Goal: Task Accomplishment & Management: Manage account settings

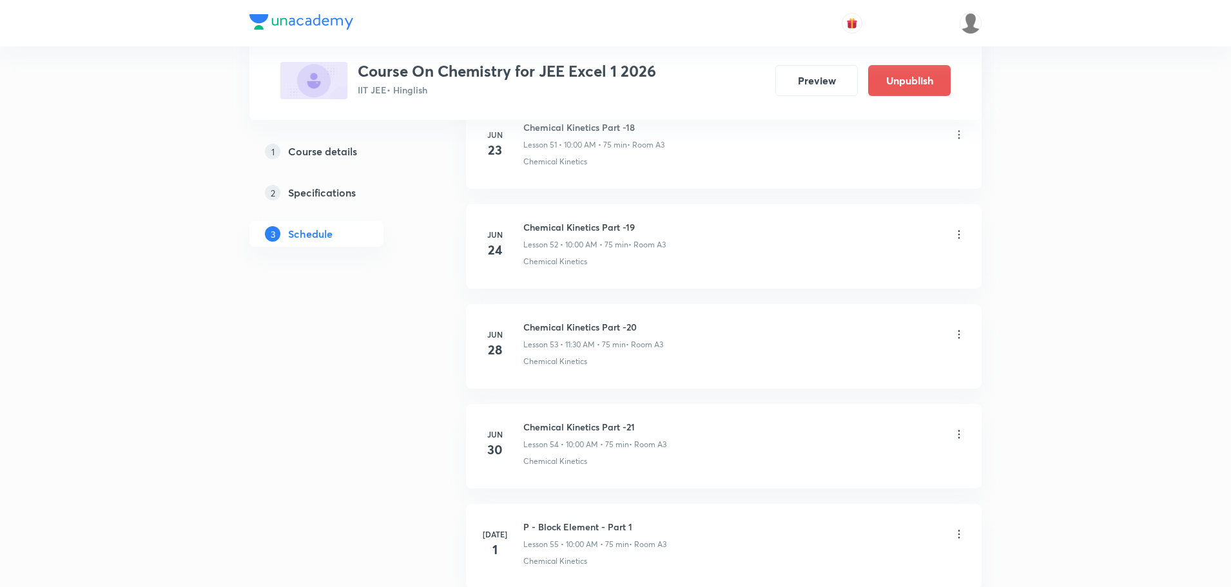
scroll to position [11036, 0]
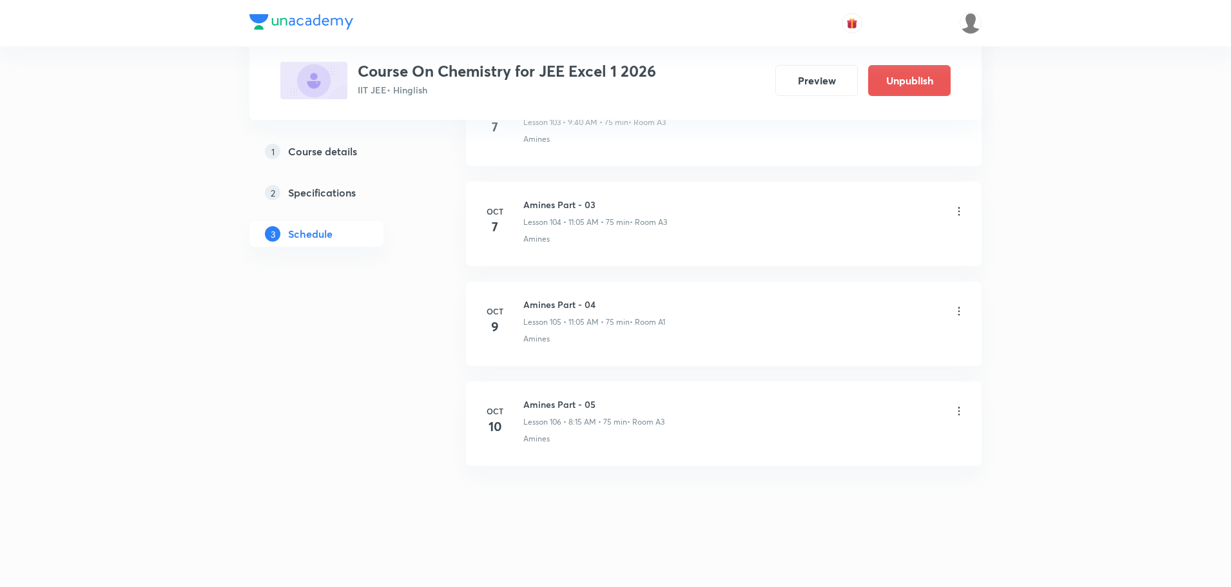
click at [564, 403] on h6 "Amines Part - 05" at bounding box center [593, 405] width 141 height 14
copy h6 "Amines Part - 05"
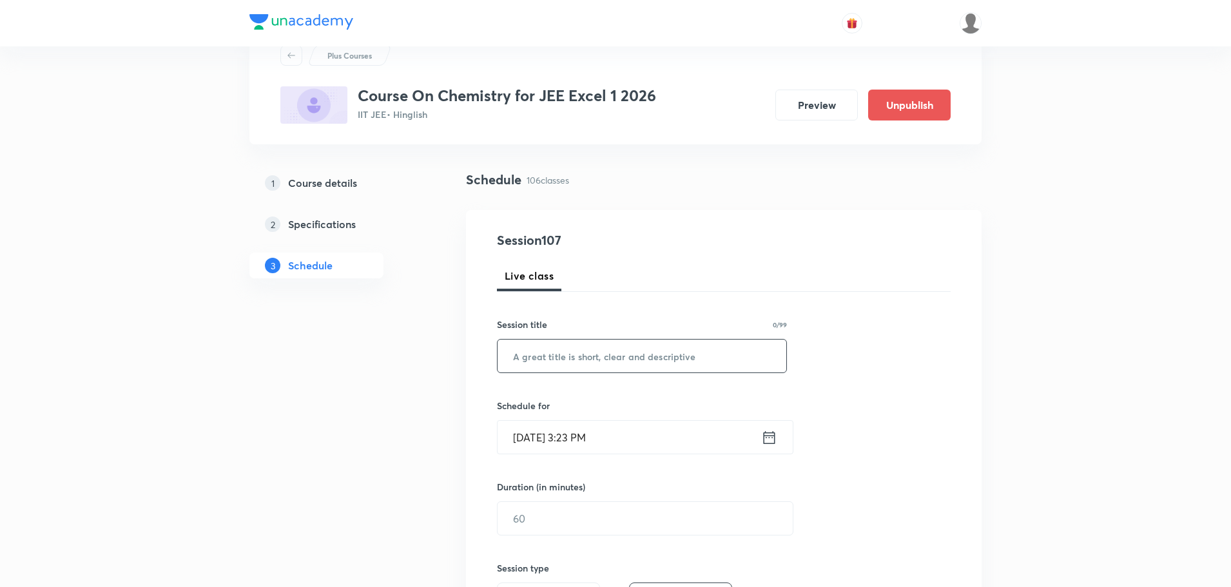
scroll to position [0, 0]
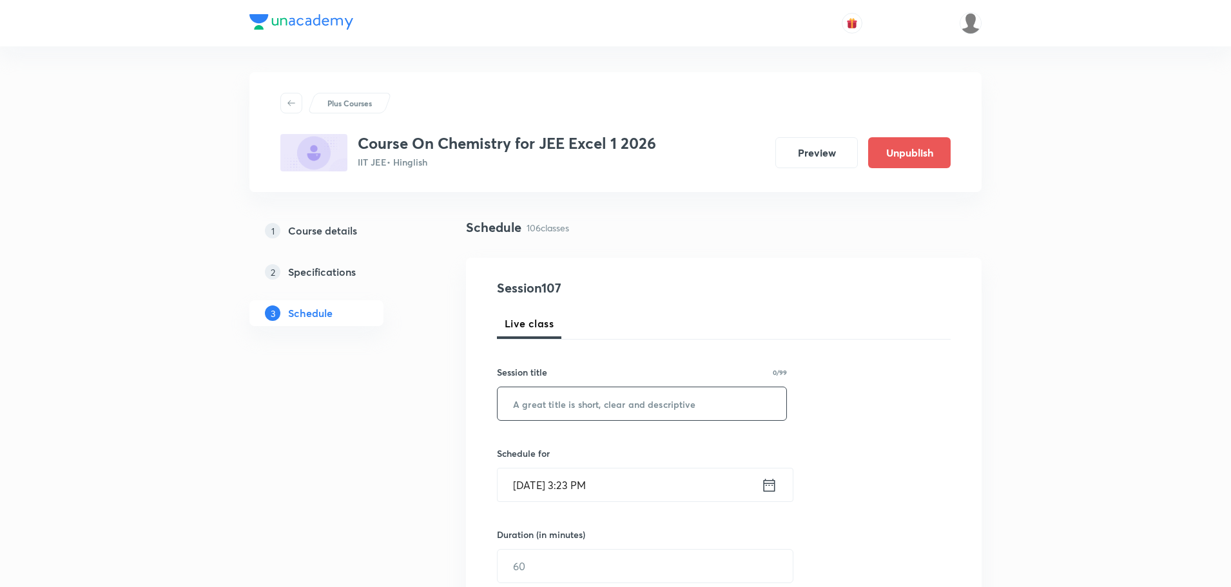
click at [626, 402] on input "text" at bounding box center [642, 403] width 289 height 33
paste input "Amines Part - 05"
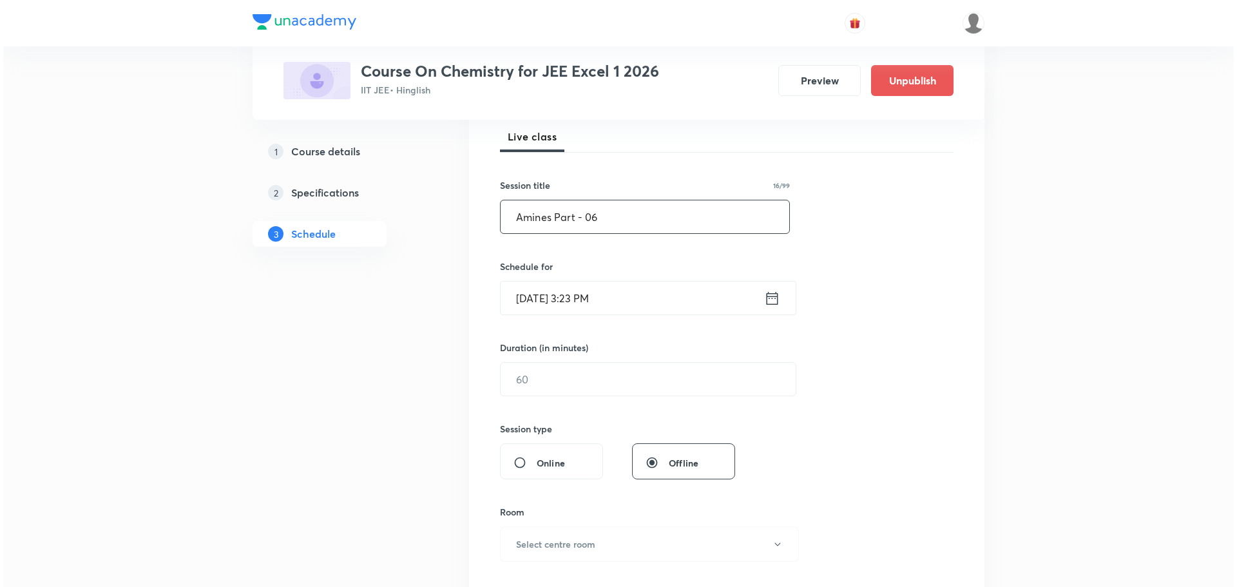
scroll to position [193, 0]
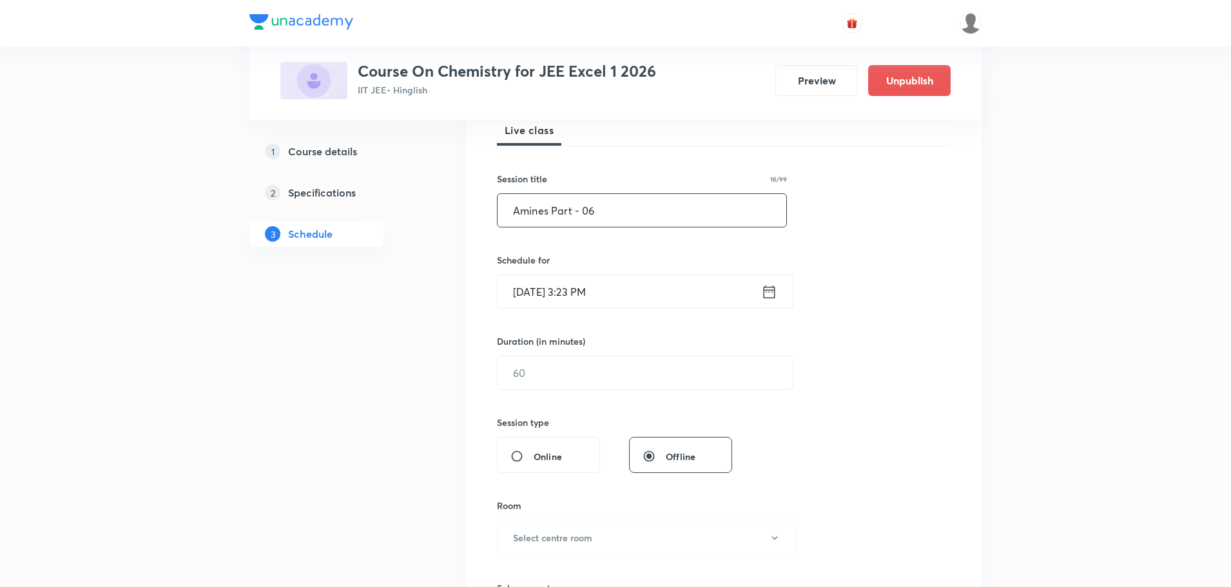
type input "Amines Part - 06"
click at [769, 298] on icon at bounding box center [769, 292] width 16 height 18
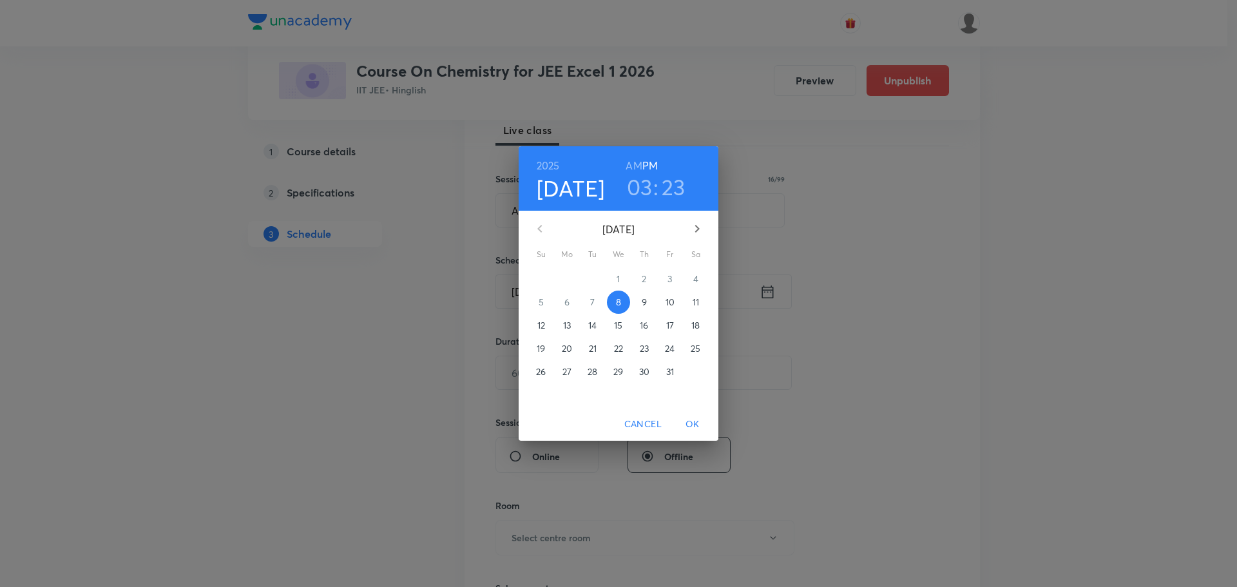
click at [699, 299] on p "11" at bounding box center [696, 302] width 6 height 13
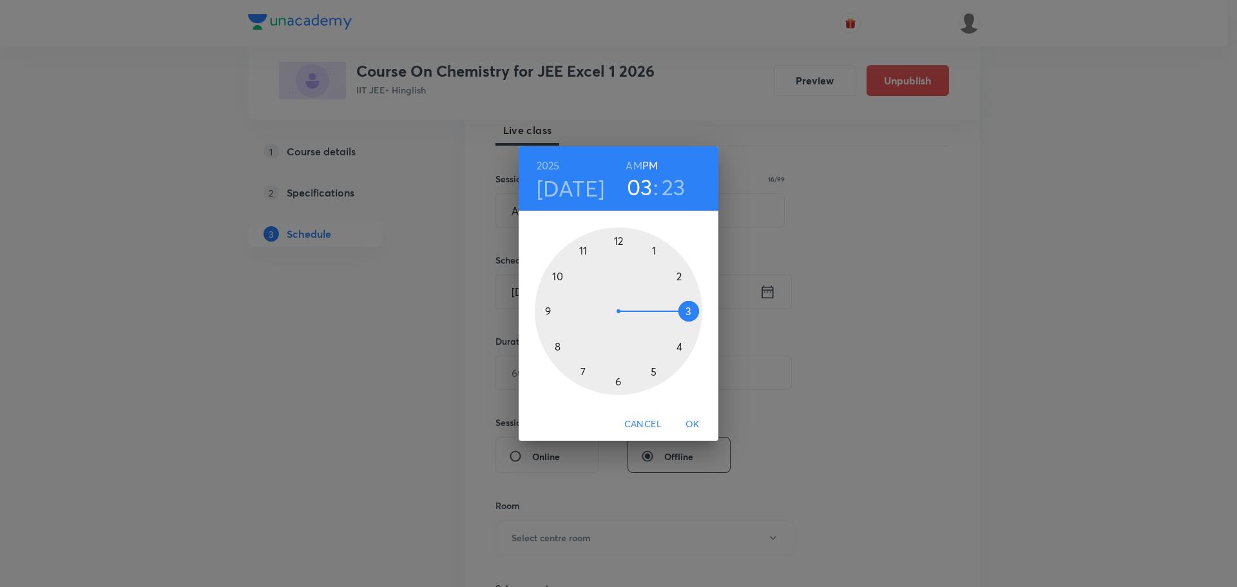
click at [558, 344] on div at bounding box center [619, 311] width 168 height 168
click at [634, 165] on h6 "AM" at bounding box center [634, 166] width 16 height 18
click at [689, 310] on div at bounding box center [619, 311] width 168 height 168
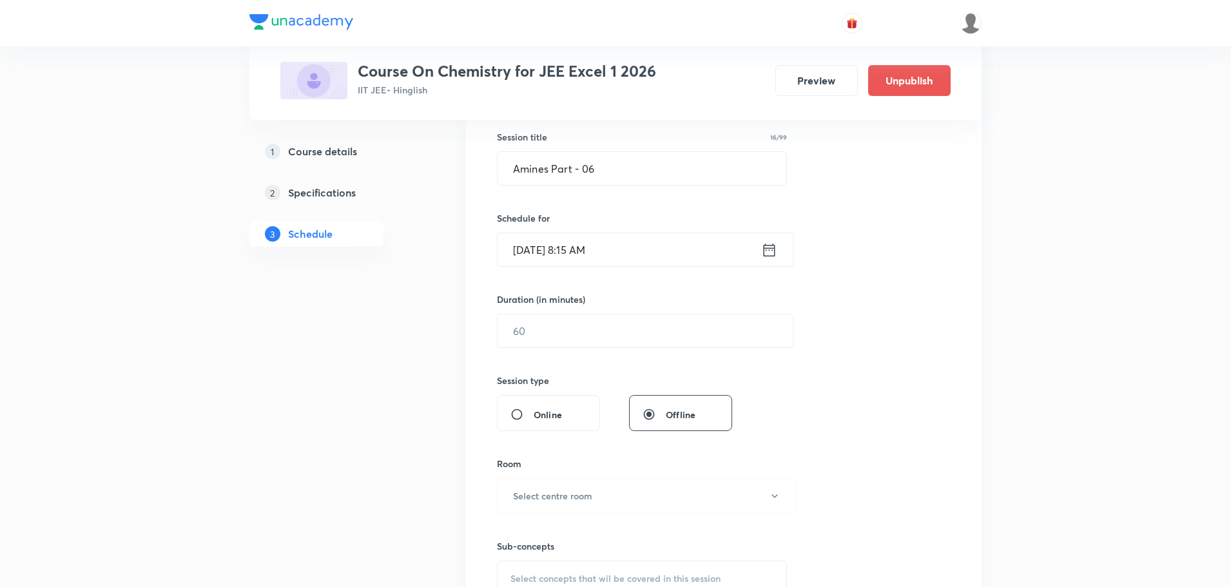
scroll to position [258, 0]
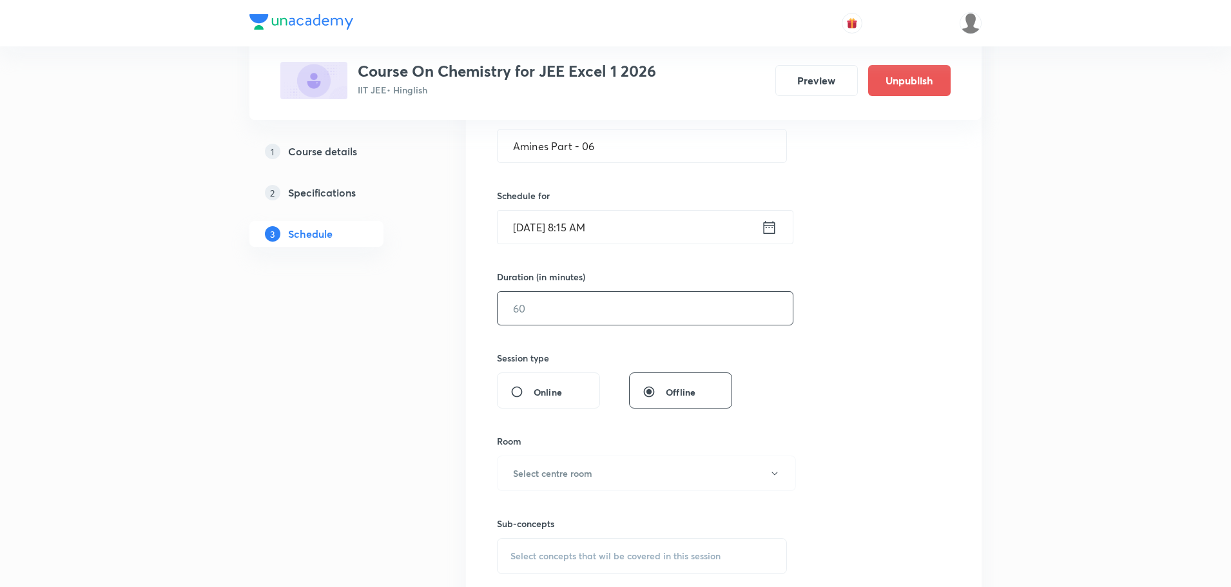
click at [615, 324] on input "text" at bounding box center [645, 308] width 295 height 33
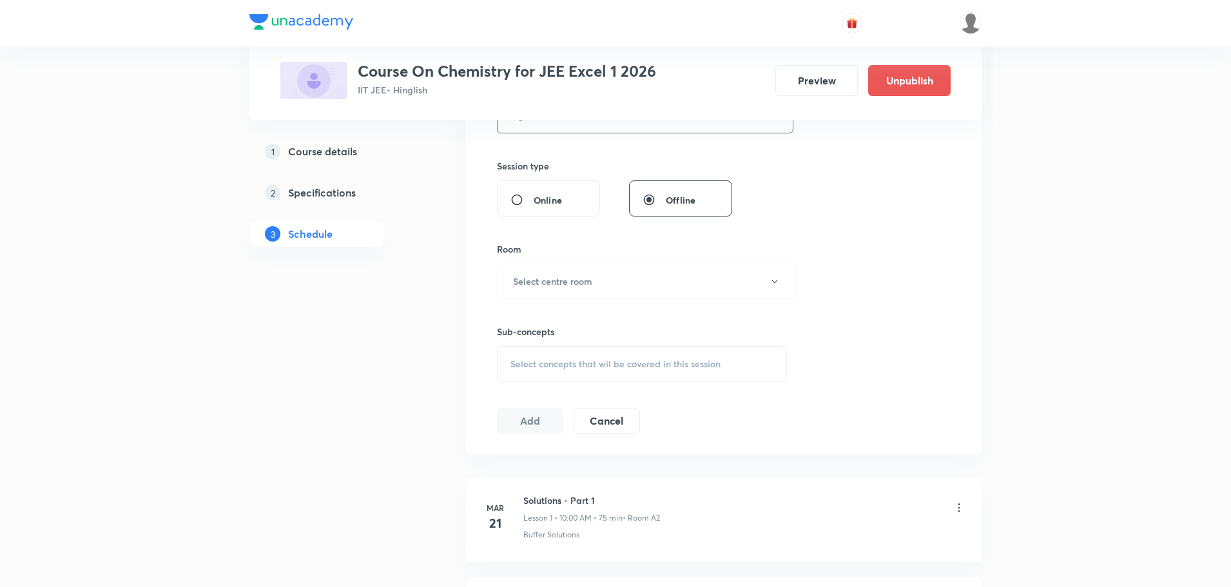
scroll to position [451, 0]
type input "75"
click at [614, 282] on button "Select centre room" at bounding box center [646, 279] width 299 height 35
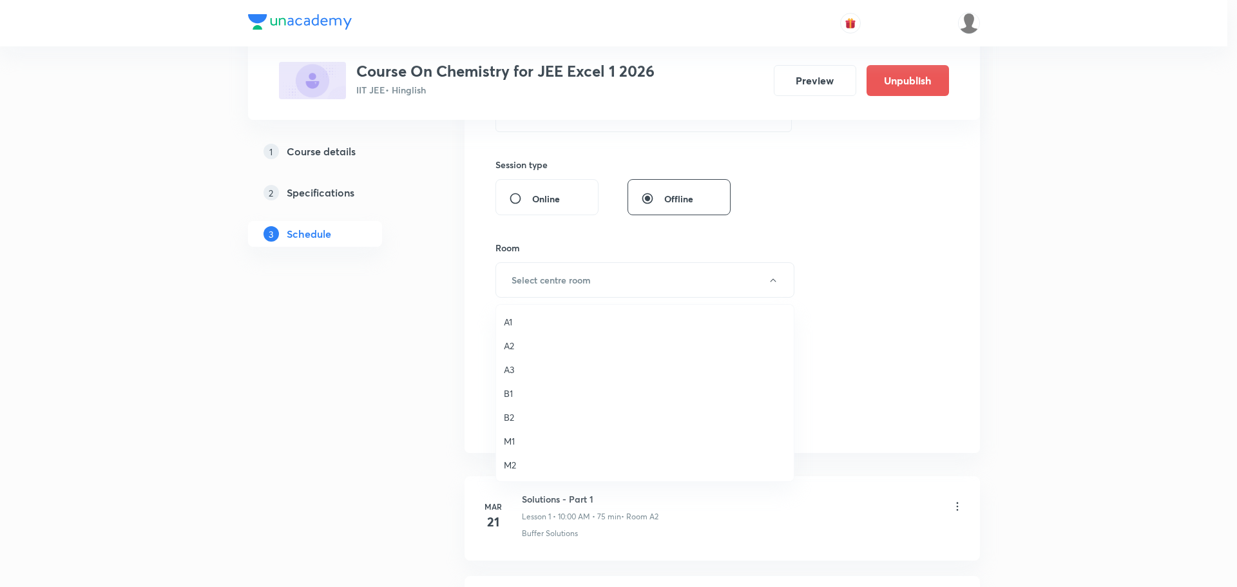
click at [519, 364] on span "A3" at bounding box center [645, 370] width 282 height 14
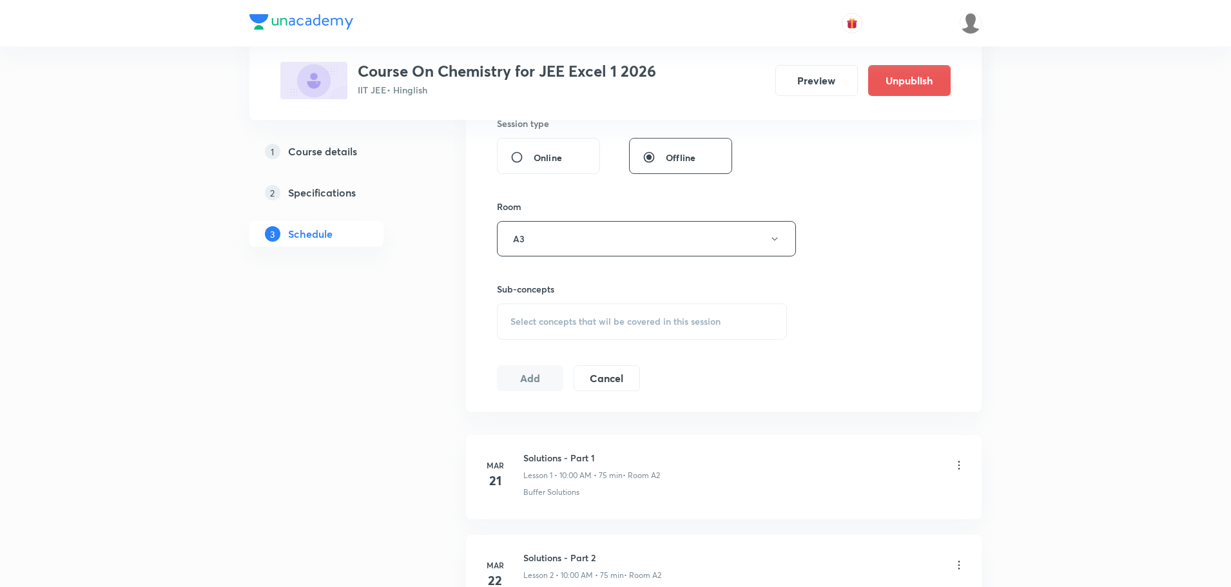
scroll to position [516, 0]
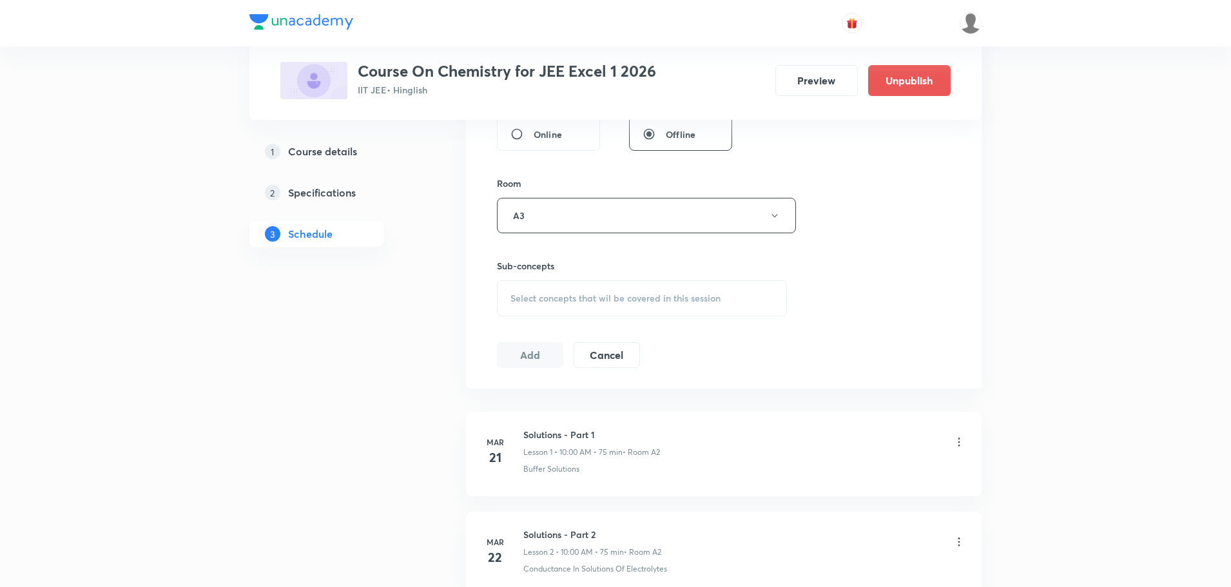
click at [566, 300] on span "Select concepts that wil be covered in this session" at bounding box center [615, 298] width 210 height 10
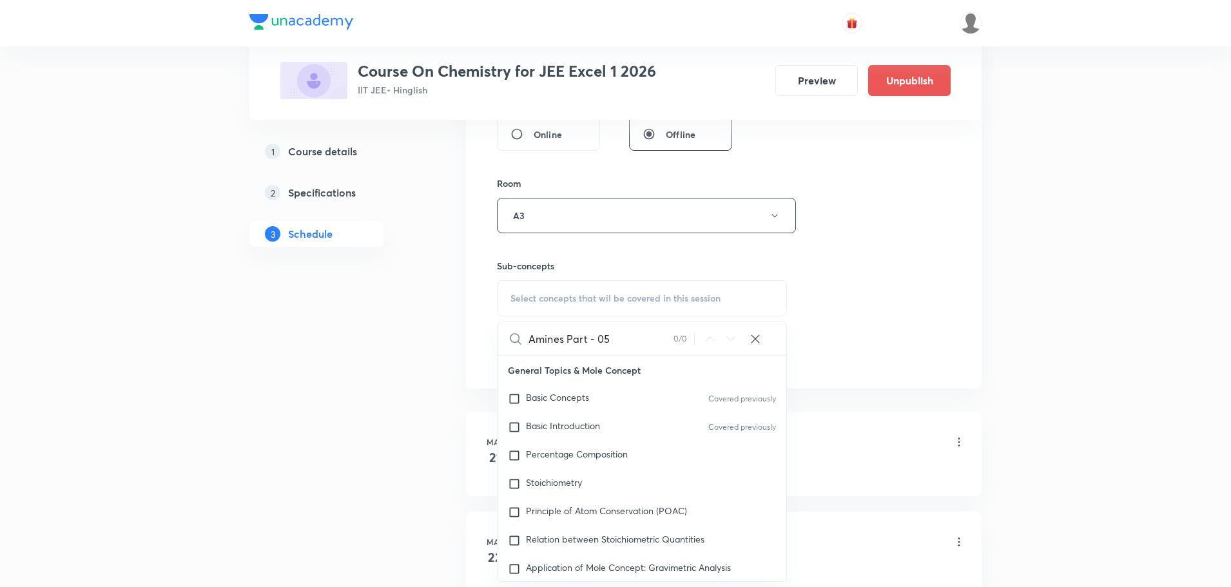
drag, startPoint x: 567, startPoint y: 338, endPoint x: 644, endPoint y: 345, distance: 77.6
click at [644, 345] on input "Amines Part - 05" at bounding box center [600, 338] width 145 height 33
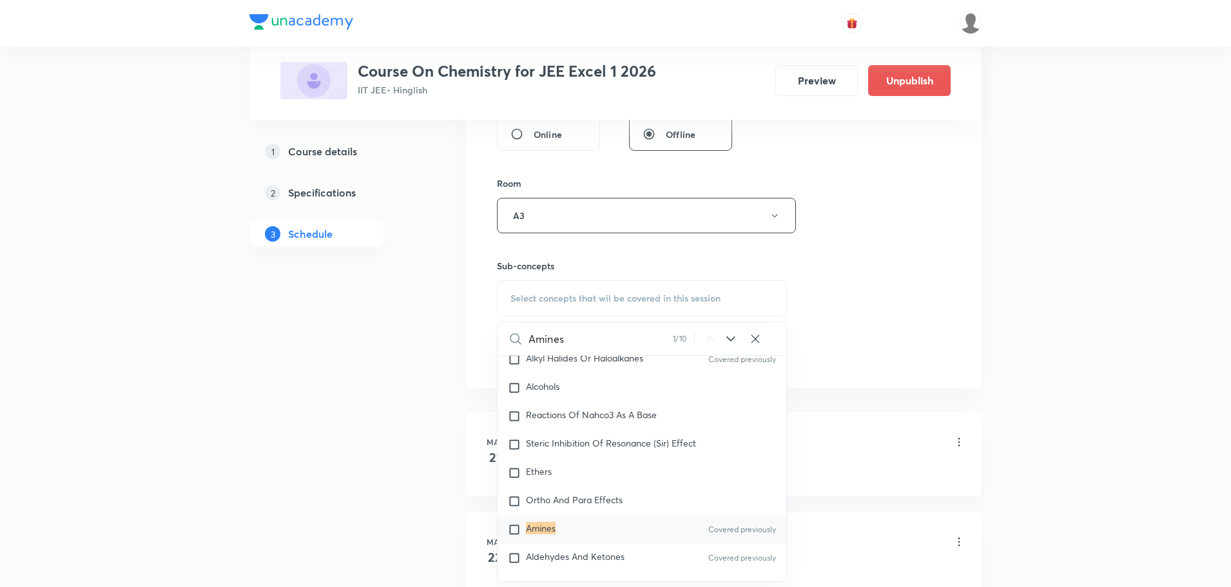
scroll to position [22801, 0]
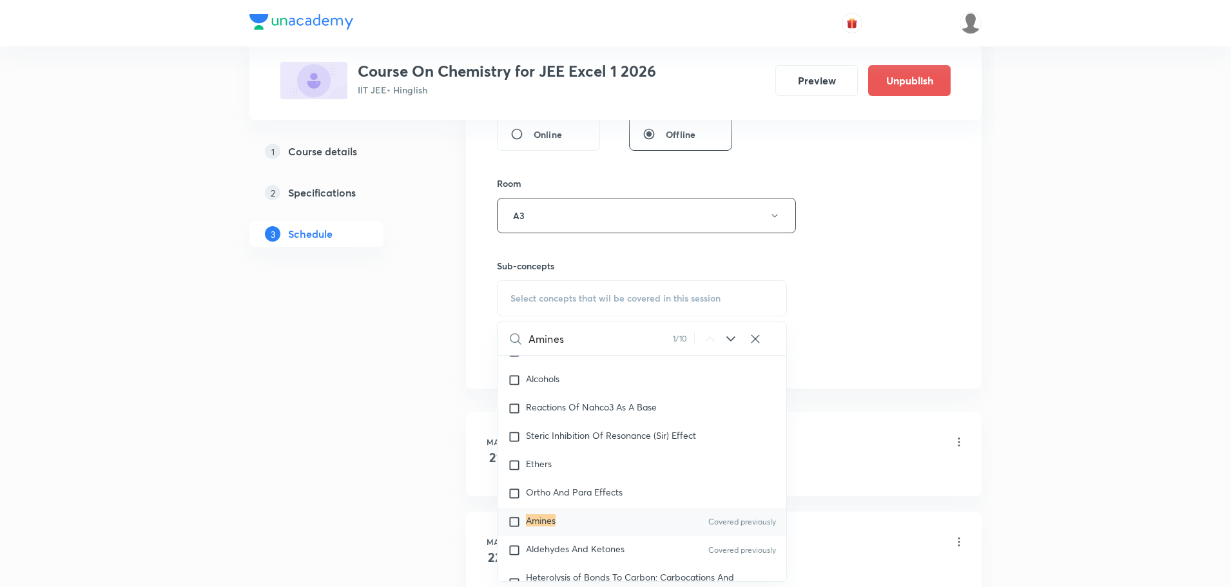
type input "Amines"
click at [637, 527] on div "Amines Covered previously" at bounding box center [642, 522] width 289 height 28
checkbox input "true"
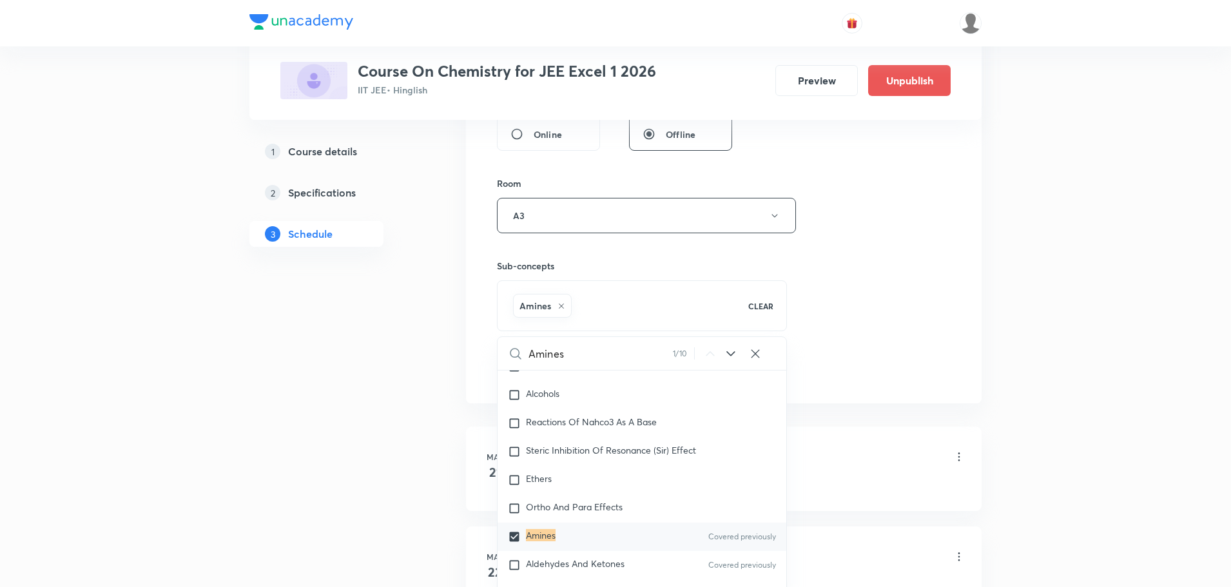
click at [889, 220] on div "Session 107 Live class Session title 16/99 Amines Part - 06 ​ Schedule for Oct …" at bounding box center [724, 73] width 454 height 620
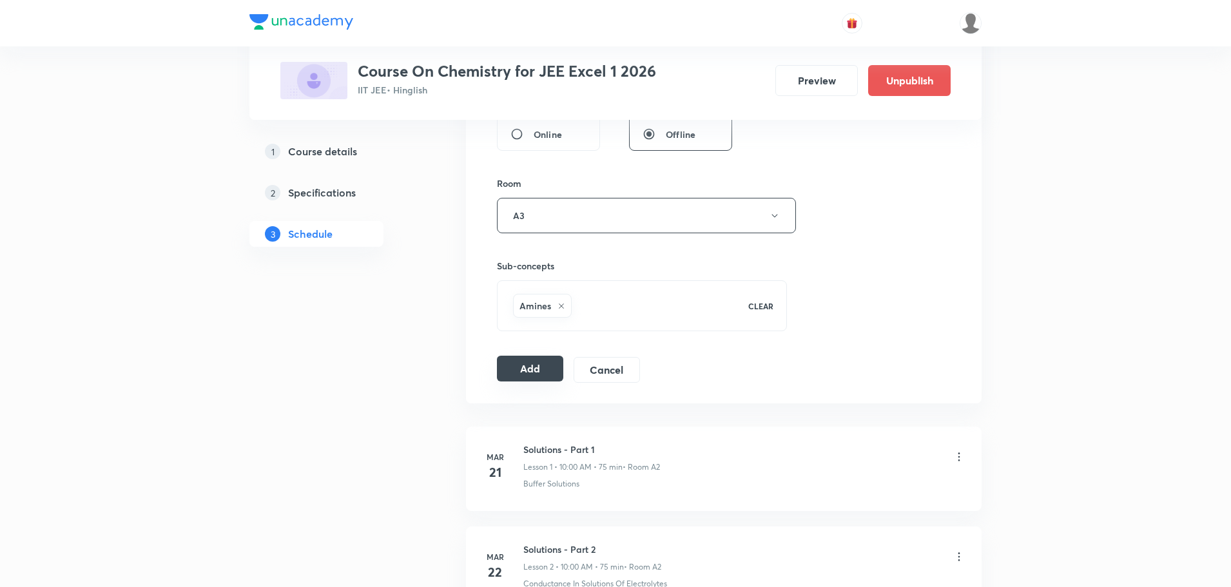
click at [517, 365] on button "Add" at bounding box center [530, 369] width 66 height 26
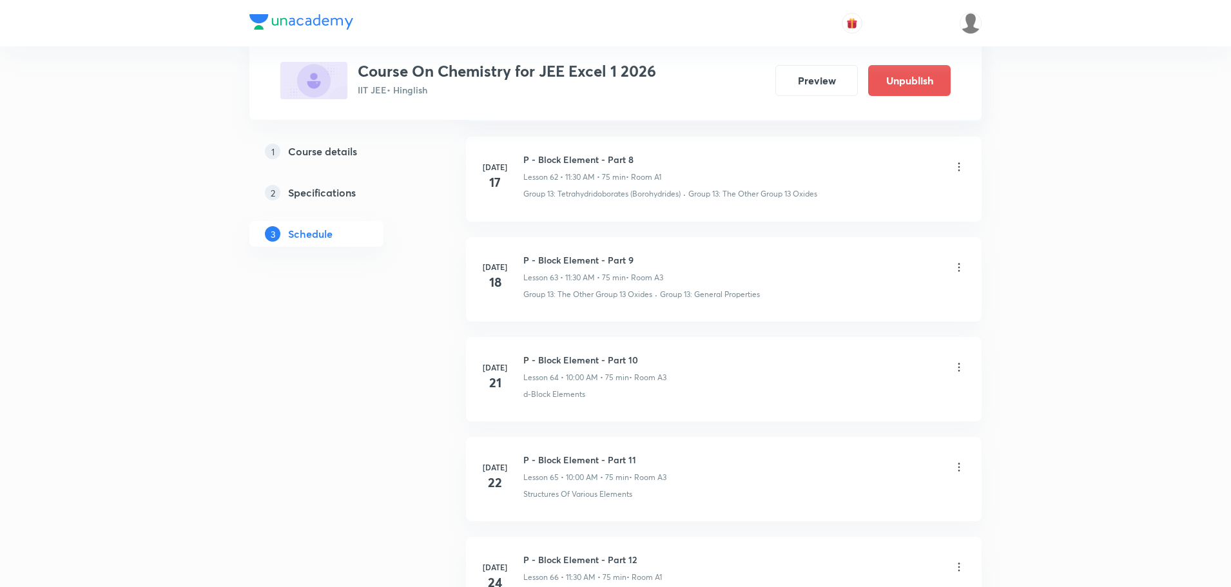
scroll to position [10543, 0]
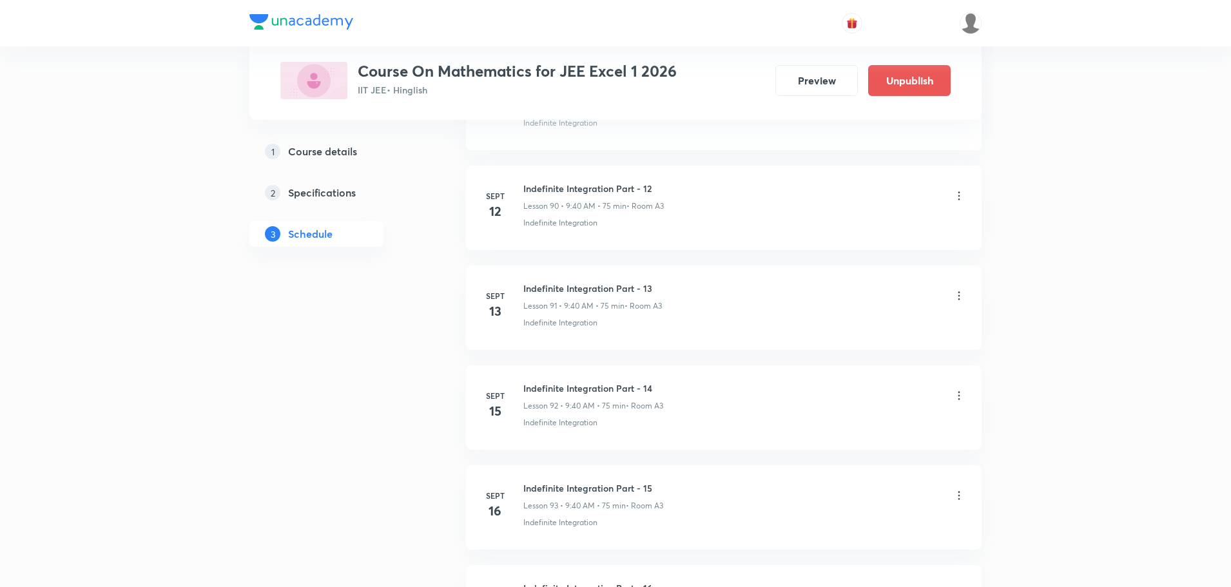
scroll to position [11835, 0]
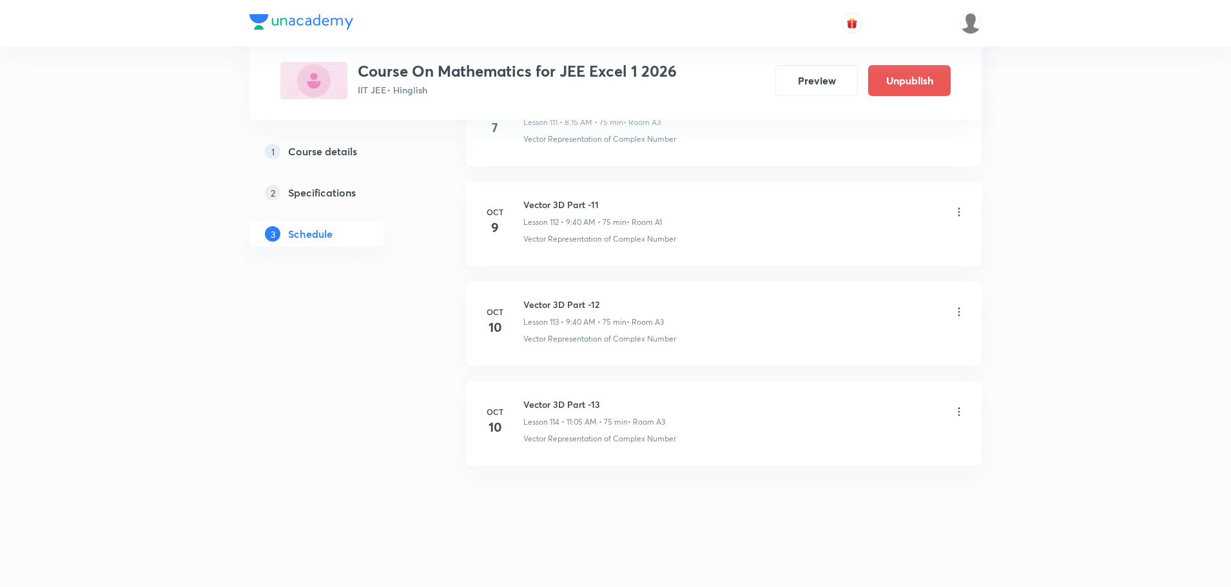
click at [576, 408] on h6 "Vector 3D Part -13" at bounding box center [594, 405] width 142 height 14
copy h6 "Vector 3D Part -13"
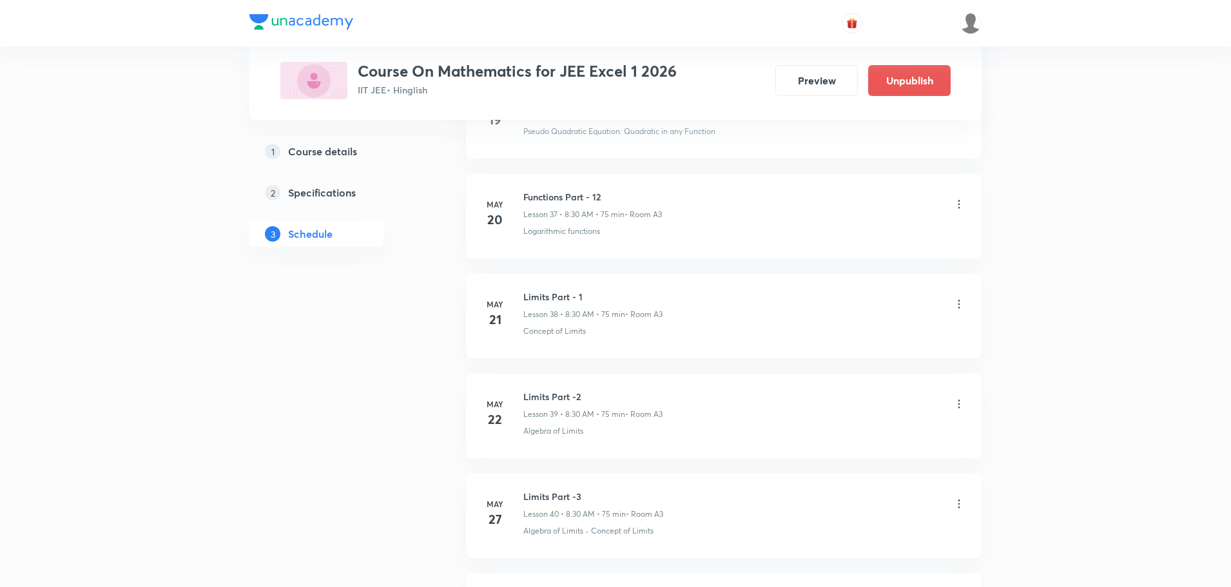
scroll to position [0, 0]
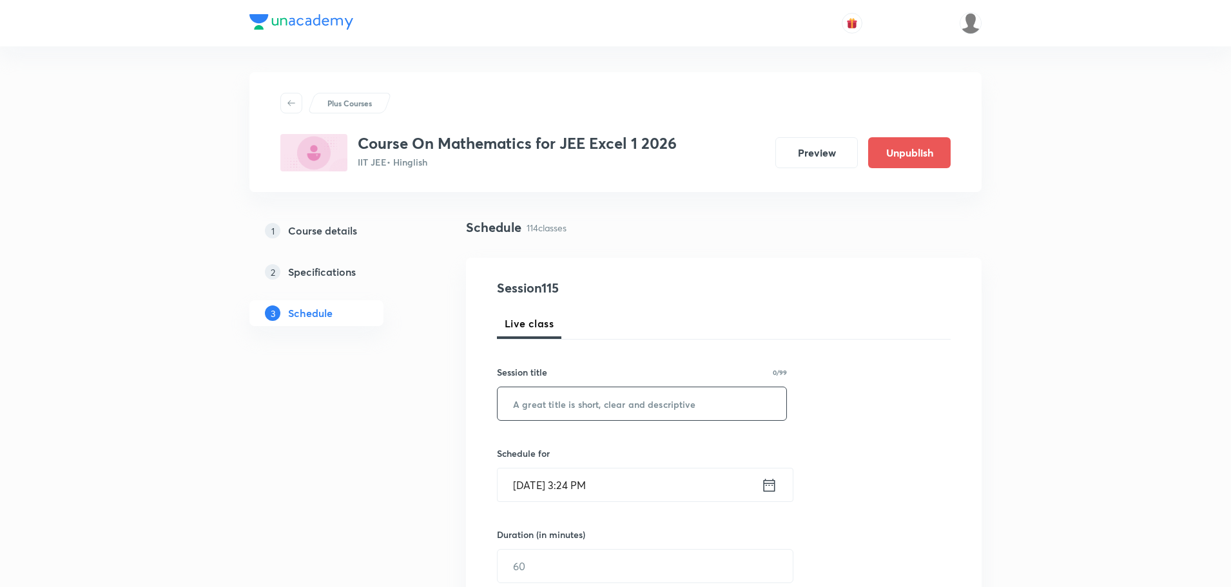
click at [608, 401] on input "text" at bounding box center [642, 403] width 289 height 33
paste input "Vector 3D Part -13"
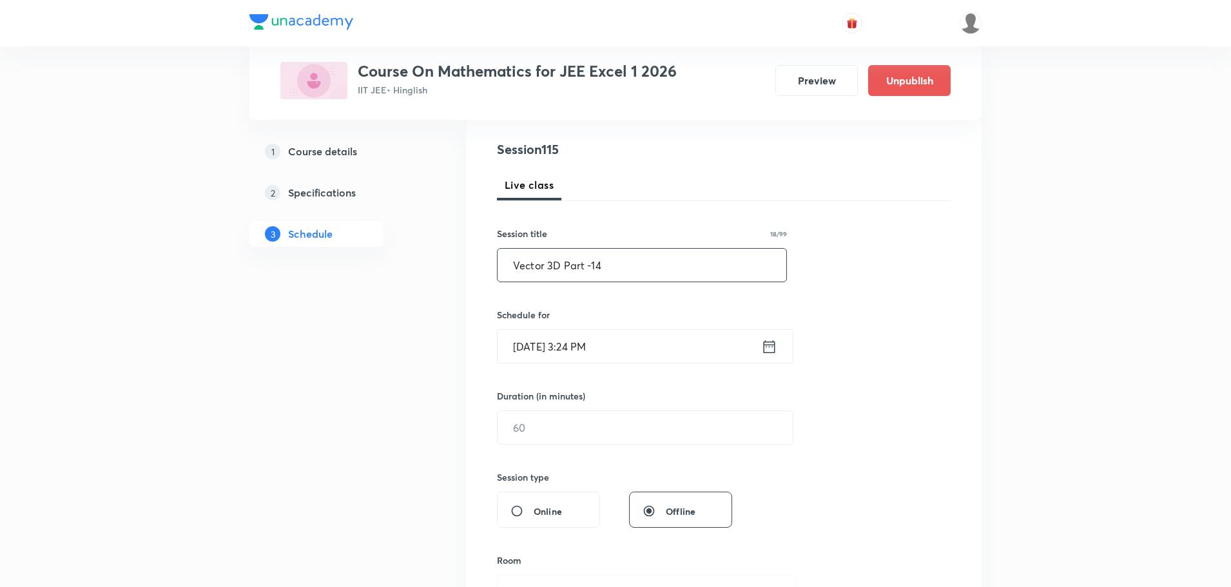
scroll to position [322, 0]
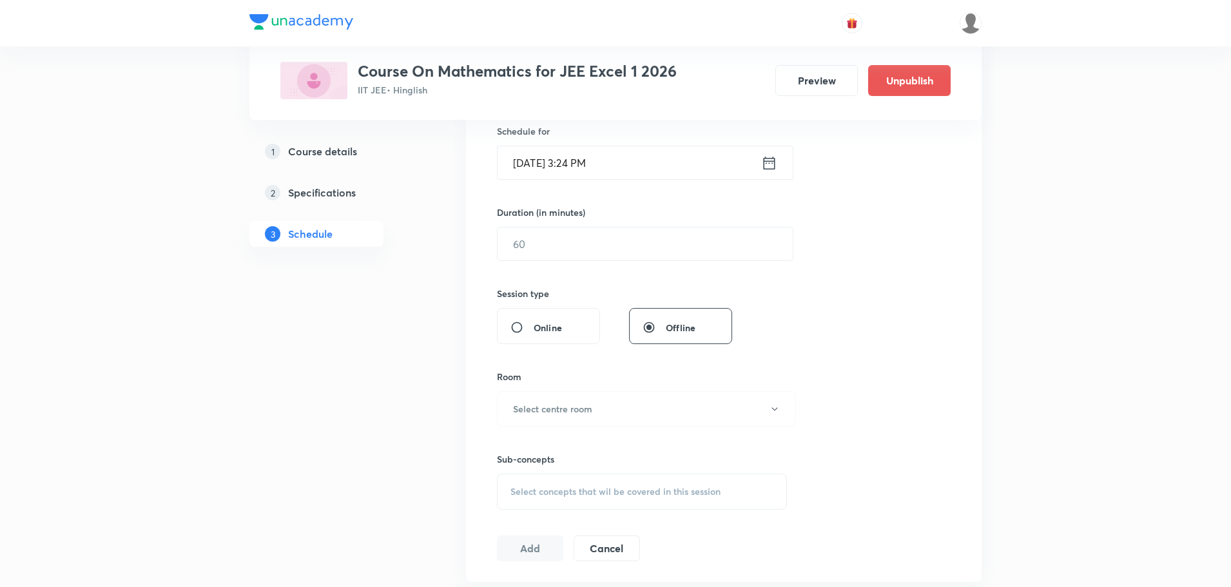
type input "Vector 3D Part -14"
click at [764, 161] on icon at bounding box center [770, 162] width 12 height 13
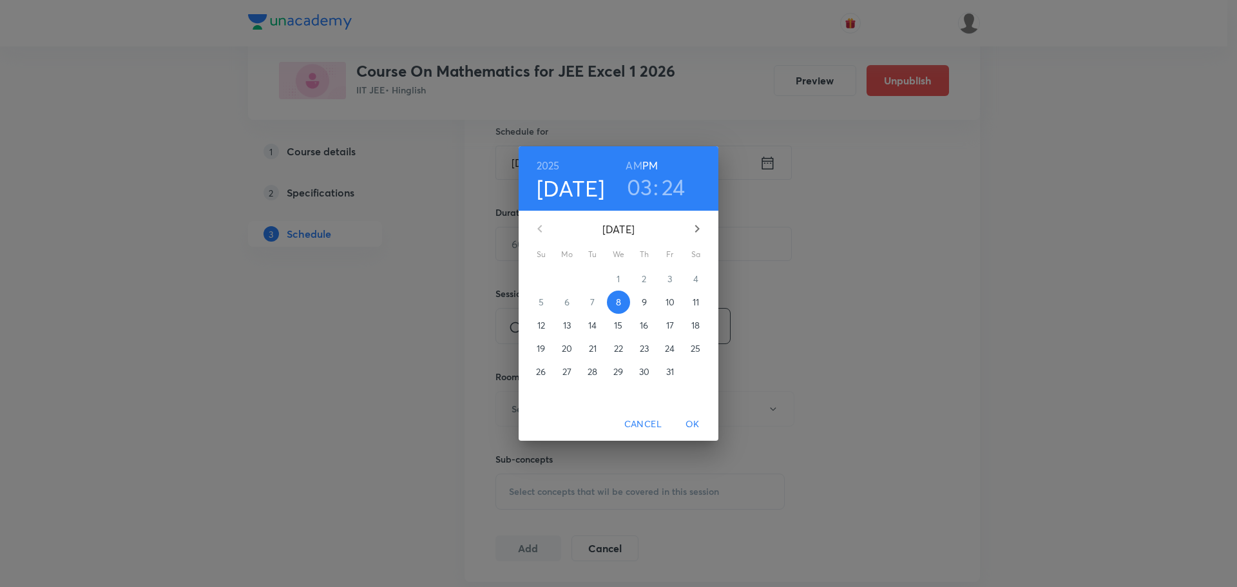
click at [693, 301] on p "11" at bounding box center [696, 302] width 6 height 13
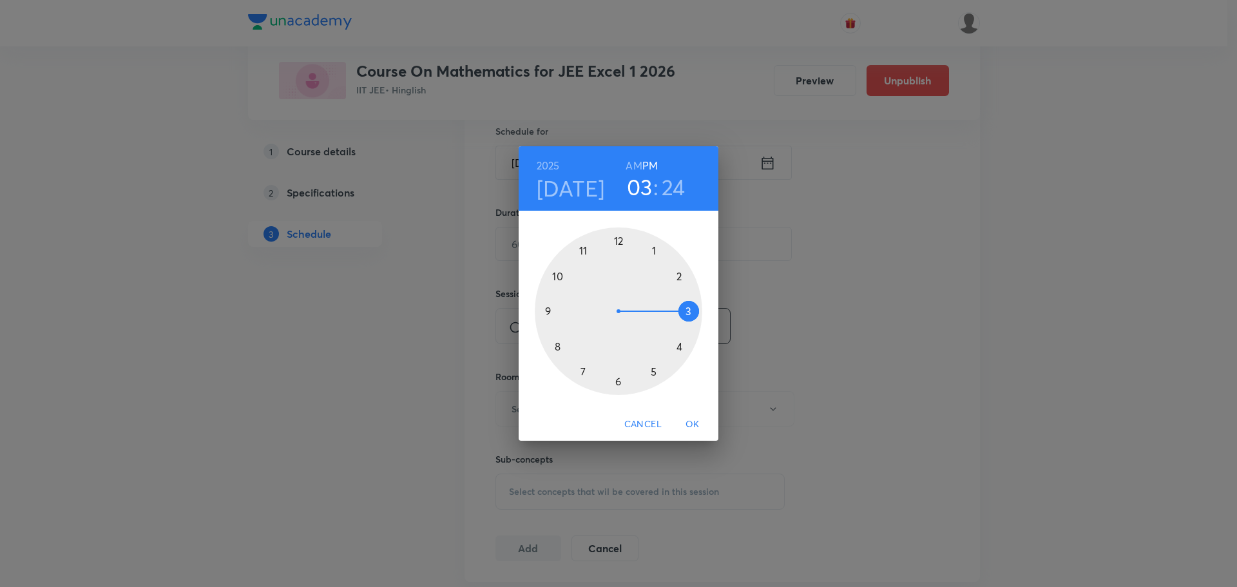
click at [635, 163] on h6 "AM" at bounding box center [634, 166] width 16 height 18
click at [547, 308] on div at bounding box center [619, 311] width 168 height 168
click at [557, 349] on div at bounding box center [619, 311] width 168 height 168
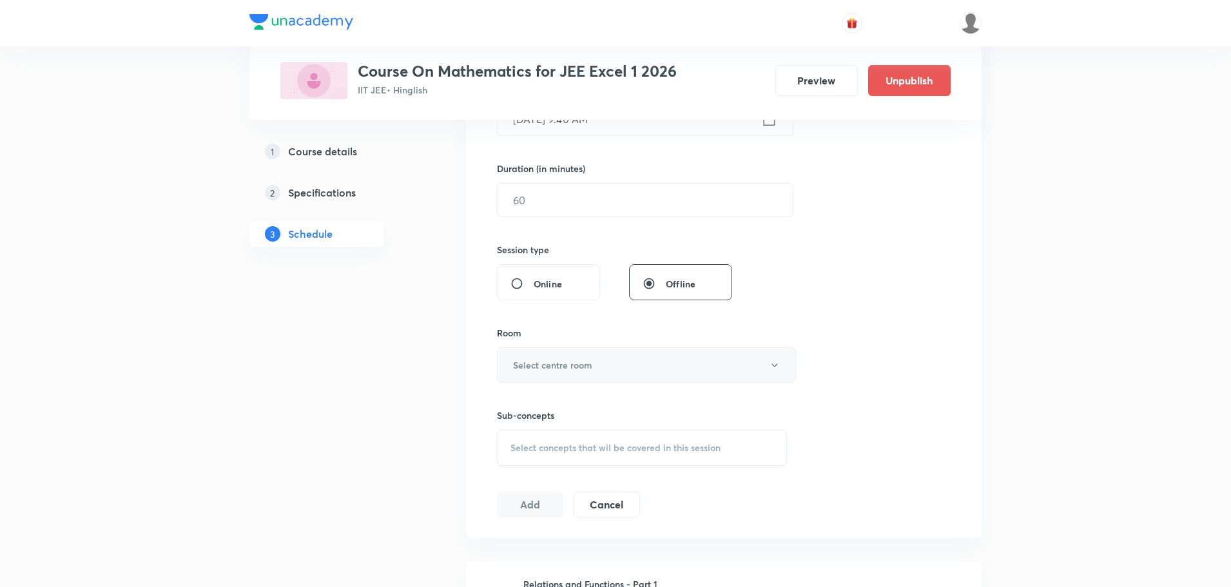
scroll to position [387, 0]
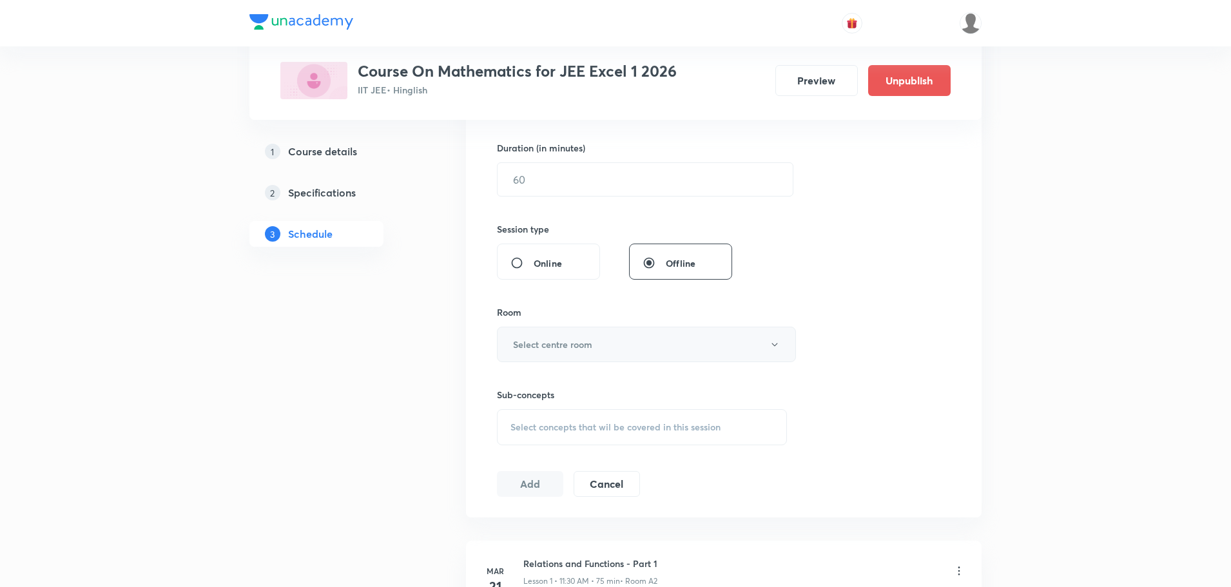
click at [612, 338] on button "Select centre room" at bounding box center [646, 344] width 299 height 35
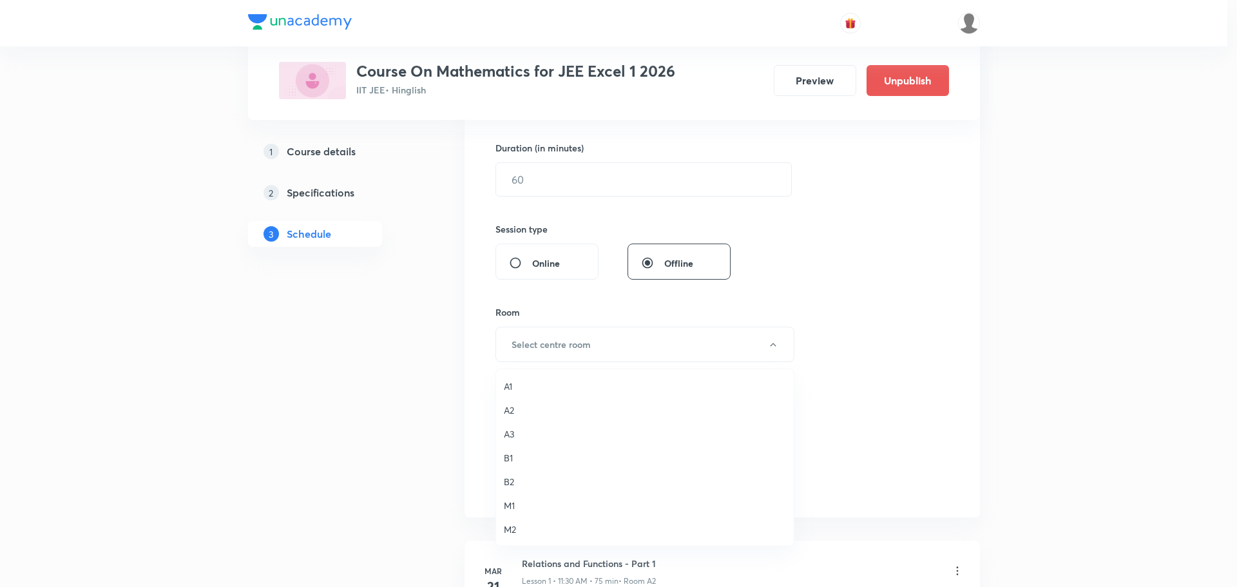
click at [510, 438] on span "A3" at bounding box center [645, 434] width 282 height 14
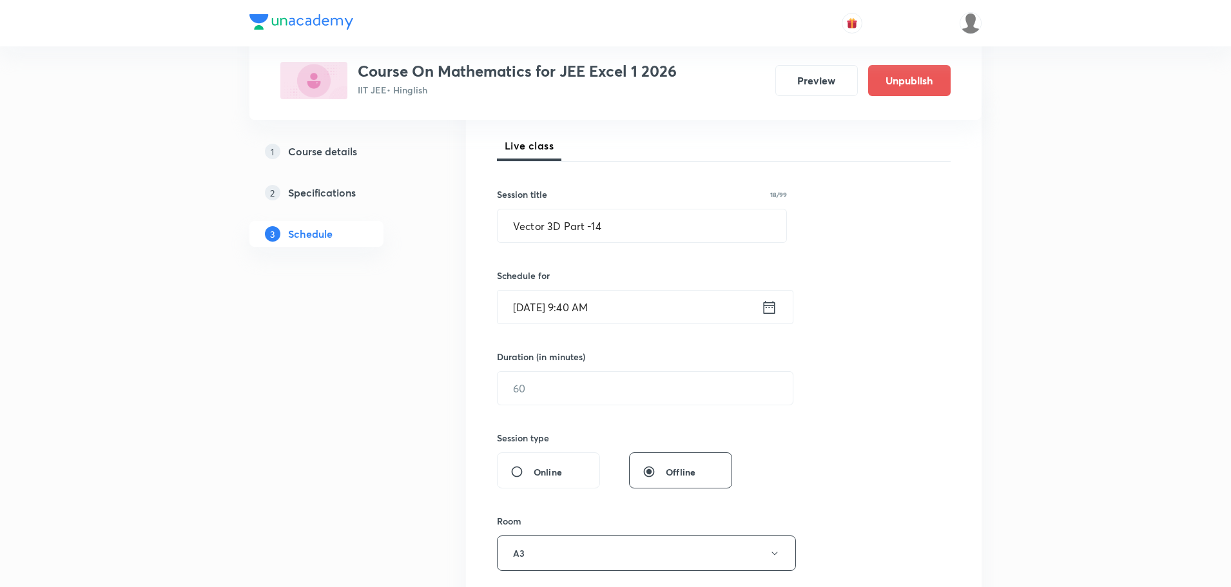
scroll to position [129, 0]
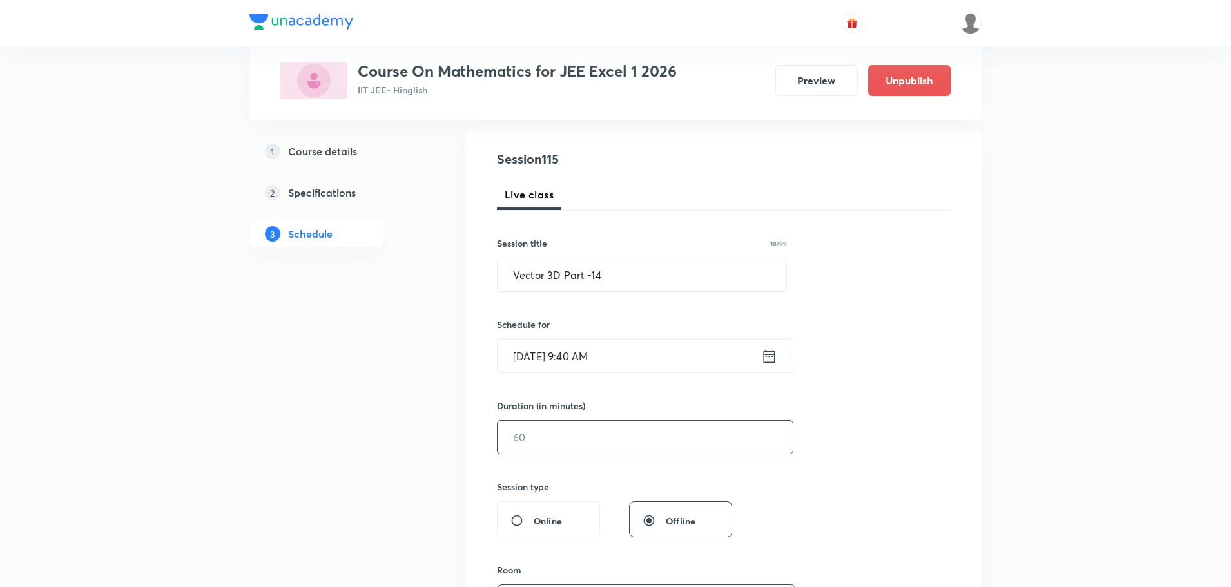
click at [571, 452] on input "text" at bounding box center [645, 437] width 295 height 33
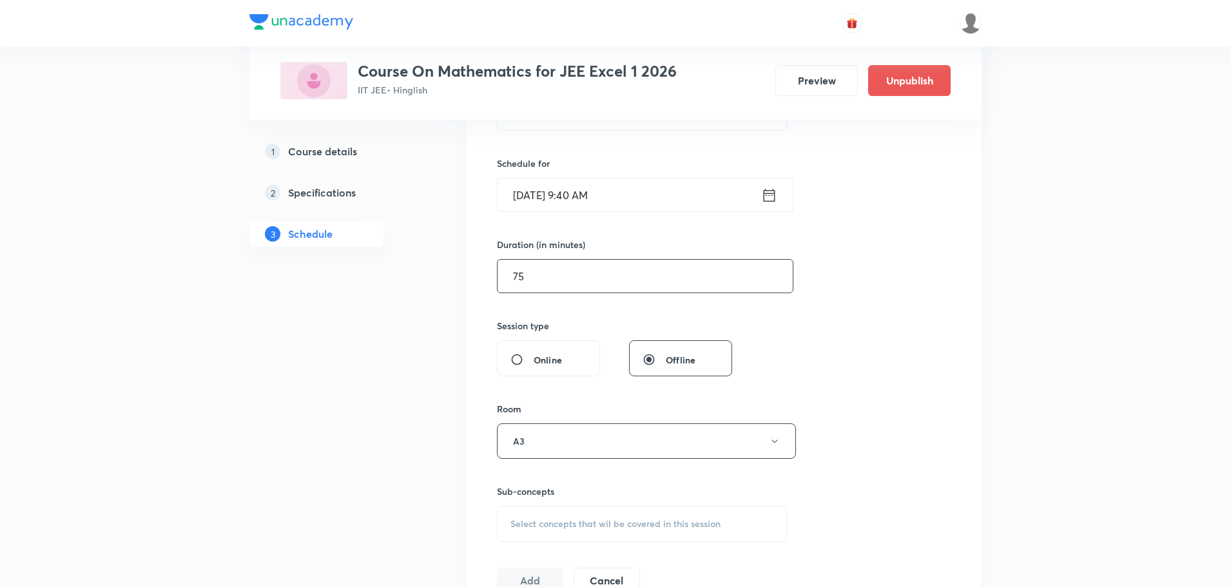
scroll to position [387, 0]
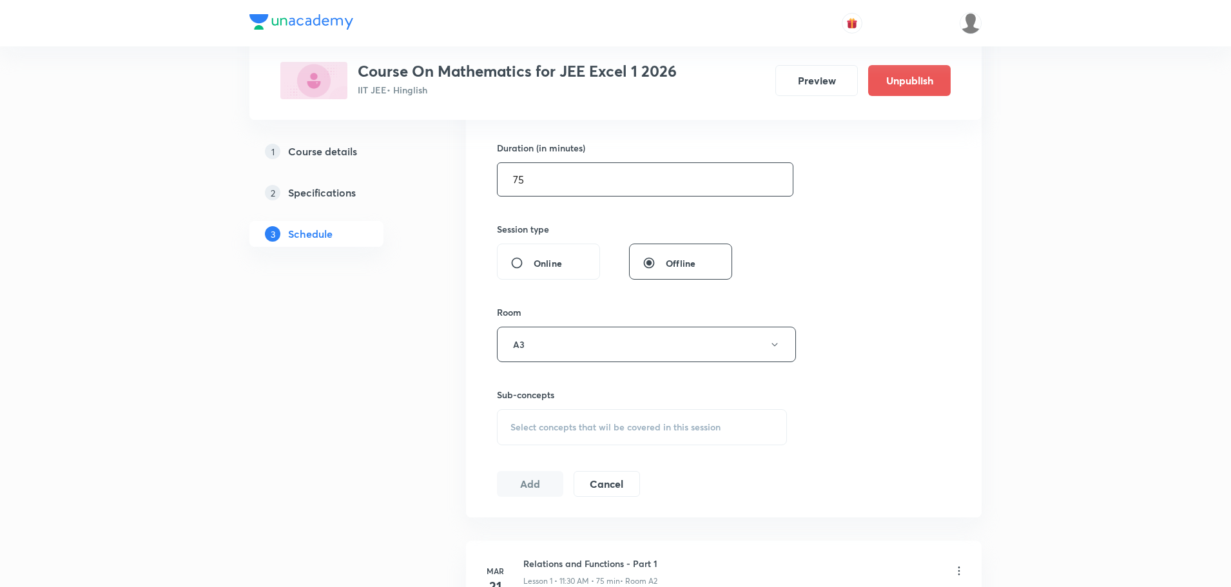
type input "75"
click at [570, 439] on div "Select concepts that wil be covered in this session" at bounding box center [642, 427] width 290 height 36
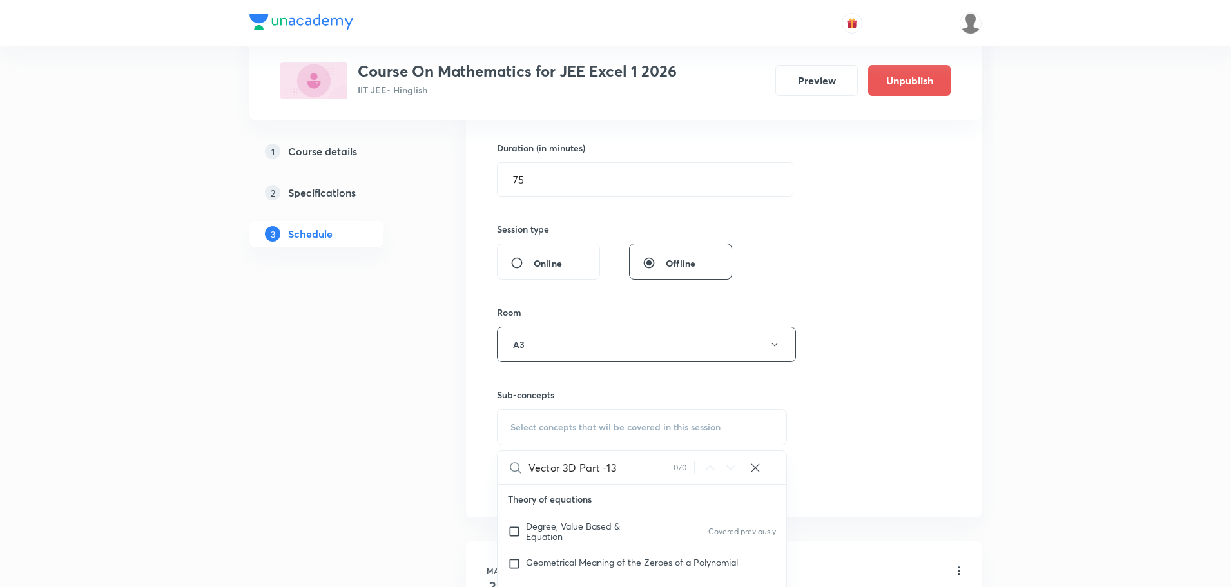
drag, startPoint x: 563, startPoint y: 473, endPoint x: 635, endPoint y: 476, distance: 71.6
click at [635, 476] on input "Vector 3D Part -13" at bounding box center [600, 467] width 145 height 33
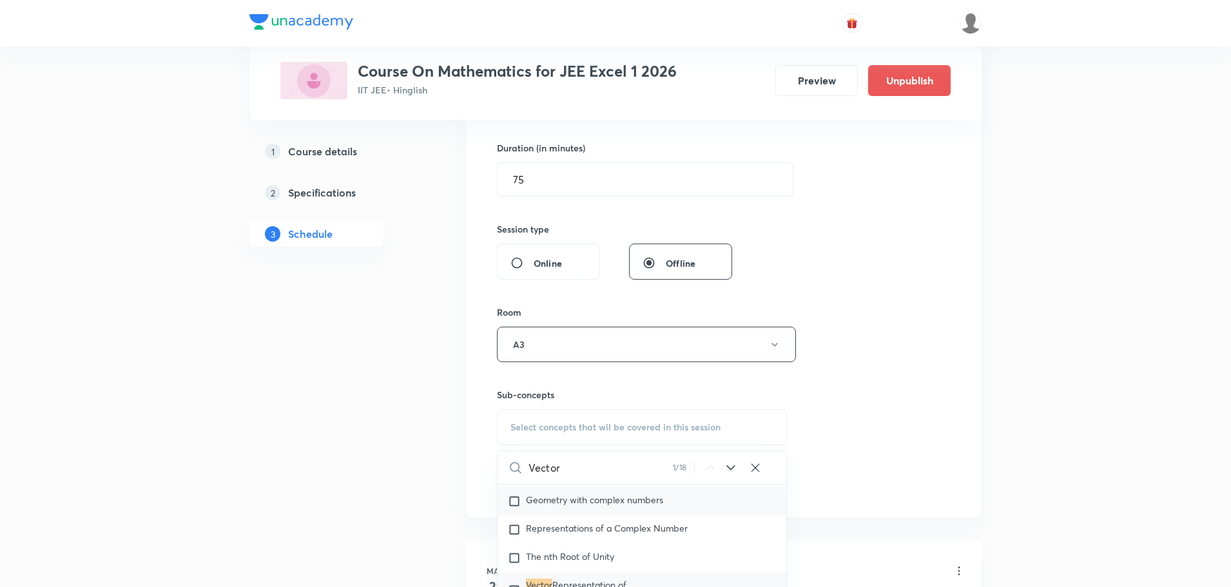
scroll to position [1014, 0]
type input "Vector"
click at [594, 519] on span "Representation of Complex Number" at bounding box center [576, 525] width 101 height 23
checkbox input "true"
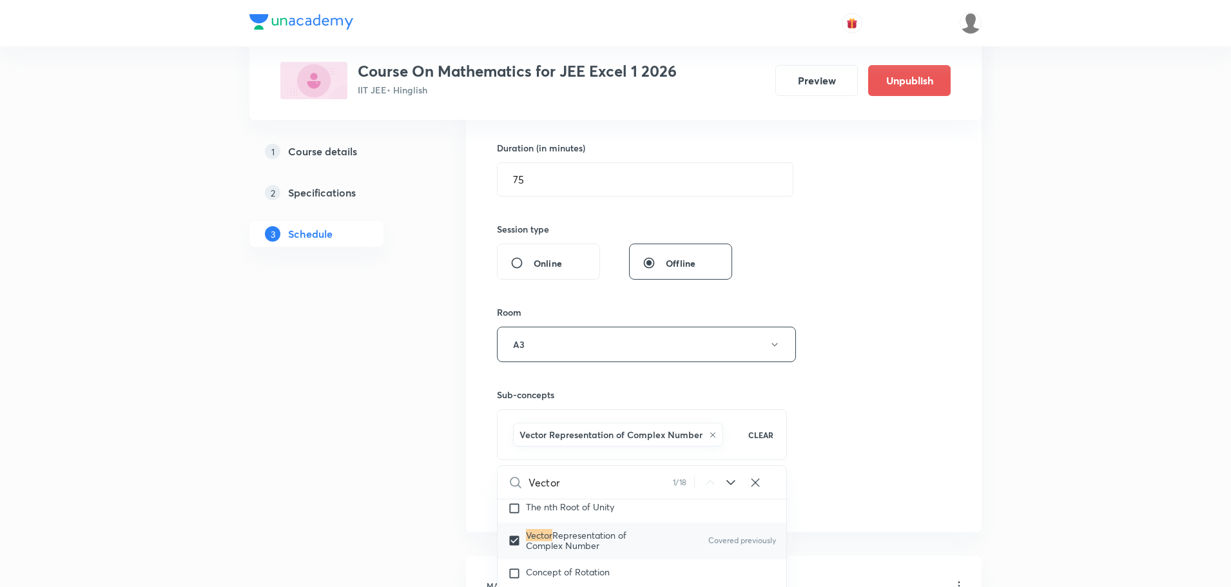
click at [896, 362] on div "Session 115 Live class Session title 18/99 Vector 3D Part -14 ​ Schedule for Oc…" at bounding box center [724, 202] width 454 height 620
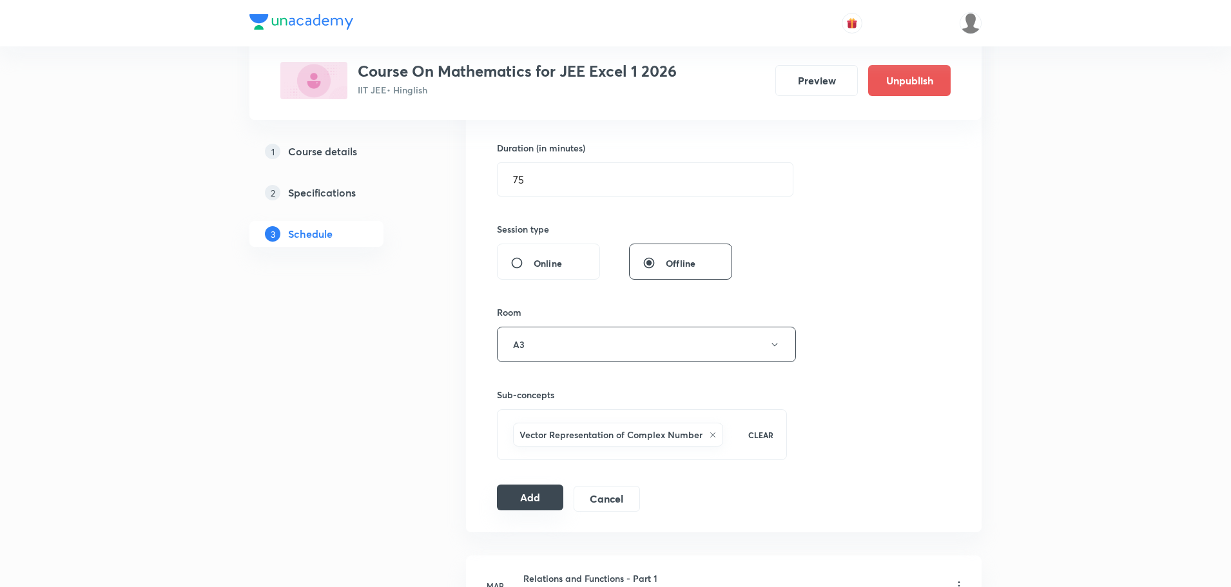
click at [540, 492] on button "Add" at bounding box center [530, 498] width 66 height 26
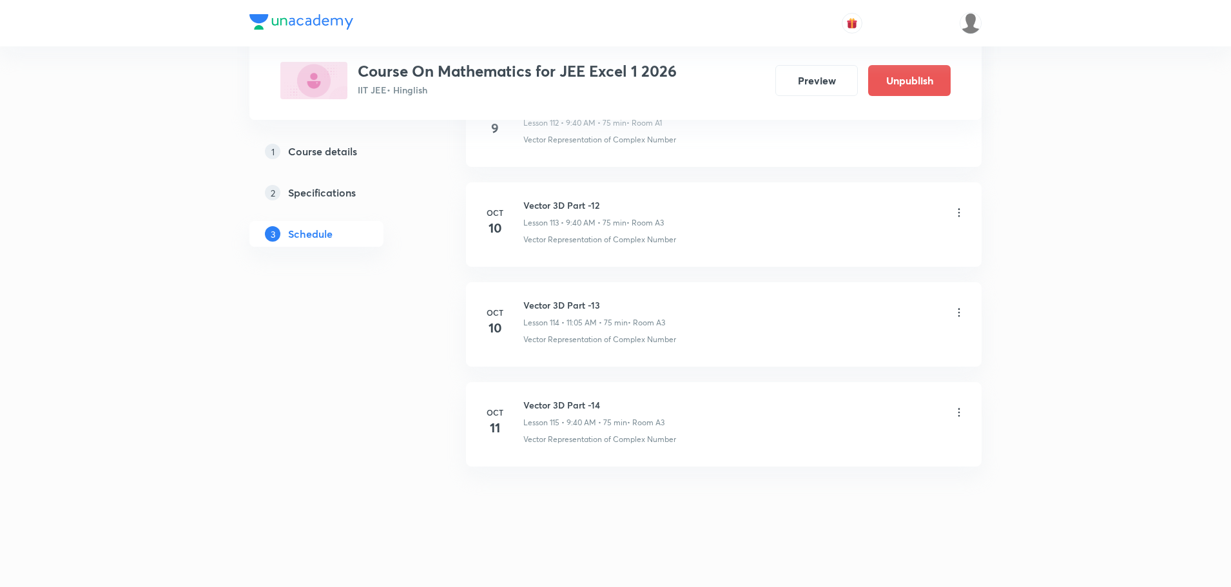
scroll to position [11342, 0]
click at [548, 406] on h6 "Vector 3D Part -14" at bounding box center [593, 405] width 141 height 14
copy h6 "Vector 3D Part -14"
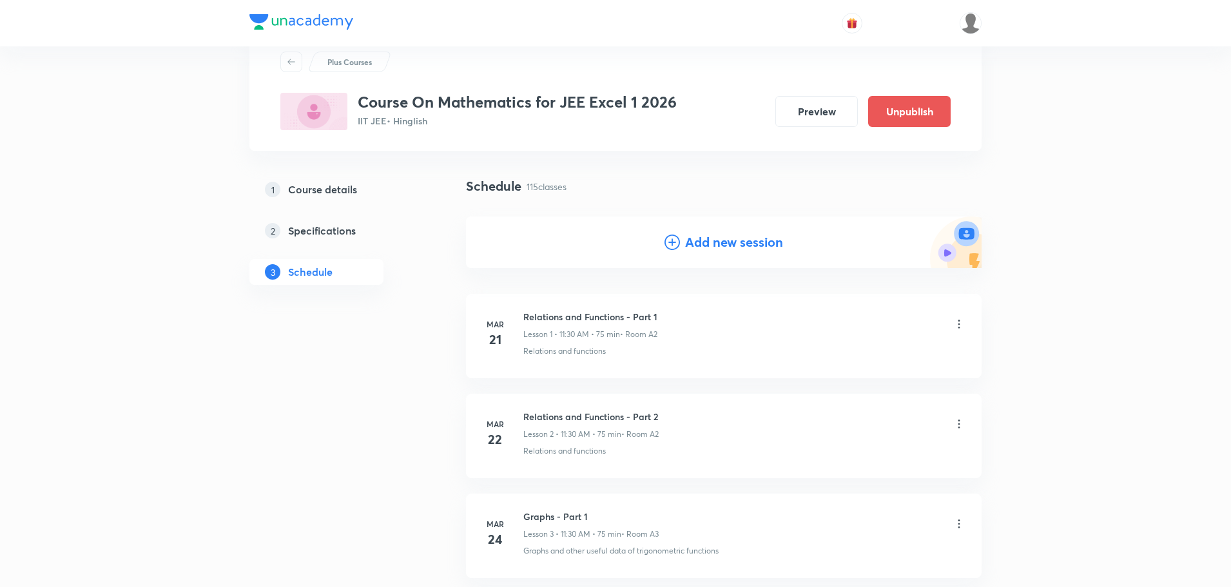
scroll to position [0, 0]
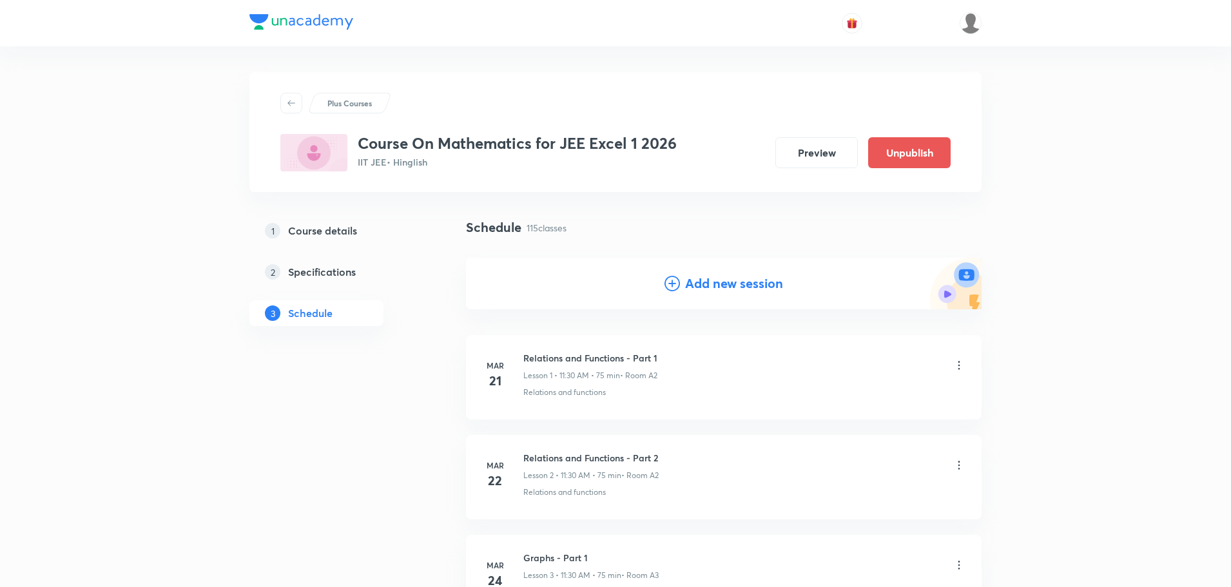
click at [670, 286] on icon at bounding box center [671, 283] width 15 height 15
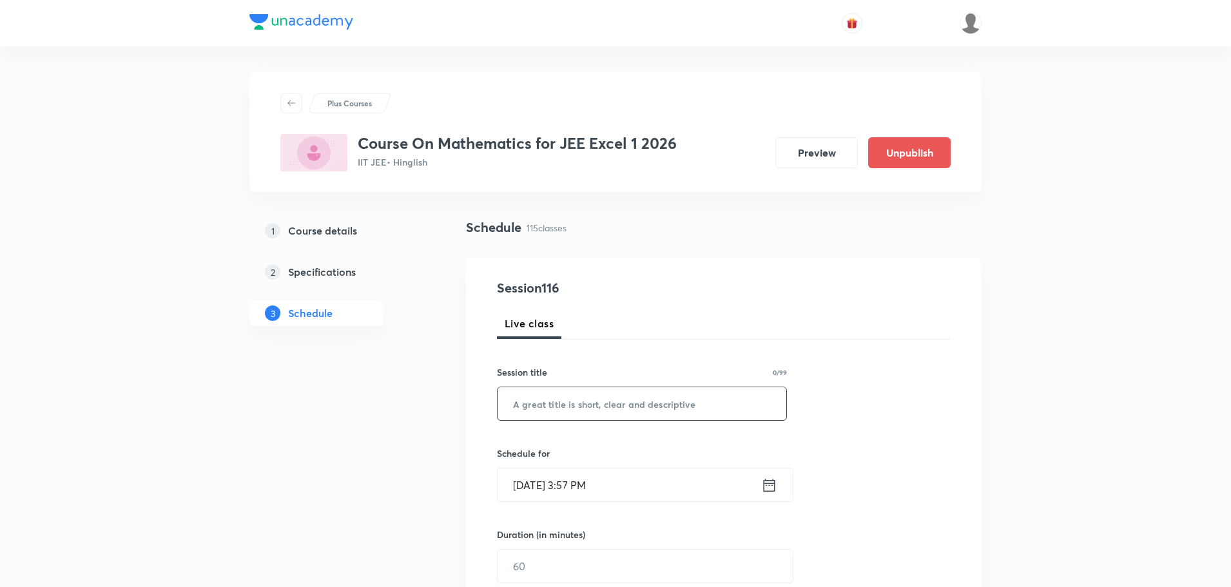
click at [563, 408] on input "text" at bounding box center [642, 403] width 289 height 33
paste input "Vector 3D Part -14"
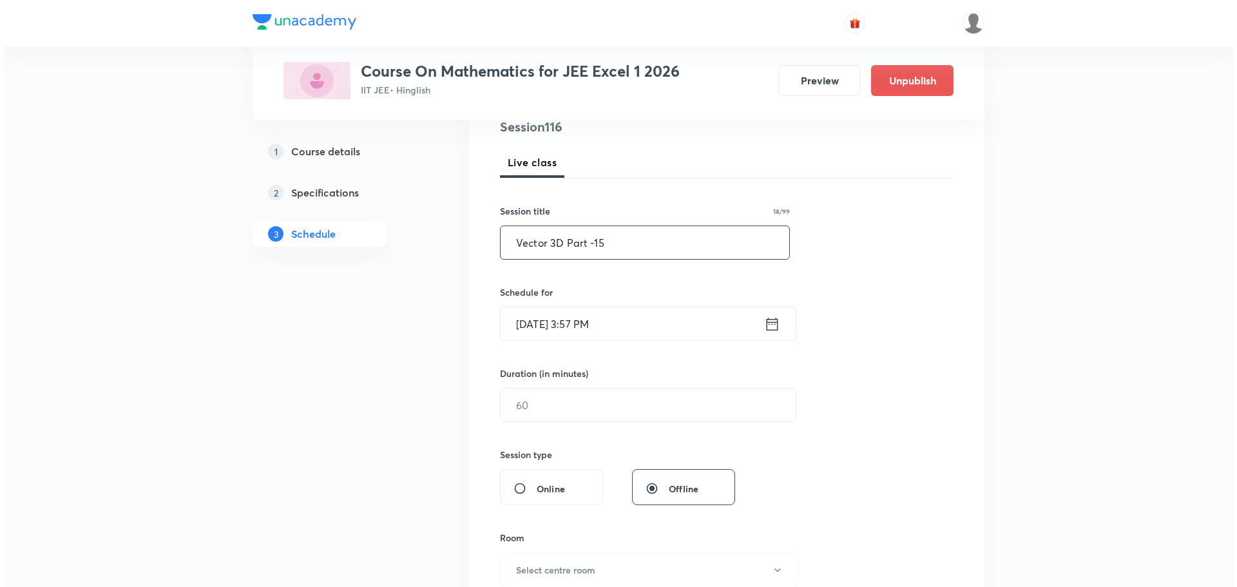
scroll to position [193, 0]
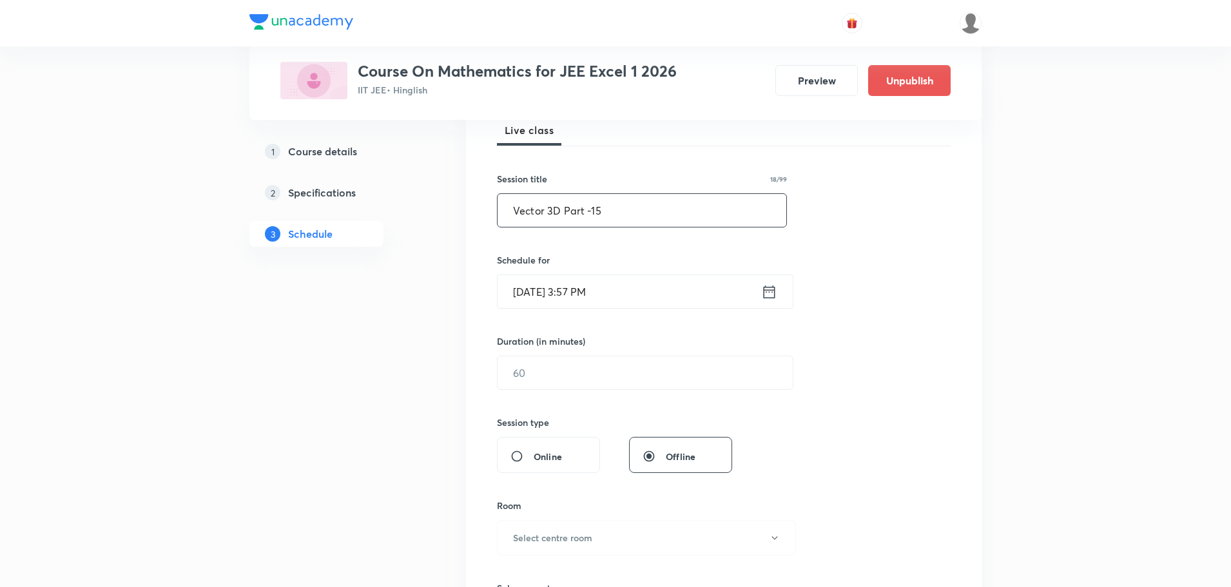
type input "Vector 3D Part -15"
click at [770, 293] on icon at bounding box center [769, 292] width 16 height 18
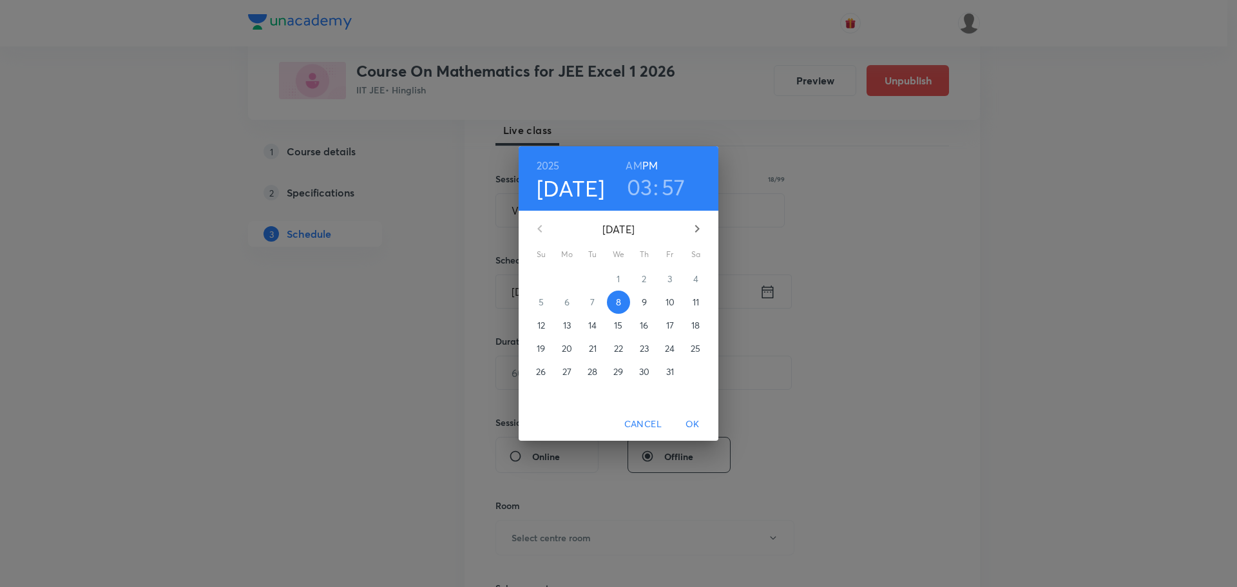
click at [698, 306] on p "11" at bounding box center [696, 302] width 6 height 13
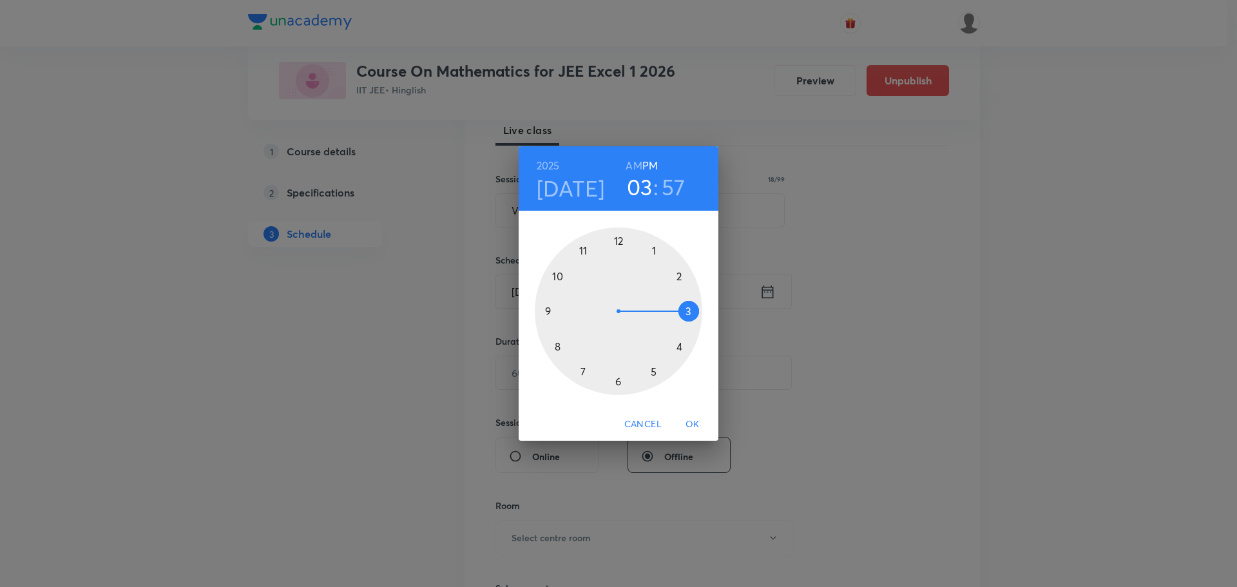
click at [635, 164] on h6 "AM" at bounding box center [634, 166] width 16 height 18
click at [585, 249] on div at bounding box center [619, 311] width 168 height 168
click at [650, 250] on div at bounding box center [619, 311] width 168 height 168
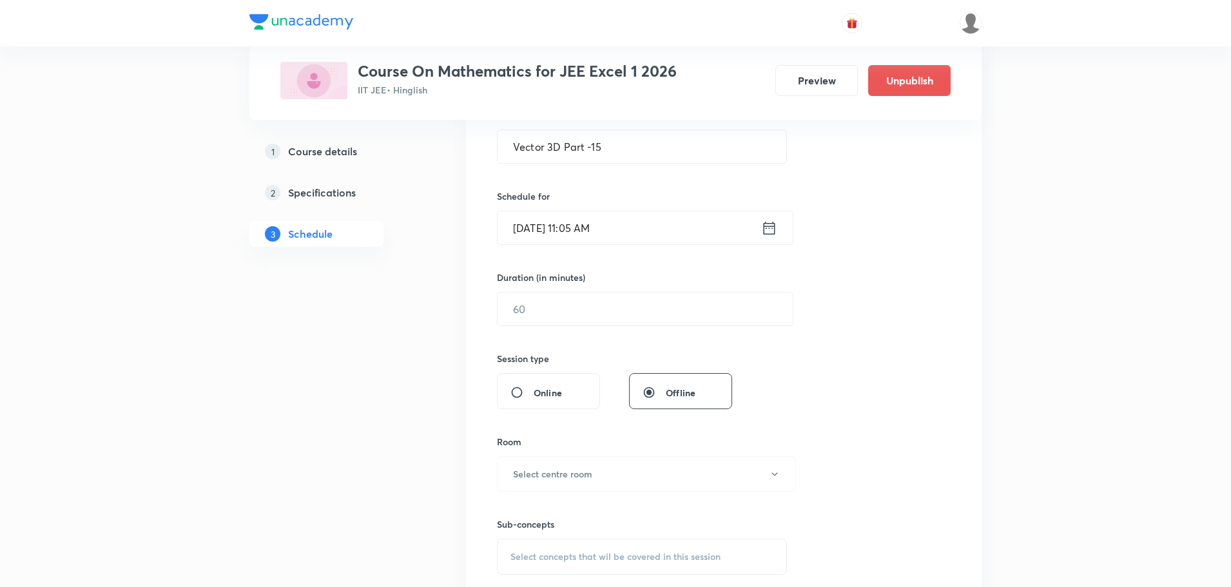
scroll to position [258, 0]
click at [601, 297] on input "text" at bounding box center [645, 308] width 295 height 33
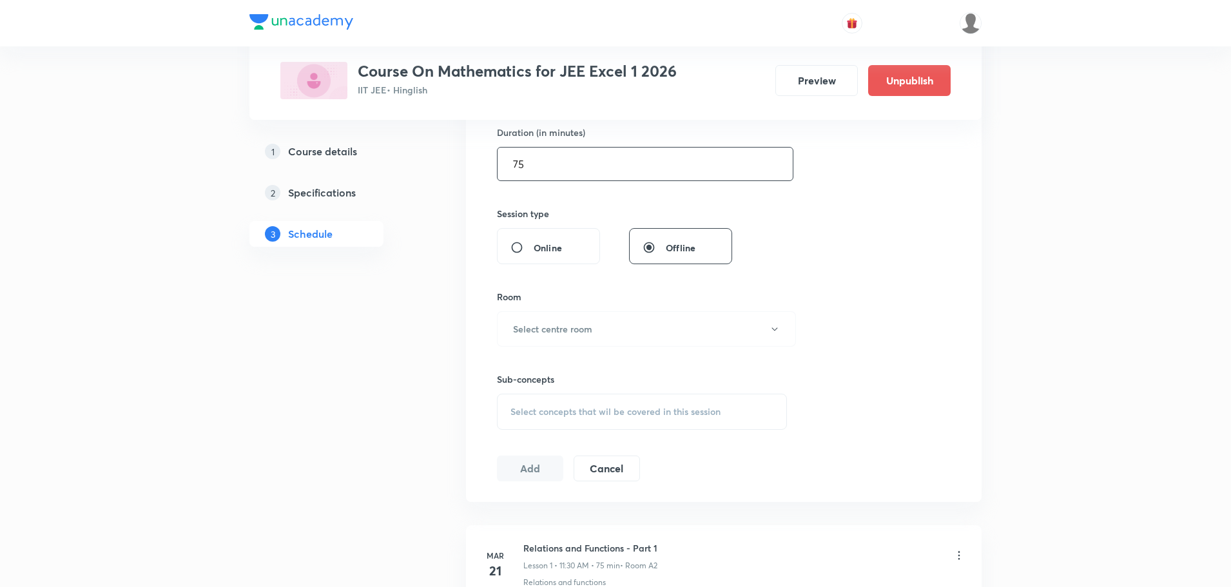
scroll to position [451, 0]
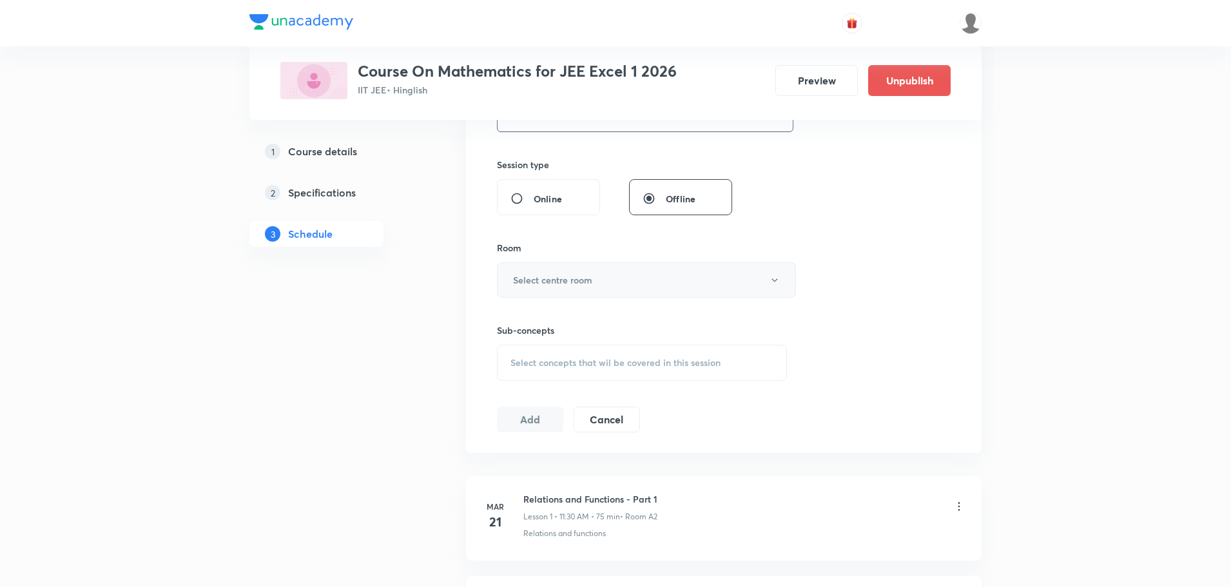
type input "75"
click at [590, 272] on button "Select centre room" at bounding box center [646, 279] width 299 height 35
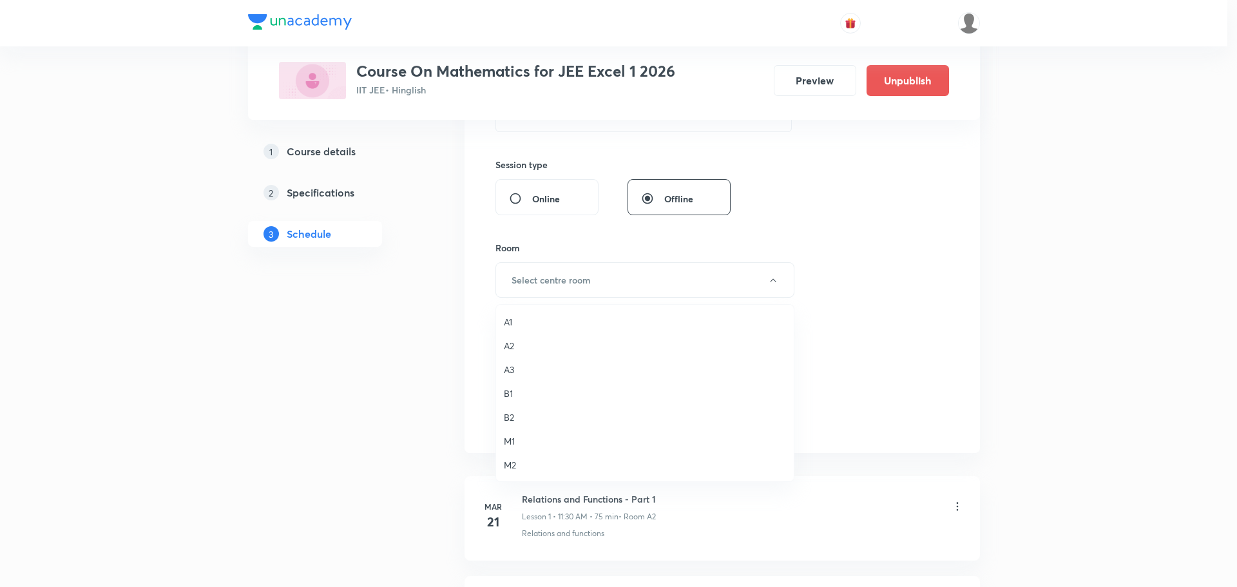
click at [517, 367] on span "A3" at bounding box center [645, 370] width 282 height 14
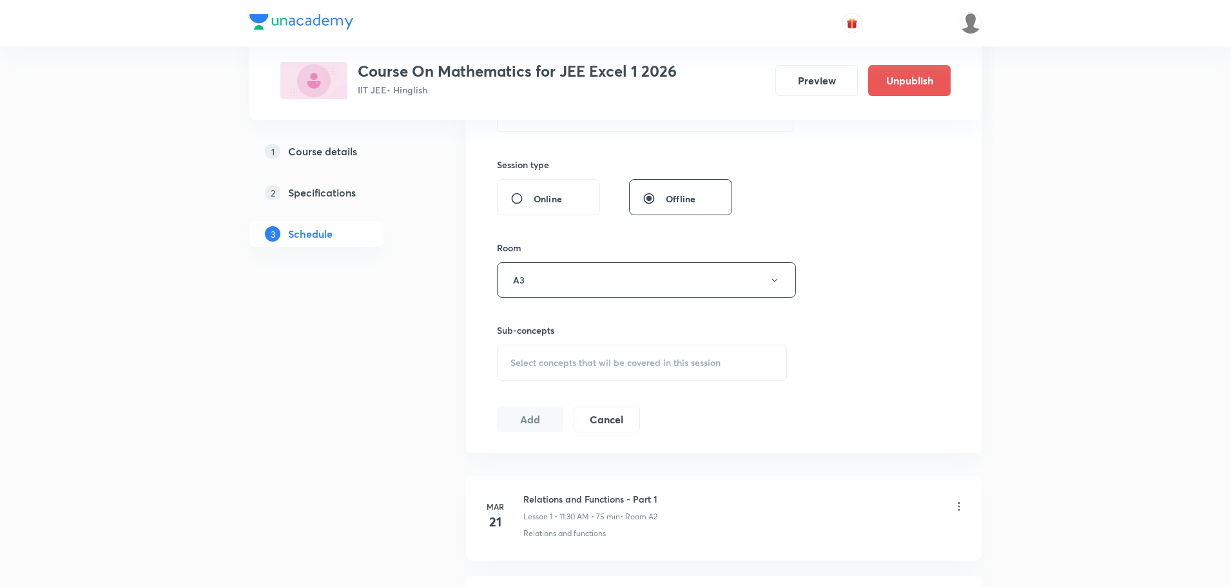
click at [631, 364] on span "Select concepts that wil be covered in this session" at bounding box center [615, 363] width 210 height 10
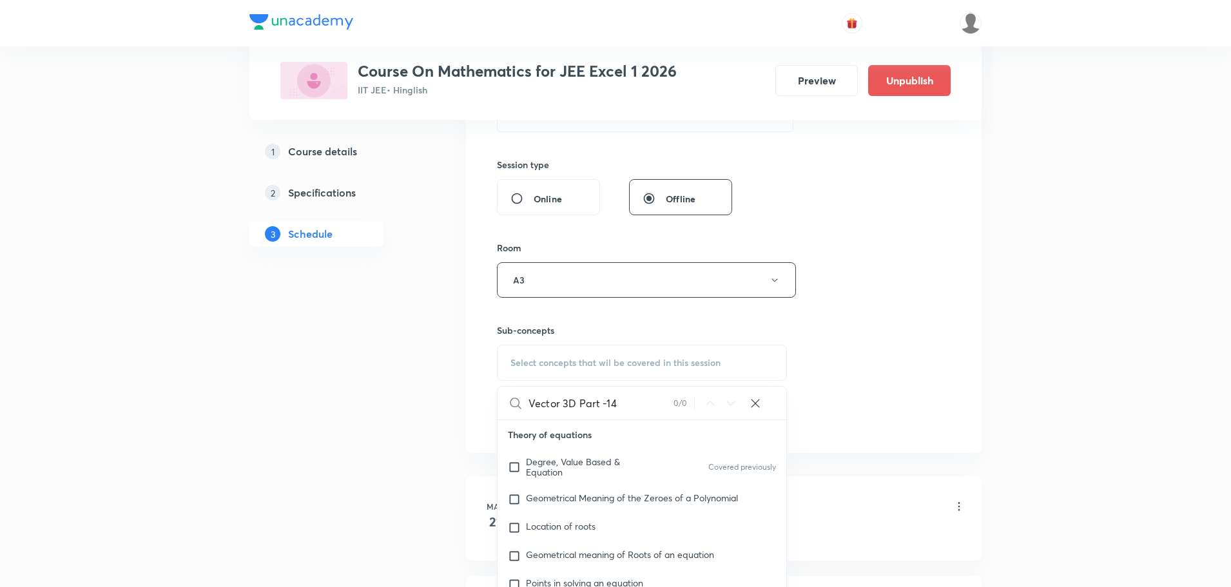
drag, startPoint x: 564, startPoint y: 405, endPoint x: 693, endPoint y: 438, distance: 133.0
click at [693, 438] on div "Vector 3D Part -14 0 / 0 ​ Theory of equations Degree, Value Based & Equation C…" at bounding box center [642, 516] width 290 height 260
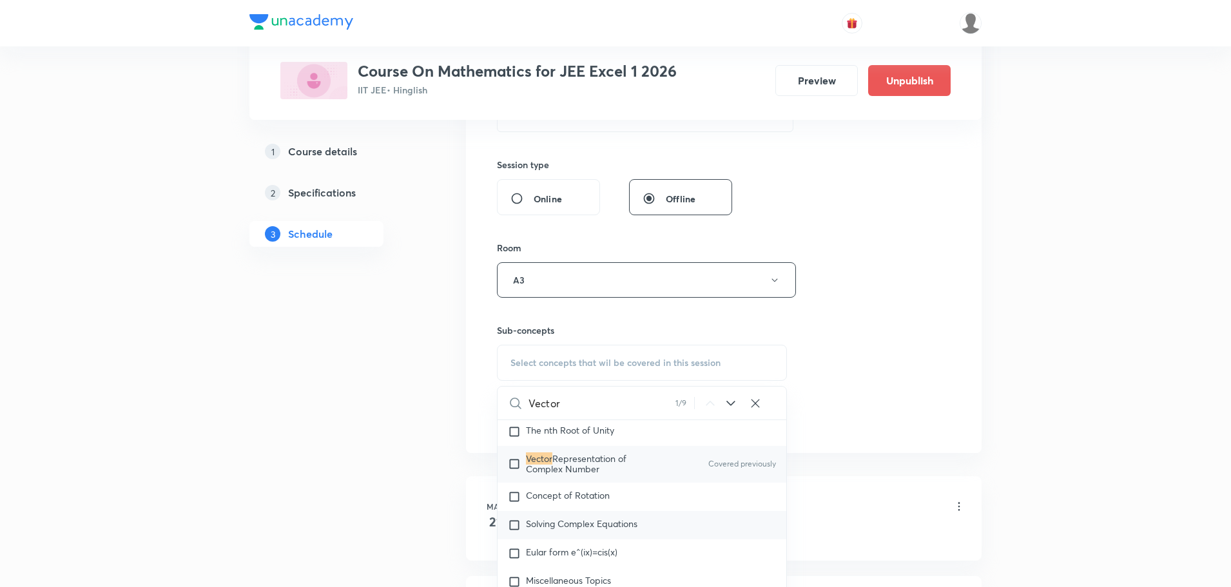
scroll to position [1014, 0]
type input "Vector"
click at [637, 448] on div "Vector Representation of Complex Number Covered previously" at bounding box center [642, 461] width 289 height 36
checkbox input "true"
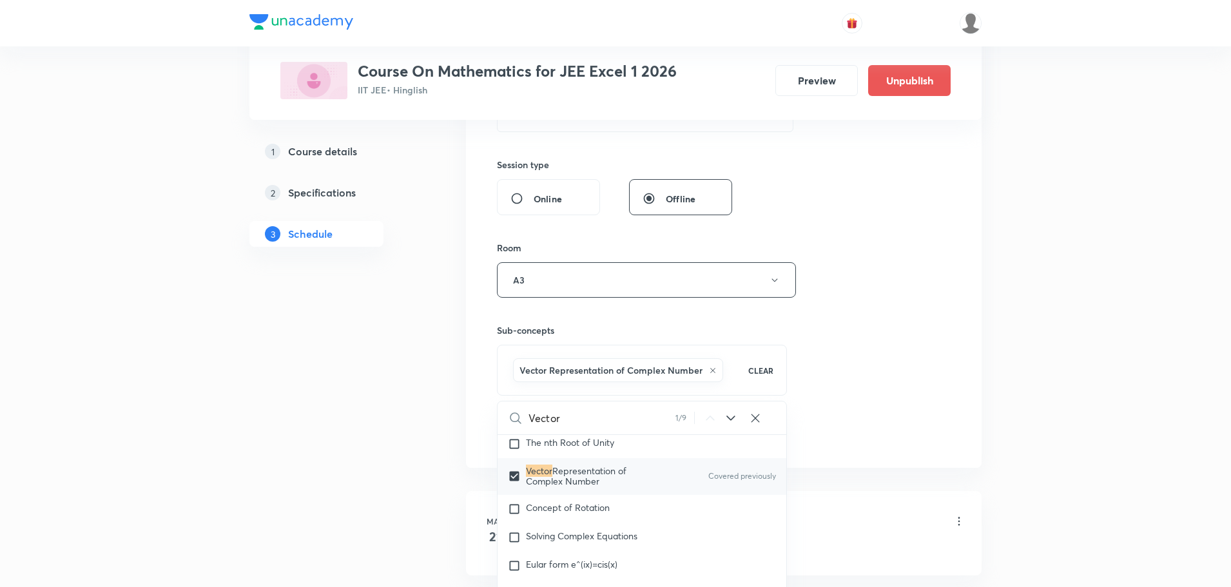
click at [844, 323] on div "Session 116 Live class Session title 18/99 Vector 3D Part -15 ​ Schedule for Oc…" at bounding box center [724, 137] width 454 height 620
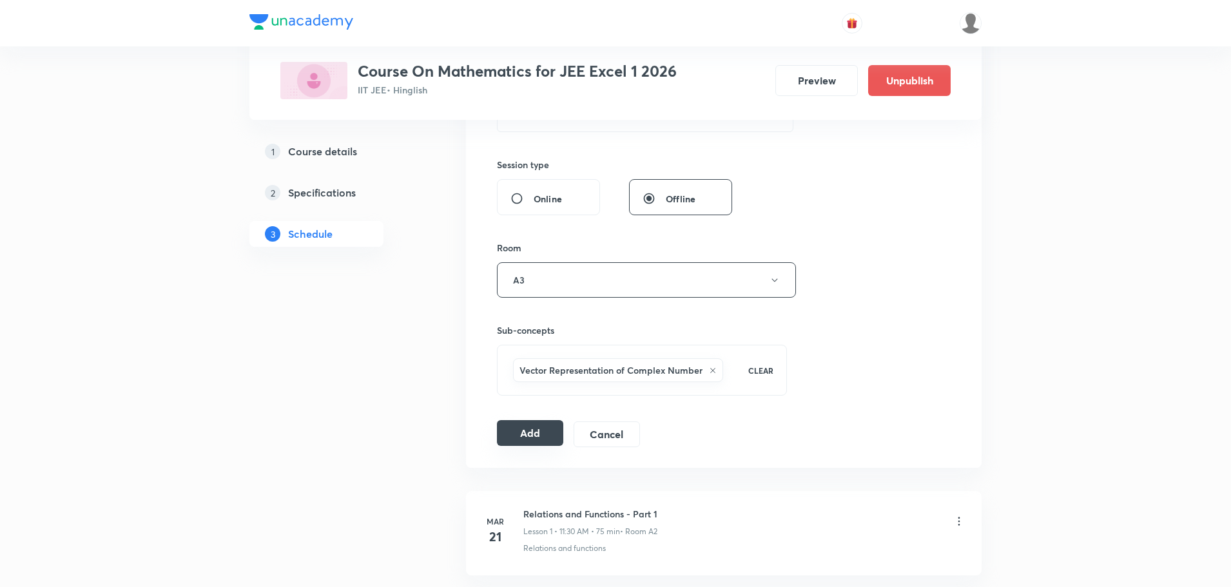
click at [532, 443] on button "Add" at bounding box center [530, 433] width 66 height 26
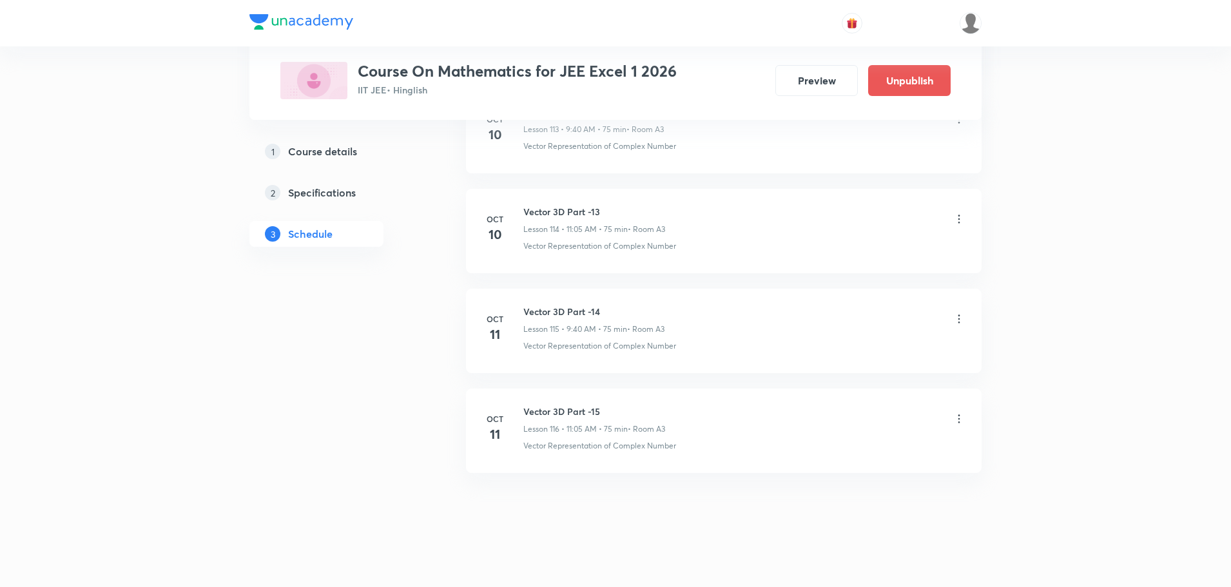
scroll to position [11442, 0]
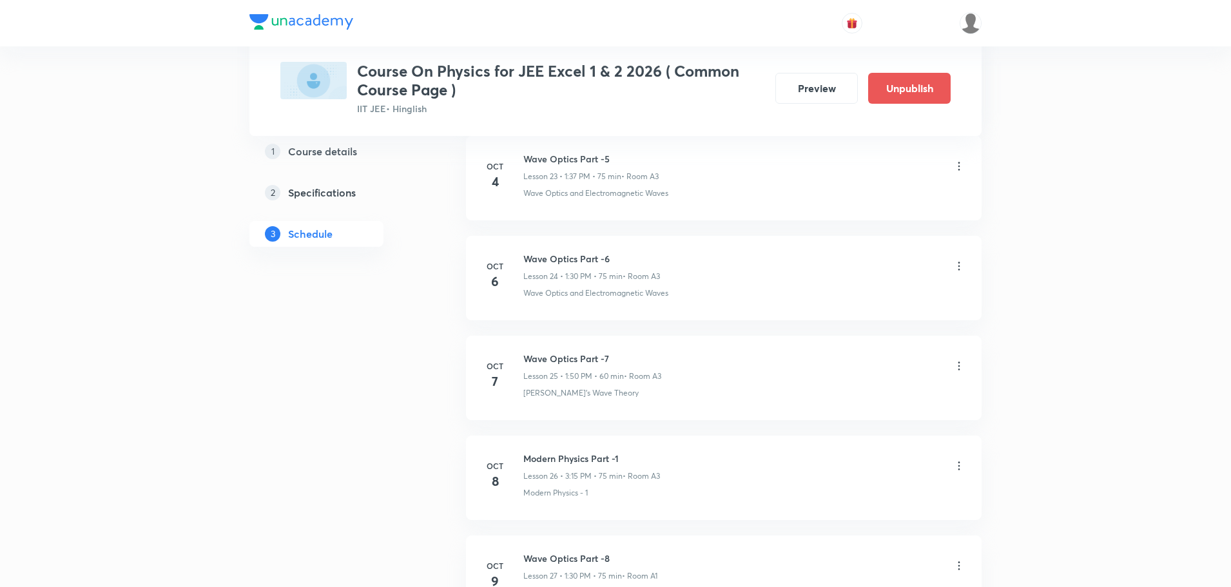
scroll to position [3271, 0]
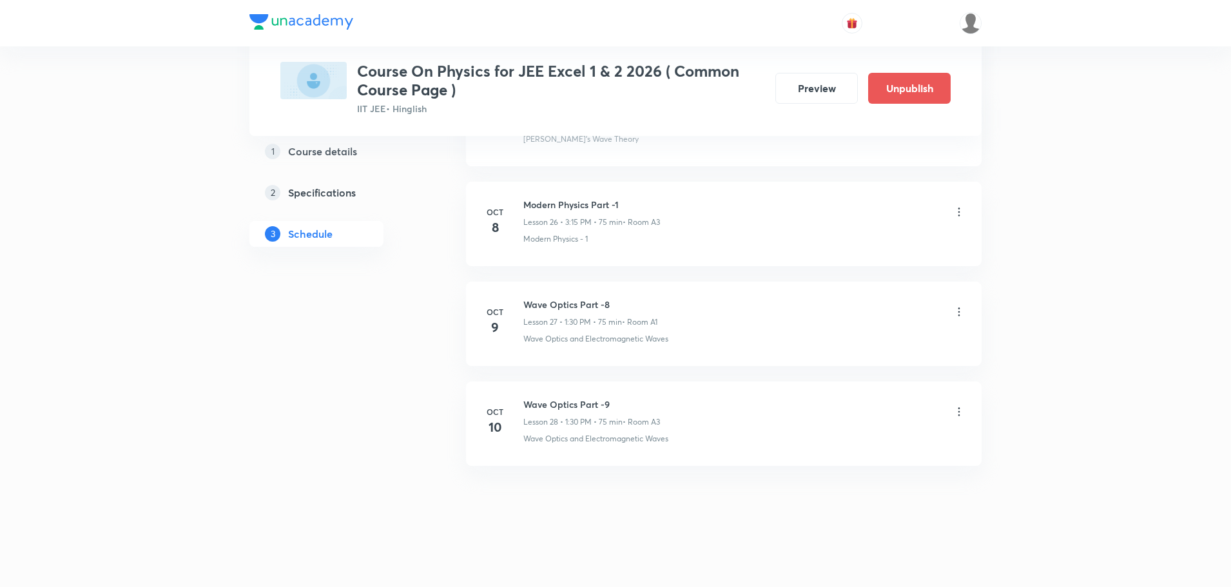
click at [581, 409] on h6 "Wave Optics Part -9" at bounding box center [591, 405] width 137 height 14
copy h6 "Wave Optics Part -9"
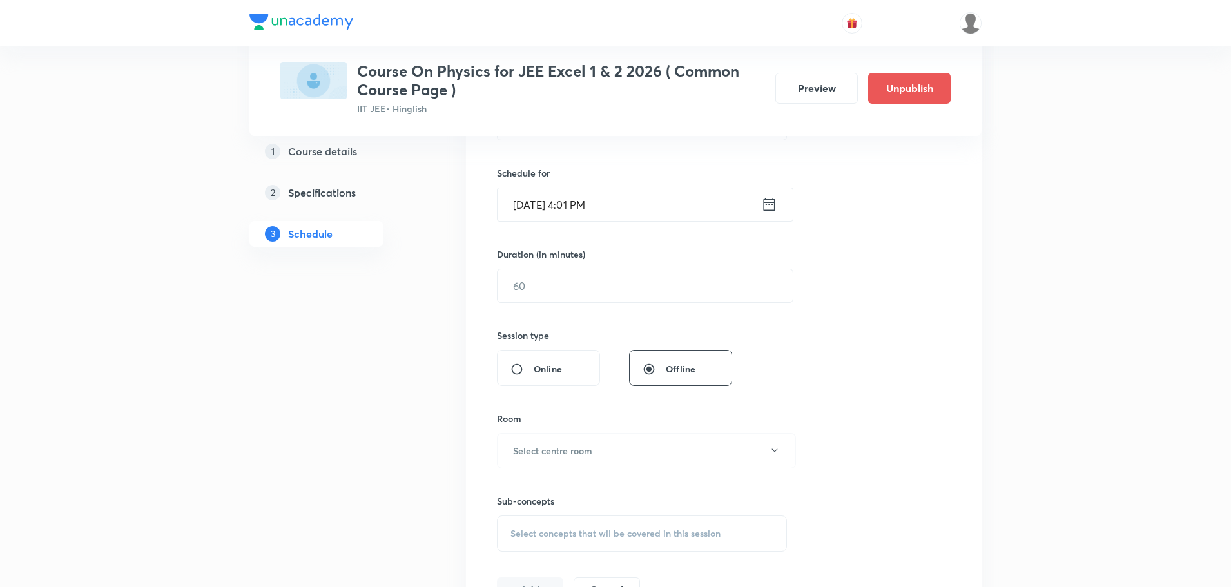
scroll to position [0, 0]
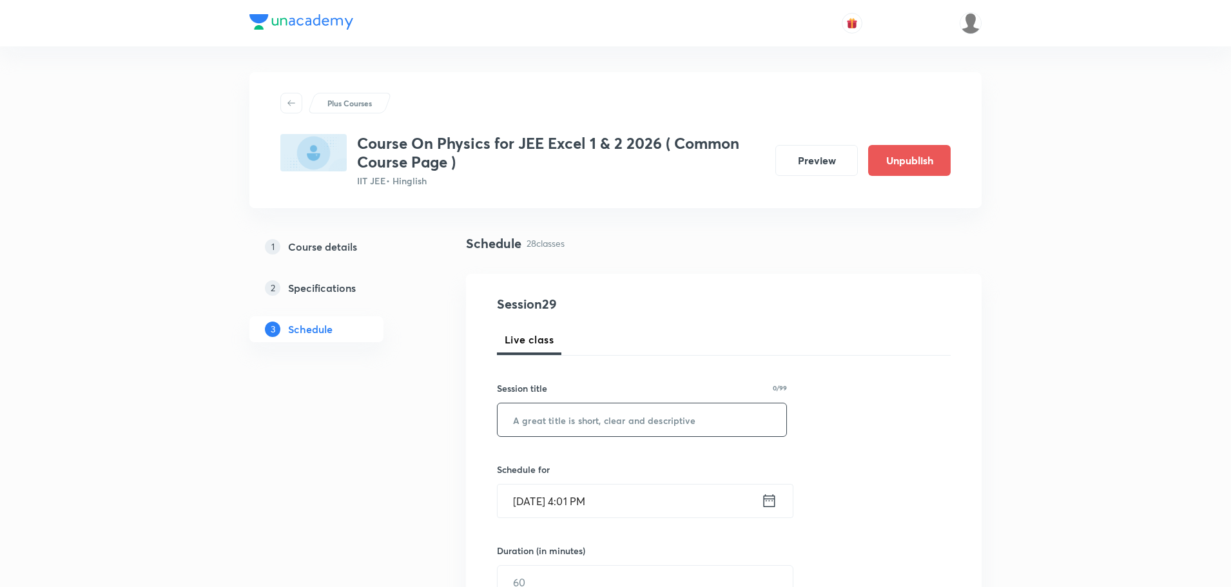
click at [629, 407] on input "text" at bounding box center [642, 419] width 289 height 33
click at [628, 421] on input "text" at bounding box center [642, 419] width 289 height 33
paste input "Wave Optics Part -9"
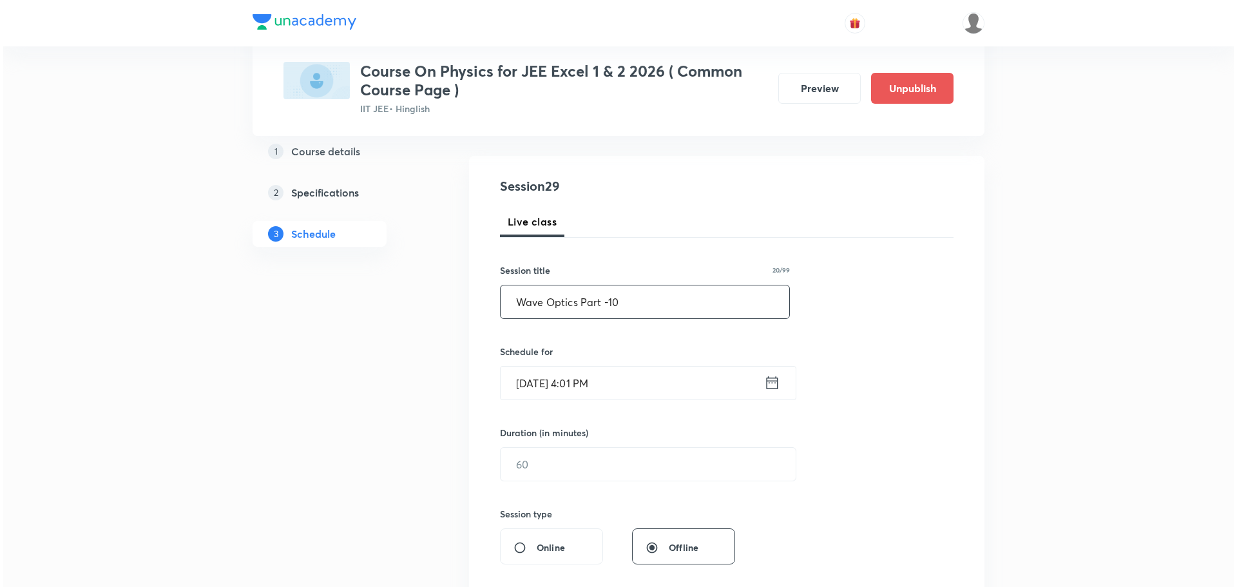
scroll to position [129, 0]
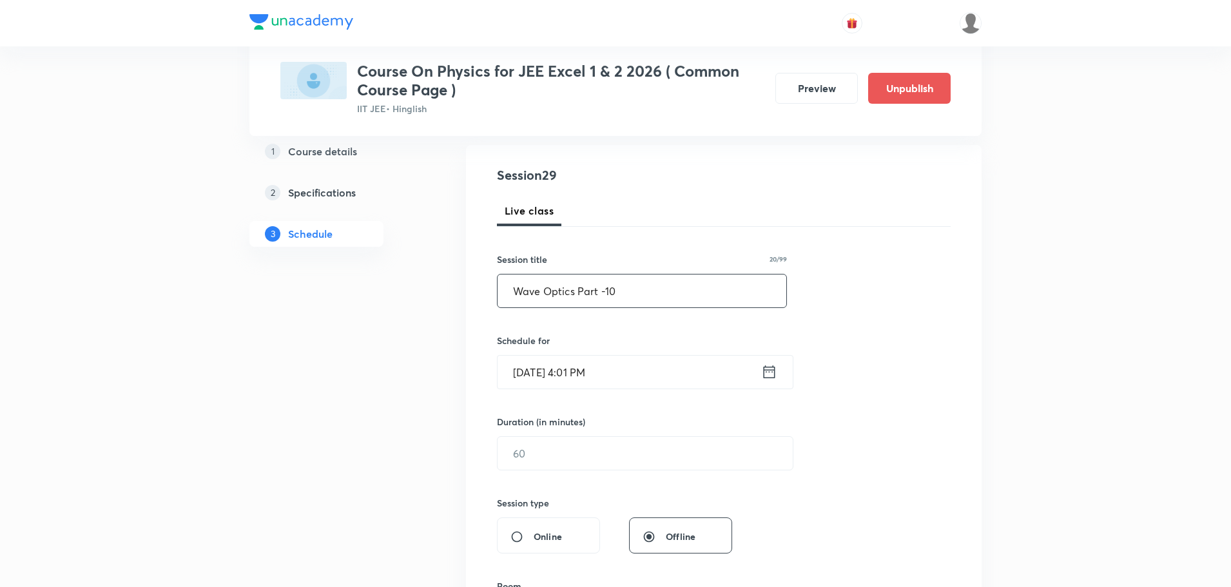
type input "Wave Optics Part -10"
click at [762, 371] on icon at bounding box center [769, 372] width 16 height 18
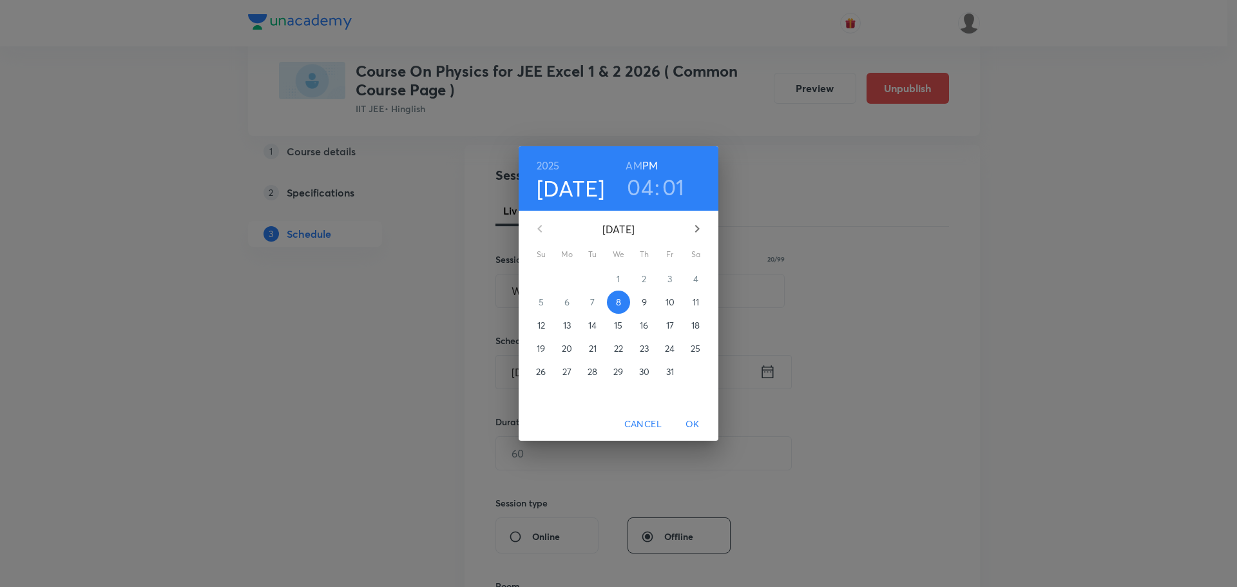
click at [696, 302] on p "11" at bounding box center [696, 302] width 6 height 13
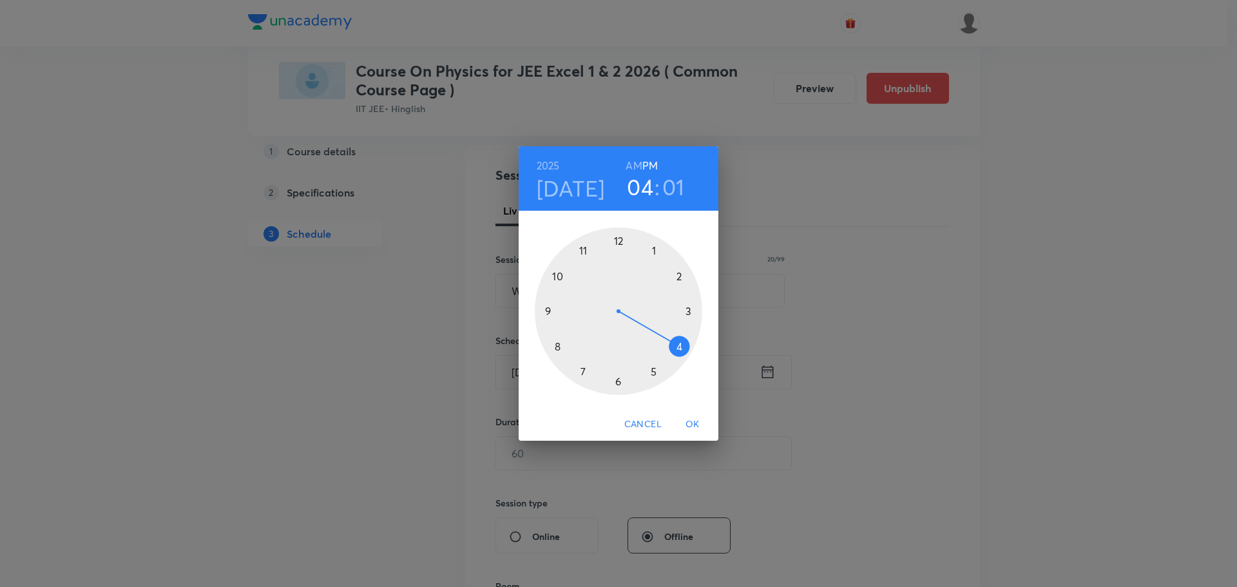
click at [653, 249] on div at bounding box center [619, 311] width 168 height 168
click at [619, 380] on div at bounding box center [619, 311] width 168 height 168
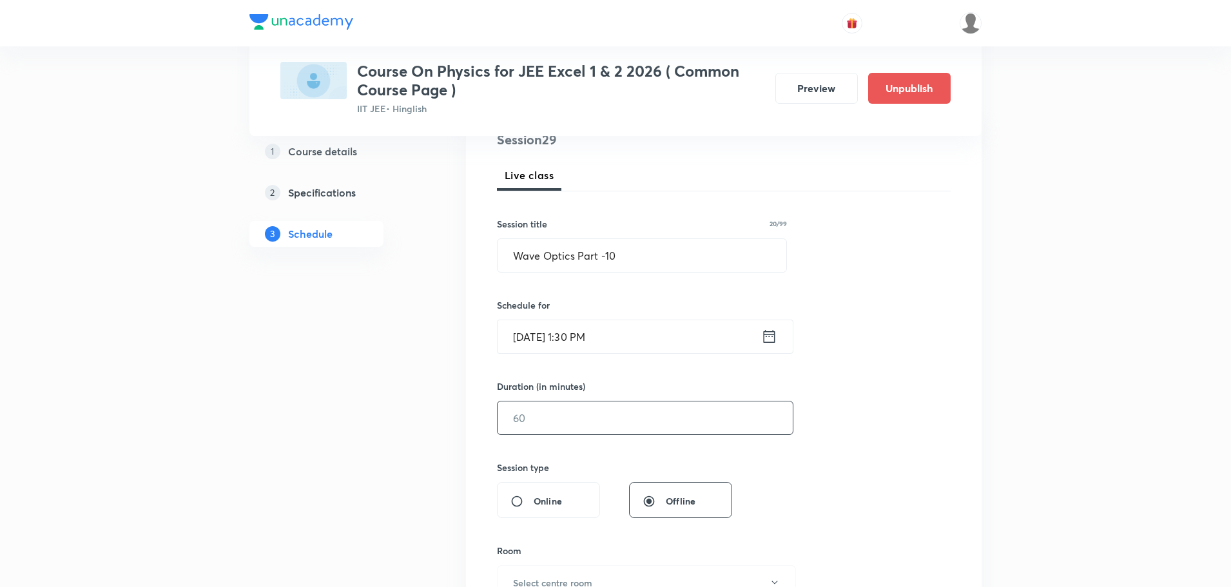
scroll to position [193, 0]
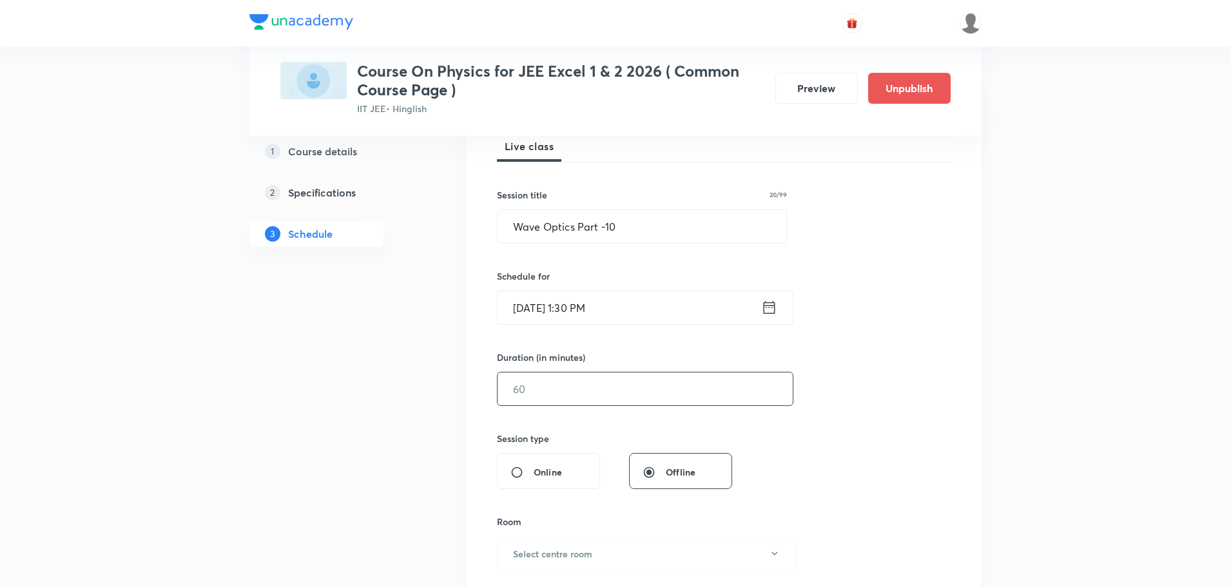
click at [601, 394] on input "text" at bounding box center [645, 388] width 295 height 33
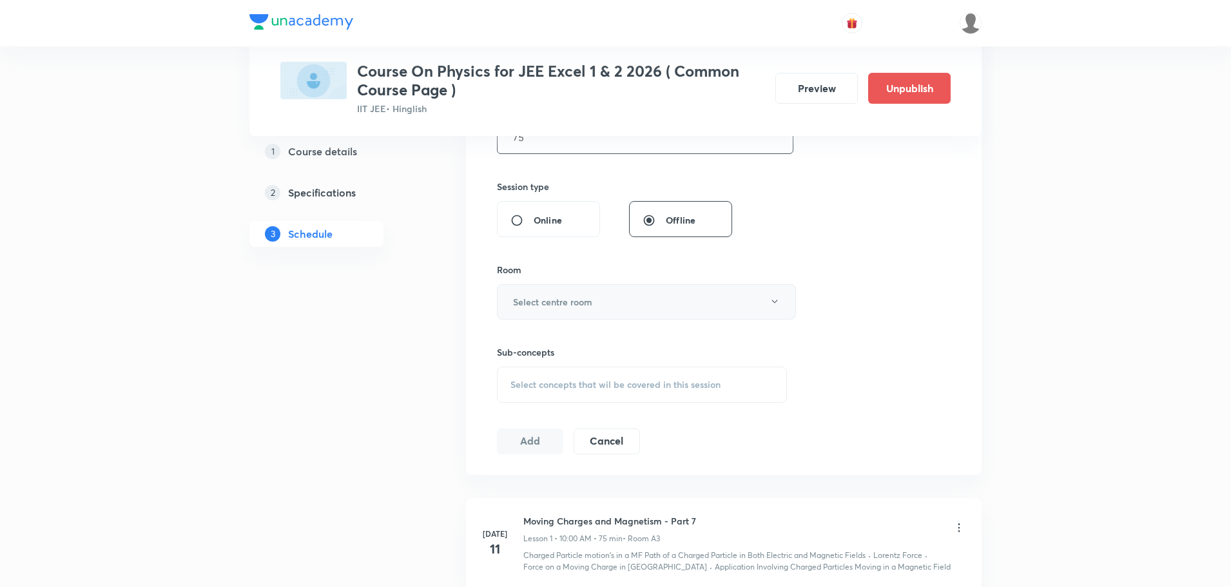
scroll to position [451, 0]
type input "75"
click at [581, 297] on h6 "Select centre room" at bounding box center [552, 296] width 79 height 14
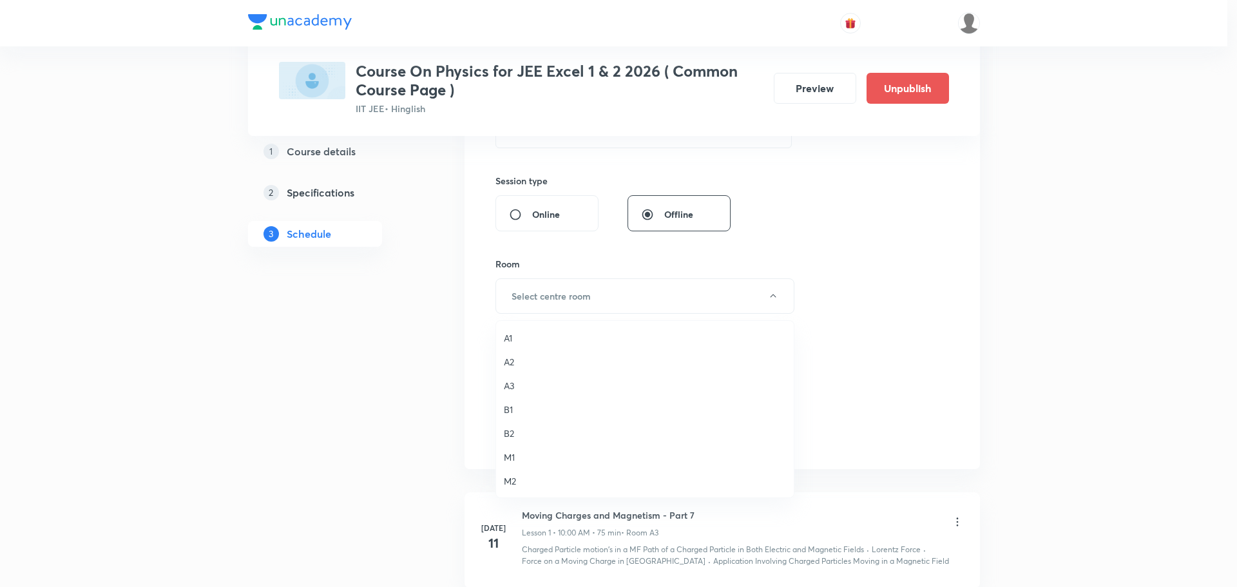
click at [517, 382] on span "A3" at bounding box center [645, 386] width 282 height 14
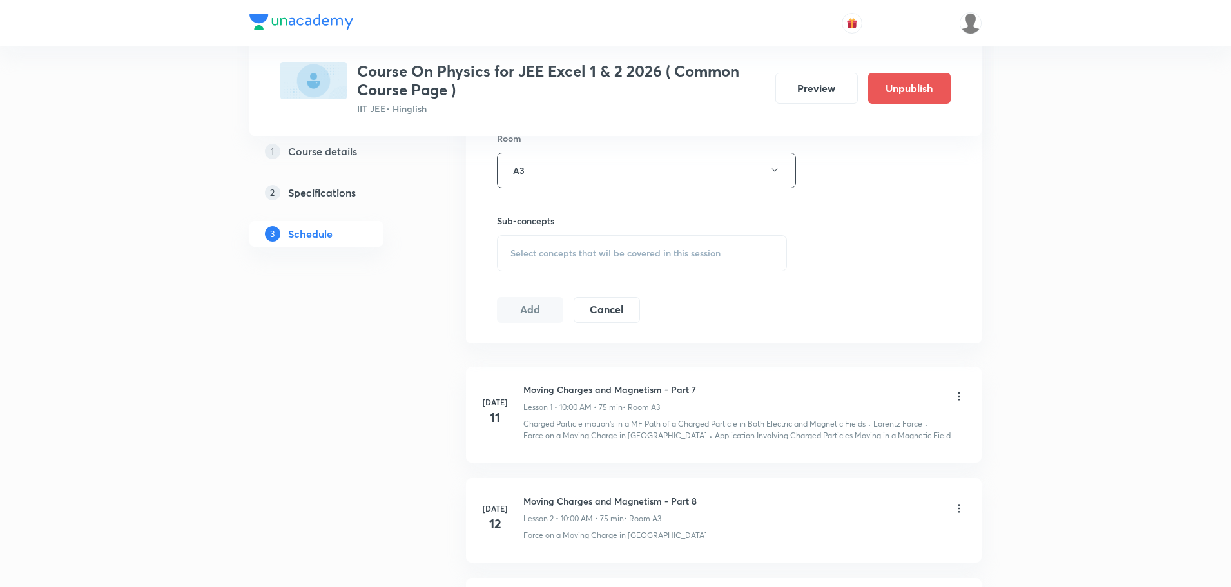
scroll to position [580, 0]
click at [590, 265] on div "Select concepts that wil be covered in this session" at bounding box center [642, 250] width 290 height 36
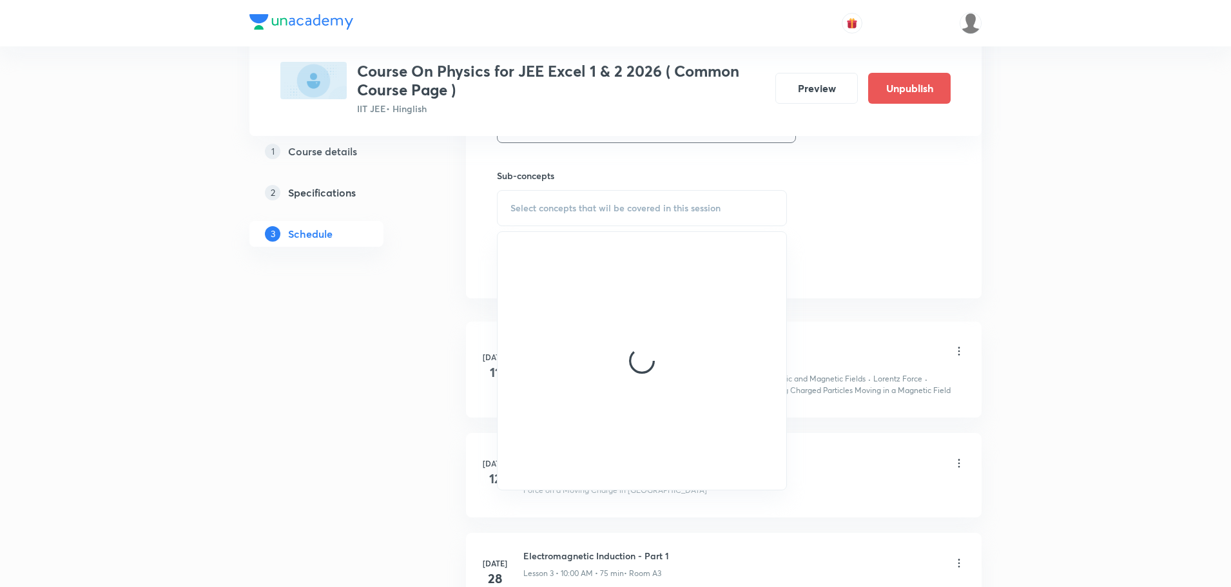
scroll to position [644, 0]
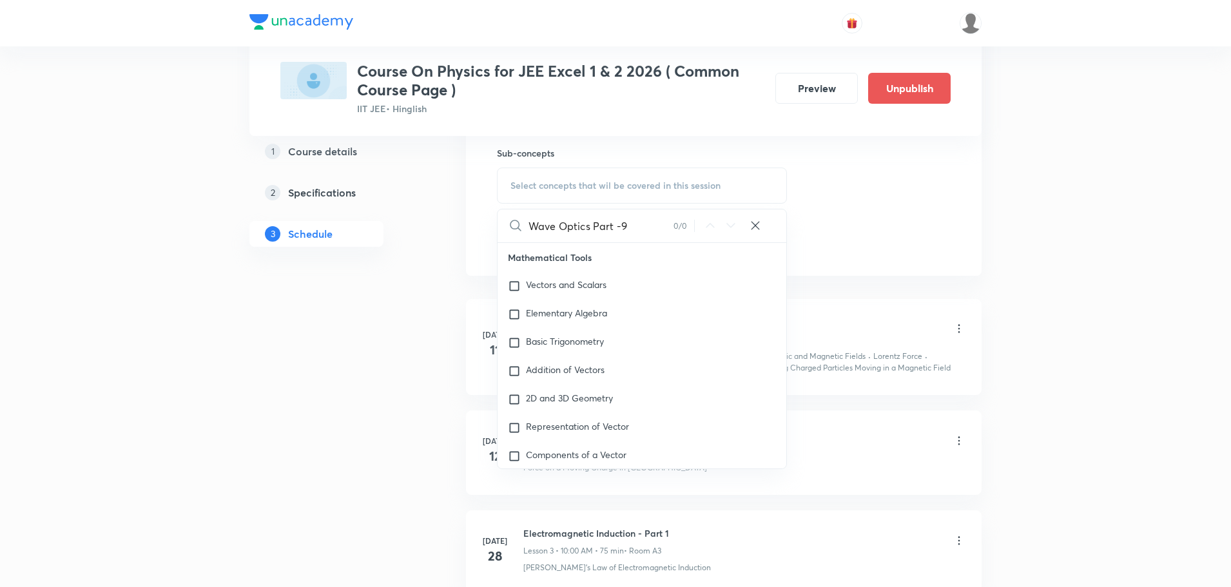
drag, startPoint x: 590, startPoint y: 225, endPoint x: 688, endPoint y: 232, distance: 97.6
click at [688, 234] on div "Wave Optics Part -9 0 / 0 ​" at bounding box center [642, 225] width 289 height 33
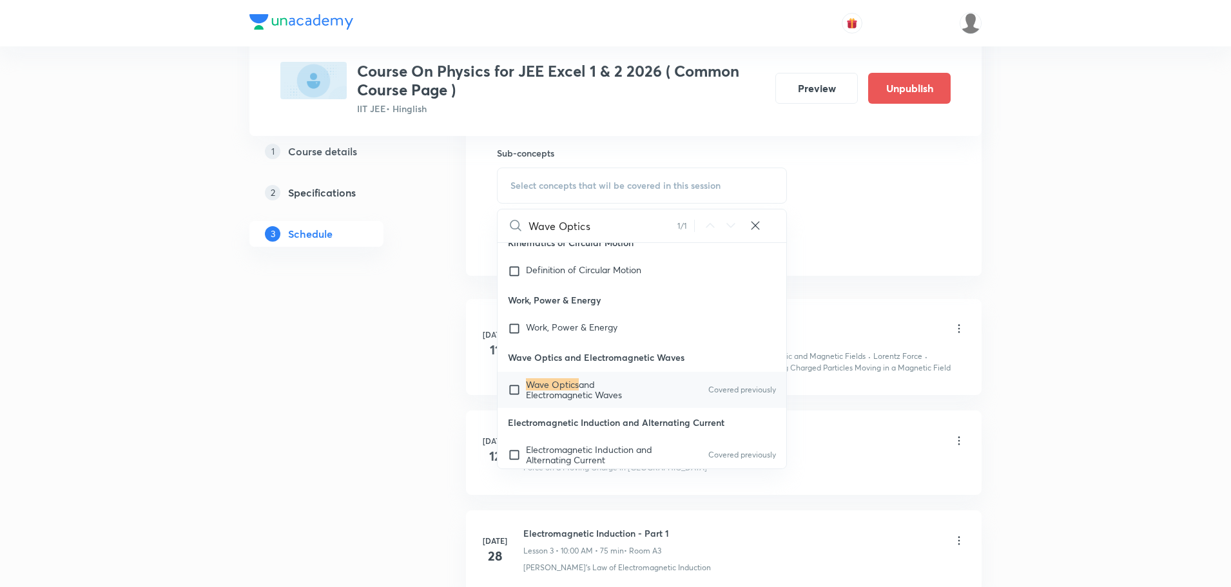
scroll to position [33698, 0]
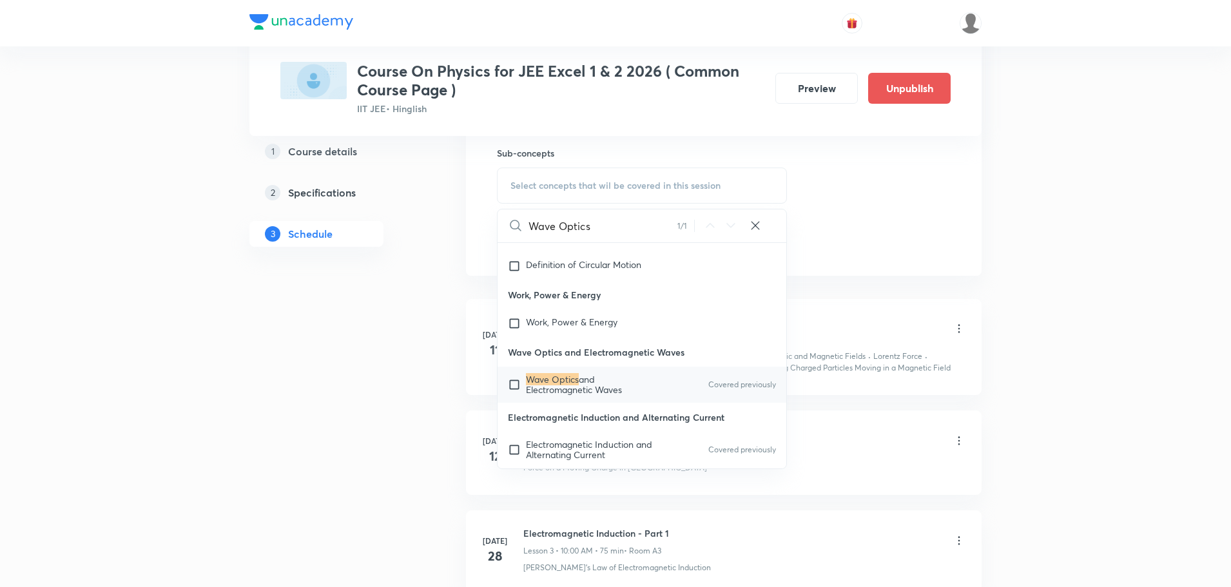
type input "Wave Optics"
click at [597, 396] on span "and Electromagnetic Waves" at bounding box center [574, 384] width 96 height 23
checkbox input "true"
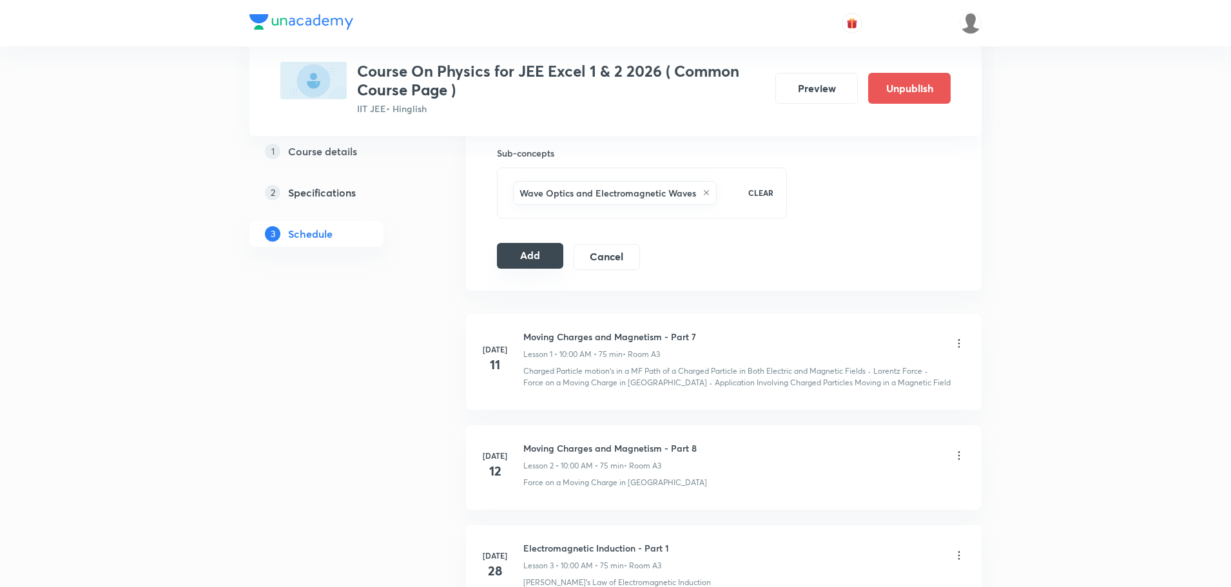
click at [540, 260] on button "Add" at bounding box center [530, 256] width 66 height 26
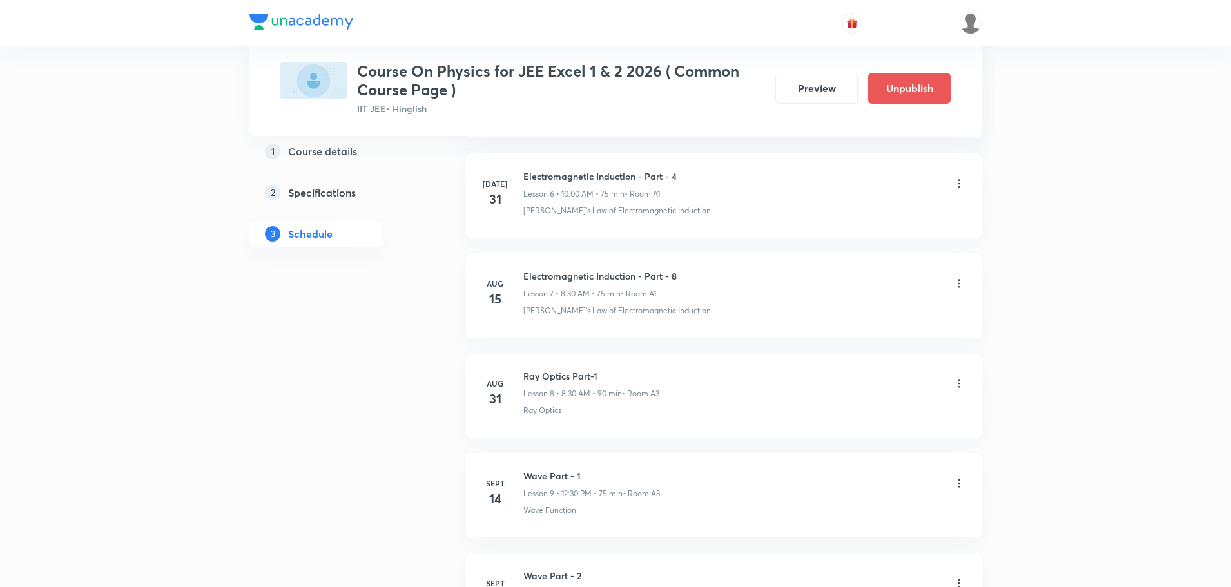
scroll to position [2778, 0]
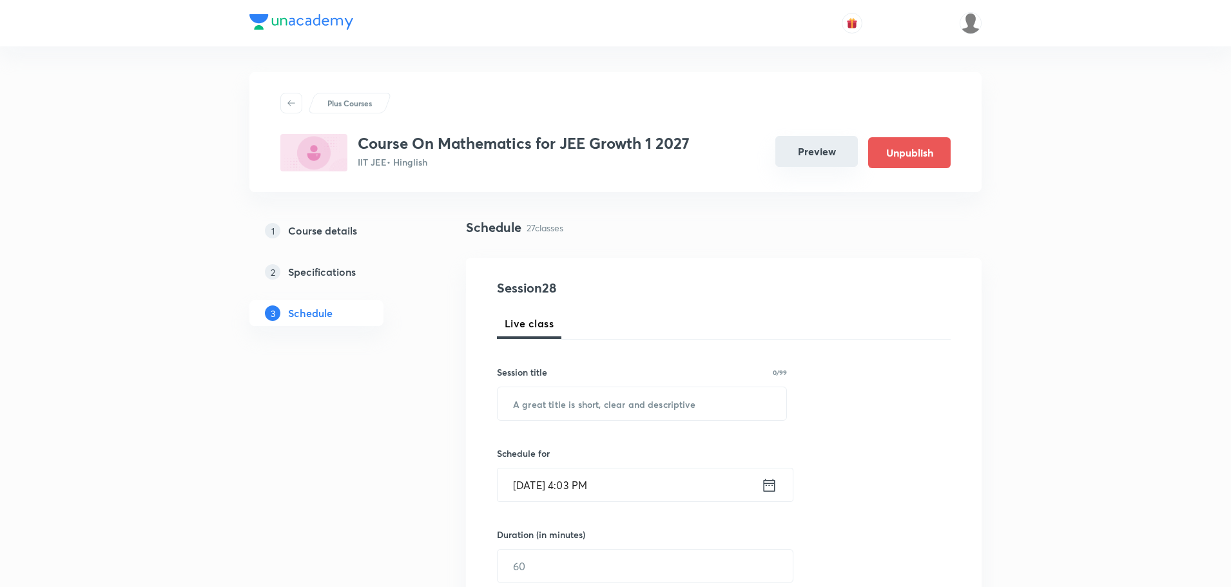
click at [835, 151] on button "Preview" at bounding box center [816, 151] width 82 height 31
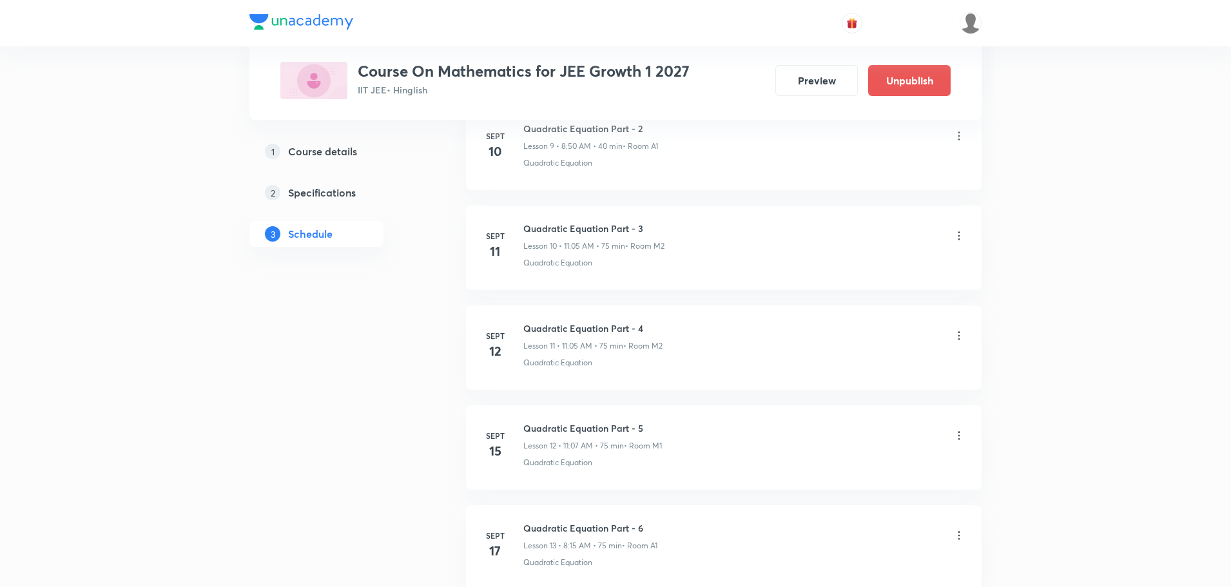
scroll to position [3143, 0]
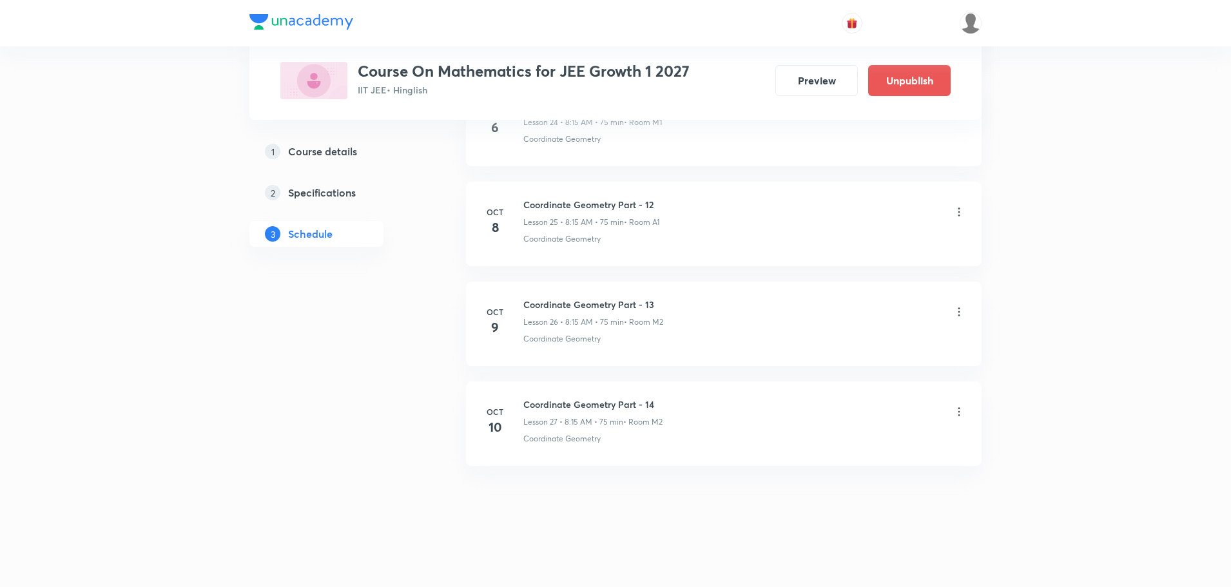
click at [618, 402] on h6 "Coordinate Geometry Part - 14" at bounding box center [592, 405] width 139 height 14
copy h6 "Coordinate Geometry Part - 14"
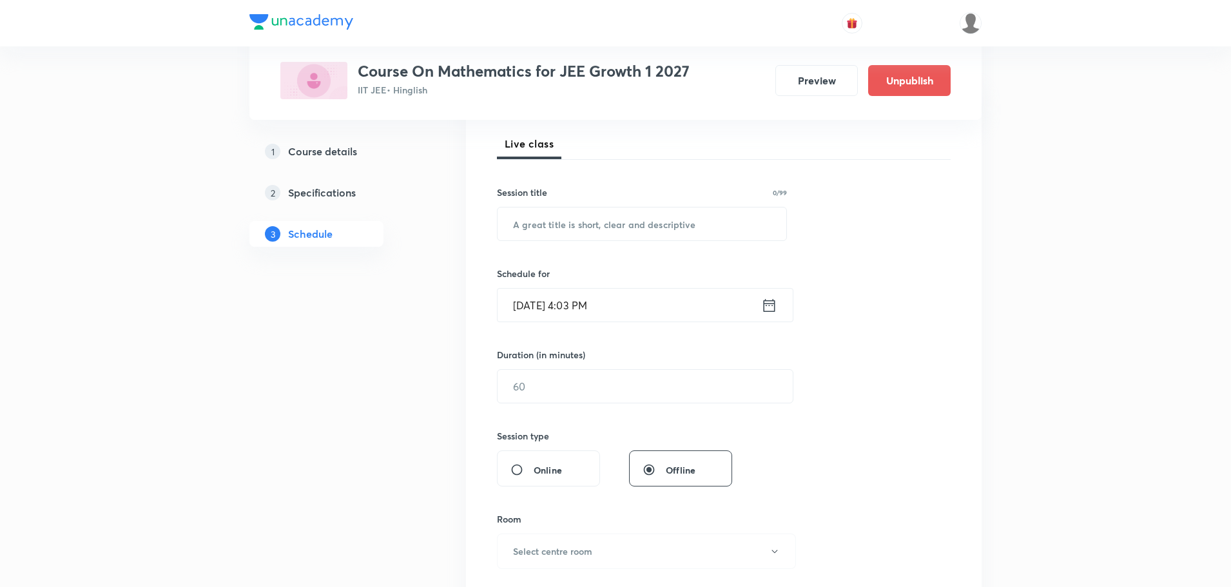
scroll to position [0, 0]
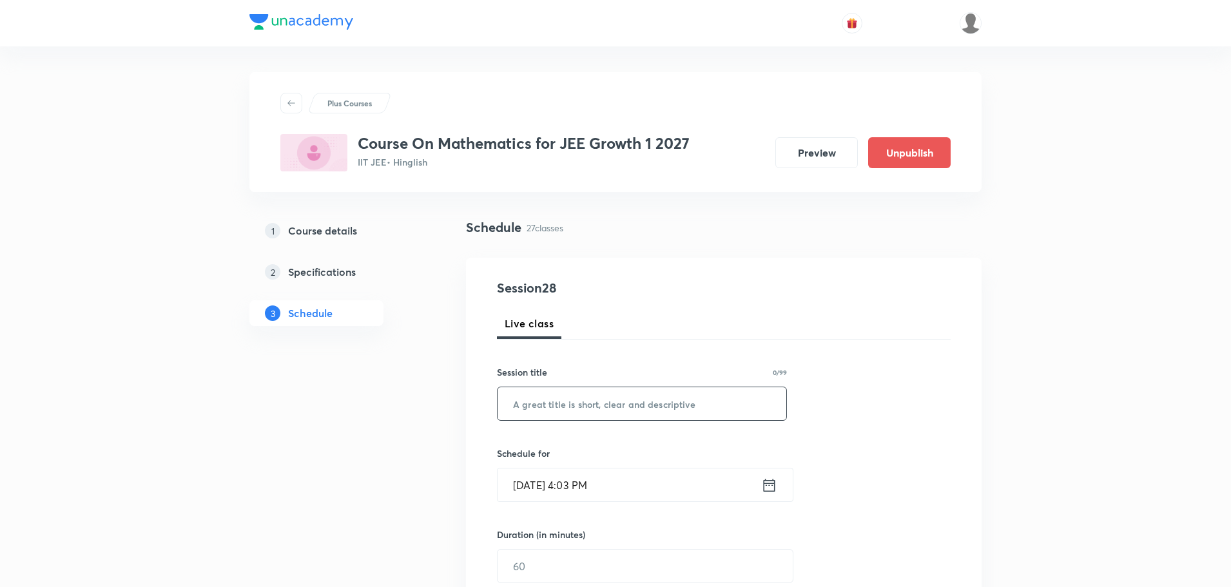
click at [606, 405] on input "text" at bounding box center [642, 403] width 289 height 33
paste input "Coordinate Geometry Part - 14"
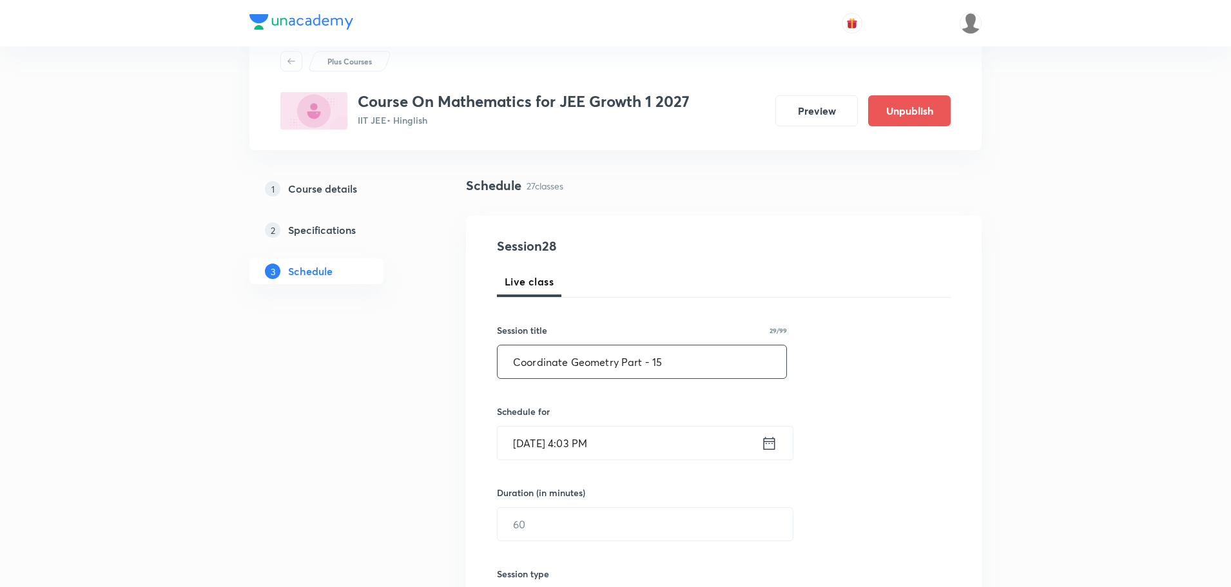
scroll to position [193, 0]
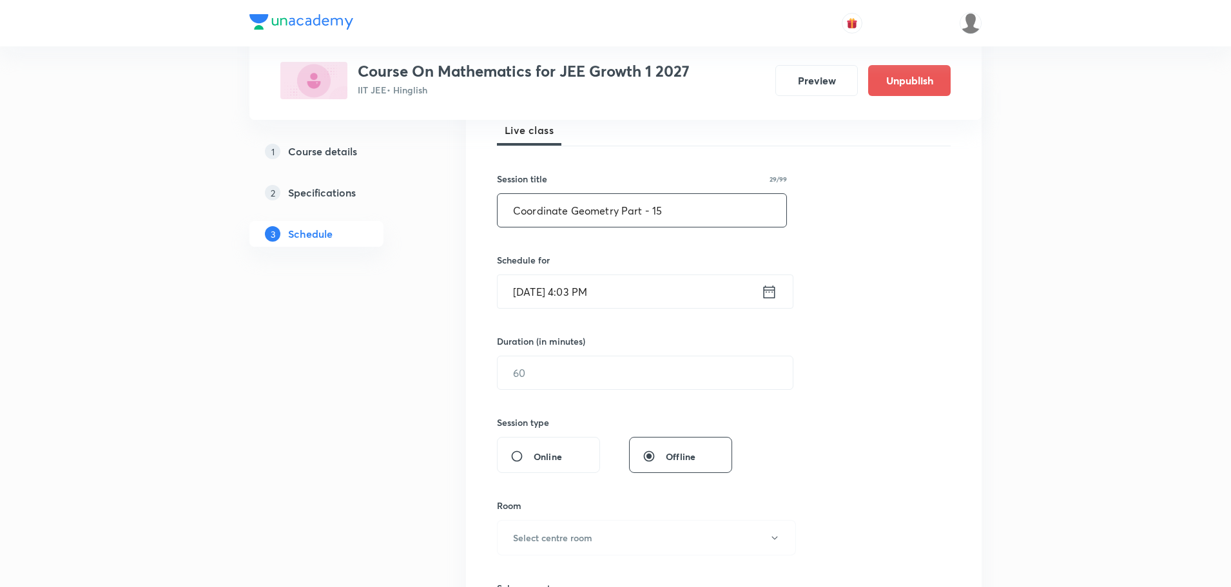
type input "Coordinate Geometry Part - 15"
click at [769, 293] on icon at bounding box center [769, 292] width 16 height 18
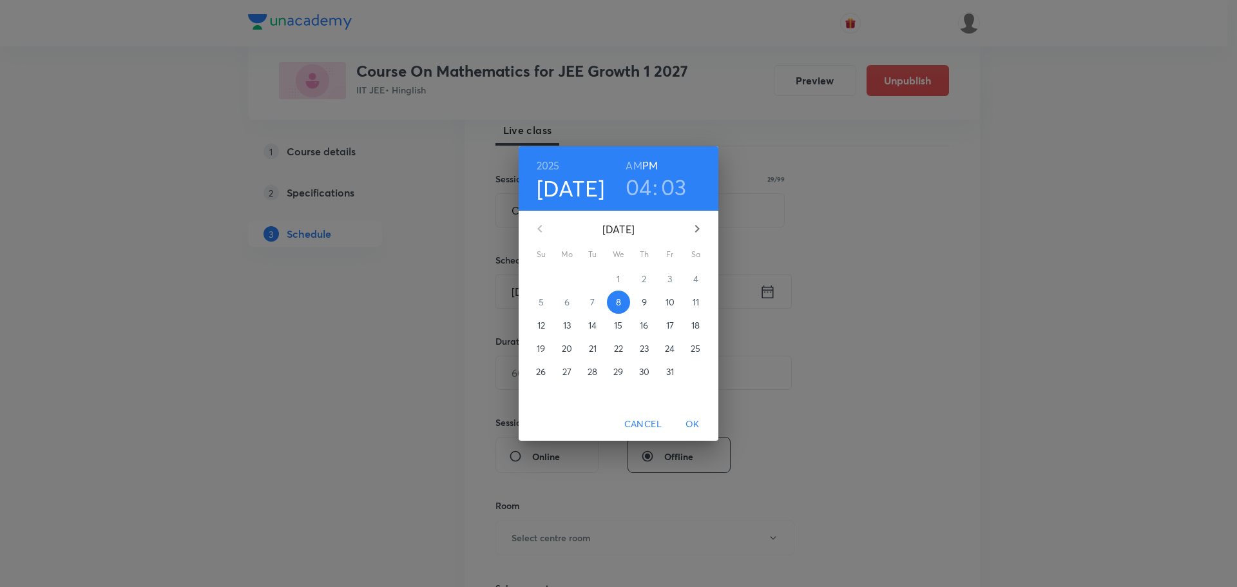
click at [699, 300] on p "11" at bounding box center [696, 302] width 6 height 13
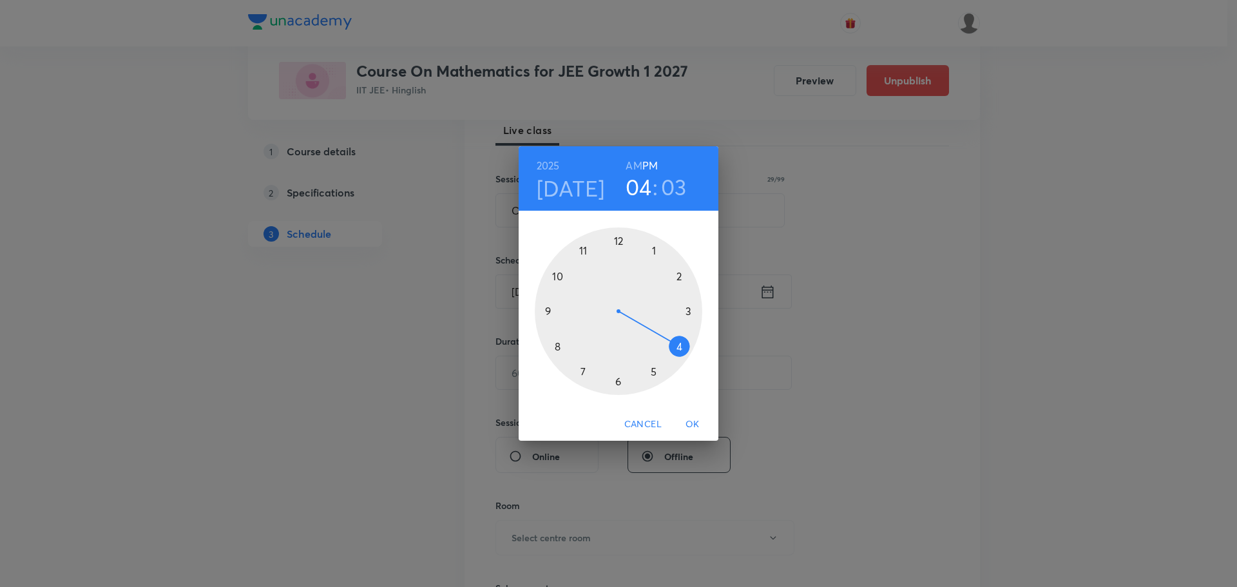
click at [635, 165] on h6 "AM" at bounding box center [634, 166] width 16 height 18
click at [549, 309] on div at bounding box center [619, 311] width 168 height 168
click at [558, 343] on div at bounding box center [619, 311] width 168 height 168
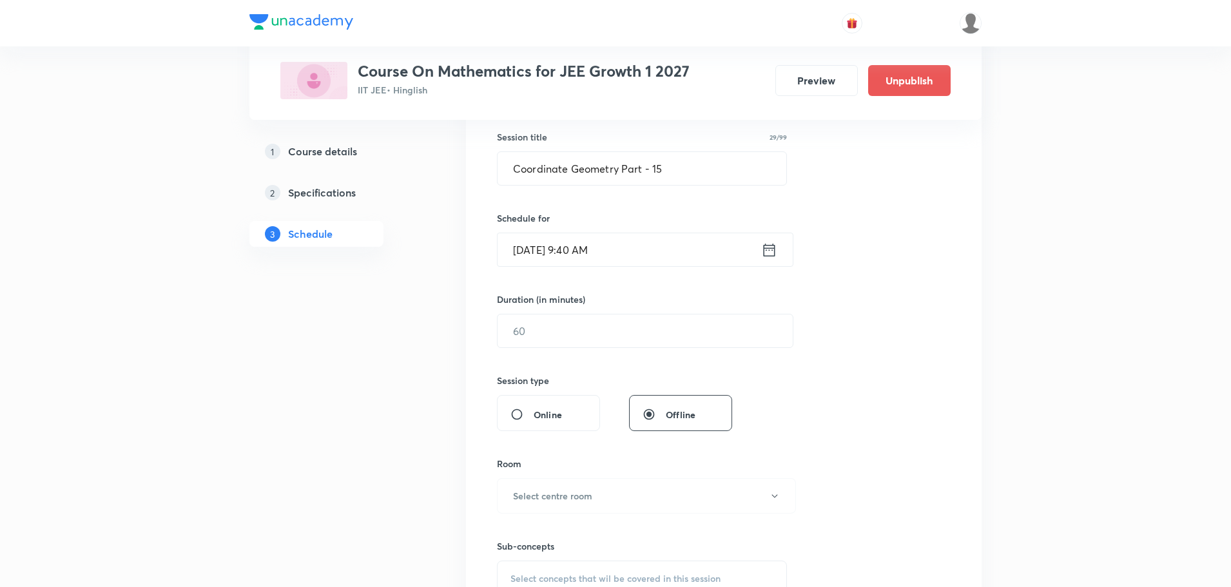
scroll to position [258, 0]
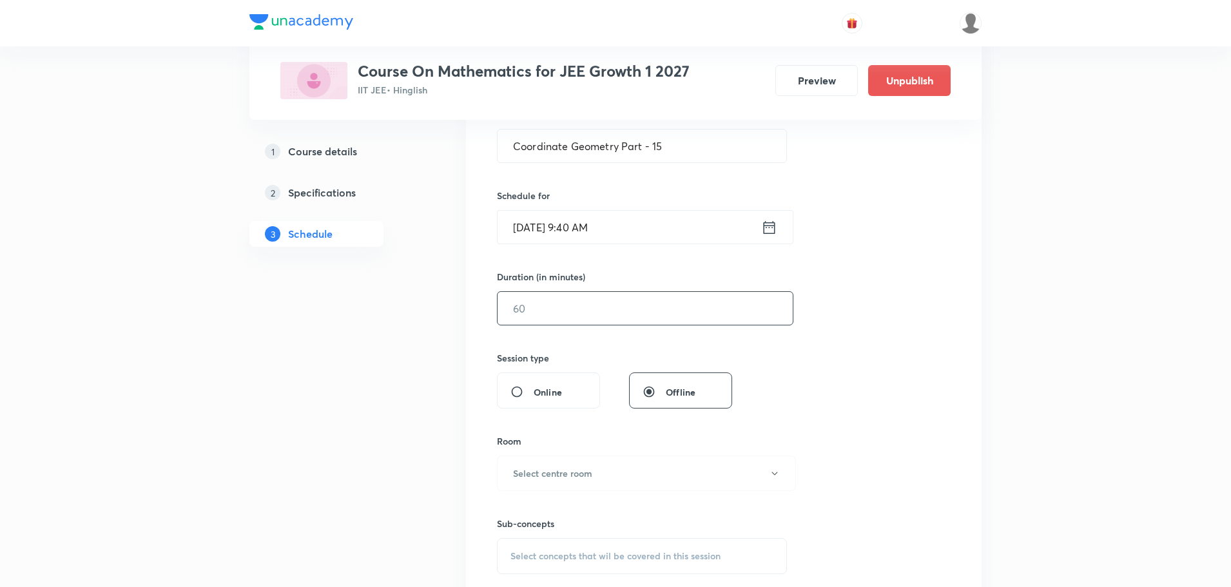
click at [559, 305] on input "text" at bounding box center [645, 308] width 295 height 33
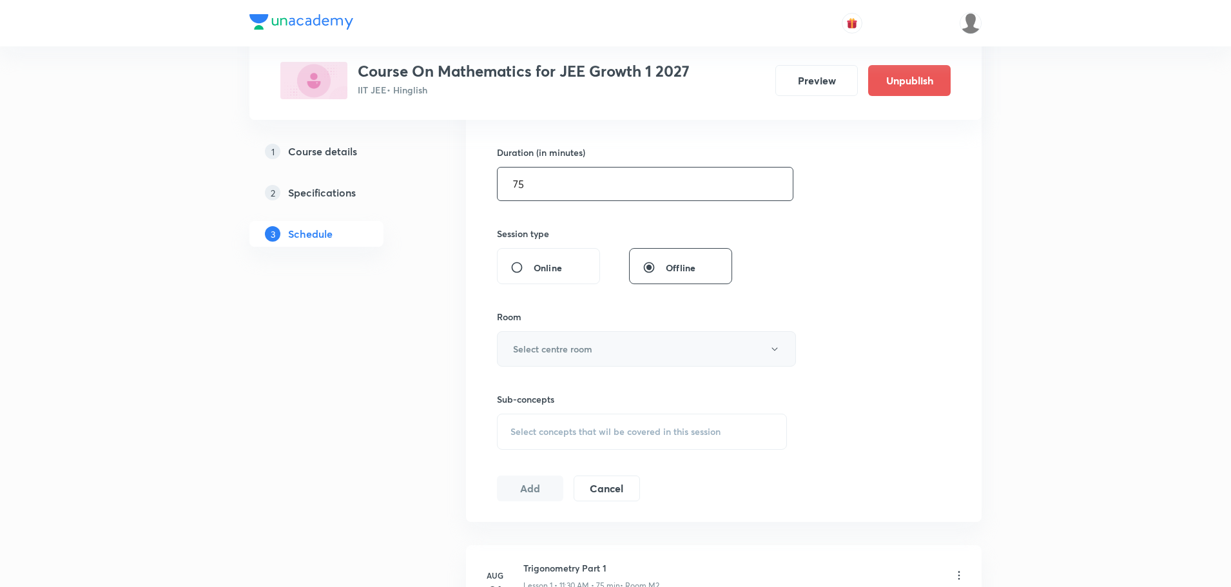
scroll to position [387, 0]
type input "75"
click at [555, 334] on button "Select centre room" at bounding box center [646, 344] width 299 height 35
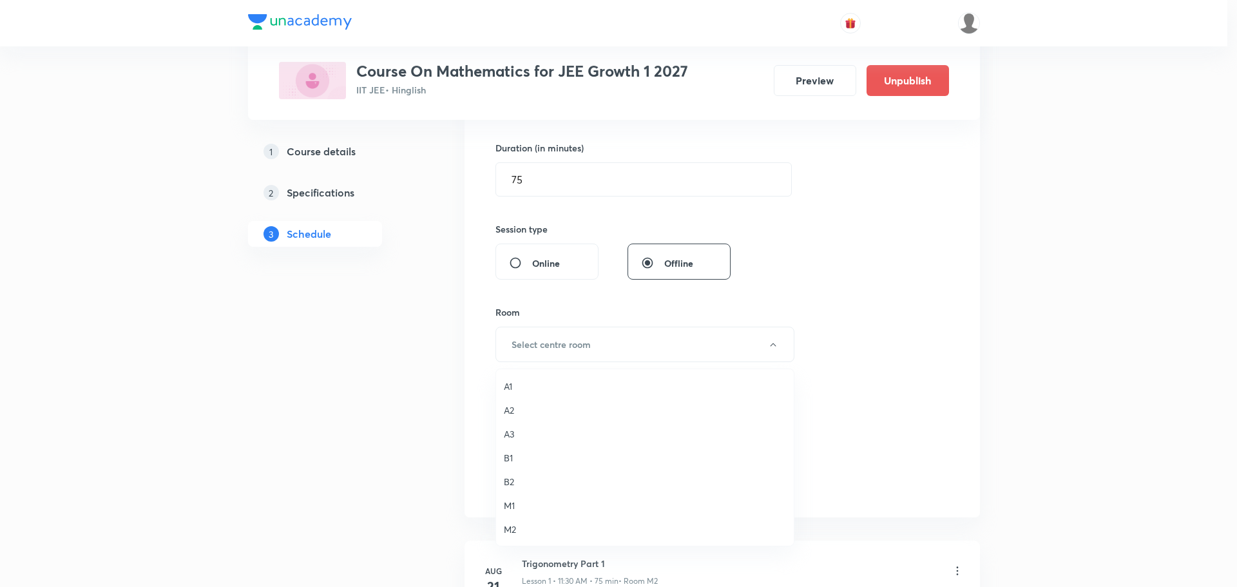
click at [512, 532] on span "M2" at bounding box center [645, 530] width 282 height 14
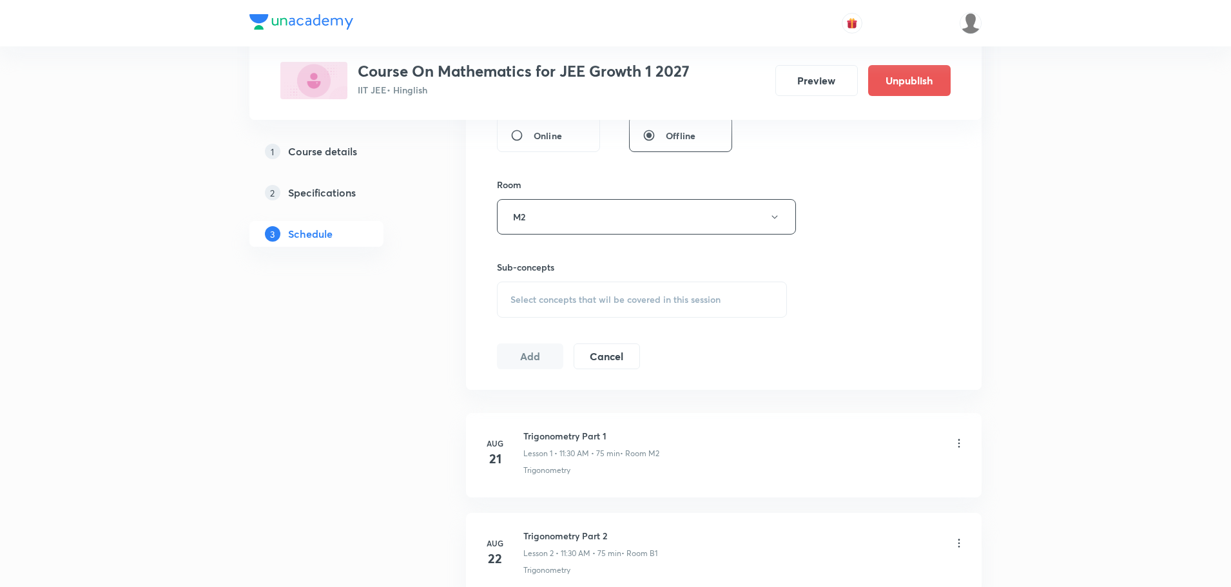
scroll to position [516, 0]
click at [579, 304] on div "Select concepts that wil be covered in this session" at bounding box center [642, 298] width 290 height 36
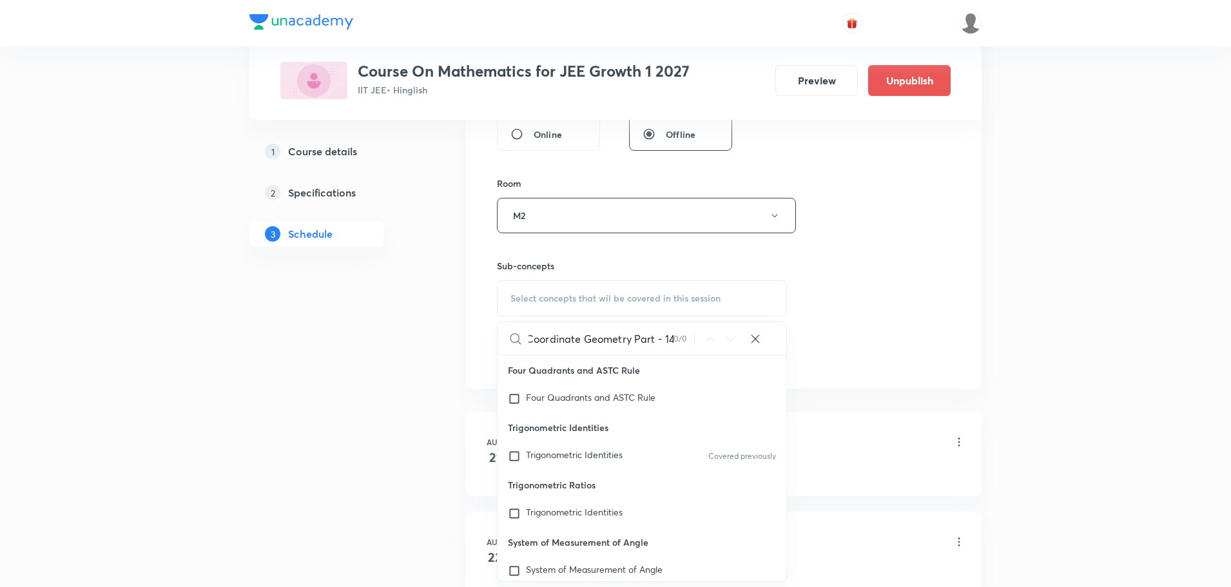
scroll to position [0, 3]
drag, startPoint x: 632, startPoint y: 340, endPoint x: 719, endPoint y: 345, distance: 87.2
click at [719, 345] on div "Coordinate Geometry Part - 14 0 / 0 ​" at bounding box center [642, 338] width 289 height 33
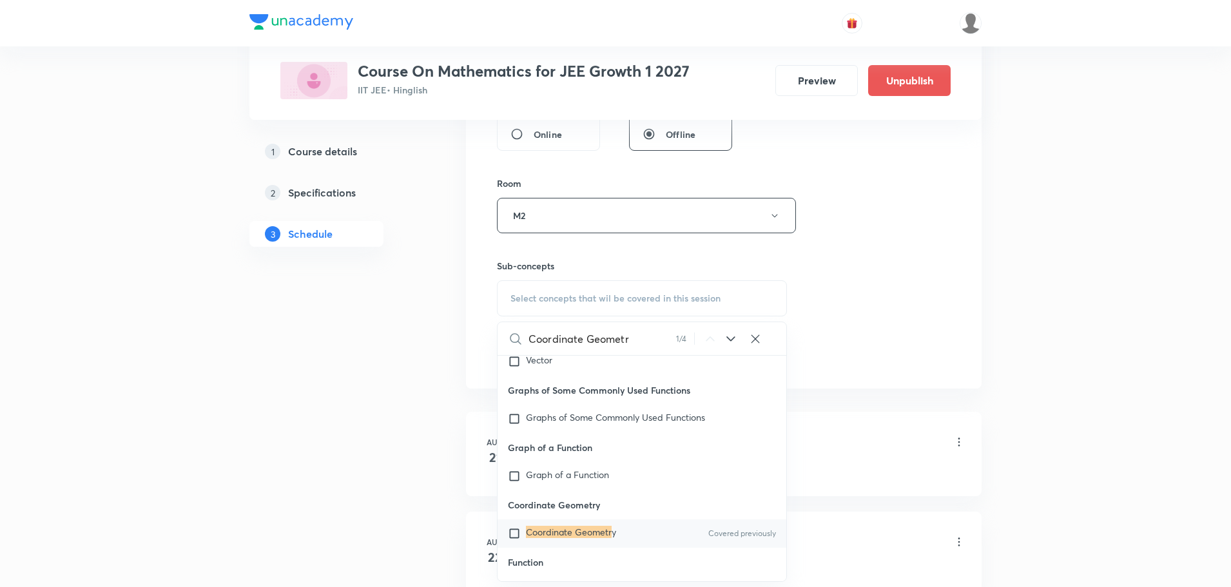
scroll to position [1081, 0]
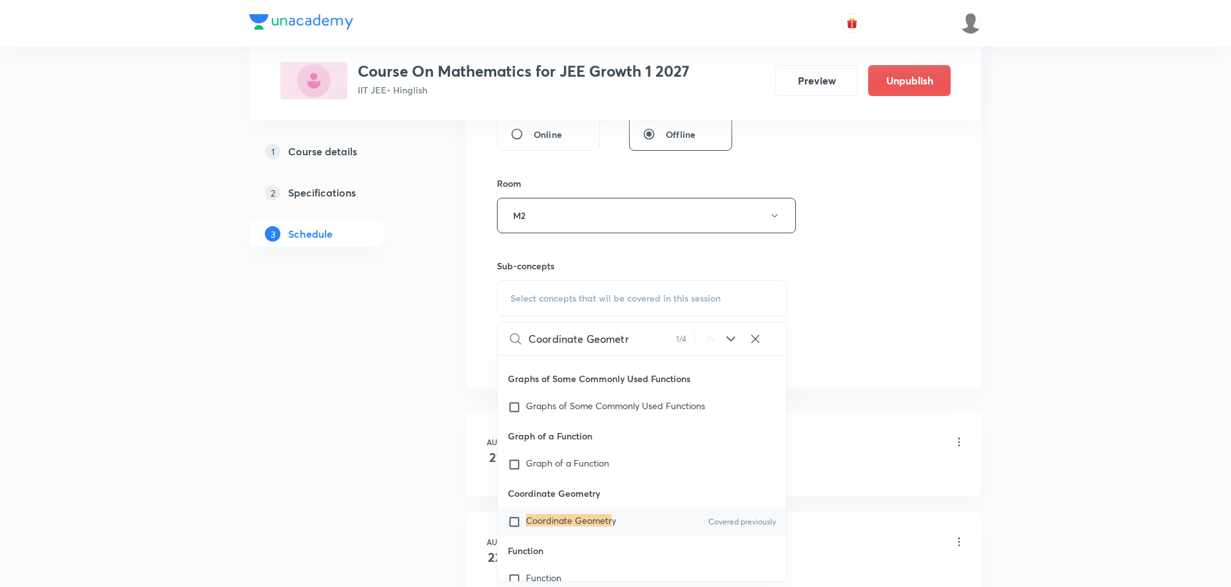
type input "Coordinate Geometr"
click at [595, 521] on mark "Coordinate Geometr" at bounding box center [569, 520] width 86 height 12
checkbox input "true"
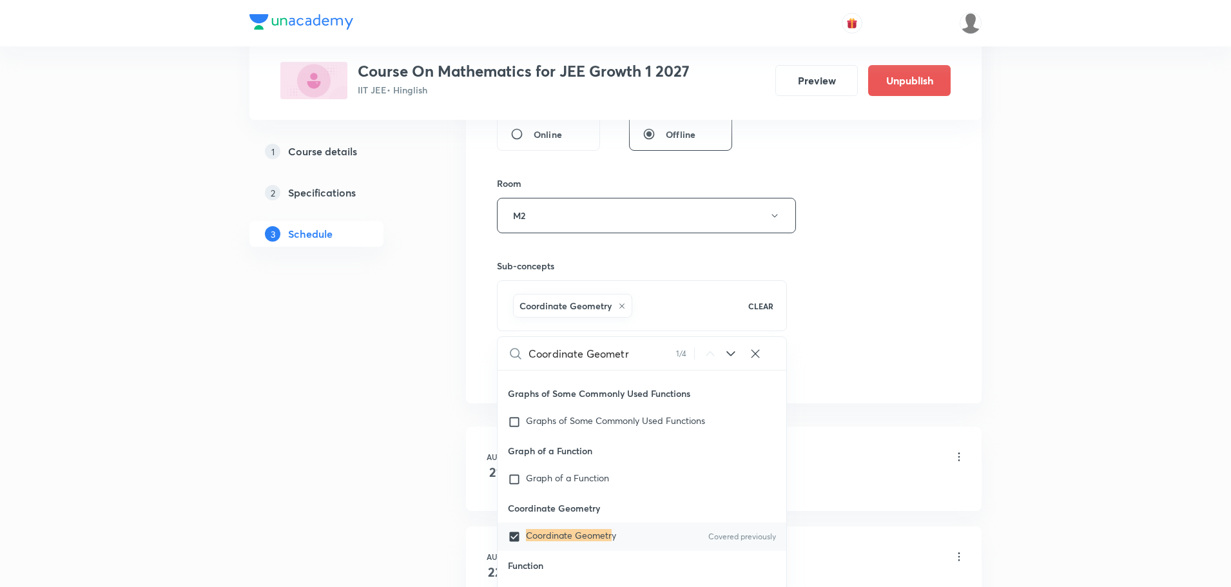
click at [882, 360] on div "Session 28 Live class Session title 29/99 Coordinate Geometry Part - 15 ​ Sched…" at bounding box center [724, 73] width 454 height 620
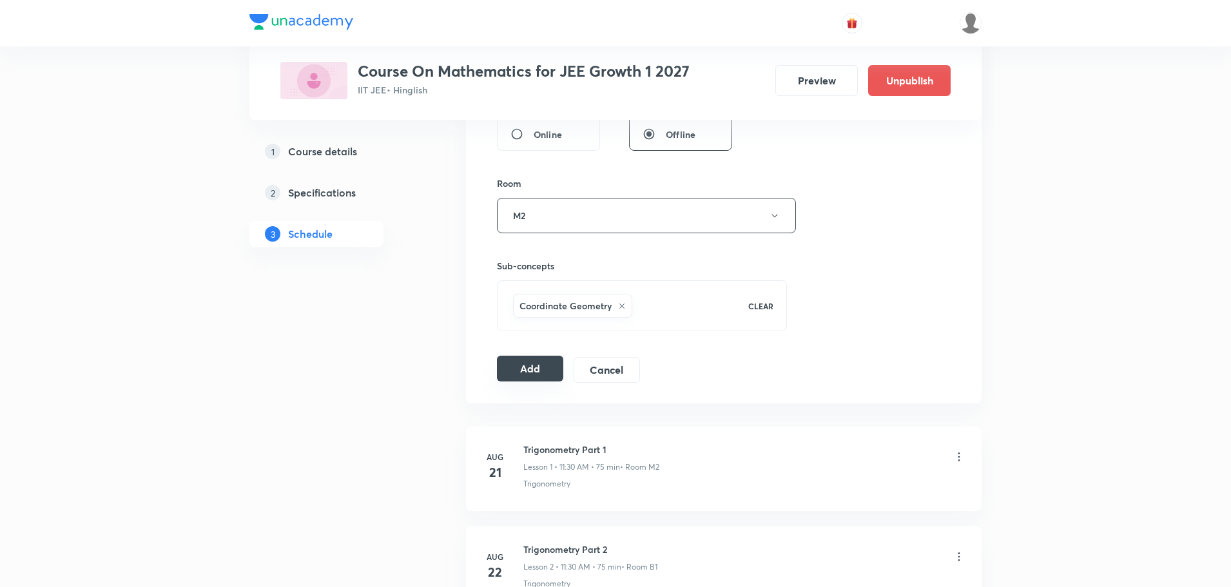
click at [527, 374] on button "Add" at bounding box center [530, 369] width 66 height 26
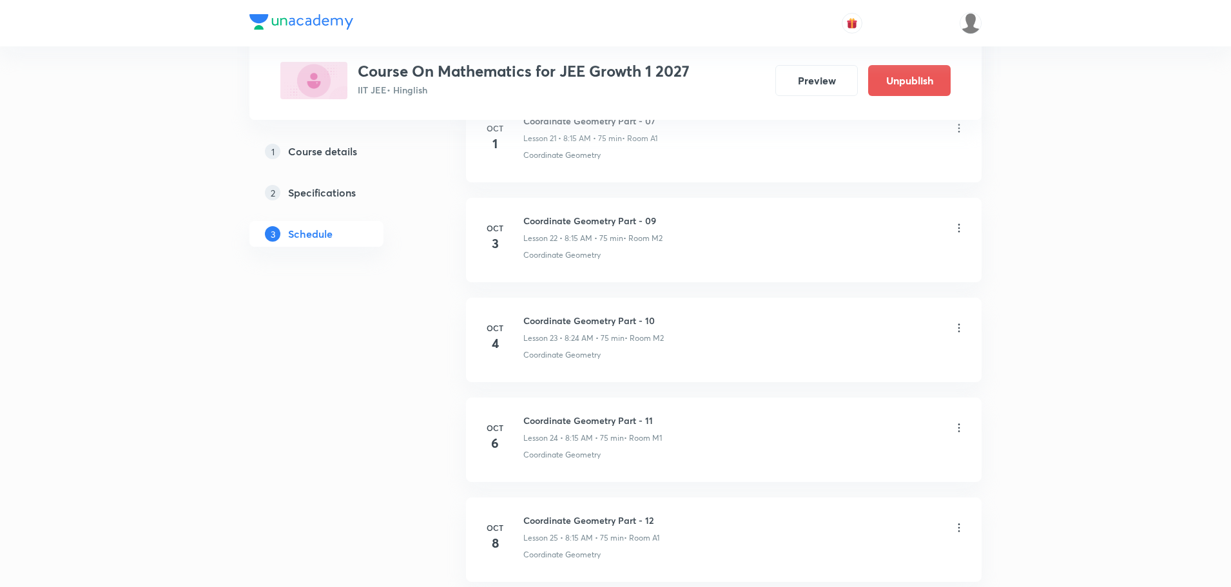
scroll to position [2651, 0]
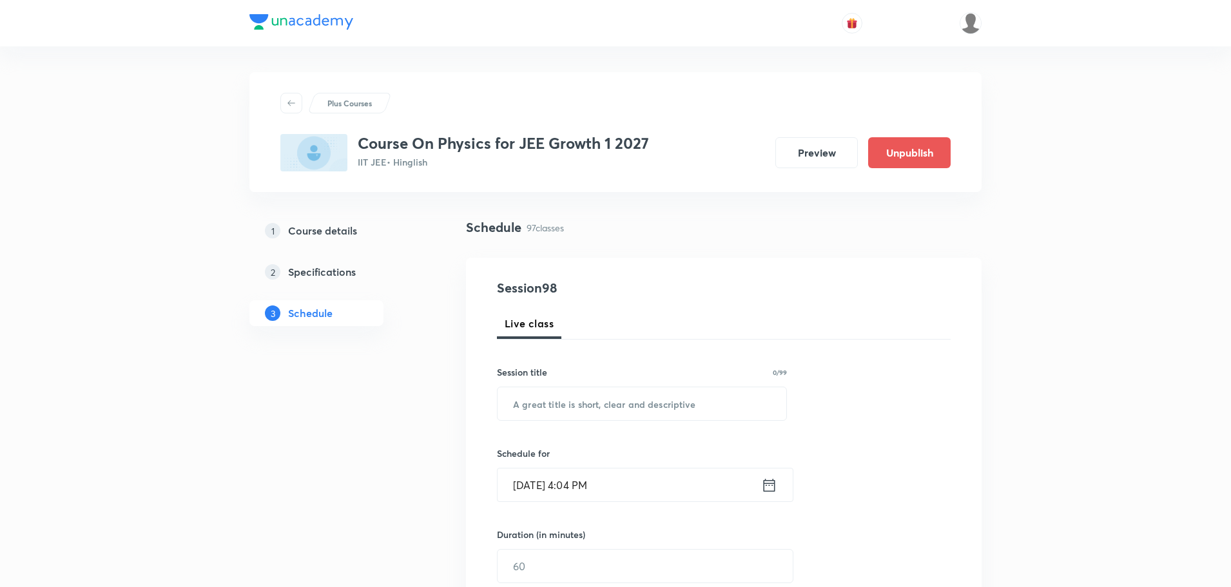
scroll to position [10135, 0]
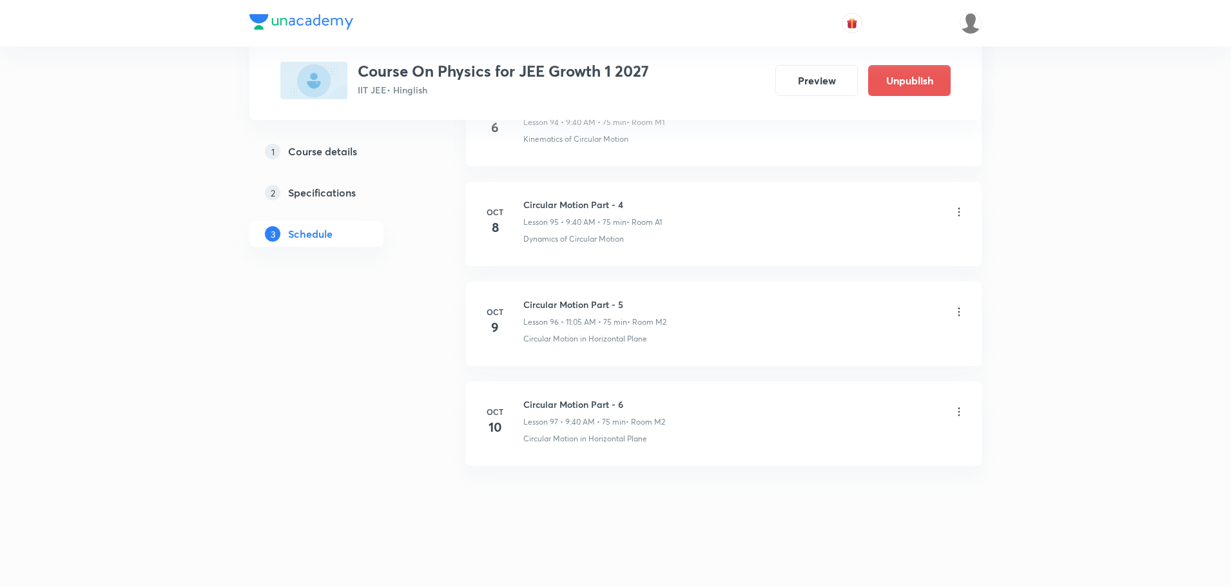
click at [545, 411] on h6 "Circular Motion Part - 6" at bounding box center [594, 405] width 142 height 14
click at [546, 406] on h6 "Circular Motion Part - 6" at bounding box center [594, 405] width 142 height 14
copy h6 "Circular Motion Part - 6"
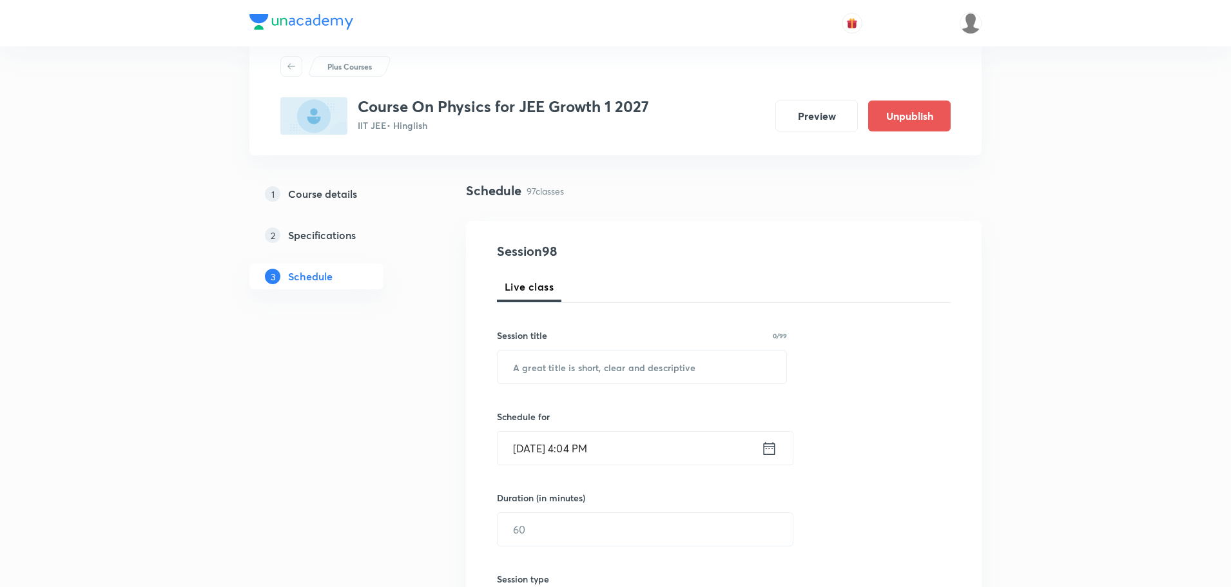
scroll to position [36, 0]
click at [604, 361] on input "text" at bounding box center [642, 367] width 289 height 33
paste input "Circular Motion Part - 6"
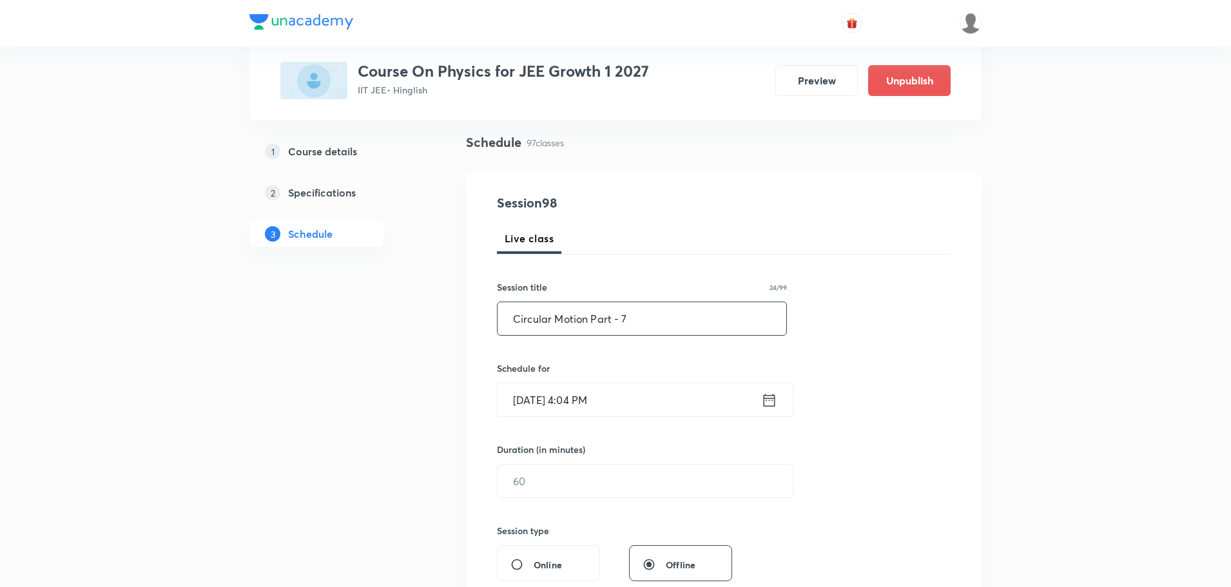
scroll to position [165, 0]
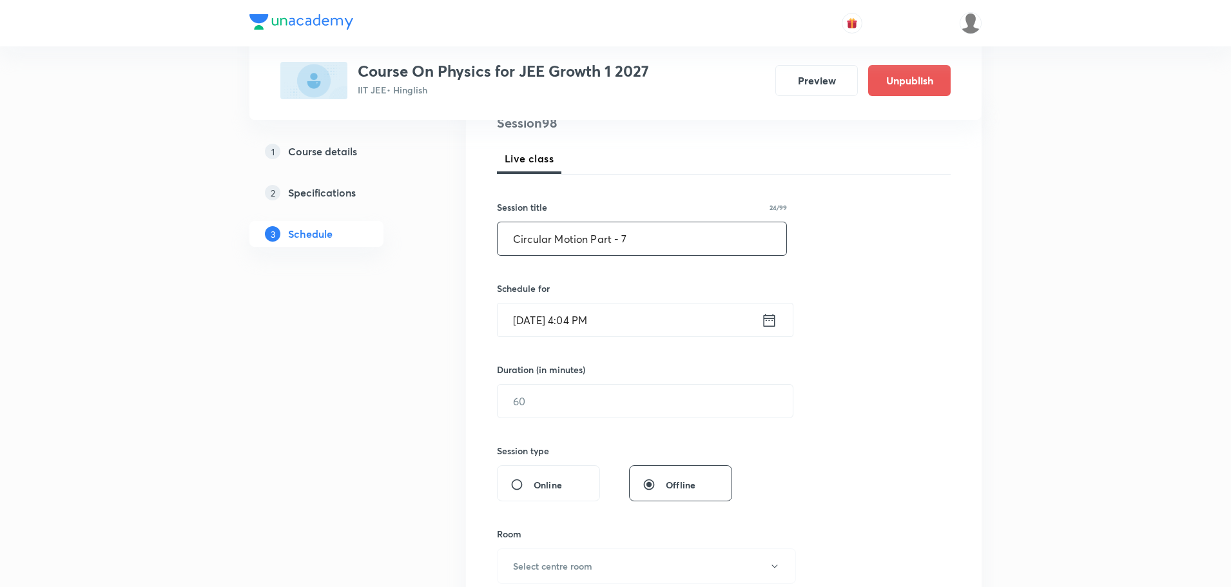
type input "Circular Motion Part - 7"
click at [774, 322] on icon at bounding box center [769, 320] width 16 height 18
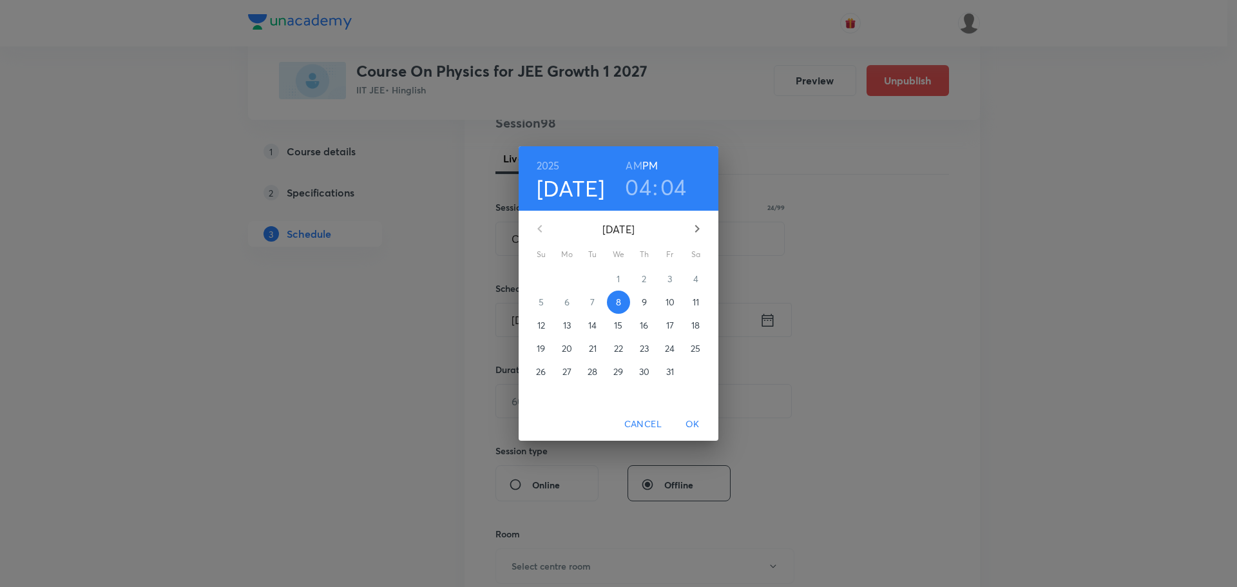
click at [697, 298] on p "11" at bounding box center [696, 302] width 6 height 13
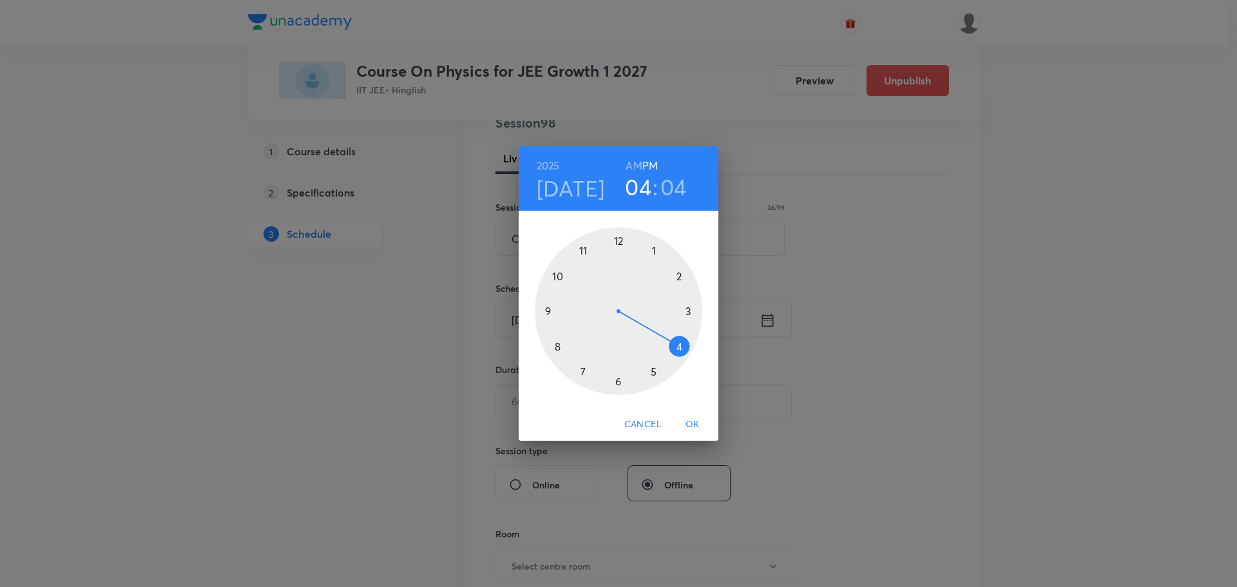
click at [628, 159] on h6 "AM" at bounding box center [634, 166] width 16 height 18
click at [583, 244] on div at bounding box center [619, 311] width 168 height 168
click at [655, 247] on div at bounding box center [619, 311] width 168 height 168
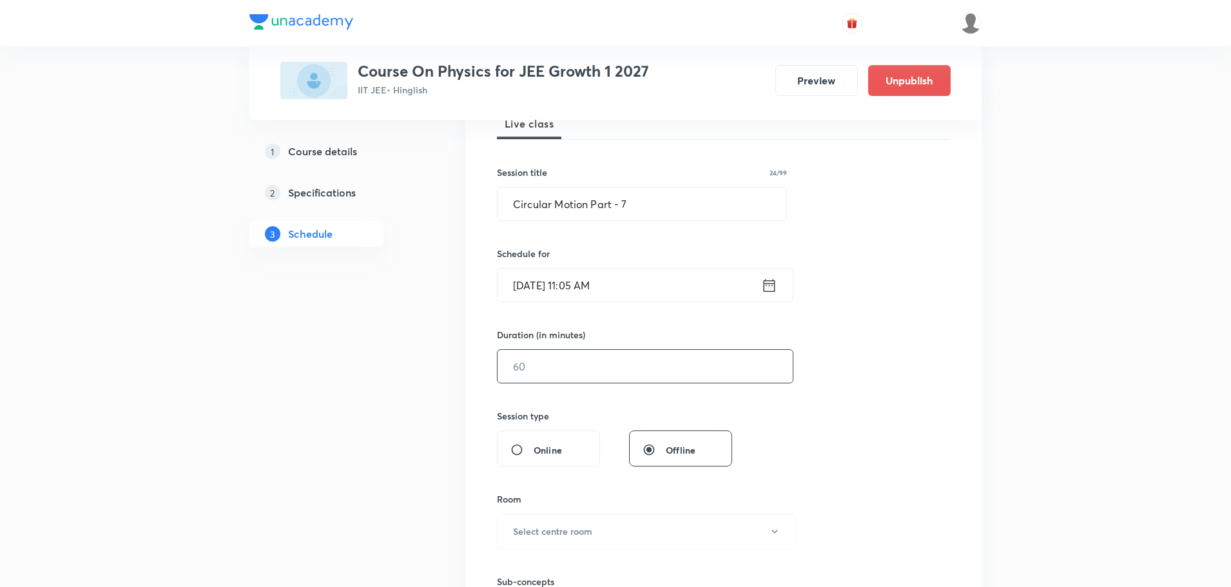
scroll to position [229, 0]
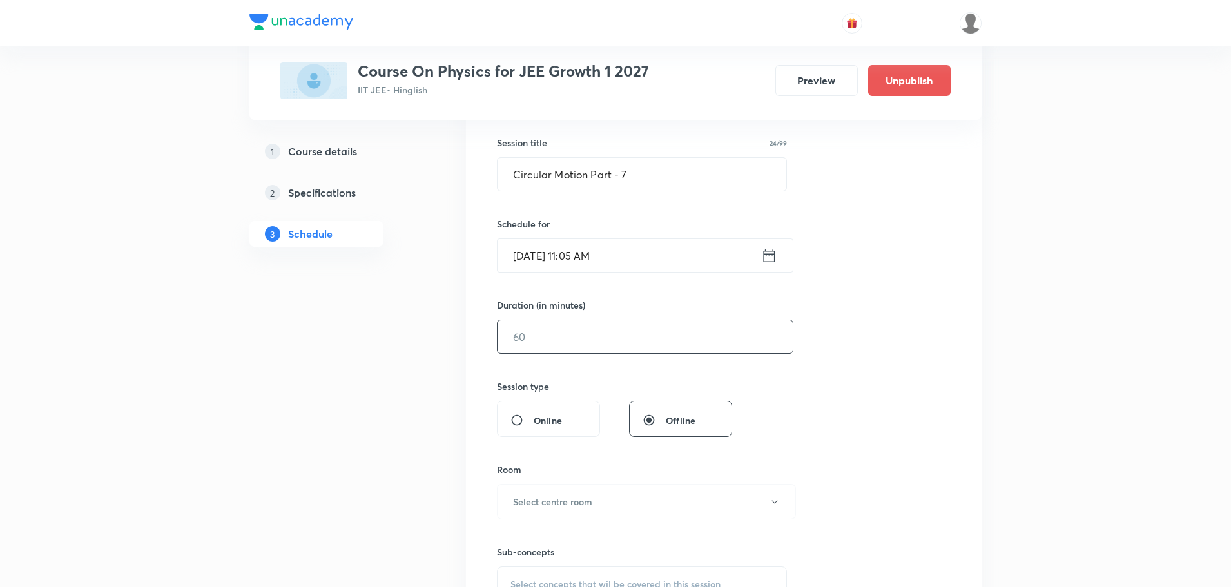
click at [607, 335] on input "text" at bounding box center [645, 336] width 295 height 33
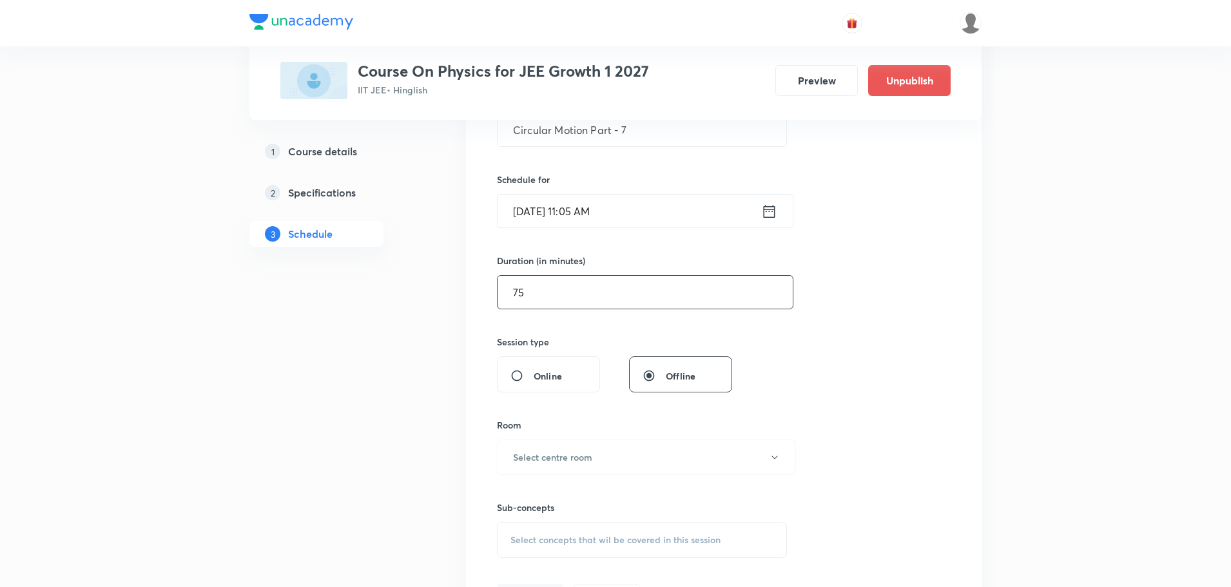
scroll to position [294, 0]
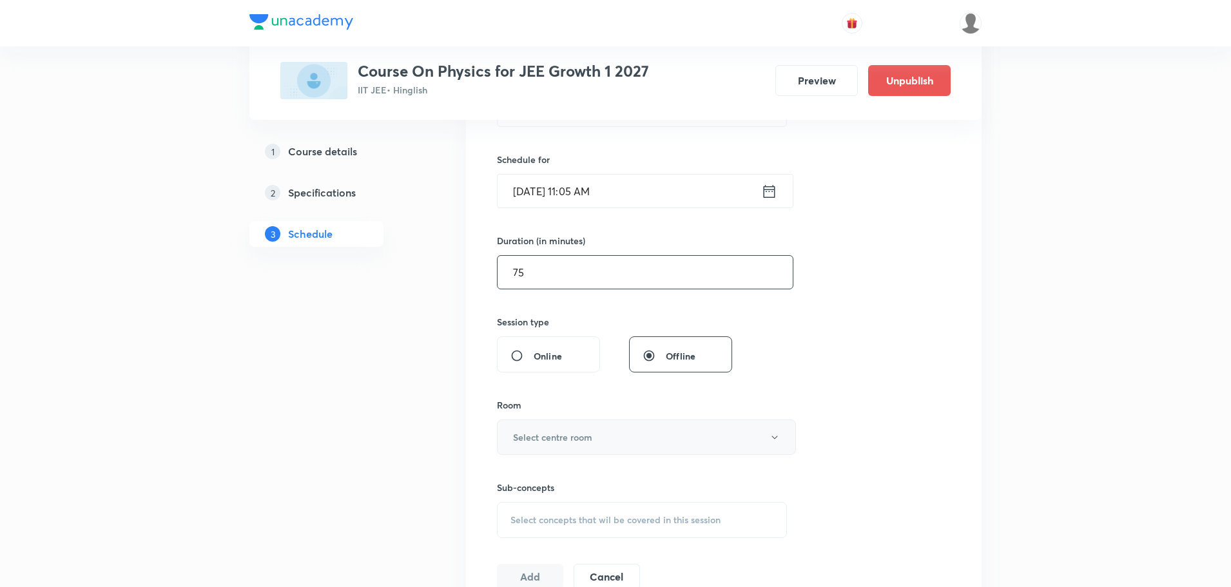
type input "75"
click at [580, 432] on h6 "Select centre room" at bounding box center [552, 437] width 79 height 14
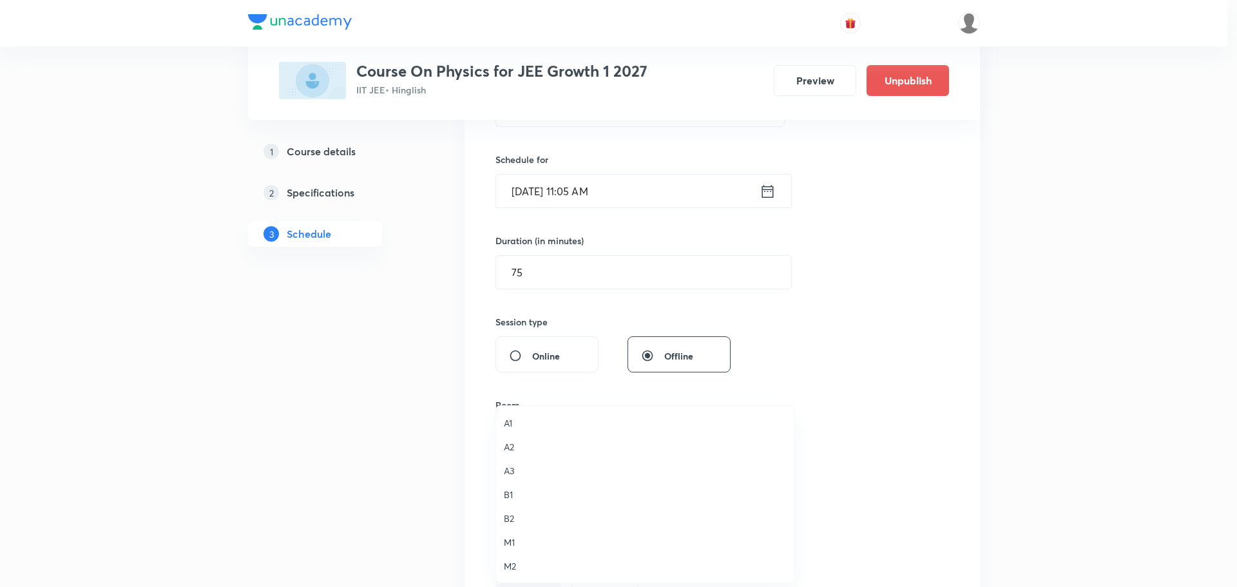
click at [510, 567] on span "M2" at bounding box center [645, 566] width 282 height 14
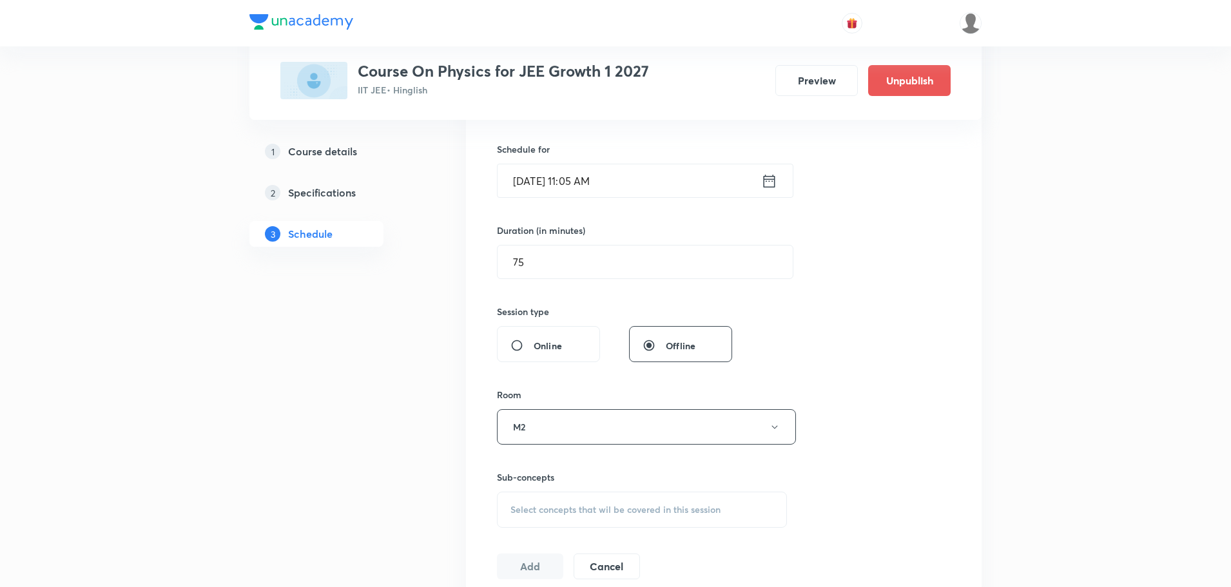
scroll to position [423, 0]
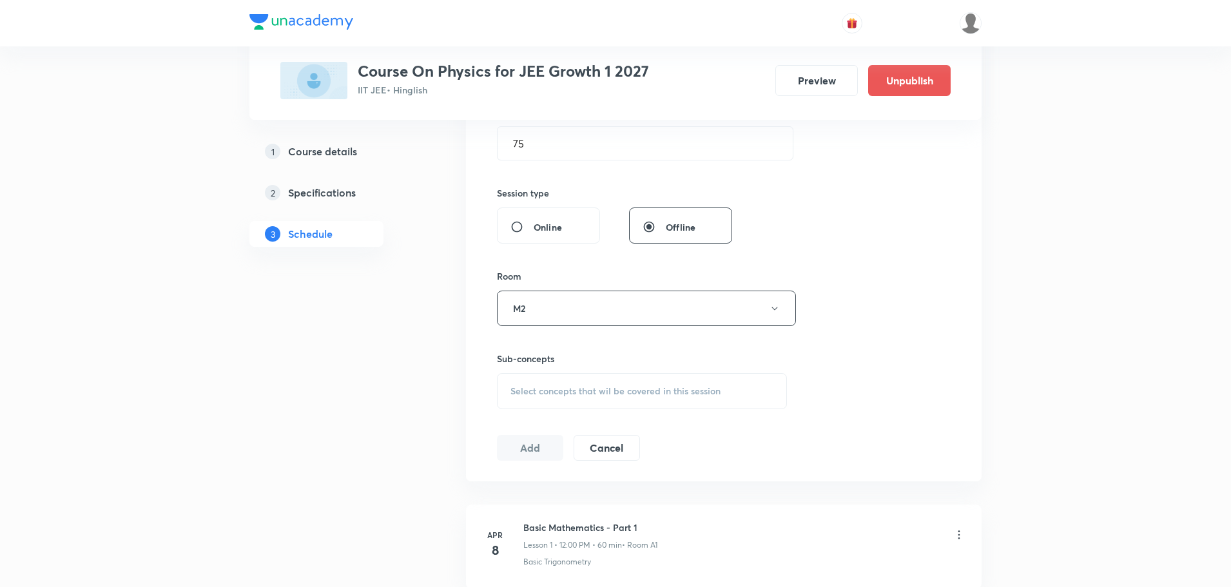
click at [629, 396] on span "Select concepts that wil be covered in this session" at bounding box center [615, 391] width 210 height 10
drag, startPoint x: 603, startPoint y: 431, endPoint x: 674, endPoint y: 443, distance: 71.8
click at [674, 443] on div "Circular Motion Part - 6 0 / 0 ​" at bounding box center [642, 431] width 289 height 33
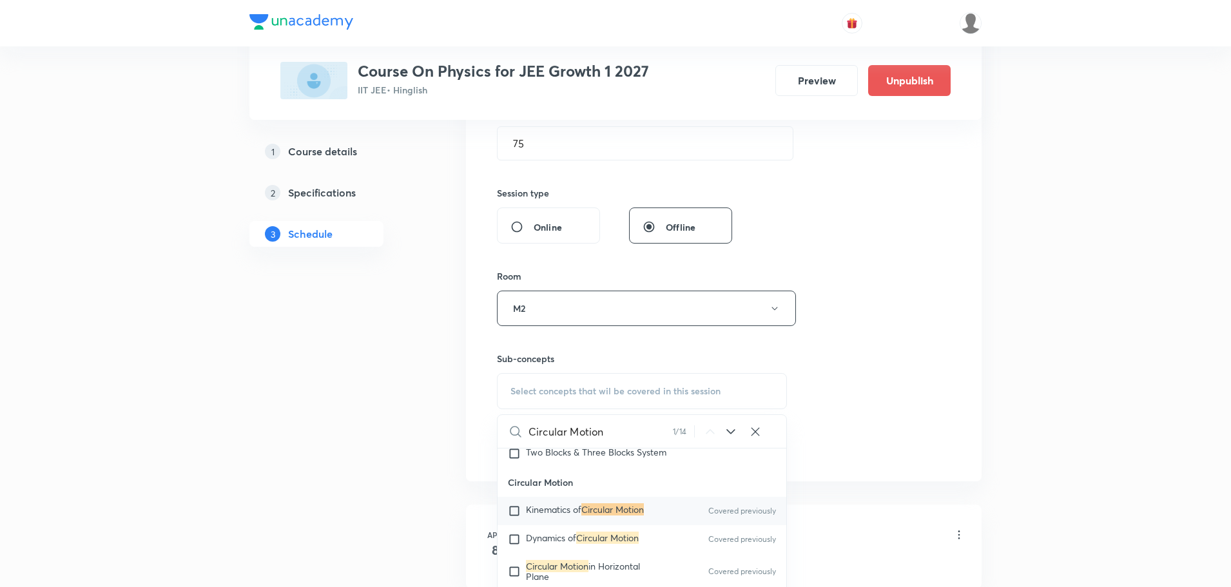
scroll to position [2945, 0]
type input "Circular Motion"
click at [613, 530] on mark "Circular Motion" at bounding box center [607, 536] width 63 height 12
checkbox input "true"
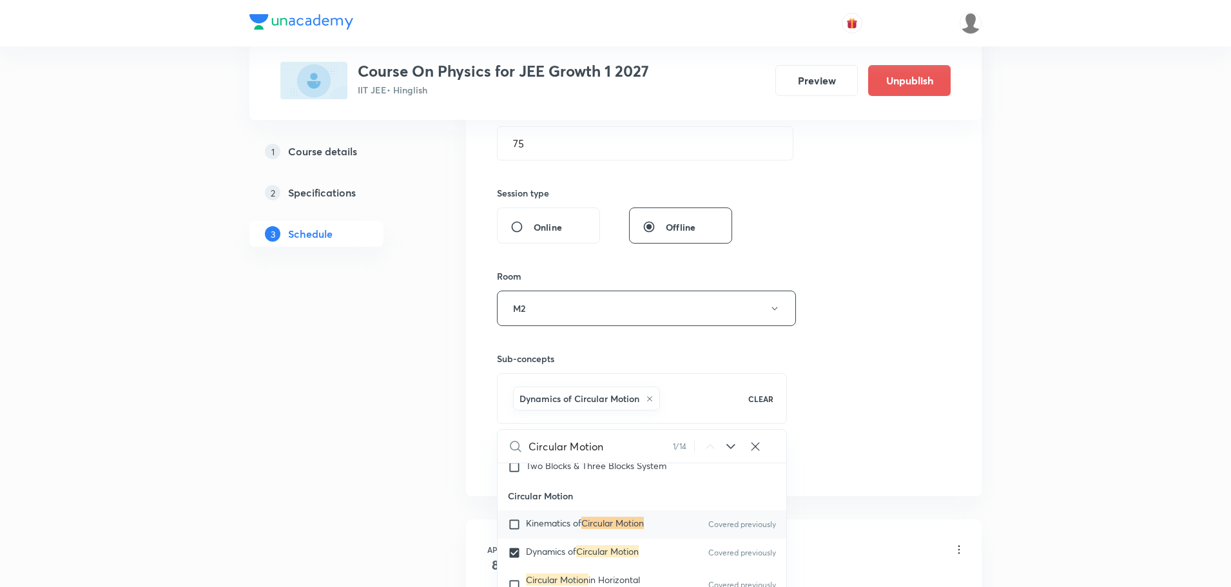
click at [829, 369] on div "Session 98 Live class Session title 24/99 Circular Motion Part - 7 ​ Schedule f…" at bounding box center [724, 166] width 454 height 620
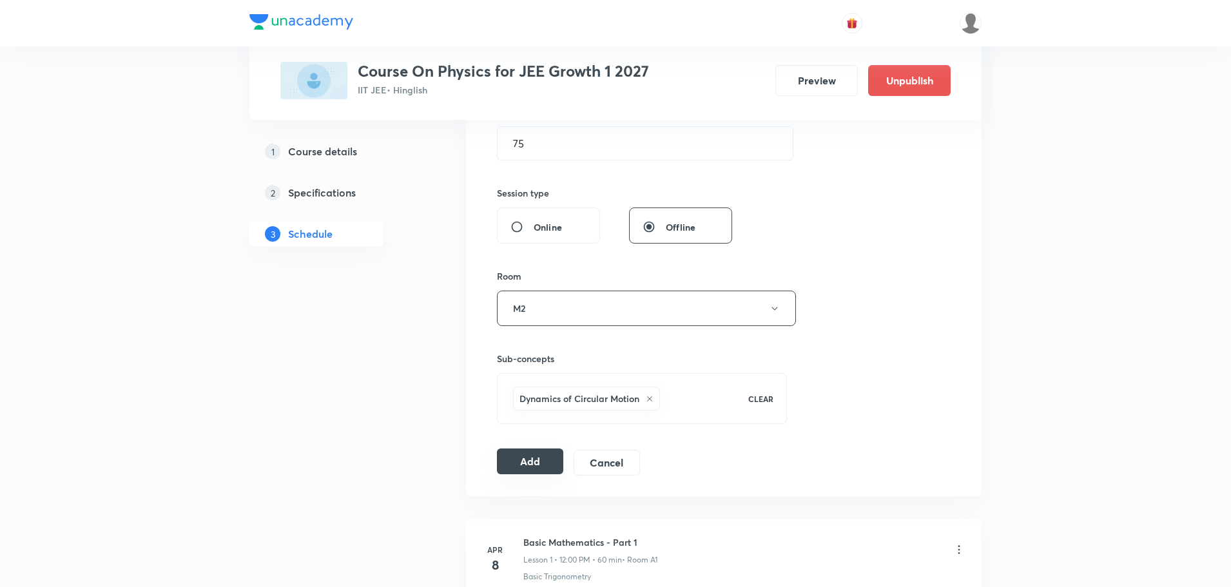
click at [530, 465] on button "Add" at bounding box center [530, 462] width 66 height 26
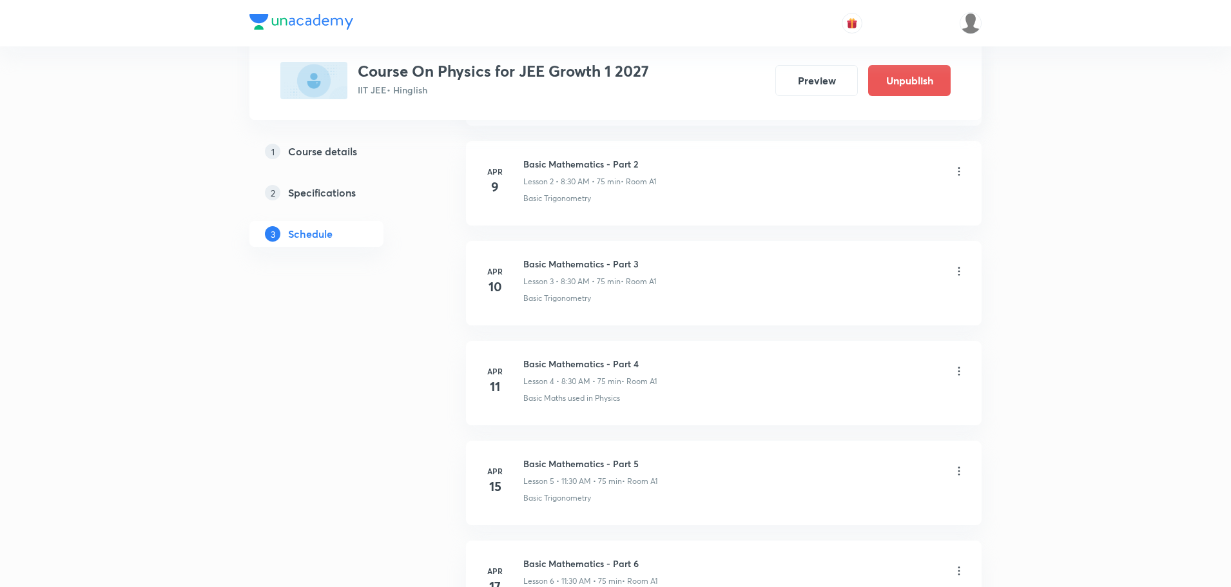
scroll to position [9643, 0]
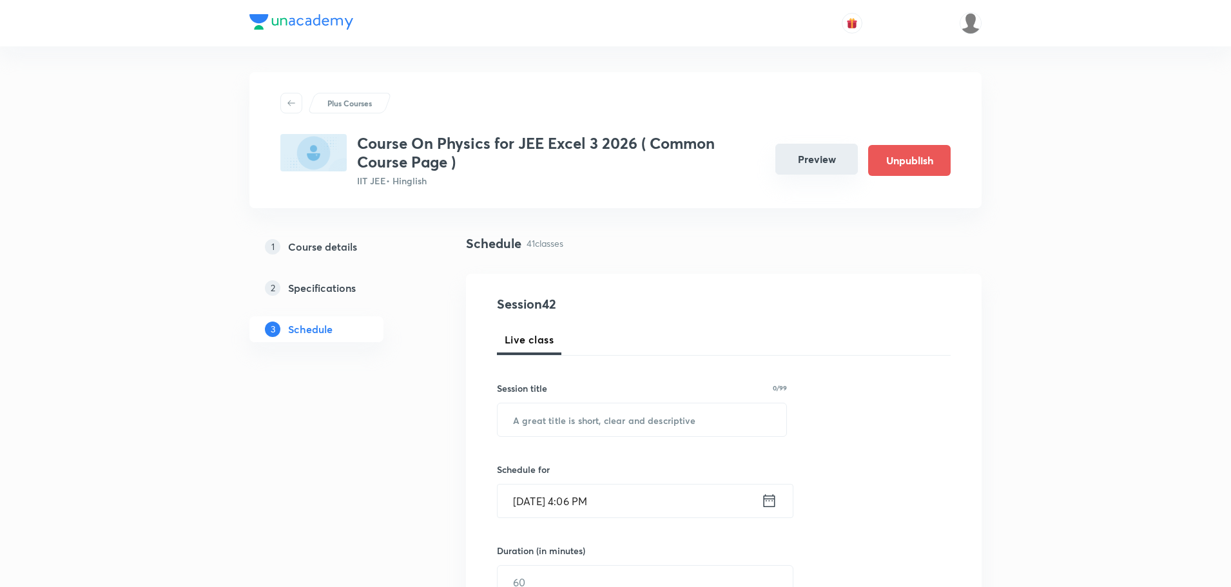
click at [808, 155] on button "Preview" at bounding box center [816, 159] width 82 height 31
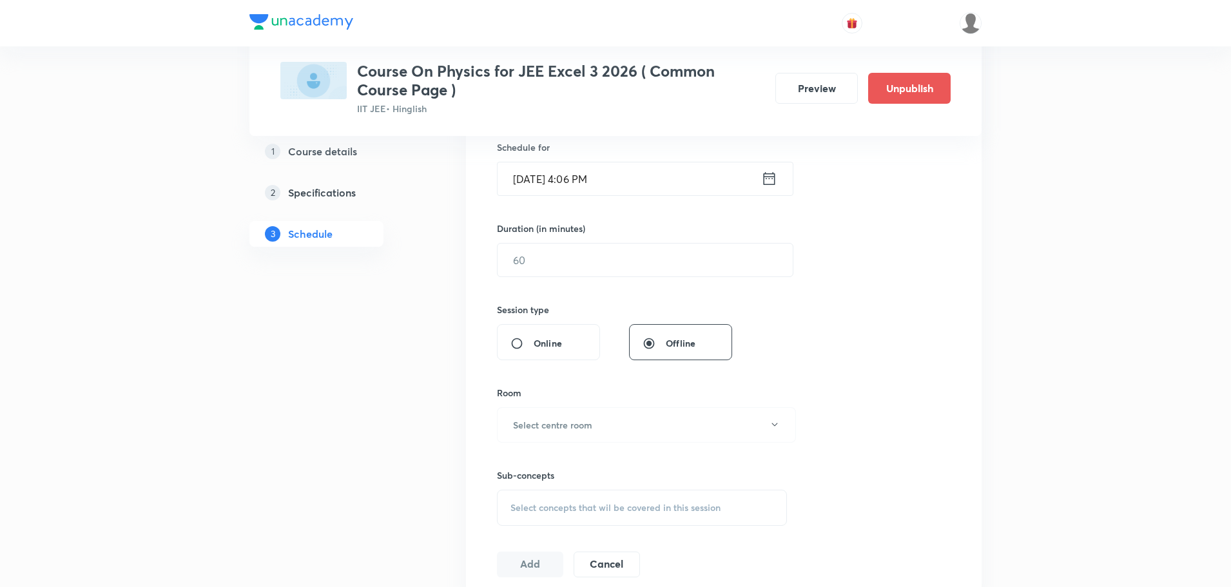
scroll to position [4558, 0]
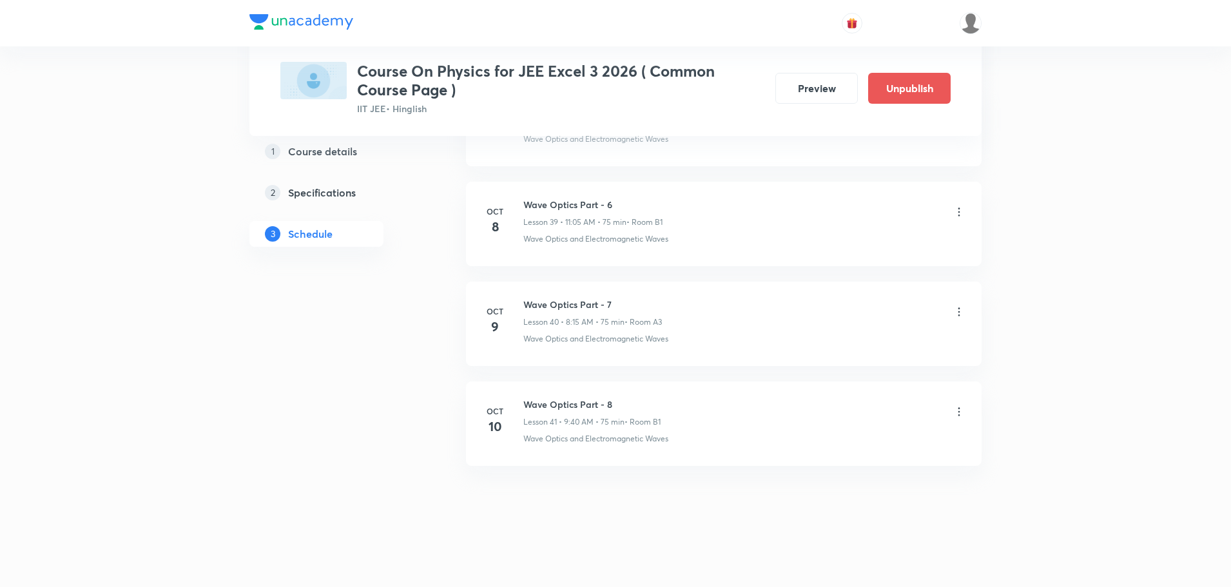
click at [588, 399] on h6 "Wave Optics Part - 8" at bounding box center [591, 405] width 137 height 14
copy h6 "Wave Optics Part - 8"
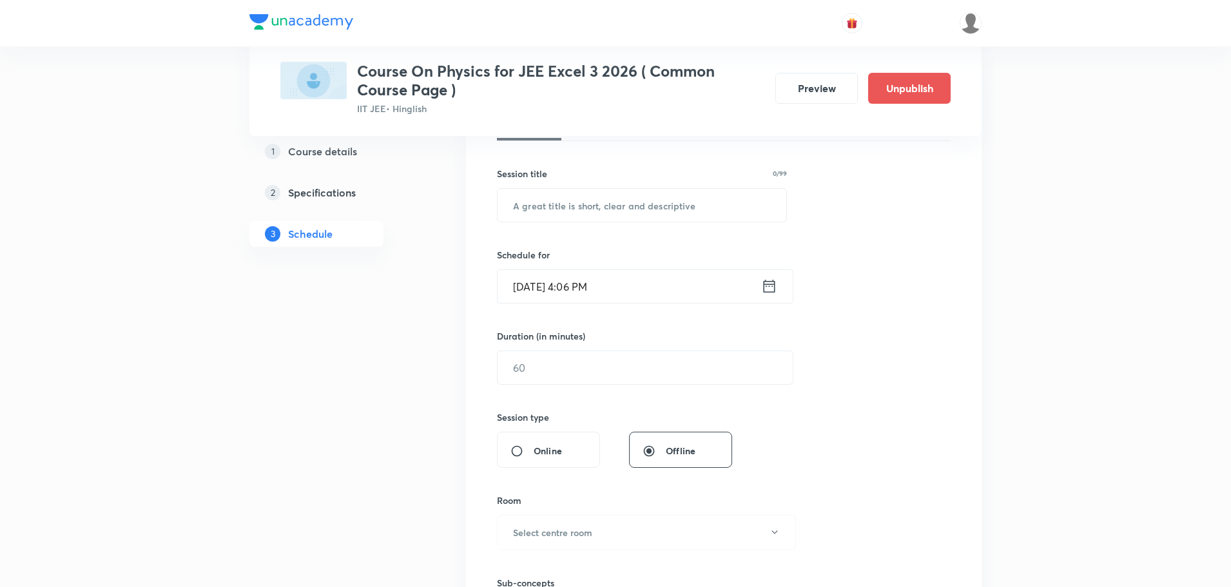
scroll to position [0, 0]
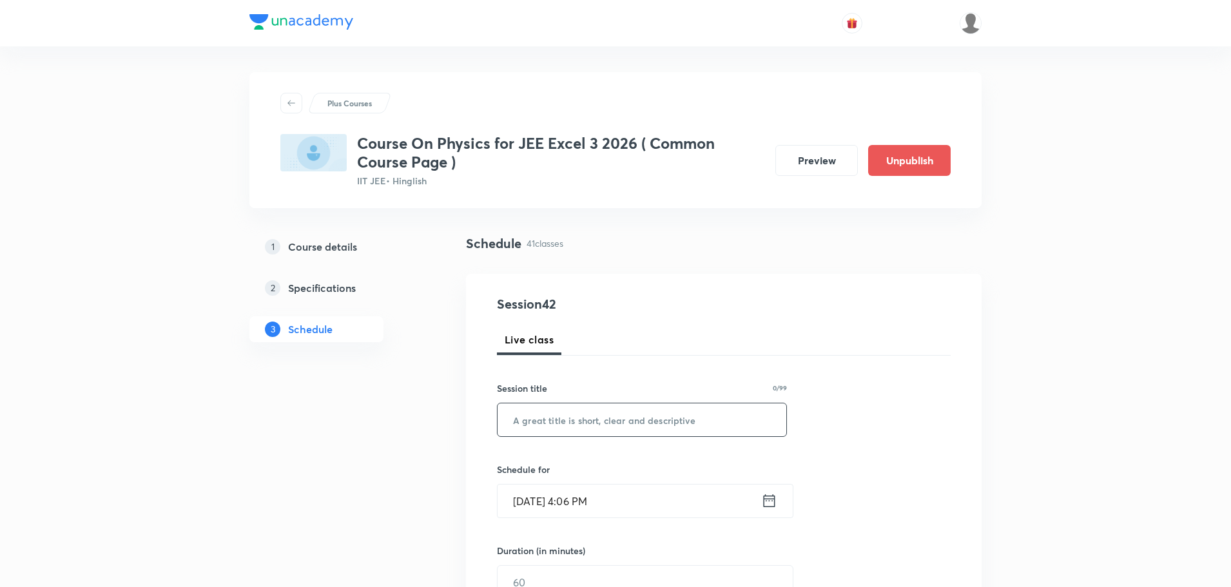
click at [661, 411] on input "text" at bounding box center [642, 419] width 289 height 33
paste input "Wave Optics Part - 8"
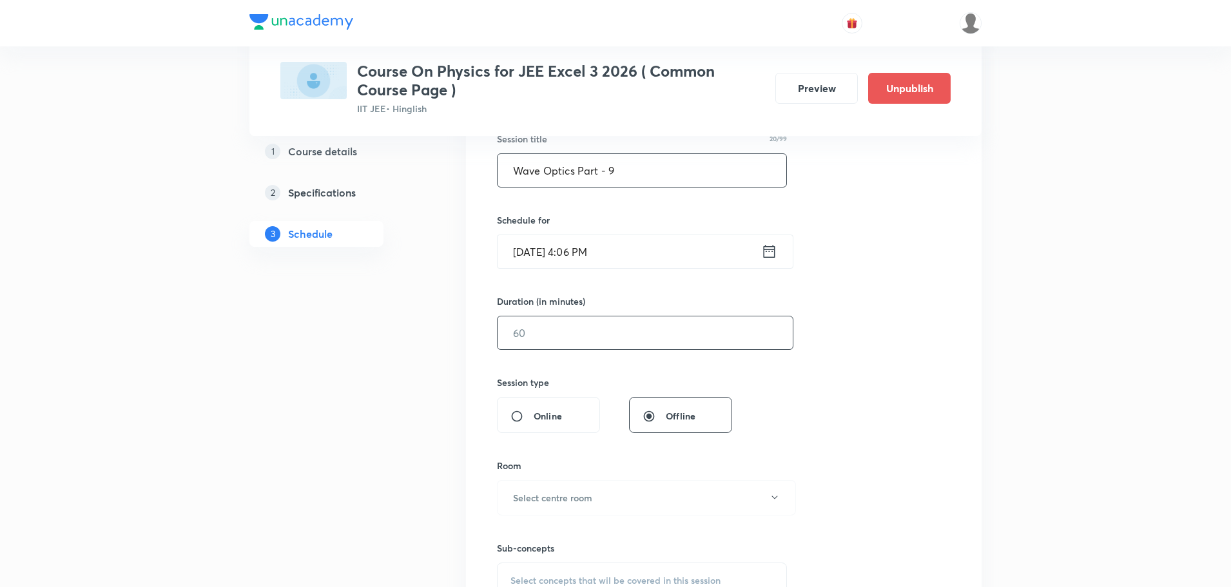
scroll to position [258, 0]
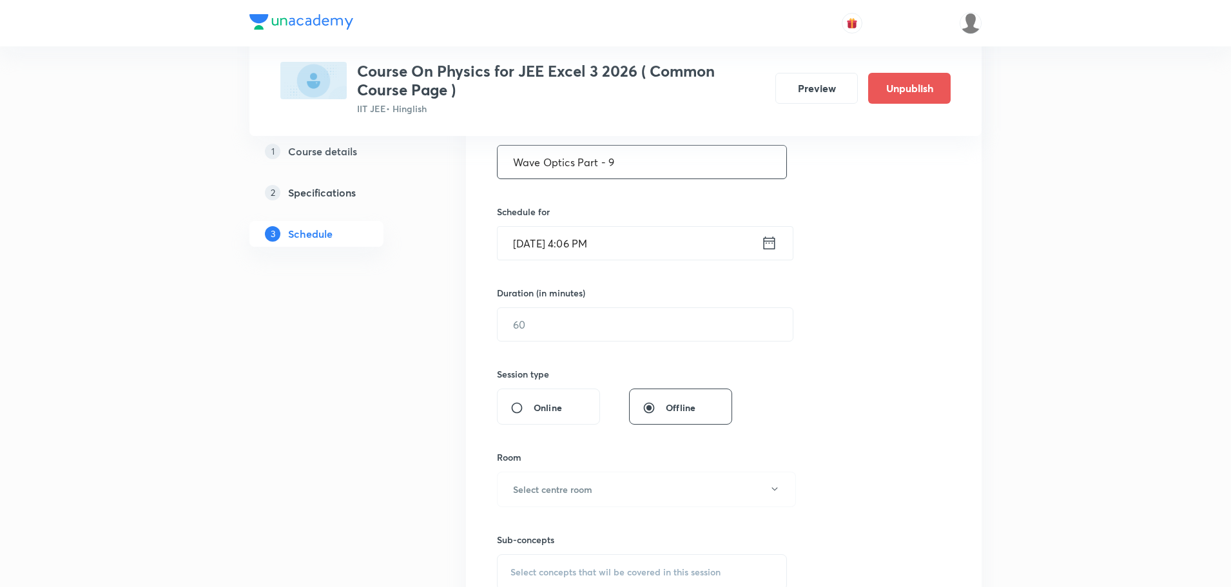
type input "Wave Optics Part - 9"
click at [768, 238] on icon at bounding box center [769, 243] width 16 height 18
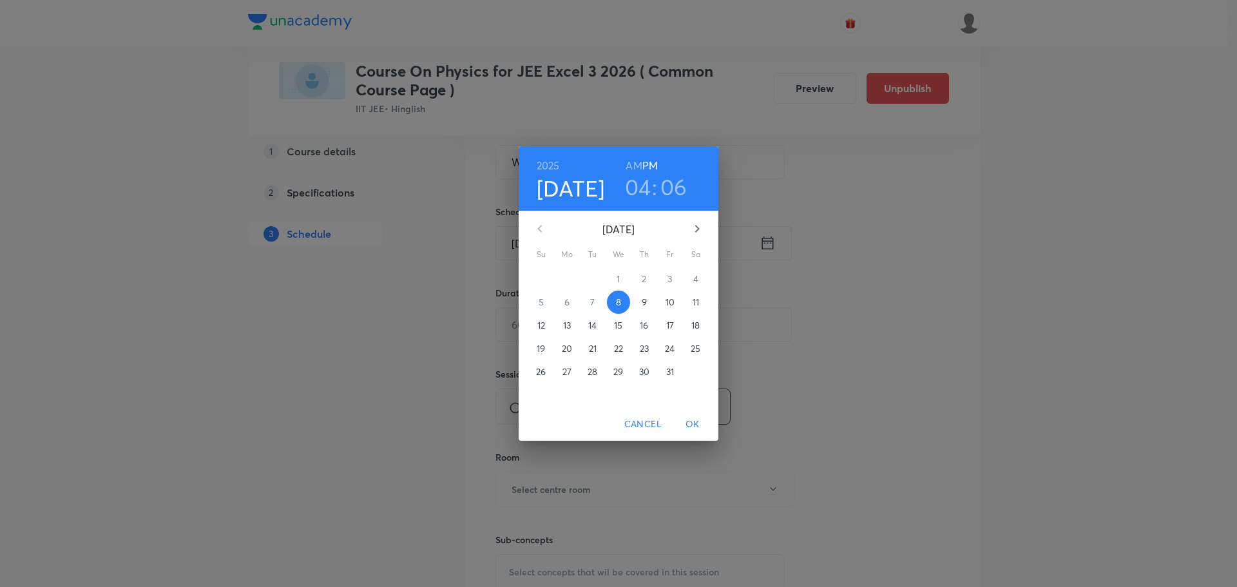
click at [691, 299] on span "11" at bounding box center [695, 302] width 23 height 13
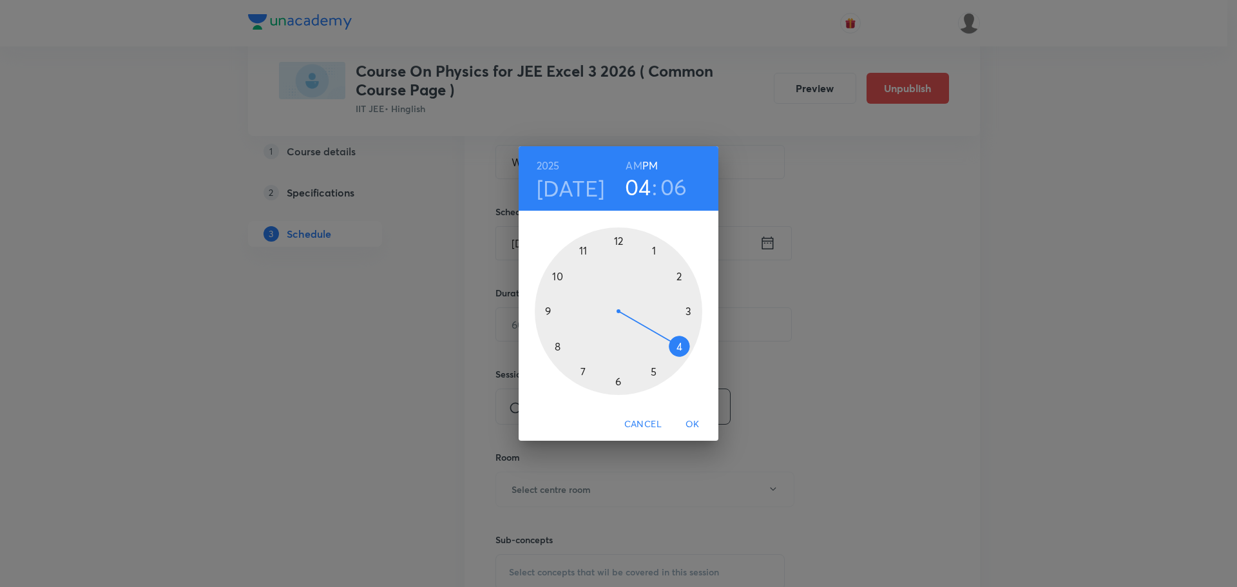
click at [556, 347] on div at bounding box center [619, 311] width 168 height 168
click at [690, 314] on div at bounding box center [619, 311] width 168 height 168
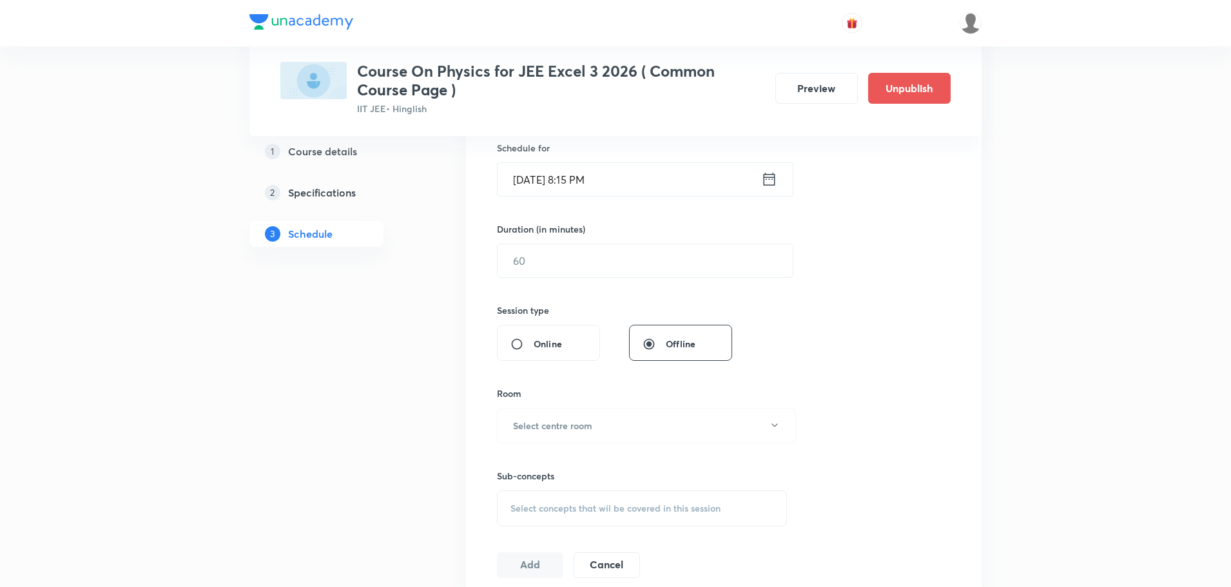
scroll to position [322, 0]
click at [597, 269] on input "text" at bounding box center [645, 260] width 295 height 33
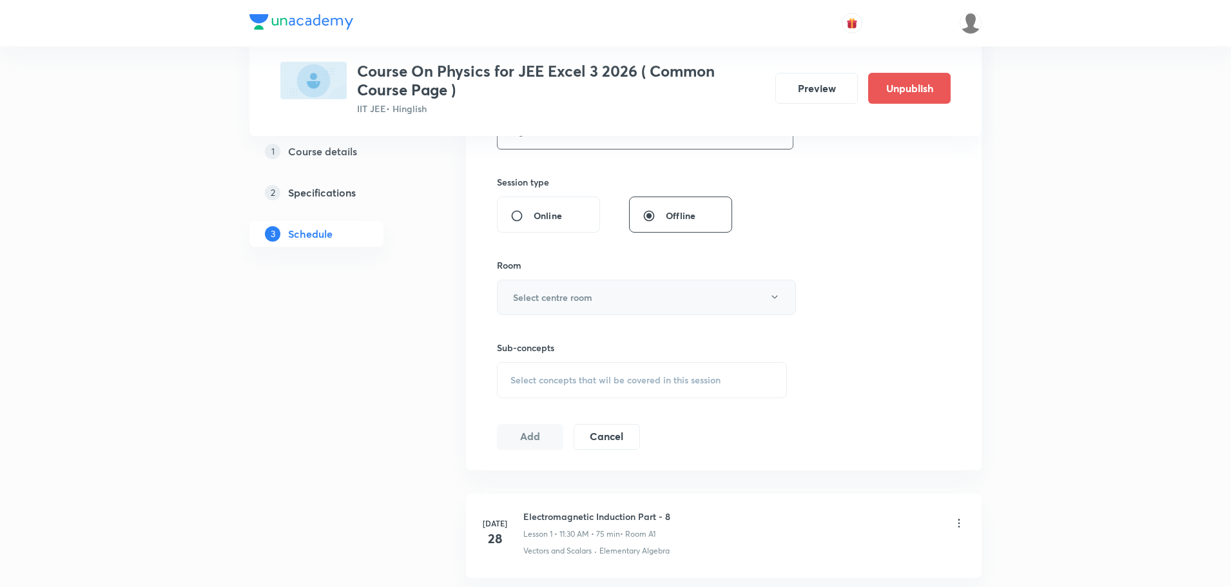
scroll to position [451, 0]
type input "75"
click at [605, 298] on button "Select centre room" at bounding box center [646, 295] width 299 height 35
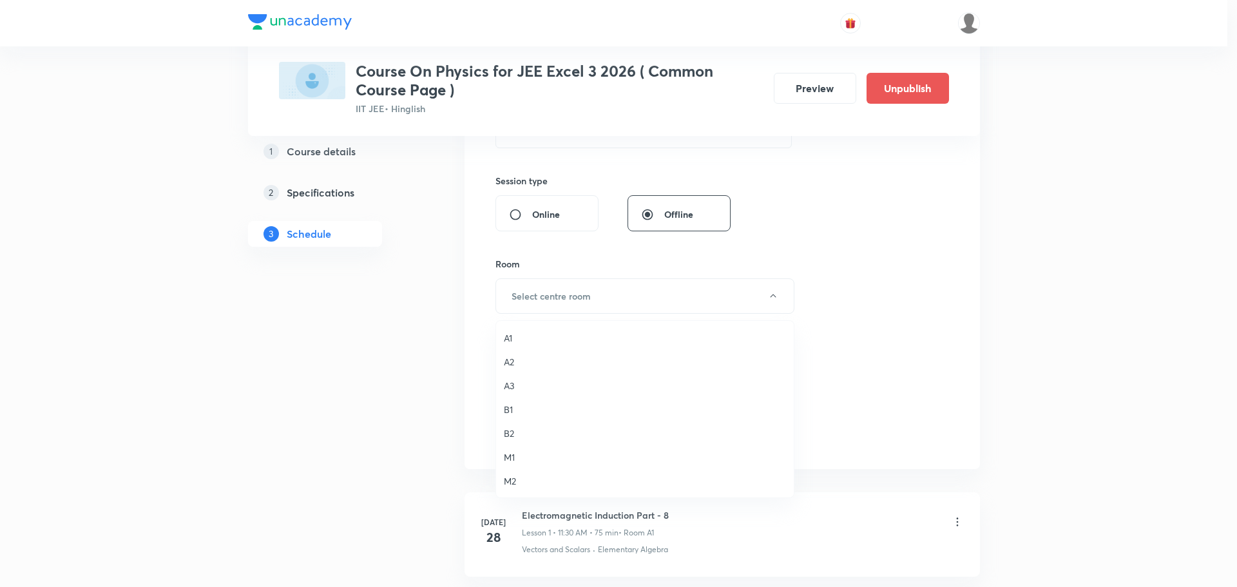
click at [510, 408] on span "B1" at bounding box center [645, 410] width 282 height 14
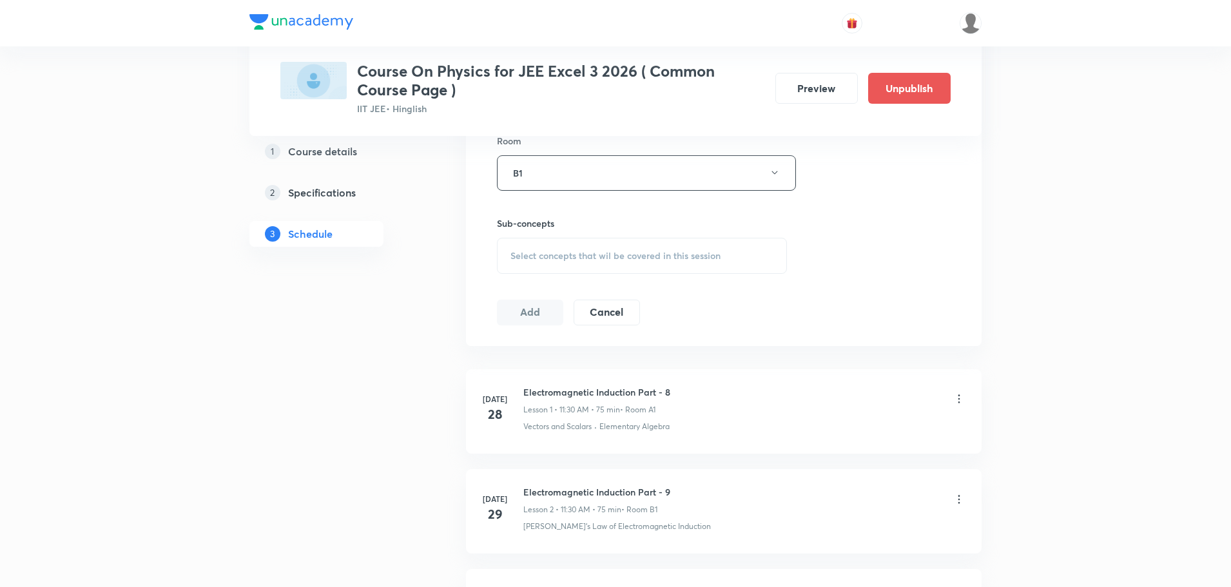
scroll to position [580, 0]
click at [582, 256] on div "Select concepts that wil be covered in this session" at bounding box center [642, 250] width 290 height 36
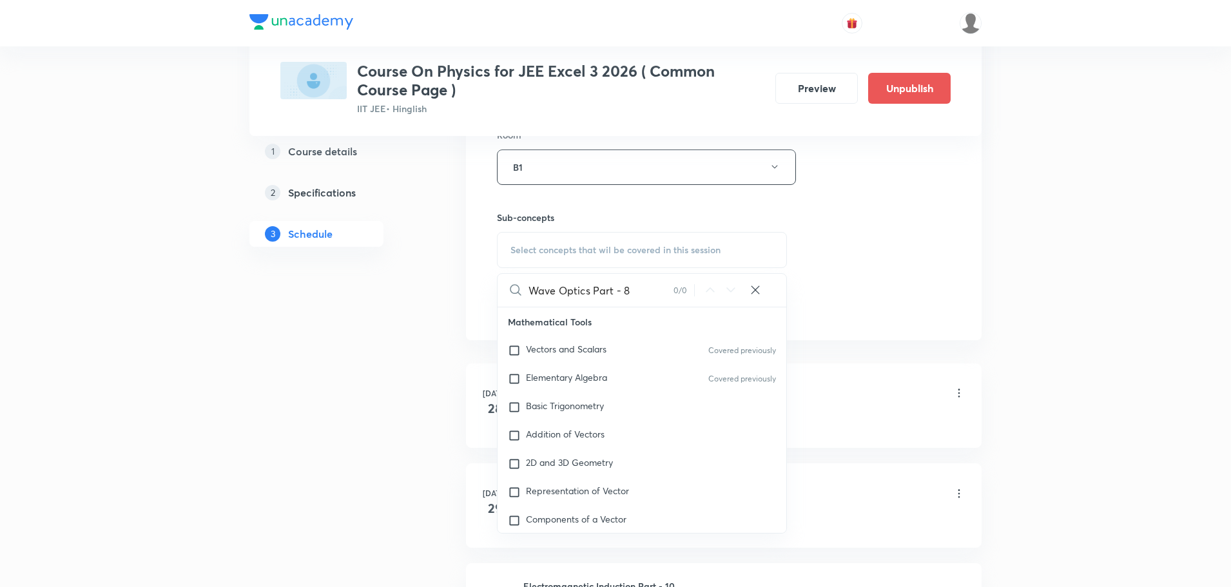
drag, startPoint x: 590, startPoint y: 287, endPoint x: 671, endPoint y: 293, distance: 80.8
click at [670, 293] on input "Wave Optics Part - 8" at bounding box center [600, 290] width 145 height 33
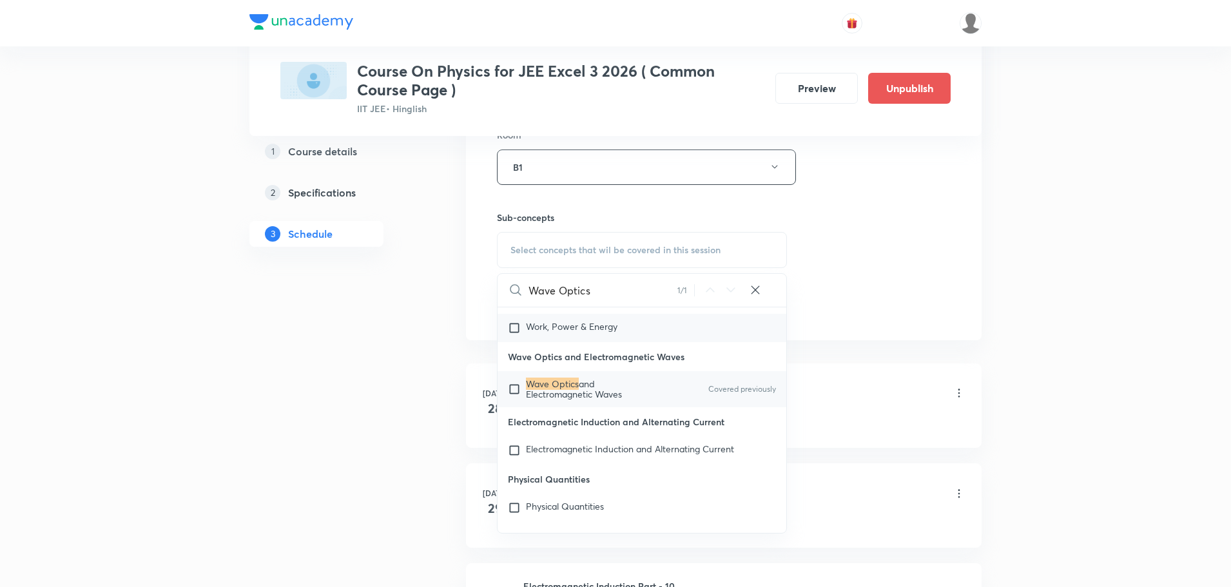
scroll to position [33784, 0]
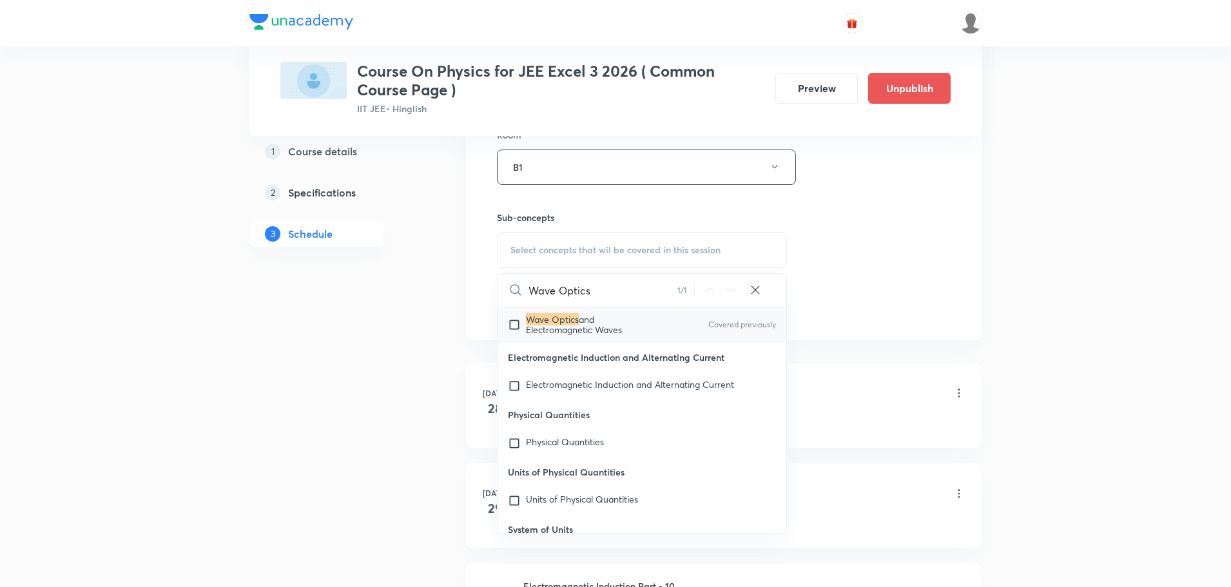
type input "Wave Optics"
click at [612, 336] on span "and Electromagnetic Waves" at bounding box center [574, 324] width 96 height 23
checkbox input "true"
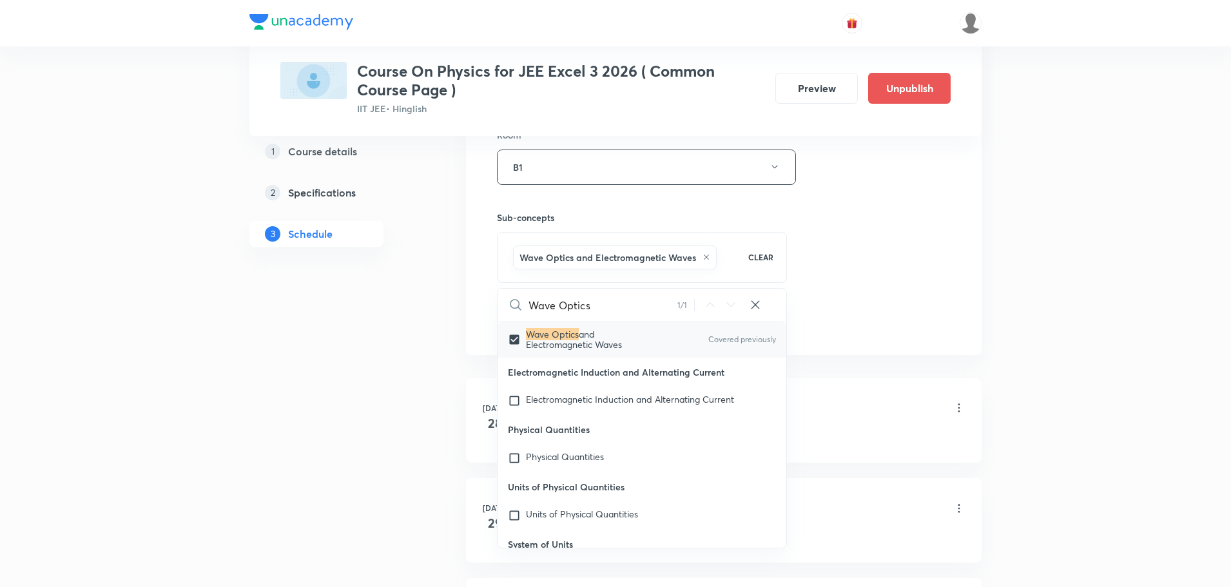
click at [873, 239] on div "Session 42 Live class Session title 20/99 Wave Optics Part - 9 ​ Schedule for O…" at bounding box center [724, 25] width 454 height 620
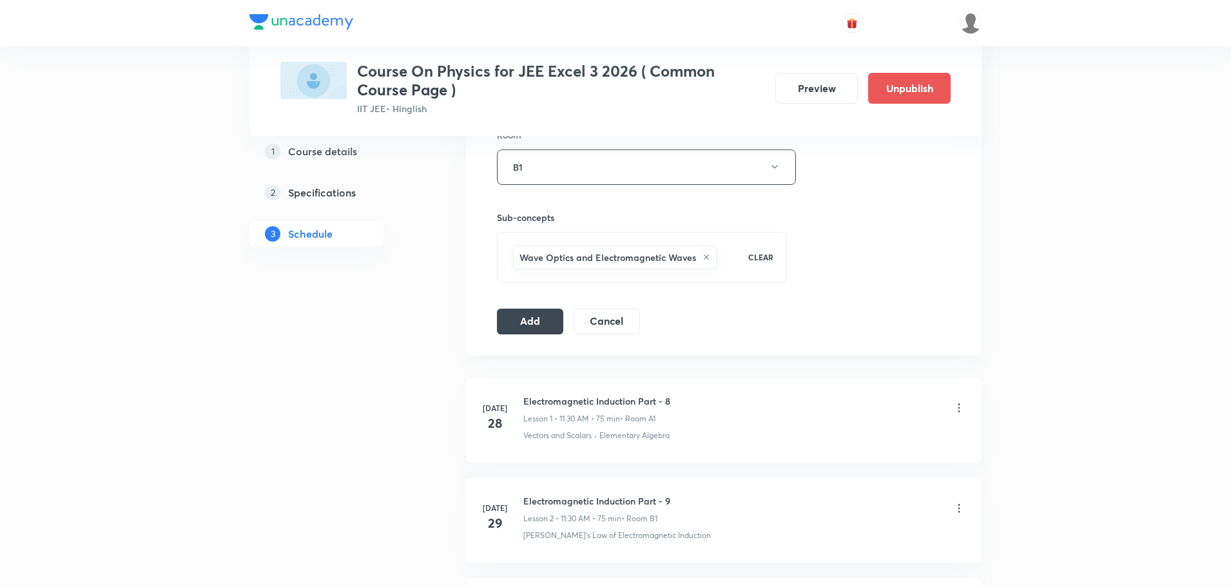
click at [527, 306] on div "Session 42 Live class Session title 20/99 Wave Optics Part - 9 ​ Schedule for O…" at bounding box center [724, 25] width 454 height 620
click at [533, 323] on button "Add" at bounding box center [530, 320] width 66 height 26
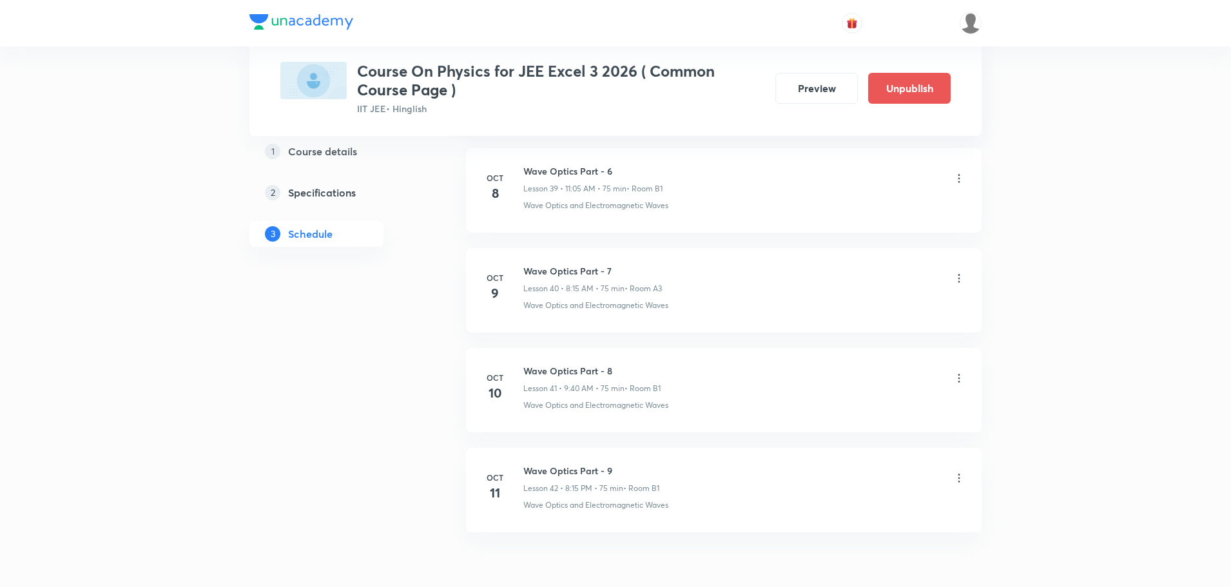
scroll to position [4065, 0]
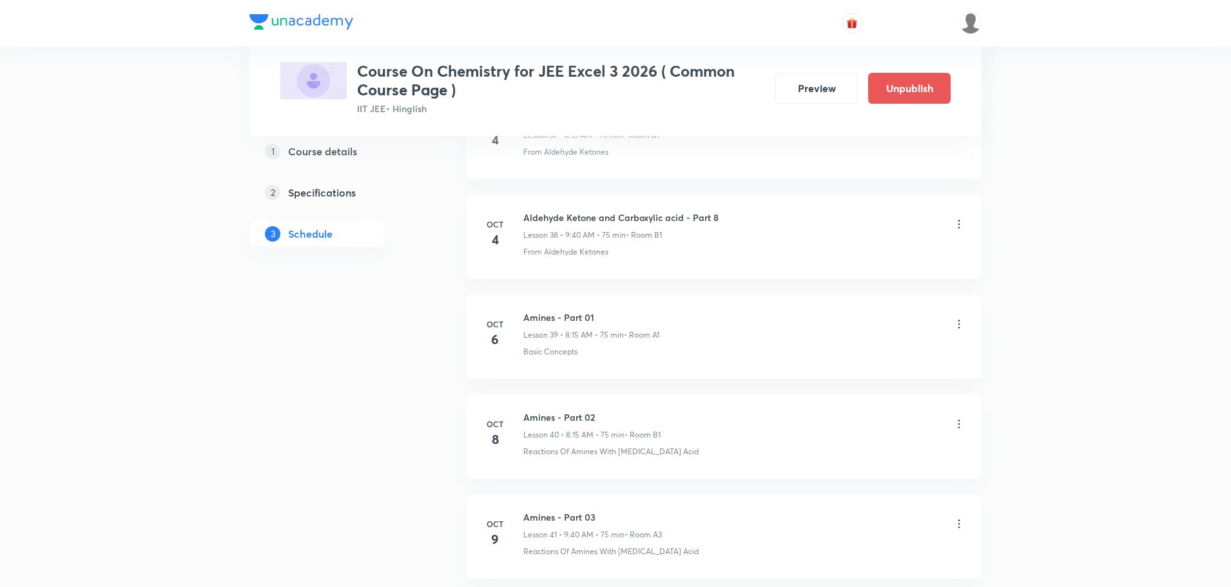
scroll to position [4657, 0]
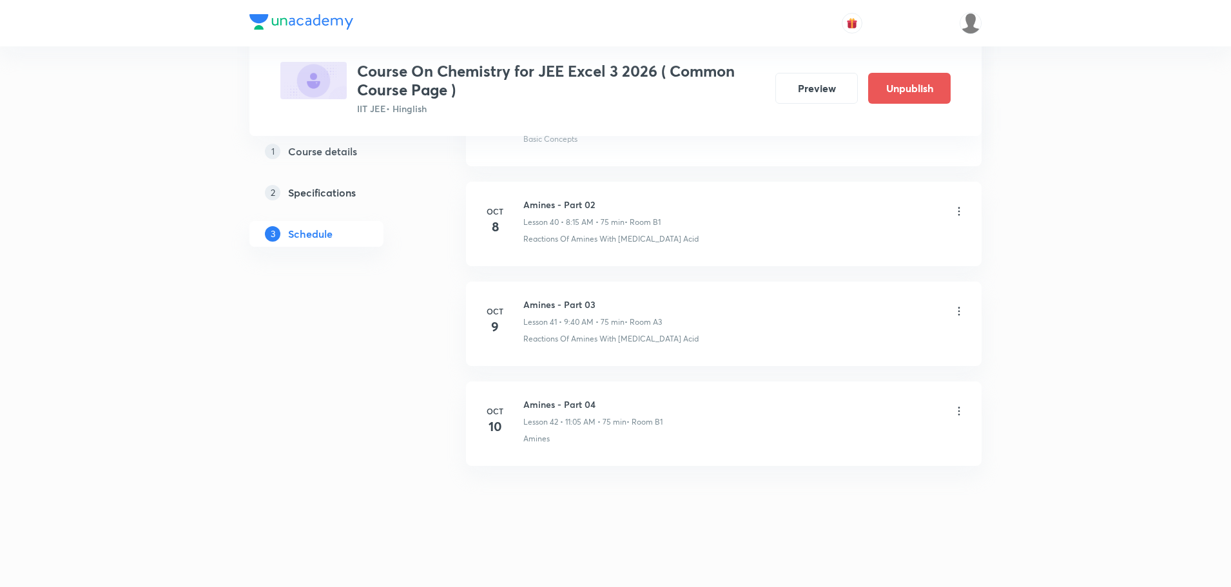
click at [562, 403] on h6 "Amines - Part 04" at bounding box center [592, 405] width 139 height 14
copy h6 "Amines - Part 04"
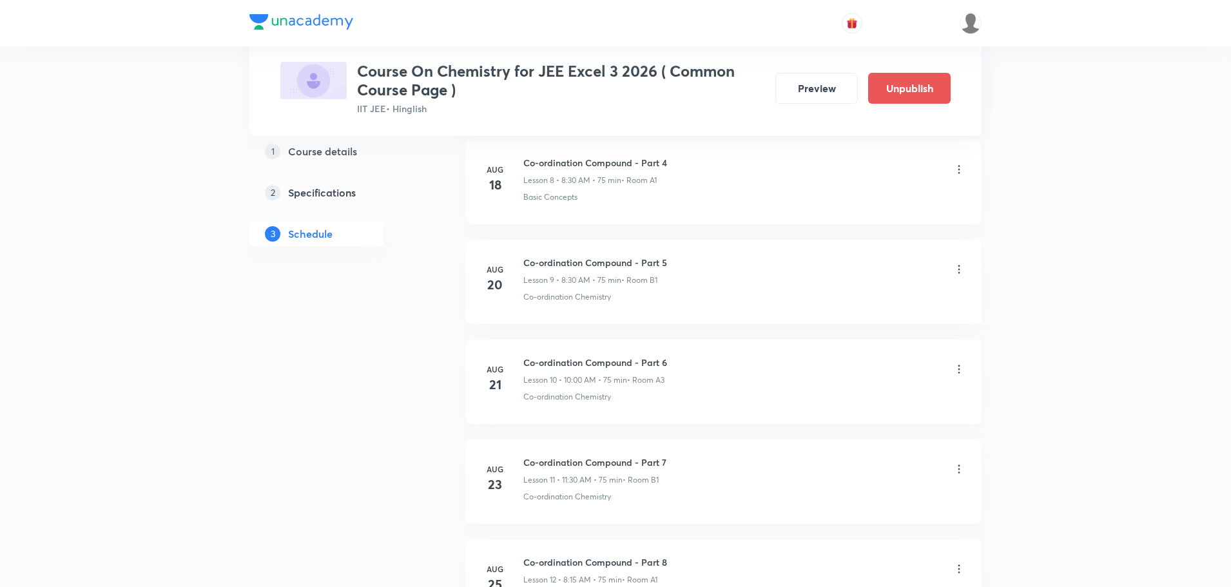
scroll to position [0, 0]
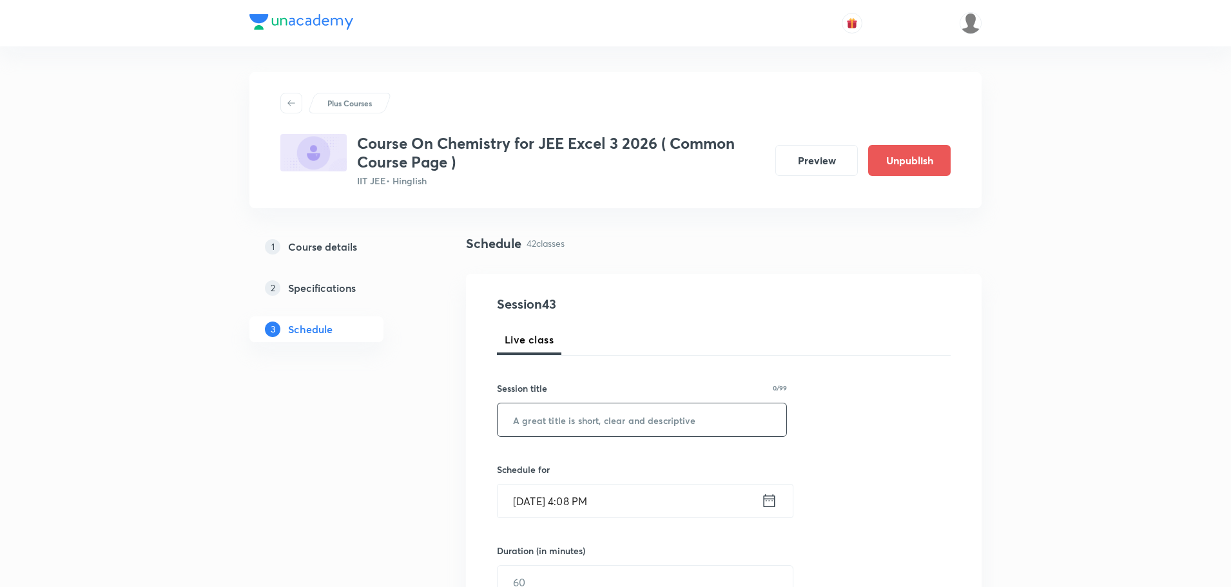
click at [628, 413] on input "text" at bounding box center [642, 419] width 289 height 33
paste input "Amines - Part 04"
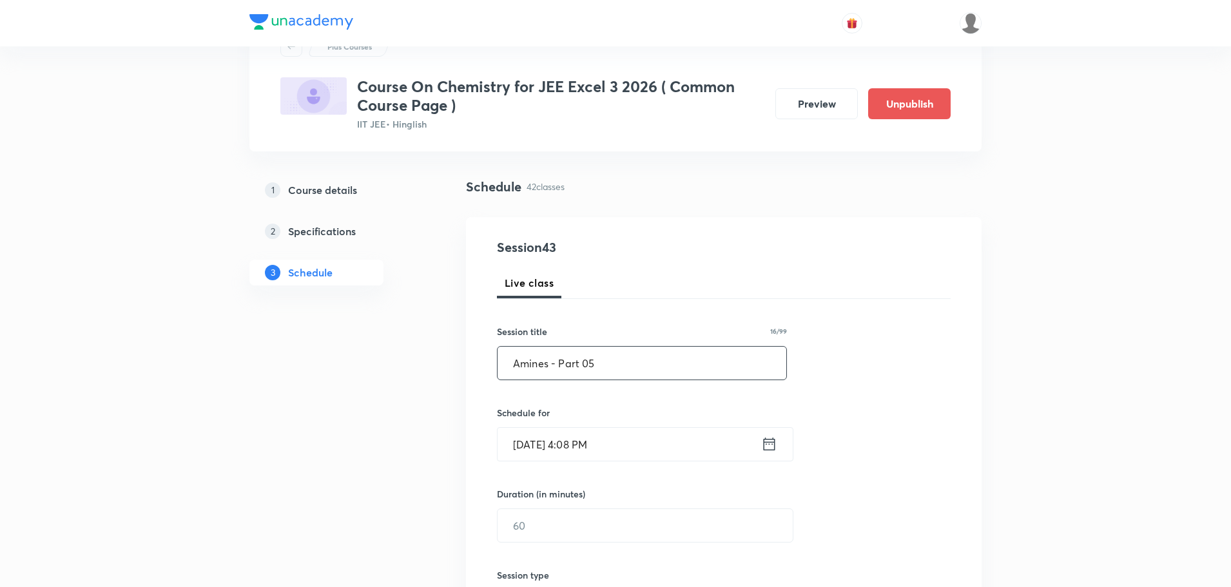
scroll to position [129, 0]
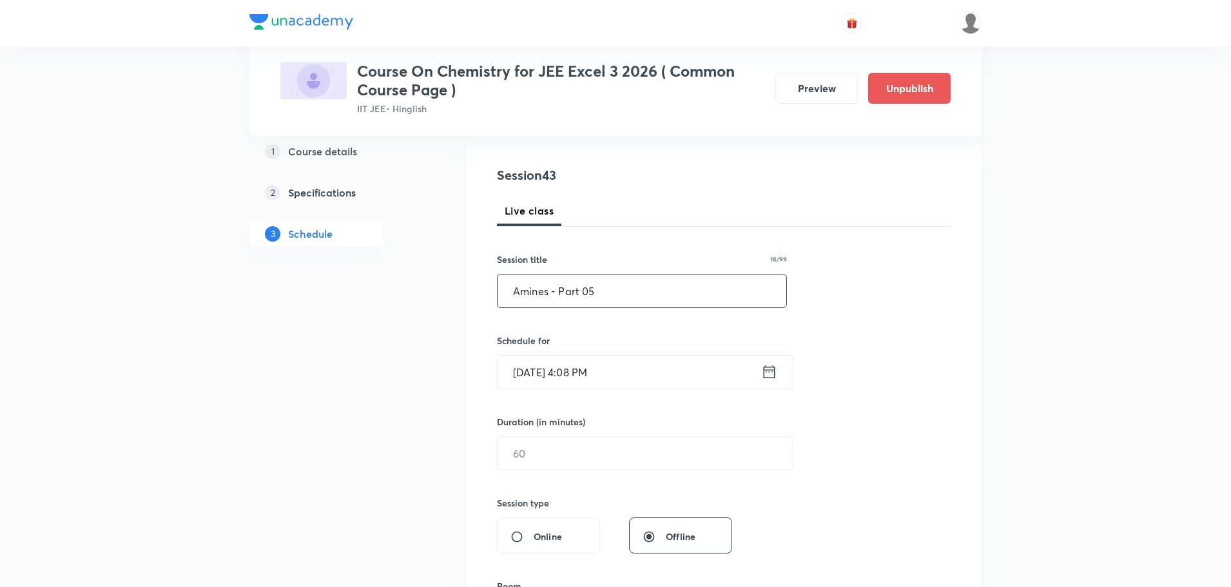
type input "Amines - Part 05"
click at [771, 379] on icon at bounding box center [769, 372] width 16 height 18
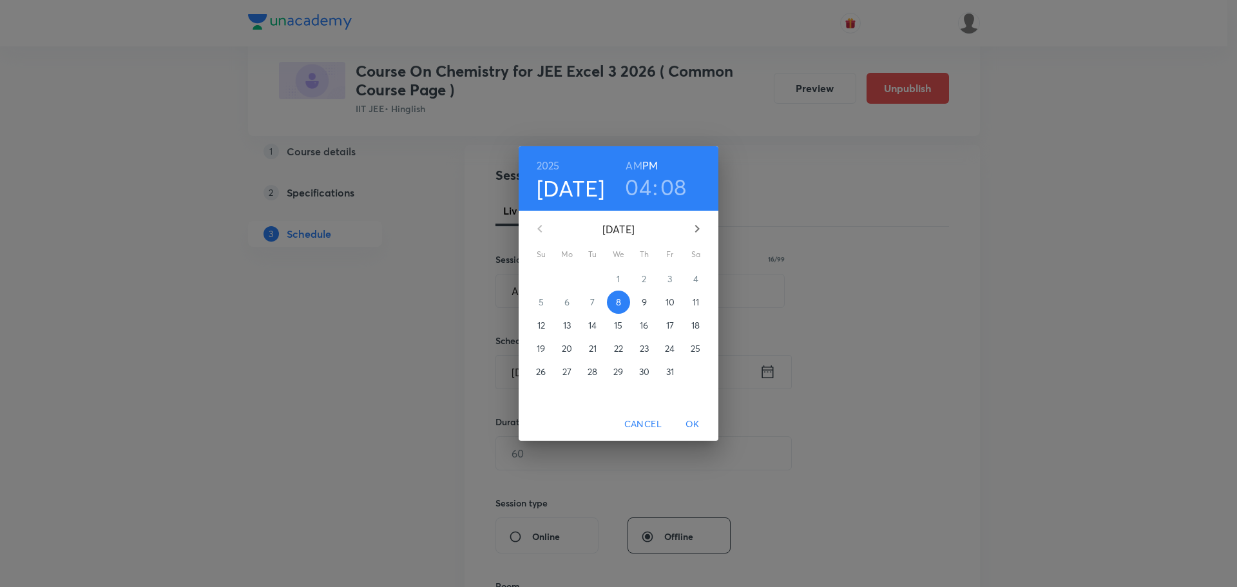
click at [700, 302] on span "11" at bounding box center [695, 302] width 23 height 13
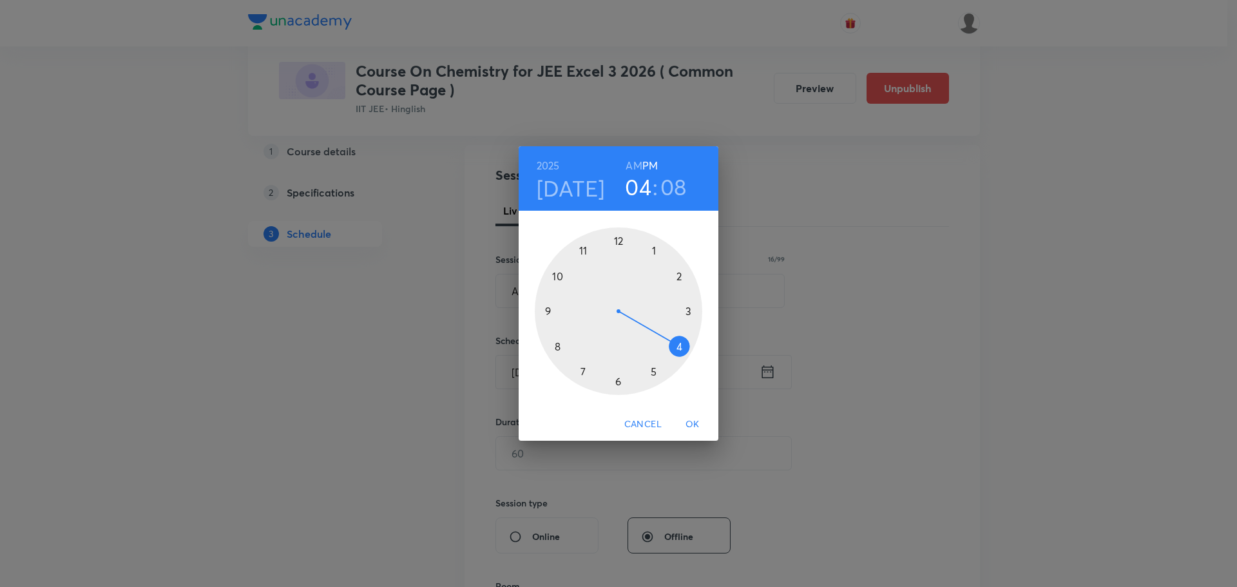
click at [632, 164] on h6 "AM" at bounding box center [634, 166] width 16 height 18
click at [548, 314] on div at bounding box center [619, 311] width 168 height 168
click at [554, 345] on div at bounding box center [619, 311] width 168 height 168
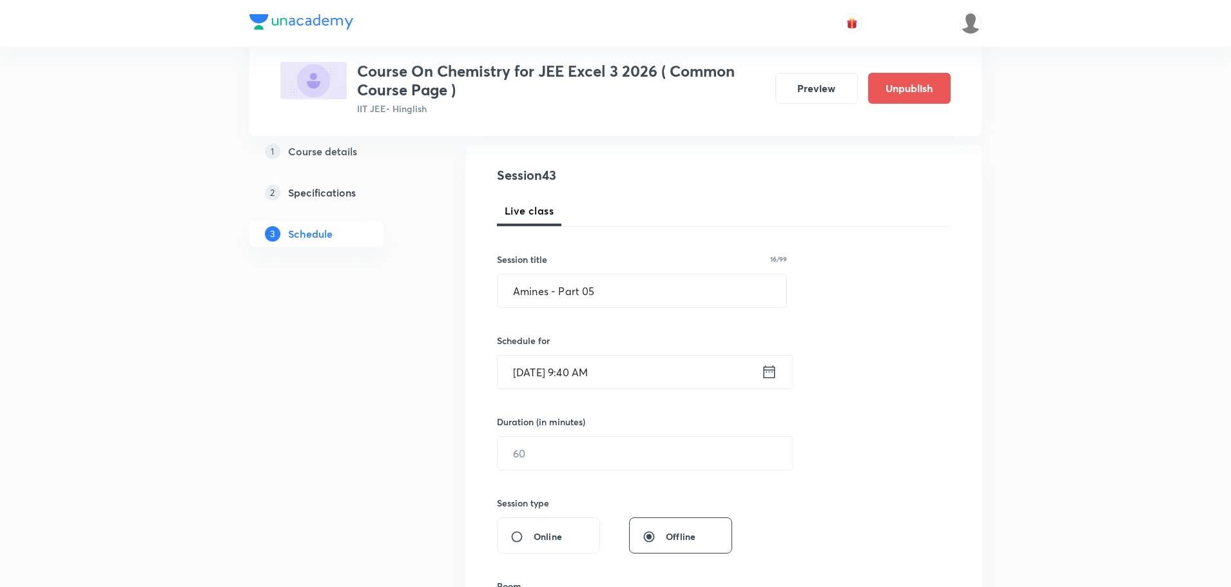
click at [627, 472] on div "Session 43 Live class Session title 16/99 Amines - Part 05 ​ Schedule for [DATE…" at bounding box center [724, 468] width 454 height 605
click at [628, 456] on input "text" at bounding box center [645, 453] width 295 height 33
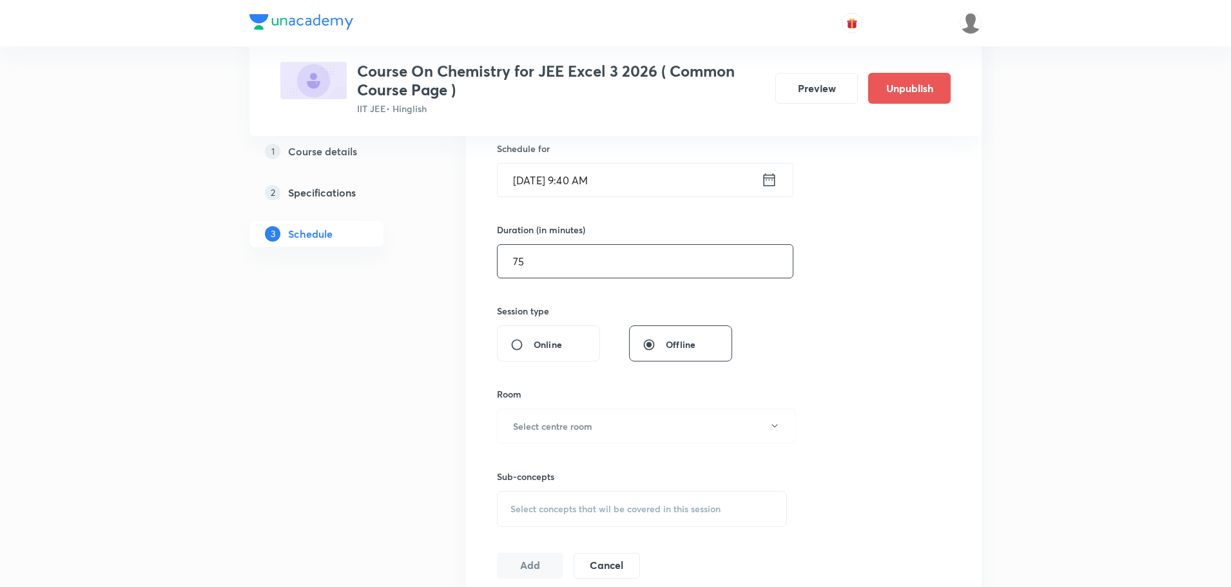
scroll to position [322, 0]
type input "75"
click at [919, 323] on div "Session 43 Live class Session title 16/99 Amines - Part 05 ​ Schedule for [DATE…" at bounding box center [724, 274] width 454 height 605
click at [592, 425] on h6 "Select centre room" at bounding box center [552, 425] width 79 height 14
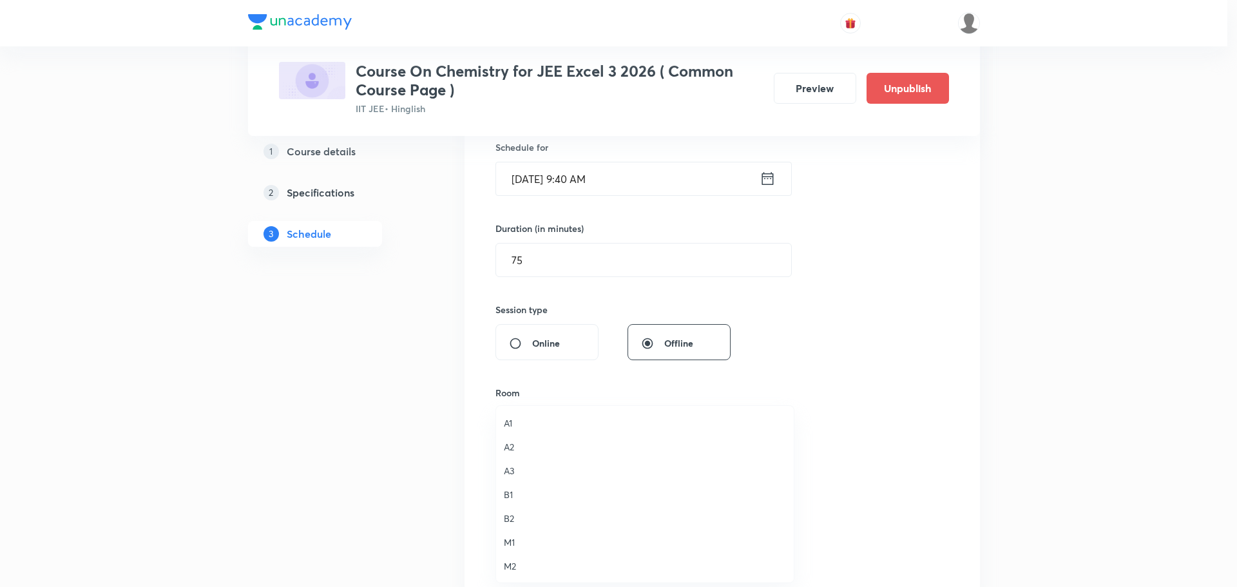
click at [512, 495] on span "B1" at bounding box center [645, 495] width 282 height 14
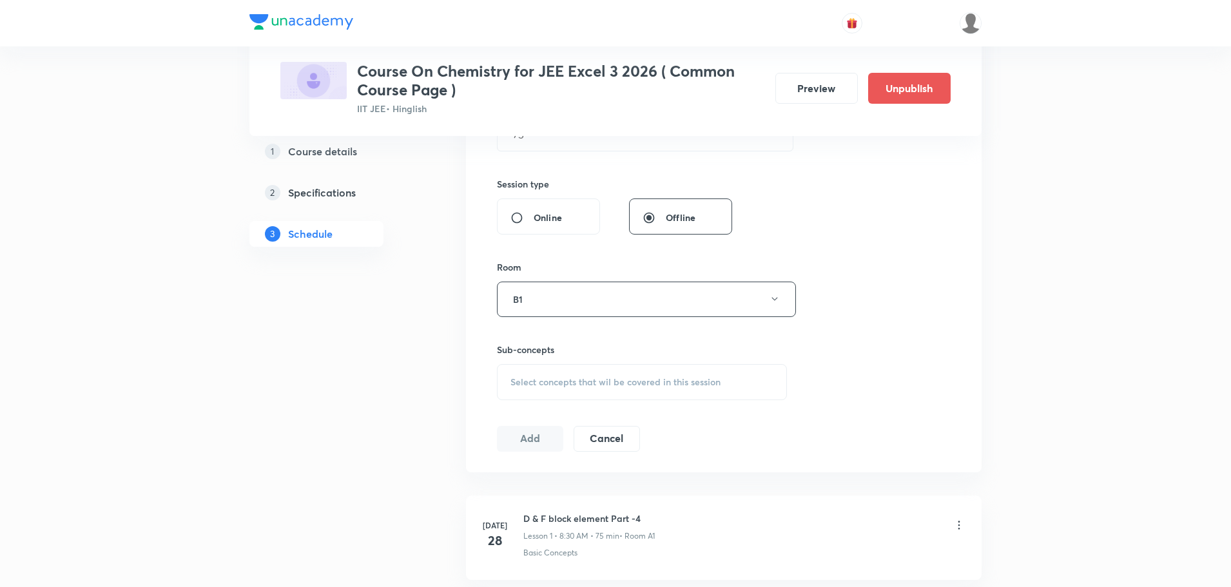
scroll to position [451, 0]
click at [590, 378] on span "Select concepts that wil be covered in this session" at bounding box center [615, 379] width 210 height 10
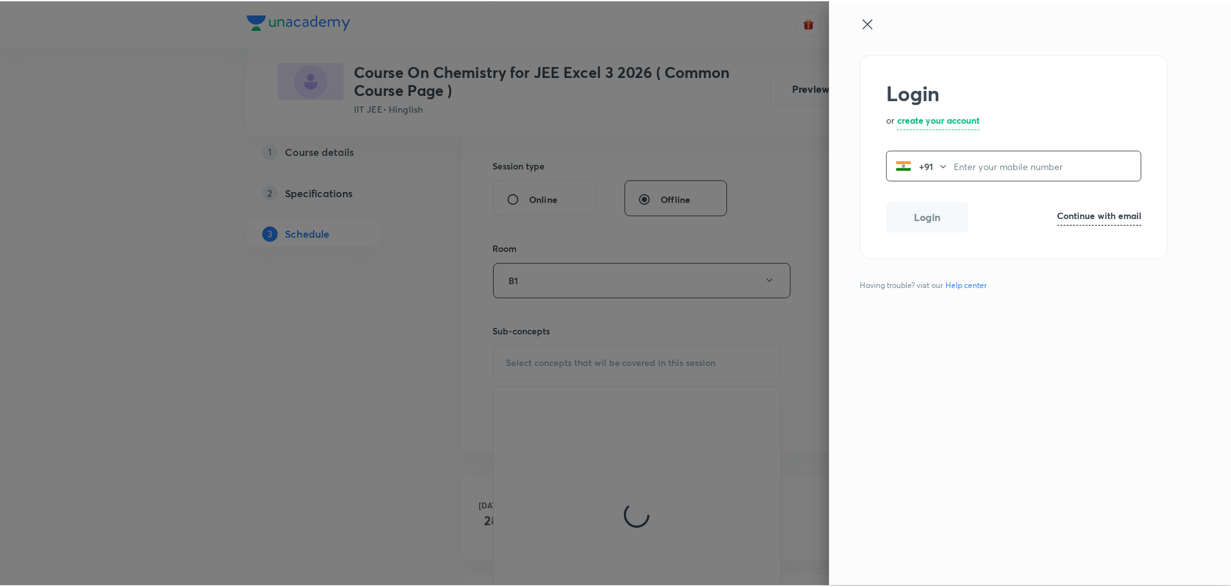
scroll to position [516, 0]
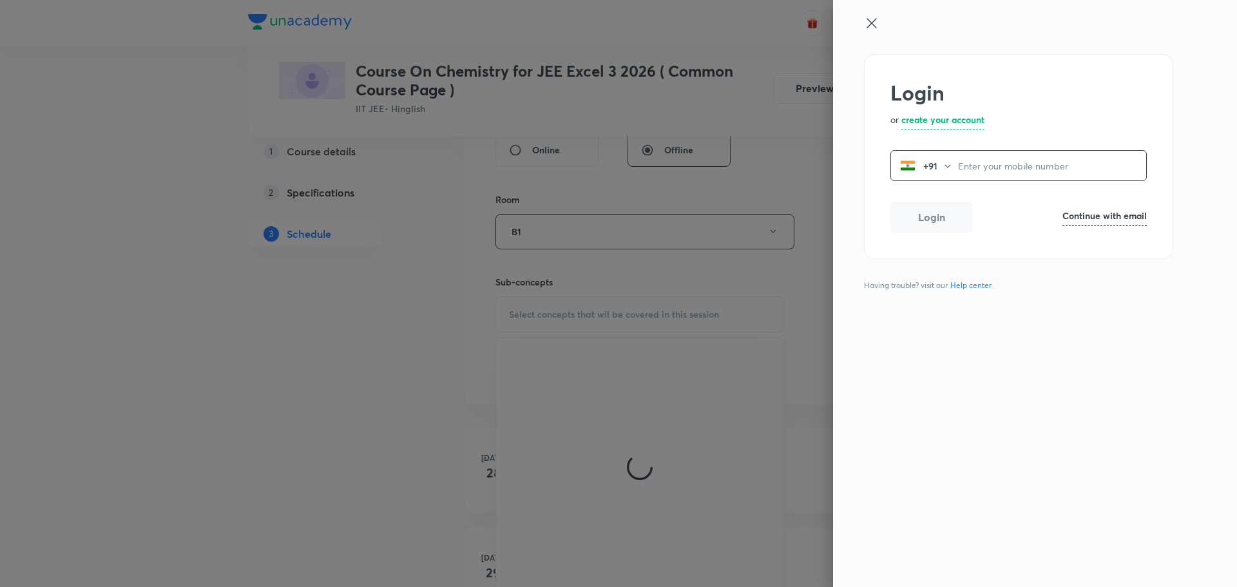
click at [1088, 219] on h6 "Continue with email" at bounding box center [1105, 216] width 84 height 14
paste input "operations.nashik@unacademy.com"
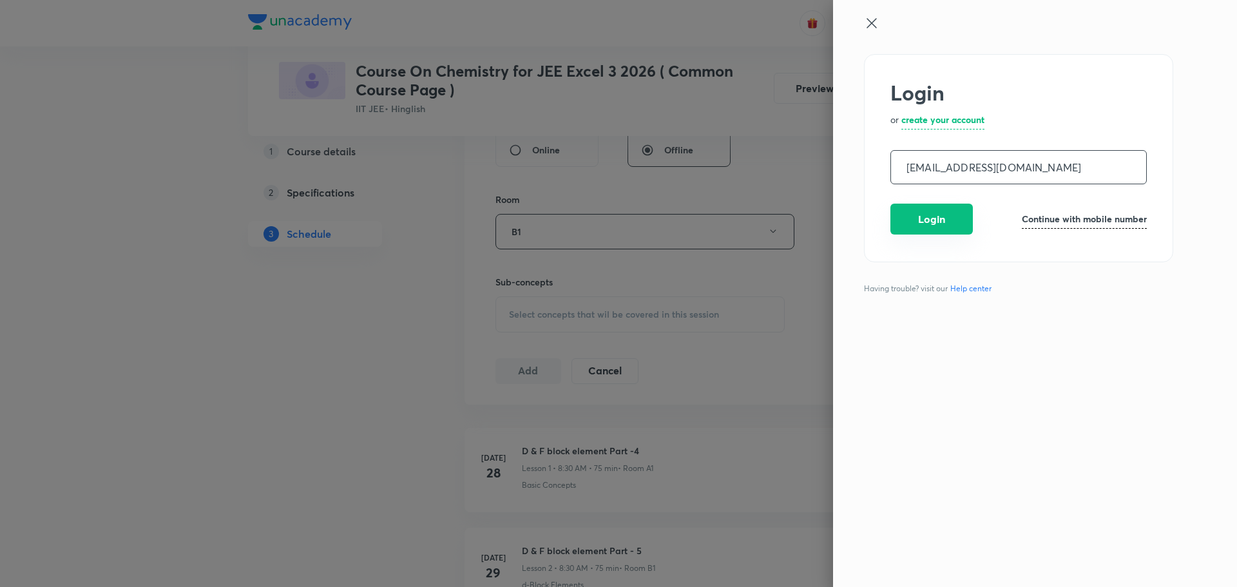
type input "operations.nashik@unacademy.com"
click at [927, 222] on button "Login" at bounding box center [932, 219] width 82 height 31
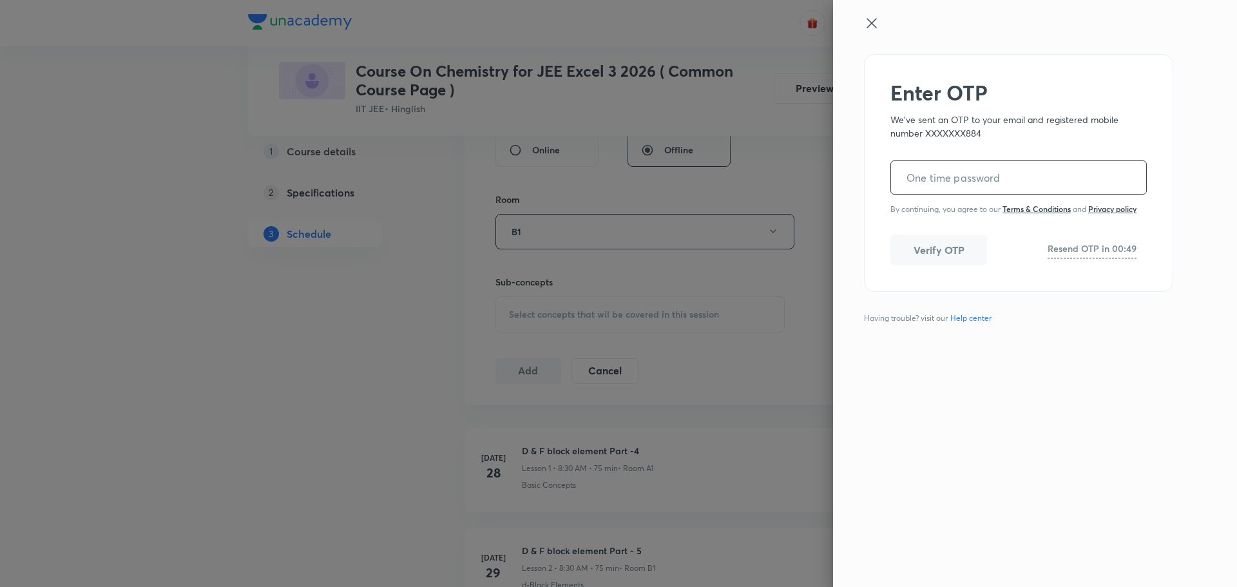
click at [996, 177] on input "tel" at bounding box center [1018, 177] width 255 height 33
paste input "206581"
type input "206581"
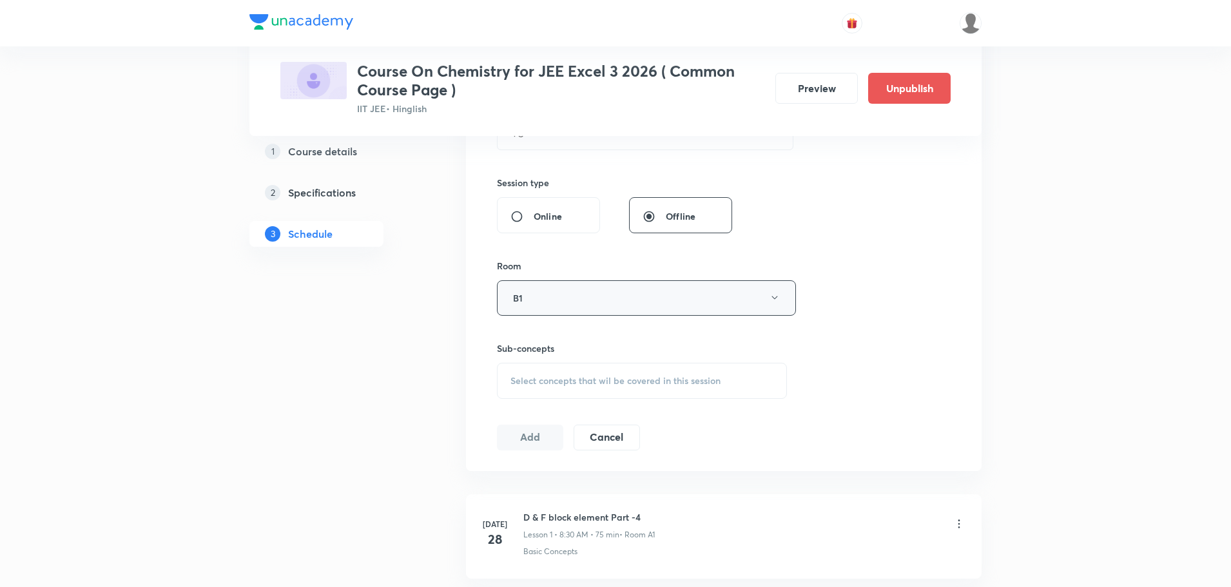
scroll to position [451, 0]
click at [549, 386] on div "Select concepts that wil be covered in this session" at bounding box center [642, 379] width 290 height 36
type input "2"
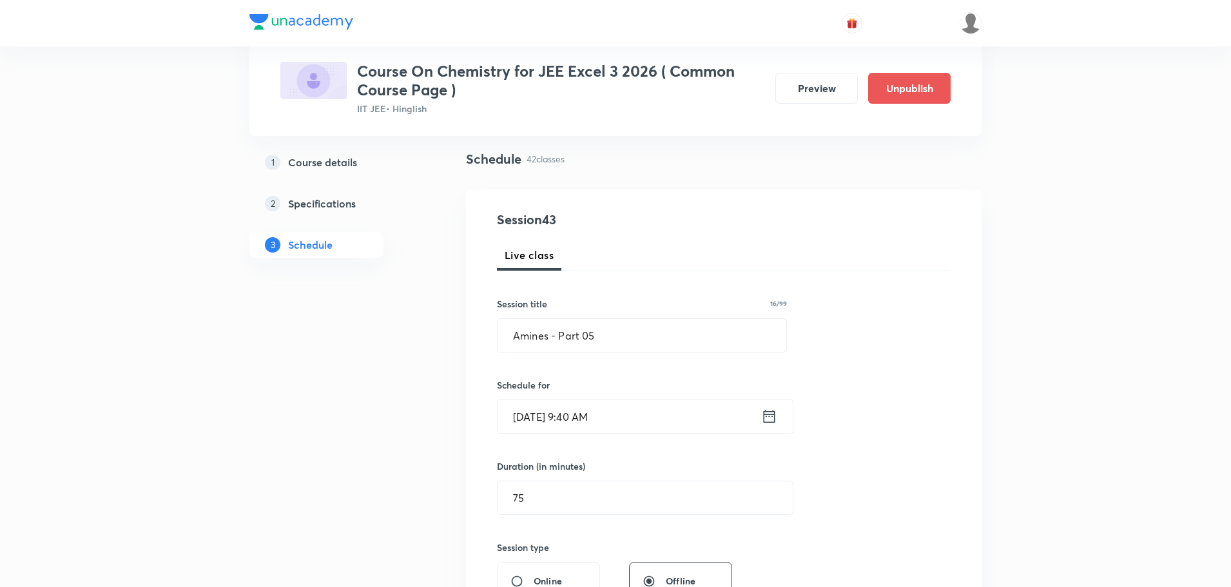
scroll to position [64, 0]
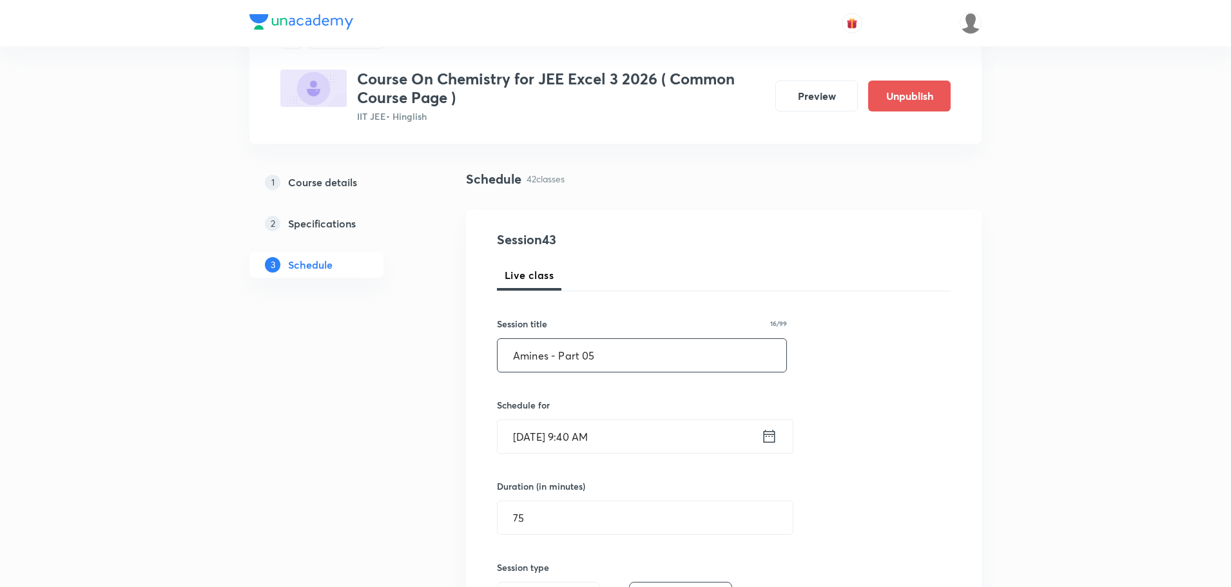
drag, startPoint x: 549, startPoint y: 358, endPoint x: 475, endPoint y: 358, distance: 74.1
click at [475, 358] on div "Session 43 Live class Session title 16/99 Amines - Part 05 ​ Schedule for Oct 1…" at bounding box center [724, 532] width 516 height 646
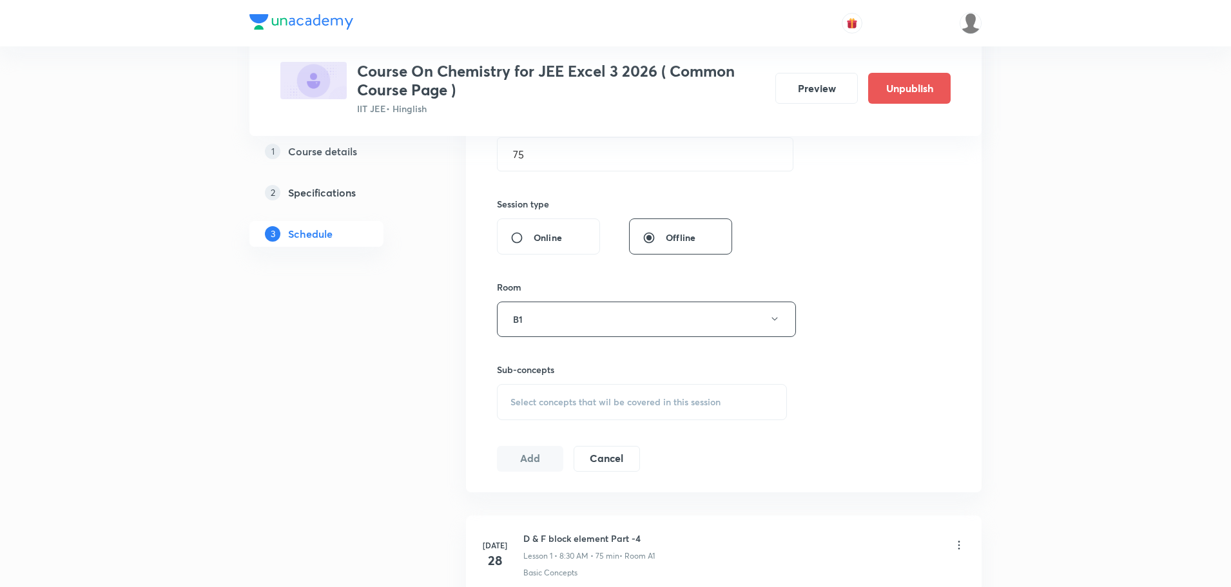
scroll to position [451, 0]
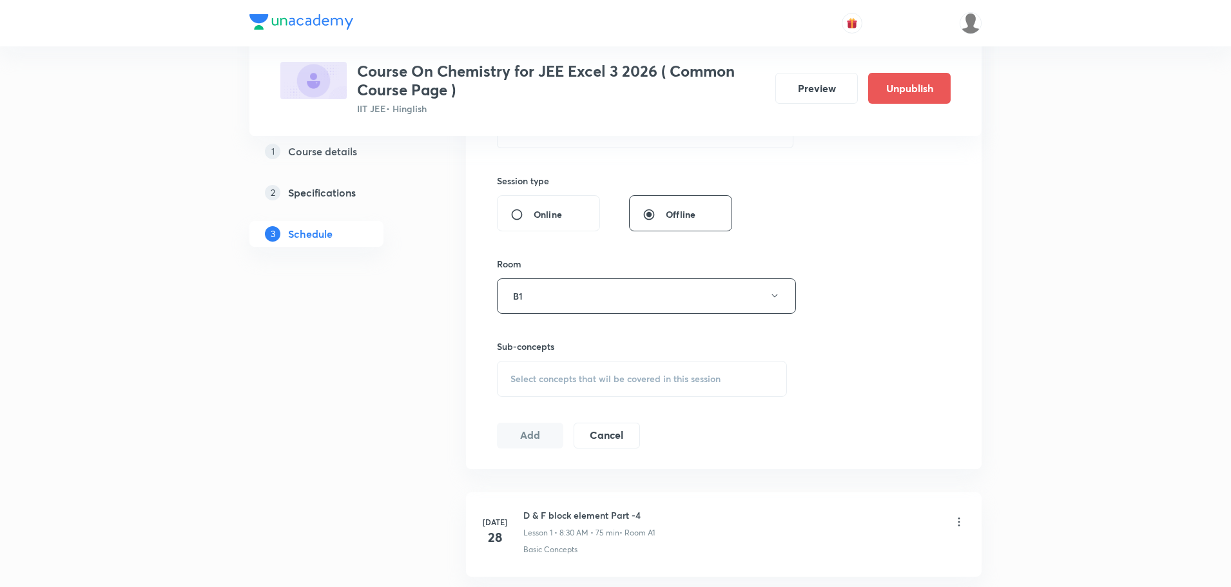
click at [536, 367] on div "Select concepts that wil be covered in this session" at bounding box center [642, 379] width 290 height 36
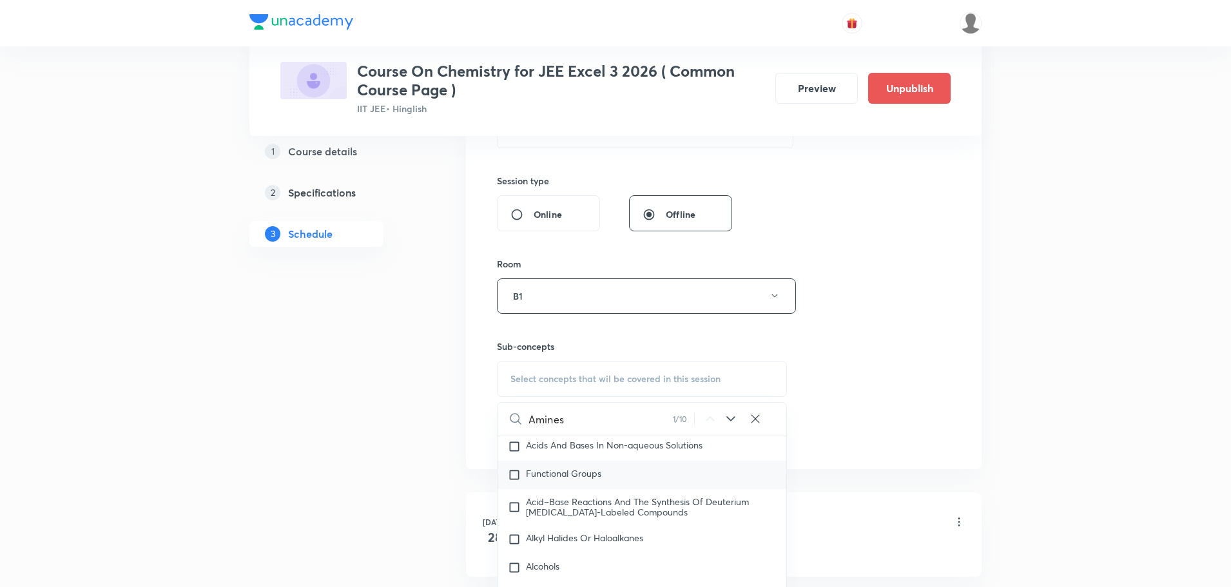
scroll to position [22744, 0]
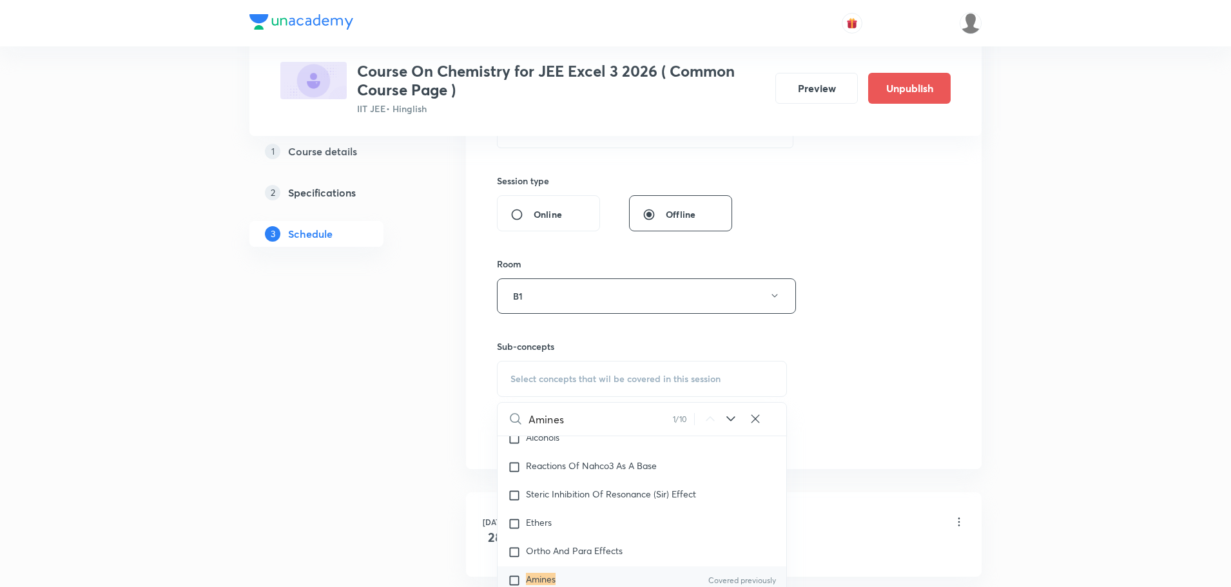
type input "Amines"
click at [581, 581] on div "Amines Covered previously" at bounding box center [642, 580] width 289 height 28
checkbox input "true"
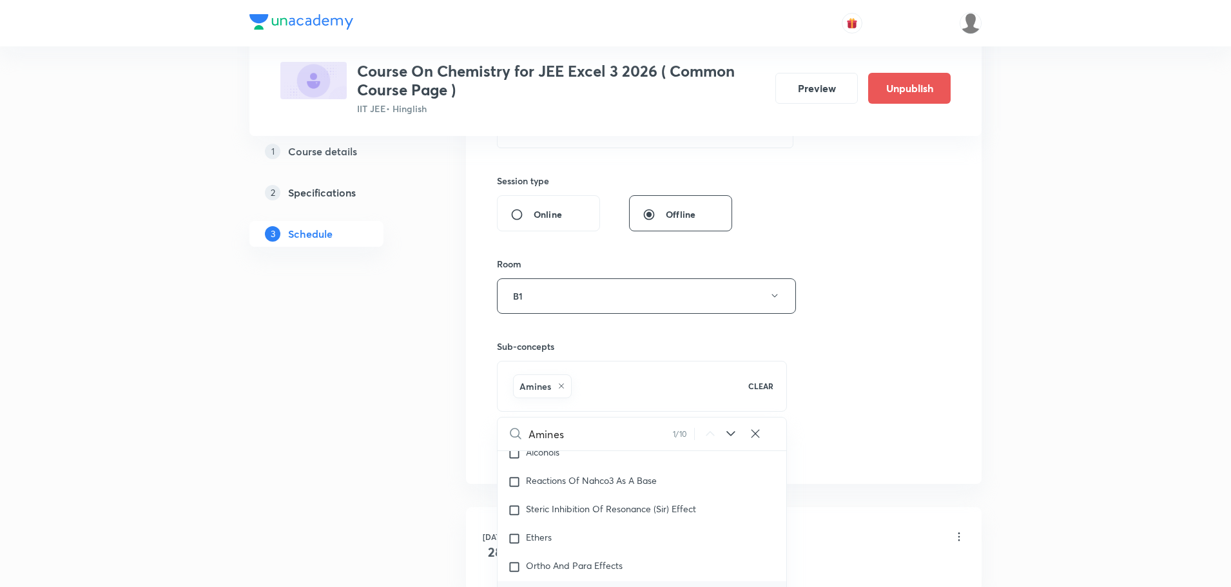
click at [884, 365] on div "Session 43 Live class Session title 16/99 Amines - Part 05 ​ Schedule for Oct 1…" at bounding box center [724, 153] width 454 height 620
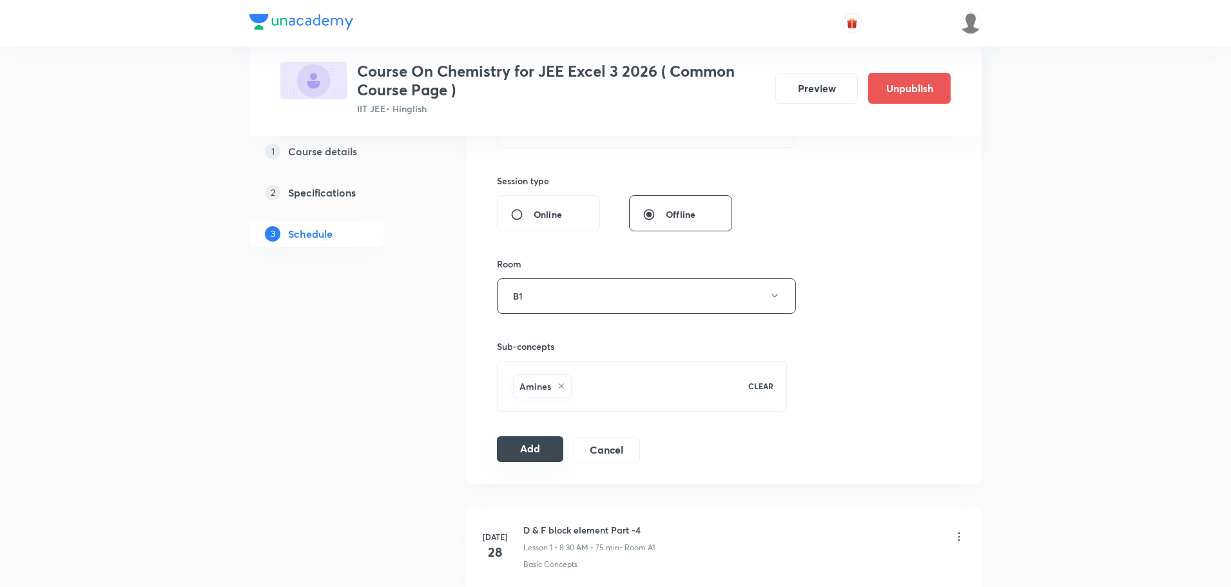
click at [543, 448] on button "Add" at bounding box center [530, 449] width 66 height 26
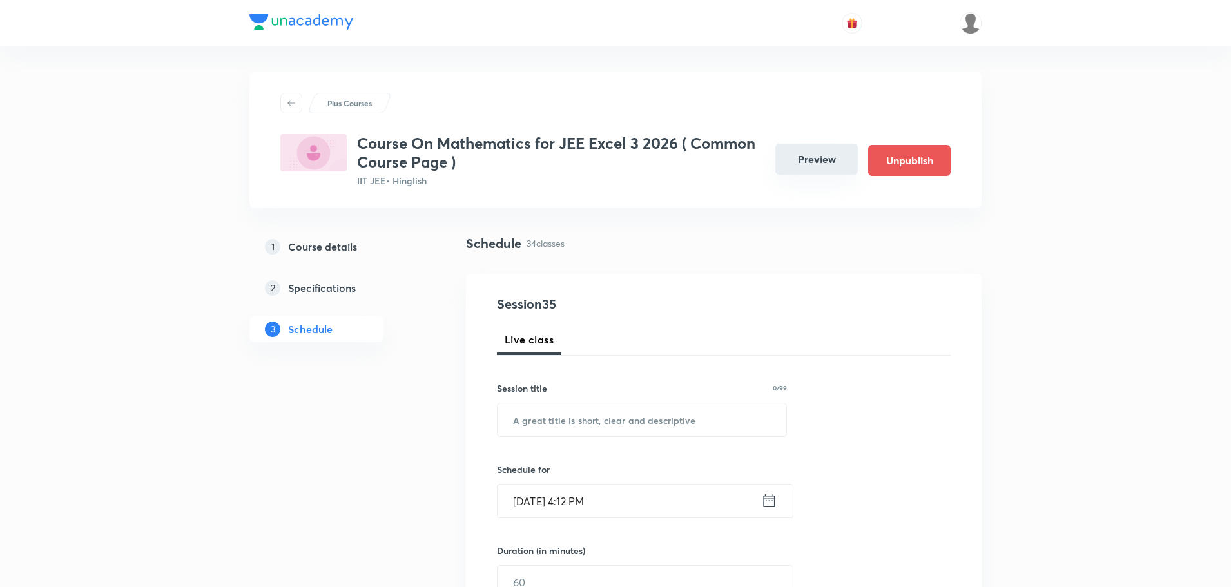
click at [818, 158] on button "Preview" at bounding box center [816, 159] width 82 height 31
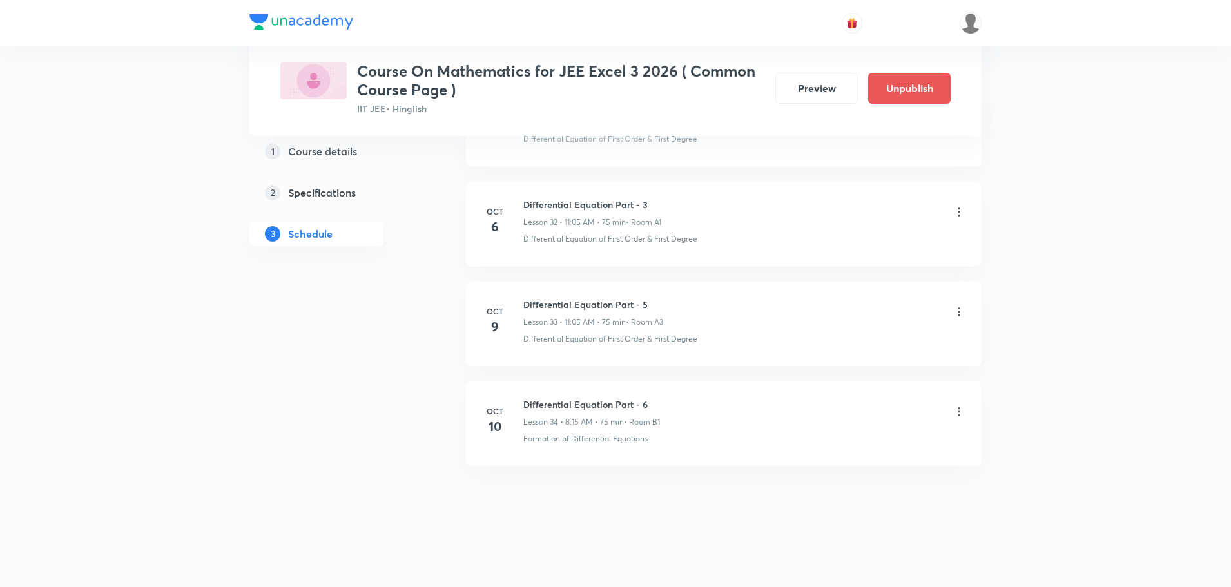
click at [590, 407] on h6 "Differential Equation Part - 6" at bounding box center [591, 405] width 137 height 14
copy h6 "Differential Equation Part - 6"
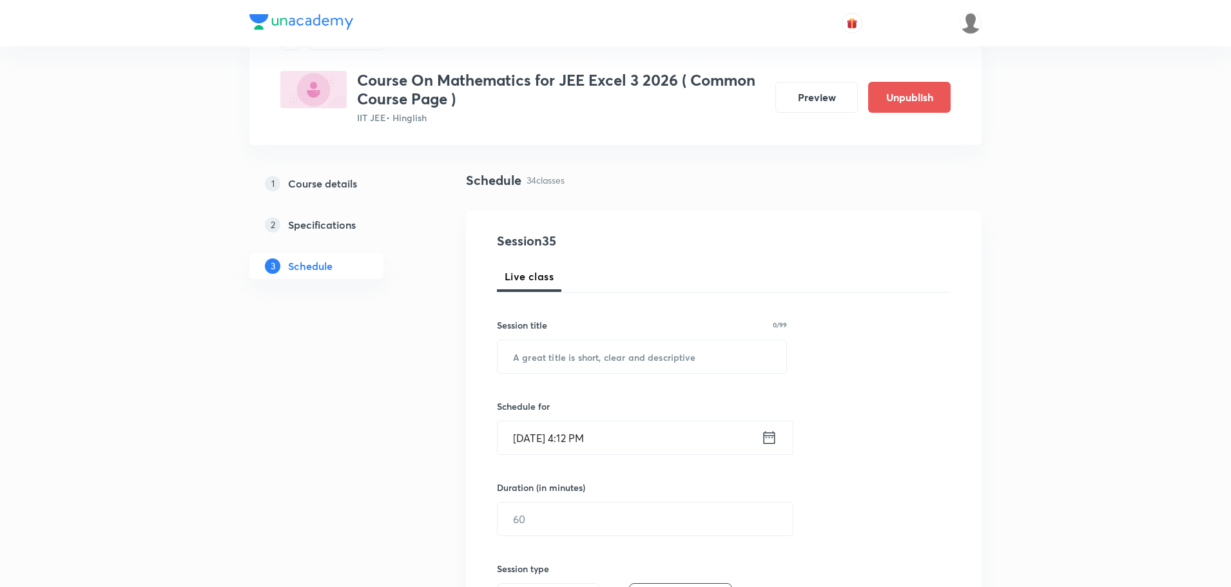
scroll to position [19, 0]
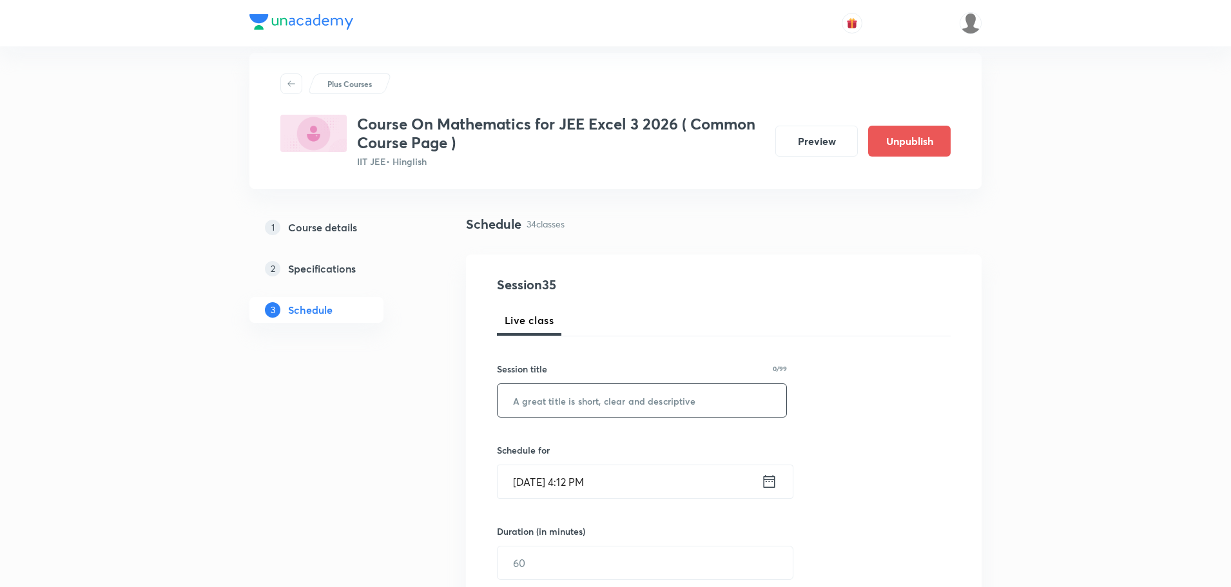
click at [592, 405] on input "text" at bounding box center [642, 400] width 289 height 33
paste input "Differential Equation Part - 6"
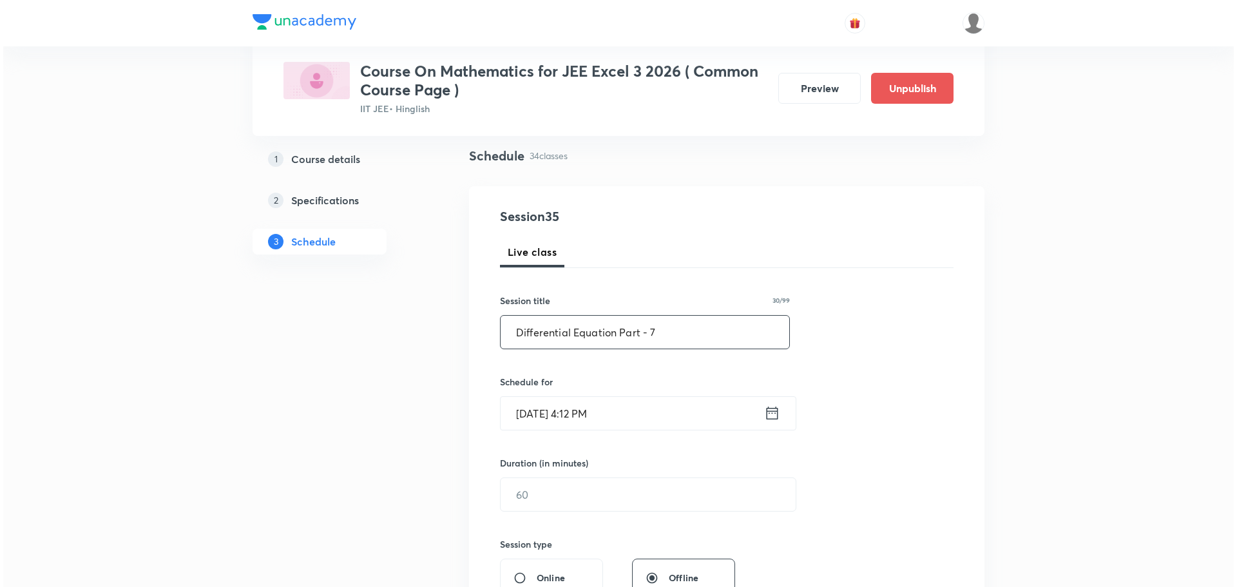
scroll to position [148, 0]
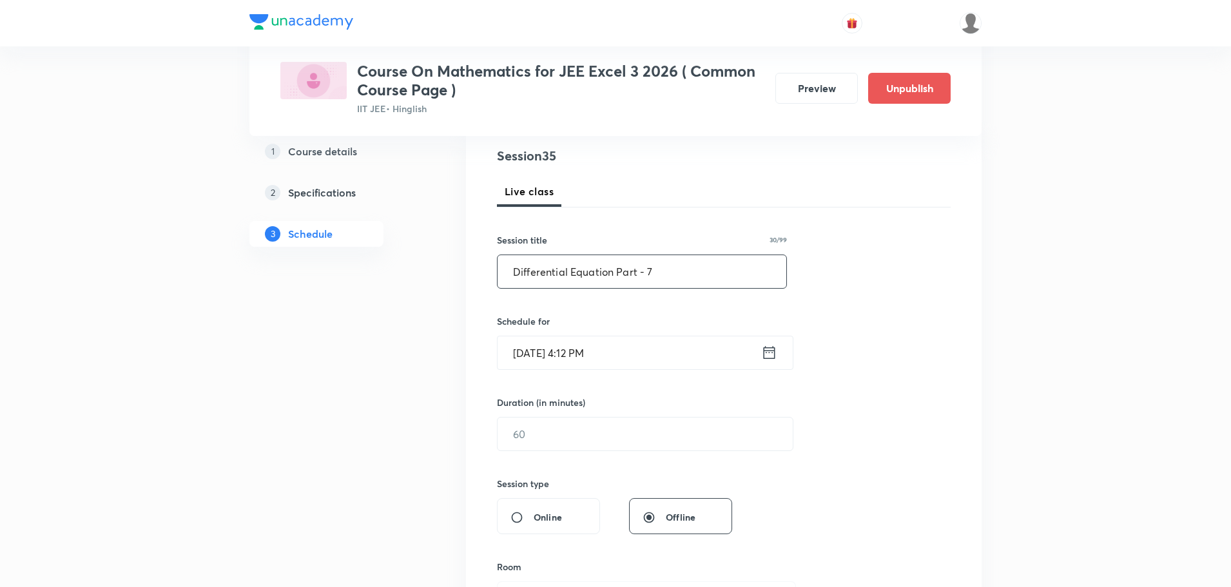
type input "Differential Equation Part - 7"
click at [768, 353] on icon at bounding box center [769, 352] width 16 height 18
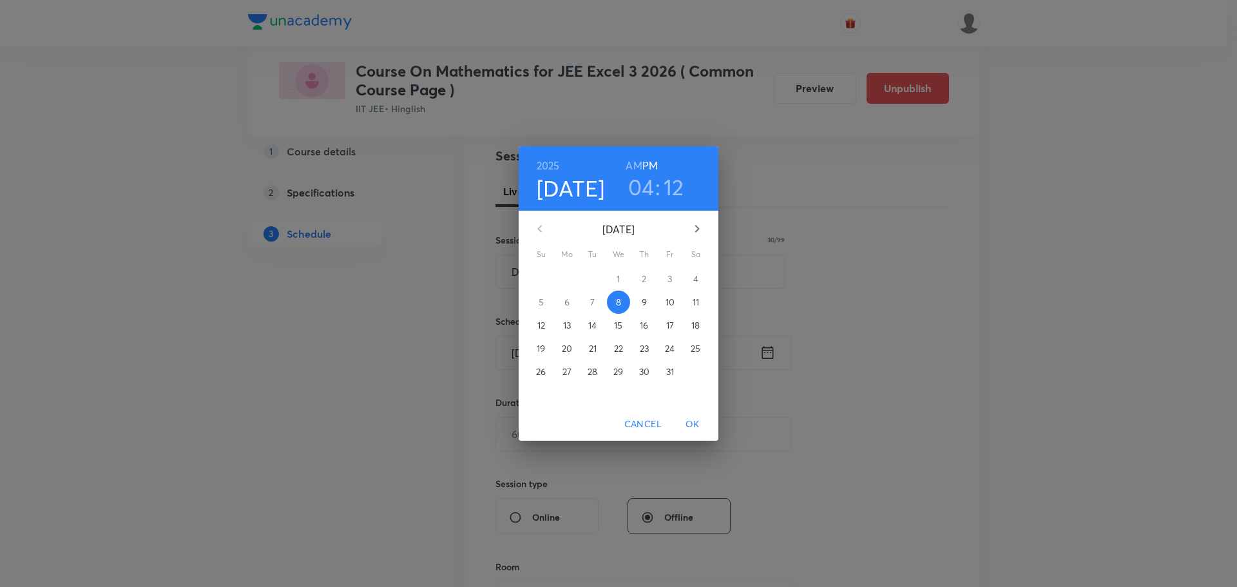
click at [691, 300] on span "11" at bounding box center [695, 302] width 23 height 13
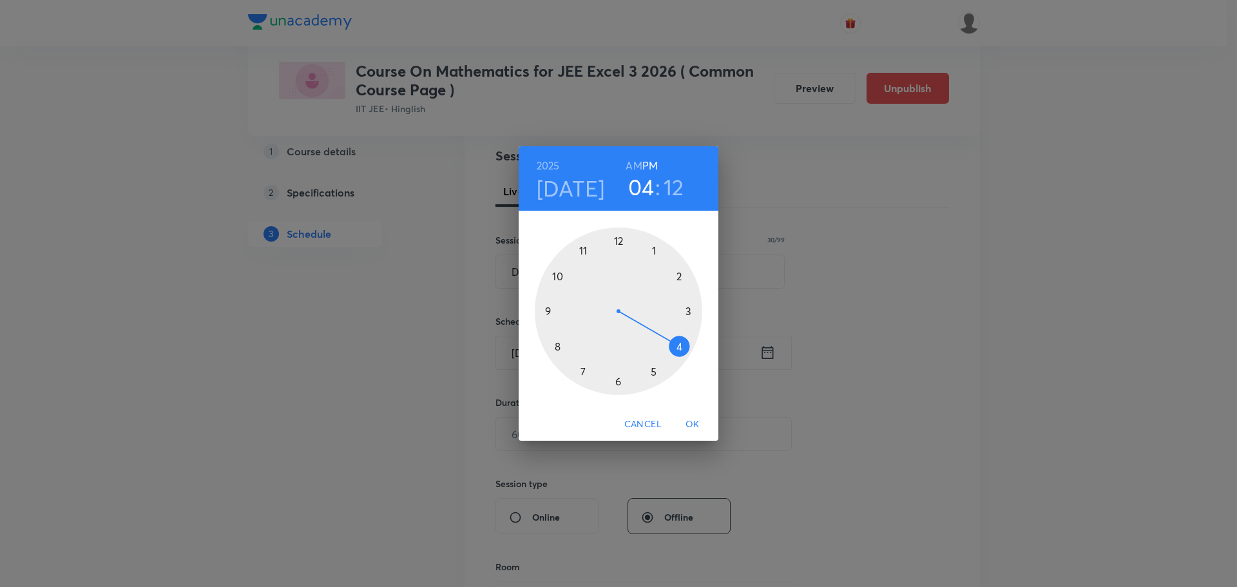
drag, startPoint x: 634, startPoint y: 161, endPoint x: 608, endPoint y: 210, distance: 55.3
click at [634, 162] on h6 "AM" at bounding box center [634, 166] width 16 height 18
click at [585, 252] on div at bounding box center [619, 311] width 168 height 168
click at [655, 251] on div at bounding box center [619, 311] width 168 height 168
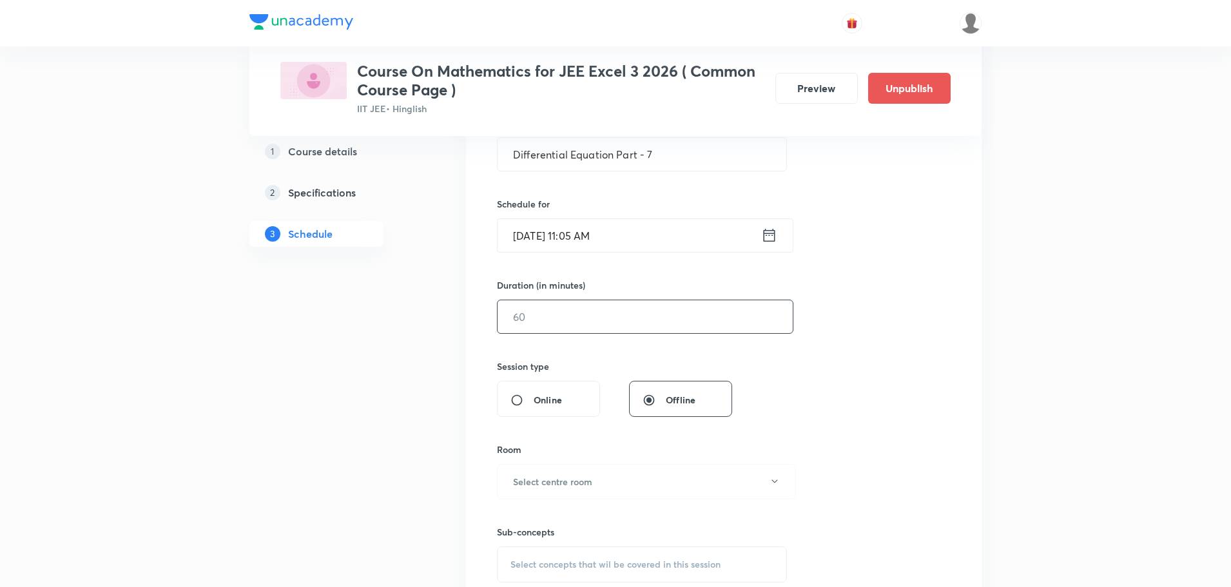
scroll to position [277, 0]
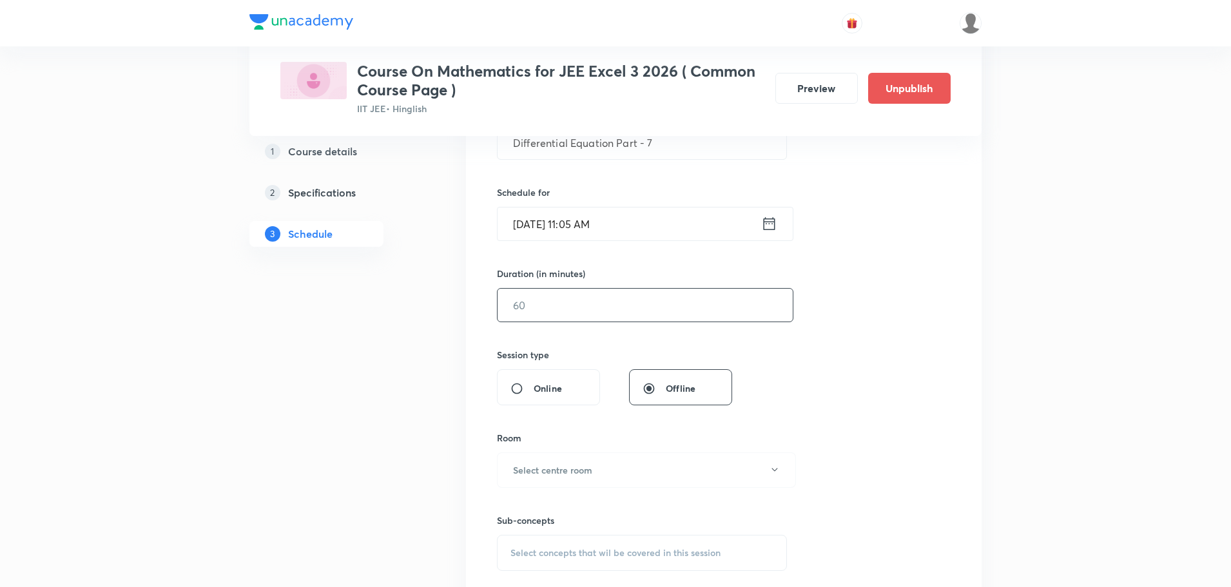
click at [616, 312] on input "text" at bounding box center [645, 305] width 295 height 33
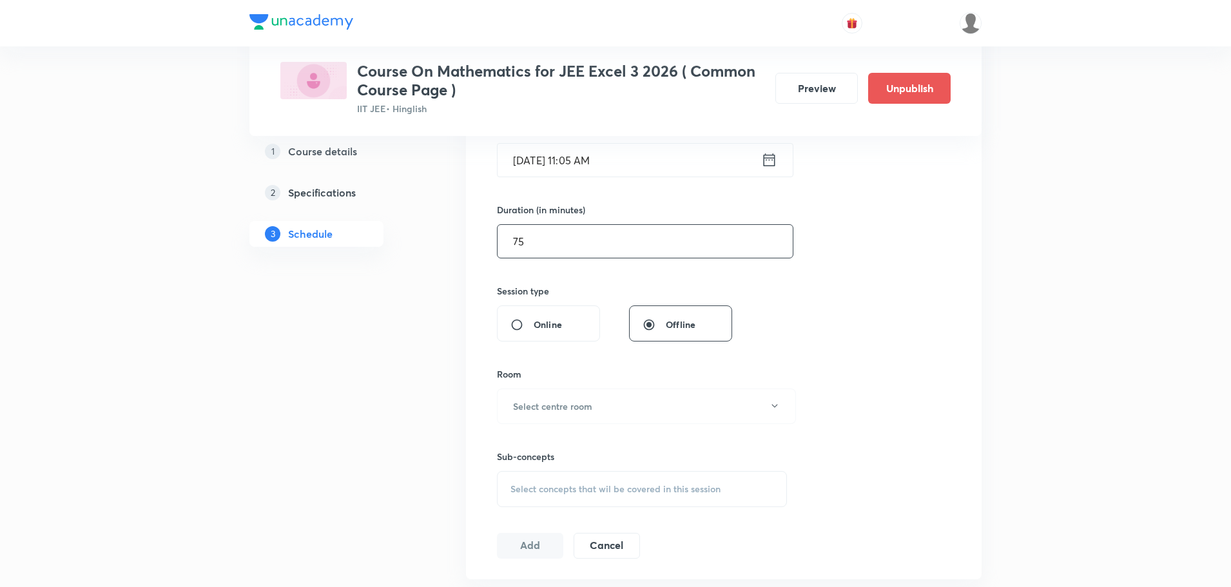
scroll to position [470, 0]
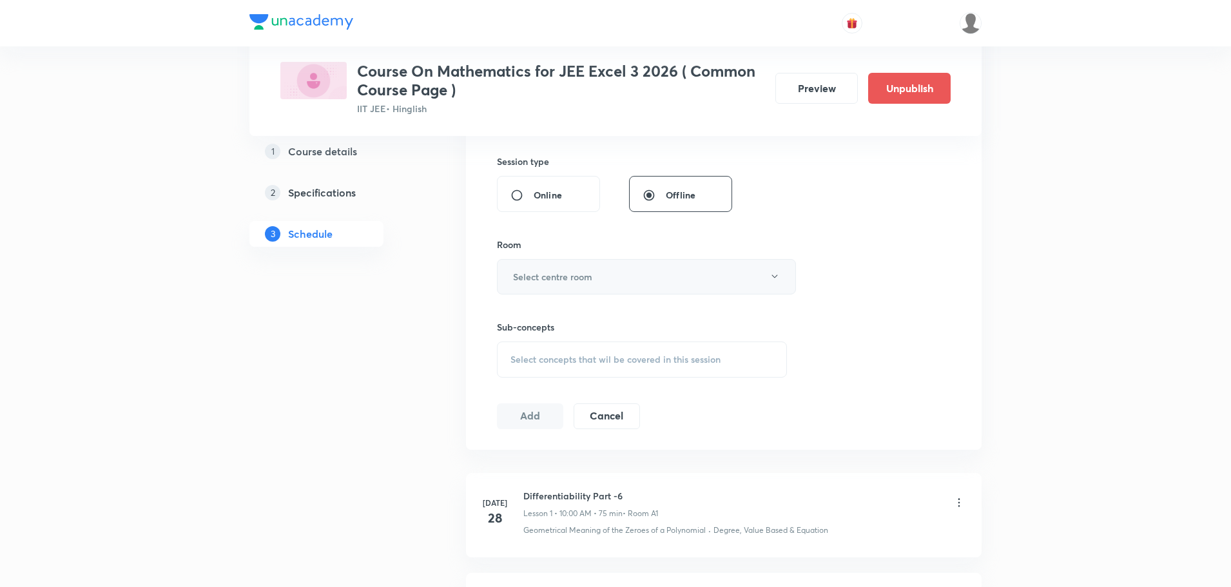
type input "75"
click at [622, 272] on button "Select centre room" at bounding box center [646, 276] width 299 height 35
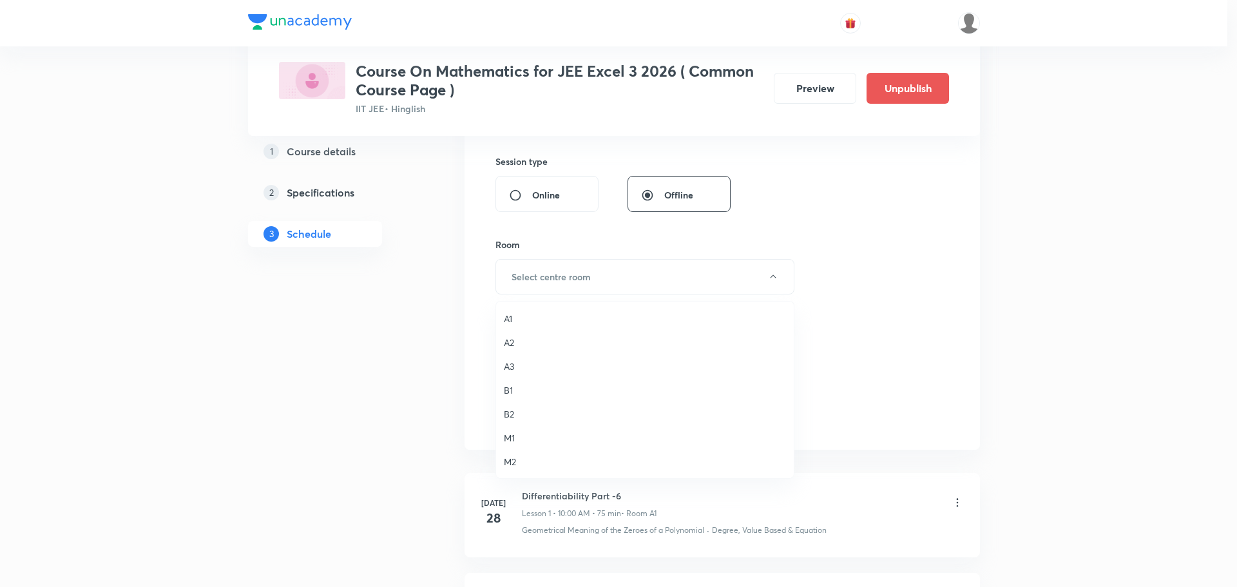
click at [503, 385] on li "B1" at bounding box center [645, 390] width 298 height 24
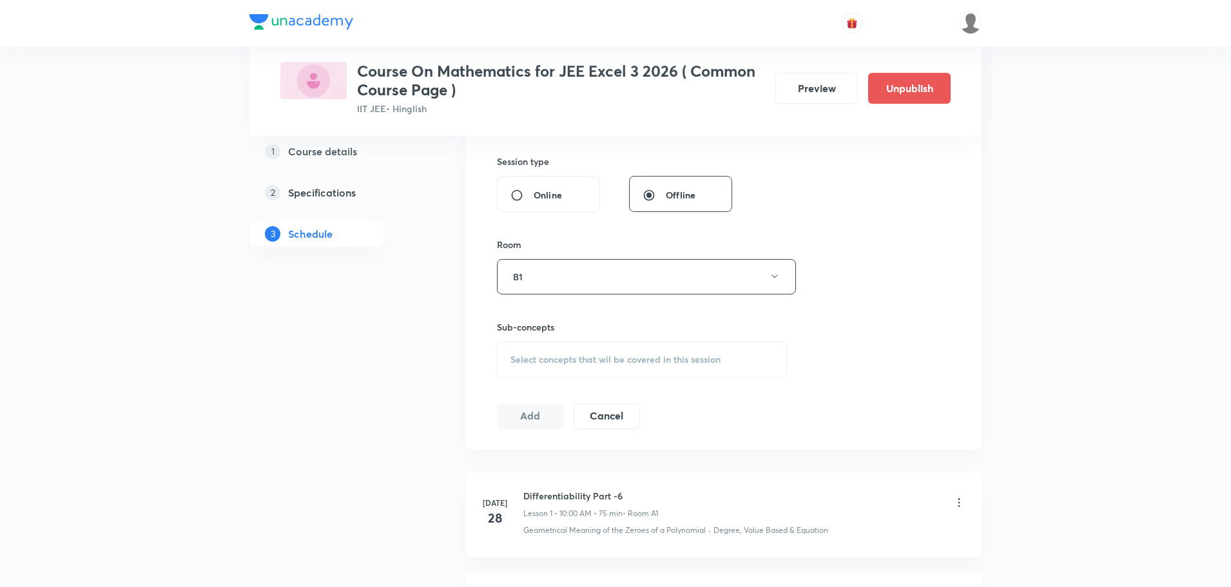
click at [541, 359] on span "Select concepts that wil be covered in this session" at bounding box center [615, 359] width 210 height 10
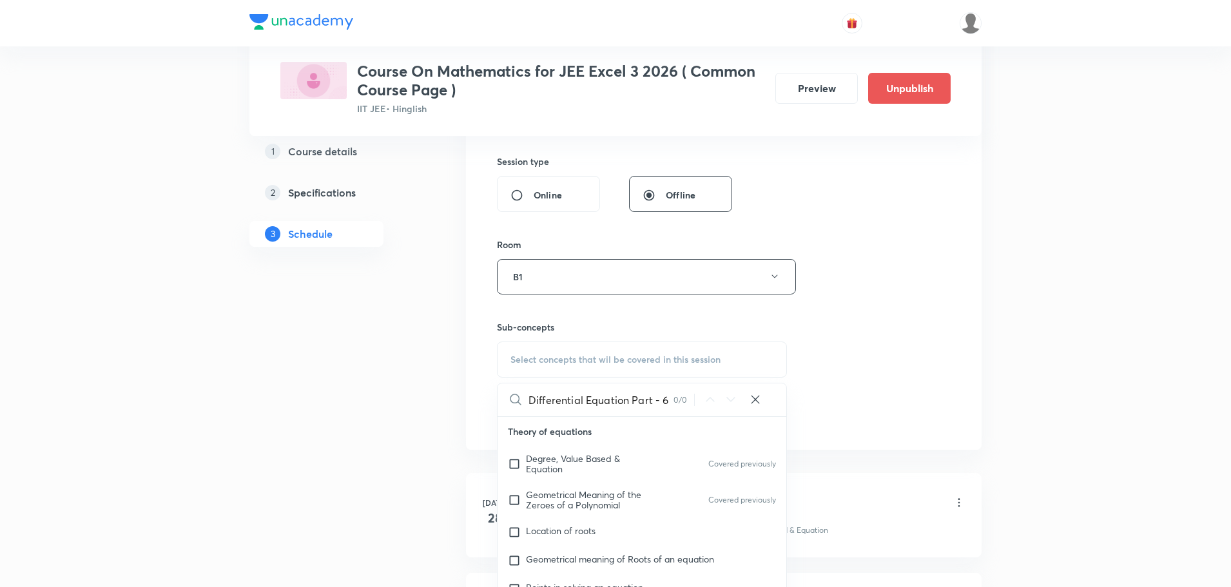
drag, startPoint x: 630, startPoint y: 399, endPoint x: 752, endPoint y: 398, distance: 121.8
click at [752, 398] on div "Differential Equation Part - 6 0 / 0 ​" at bounding box center [642, 399] width 289 height 33
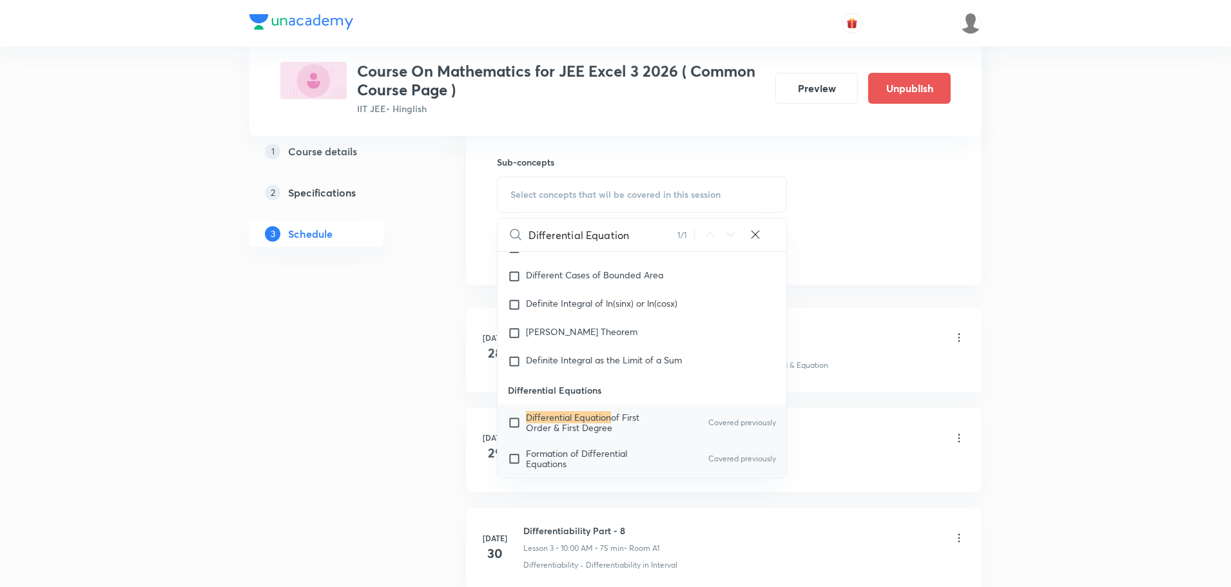
scroll to position [0, 0]
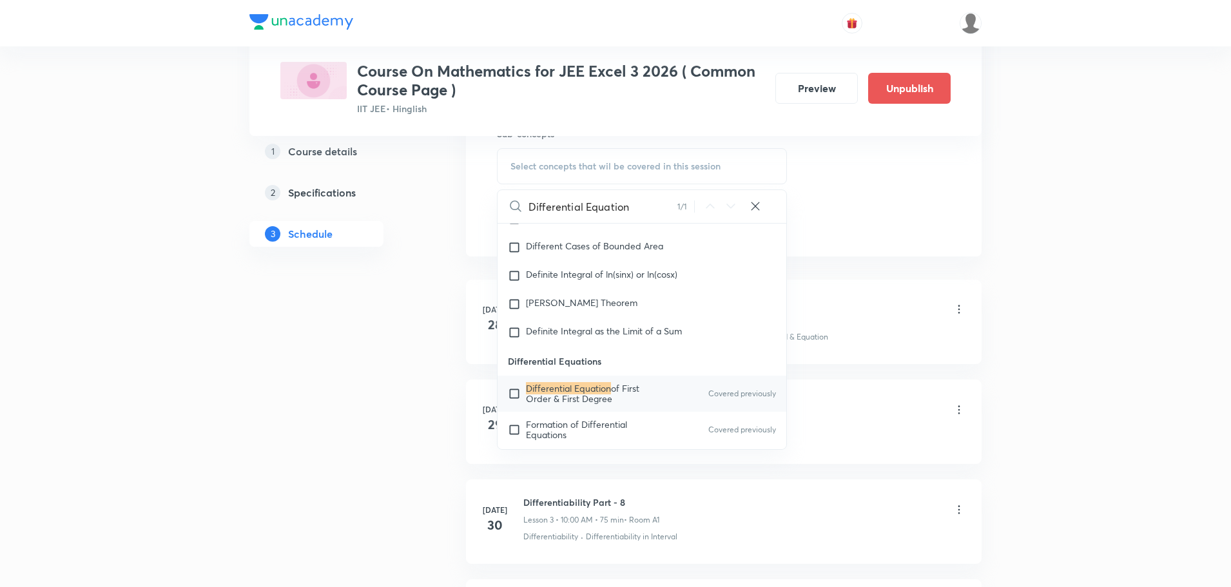
type input "Differential Equation"
click at [632, 389] on span "of First Order & First Degree" at bounding box center [582, 393] width 113 height 23
checkbox input "true"
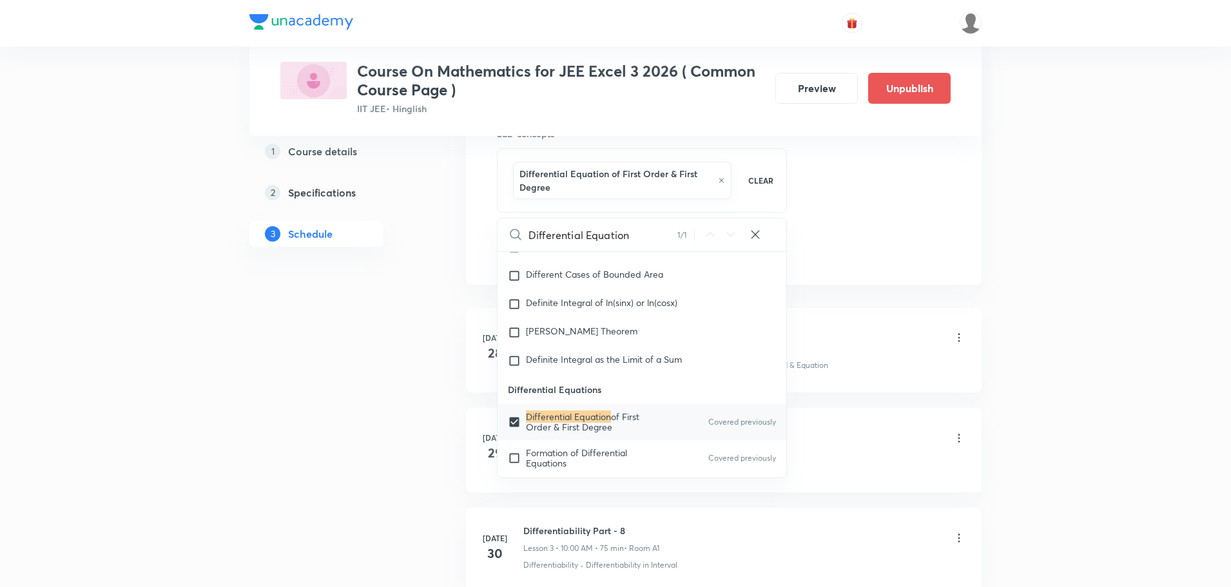
drag, startPoint x: 831, startPoint y: 213, endPoint x: 812, endPoint y: 223, distance: 21.0
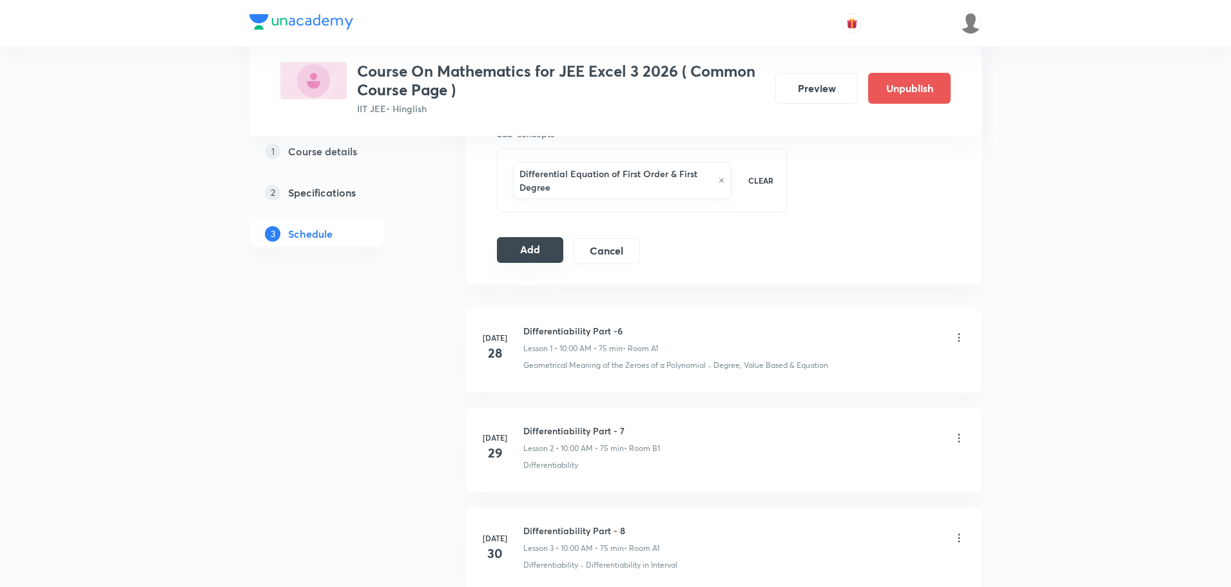
click at [532, 251] on button "Add" at bounding box center [530, 250] width 66 height 26
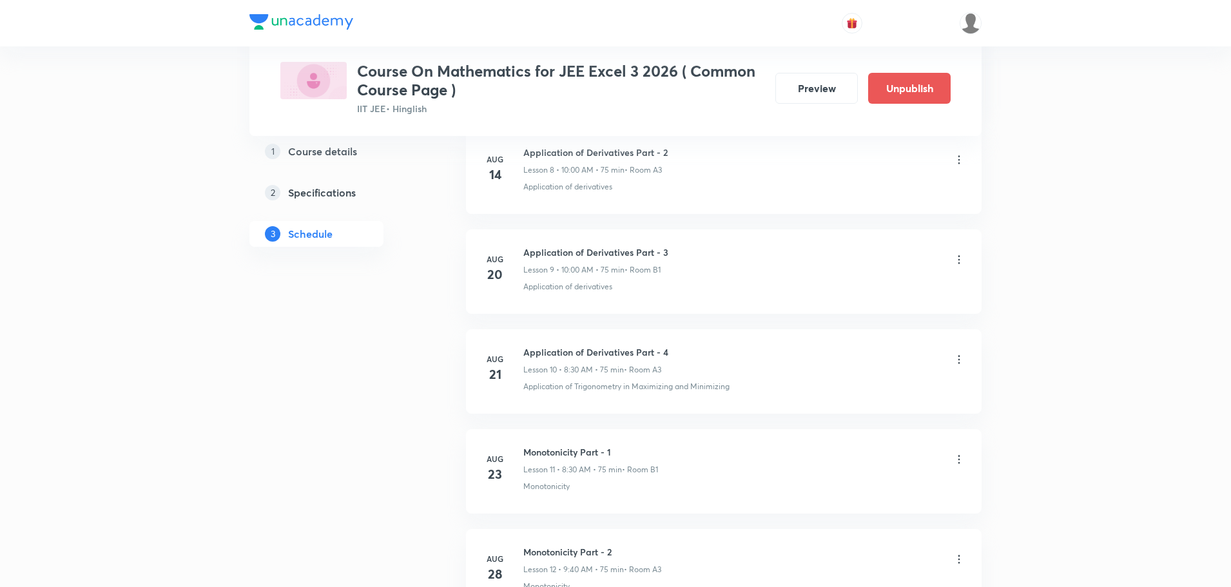
scroll to position [3367, 0]
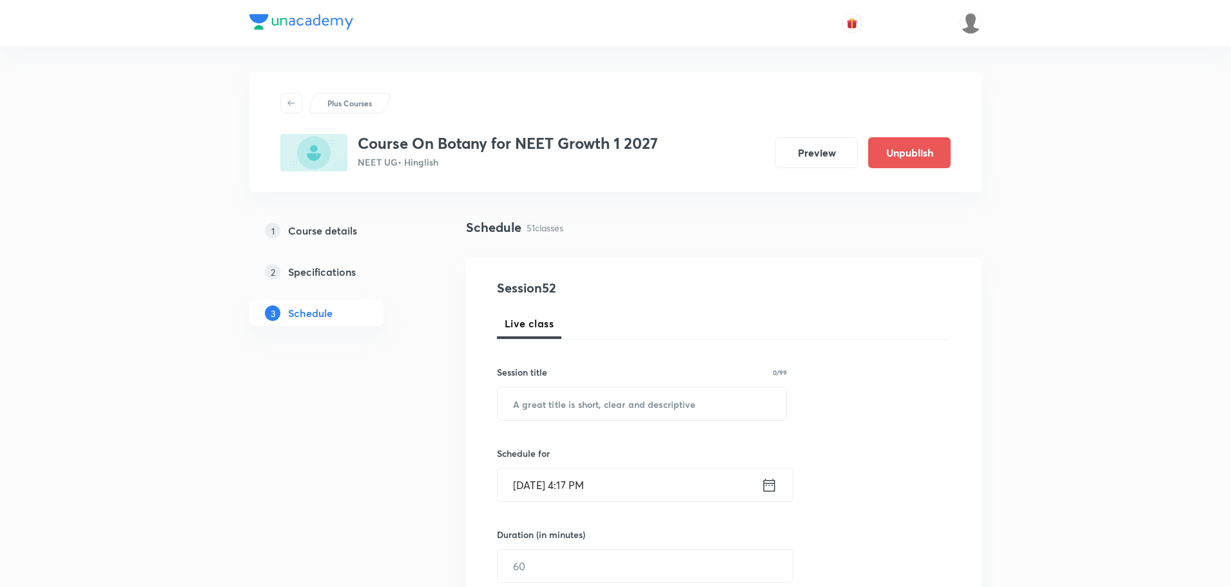
scroll to position [5540, 0]
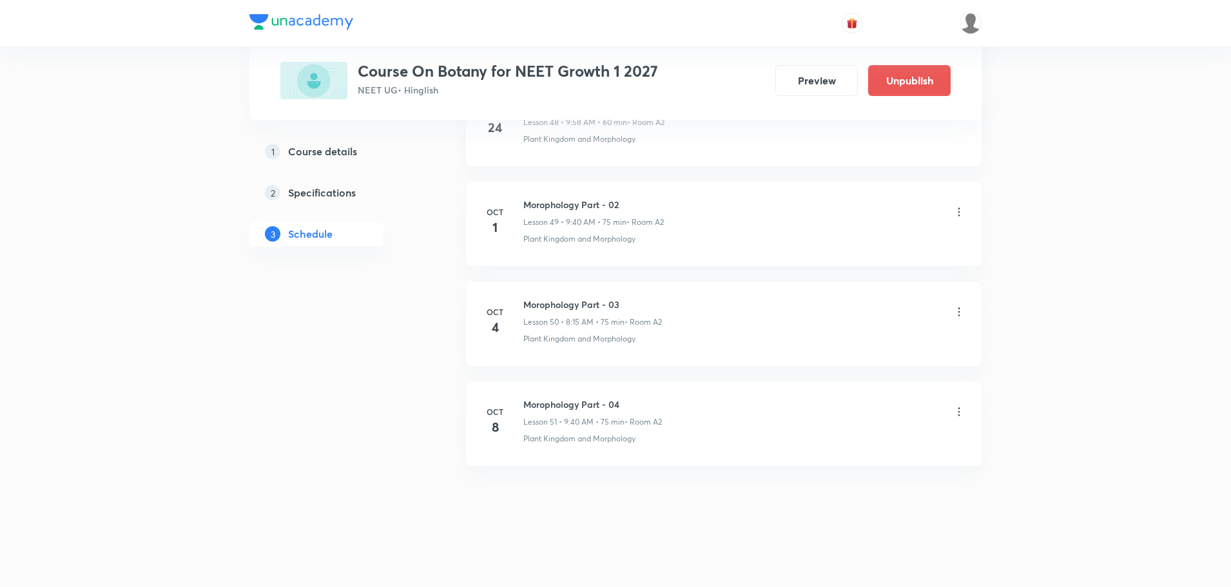
click at [590, 406] on h6 "Morophology Part - 04" at bounding box center [592, 405] width 139 height 14
copy h6 "Morophology Part - 04"
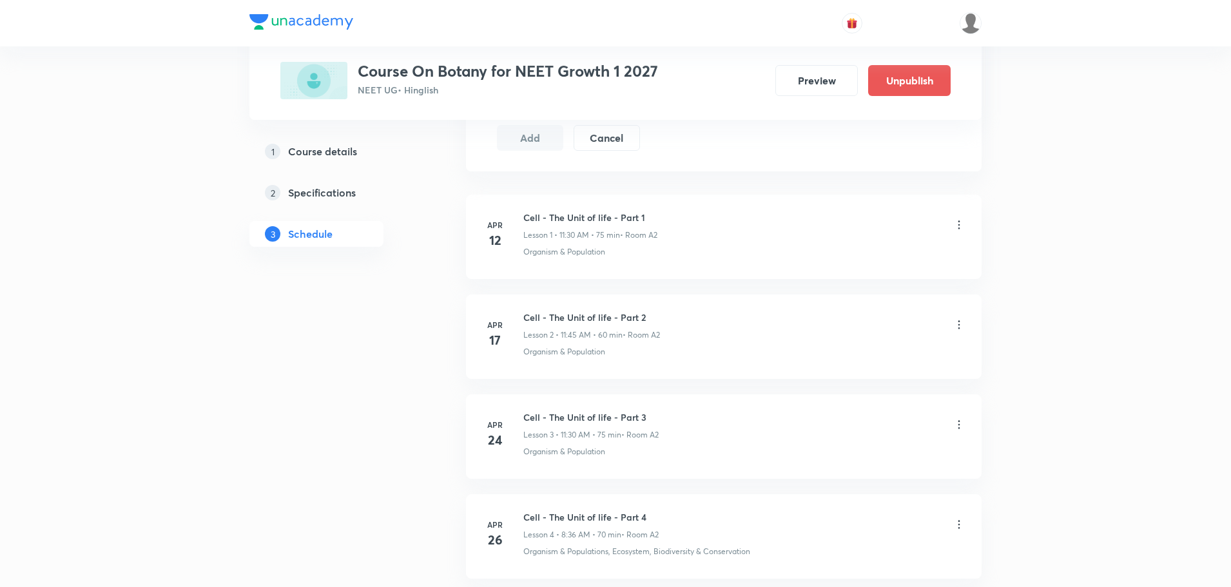
scroll to position [0, 0]
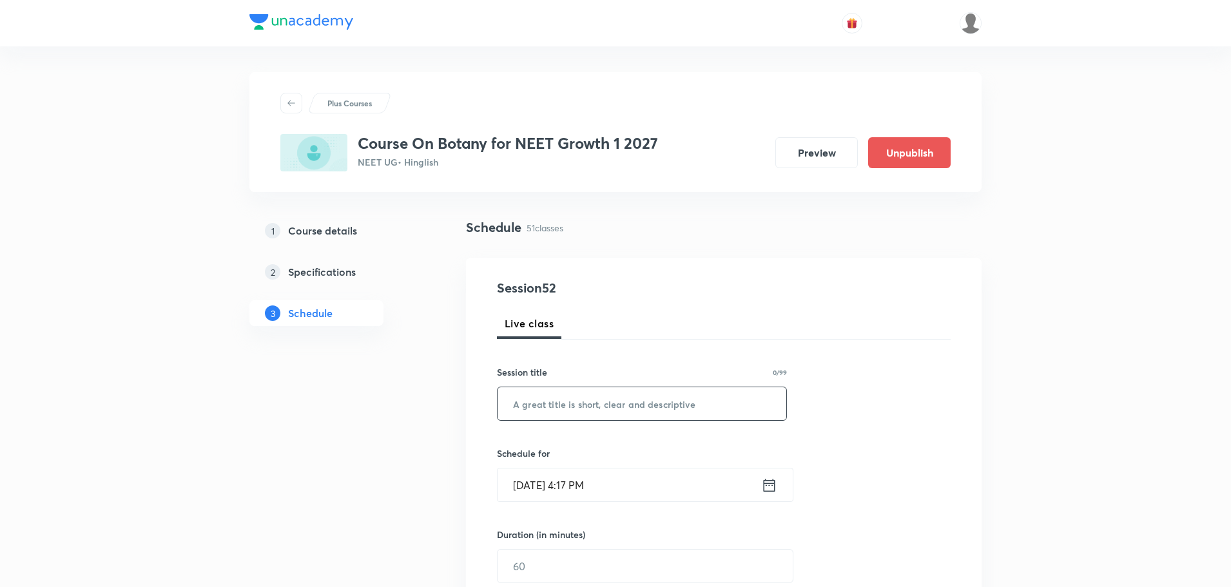
drag, startPoint x: 566, startPoint y: 391, endPoint x: 569, endPoint y: 414, distance: 24.1
click at [566, 391] on input "text" at bounding box center [642, 403] width 289 height 33
paste input "Morophology Part - 04"
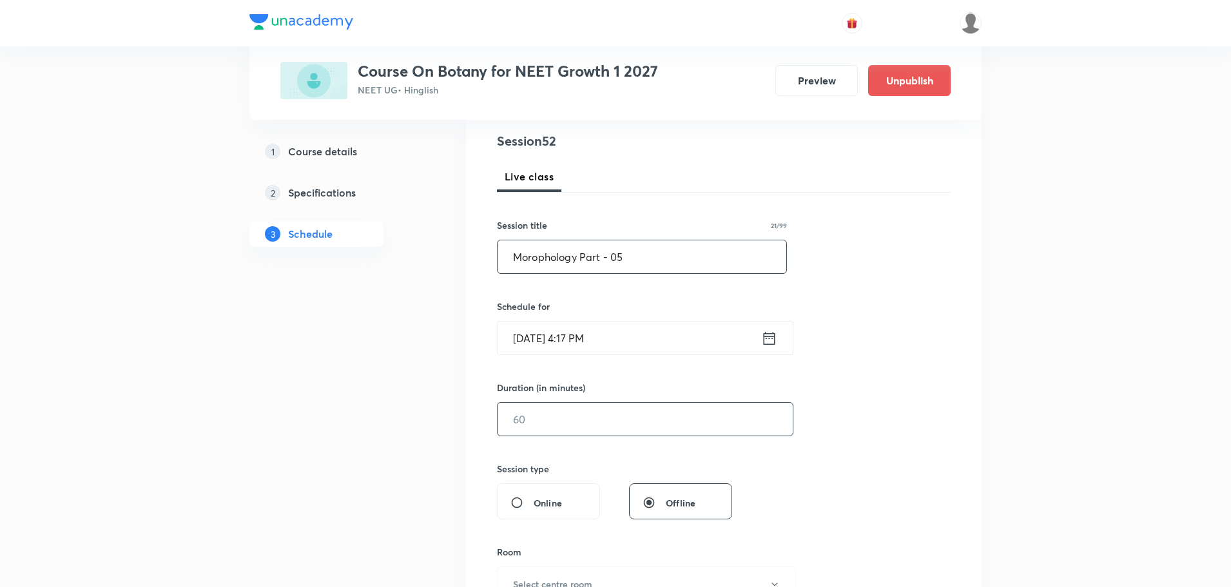
scroll to position [193, 0]
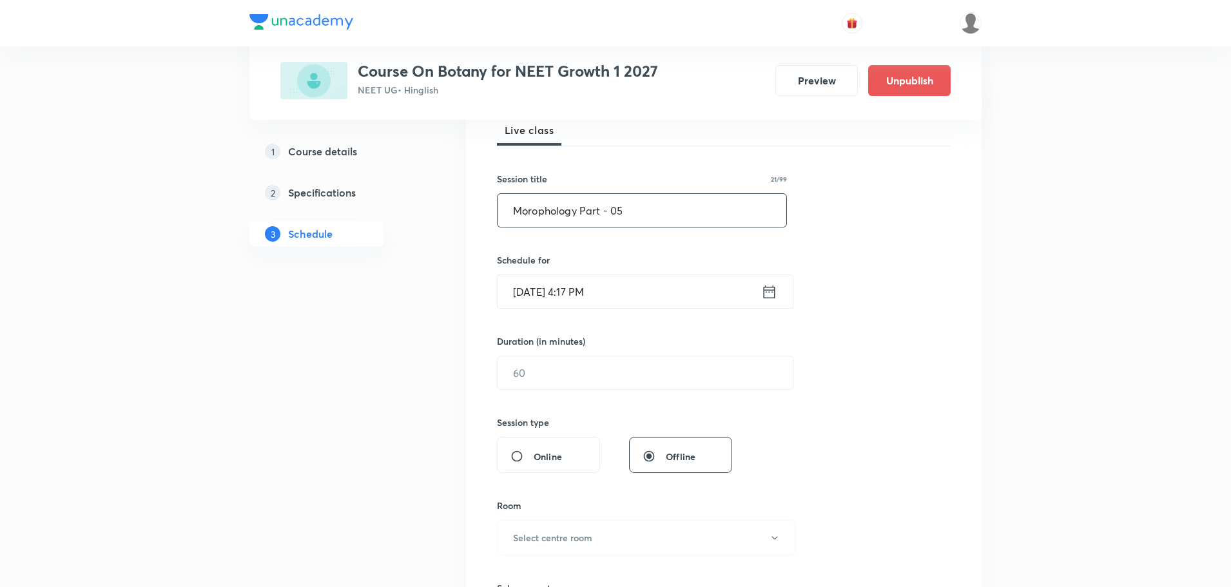
type input "Morophology Part - 05"
click at [768, 287] on icon at bounding box center [770, 291] width 12 height 13
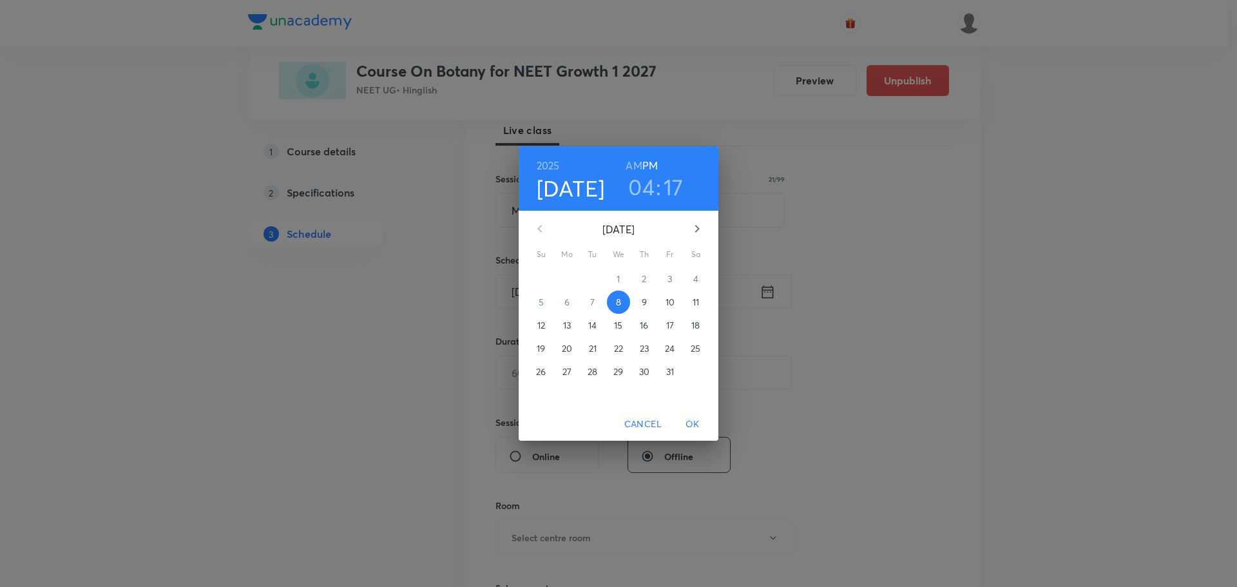
click at [699, 303] on p "11" at bounding box center [696, 302] width 6 height 13
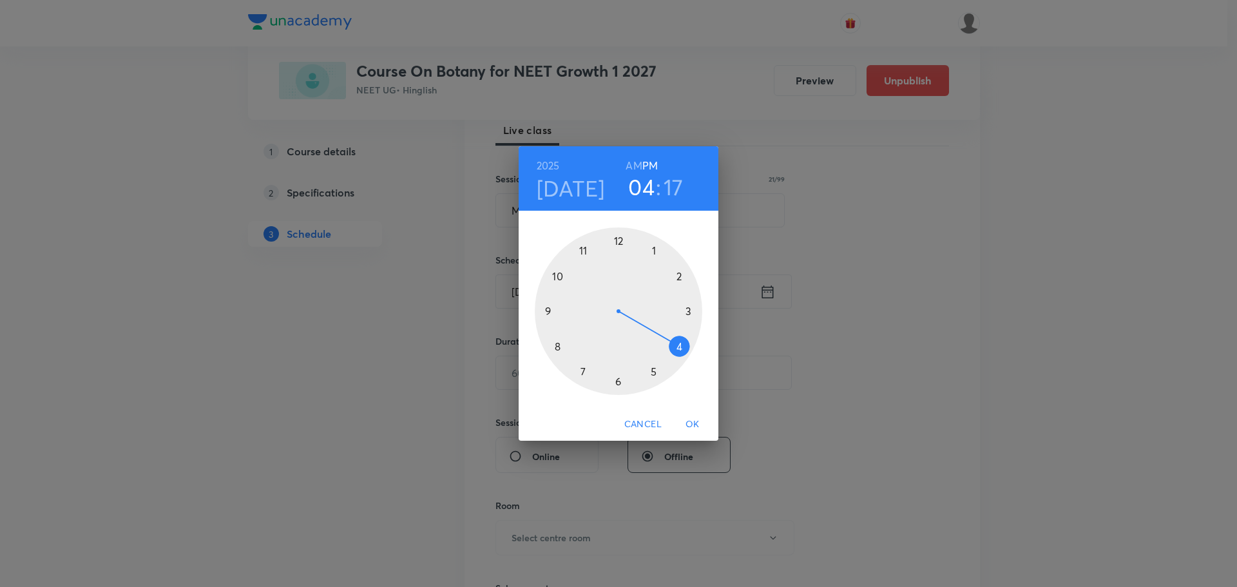
click at [632, 166] on h6 "AM" at bounding box center [634, 166] width 16 height 18
click at [559, 346] on div at bounding box center [619, 311] width 168 height 168
click at [690, 311] on div at bounding box center [619, 311] width 168 height 168
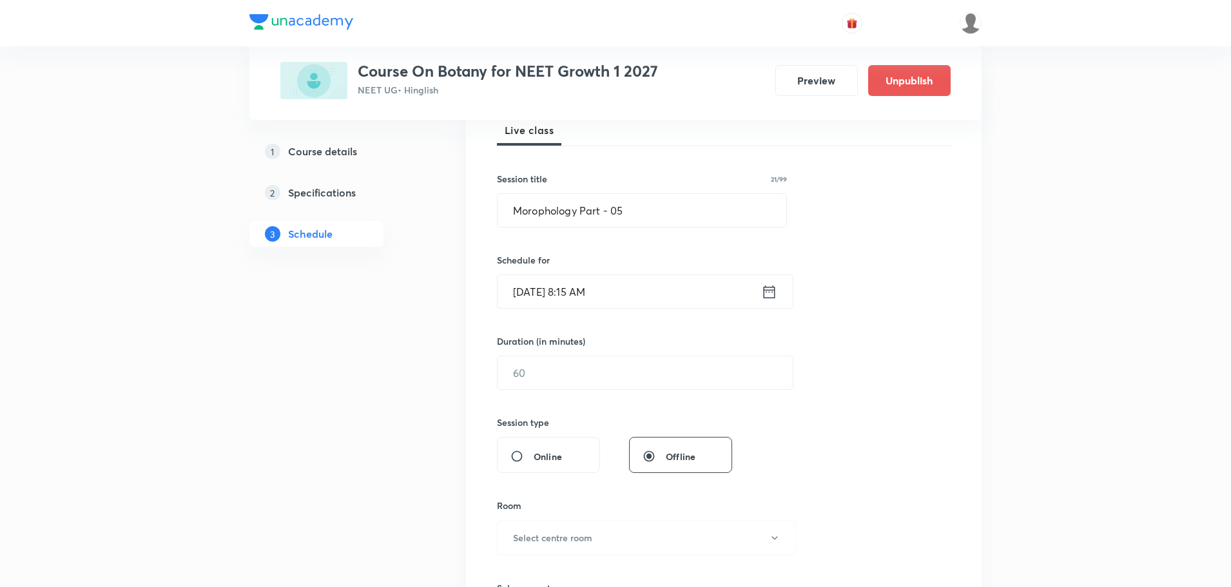
click at [668, 351] on div "Duration (in minutes) ​" at bounding box center [614, 361] width 235 height 55
click at [654, 366] on input "text" at bounding box center [645, 372] width 295 height 33
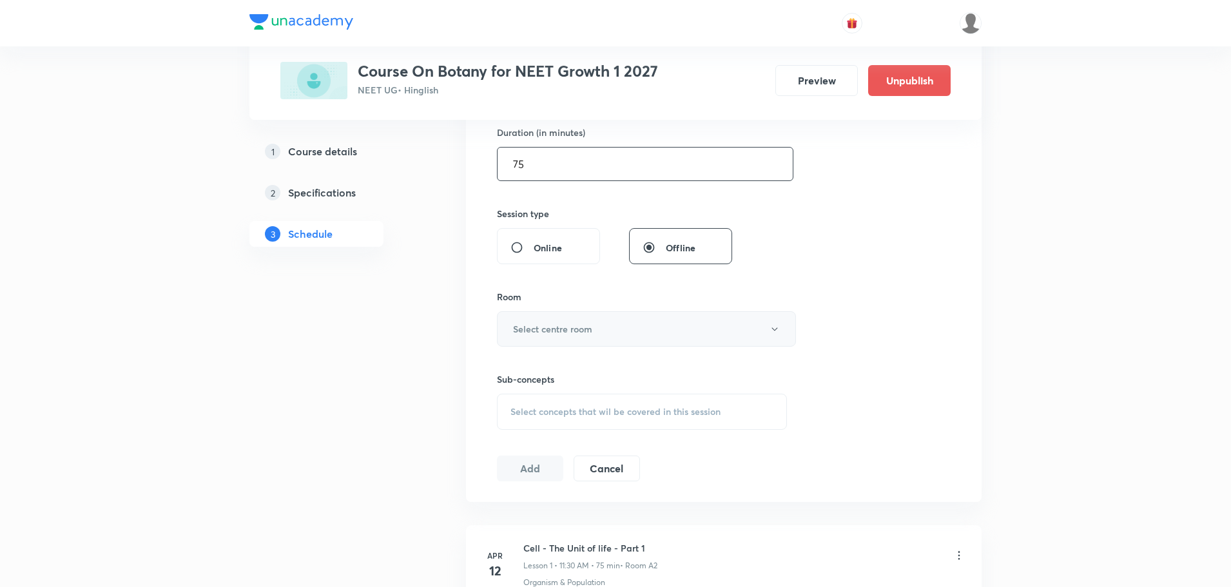
scroll to position [451, 0]
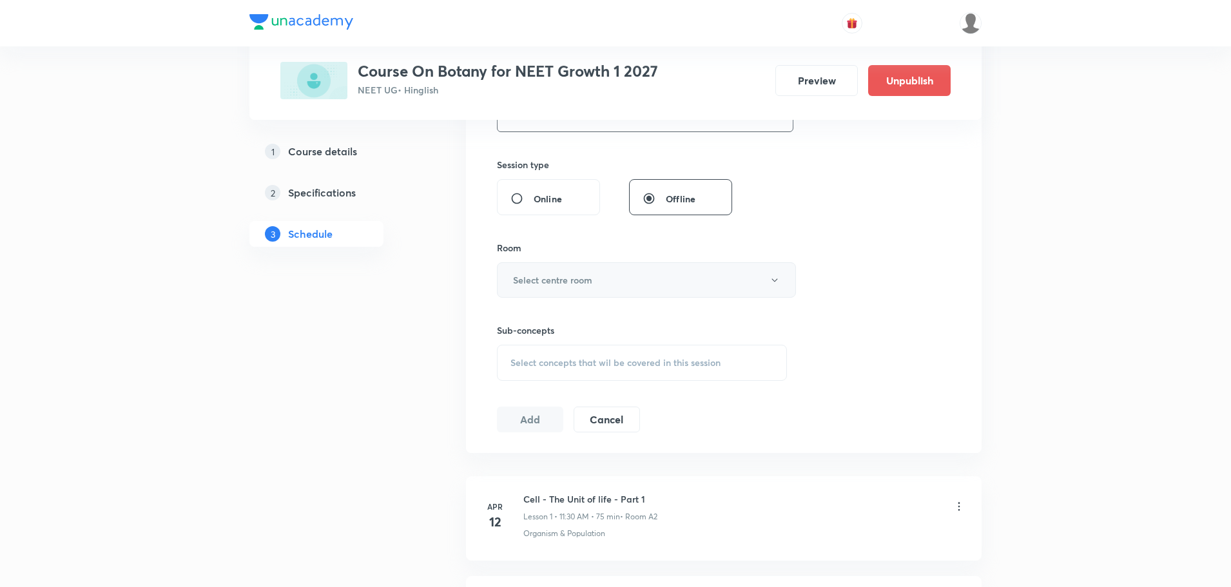
type input "75"
click at [556, 286] on h6 "Select centre room" at bounding box center [552, 280] width 79 height 14
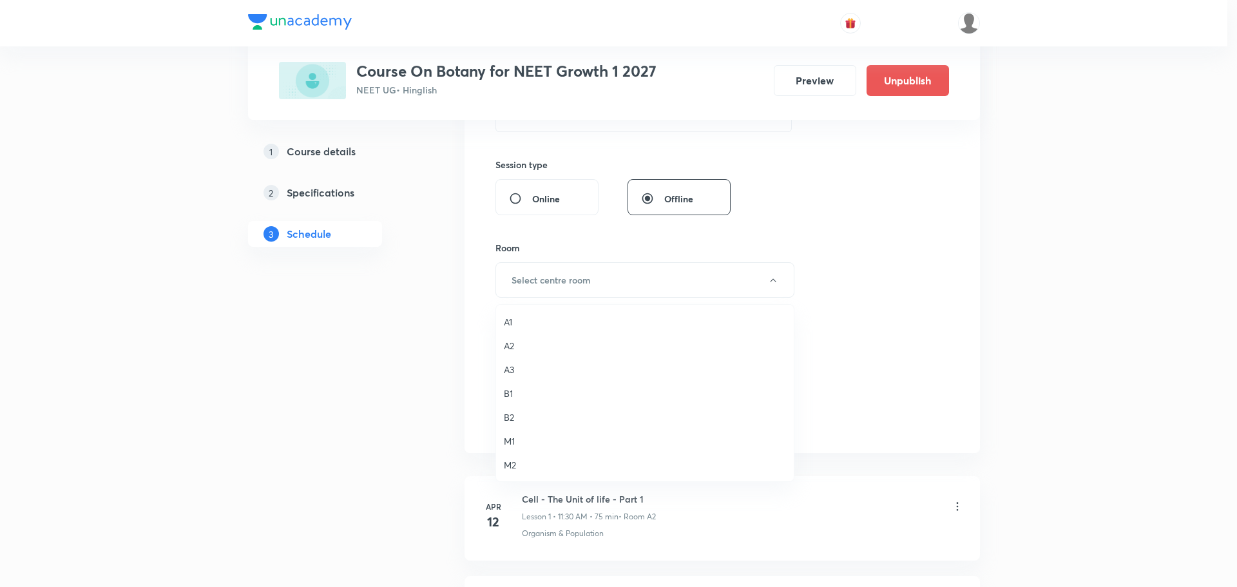
click at [516, 348] on span "A2" at bounding box center [645, 346] width 282 height 14
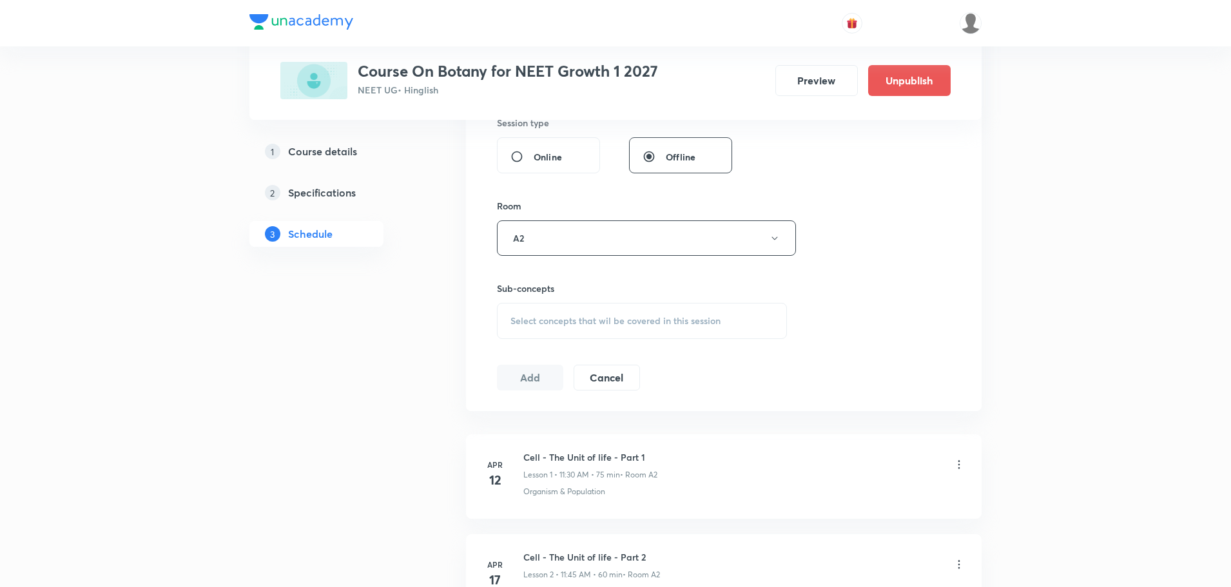
scroll to position [516, 0]
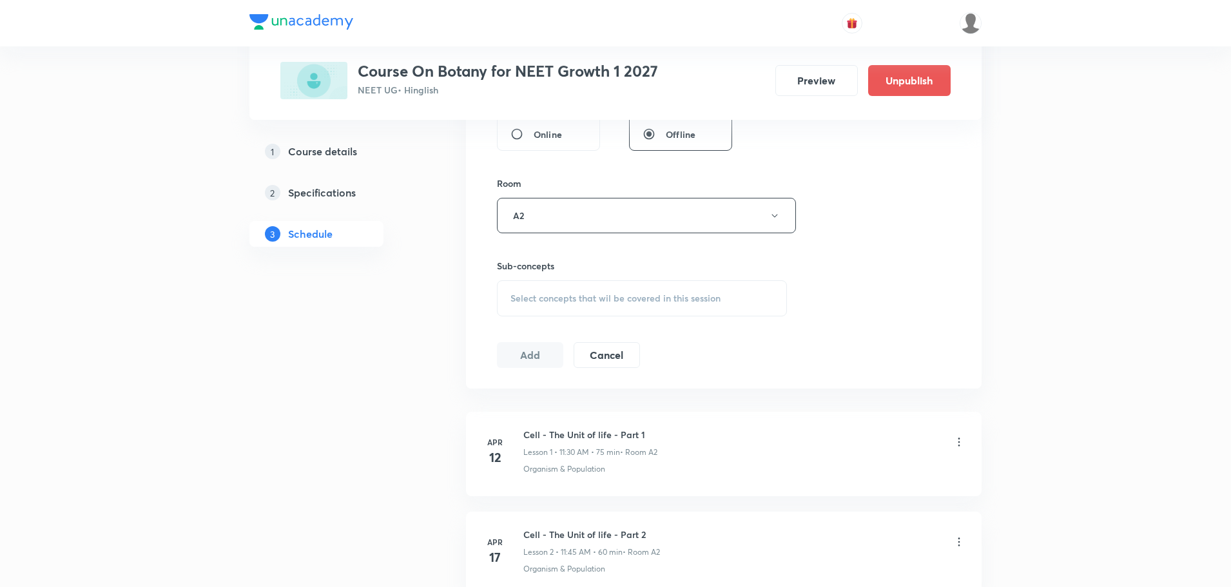
click at [532, 304] on div "Select concepts that wil be covered in this session" at bounding box center [642, 298] width 290 height 36
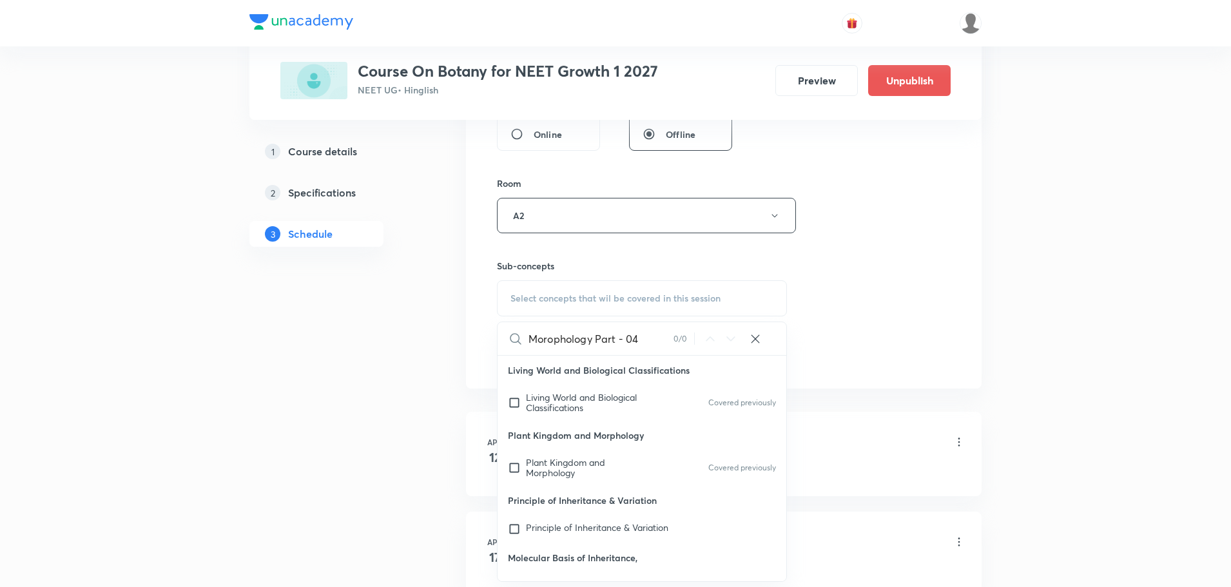
drag, startPoint x: 595, startPoint y: 337, endPoint x: 678, endPoint y: 338, distance: 82.5
click at [680, 337] on div "Morophology Part - 04 0 / 0 ​" at bounding box center [642, 338] width 289 height 33
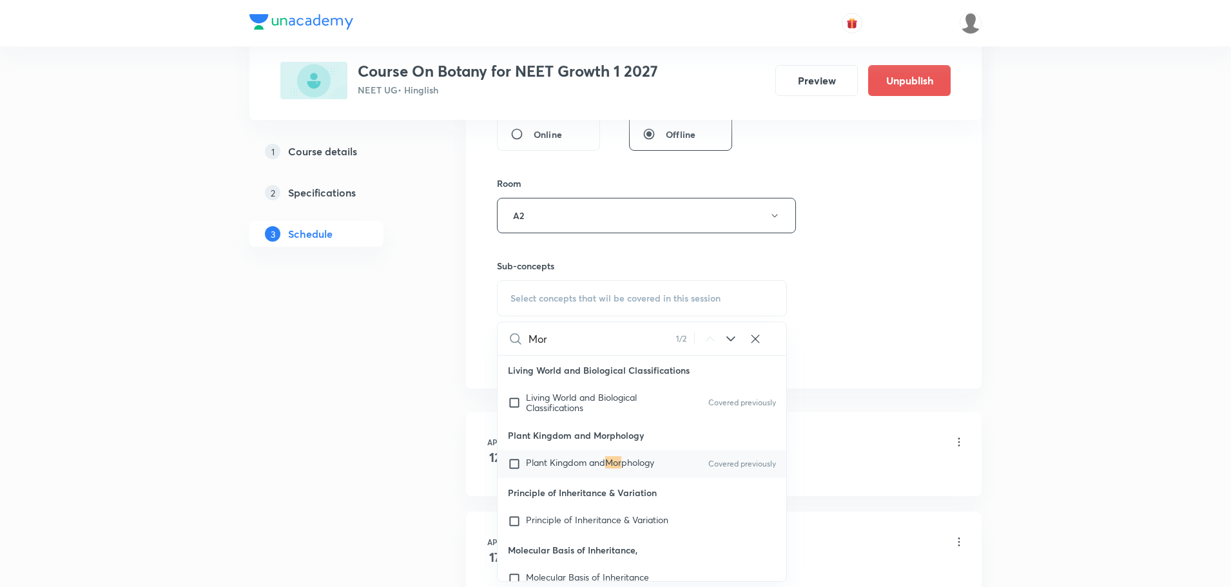
type input "Mor"
click at [603, 458] on span "Plant Kingdom and" at bounding box center [565, 462] width 79 height 12
checkbox input "true"
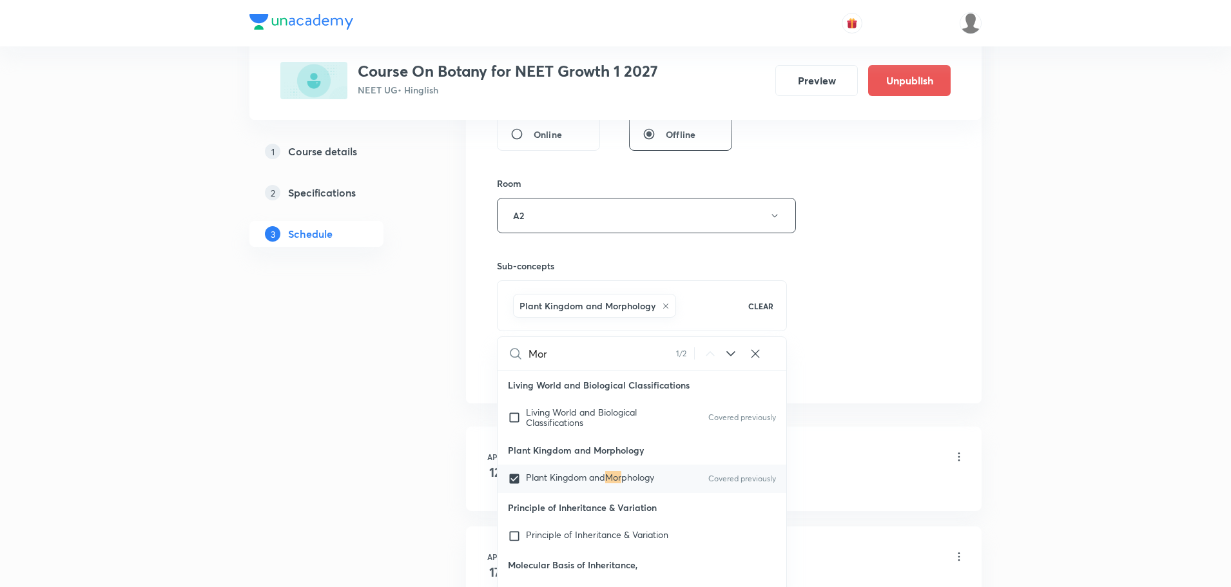
click at [889, 238] on div "Session 52 Live class Session title 21/99 Morophology Part - 05 ​ Schedule for …" at bounding box center [724, 73] width 454 height 620
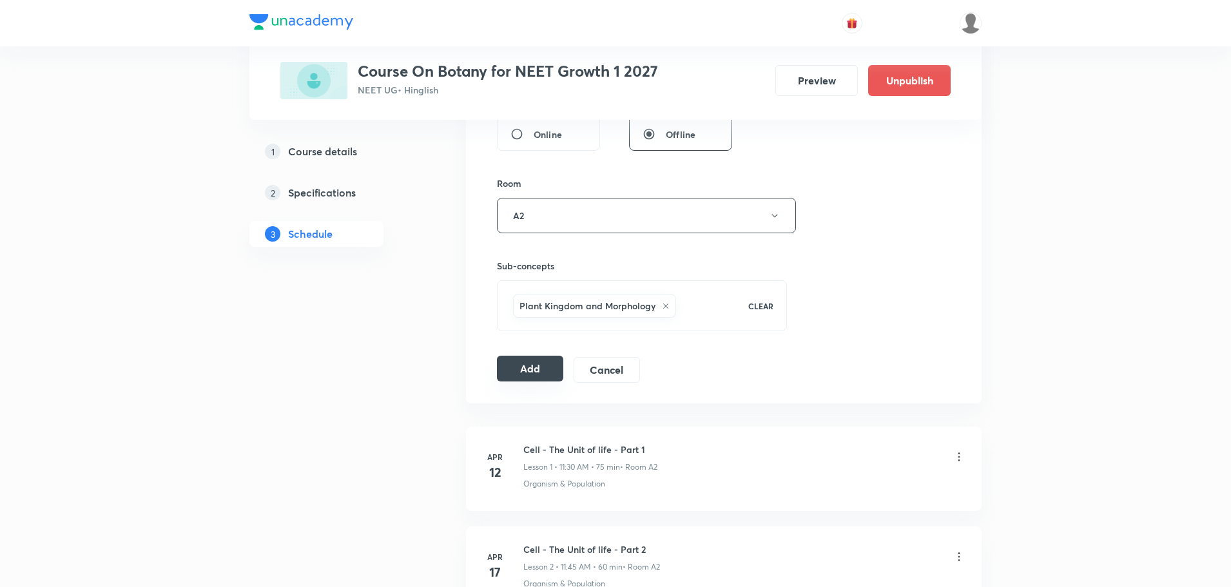
click at [532, 364] on button "Add" at bounding box center [530, 369] width 66 height 26
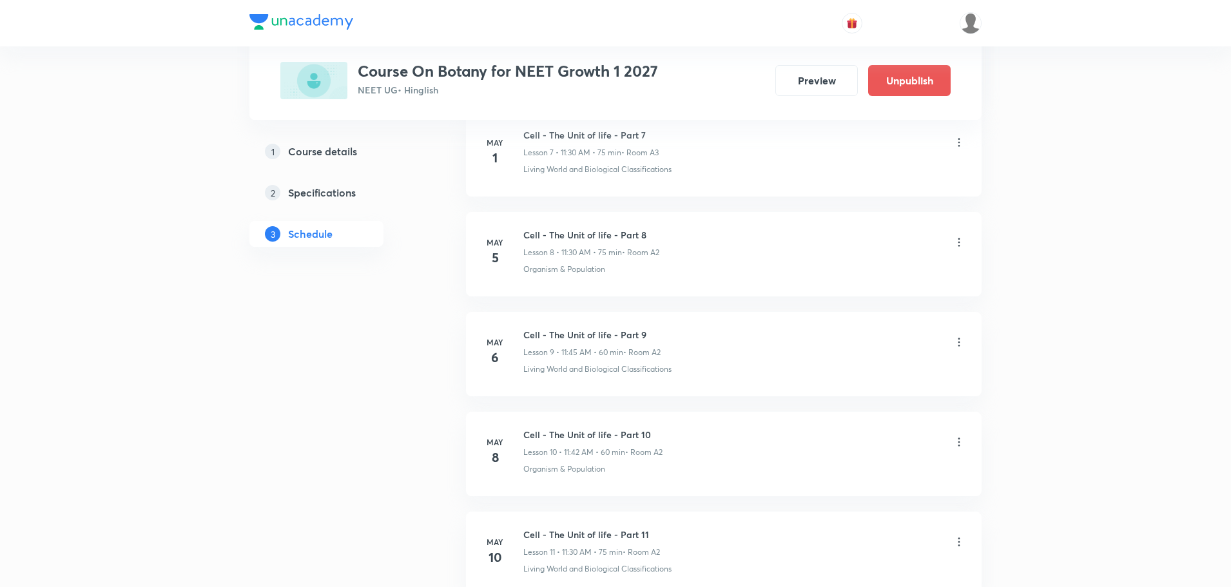
scroll to position [5048, 0]
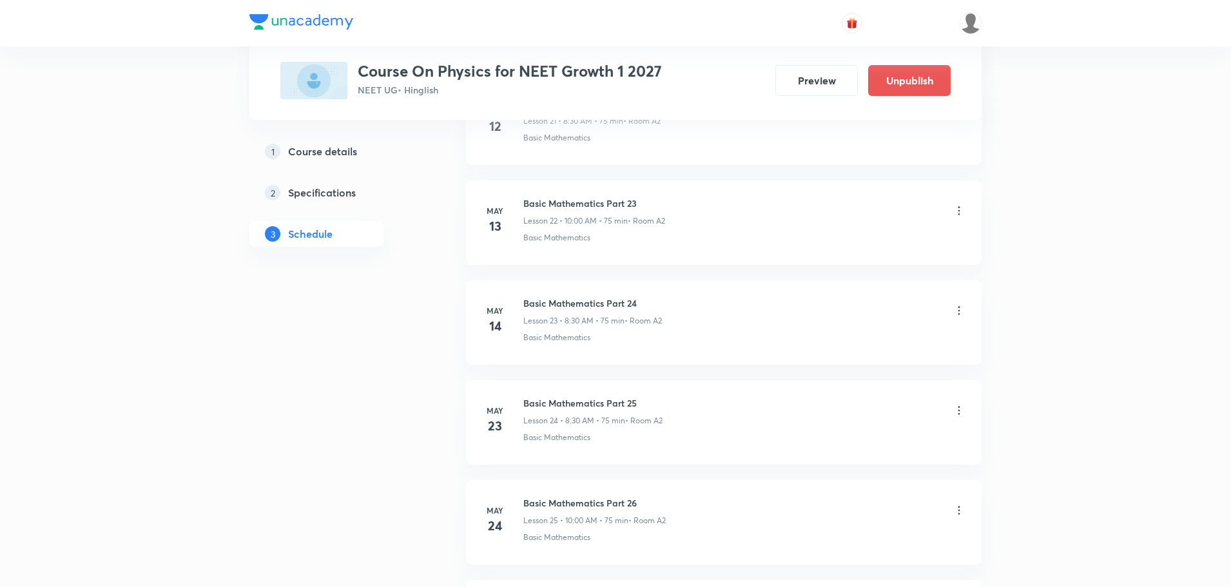
scroll to position [10436, 0]
click at [603, 404] on h6 "Work , Power and Energy Part - 15" at bounding box center [595, 405] width 145 height 14
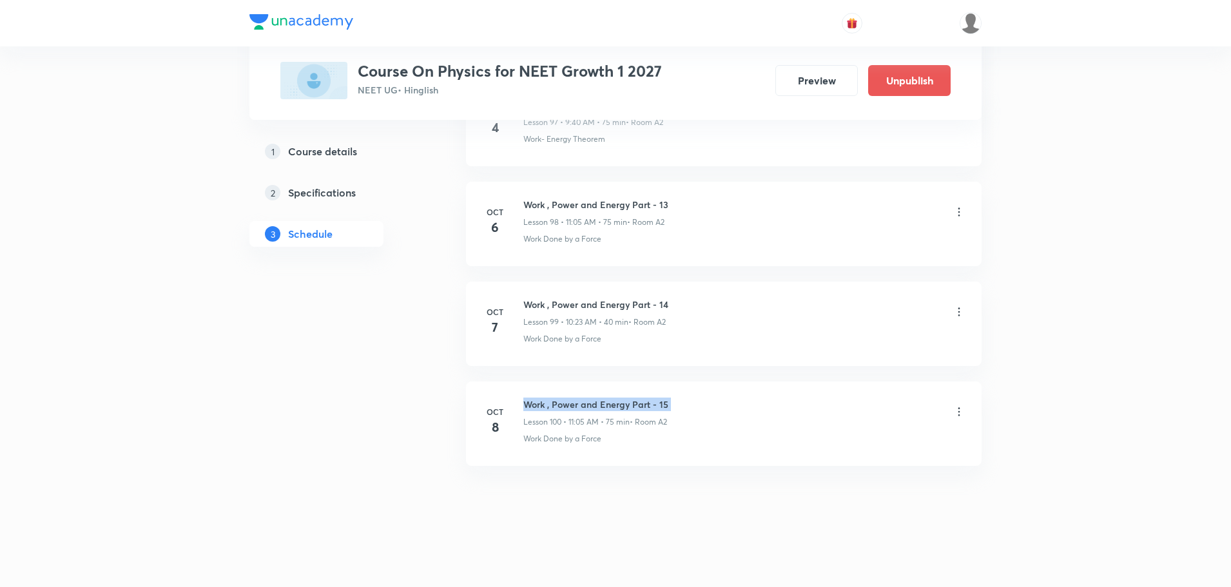
copy h6 "Work , Power and Energy Part - 15"
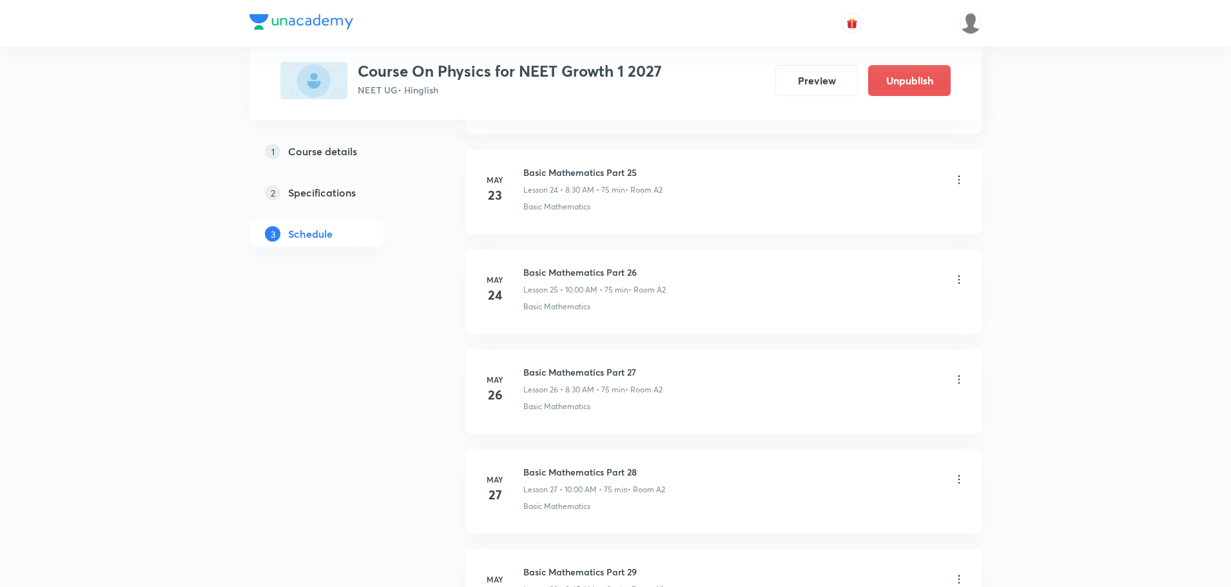
scroll to position [0, 0]
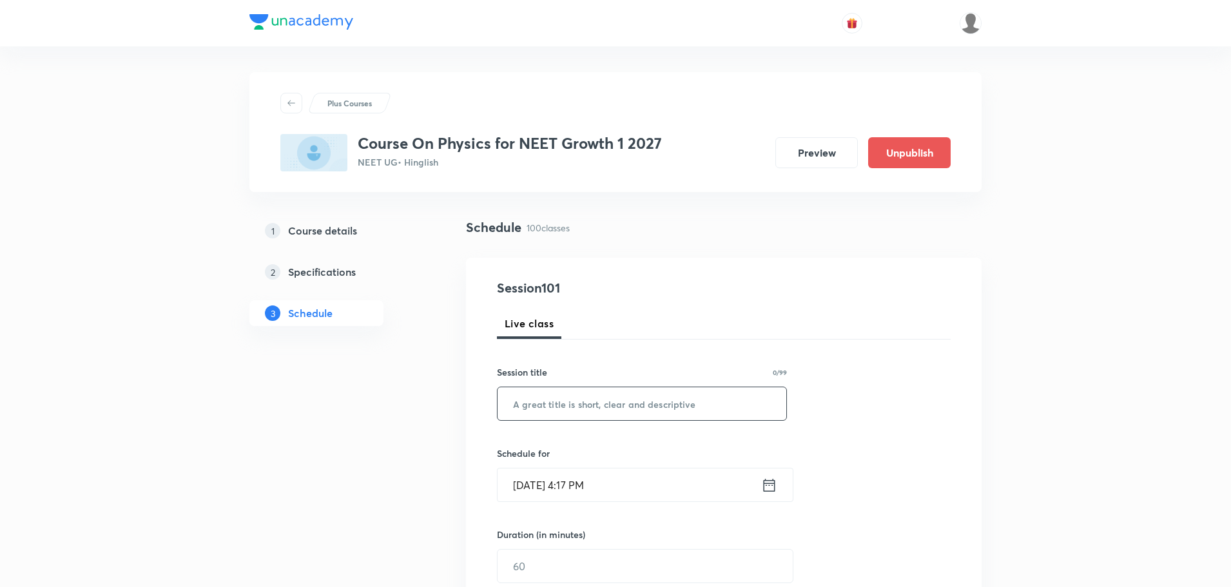
click at [586, 400] on input "text" at bounding box center [642, 403] width 289 height 33
paste input "Work , Power and Energy Part - 15"
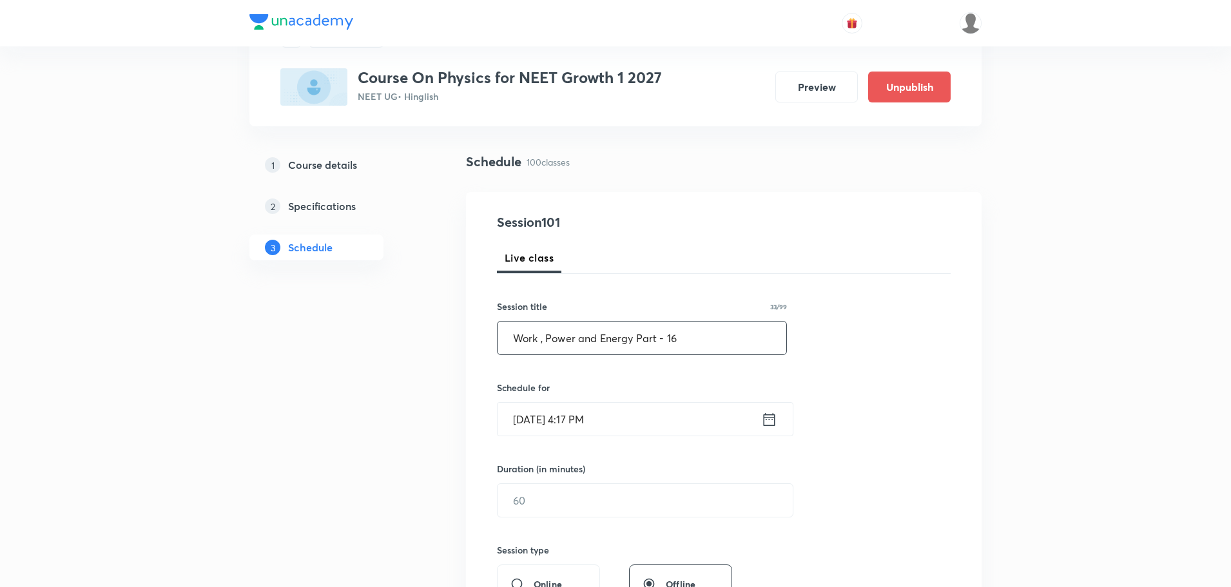
scroll to position [129, 0]
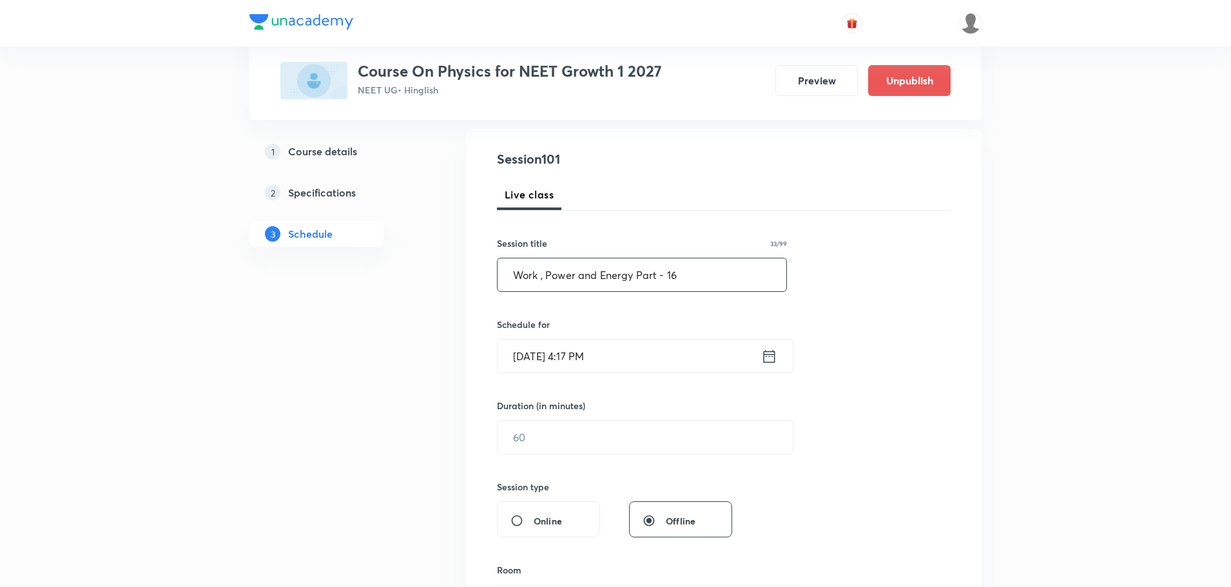
type input "Work , Power and Energy Part - 16"
click at [766, 359] on icon at bounding box center [769, 356] width 16 height 18
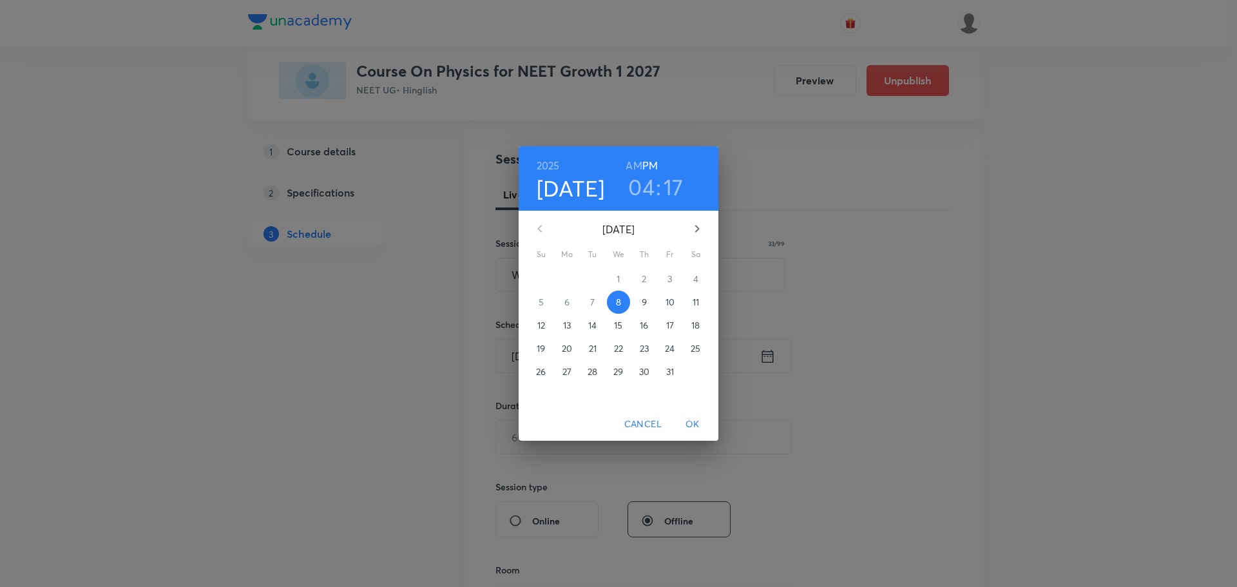
click at [698, 306] on p "11" at bounding box center [696, 302] width 6 height 13
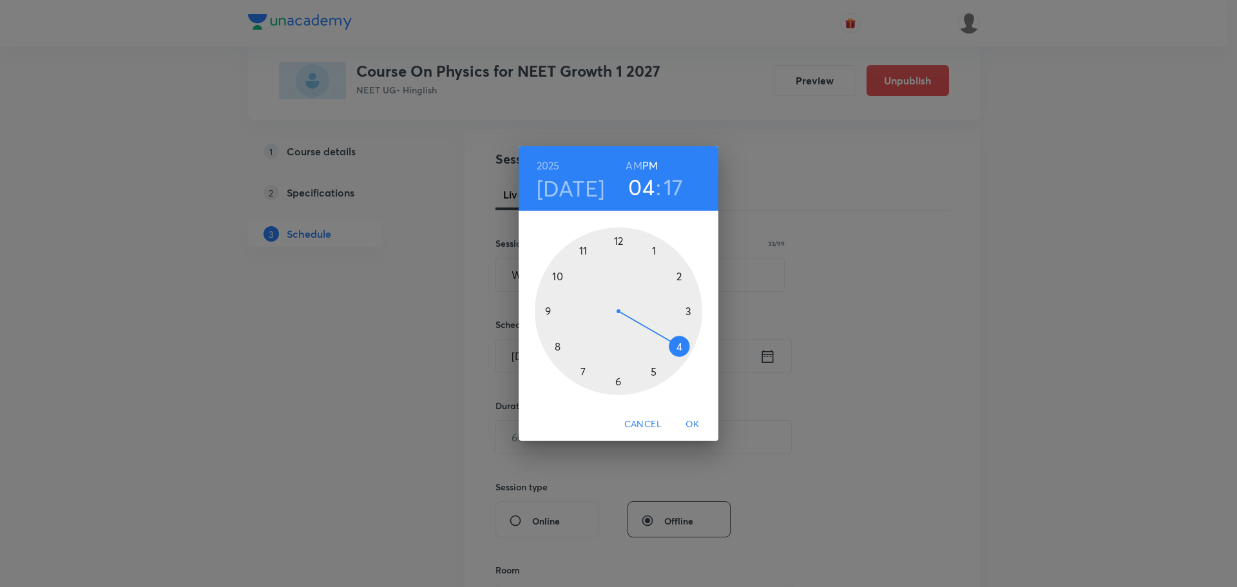
click at [548, 311] on div at bounding box center [619, 311] width 168 height 168
click at [554, 347] on div at bounding box center [619, 311] width 168 height 168
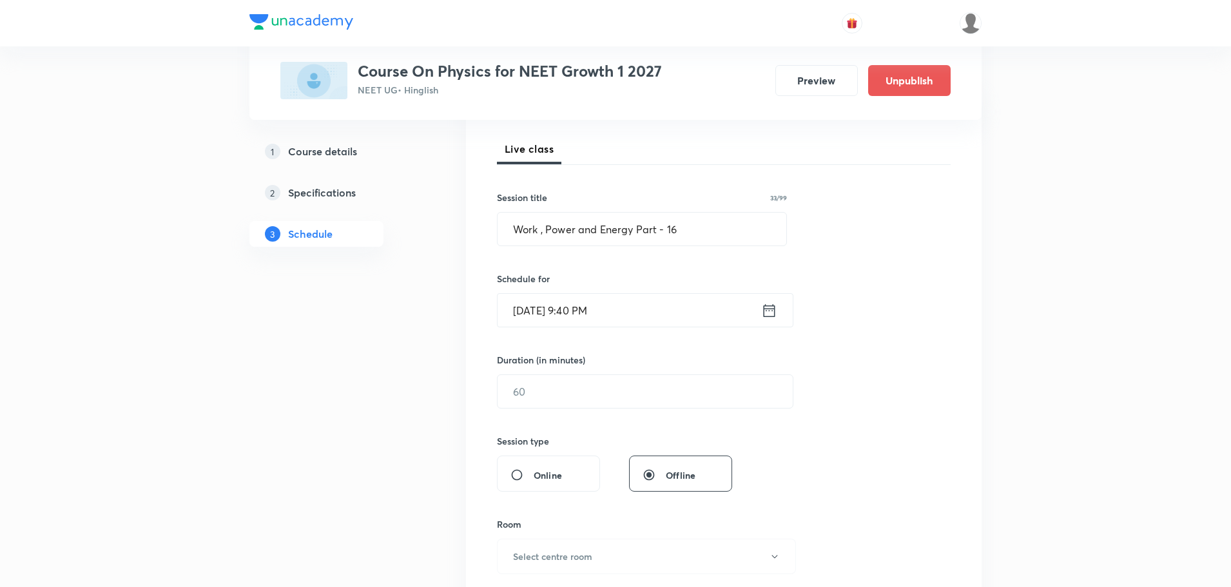
scroll to position [193, 0]
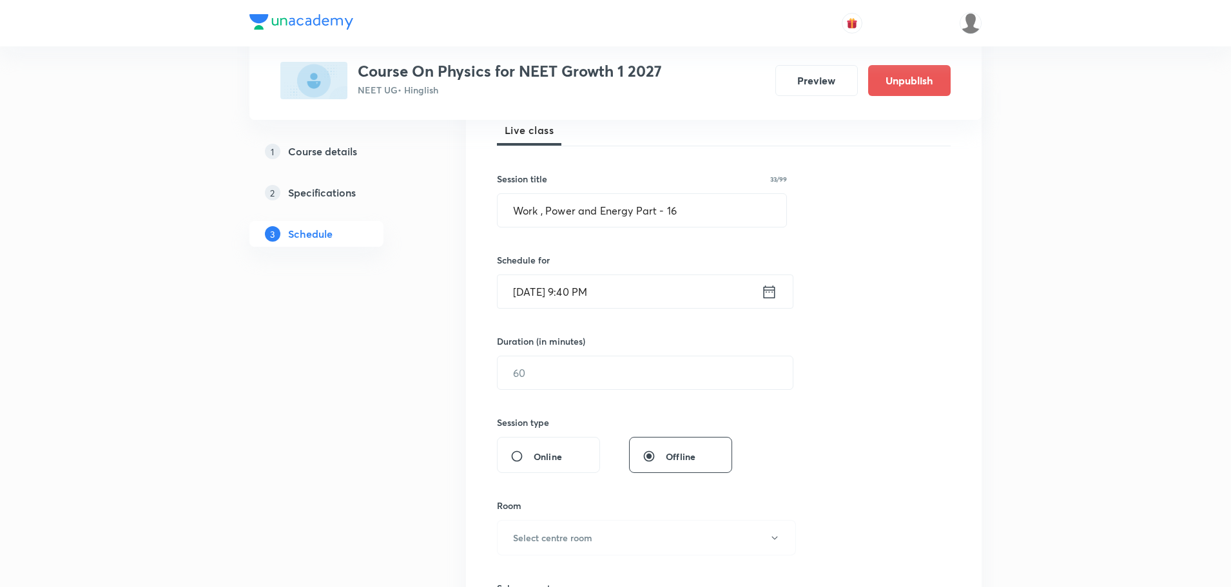
click at [772, 295] on icon at bounding box center [769, 292] width 16 height 18
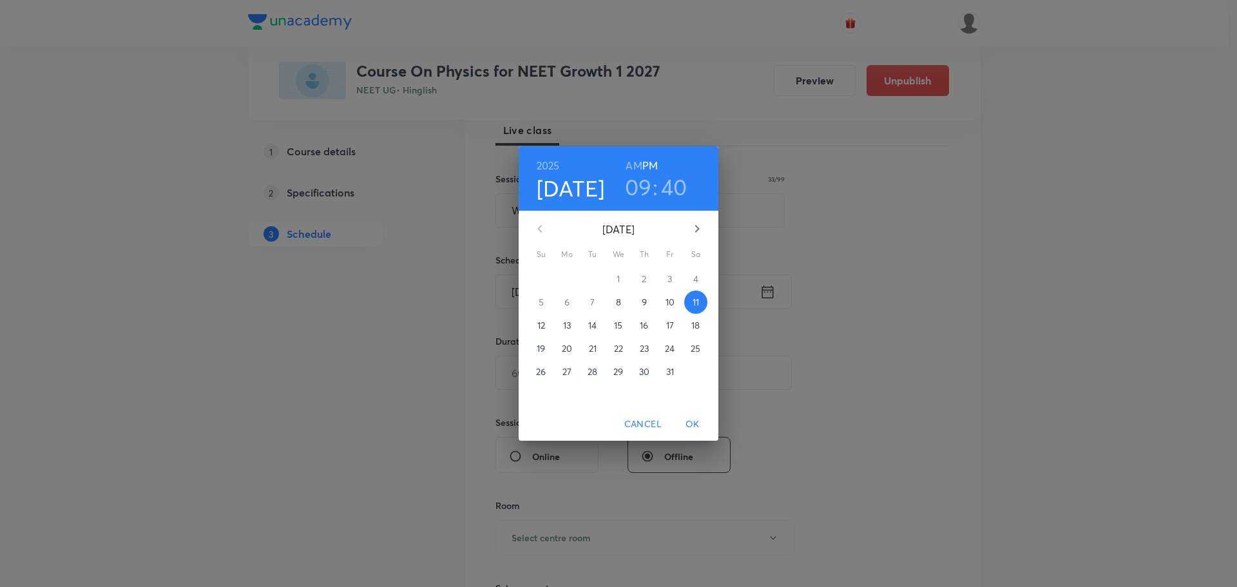
click at [636, 166] on h6 "AM" at bounding box center [634, 166] width 16 height 18
click at [697, 426] on span "OK" at bounding box center [692, 424] width 31 height 16
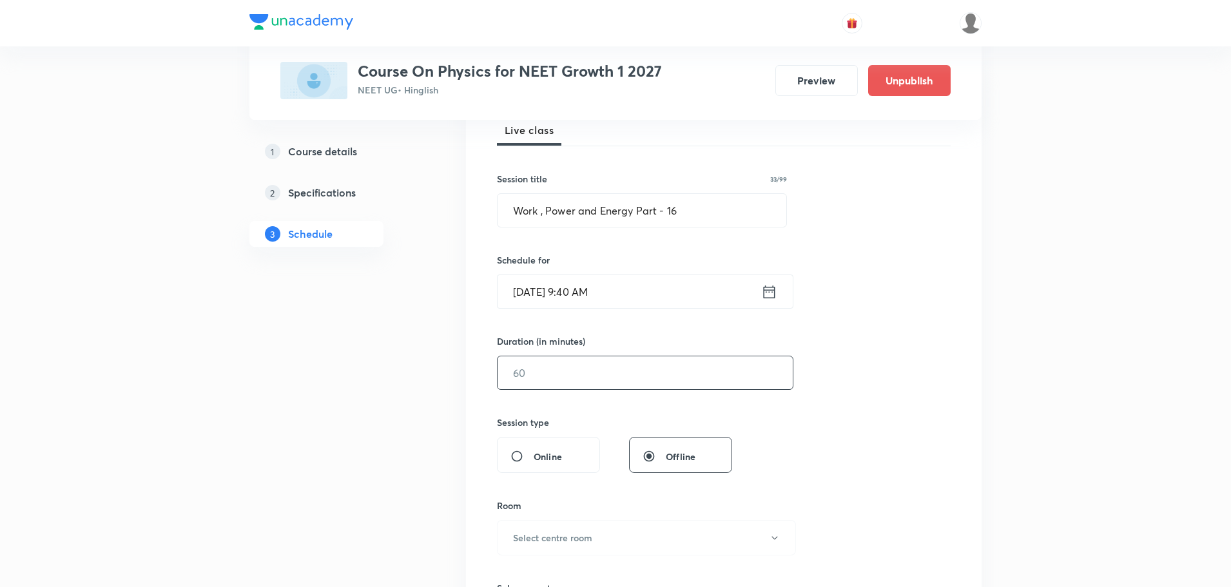
click at [604, 378] on input "text" at bounding box center [645, 372] width 295 height 33
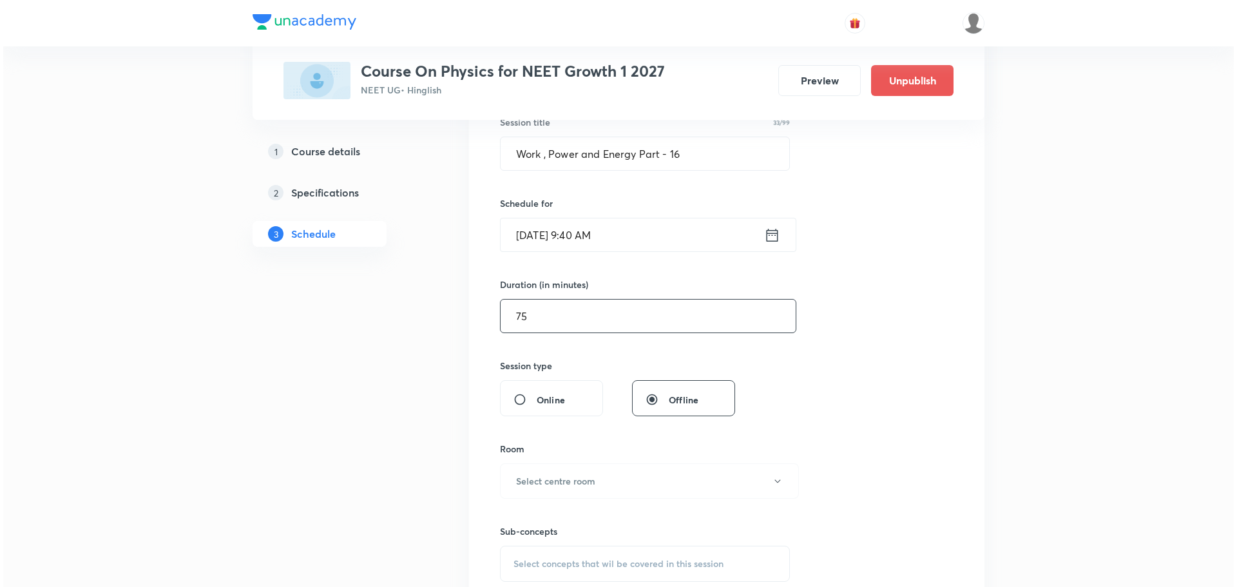
scroll to position [322, 0]
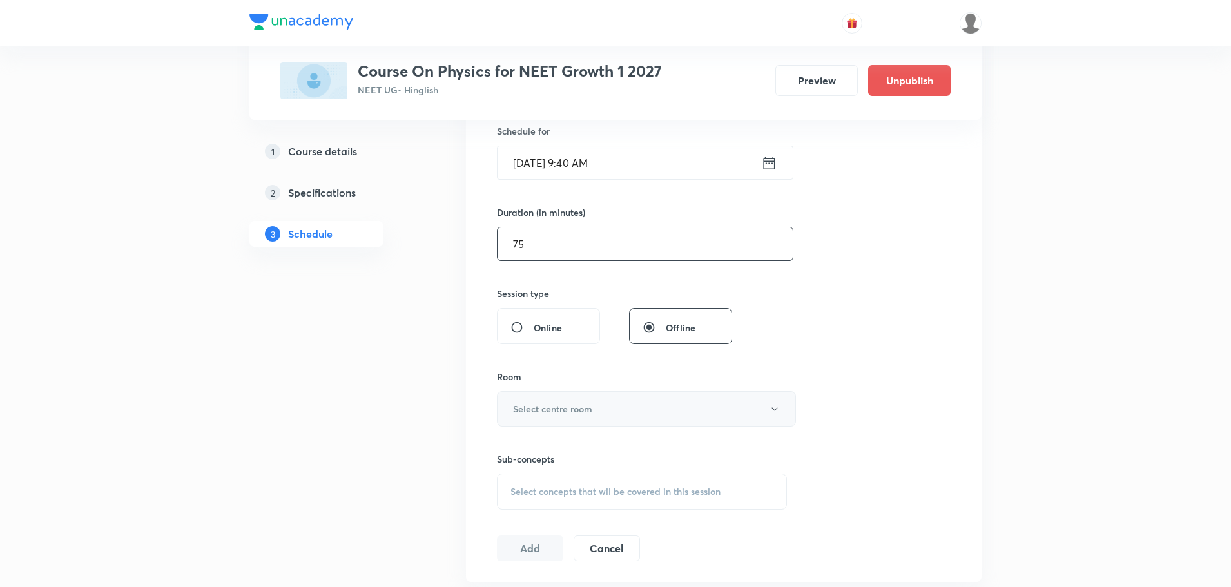
type input "75"
click at [545, 426] on button "Select centre room" at bounding box center [646, 408] width 299 height 35
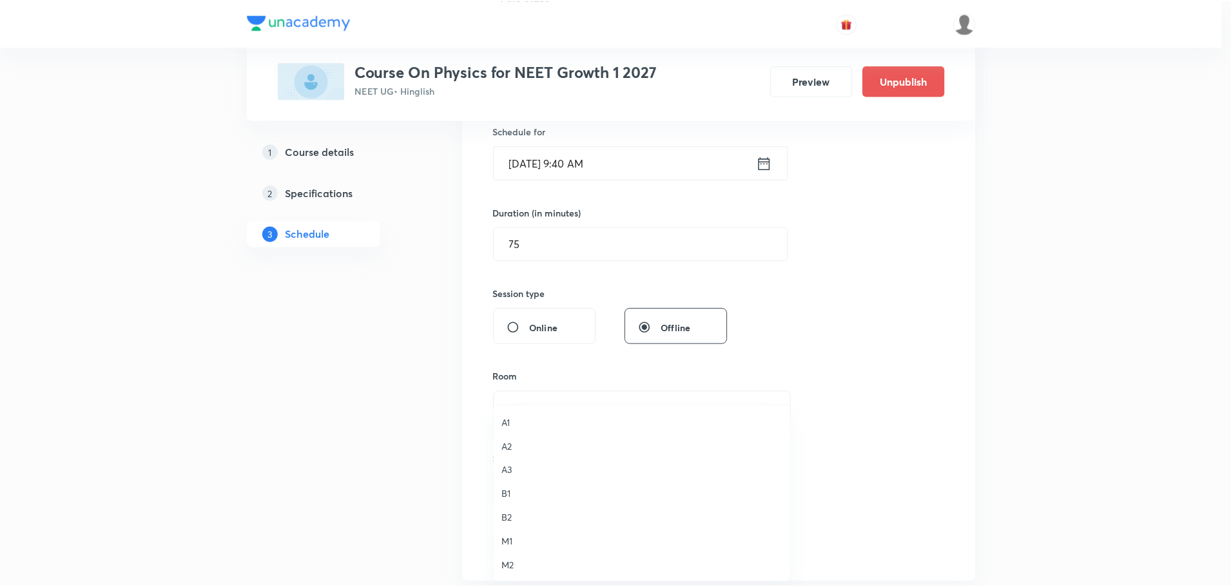
scroll to position [1, 0]
click at [519, 448] on span "A2" at bounding box center [645, 447] width 282 height 14
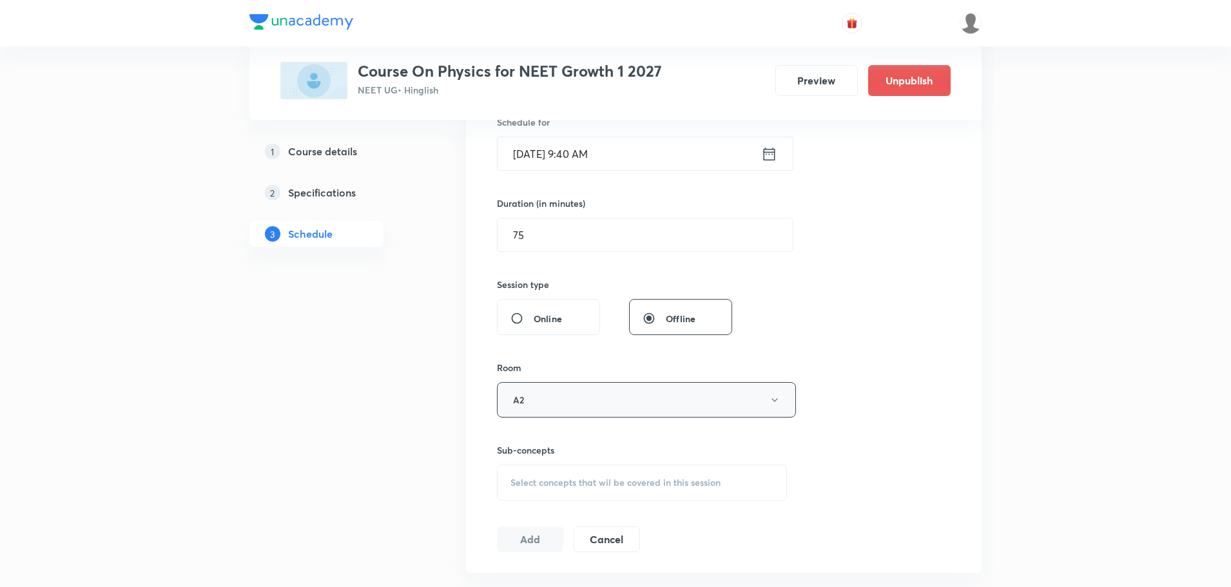
scroll to position [387, 0]
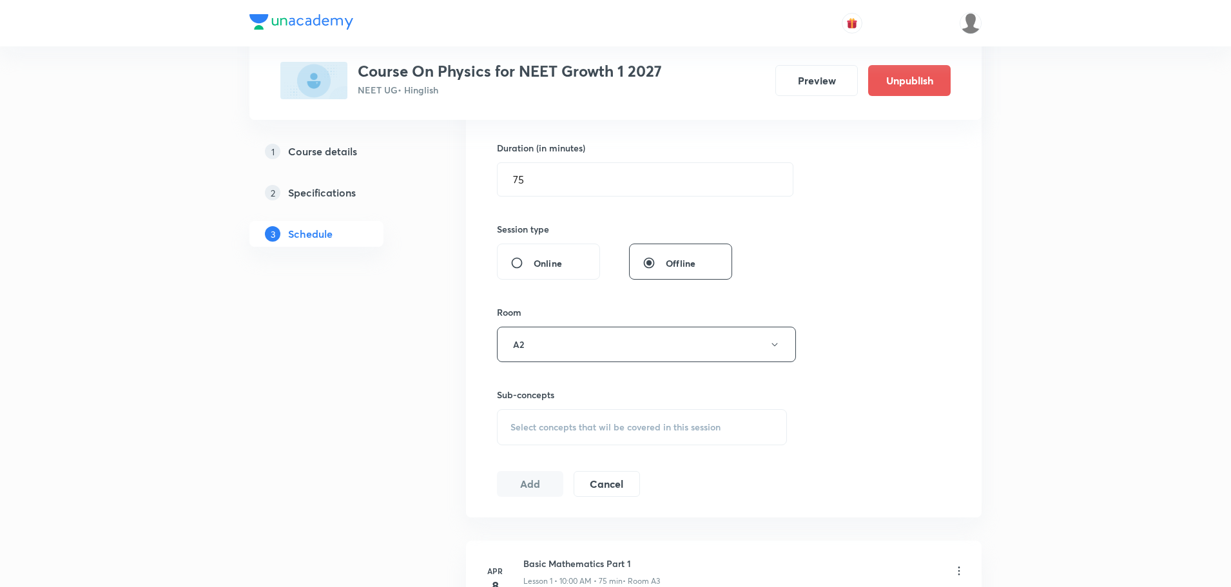
click at [604, 428] on span "Select concepts that wil be covered in this session" at bounding box center [615, 427] width 210 height 10
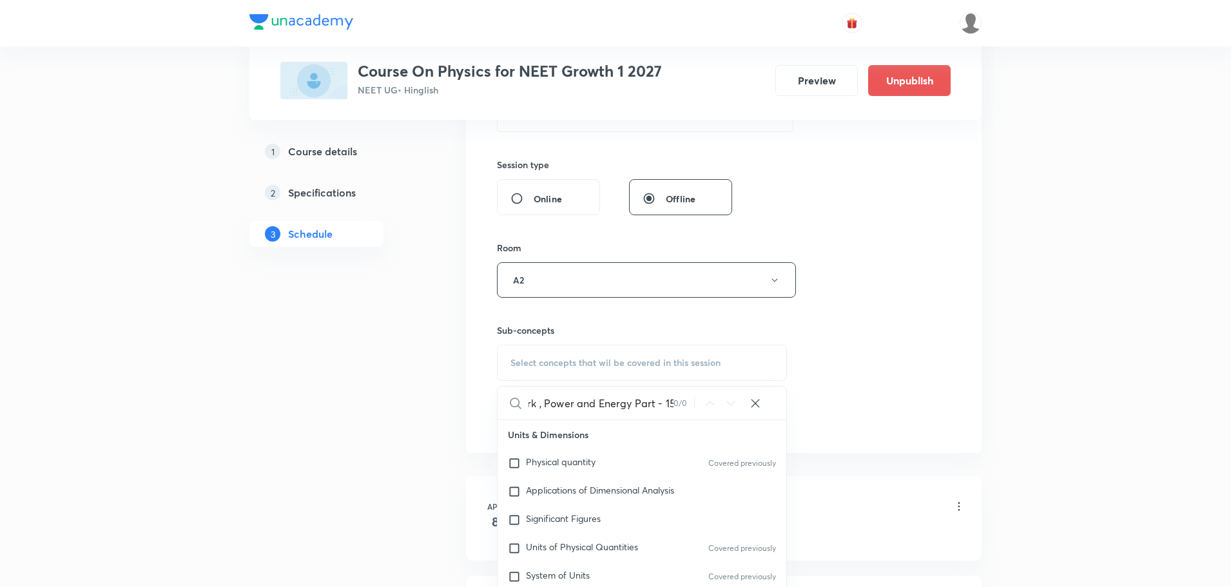
scroll to position [0, 19]
drag, startPoint x: 536, startPoint y: 406, endPoint x: 682, endPoint y: 398, distance: 146.5
click at [682, 398] on div "Work , Power and Energy Part - 15 0 / 0 ​" at bounding box center [642, 403] width 289 height 33
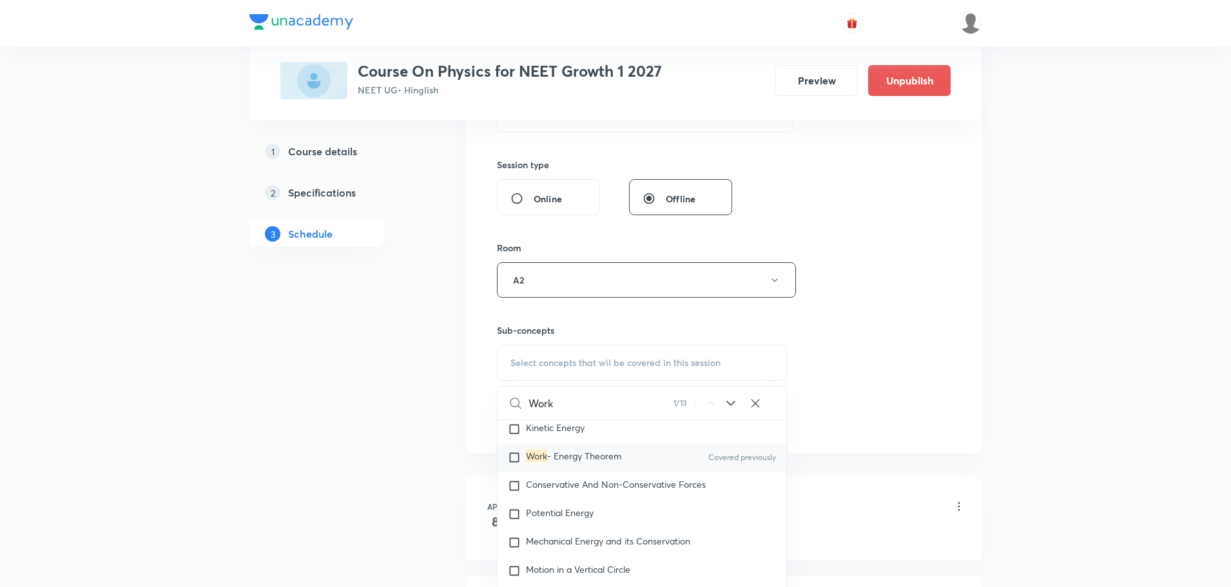
scroll to position [3247, 0]
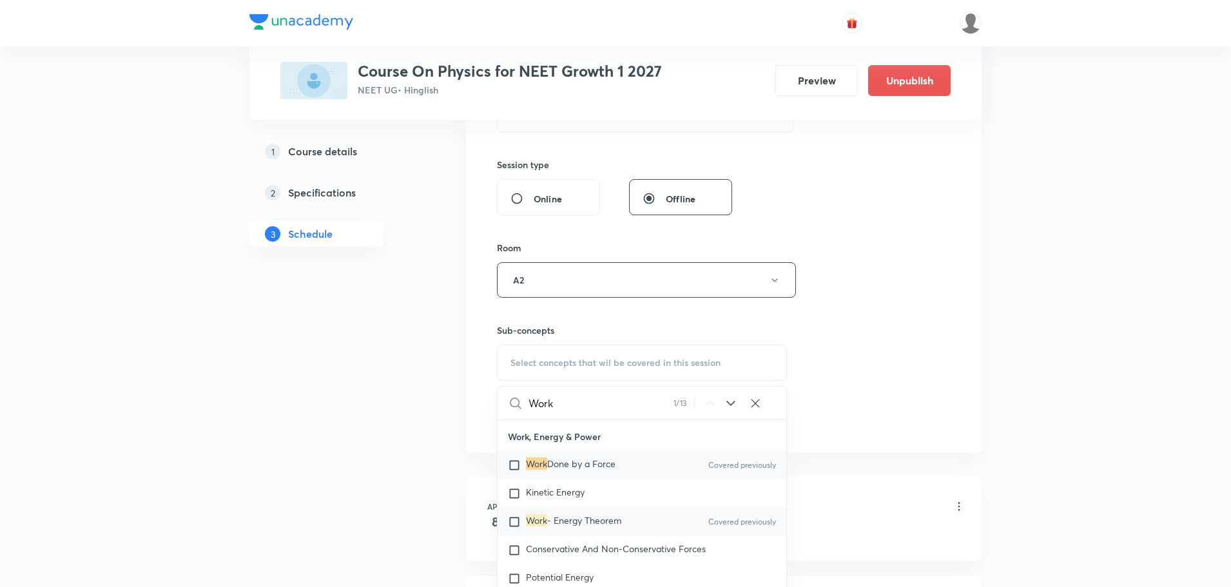
type input "Work"
click at [610, 514] on span "- Energy Theorem" at bounding box center [584, 520] width 74 height 12
checkbox input "true"
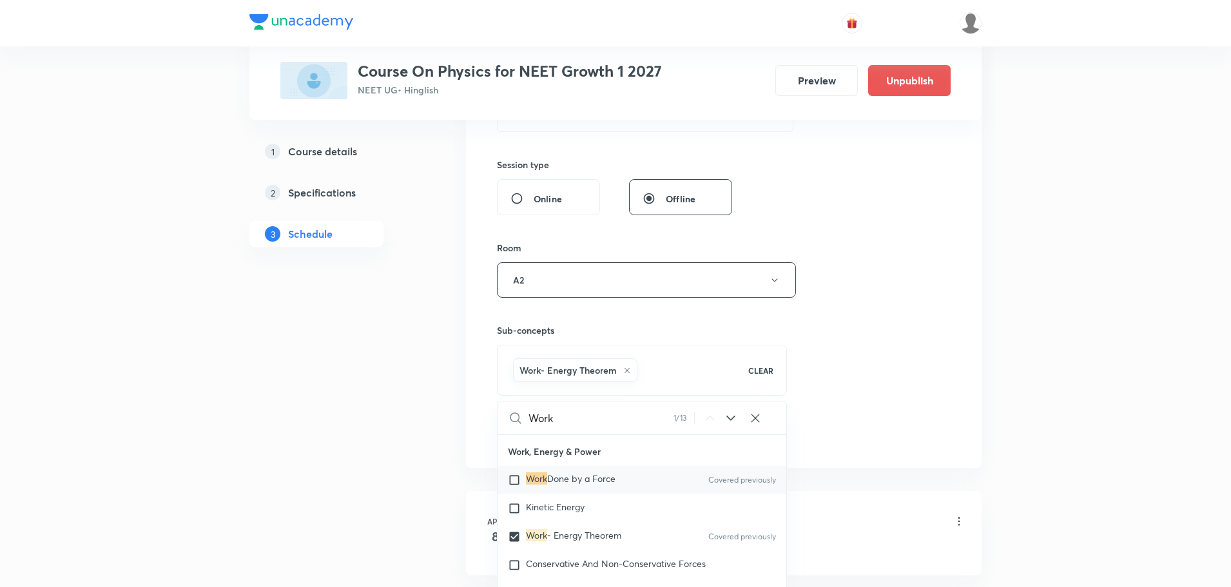
click at [827, 312] on div "Session 101 Live class Session title 33/99 Work , Power and Energy Part - 16 ​ …" at bounding box center [724, 137] width 454 height 620
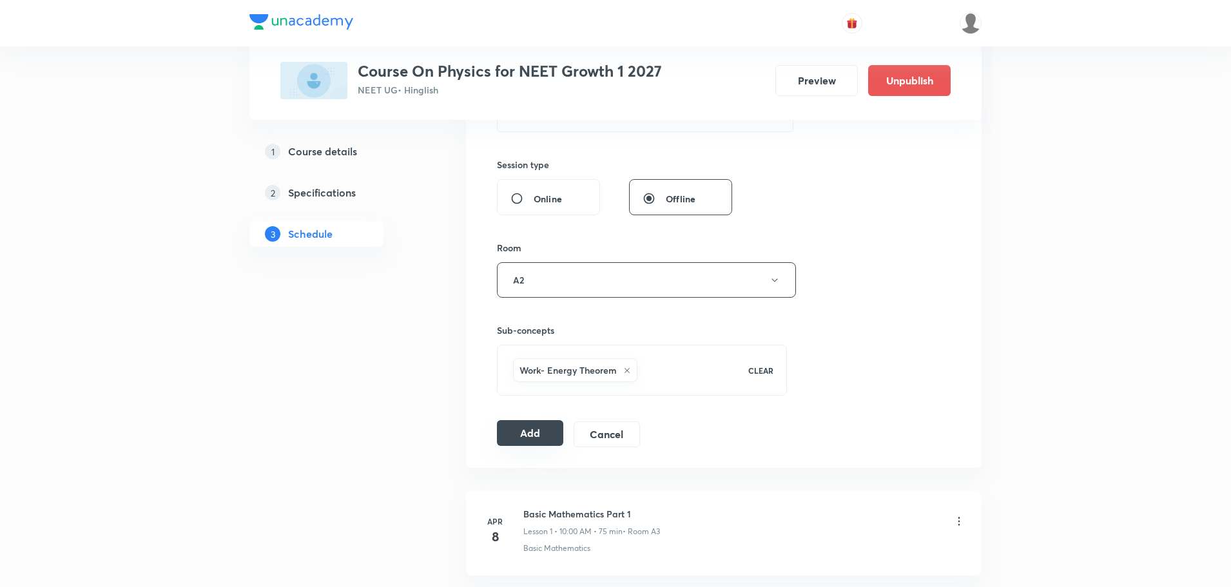
click at [534, 435] on button "Add" at bounding box center [530, 433] width 66 height 26
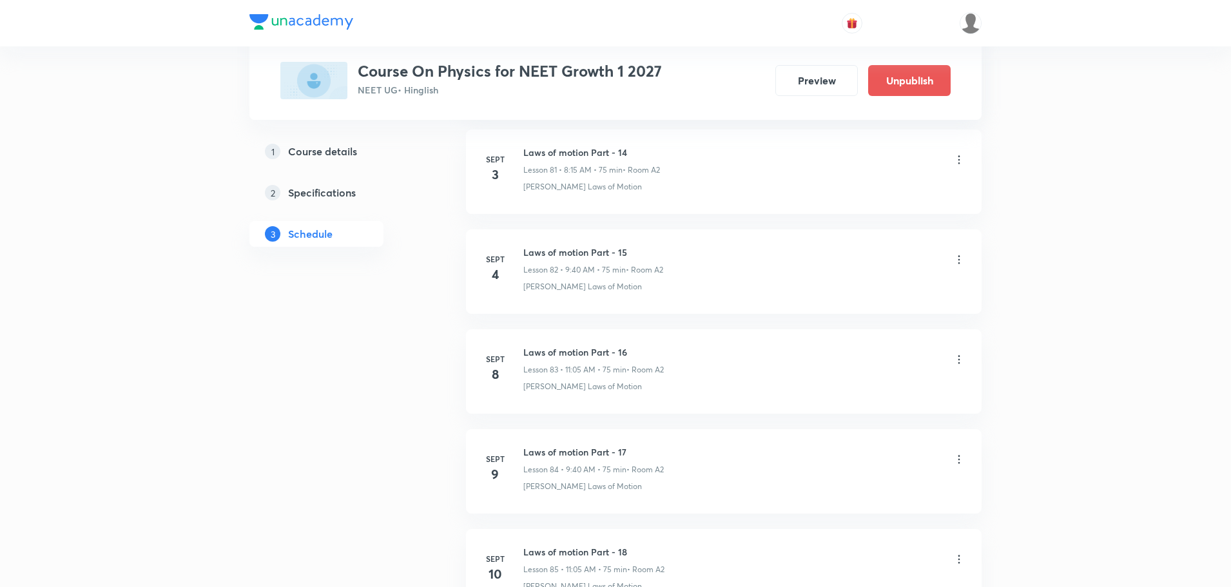
scroll to position [9943, 0]
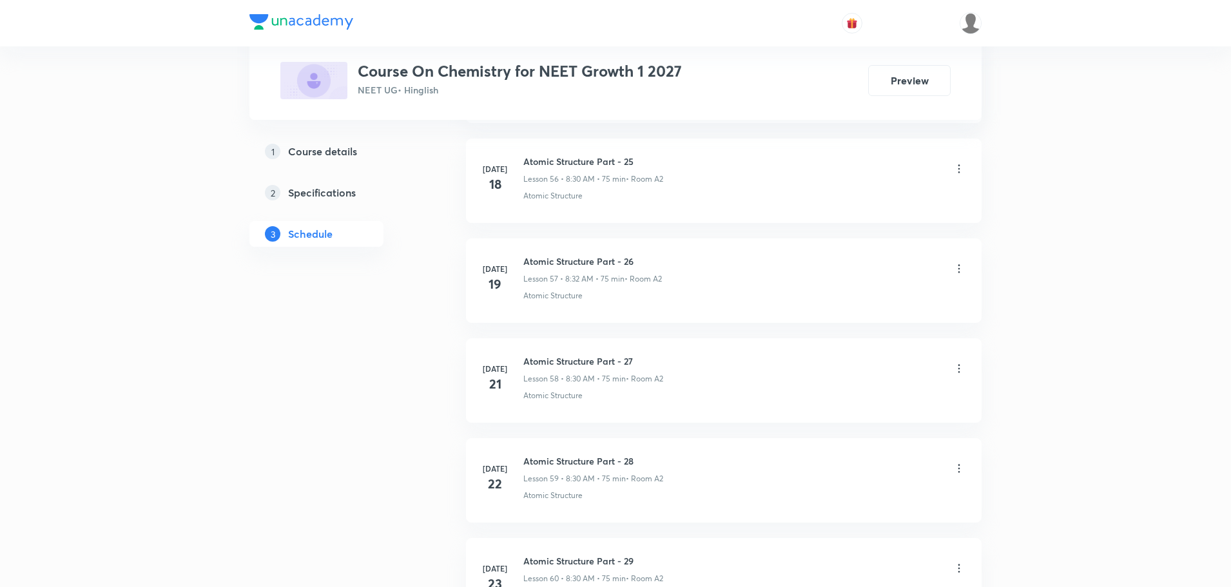
scroll to position [10834, 0]
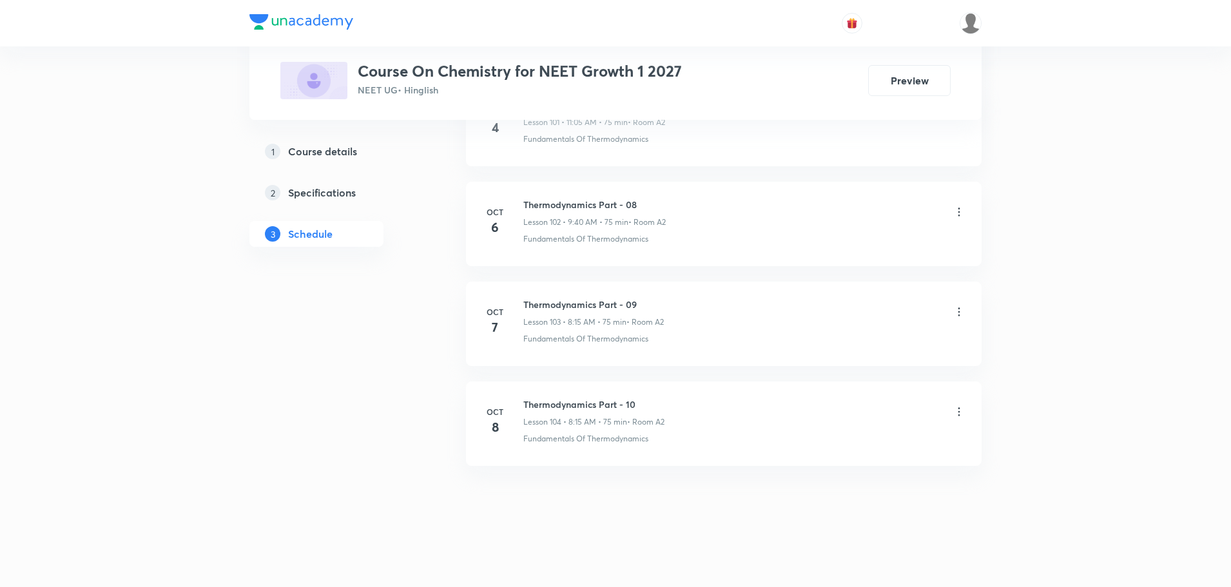
click at [583, 405] on h6 "Thermodynamics Part - 10" at bounding box center [593, 405] width 141 height 14
copy h6 "Thermodynamics Part - 10"
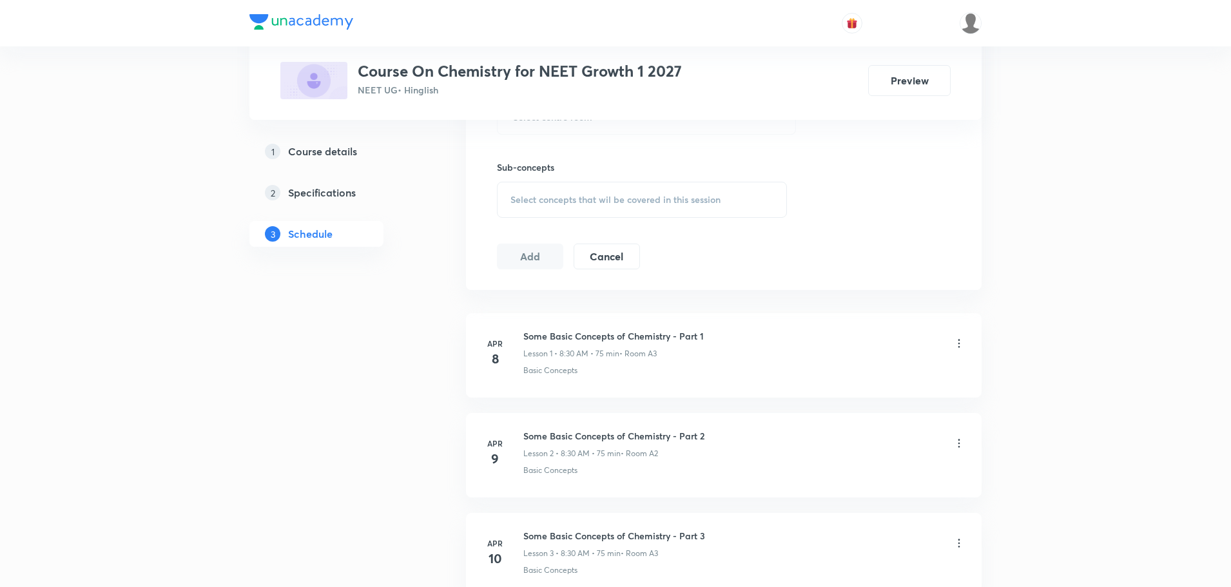
scroll to position [0, 0]
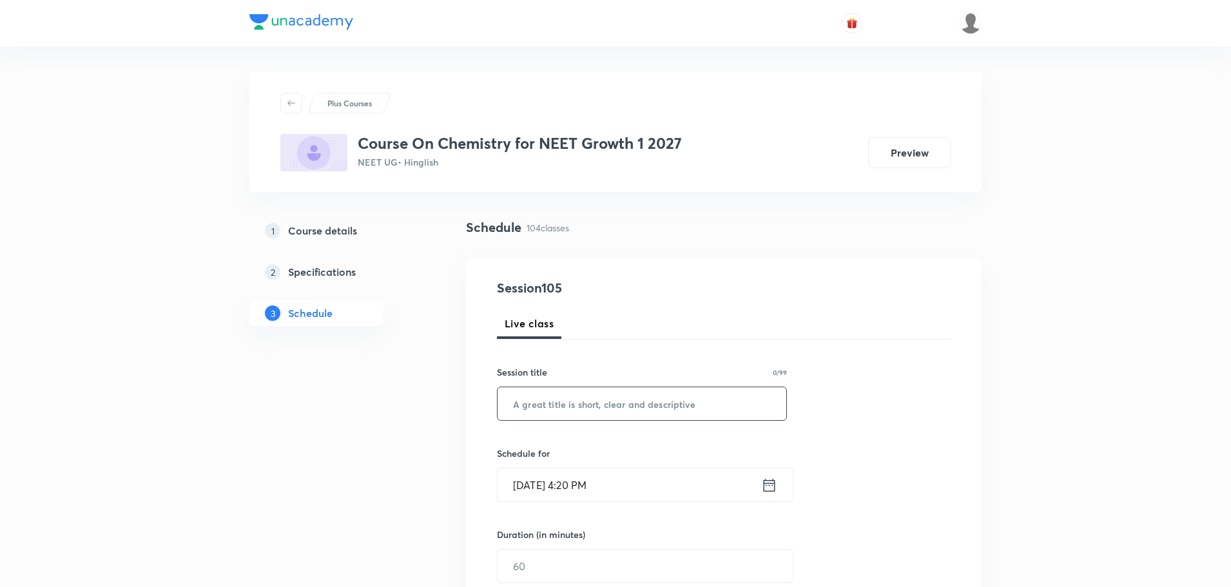
click at [625, 401] on input "text" at bounding box center [642, 403] width 289 height 33
paste input "Thermodynamics Part - 10"
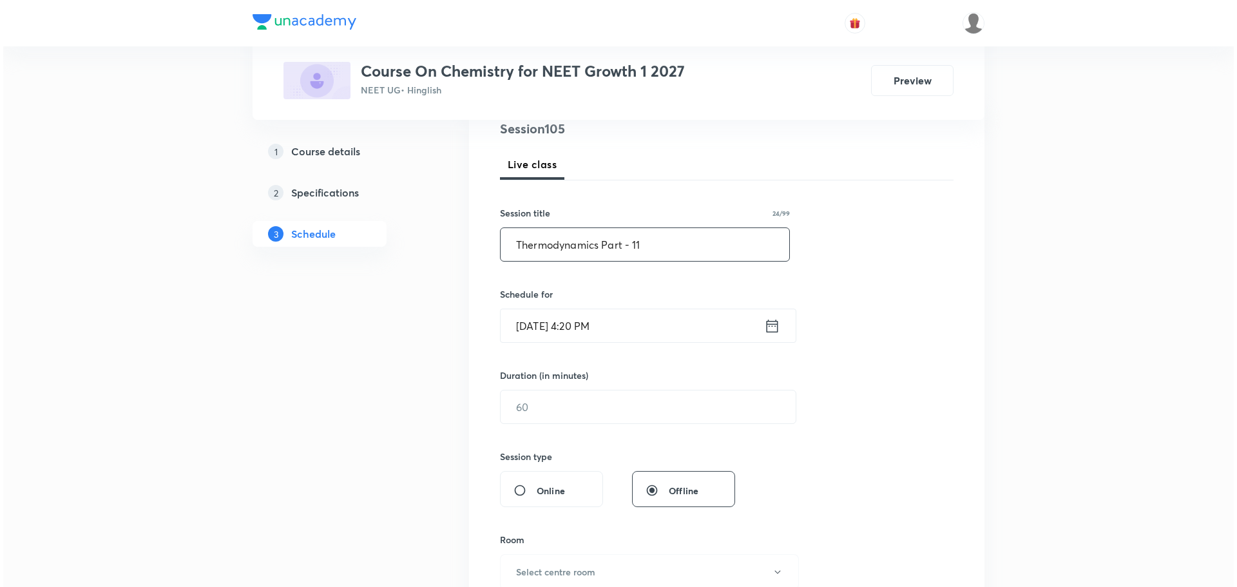
scroll to position [193, 0]
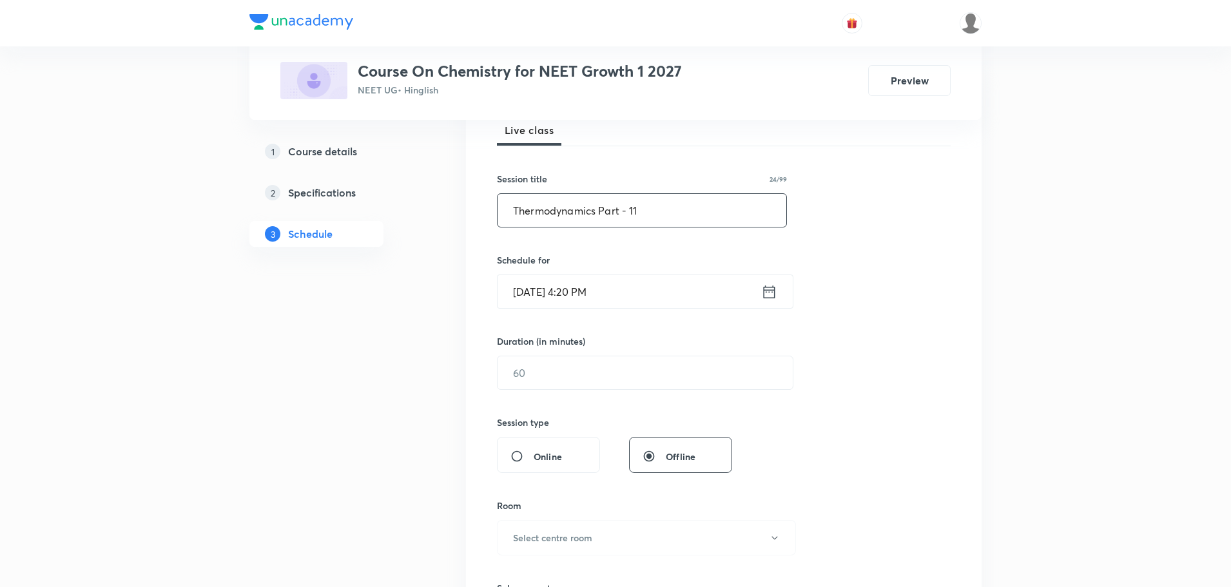
type input "Thermodynamics Part - 11"
click at [770, 294] on icon at bounding box center [769, 292] width 16 height 18
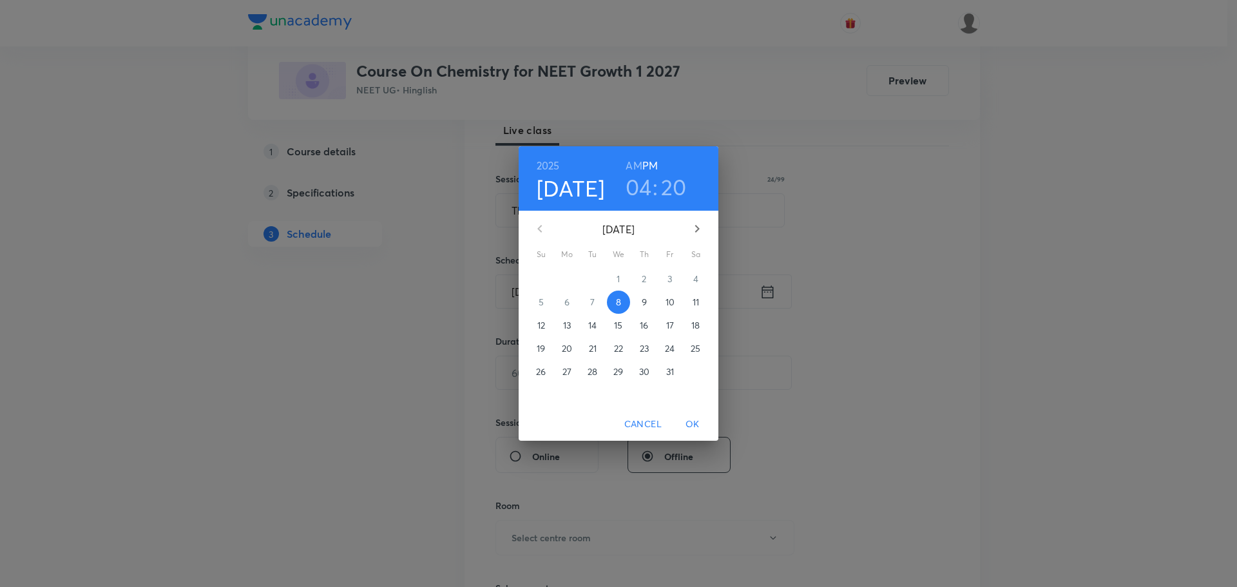
click at [695, 302] on p "11" at bounding box center [696, 302] width 6 height 13
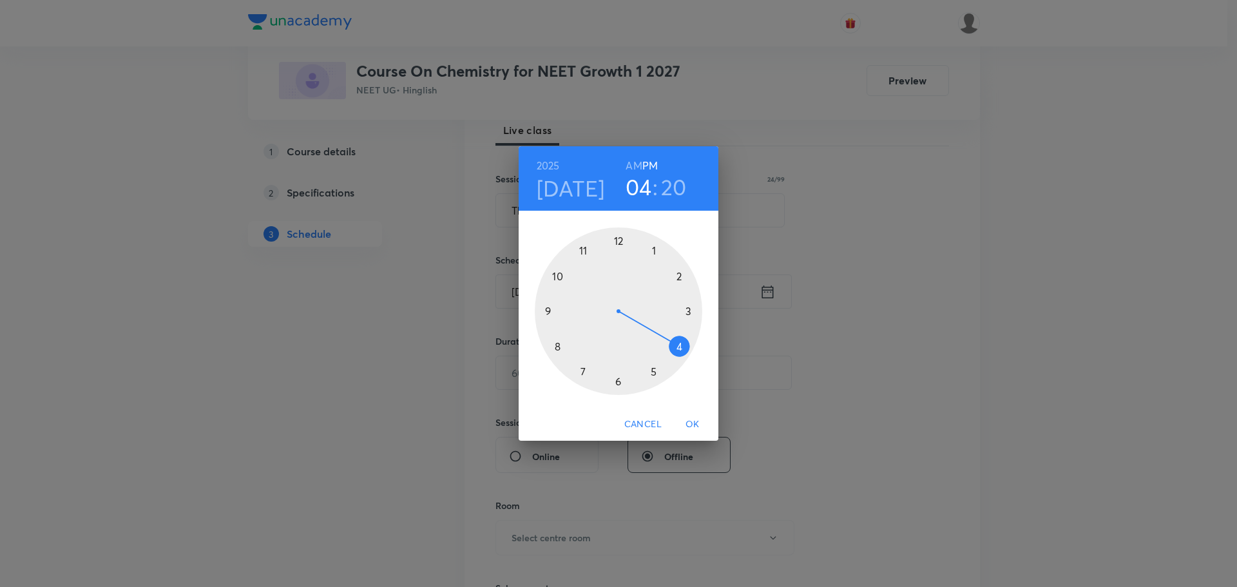
click at [630, 164] on h6 "AM" at bounding box center [634, 166] width 16 height 18
click at [583, 249] on div at bounding box center [619, 311] width 168 height 168
click at [654, 248] on div at bounding box center [619, 311] width 168 height 168
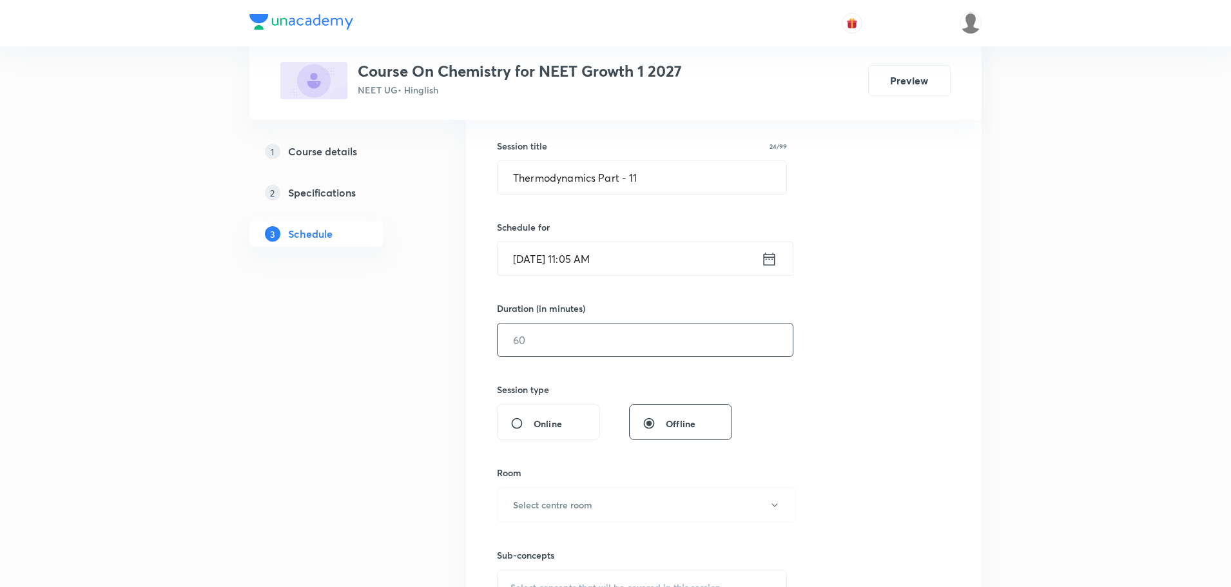
scroll to position [258, 0]
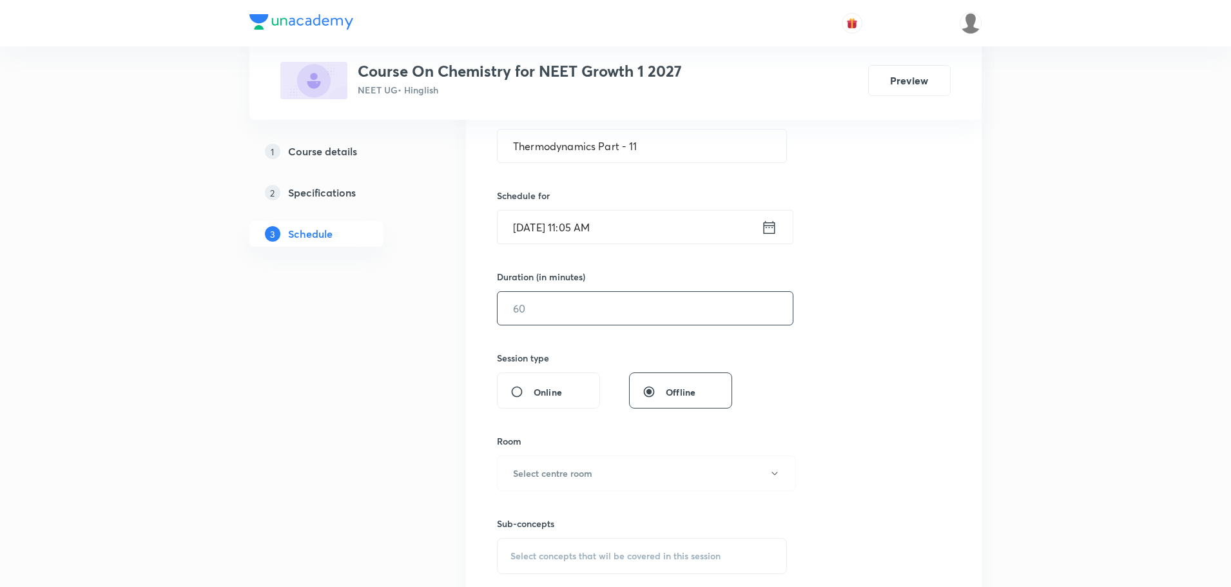
click at [635, 314] on input "text" at bounding box center [645, 308] width 295 height 33
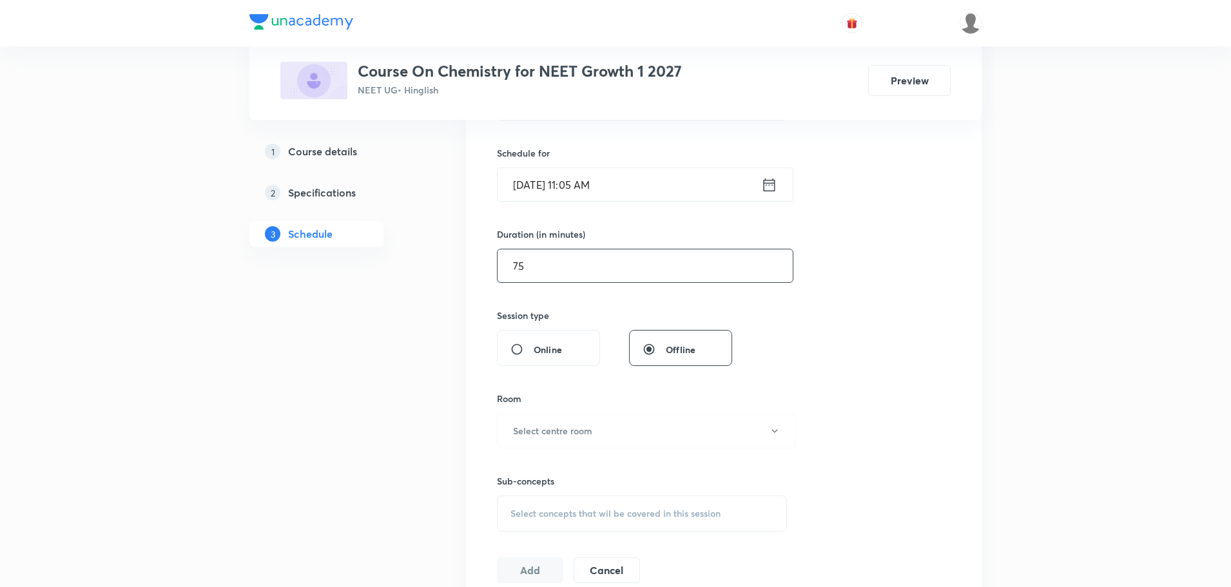
scroll to position [322, 0]
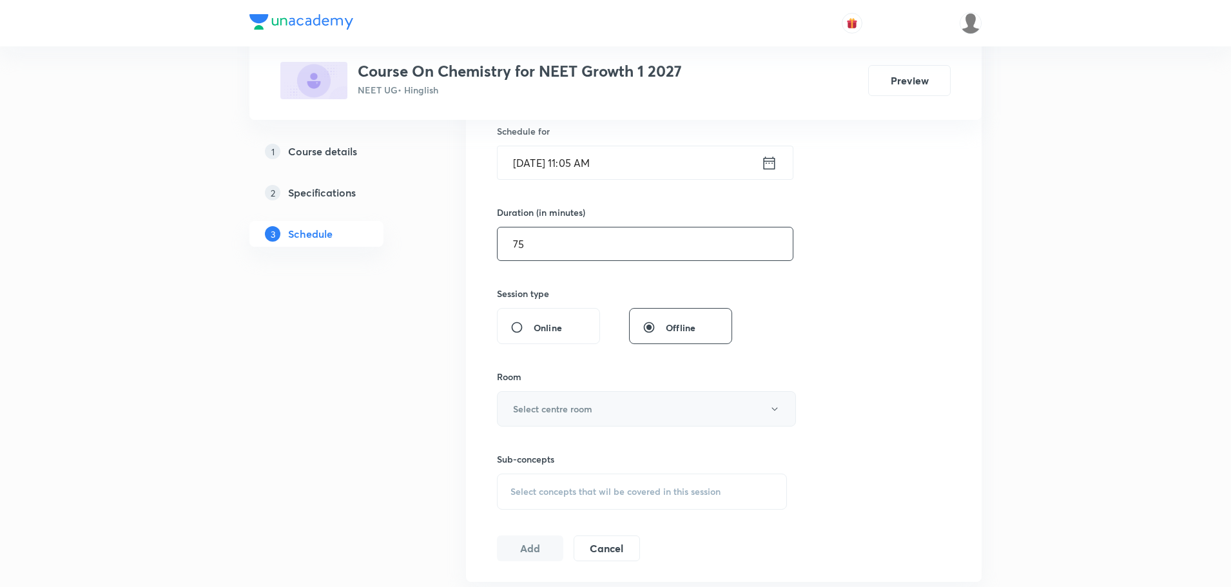
type input "75"
click at [617, 401] on button "Select centre room" at bounding box center [646, 408] width 299 height 35
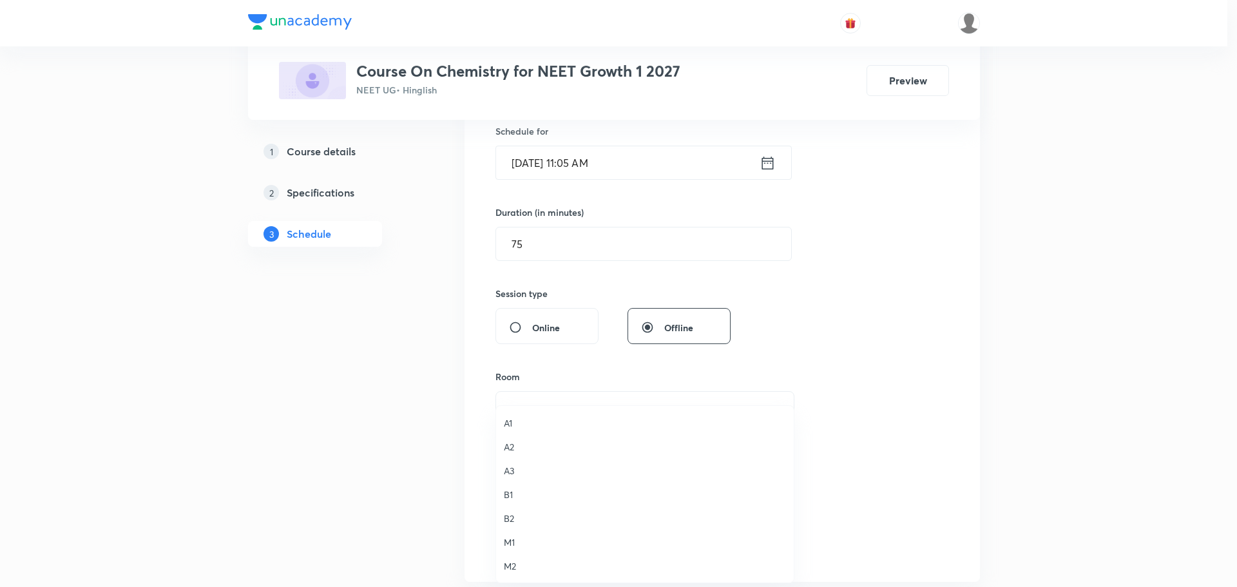
click at [511, 445] on span "A2" at bounding box center [645, 447] width 282 height 14
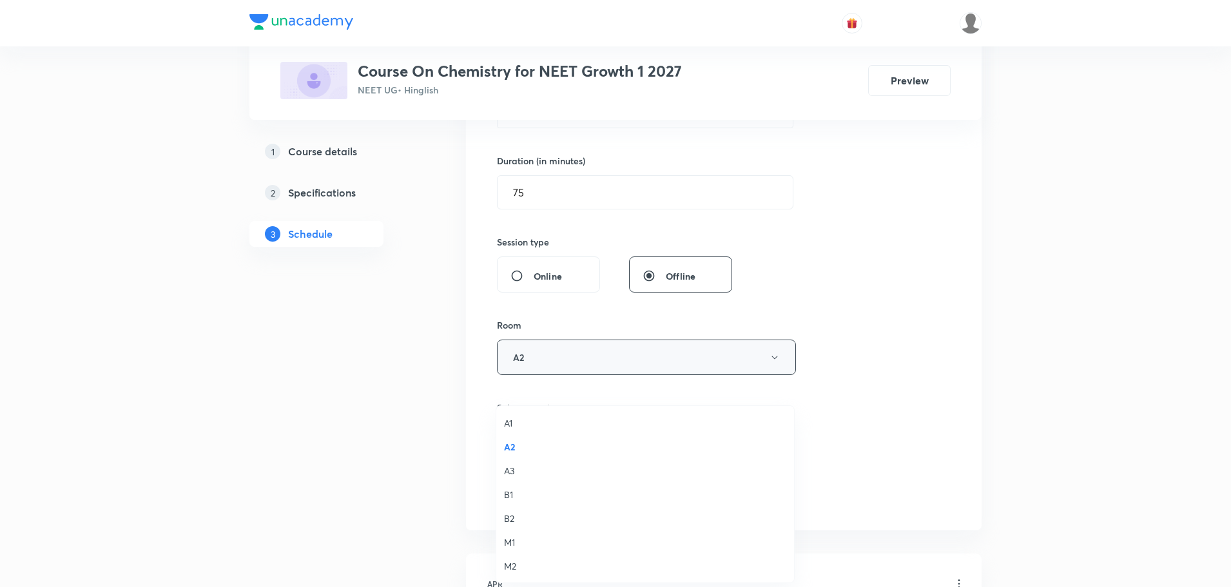
scroll to position [451, 0]
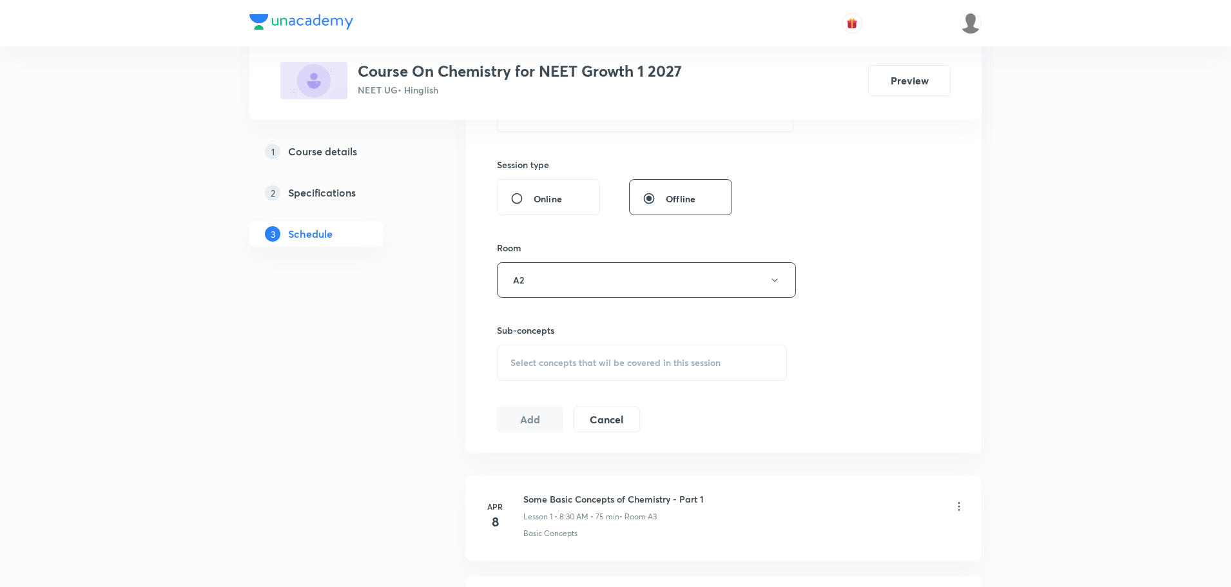
click at [574, 367] on span "Select concepts that wil be covered in this session" at bounding box center [615, 363] width 210 height 10
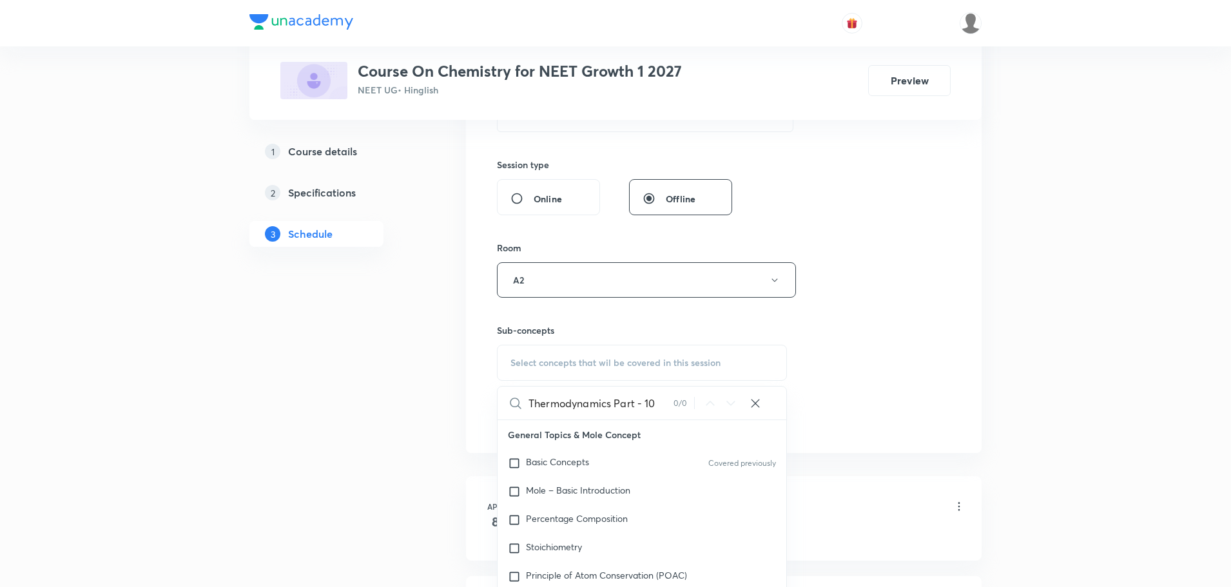
drag, startPoint x: 614, startPoint y: 401, endPoint x: 704, endPoint y: 403, distance: 90.9
click at [704, 403] on div "Thermodynamics Part - 10 0 / 0 ​" at bounding box center [642, 403] width 289 height 33
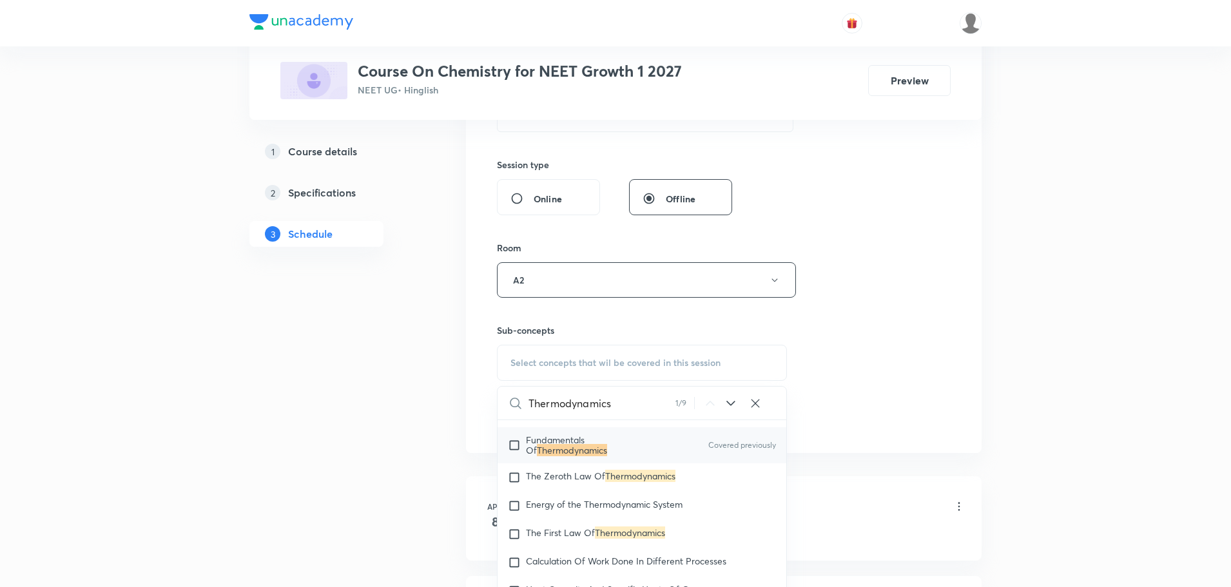
type input "Thermodynamics"
click at [633, 456] on p "Fundamentals Of Thermodynamics" at bounding box center [591, 445] width 130 height 21
checkbox input "true"
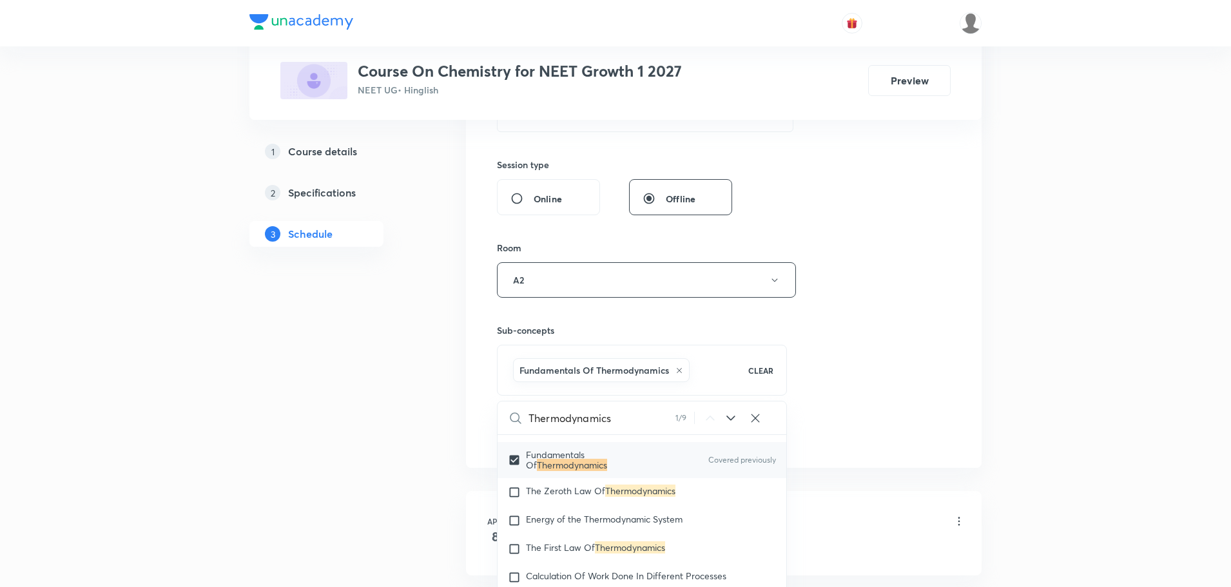
click at [835, 329] on div "Session 105 Live class Session title 24/99 Thermodynamics Part - 11 ​ Schedule …" at bounding box center [724, 137] width 454 height 620
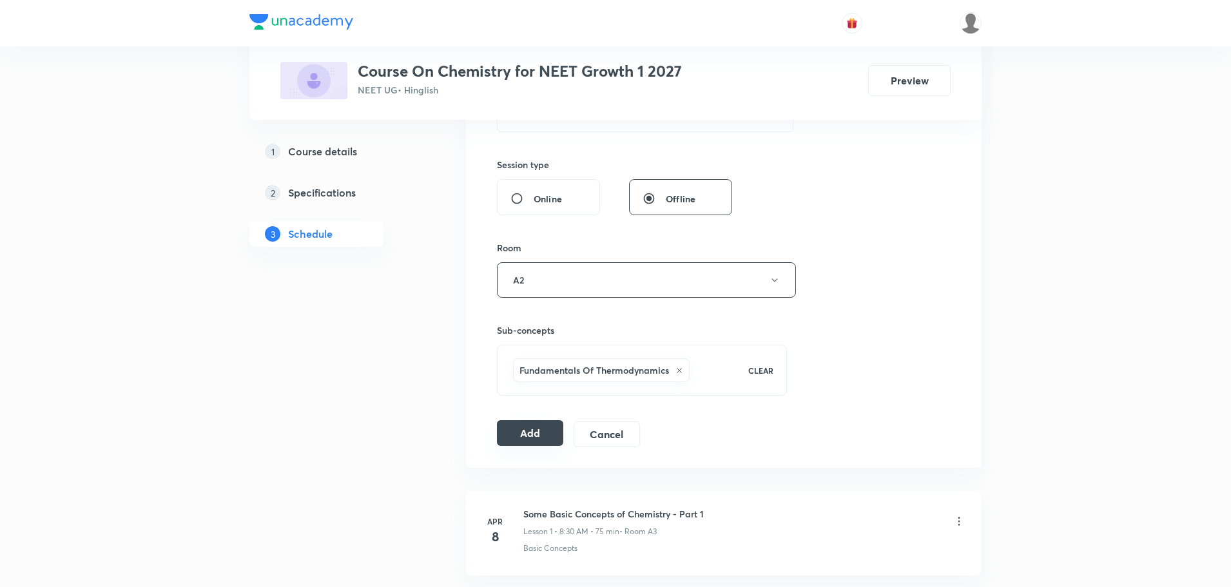
click at [548, 435] on button "Add" at bounding box center [530, 433] width 66 height 26
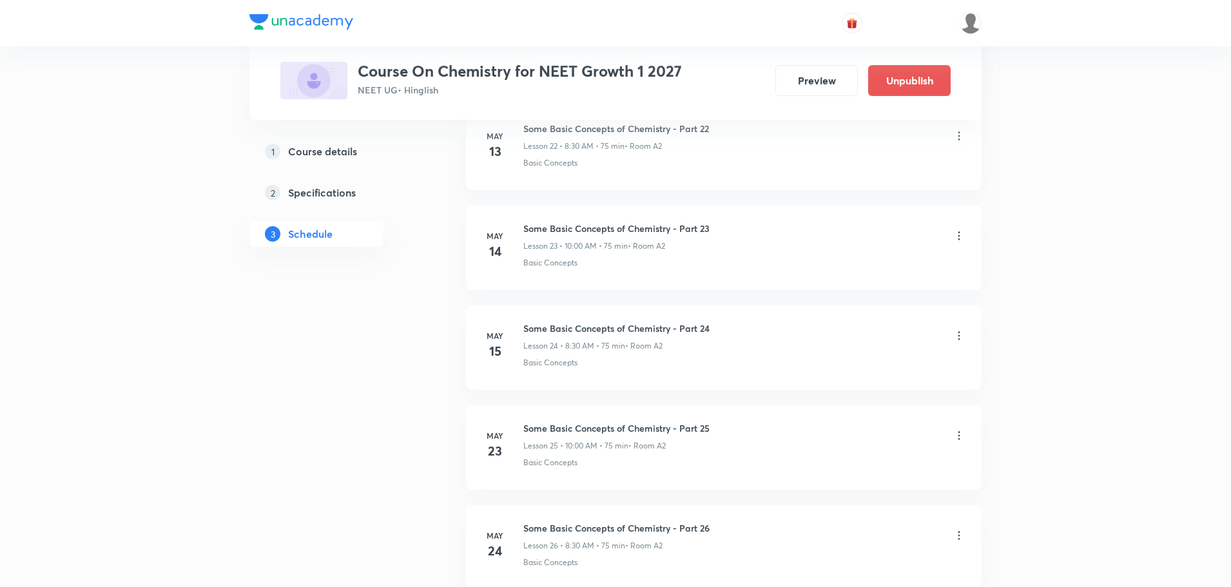
scroll to position [0, 0]
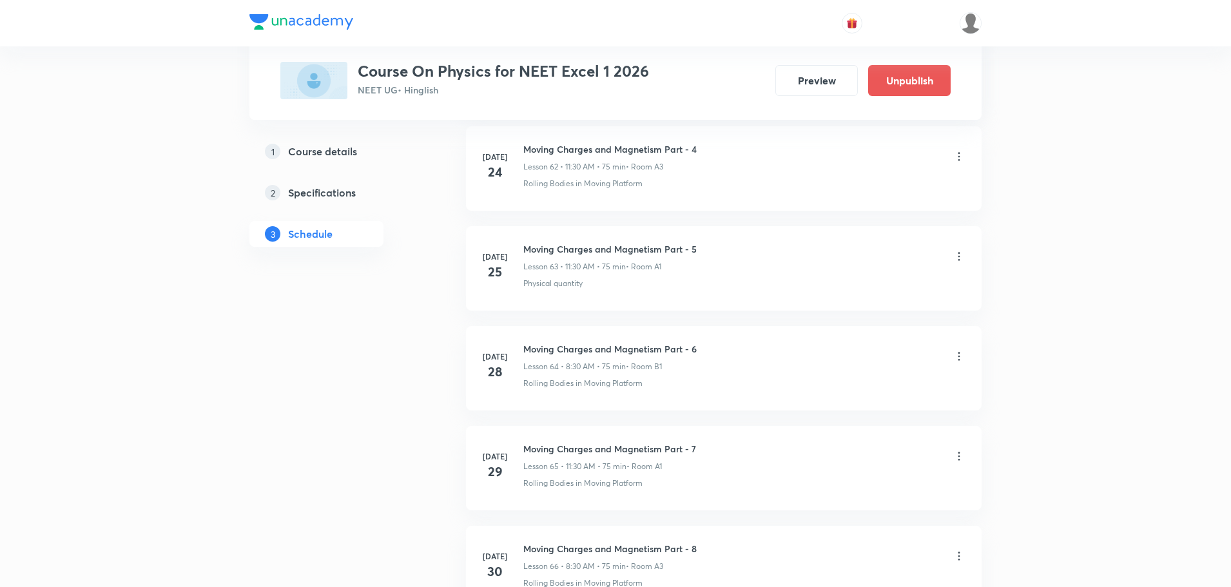
scroll to position [10335, 0]
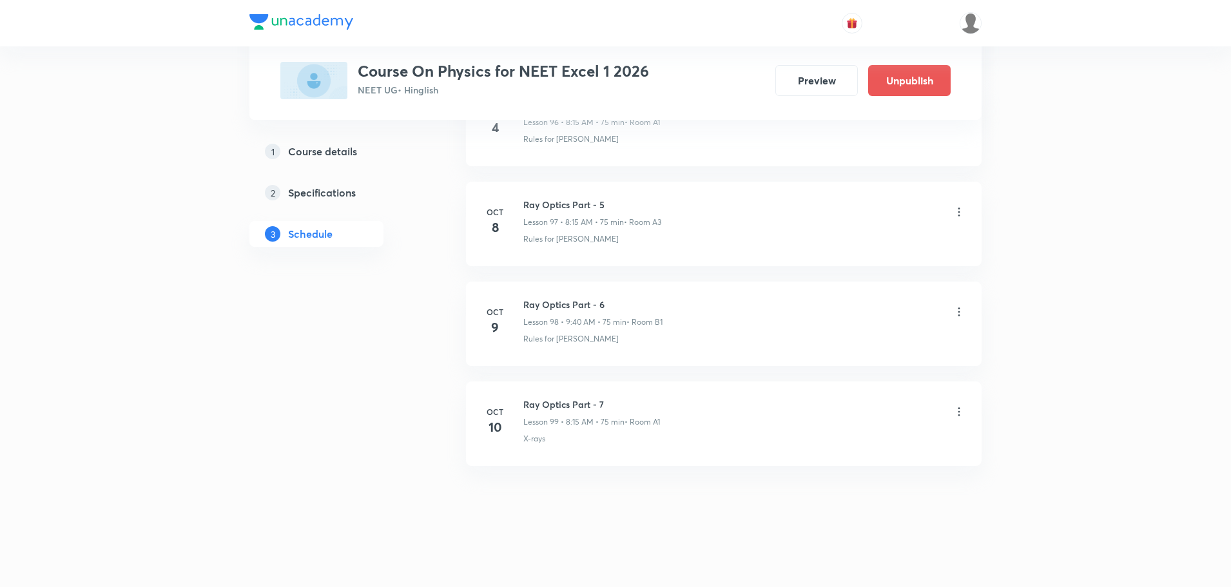
click at [566, 401] on h6 "Ray Optics Part - 7" at bounding box center [591, 405] width 137 height 14
copy h6 "Ray Optics Part - 7"
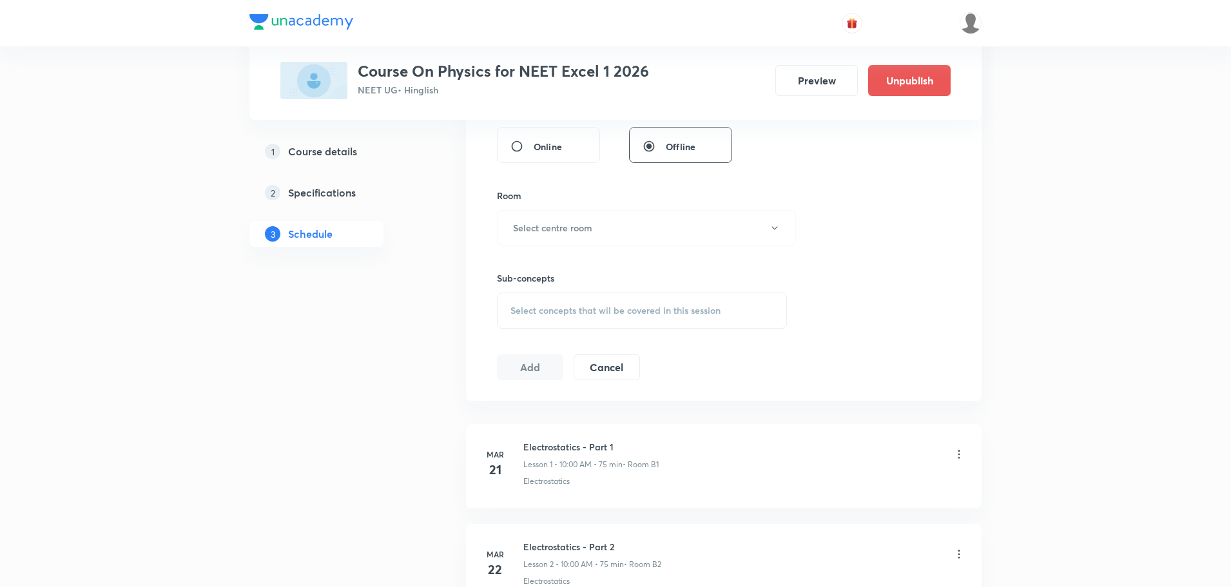
scroll to position [0, 0]
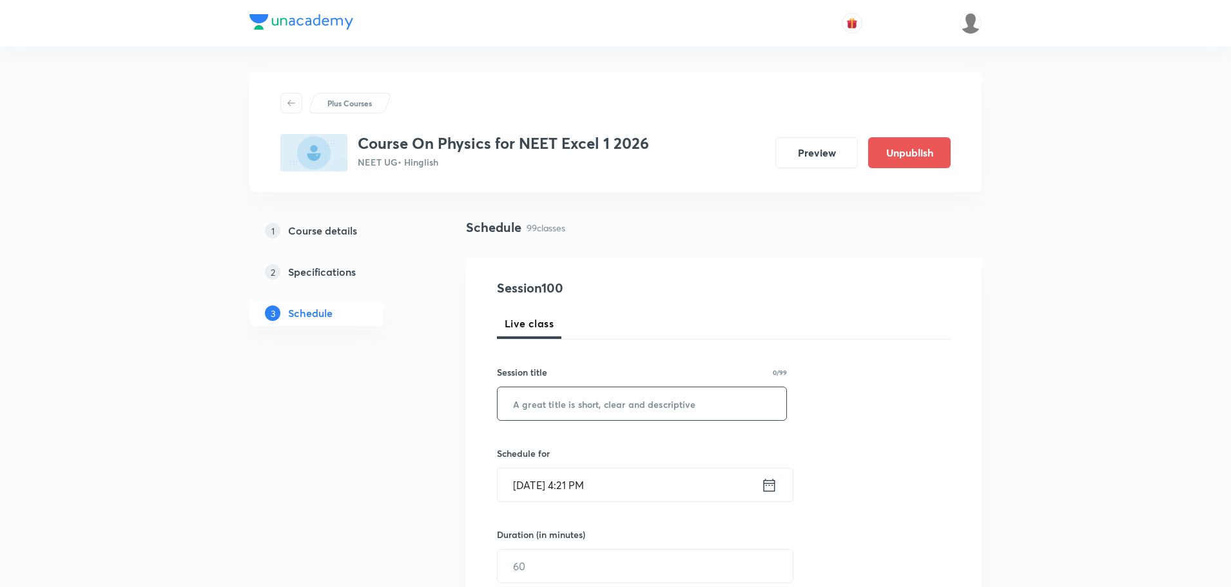
click at [671, 405] on input "text" at bounding box center [642, 403] width 289 height 33
paste input "Ray Optics Part - 7"
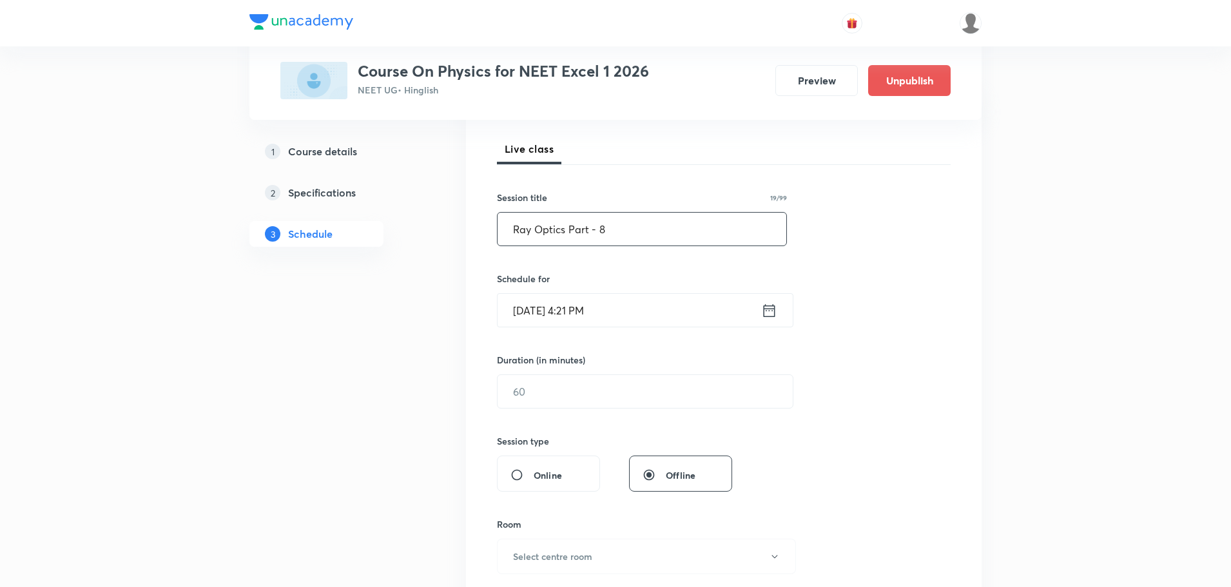
scroll to position [193, 0]
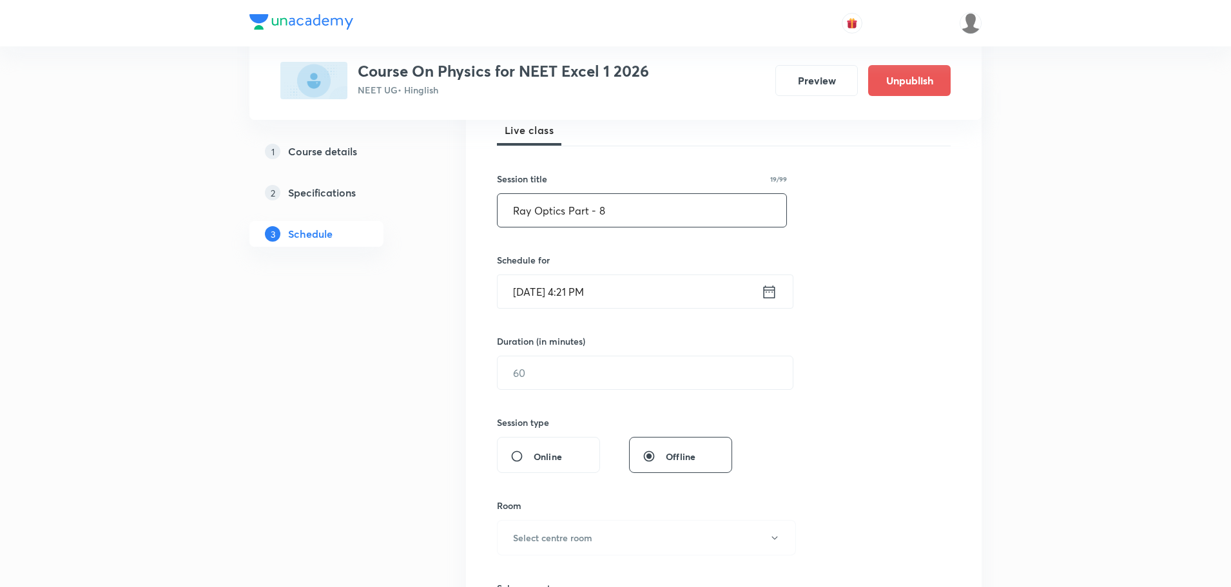
type input "Ray Optics Part - 8"
click at [766, 296] on icon at bounding box center [769, 292] width 16 height 18
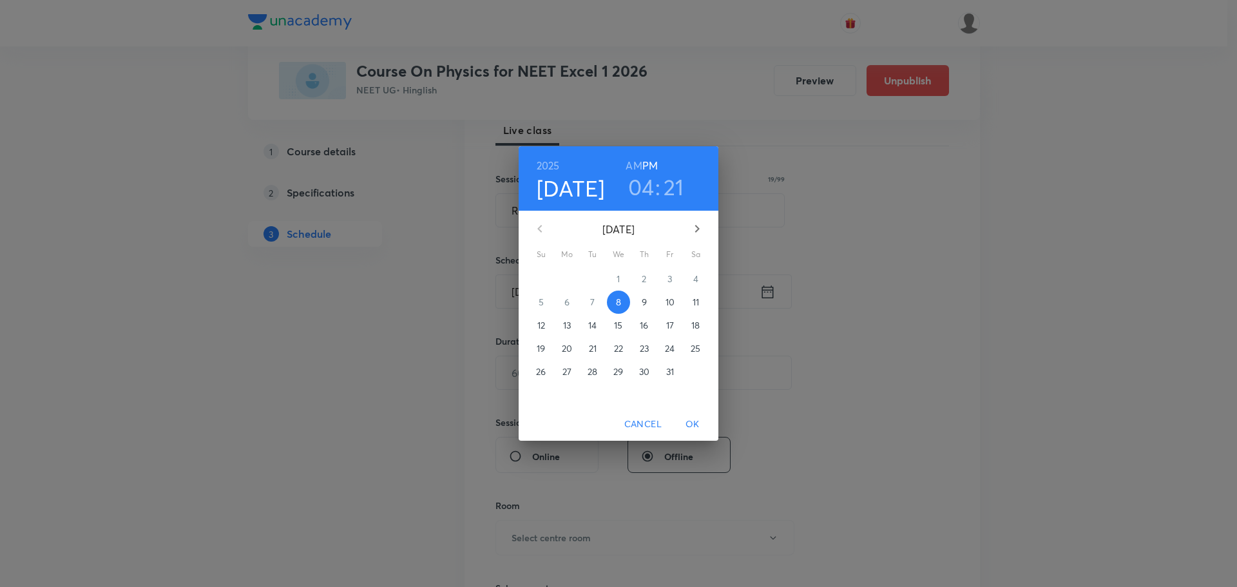
click at [690, 301] on span "11" at bounding box center [695, 302] width 23 height 13
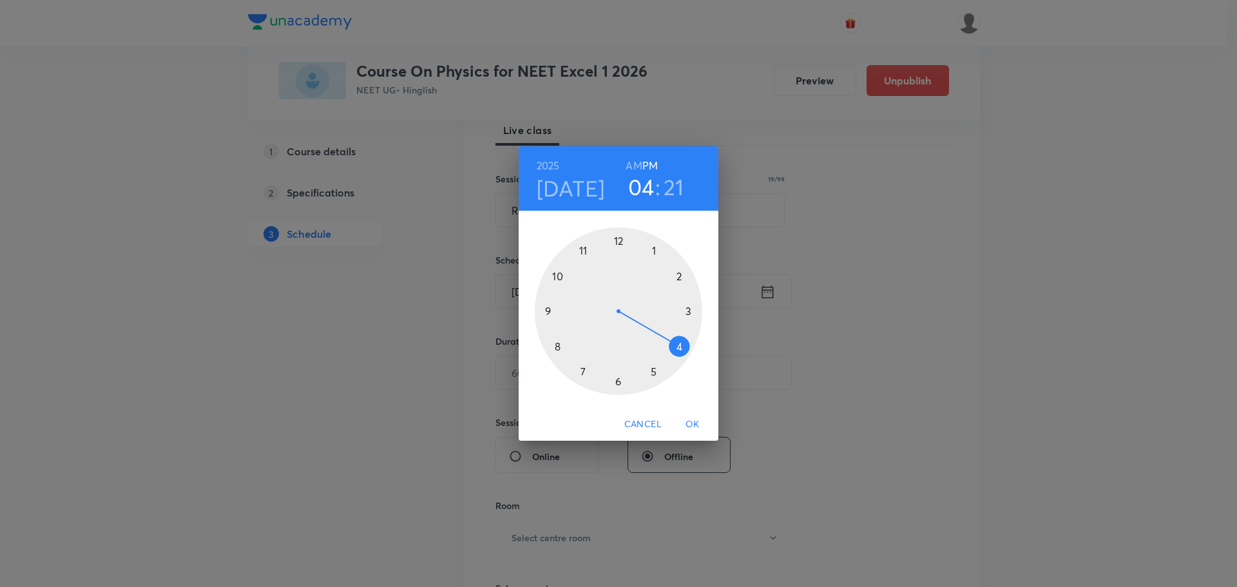
click at [558, 347] on div at bounding box center [619, 311] width 168 height 168
click at [690, 307] on div at bounding box center [619, 311] width 168 height 168
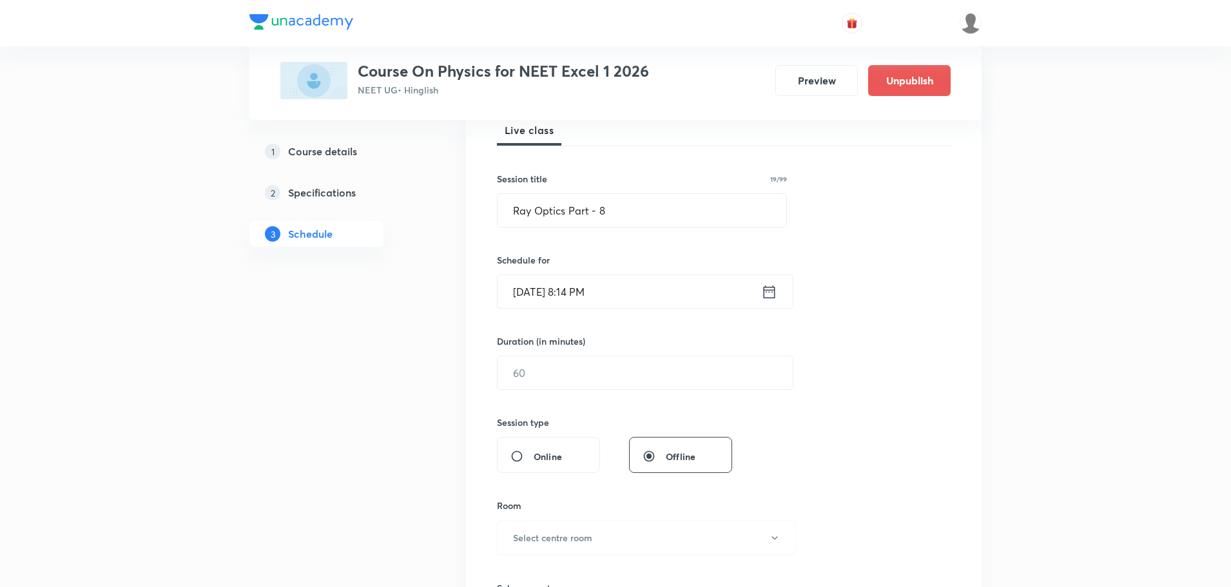
click at [770, 296] on icon at bounding box center [769, 292] width 16 height 18
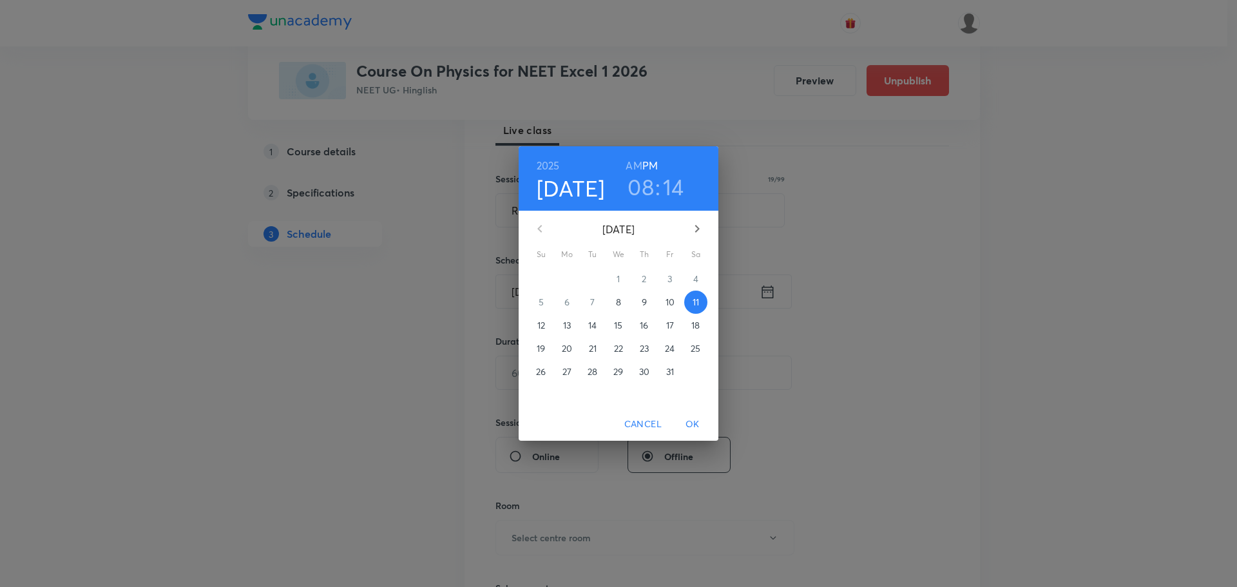
click at [663, 192] on h3 "14" at bounding box center [673, 186] width 21 height 27
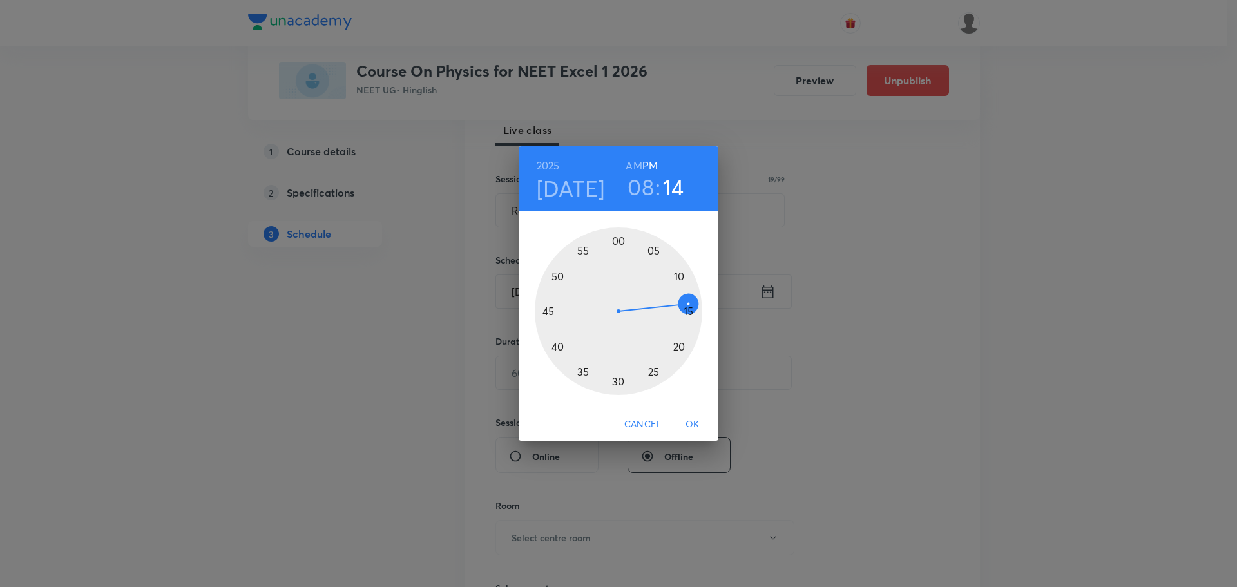
click at [628, 162] on h6 "AM" at bounding box center [634, 166] width 16 height 18
click at [691, 307] on div at bounding box center [619, 311] width 168 height 168
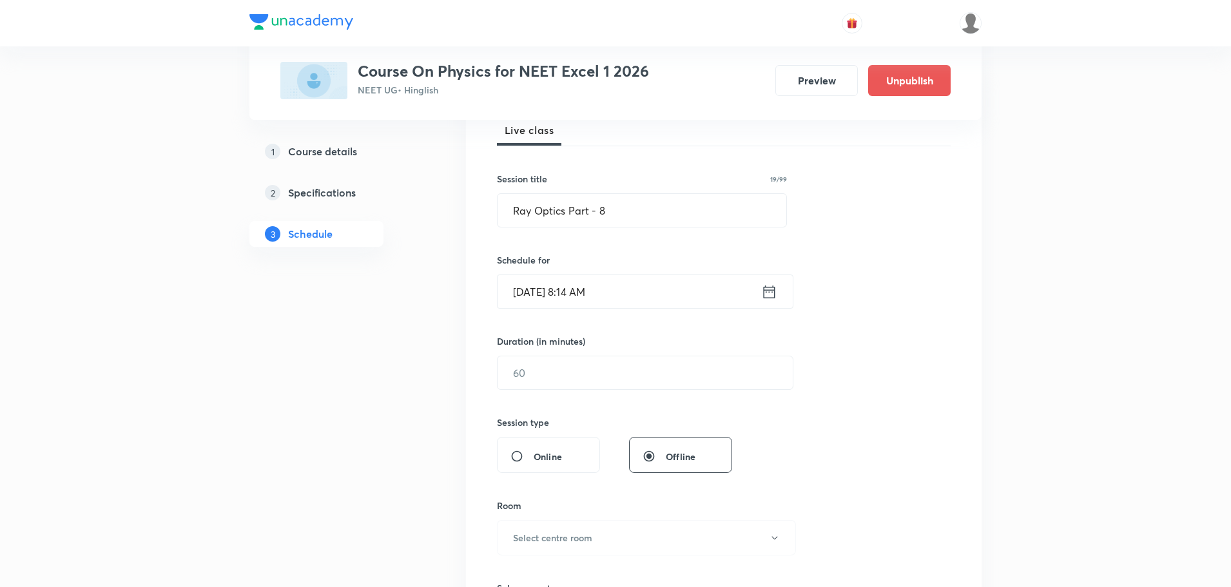
click at [772, 297] on icon at bounding box center [769, 292] width 16 height 18
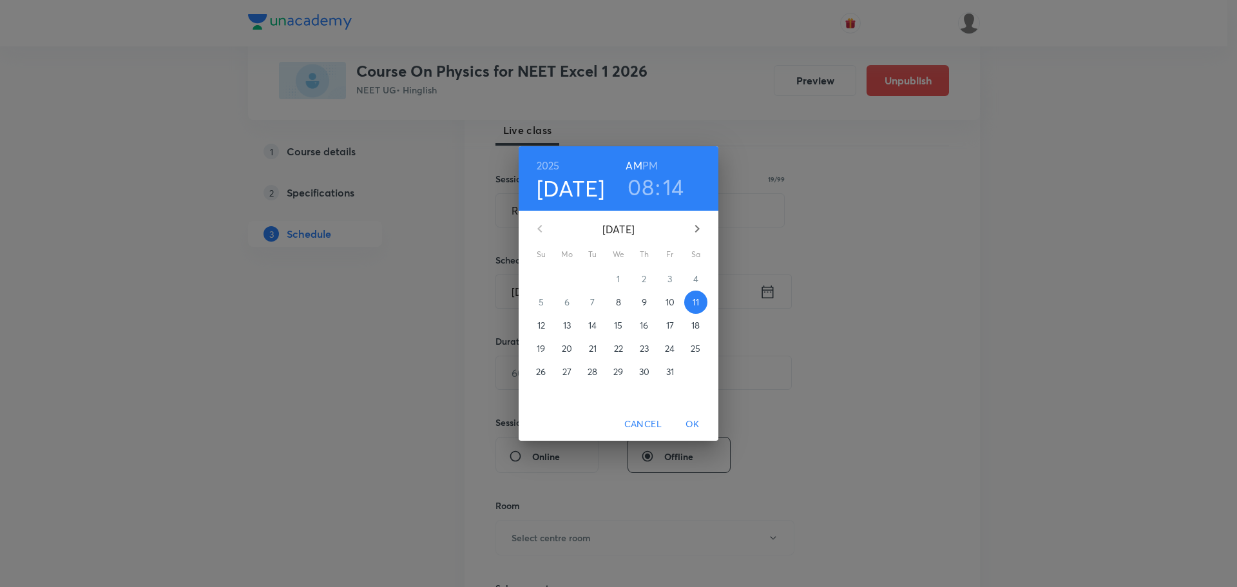
click at [678, 191] on h3 "14" at bounding box center [673, 186] width 21 height 27
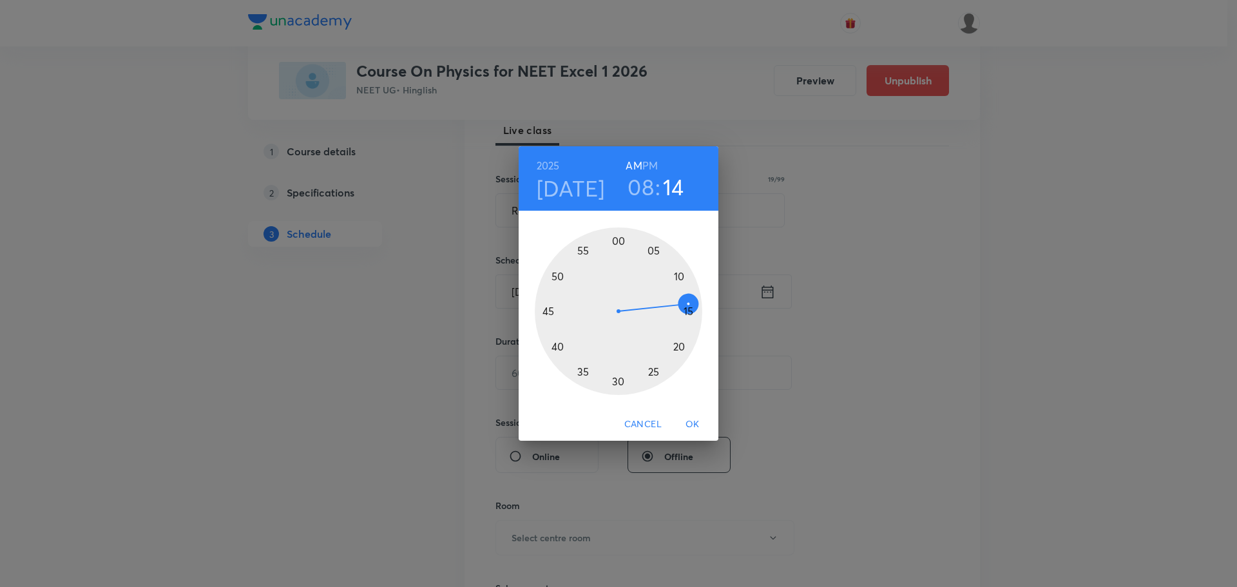
click at [688, 311] on div at bounding box center [619, 311] width 168 height 168
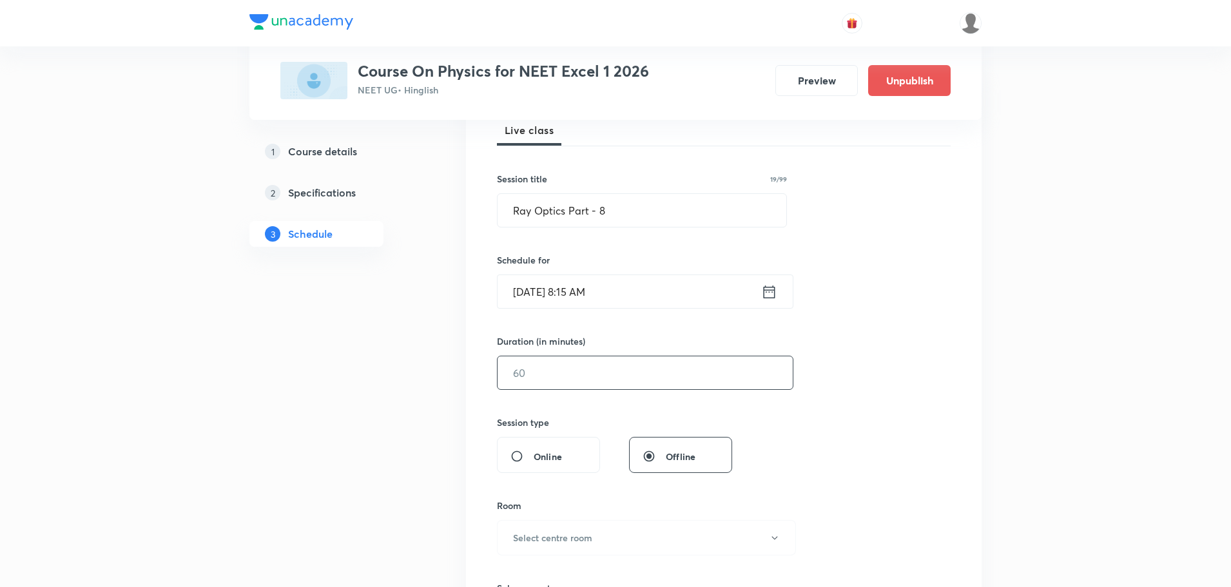
click at [599, 369] on input "text" at bounding box center [645, 372] width 295 height 33
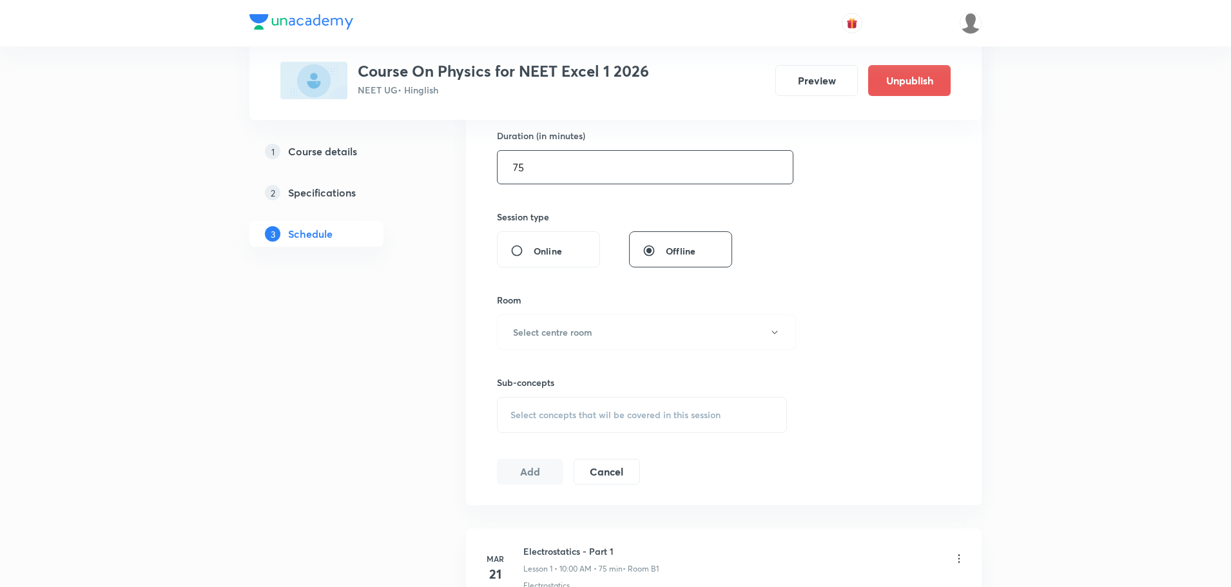
scroll to position [451, 0]
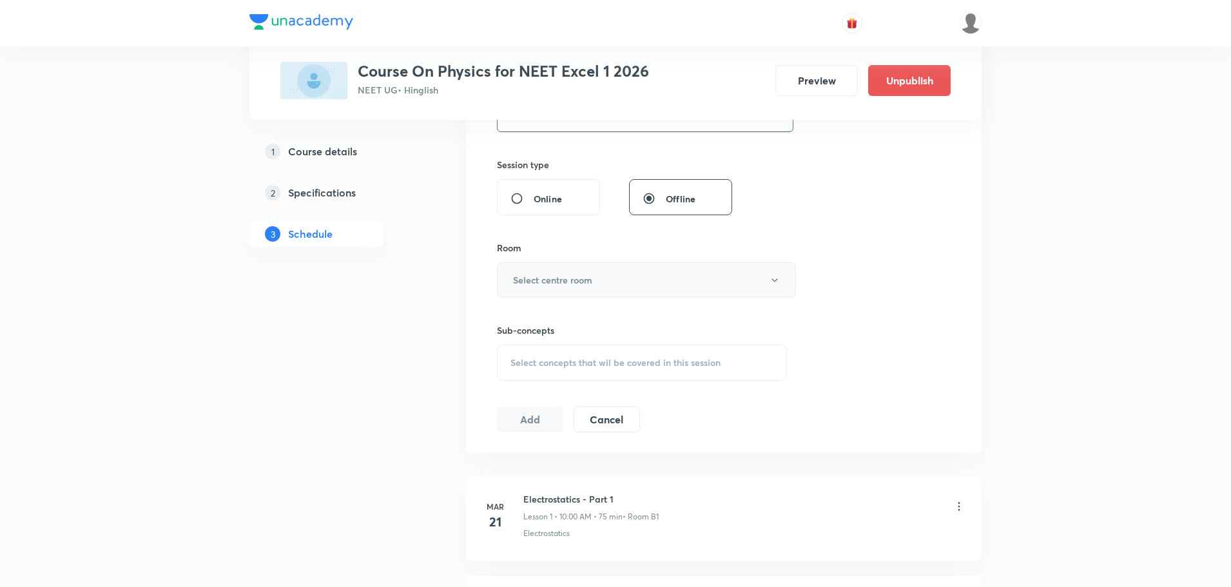
type input "75"
click at [556, 282] on h6 "Select centre room" at bounding box center [552, 280] width 79 height 14
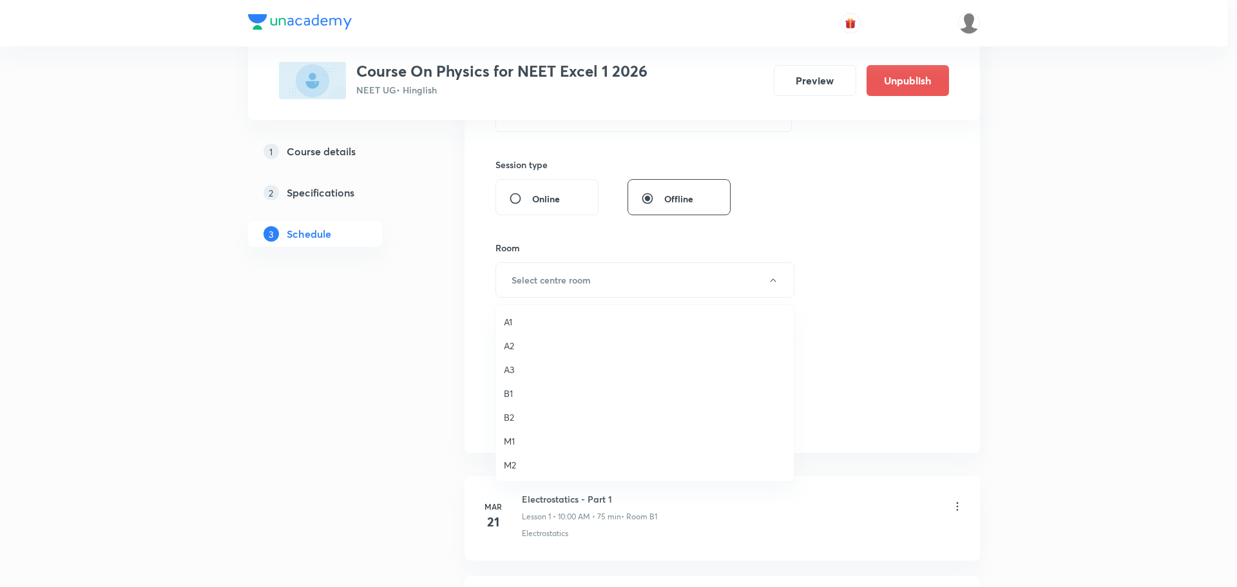
click at [516, 326] on span "A1" at bounding box center [645, 322] width 282 height 14
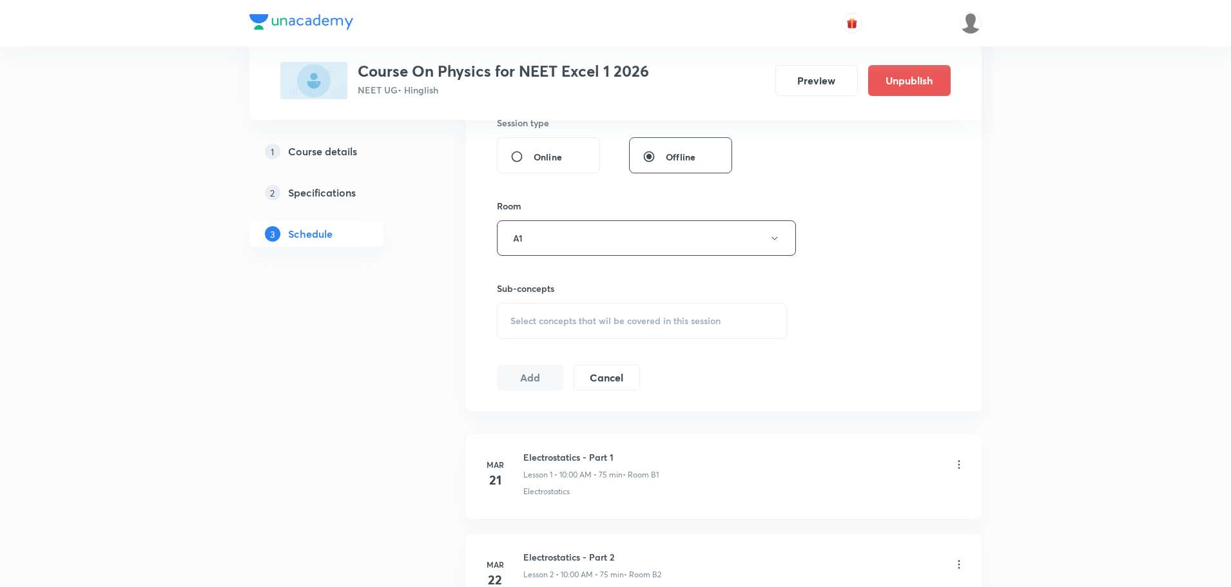
scroll to position [516, 0]
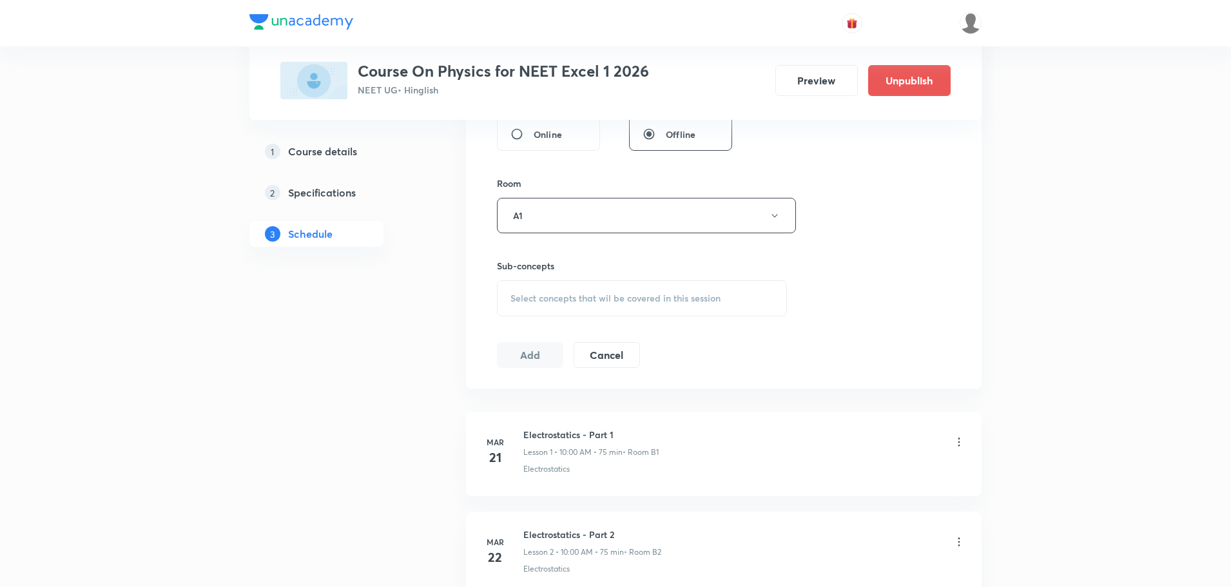
click at [580, 298] on span "Select concepts that wil be covered in this session" at bounding box center [615, 298] width 210 height 10
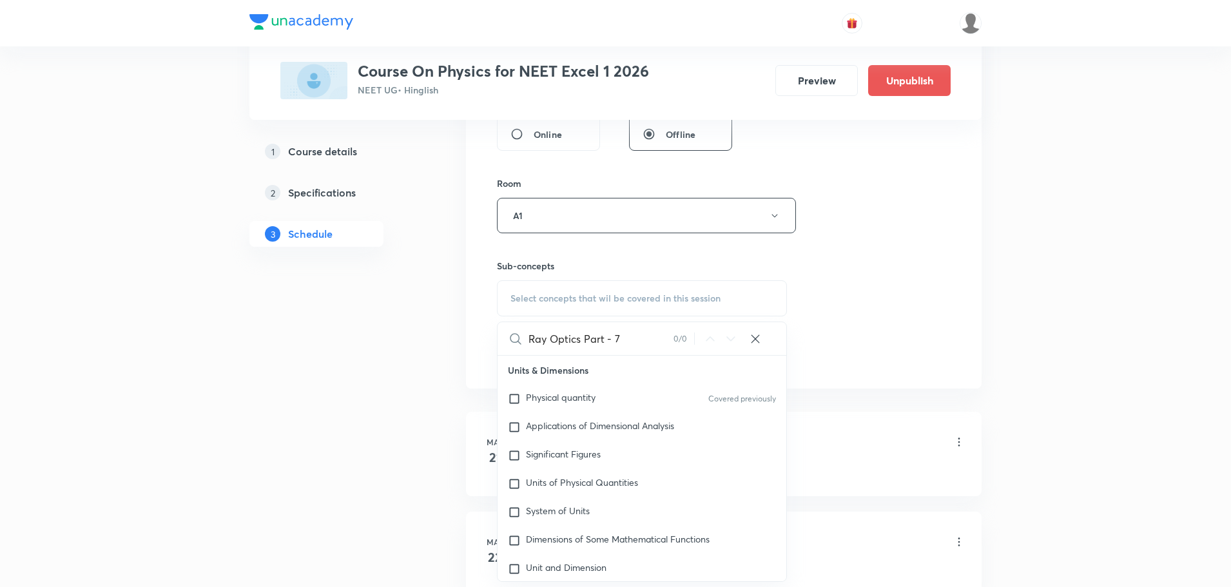
drag, startPoint x: 582, startPoint y: 339, endPoint x: 649, endPoint y: 344, distance: 67.2
click at [649, 344] on input "Ray Optics Part - 7" at bounding box center [600, 338] width 145 height 33
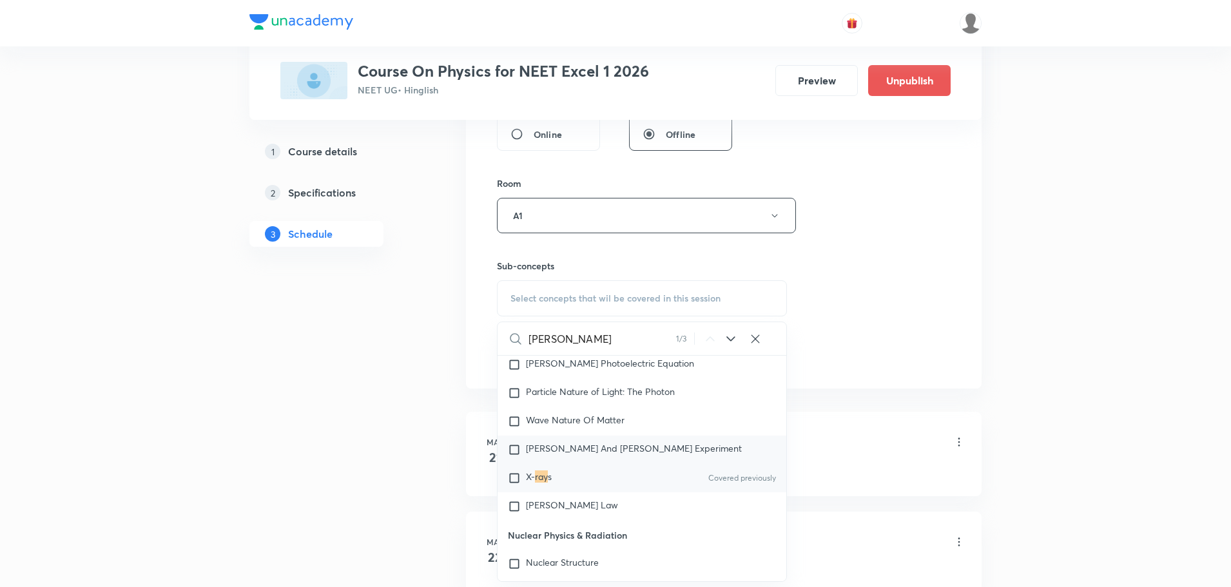
scroll to position [16353, 0]
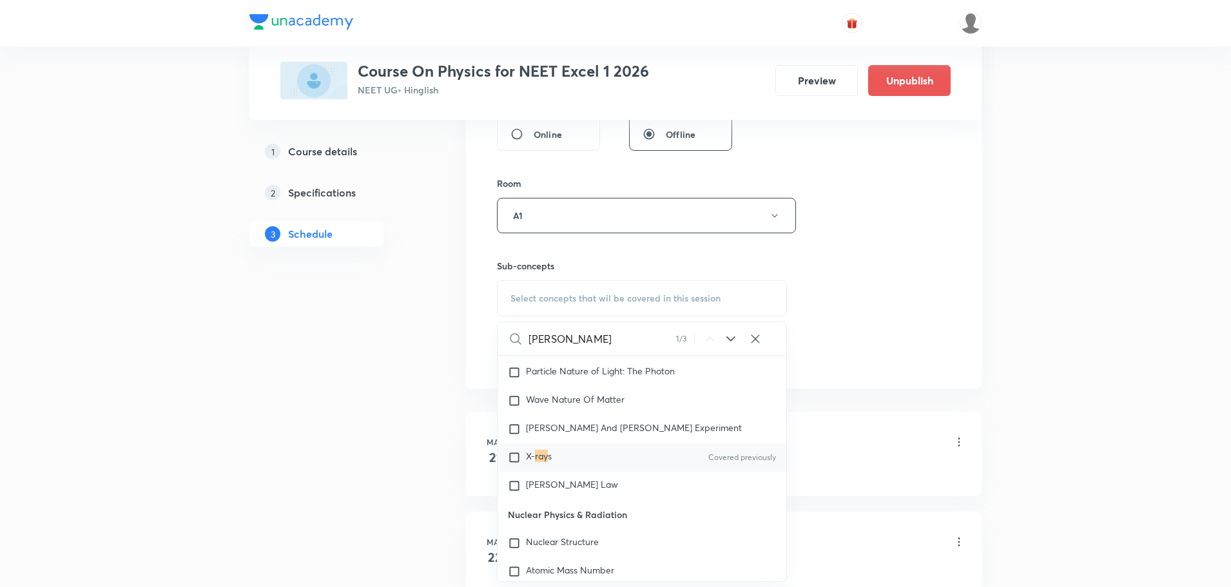
type input "Ray"
click at [671, 456] on div "X- ray s Covered previously" at bounding box center [642, 457] width 289 height 28
checkbox input "true"
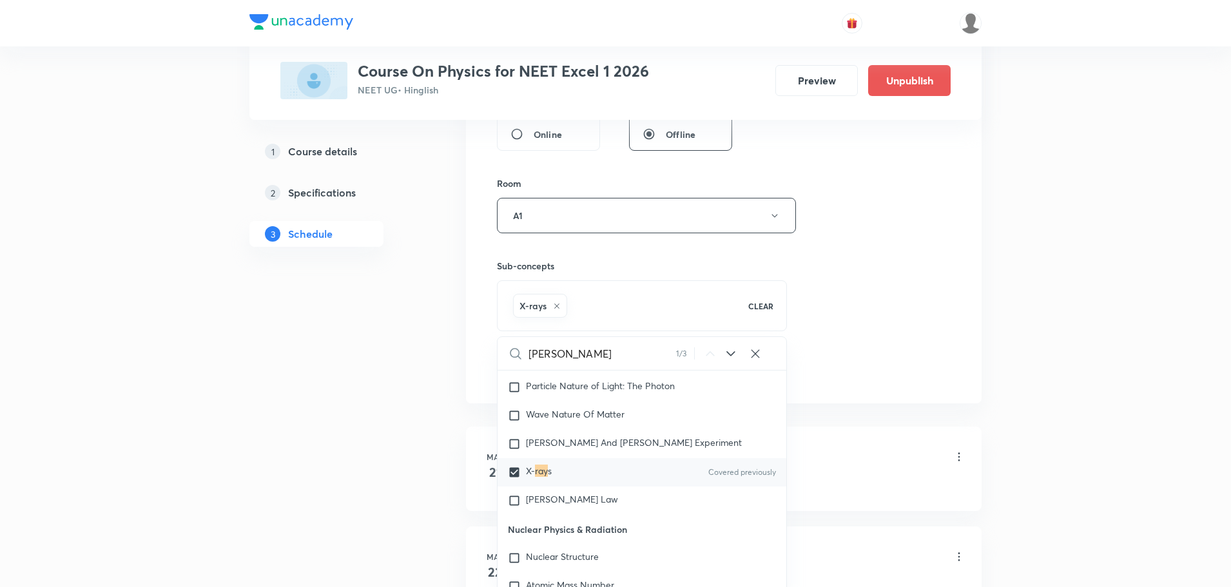
click at [927, 274] on div "Session 100 Live class Session title 19/99 Ray Optics Part - 8 ​ Schedule for O…" at bounding box center [724, 73] width 454 height 620
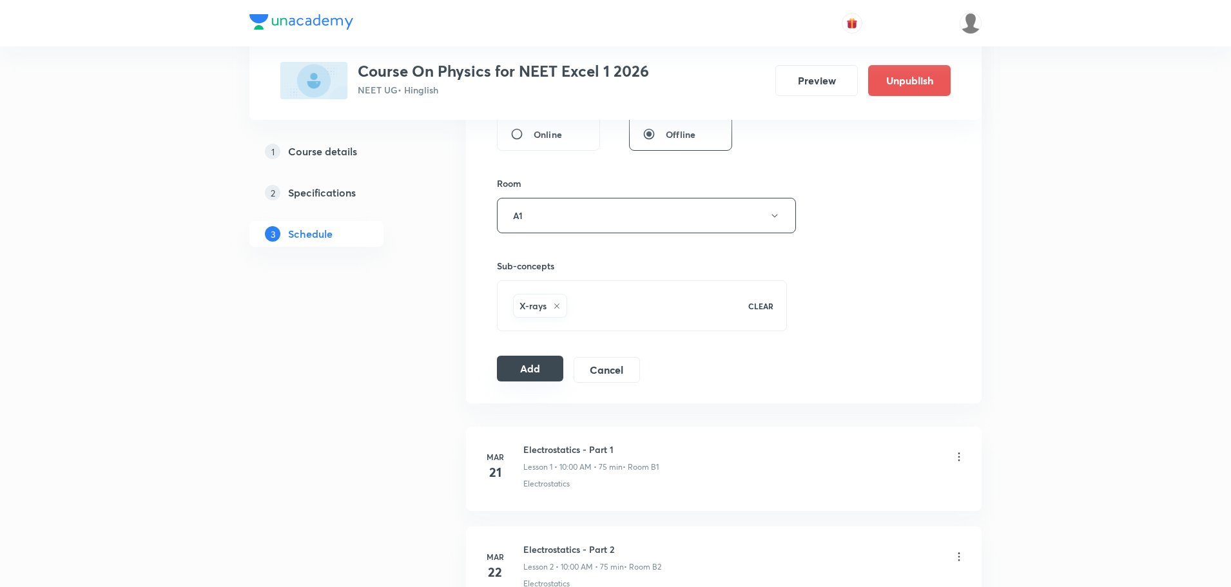
click at [515, 368] on button "Add" at bounding box center [530, 369] width 66 height 26
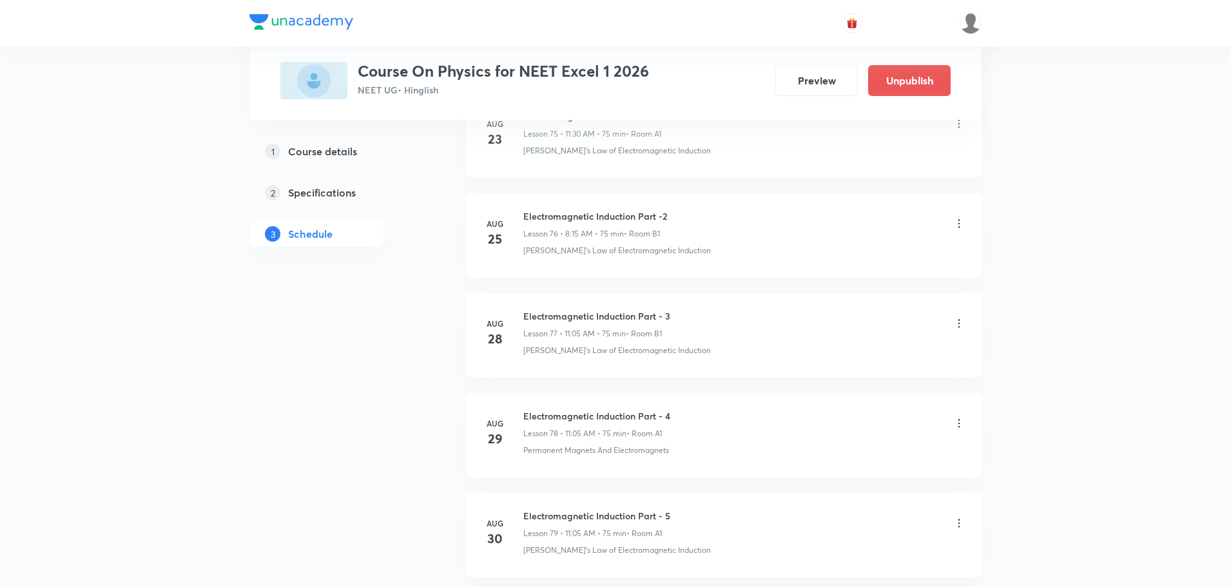
scroll to position [9843, 0]
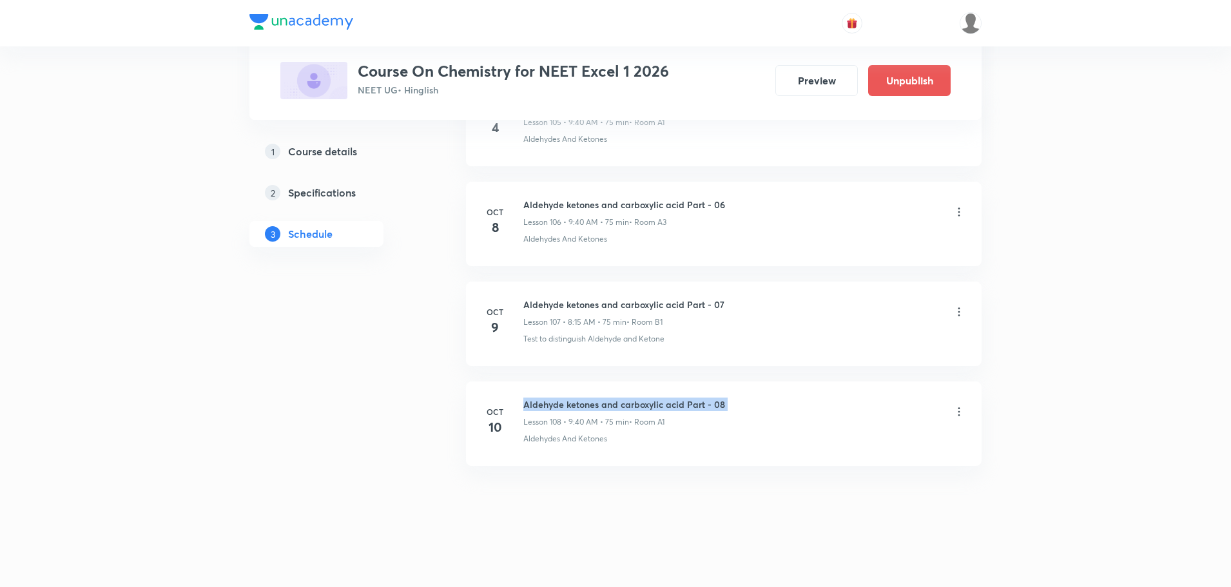
click at [663, 408] on h6 "Aldehyde ketones and carboxylic acid Part - 08" at bounding box center [624, 405] width 202 height 14
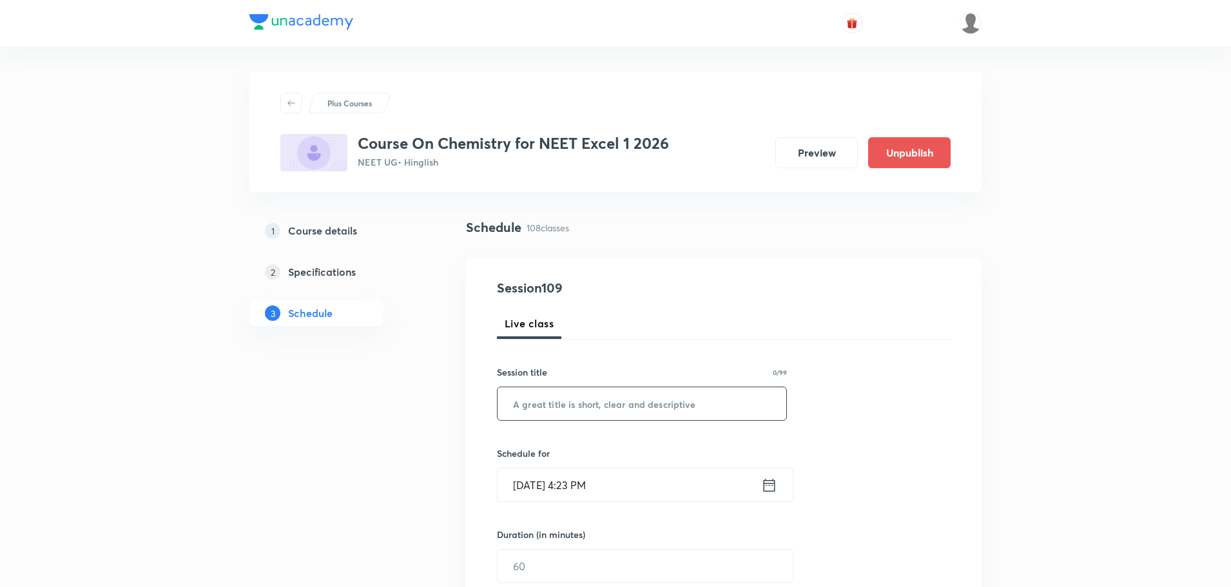
click at [681, 409] on input "text" at bounding box center [642, 403] width 289 height 33
paste input "Aldehyde ketones and carboxylic acid Part - 08"
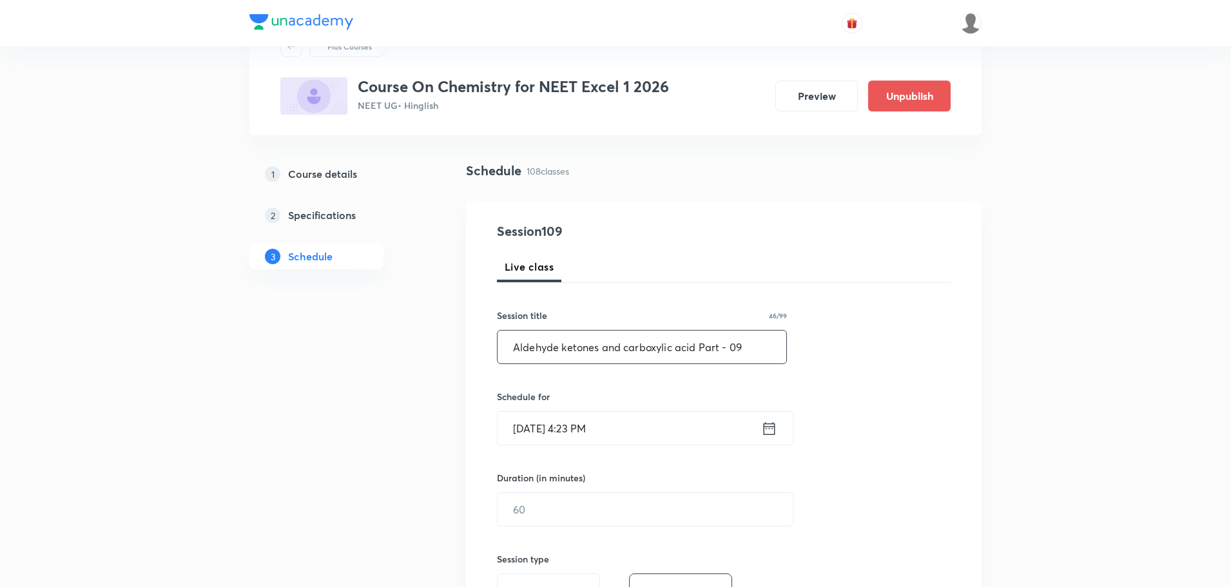
scroll to position [193, 0]
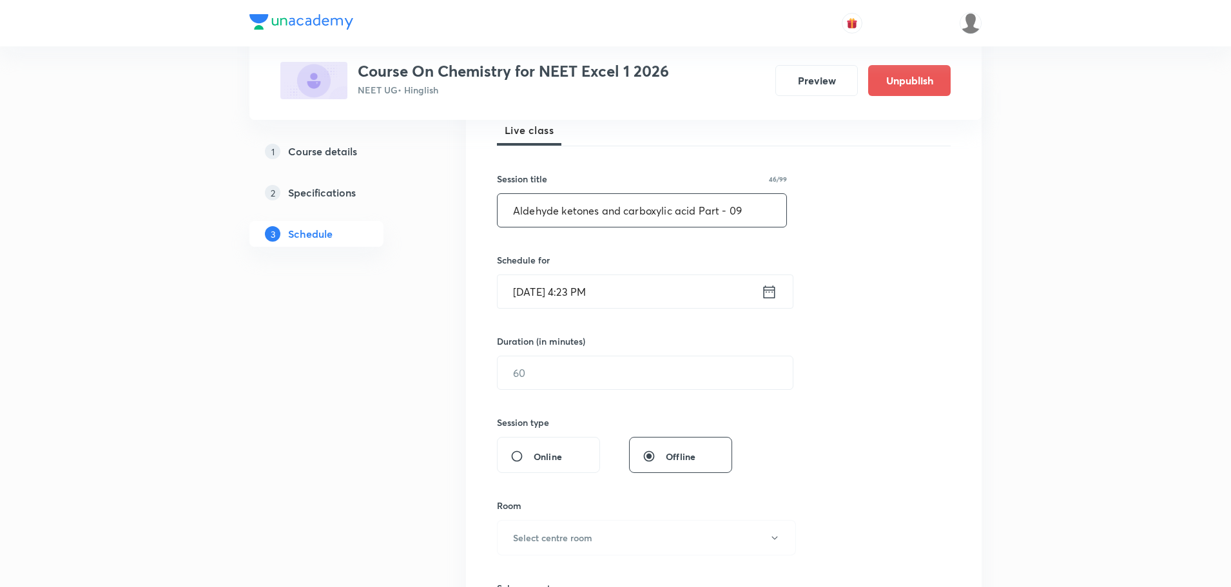
type input "Aldehyde ketones and carboxylic acid Part - 09"
click at [764, 294] on icon at bounding box center [770, 291] width 12 height 13
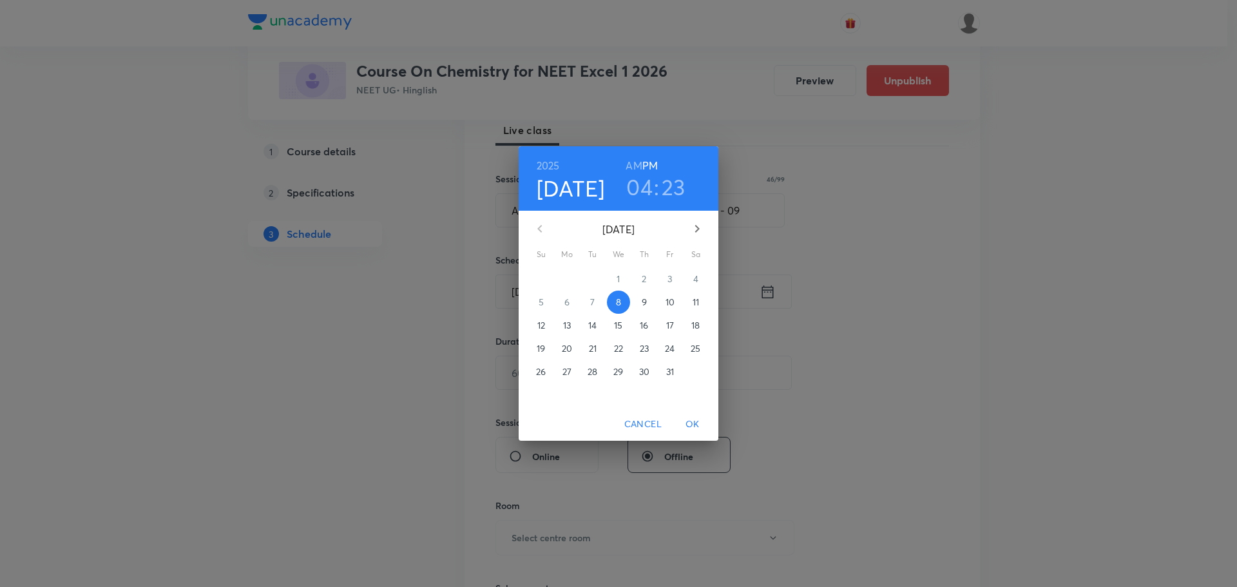
click at [688, 300] on span "11" at bounding box center [695, 302] width 23 height 13
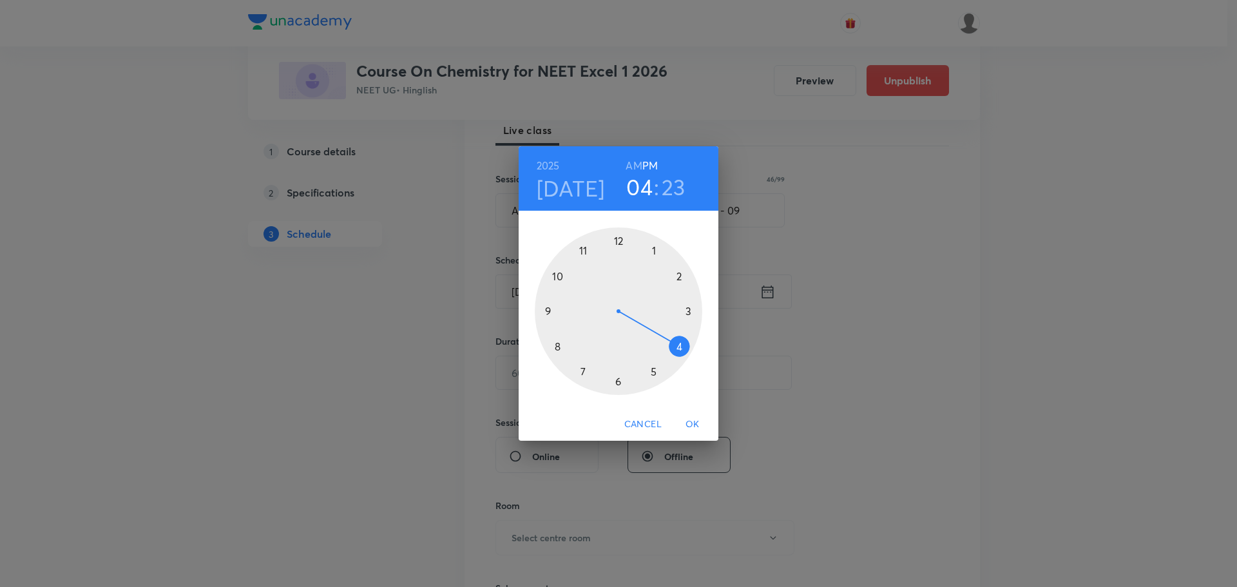
click at [546, 311] on div at bounding box center [619, 311] width 168 height 168
click at [557, 346] on div at bounding box center [619, 311] width 168 height 168
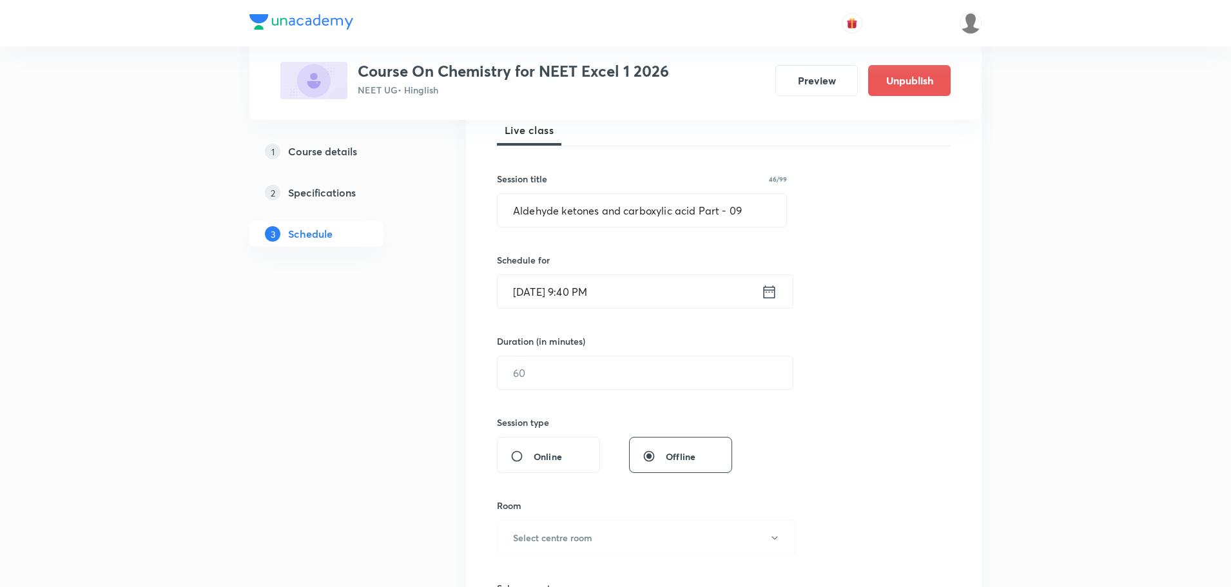
click at [771, 297] on icon at bounding box center [769, 292] width 16 height 18
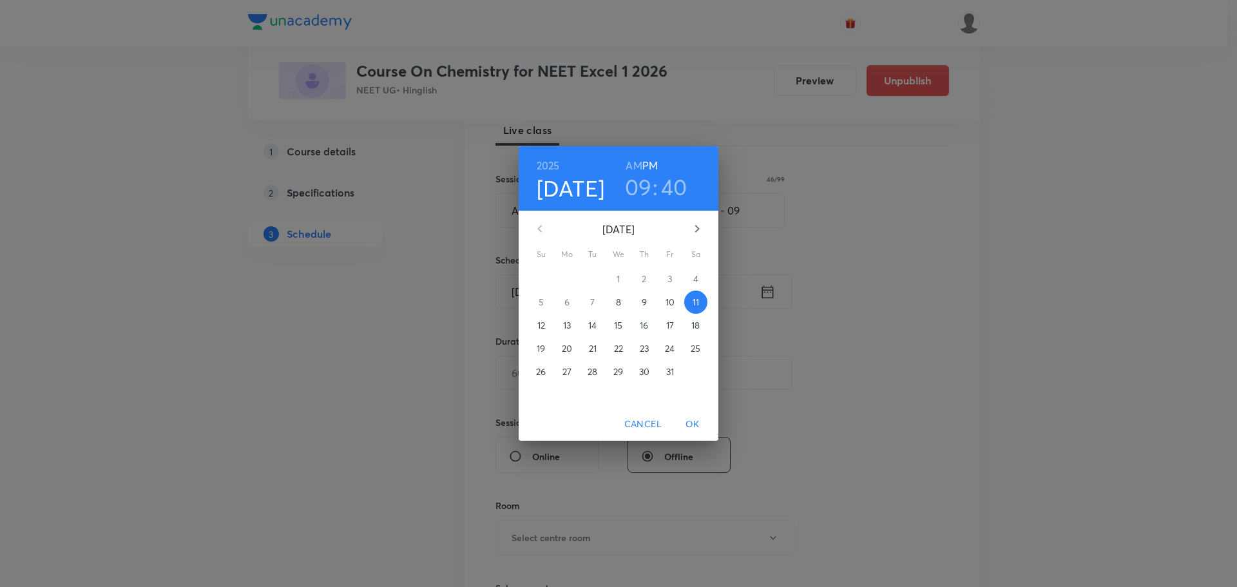
click at [639, 166] on h6 "AM" at bounding box center [634, 166] width 16 height 18
click at [690, 428] on span "OK" at bounding box center [692, 424] width 31 height 16
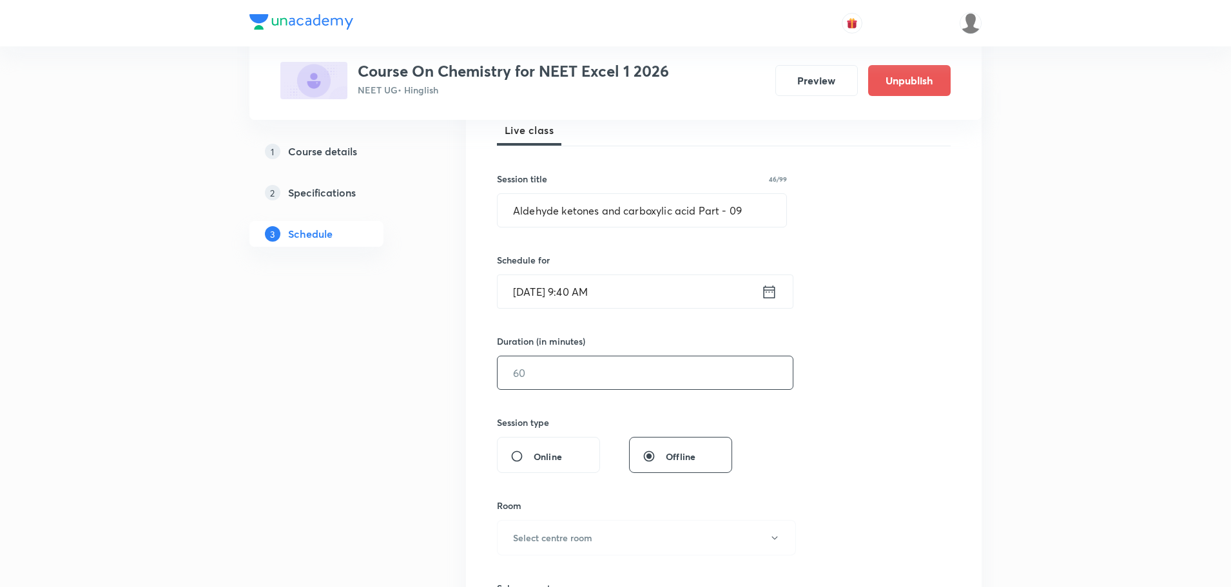
scroll to position [258, 0]
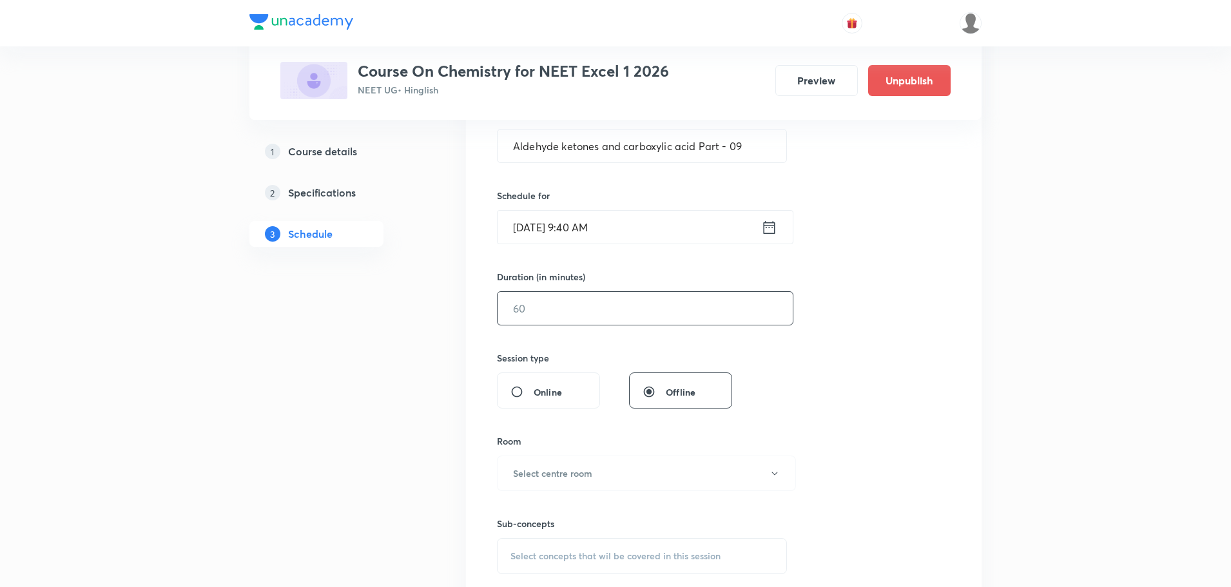
click at [625, 303] on input "text" at bounding box center [645, 308] width 295 height 33
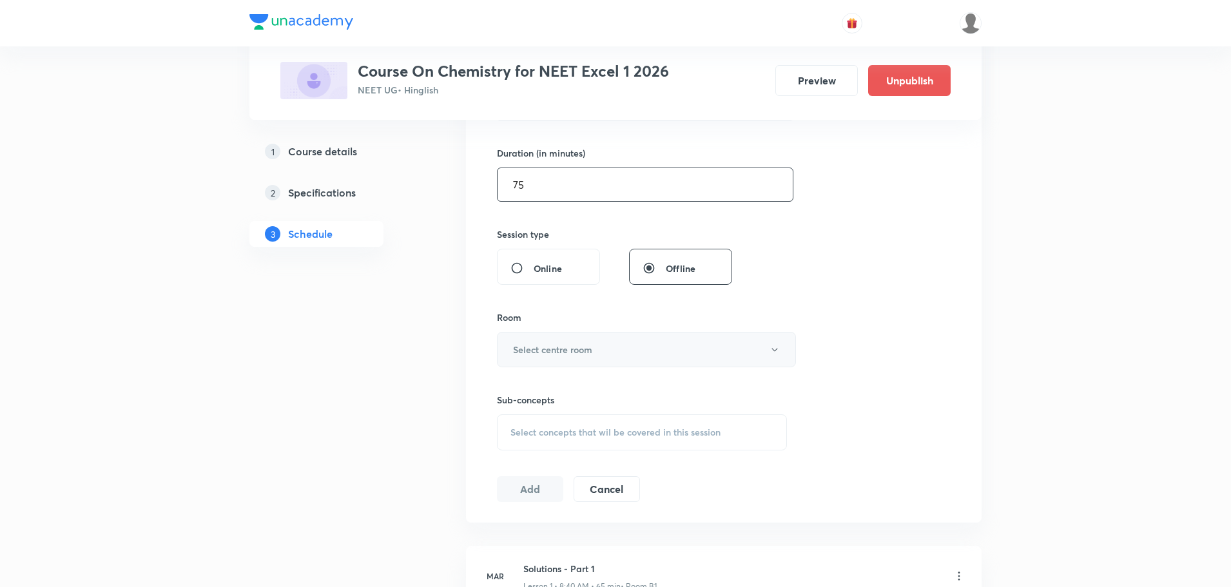
scroll to position [387, 0]
type input "75"
click at [594, 336] on button "Select centre room" at bounding box center [646, 344] width 299 height 35
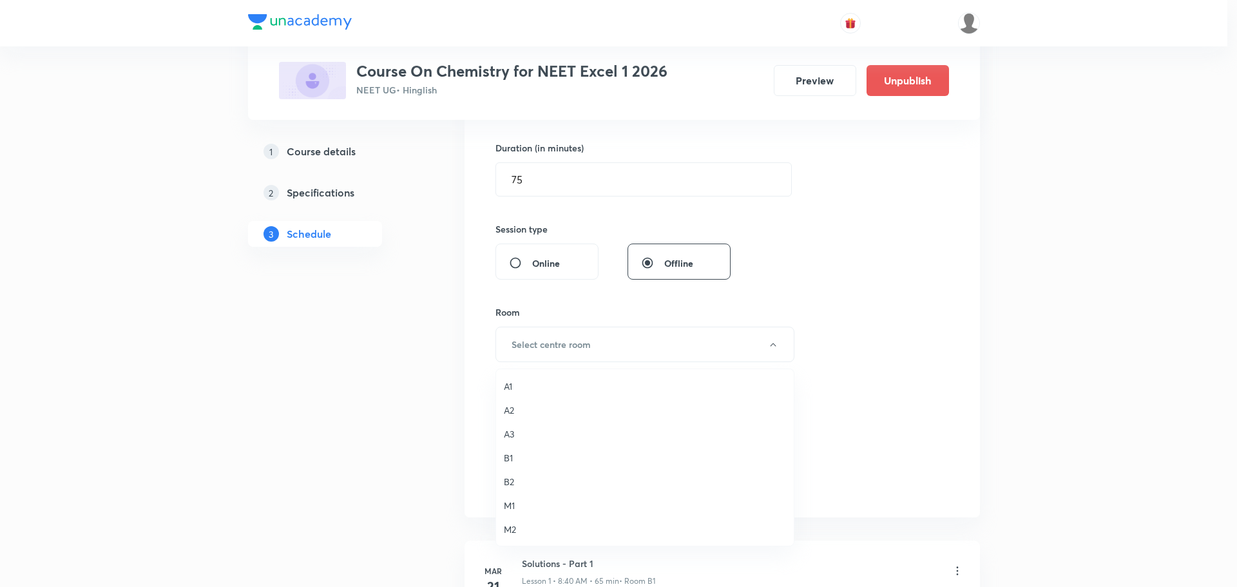
click at [505, 385] on span "A1" at bounding box center [645, 387] width 282 height 14
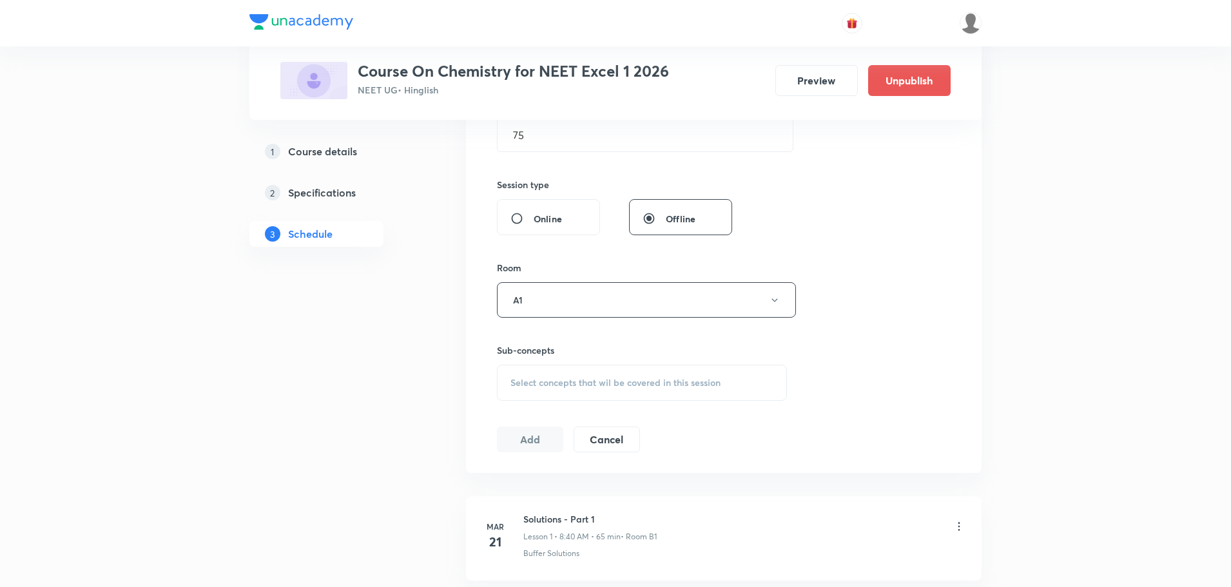
scroll to position [516, 0]
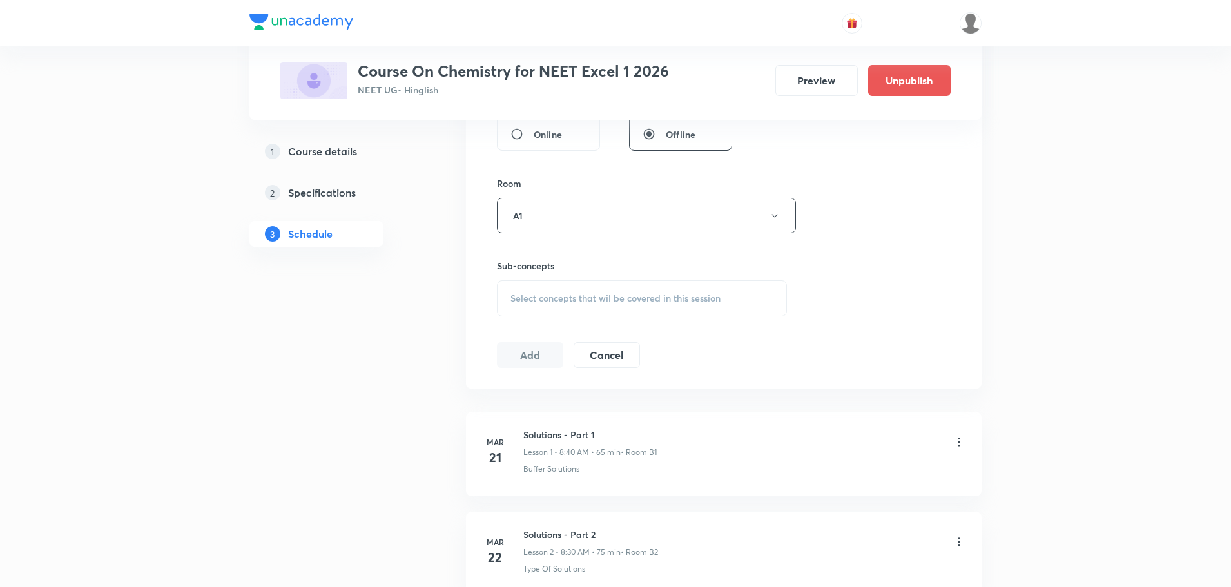
click at [601, 298] on span "Select concepts that wil be covered in this session" at bounding box center [615, 298] width 210 height 10
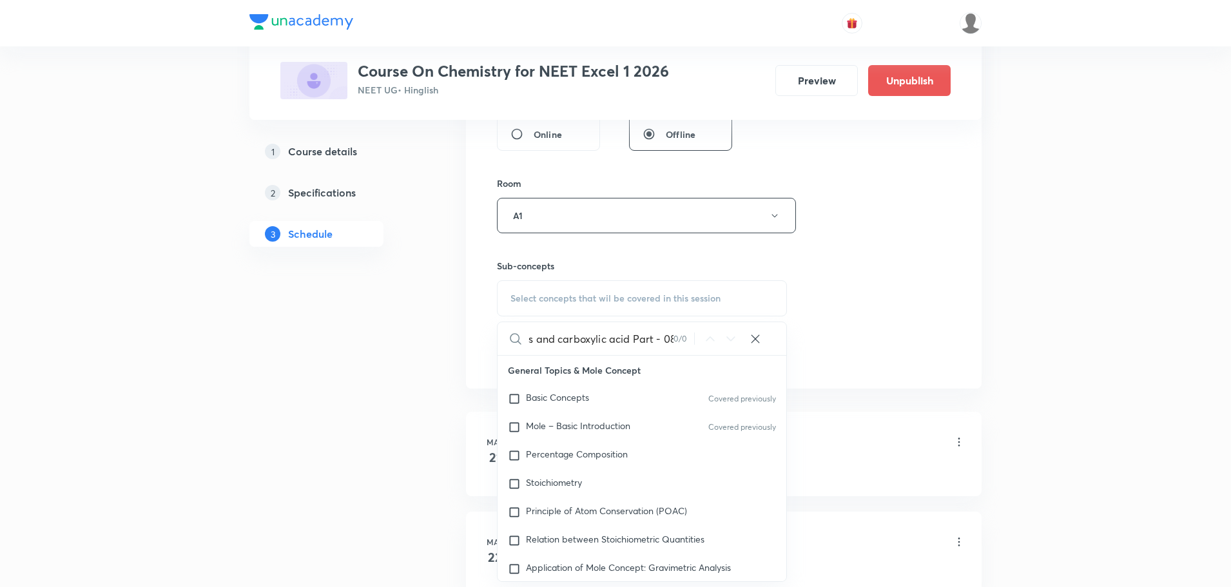
scroll to position [0, 84]
drag, startPoint x: 533, startPoint y: 343, endPoint x: 684, endPoint y: 339, distance: 151.5
click at [684, 339] on div "Aldehyde ketones and carboxylic acid Part - 08 0 / 0 ​" at bounding box center [642, 338] width 289 height 33
click at [602, 340] on input "Aldehyde ketones" at bounding box center [600, 338] width 145 height 33
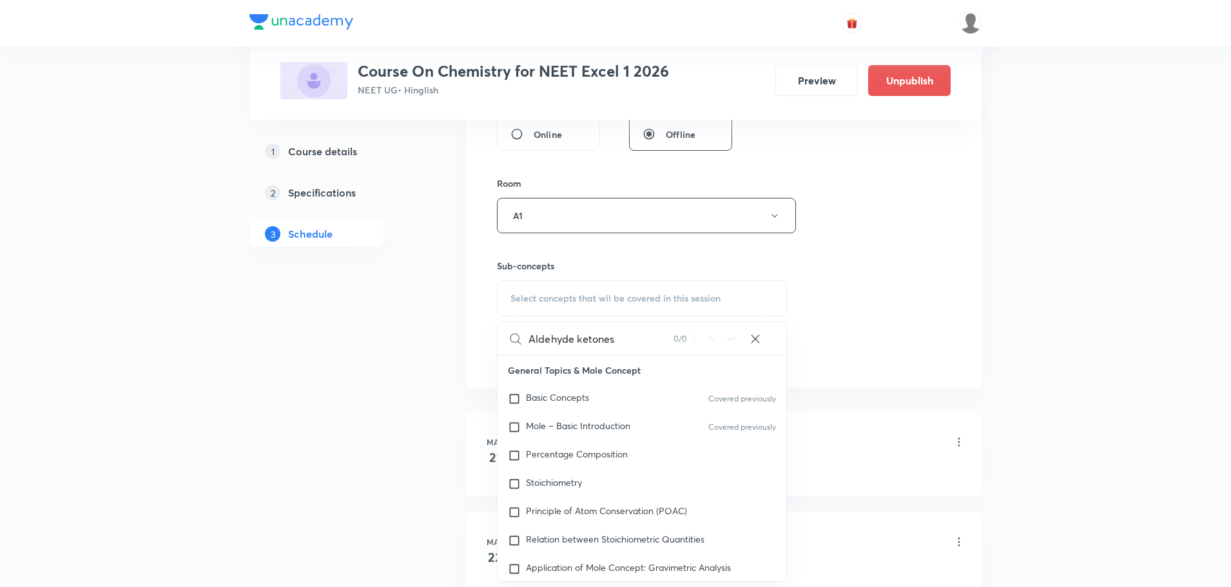
click at [602, 340] on input "Aldehyde ketones" at bounding box center [600, 338] width 145 height 33
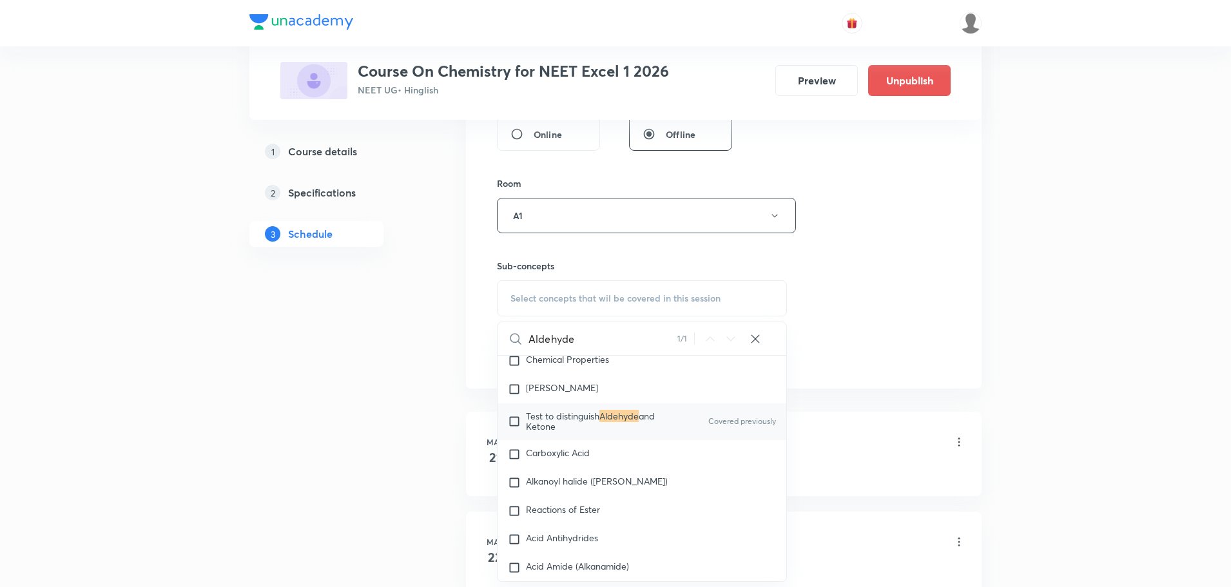
scroll to position [35962, 0]
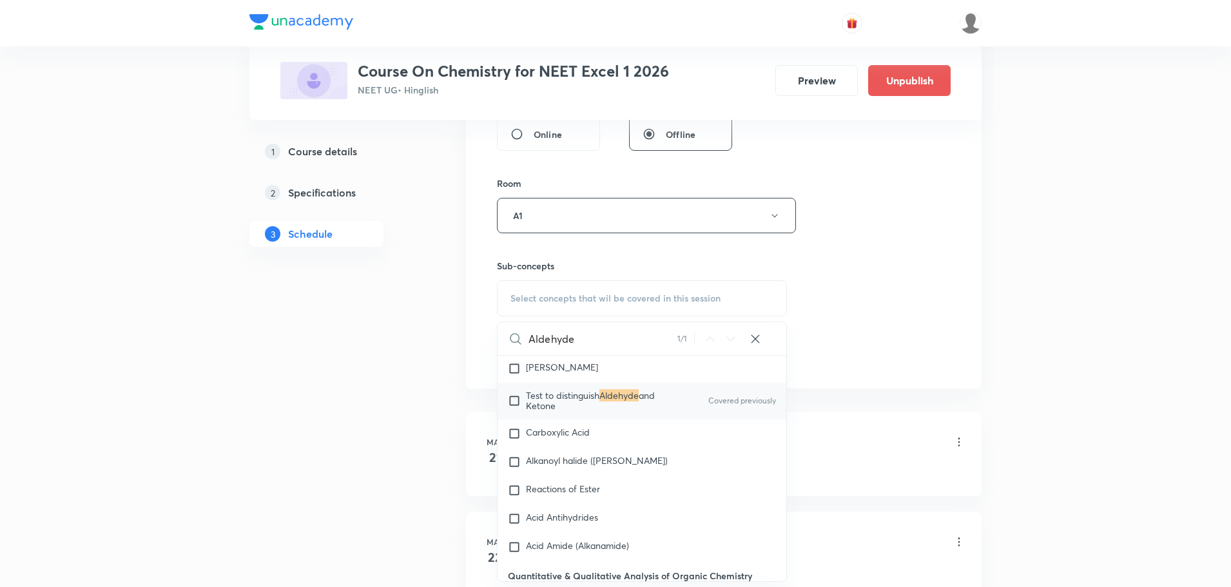
type input "Aldehyde"
click at [664, 419] on div "Test to distinguish Aldehyde and Ketone Covered previously" at bounding box center [642, 401] width 289 height 36
checkbox input "true"
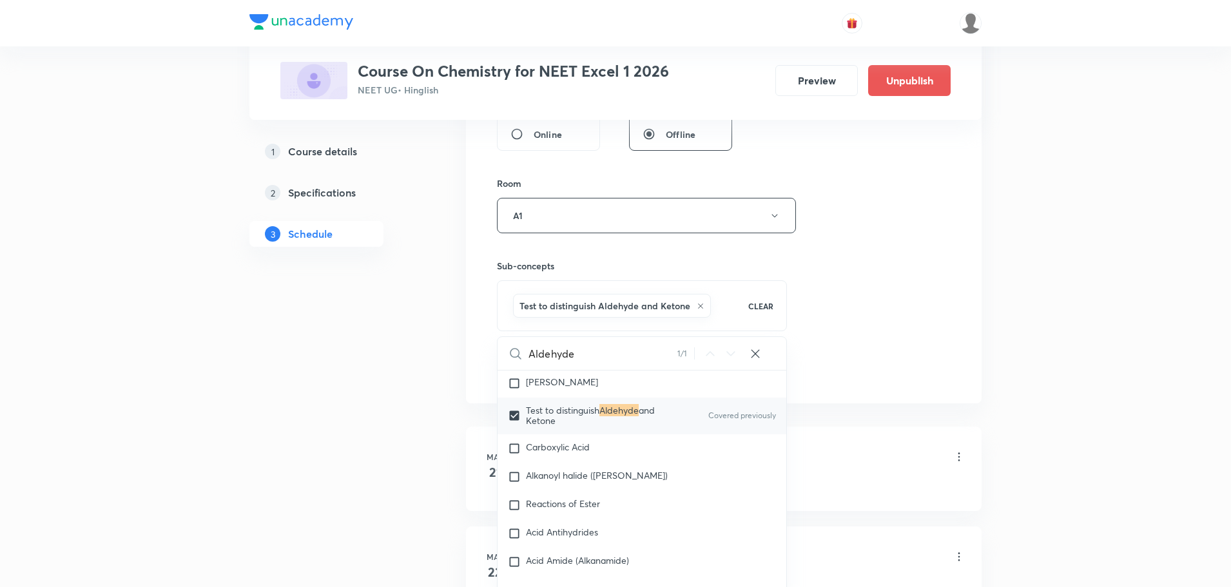
click at [851, 351] on div "Session 109 Live class Session title 46/99 Aldehyde ketones and carboxylic acid…" at bounding box center [724, 73] width 454 height 620
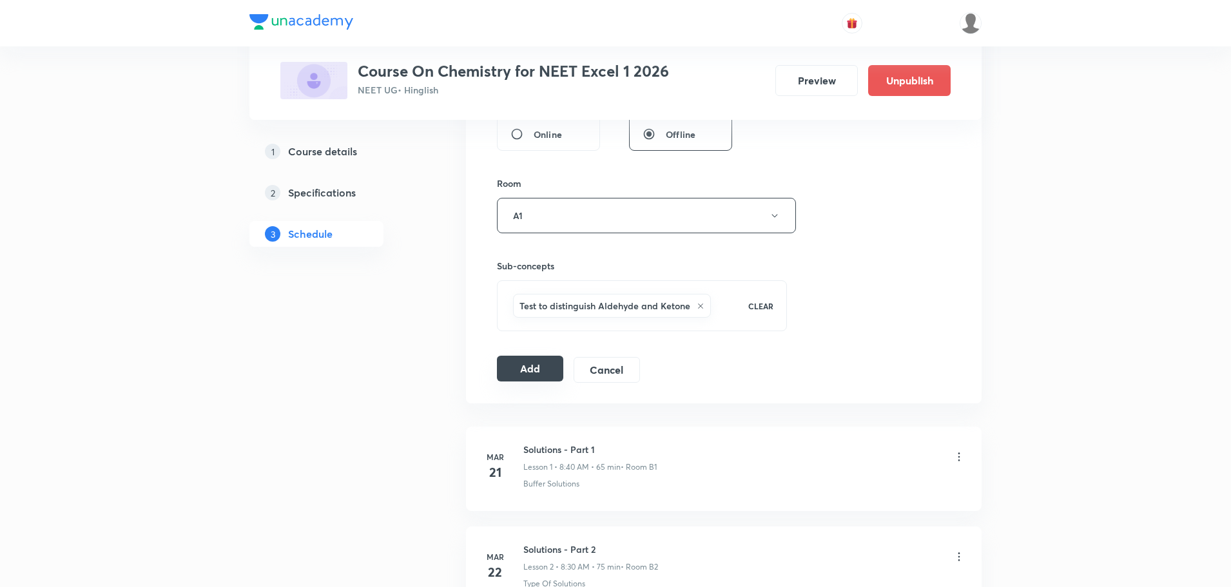
click at [552, 374] on button "Add" at bounding box center [530, 369] width 66 height 26
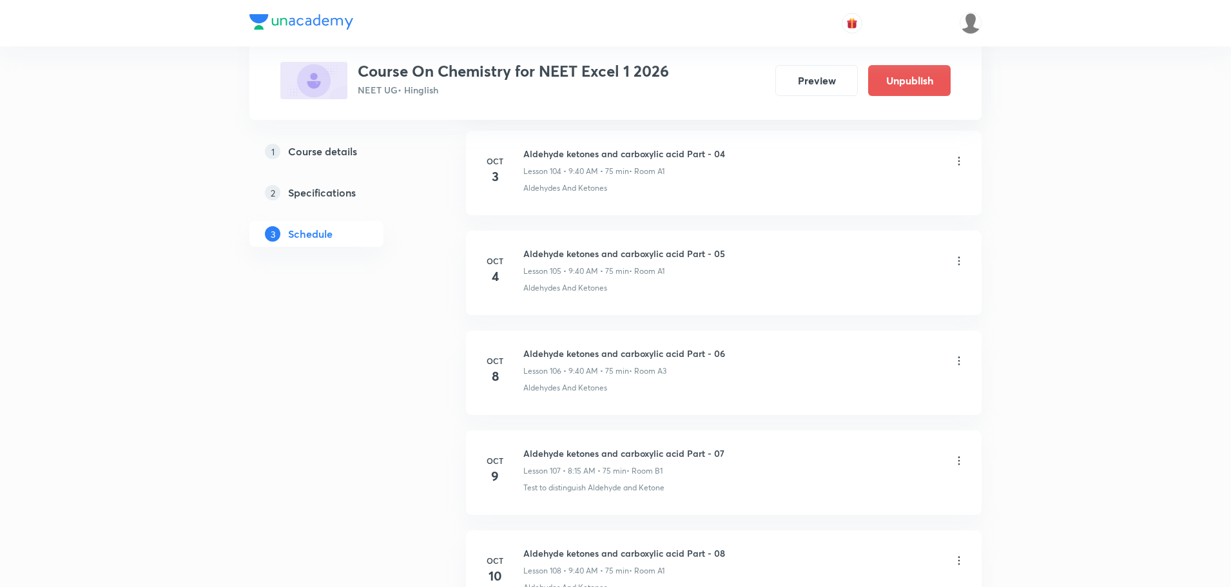
scroll to position [10742, 0]
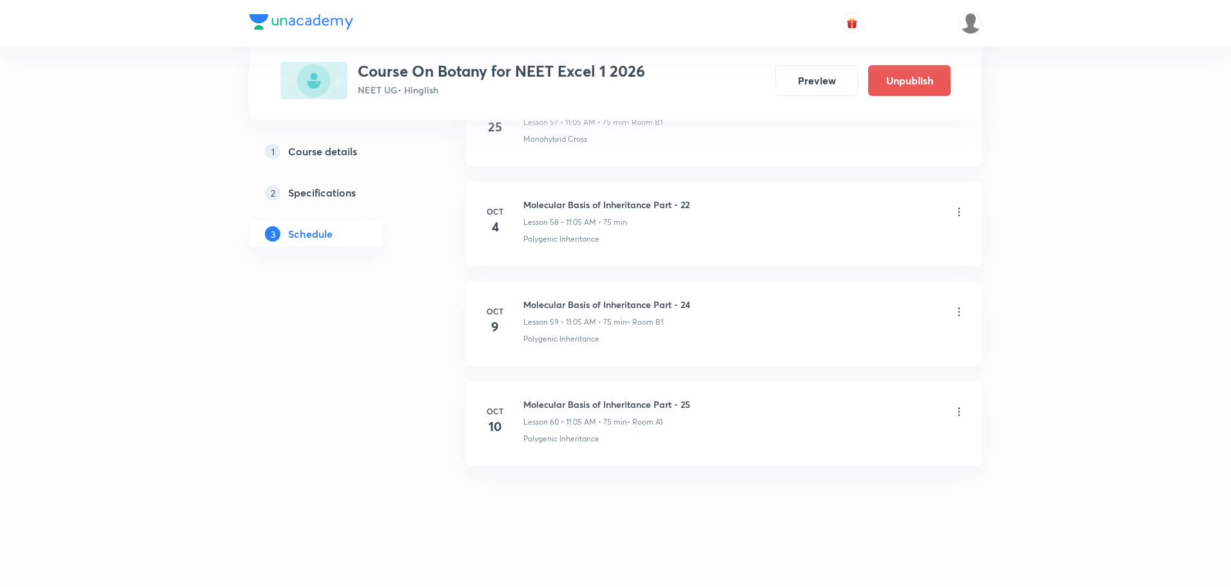
click at [591, 406] on h6 "Molecular Basis of Inheritance Part - 25" at bounding box center [606, 405] width 167 height 14
copy h6 "Molecular Basis of Inheritance Part - 25"
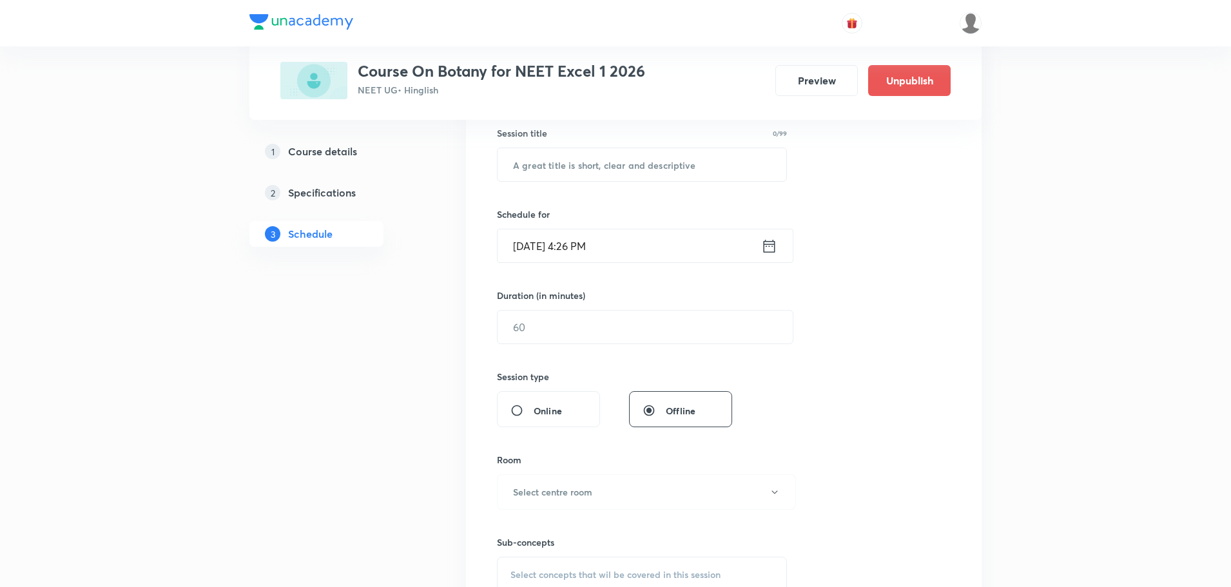
scroll to position [15, 0]
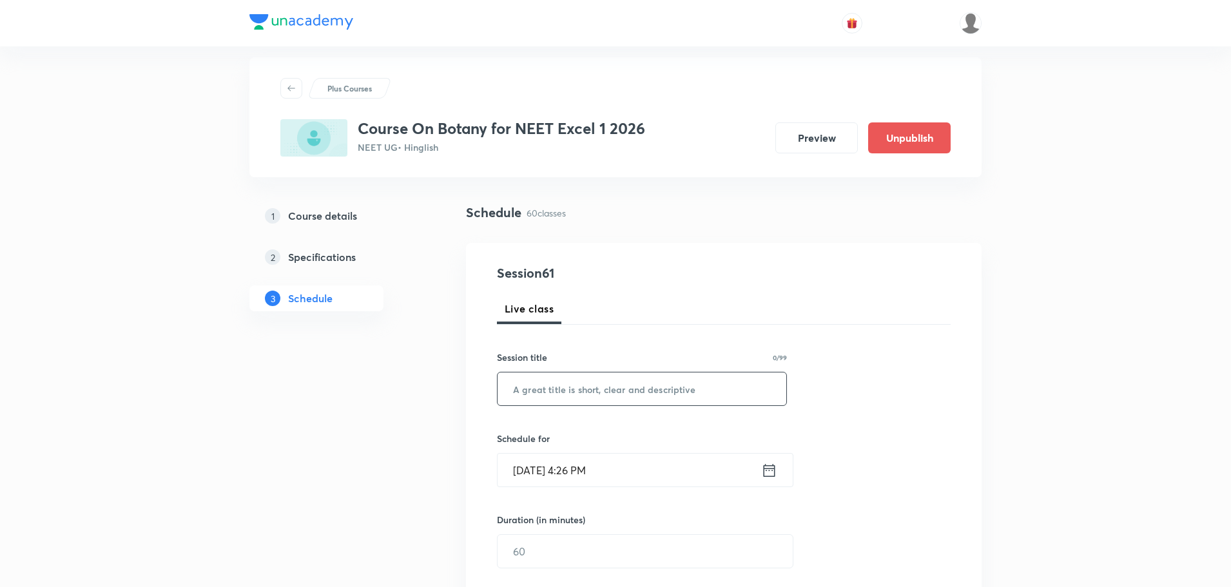
click at [684, 382] on input "text" at bounding box center [642, 388] width 289 height 33
paste input "Molecular Basis of Inheritance Part - 25"
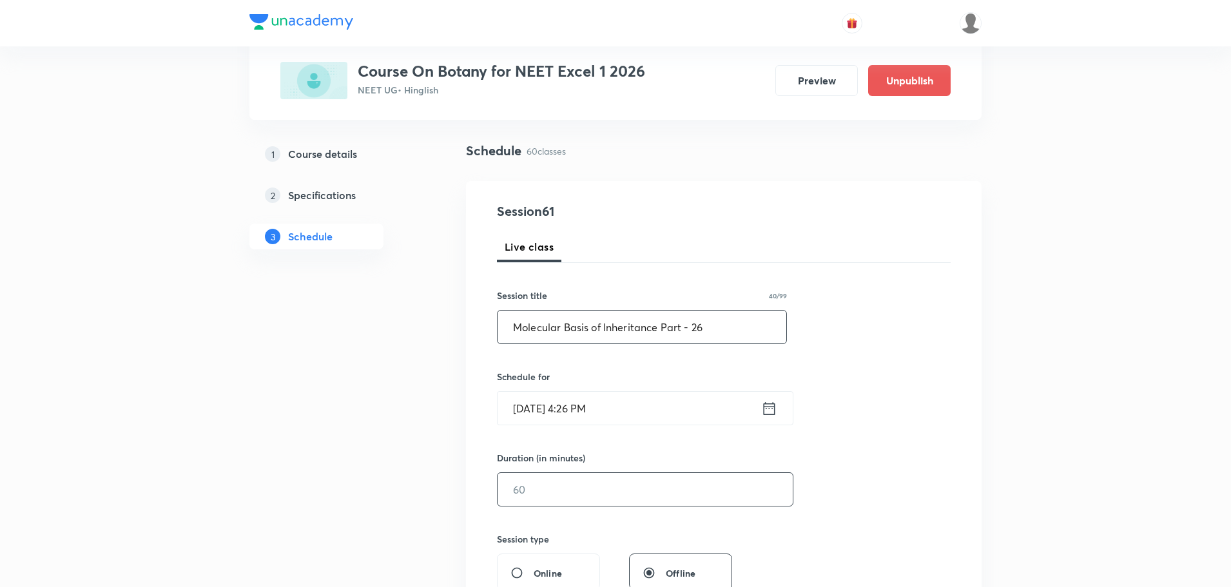
scroll to position [208, 0]
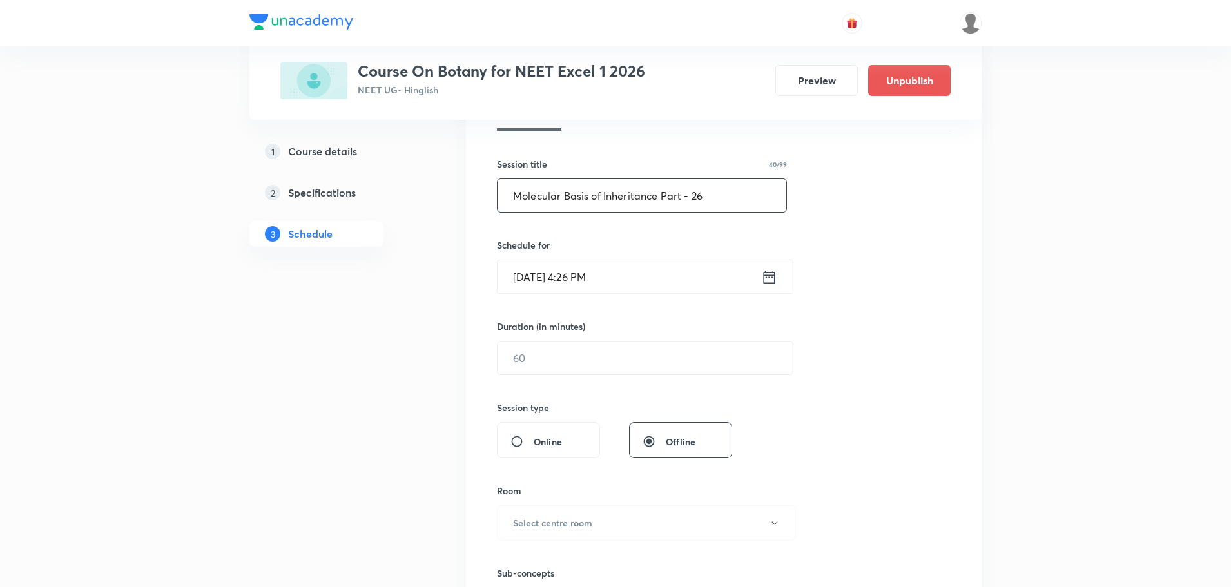
type input "Molecular Basis of Inheritance Part - 26"
click at [774, 276] on icon at bounding box center [769, 277] width 16 height 18
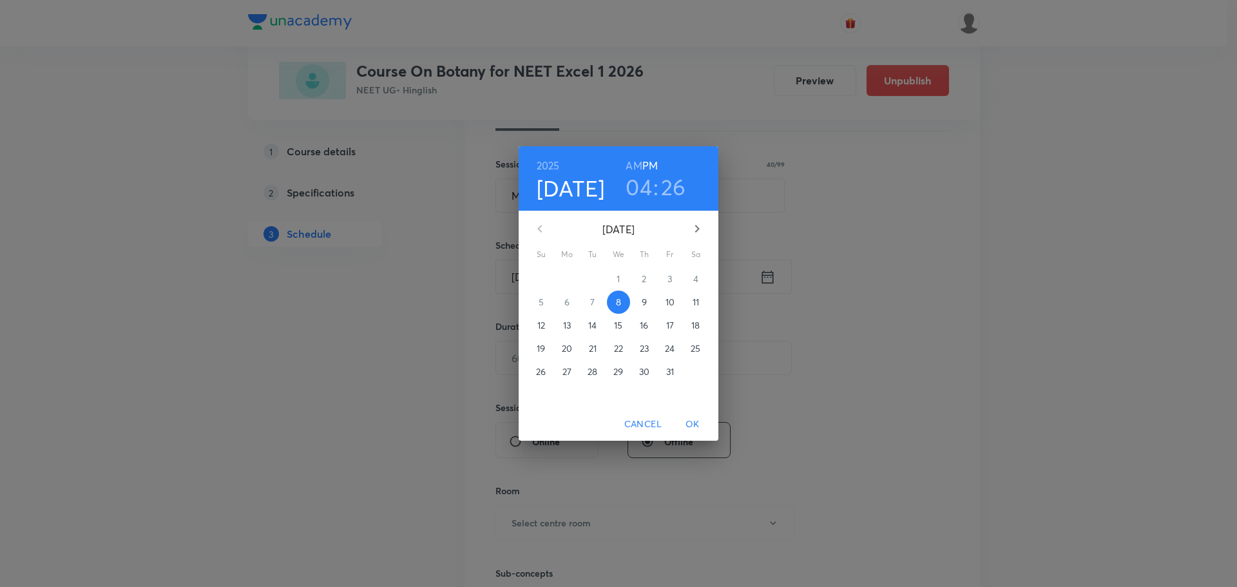
click at [695, 300] on p "11" at bounding box center [696, 302] width 6 height 13
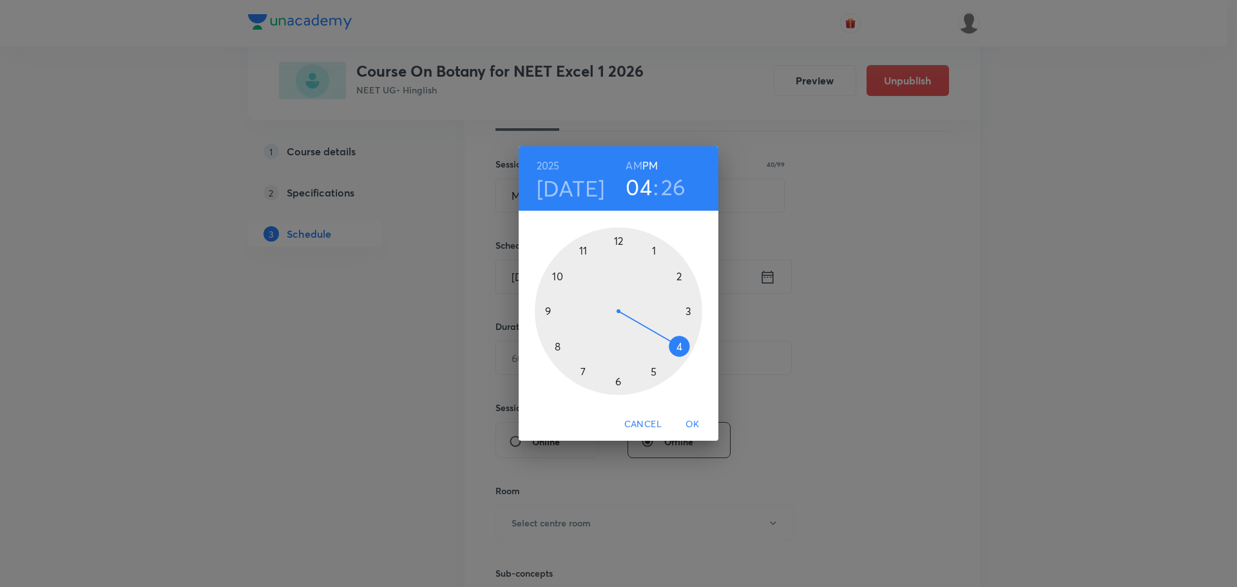
click at [583, 251] on div at bounding box center [619, 311] width 168 height 168
click at [652, 247] on div at bounding box center [619, 311] width 168 height 168
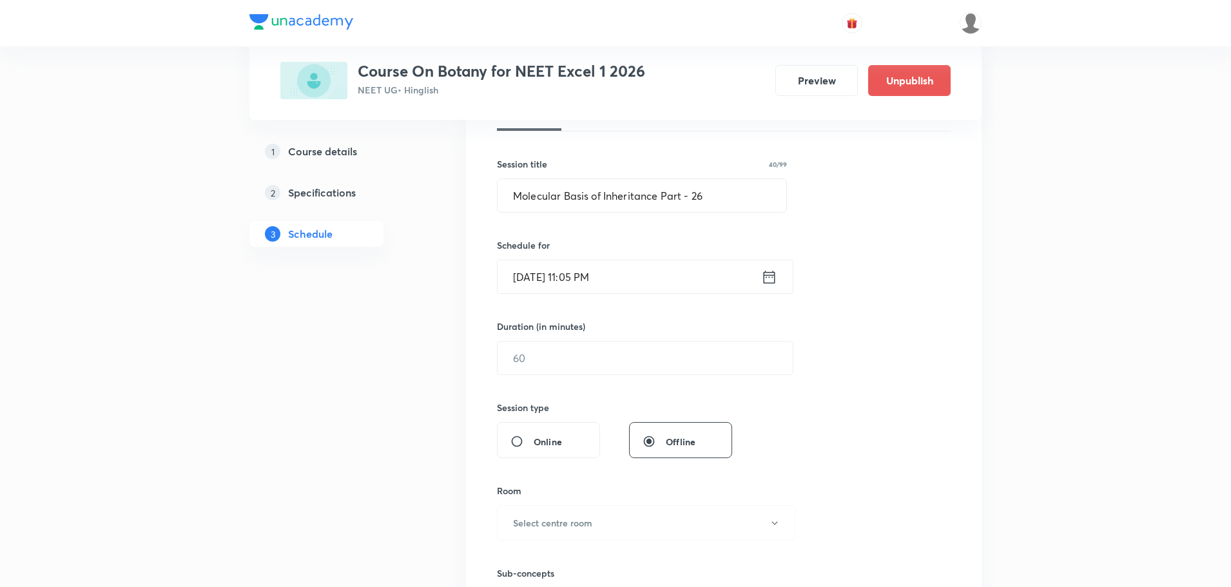
click at [771, 280] on icon at bounding box center [769, 277] width 16 height 18
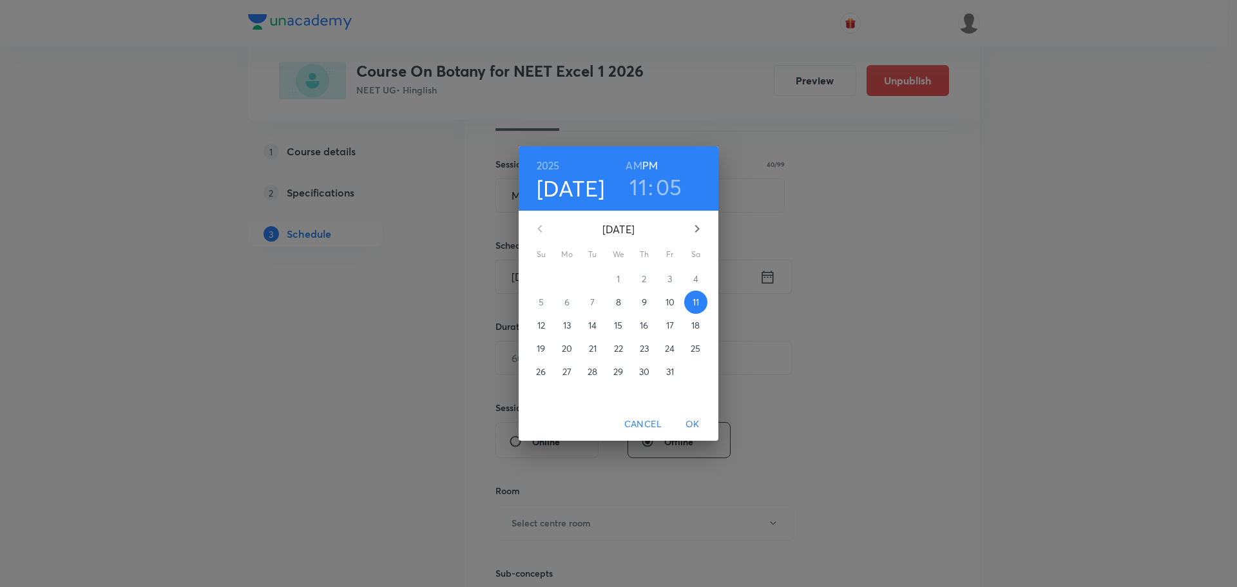
click at [637, 164] on h6 "AM" at bounding box center [634, 166] width 16 height 18
click at [694, 423] on span "OK" at bounding box center [692, 424] width 31 height 16
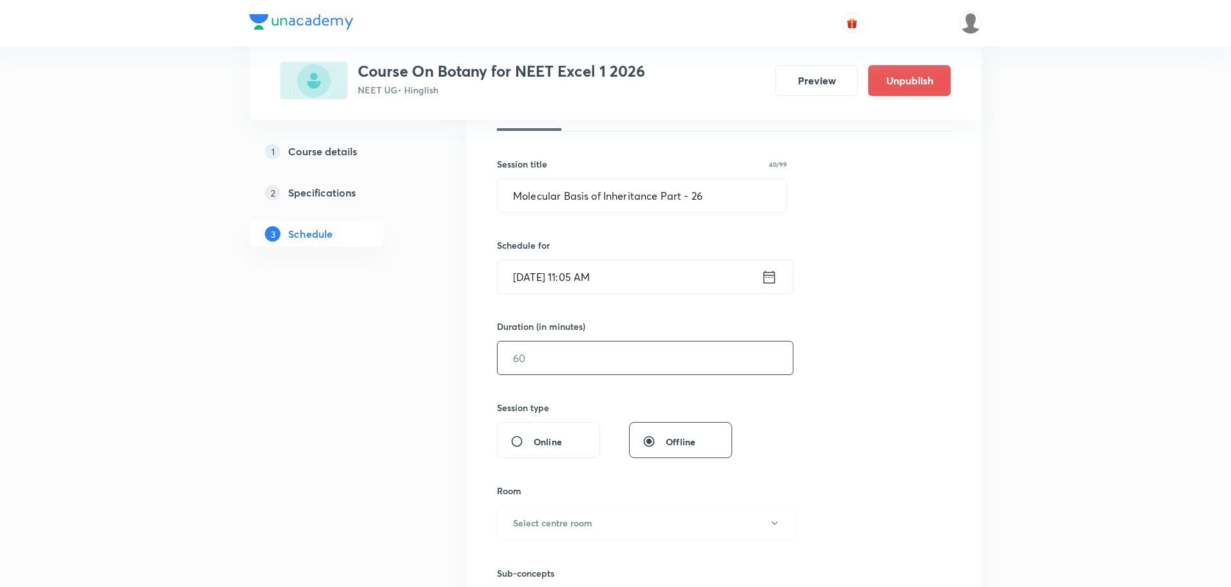
click at [554, 359] on input "text" at bounding box center [645, 358] width 295 height 33
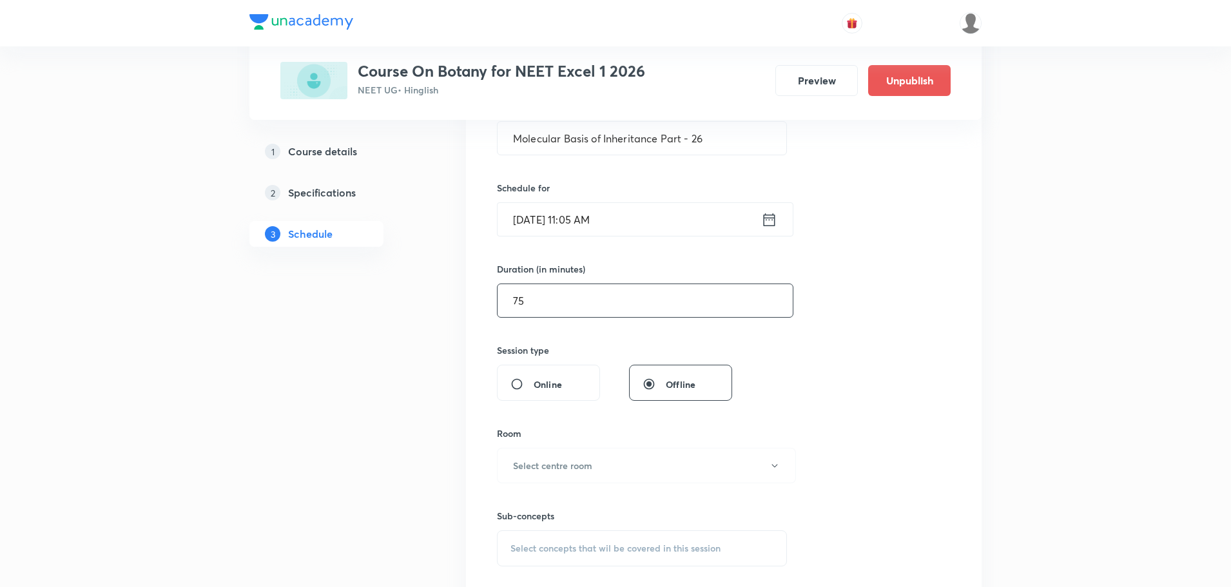
scroll to position [337, 0]
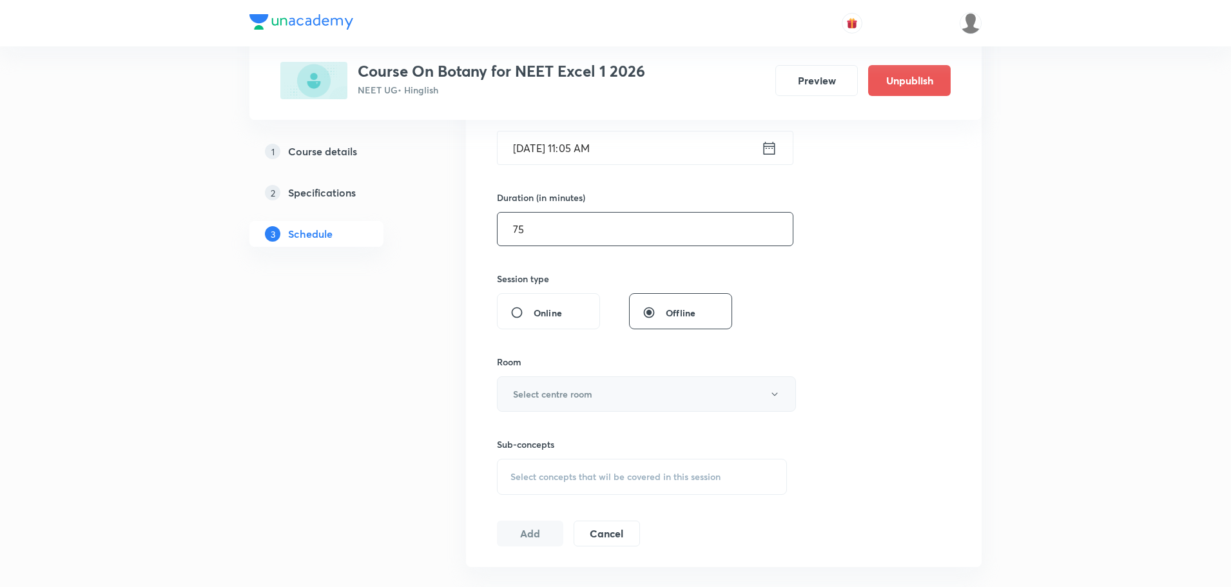
type input "75"
click at [568, 390] on h6 "Select centre room" at bounding box center [552, 394] width 79 height 14
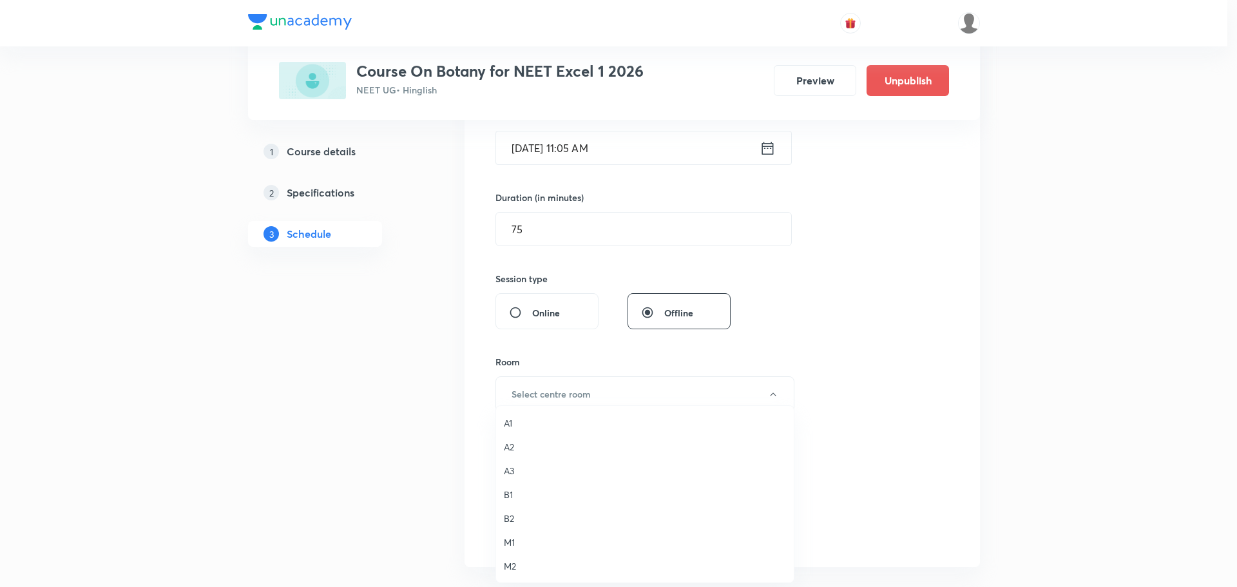
click at [523, 444] on span "A2" at bounding box center [645, 447] width 282 height 14
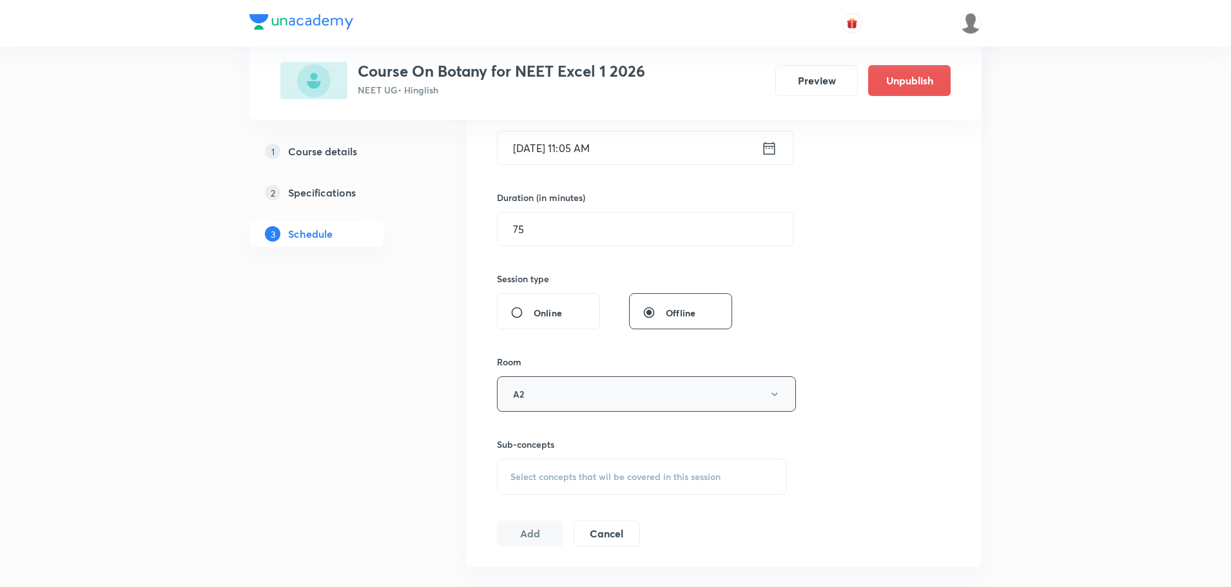
click at [541, 406] on button "A2" at bounding box center [646, 393] width 299 height 35
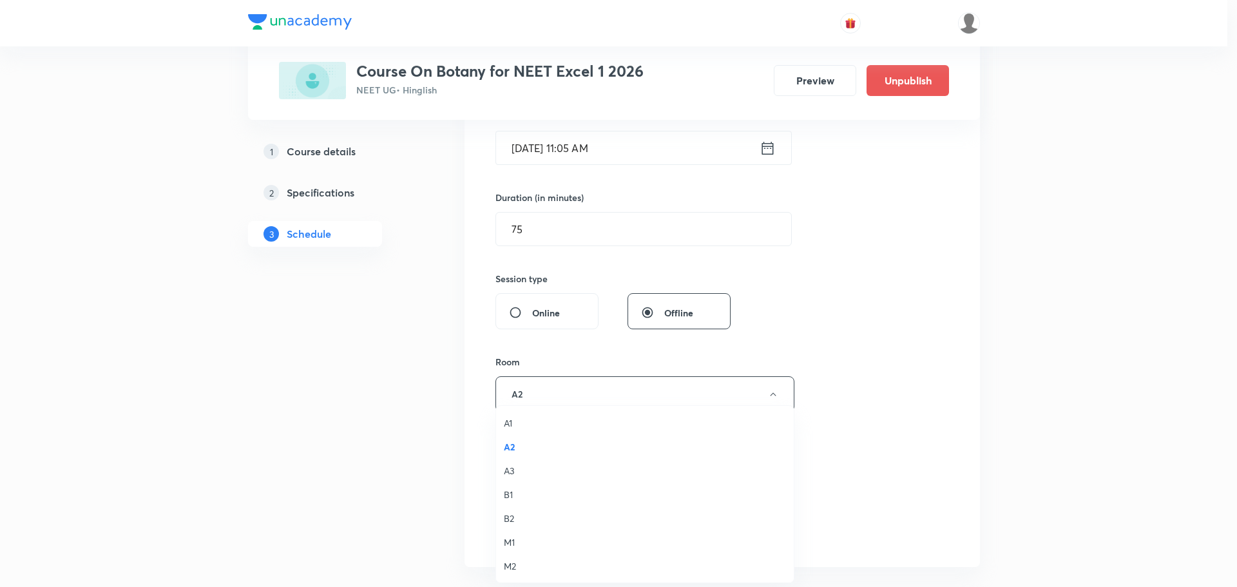
click at [517, 420] on span "A1" at bounding box center [645, 423] width 282 height 14
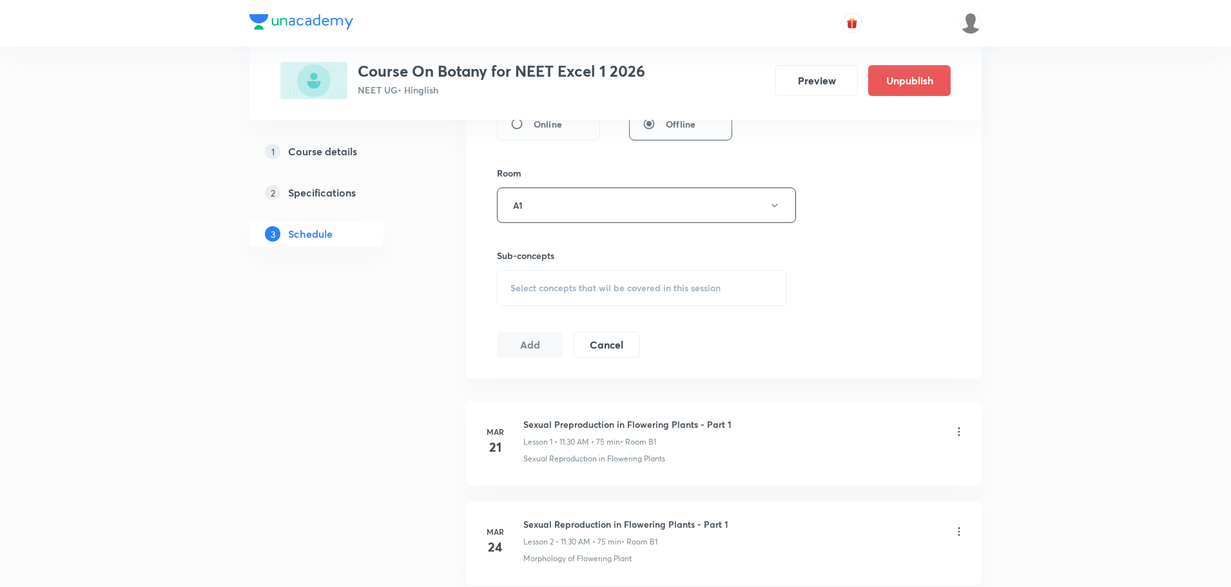
scroll to position [530, 0]
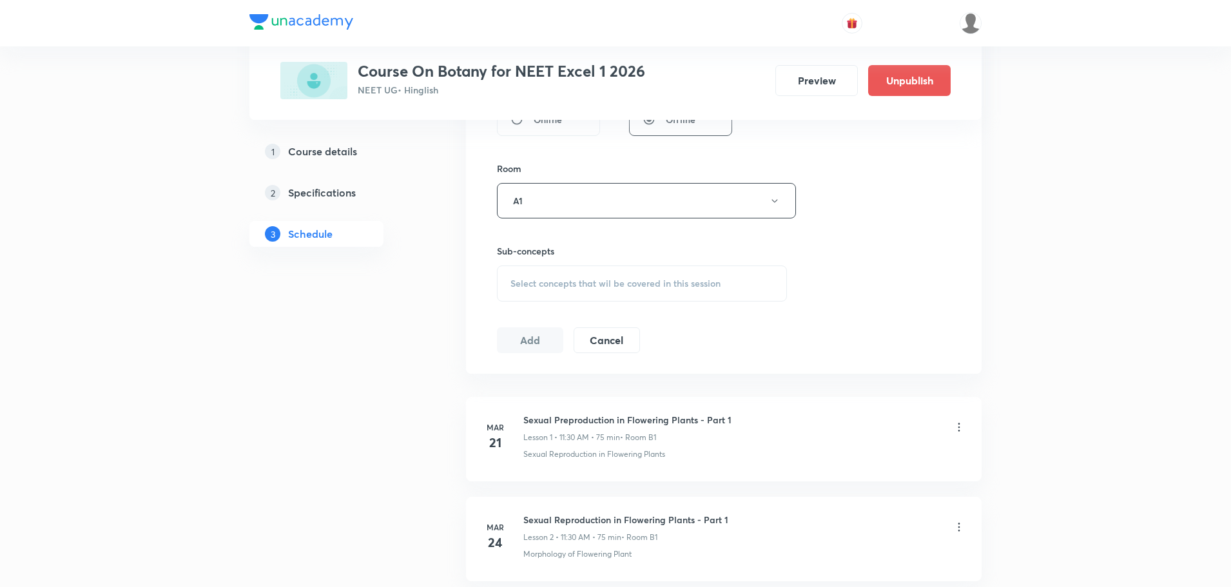
click at [623, 285] on span "Select concepts that wil be covered in this session" at bounding box center [615, 283] width 210 height 10
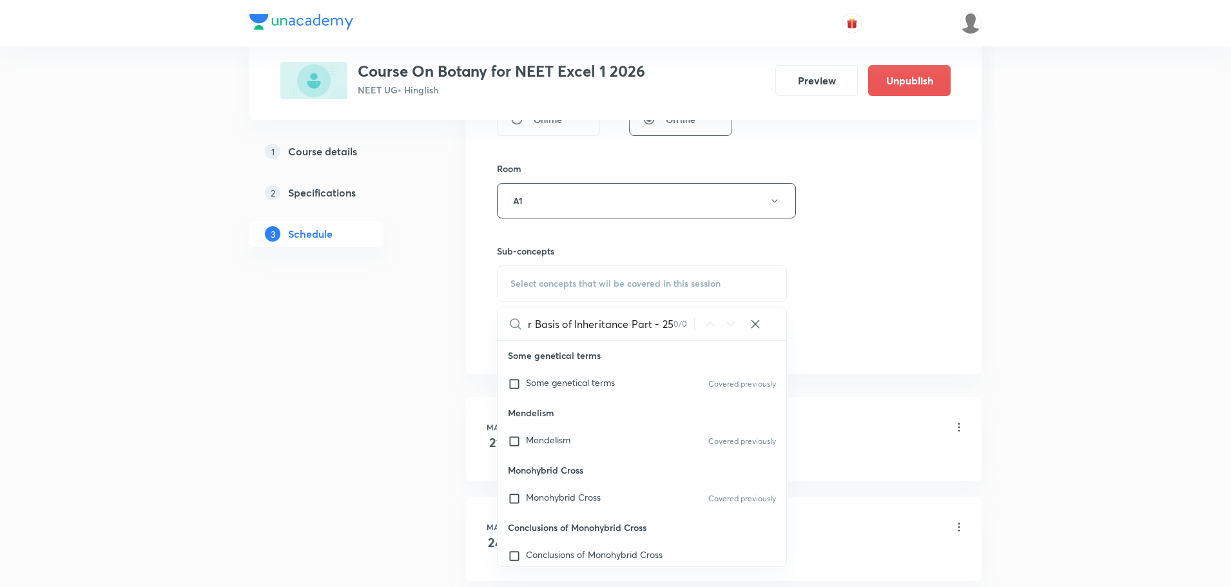
scroll to position [0, 0]
drag, startPoint x: 573, startPoint y: 325, endPoint x: 521, endPoint y: 325, distance: 51.6
click at [521, 325] on div "Molecular Basis of Inheritance Part - 25 0 / 0 ​" at bounding box center [642, 323] width 289 height 33
drag, startPoint x: 586, startPoint y: 327, endPoint x: 687, endPoint y: 328, distance: 100.5
click at [687, 328] on div "Inheritance Part - 25 0 / 0 ​" at bounding box center [642, 323] width 289 height 33
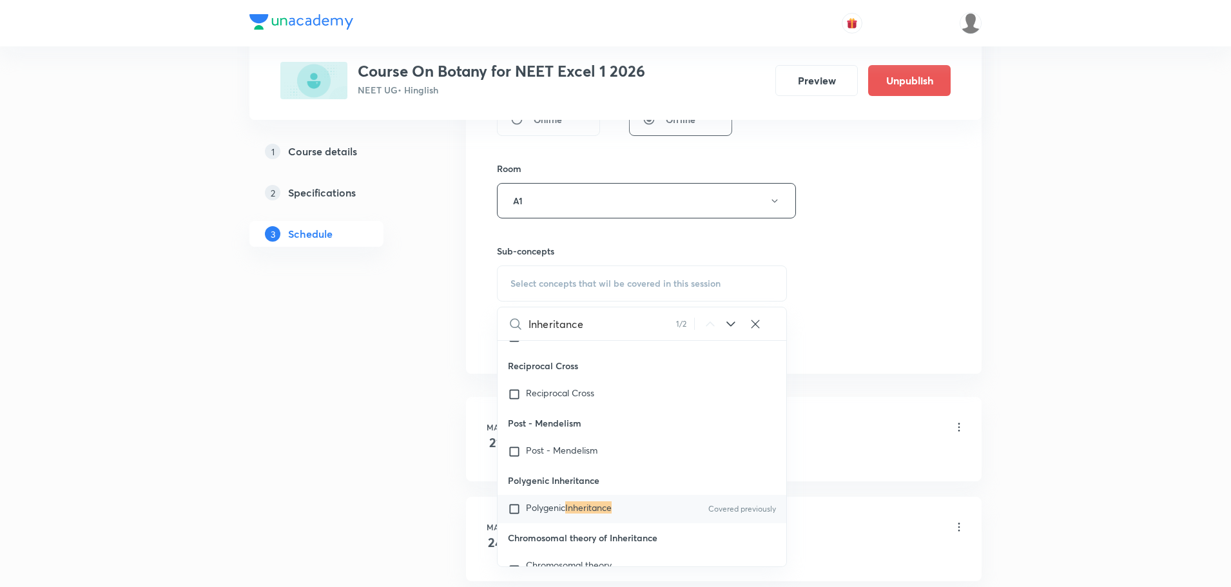
scroll to position [336, 0]
type input "Inheritance"
click at [595, 507] on mark "Inheritance" at bounding box center [588, 505] width 46 height 12
checkbox input "true"
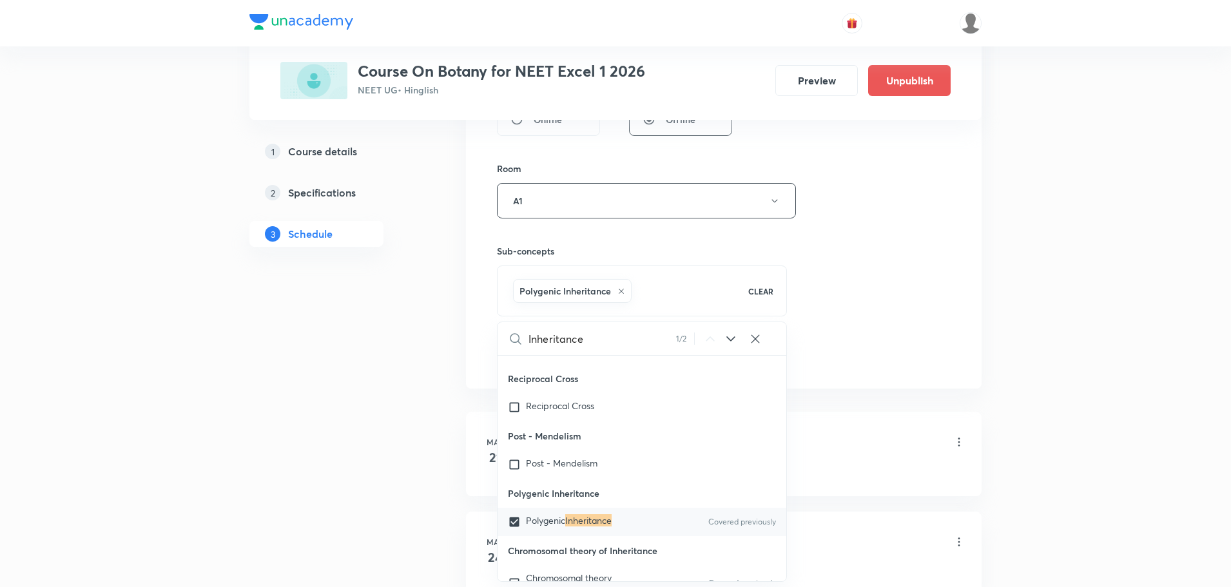
click at [826, 260] on div "Session 61 Live class Session title 40/99 Molecular Basis of Inheritance Part -…" at bounding box center [724, 58] width 454 height 620
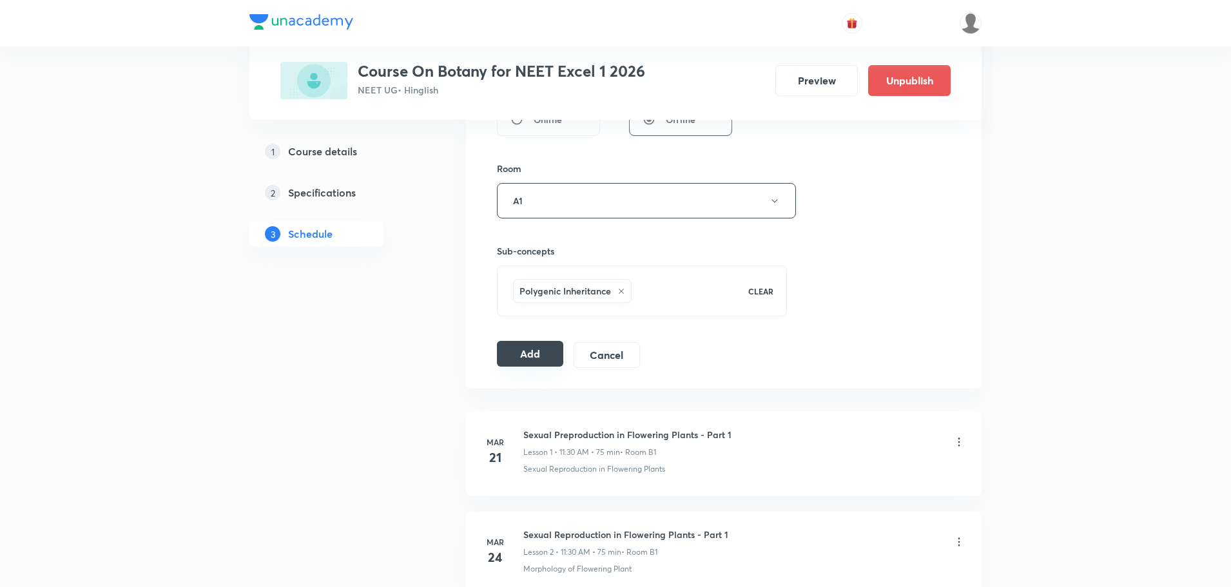
click at [527, 352] on button "Add" at bounding box center [530, 354] width 66 height 26
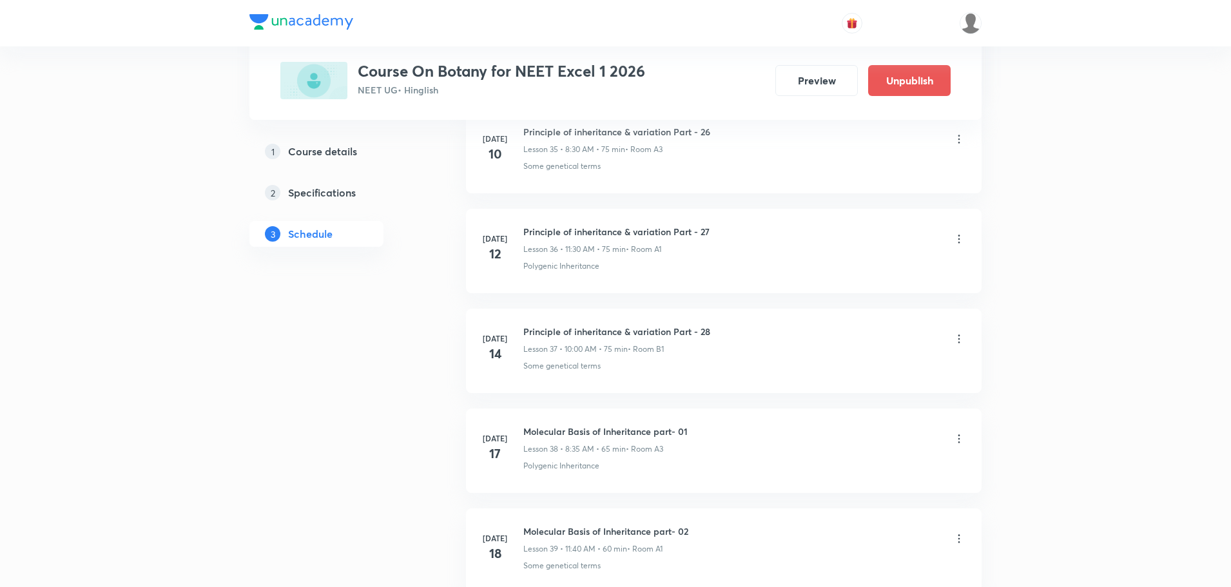
scroll to position [5948, 0]
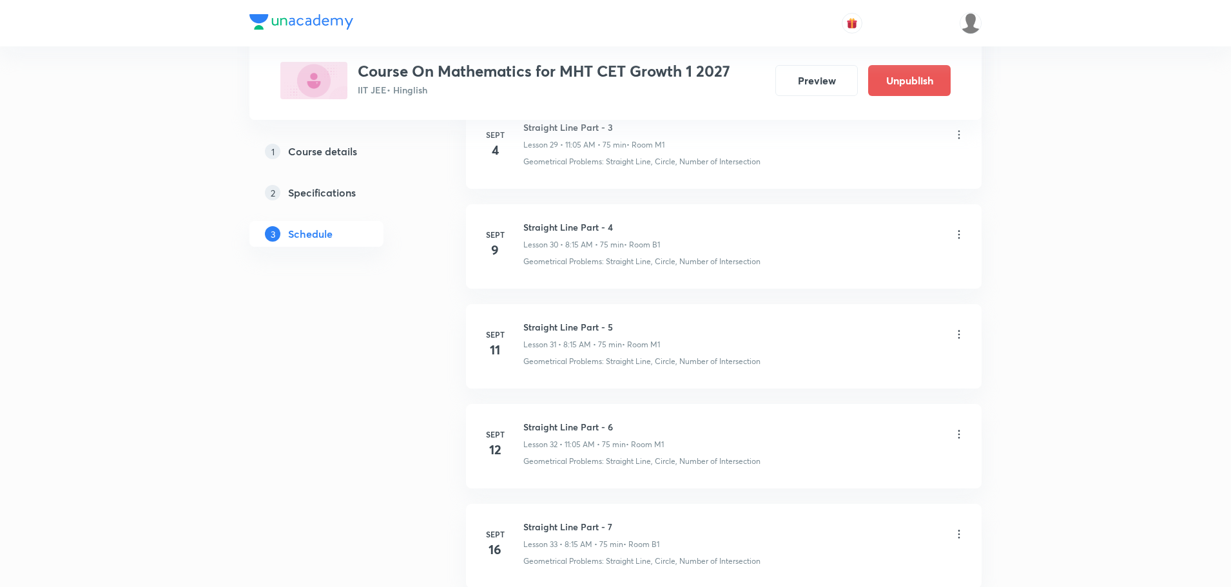
scroll to position [5041, 0]
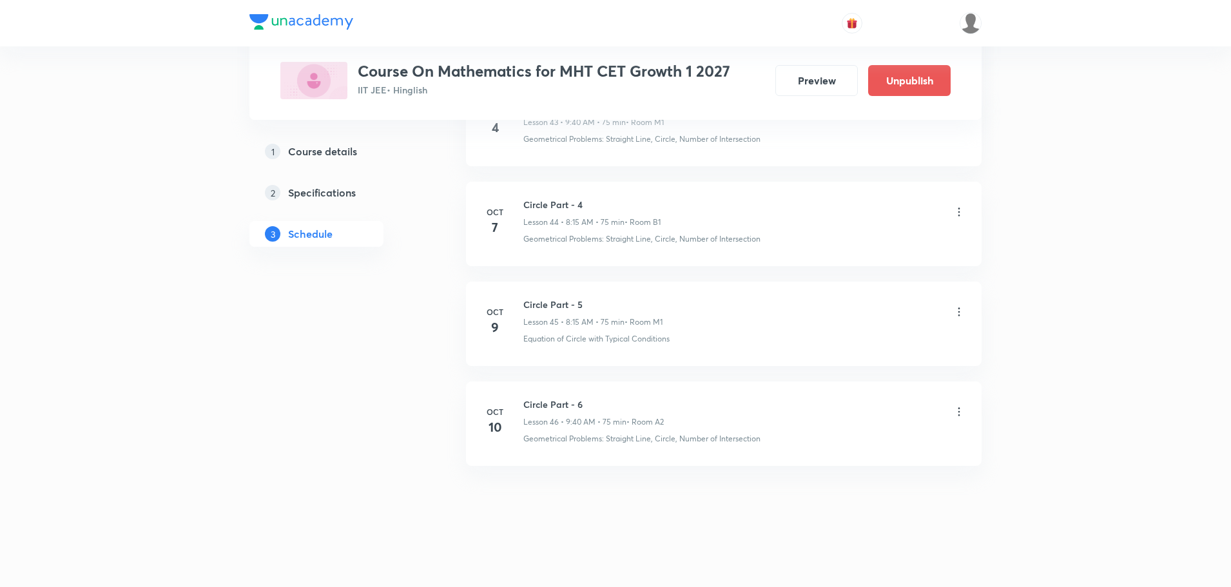
click at [546, 405] on h6 "Circle Part - 6" at bounding box center [593, 405] width 140 height 14
copy h6 "Circle Part - 6"
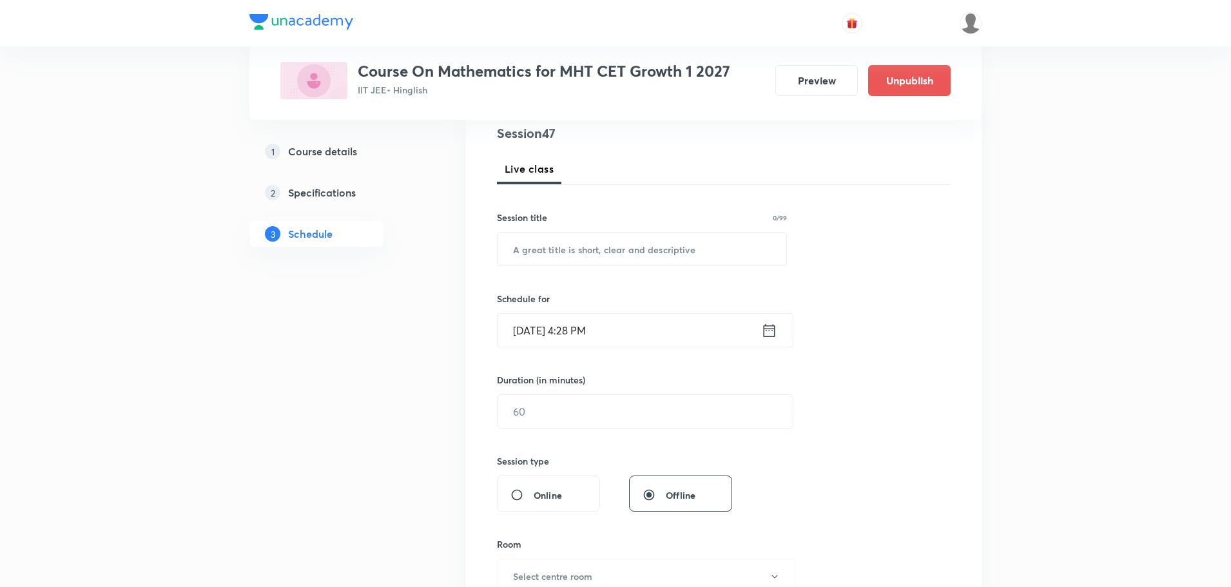
scroll to position [18, 0]
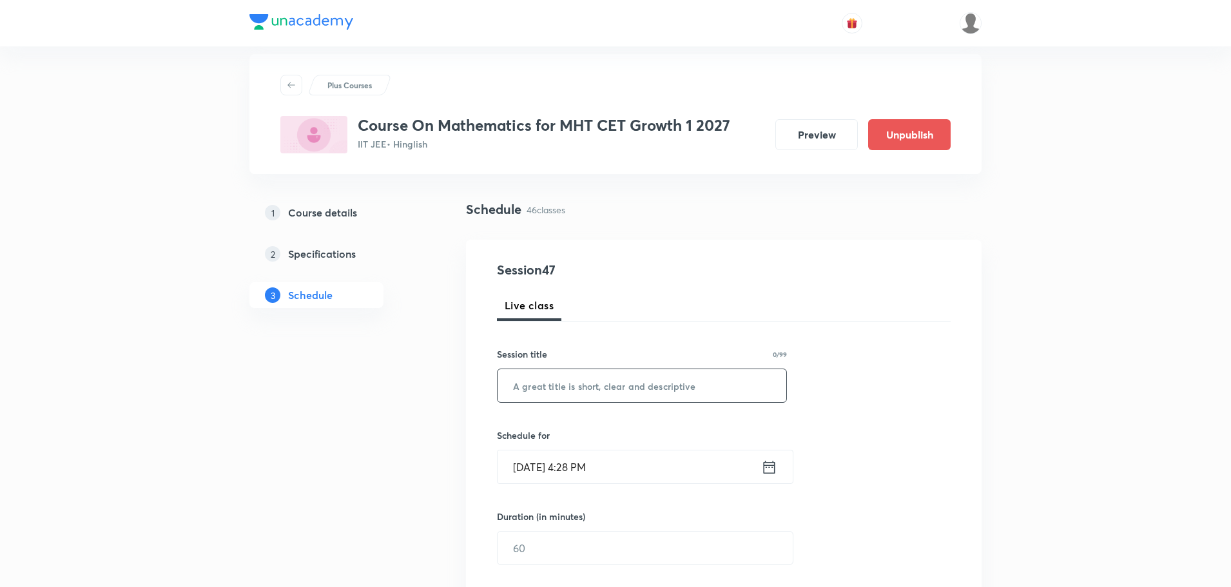
click at [568, 383] on input "text" at bounding box center [642, 385] width 289 height 33
paste input "Circle Part - 6"
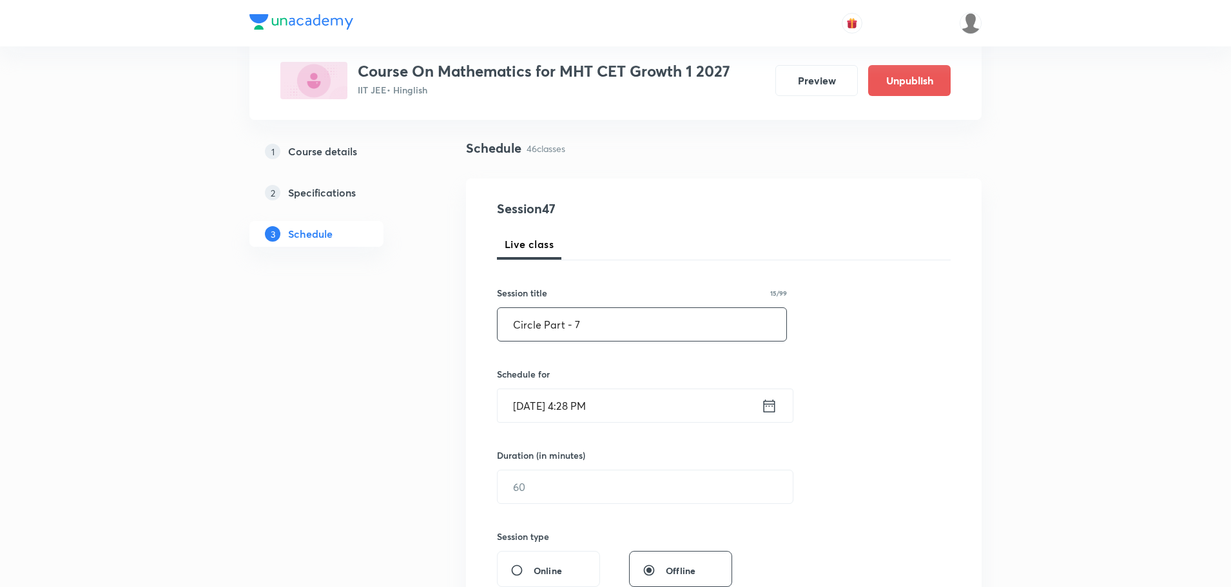
scroll to position [147, 0]
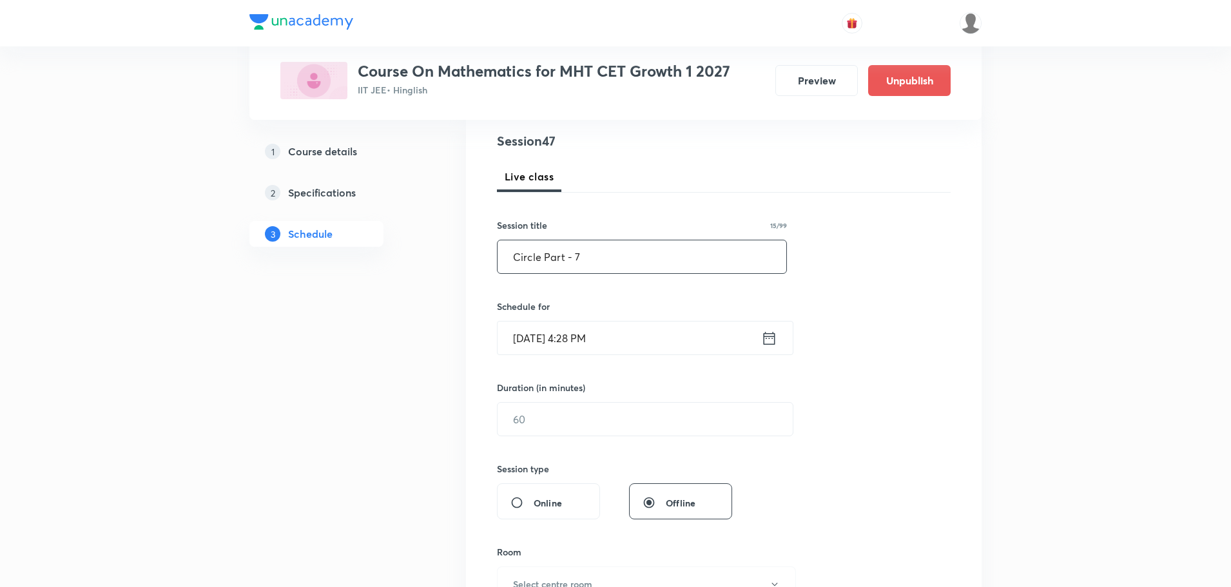
type input "Circle Part - 7"
click at [769, 341] on icon at bounding box center [769, 338] width 16 height 18
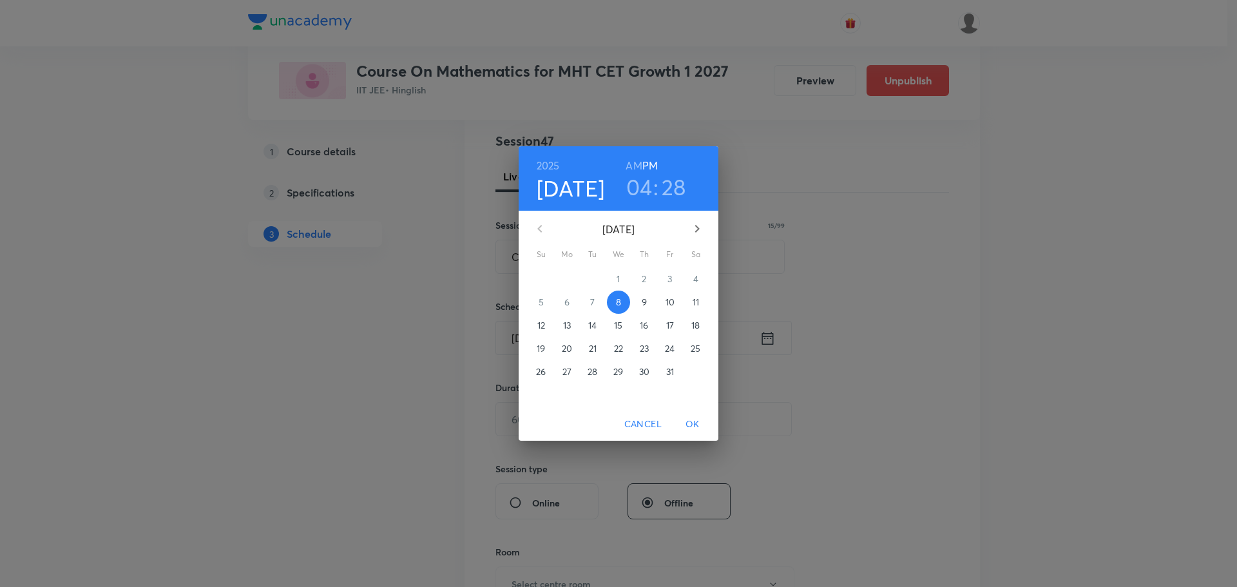
click at [701, 296] on span "11" at bounding box center [695, 302] width 23 height 13
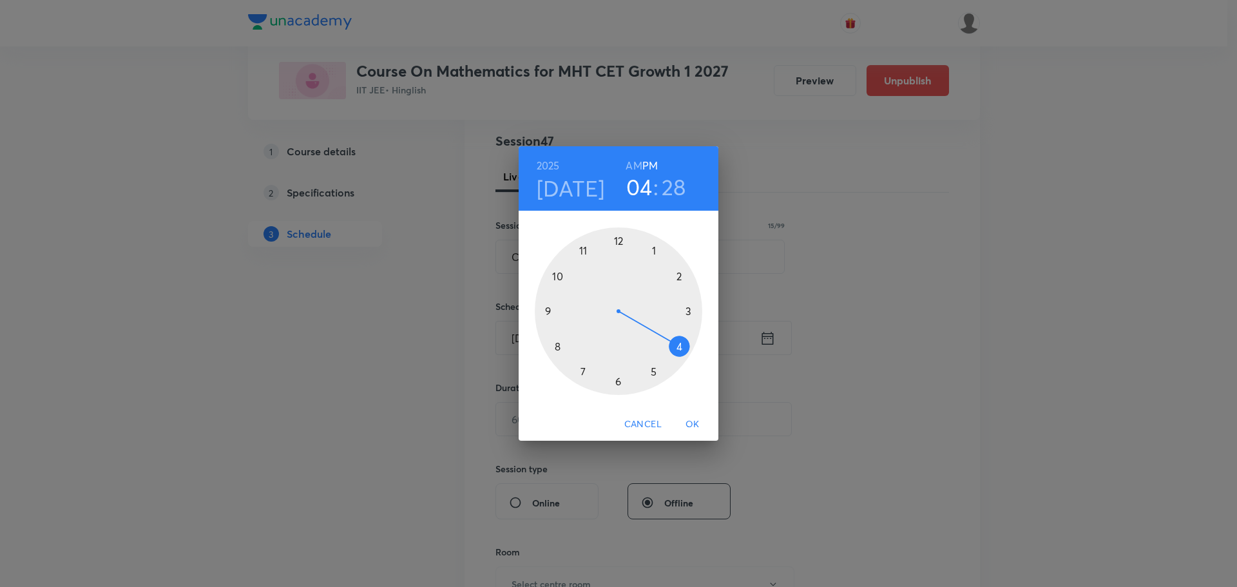
click at [632, 164] on h6 "AM" at bounding box center [634, 166] width 16 height 18
click at [557, 344] on div at bounding box center [619, 311] width 168 height 168
click at [688, 308] on div at bounding box center [619, 311] width 168 height 168
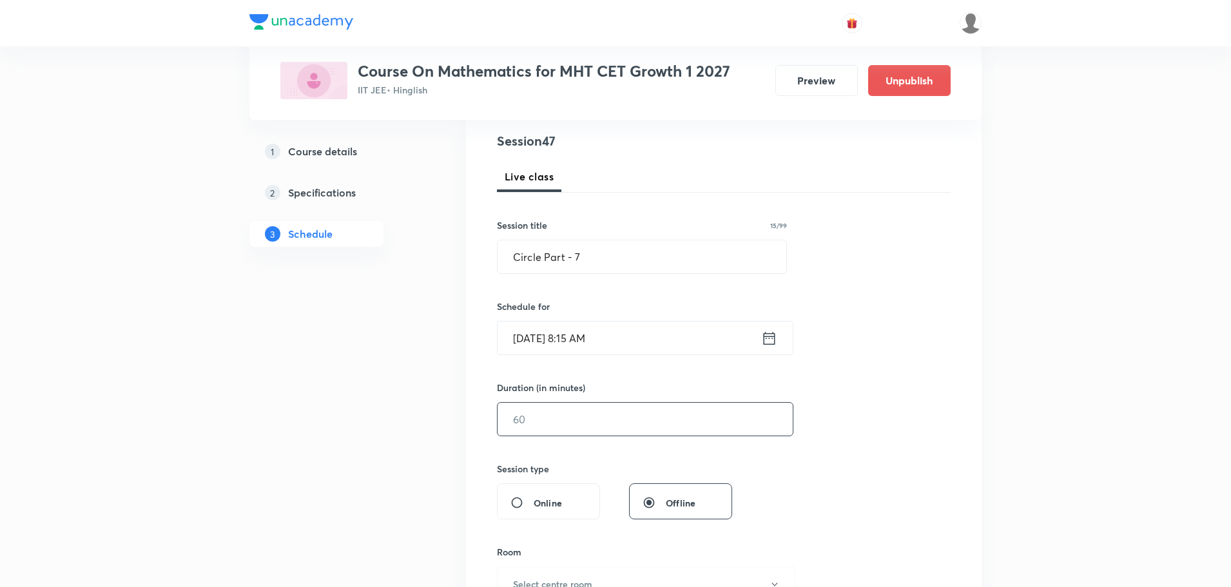
click at [589, 411] on input "text" at bounding box center [645, 419] width 295 height 33
type input "75"
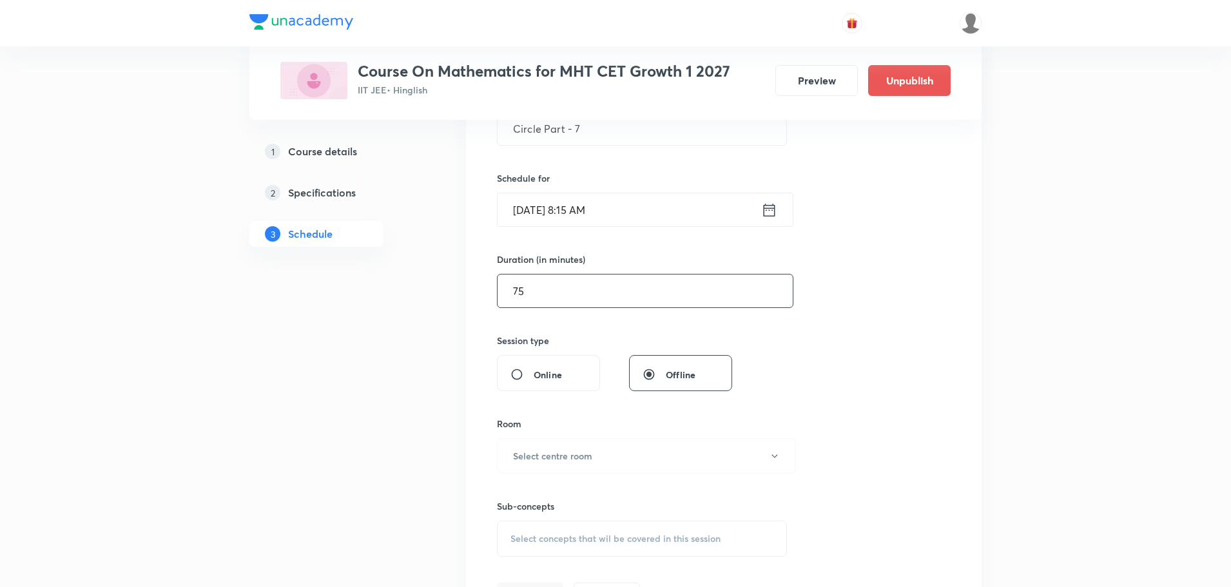
scroll to position [405, 0]
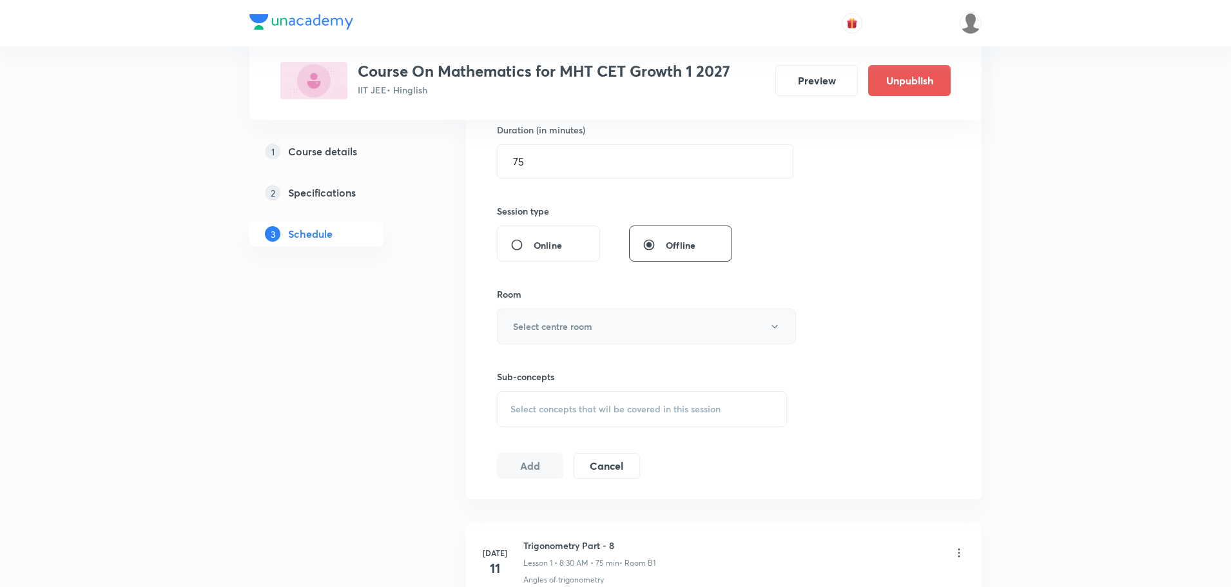
click at [577, 313] on button "Select centre room" at bounding box center [646, 326] width 299 height 35
click at [516, 483] on span "M1" at bounding box center [645, 488] width 282 height 14
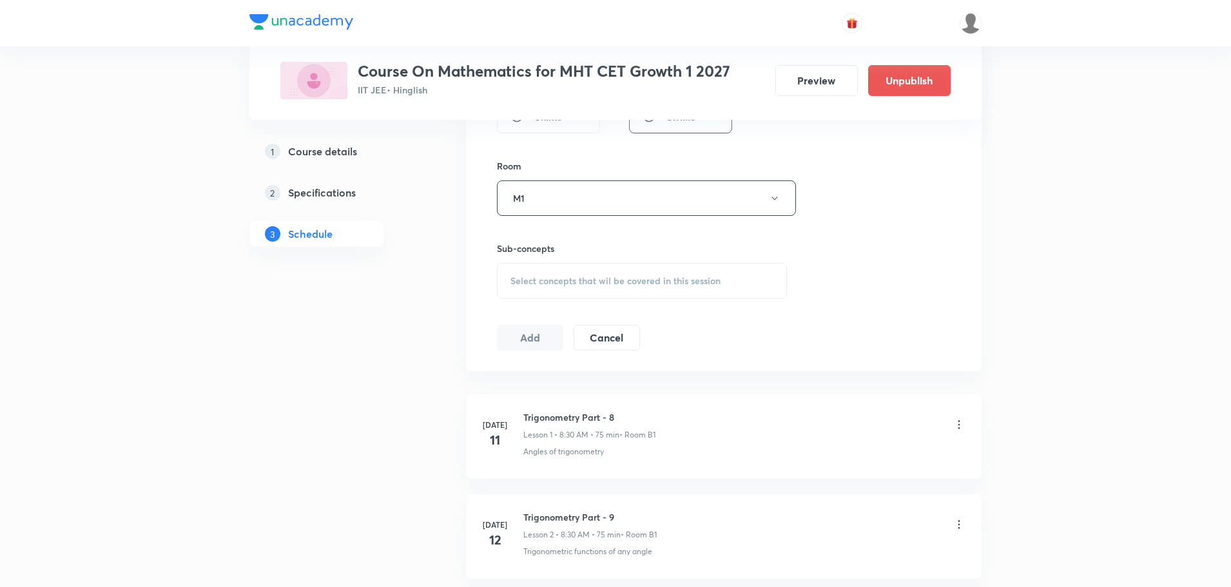
scroll to position [534, 0]
click at [603, 293] on div "Select concepts that wil be covered in this session" at bounding box center [642, 280] width 290 height 36
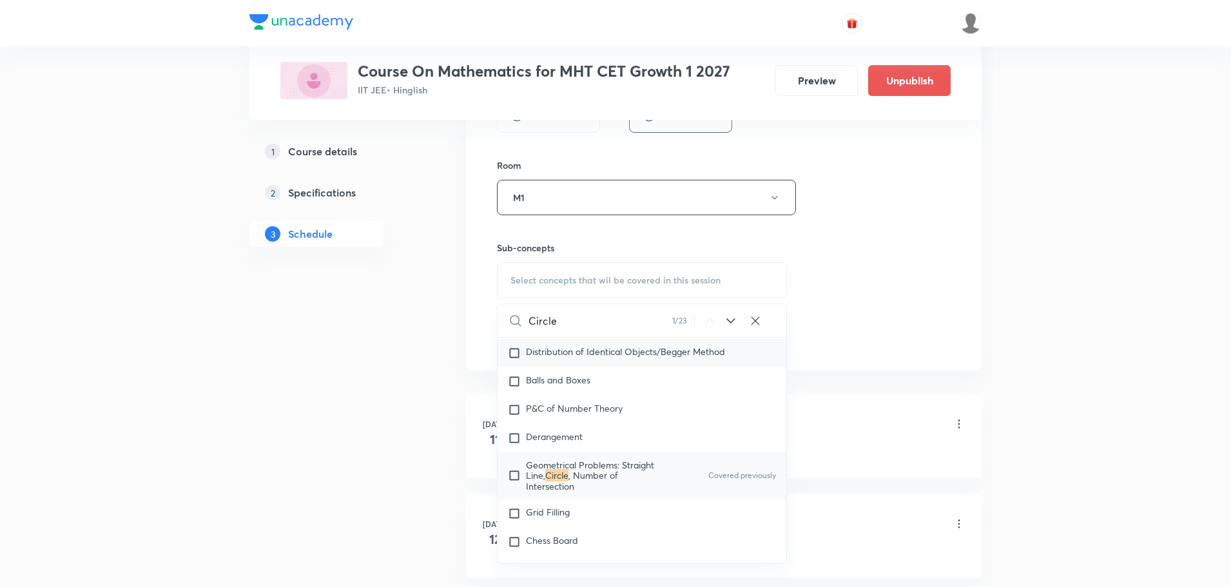
scroll to position [2685, 0]
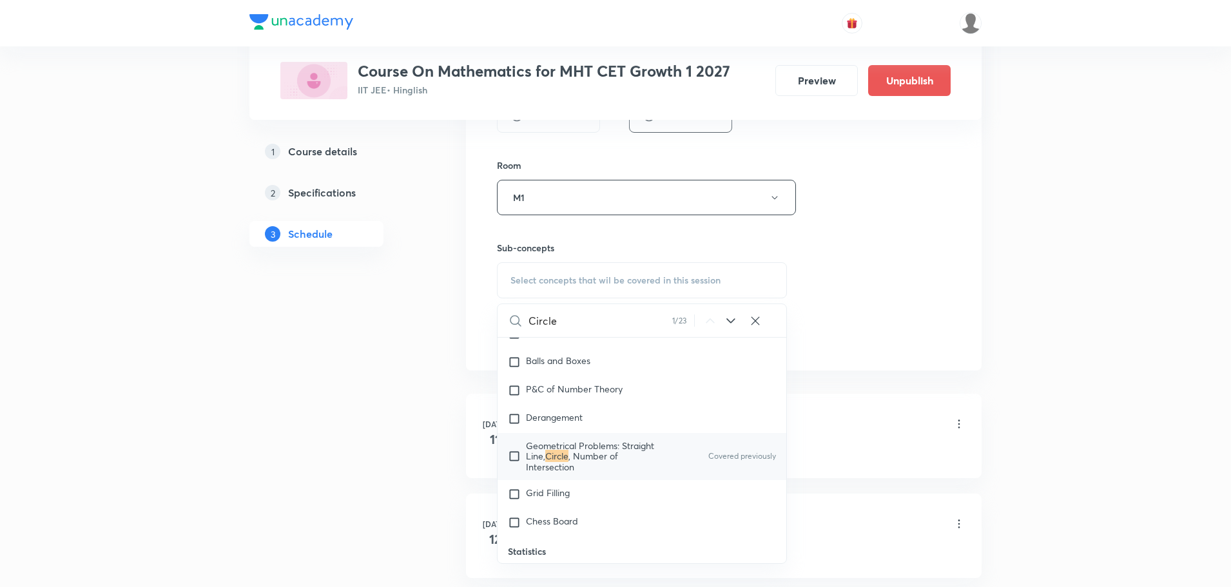
type input "Circle"
click at [623, 445] on p "Geometrical Problems: Straight Line, Circle , Number of Intersection" at bounding box center [591, 456] width 130 height 31
checkbox input "true"
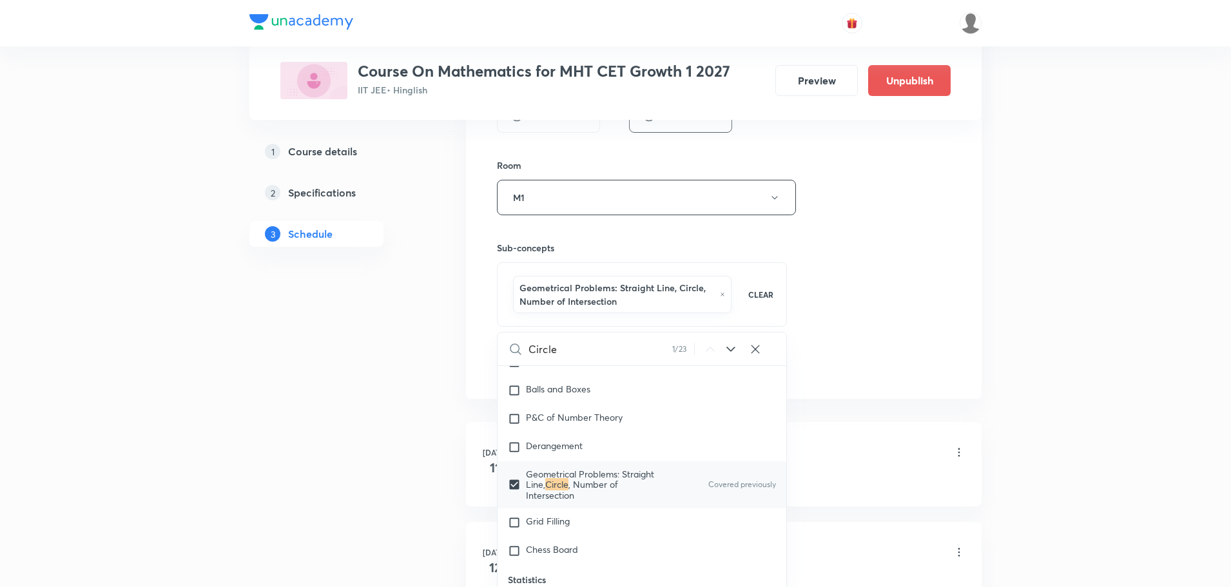
click at [861, 258] on div "Session 47 Live class Session title 15/99 Circle Part - 7 ​ Schedule for [DATE]…" at bounding box center [724, 61] width 454 height 633
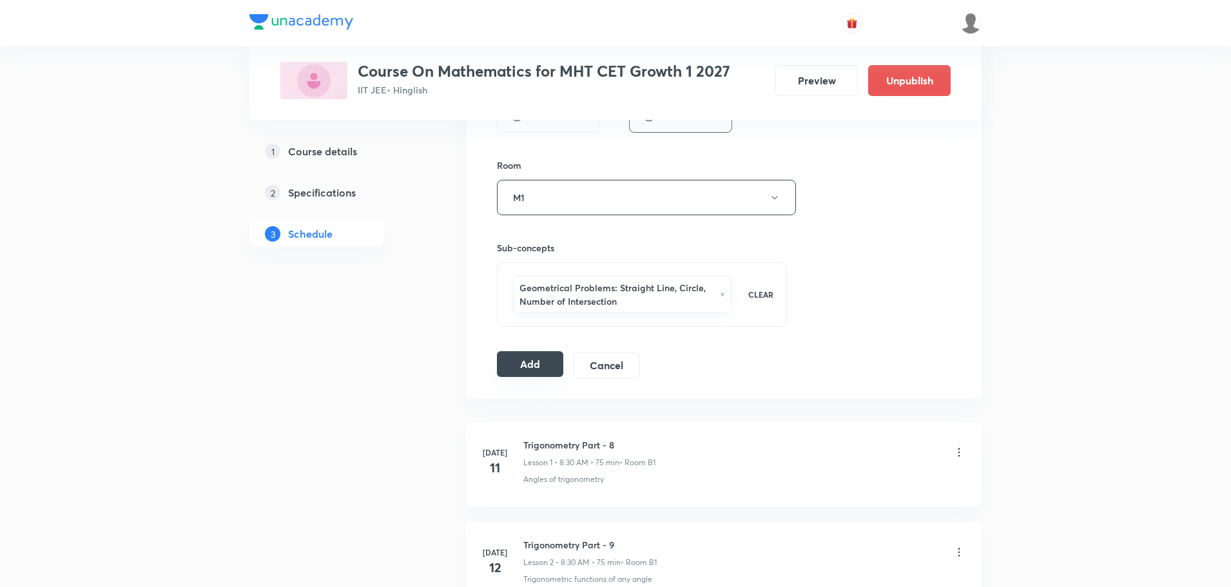
click at [522, 363] on button "Add" at bounding box center [530, 364] width 66 height 26
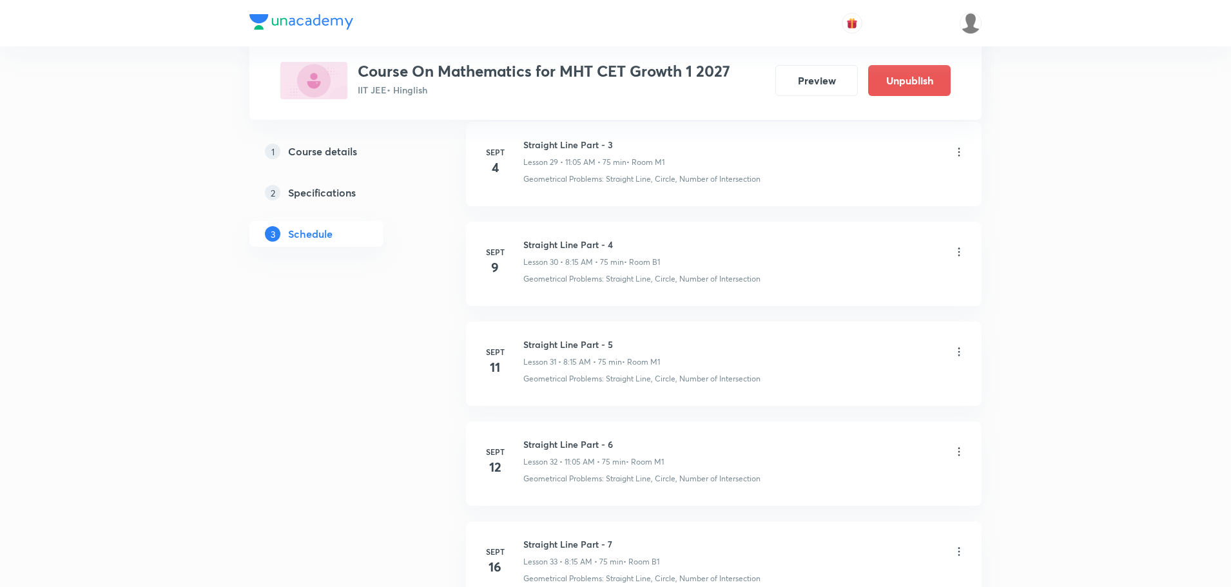
scroll to position [4549, 0]
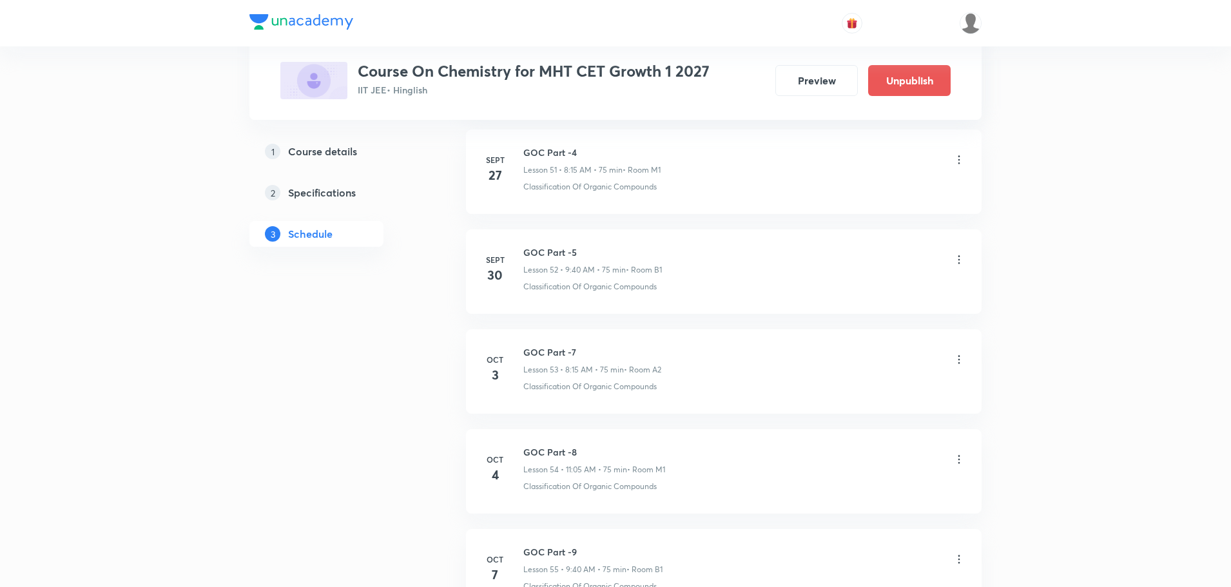
scroll to position [6140, 0]
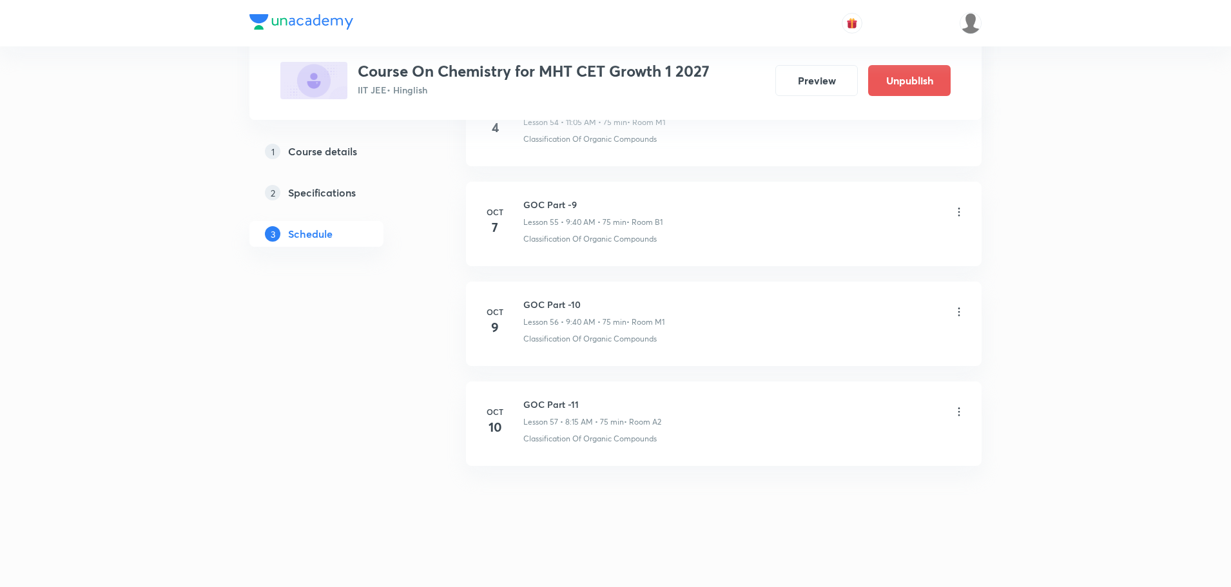
click at [554, 405] on h6 "GOC Part -11" at bounding box center [592, 405] width 138 height 14
copy h6 "GOC Part -11"
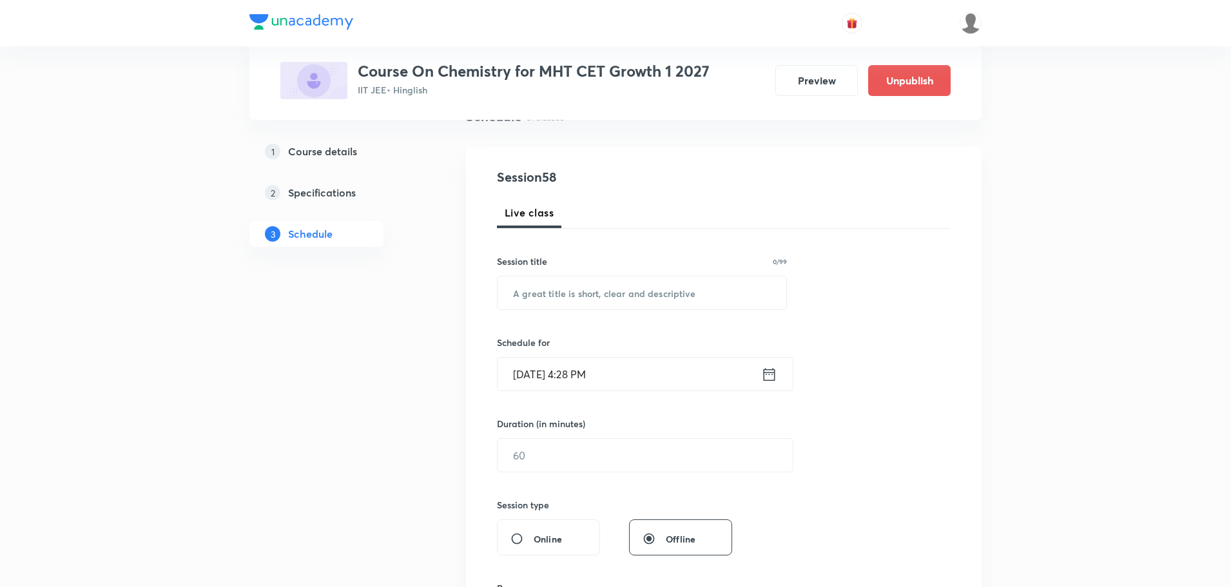
scroll to position [0, 0]
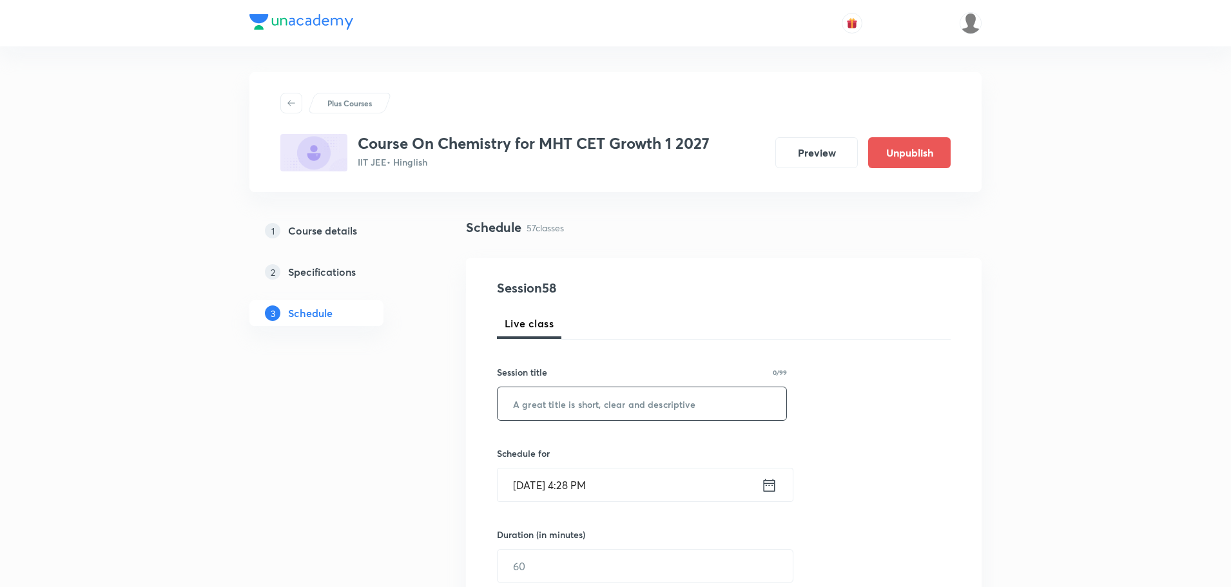
click at [577, 412] on input "text" at bounding box center [642, 403] width 289 height 33
paste input "GOC Part -11"
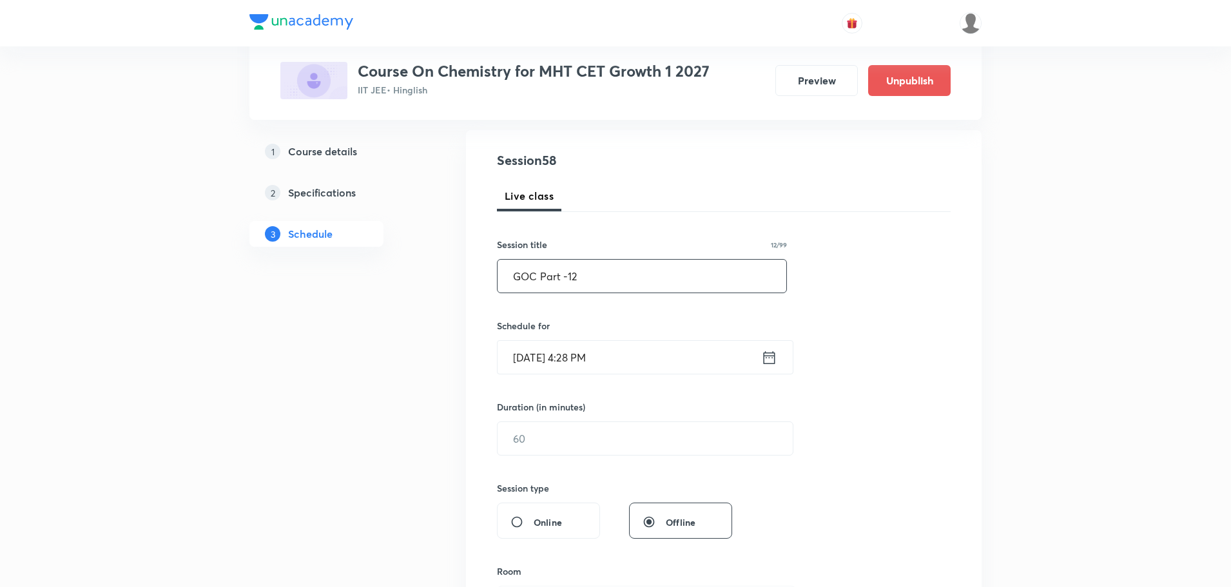
scroll to position [129, 0]
type input "GOC Part -12"
click at [768, 356] on icon at bounding box center [769, 356] width 16 height 18
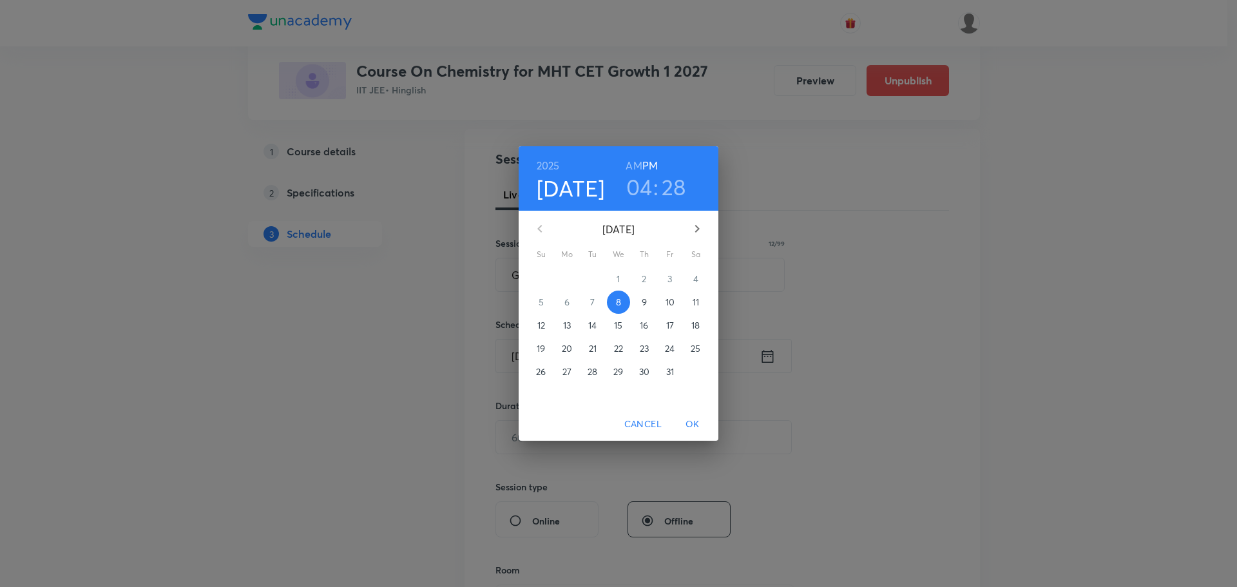
click at [699, 298] on p "11" at bounding box center [696, 302] width 6 height 13
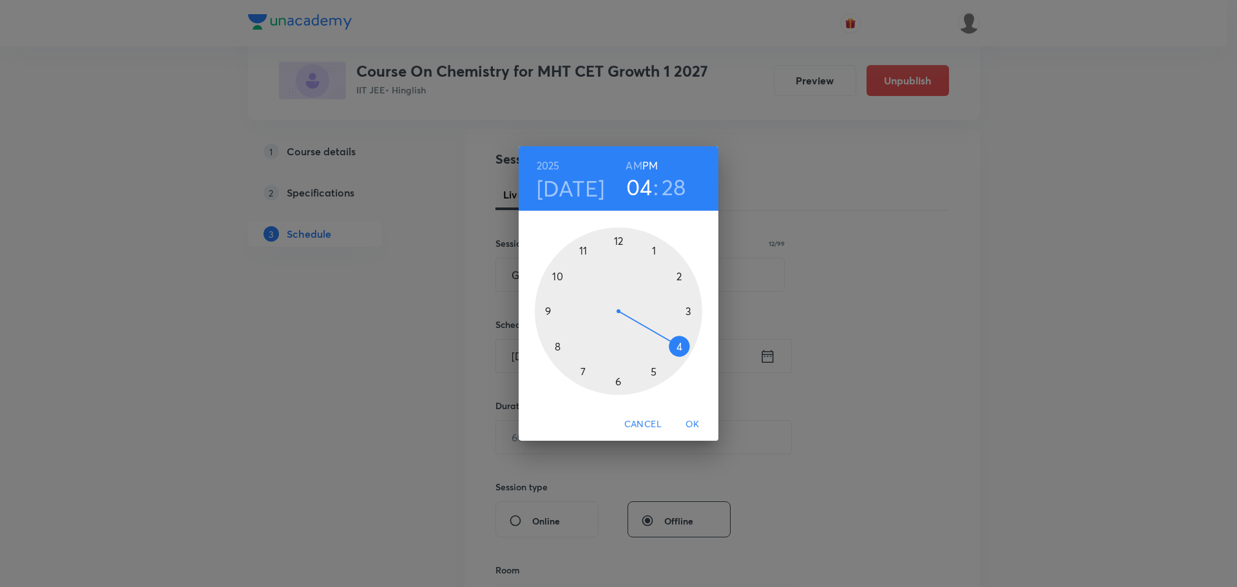
click at [628, 163] on h6 "AM" at bounding box center [634, 166] width 16 height 18
click at [546, 309] on div at bounding box center [619, 311] width 168 height 168
click at [558, 342] on div at bounding box center [619, 311] width 168 height 168
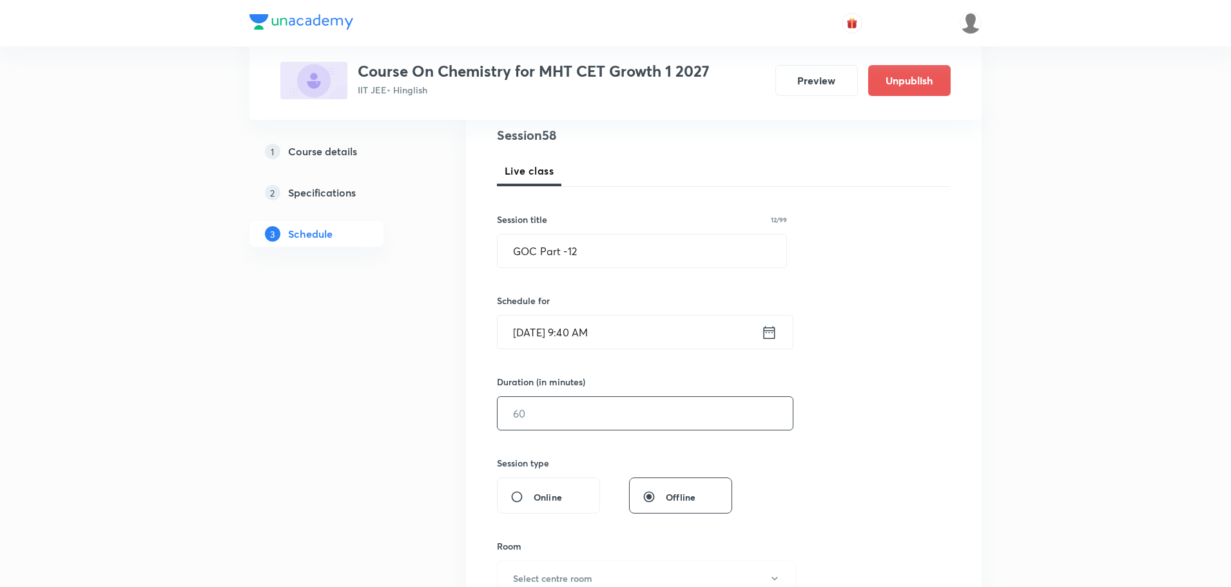
scroll to position [193, 0]
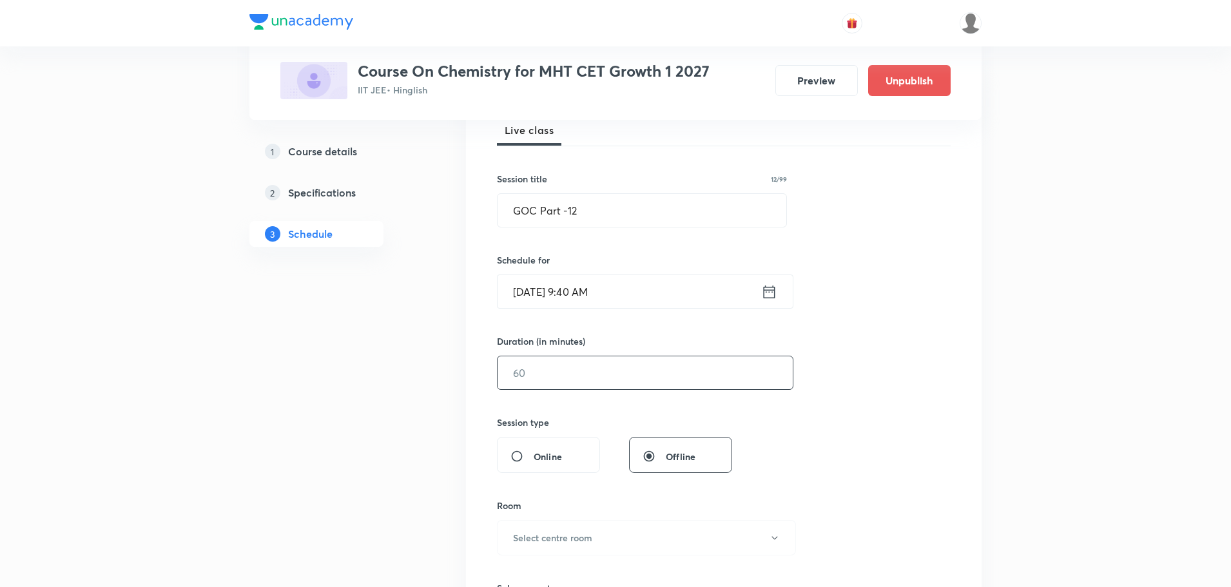
click at [599, 427] on div "Session type" at bounding box center [614, 423] width 235 height 14
click at [594, 370] on input "text" at bounding box center [645, 372] width 295 height 33
type input "75"
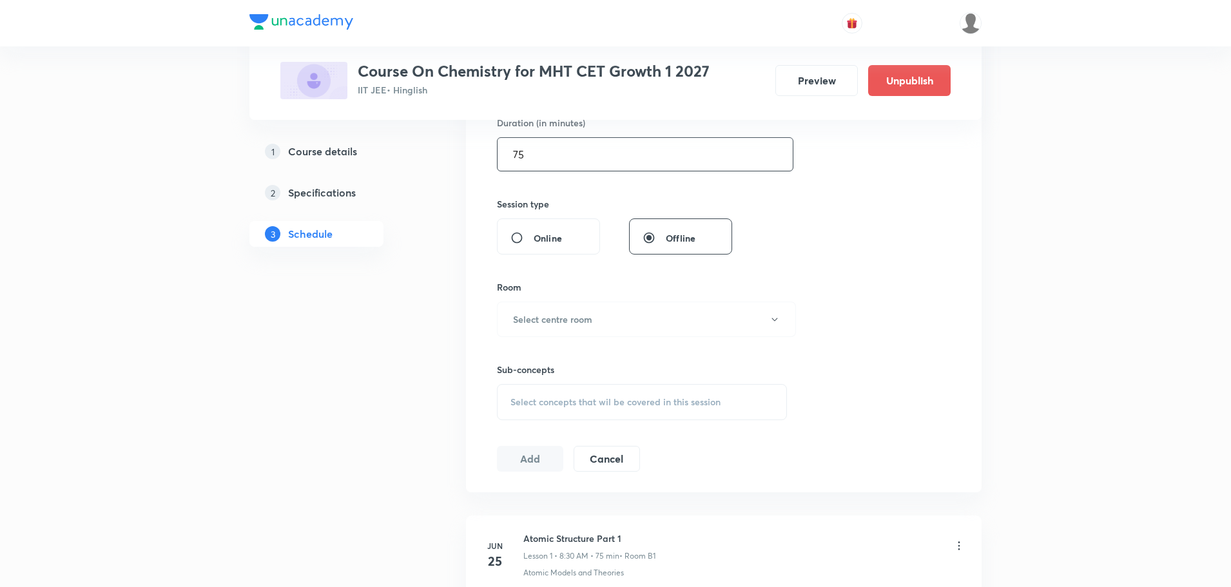
scroll to position [451, 0]
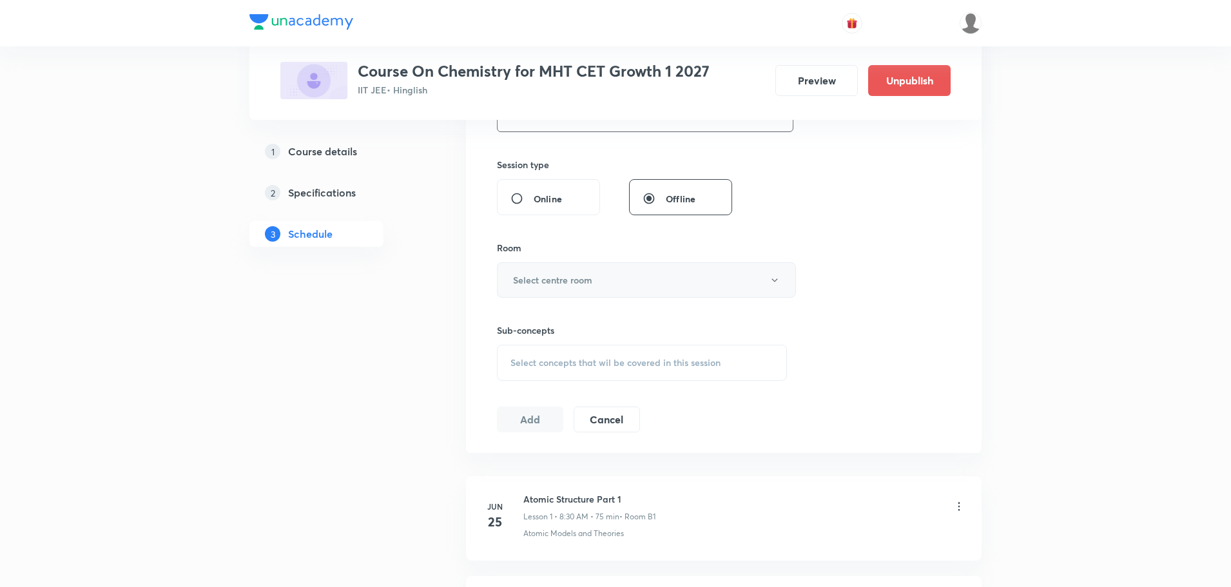
click at [559, 275] on h6 "Select centre room" at bounding box center [552, 280] width 79 height 14
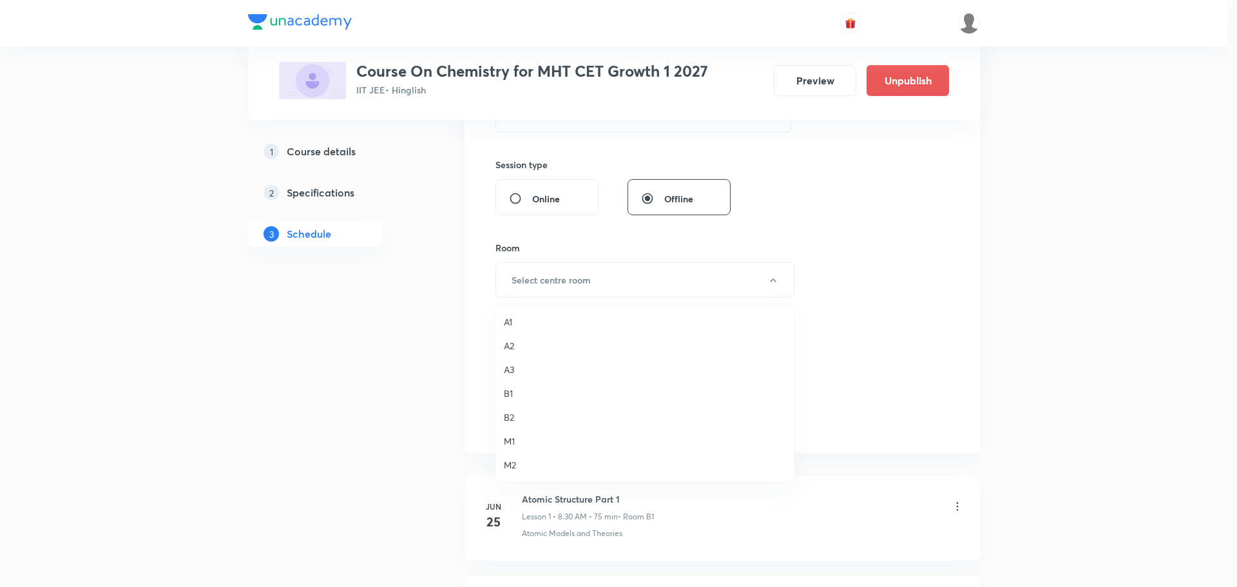
click at [511, 441] on span "M1" at bounding box center [645, 441] width 282 height 14
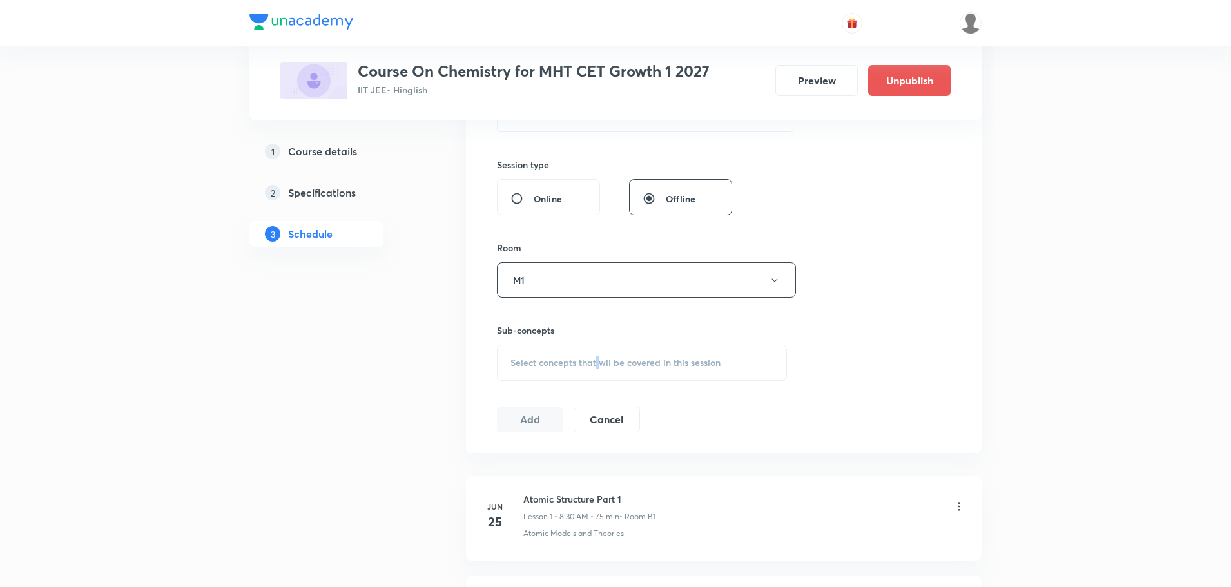
click at [599, 361] on span "Select concepts that wil be covered in this session" at bounding box center [615, 363] width 210 height 10
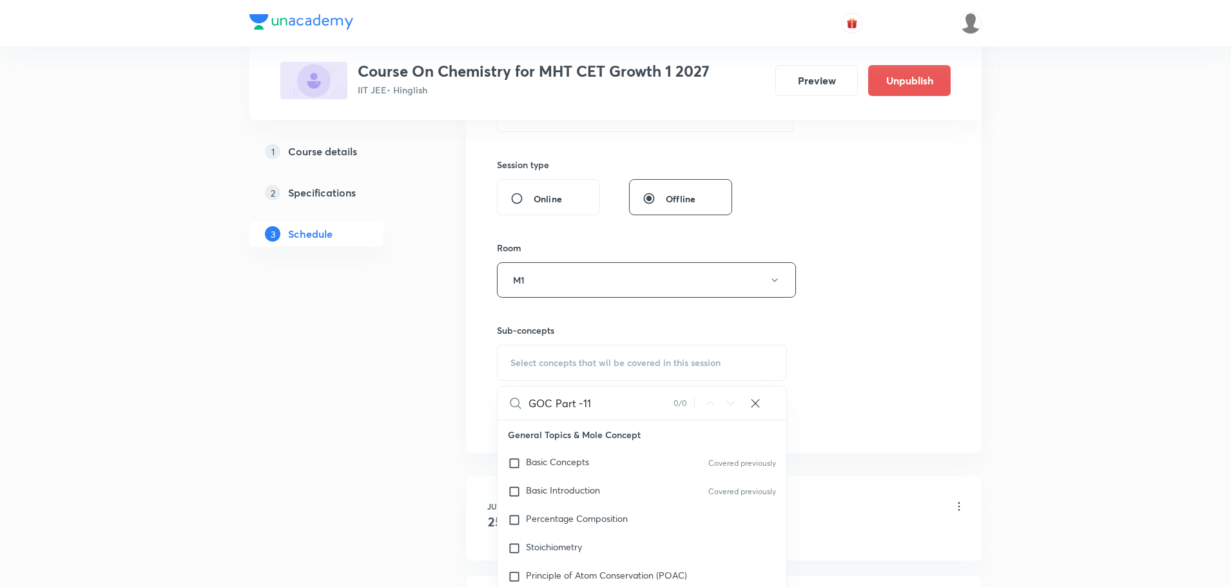
drag, startPoint x: 594, startPoint y: 403, endPoint x: 522, endPoint y: 405, distance: 72.2
click at [522, 405] on div "GOC Part -11 0 / 0 ​" at bounding box center [642, 403] width 289 height 33
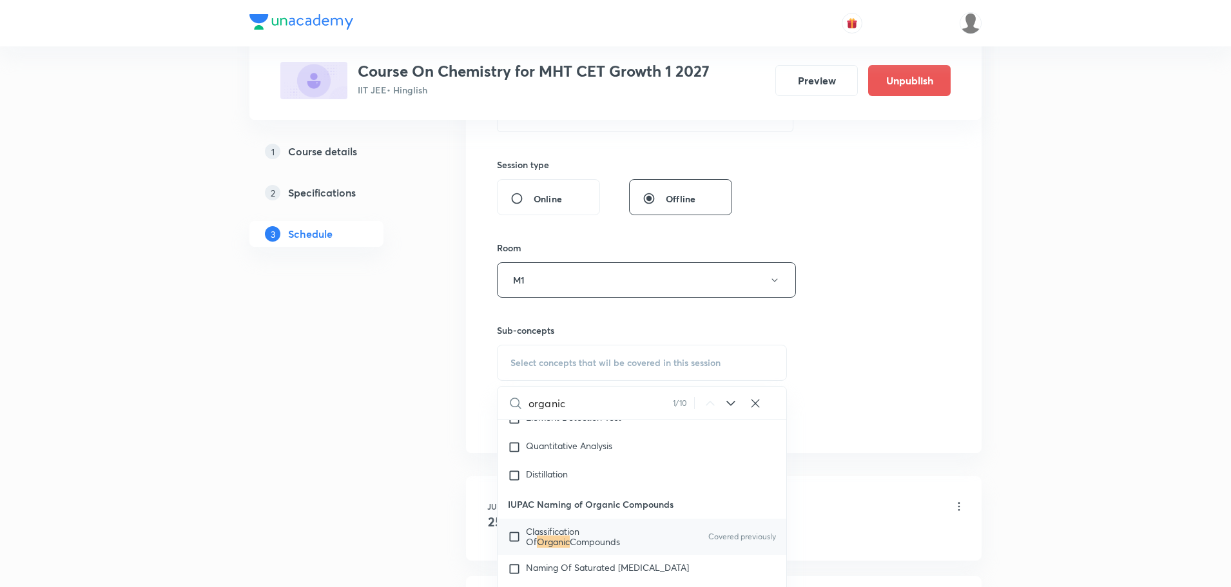
type input "organic"
drag, startPoint x: 636, startPoint y: 521, endPoint x: 706, endPoint y: 503, distance: 71.7
click at [636, 527] on p "Classification Of Organic Compounds" at bounding box center [591, 537] width 130 height 21
checkbox input "true"
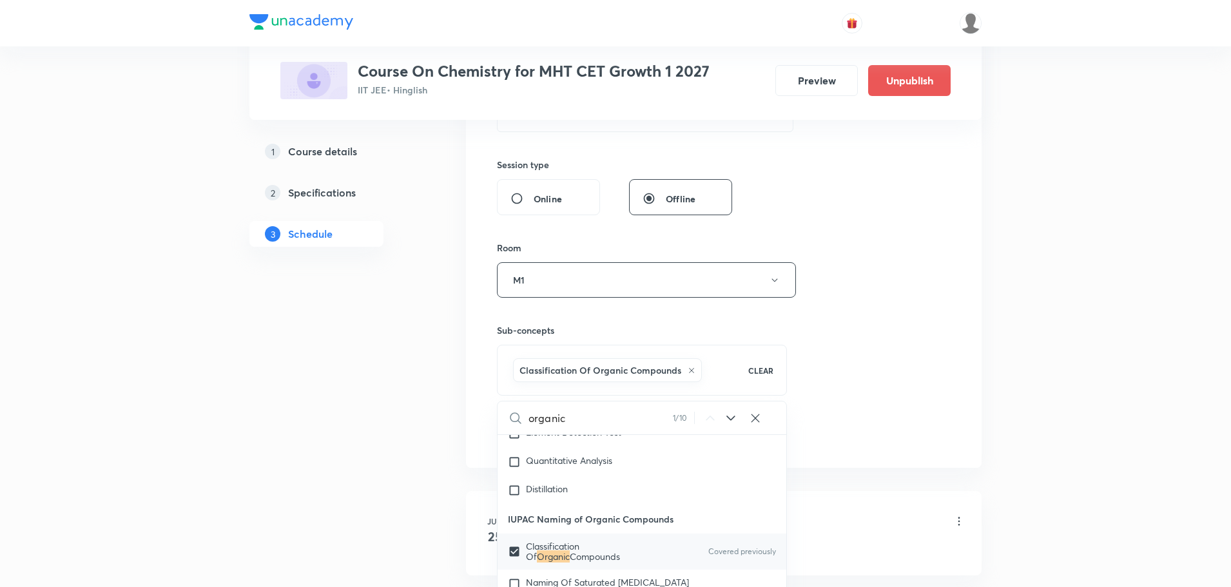
click at [829, 385] on div "Session 58 Live class Session title 12/99 GOC Part -12 ​ Schedule for Oct 11, 2…" at bounding box center [724, 137] width 454 height 620
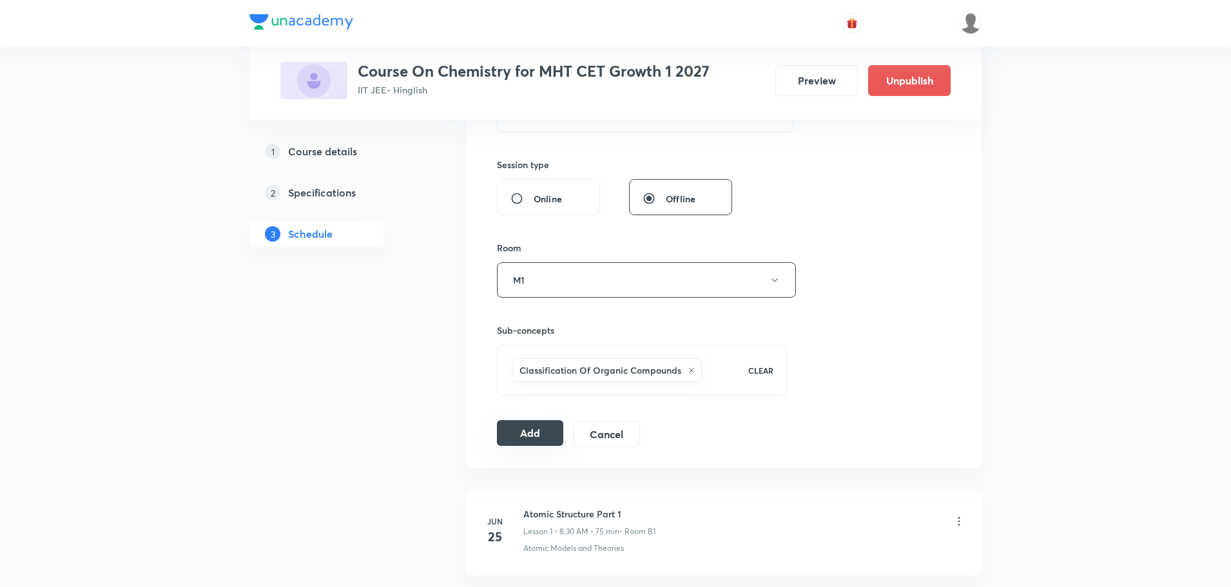
click at [525, 436] on button "Add" at bounding box center [530, 433] width 66 height 26
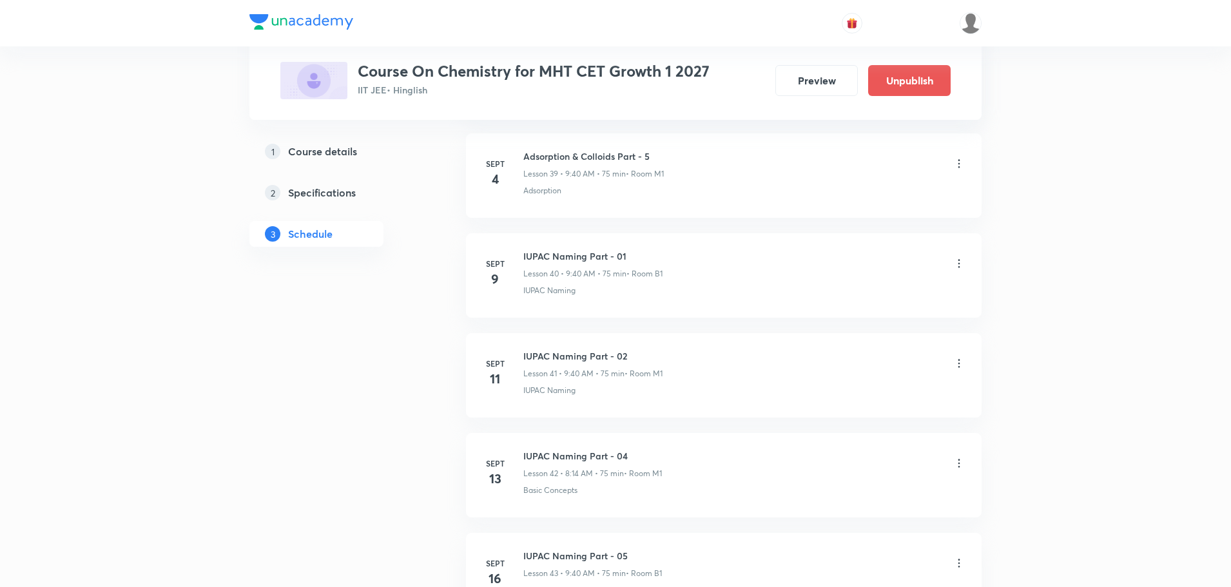
scroll to position [5647, 0]
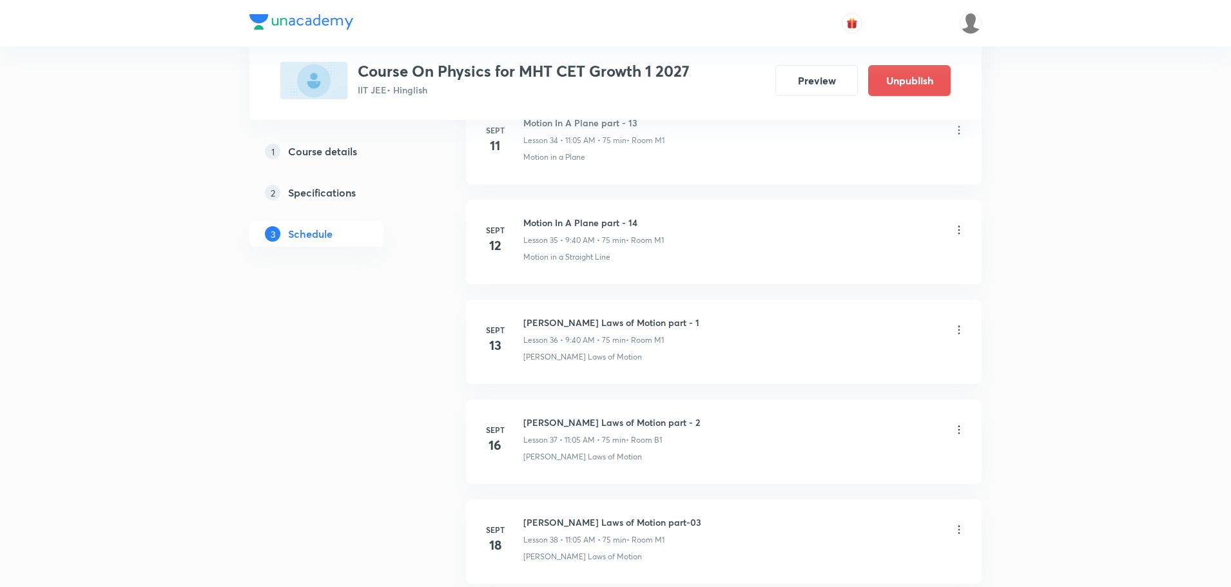
scroll to position [5440, 0]
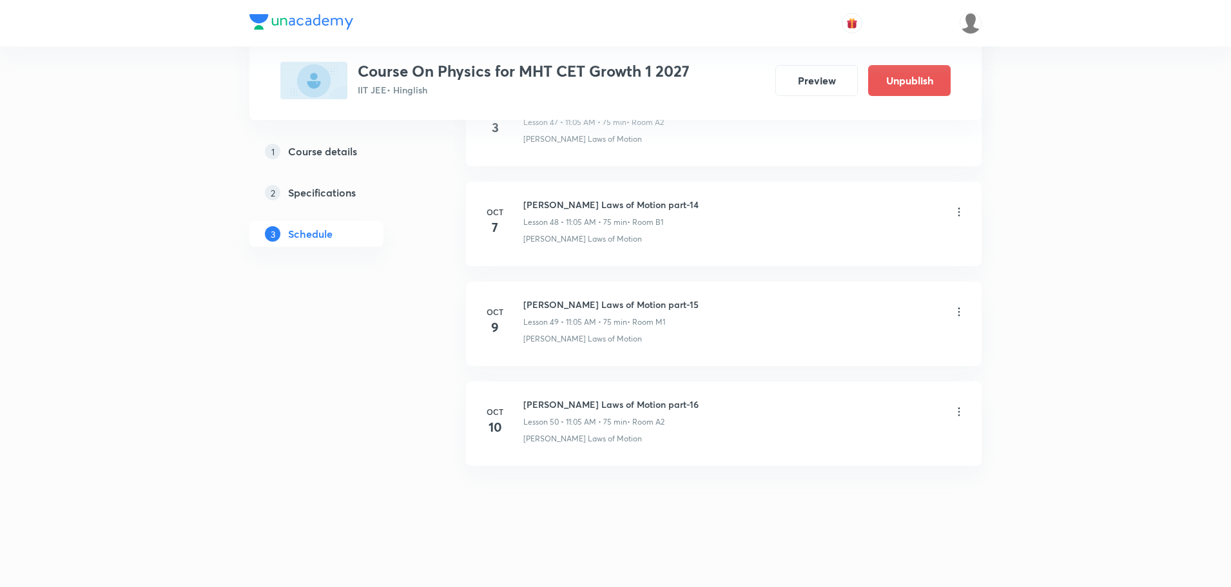
click at [576, 396] on li "[DATE] [PERSON_NAME] Laws of Motion part-16 Lesson 50 • 11:05 AM • 75 min • Roo…" at bounding box center [724, 424] width 516 height 84
click at [578, 401] on h6 "[PERSON_NAME] Laws of Motion part-16" at bounding box center [610, 405] width 175 height 14
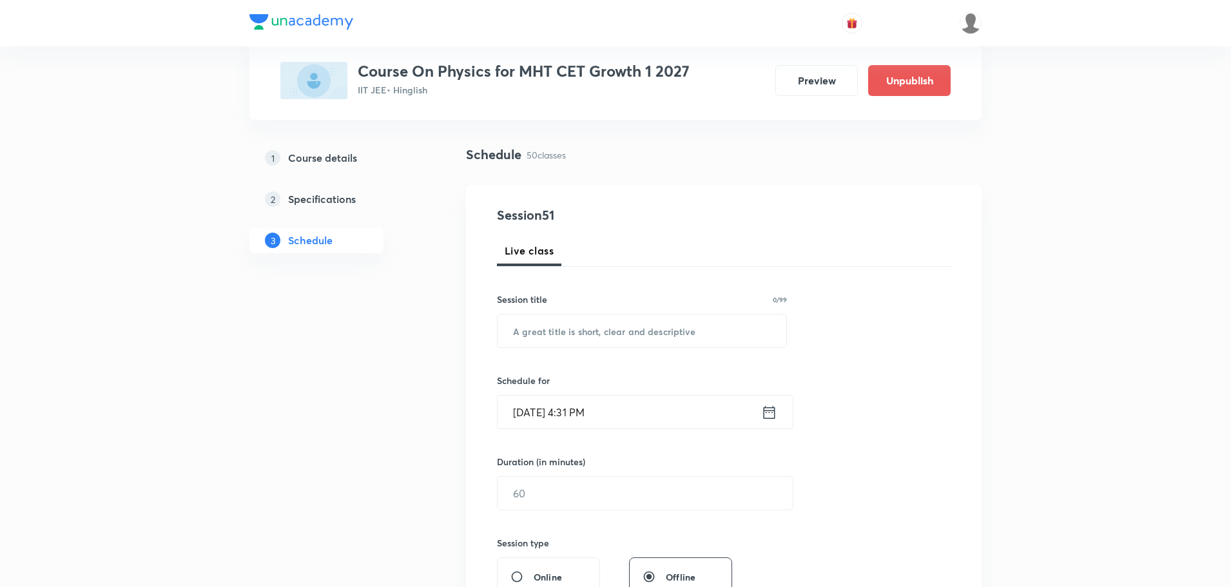
scroll to position [0, 0]
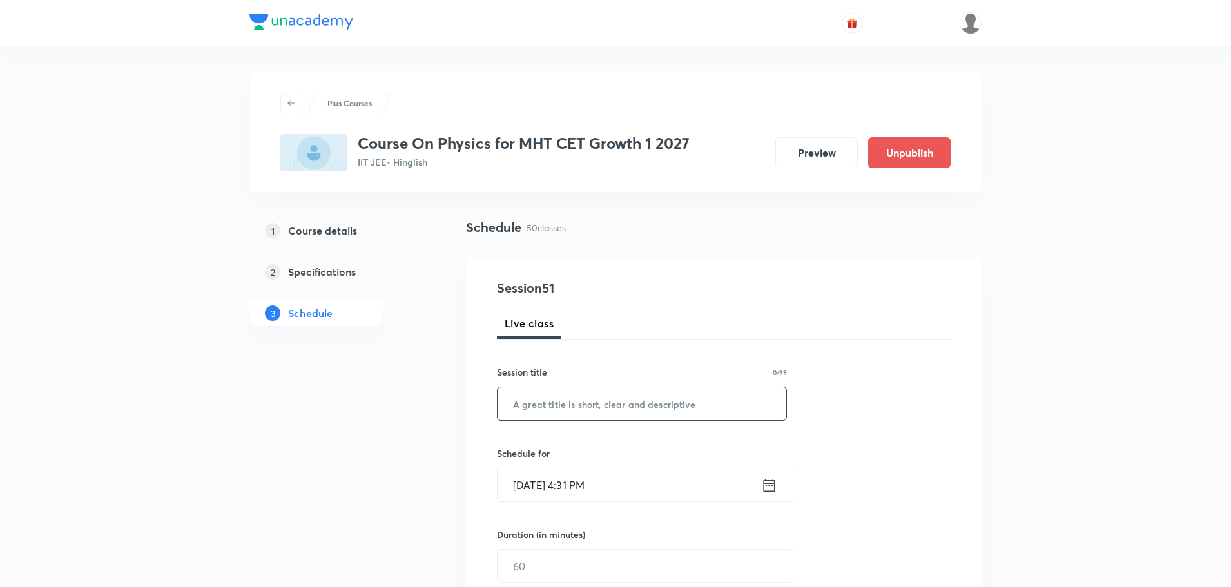
click at [686, 398] on input "text" at bounding box center [642, 403] width 289 height 33
paste input "[PERSON_NAME] Laws of Motion part-16"
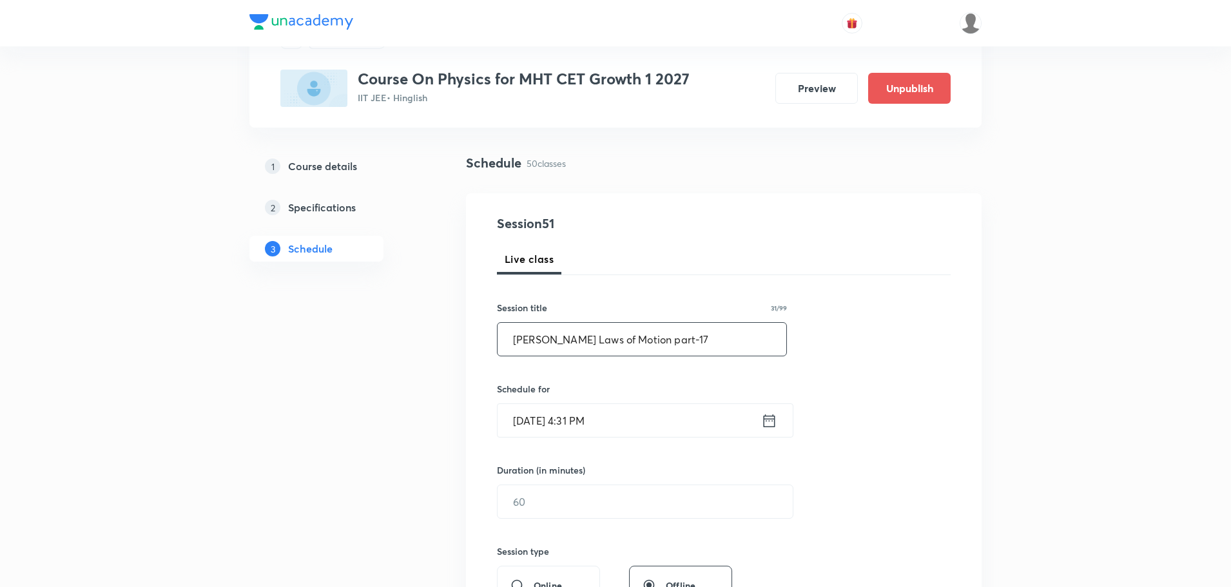
type input "[PERSON_NAME] Laws of Motion part-17"
click at [767, 425] on icon at bounding box center [769, 421] width 16 height 18
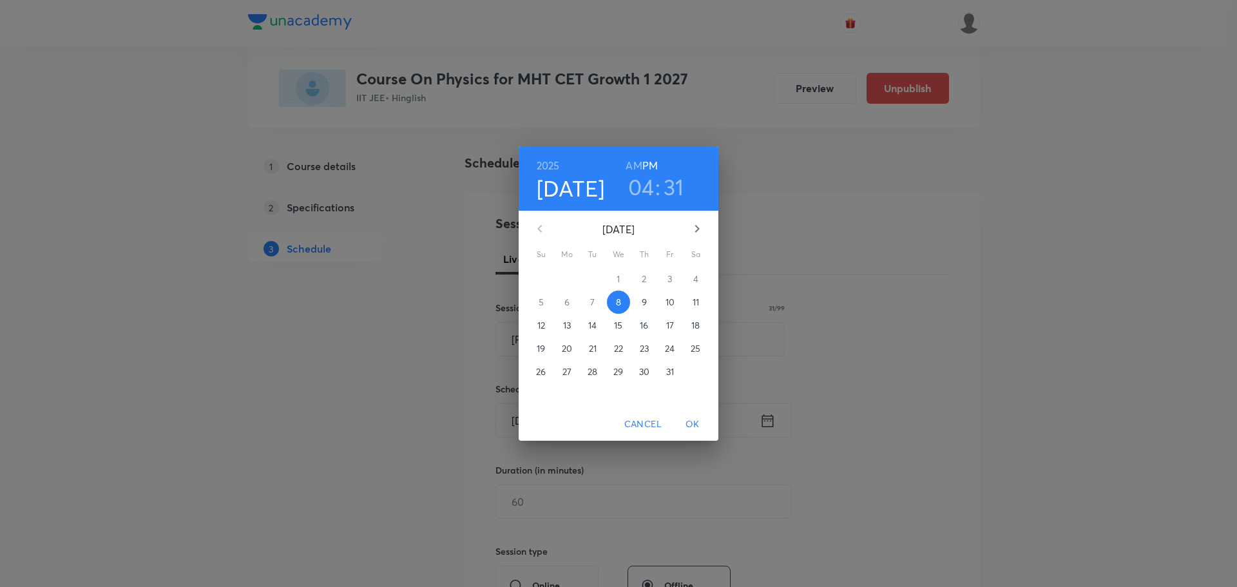
click at [697, 301] on p "11" at bounding box center [696, 302] width 6 height 13
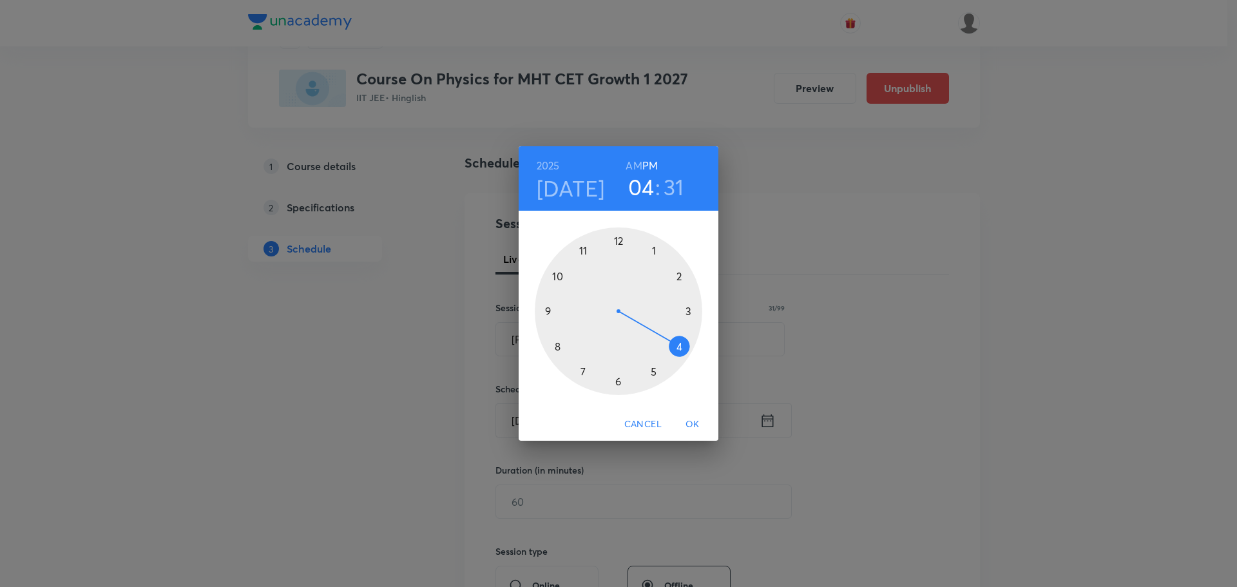
click at [632, 165] on h6 "AM" at bounding box center [634, 166] width 16 height 18
click at [581, 253] on div at bounding box center [619, 311] width 168 height 168
click at [653, 249] on div at bounding box center [619, 311] width 168 height 168
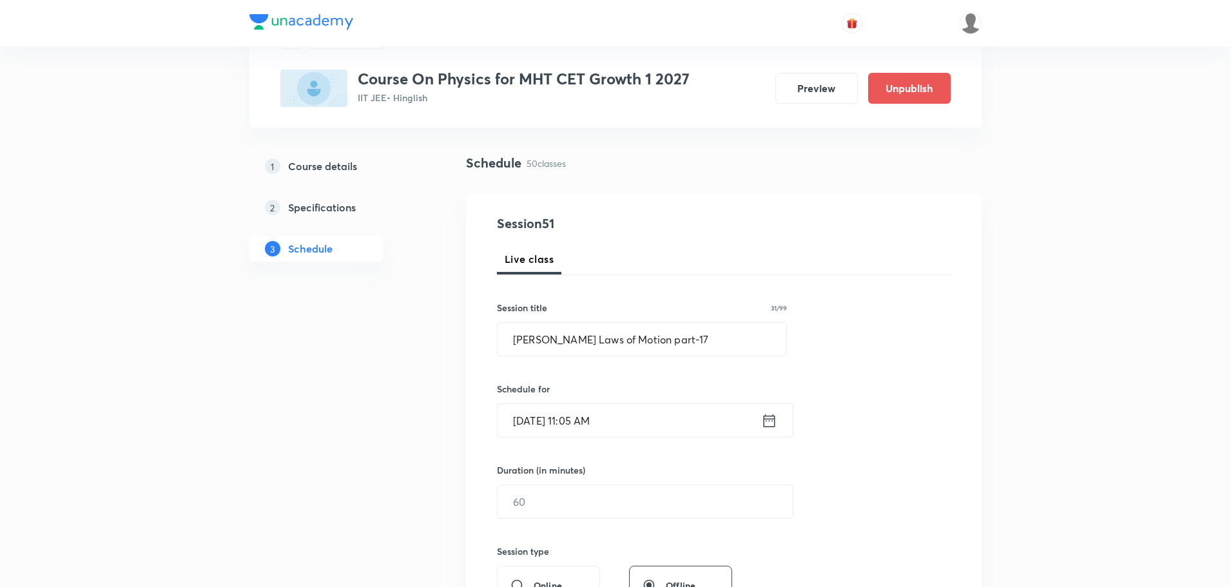
scroll to position [129, 0]
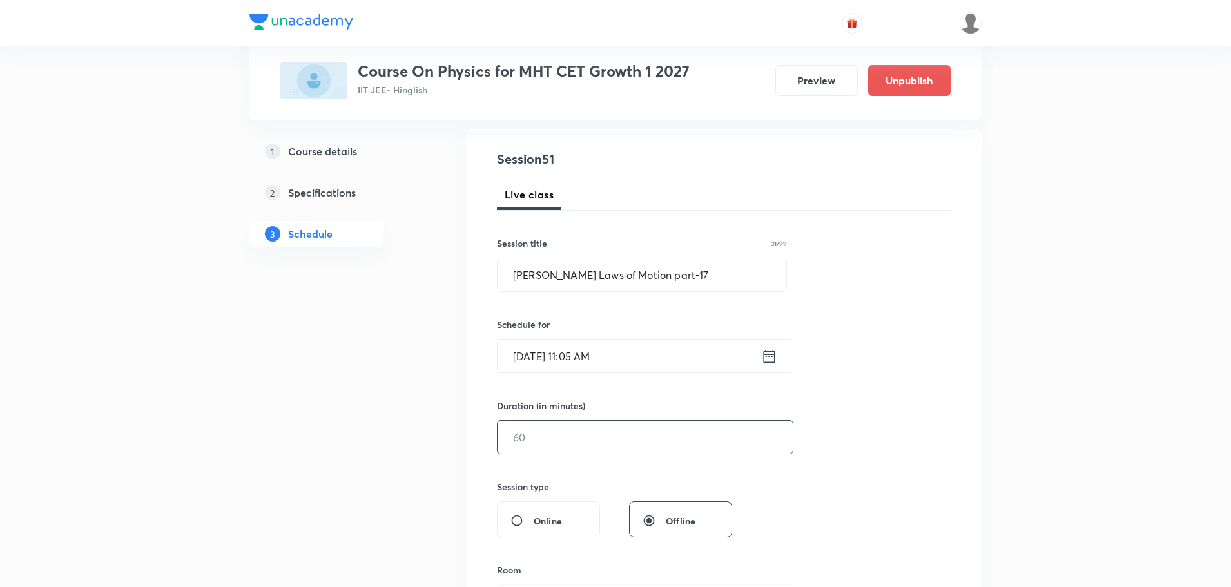
click at [575, 429] on input "text" at bounding box center [645, 437] width 295 height 33
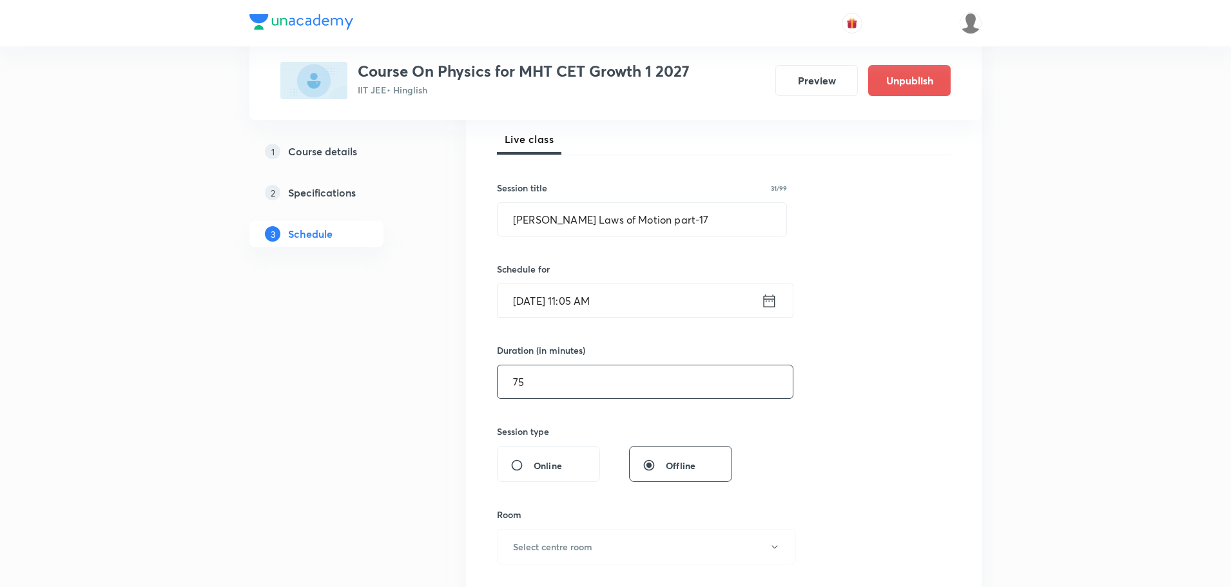
scroll to position [258, 0]
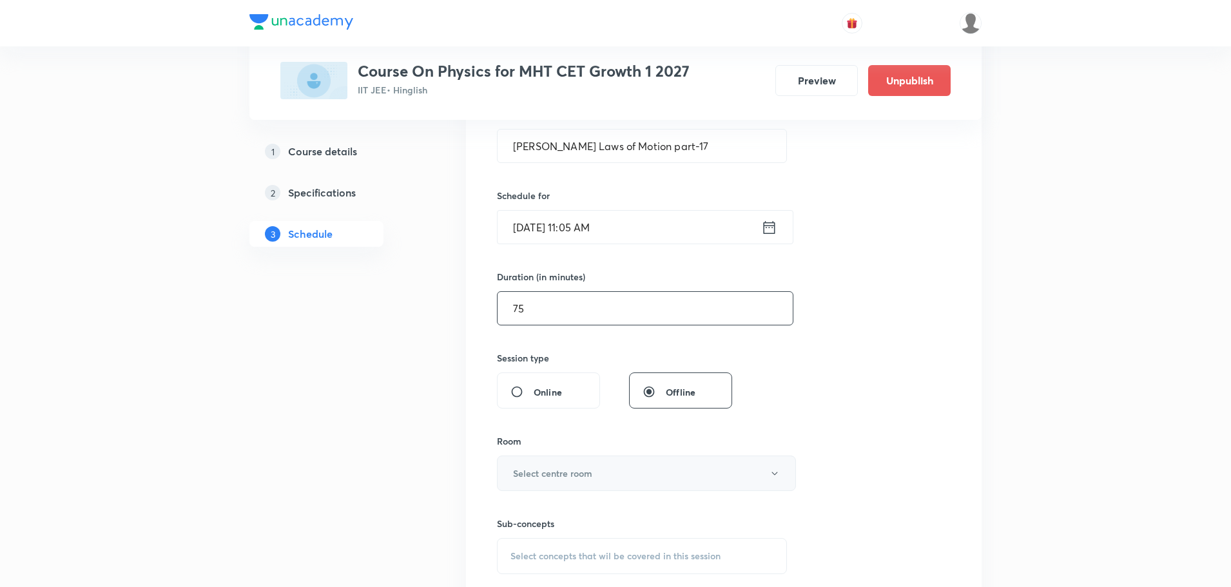
type input "75"
click at [626, 472] on button "Select centre room" at bounding box center [646, 473] width 299 height 35
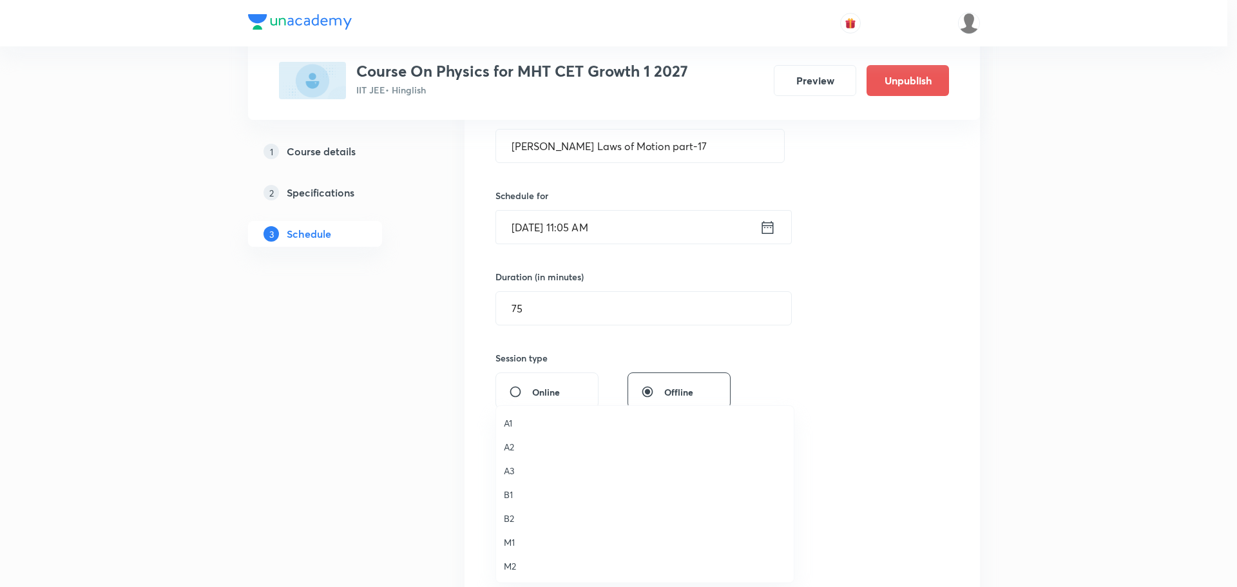
click at [517, 539] on span "M1" at bounding box center [645, 543] width 282 height 14
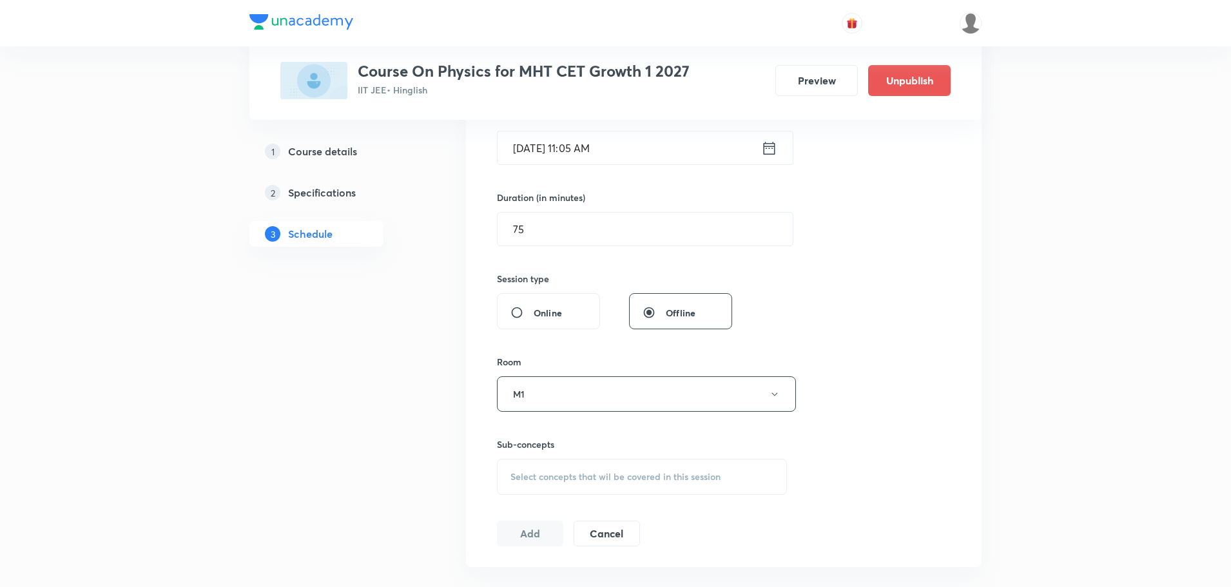
scroll to position [516, 0]
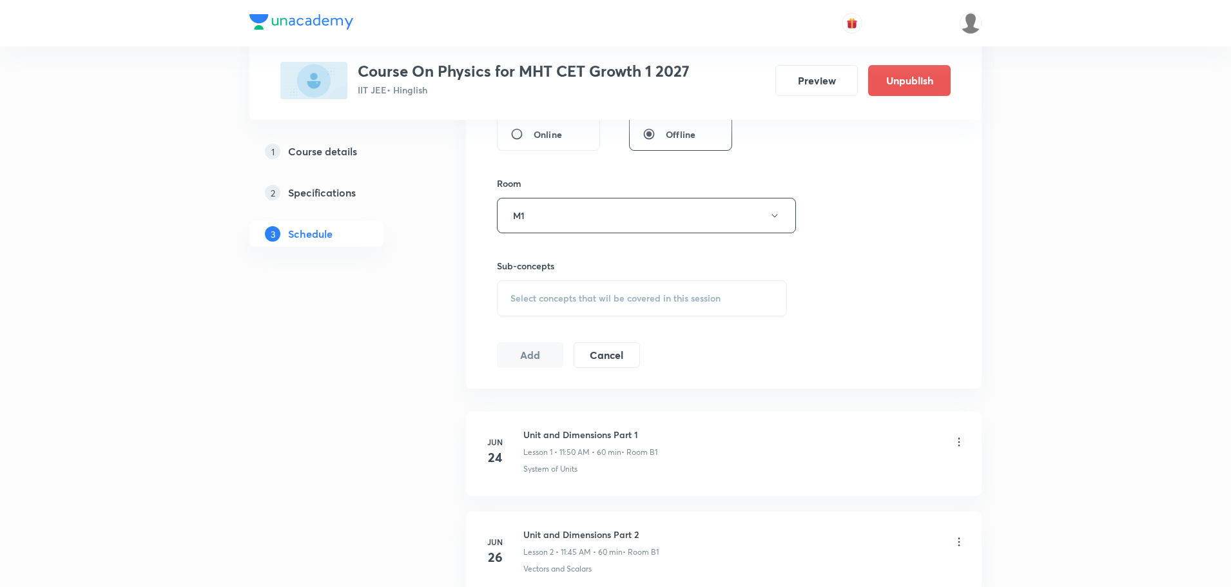
click at [562, 304] on span "Select concepts that wil be covered in this session" at bounding box center [615, 298] width 210 height 10
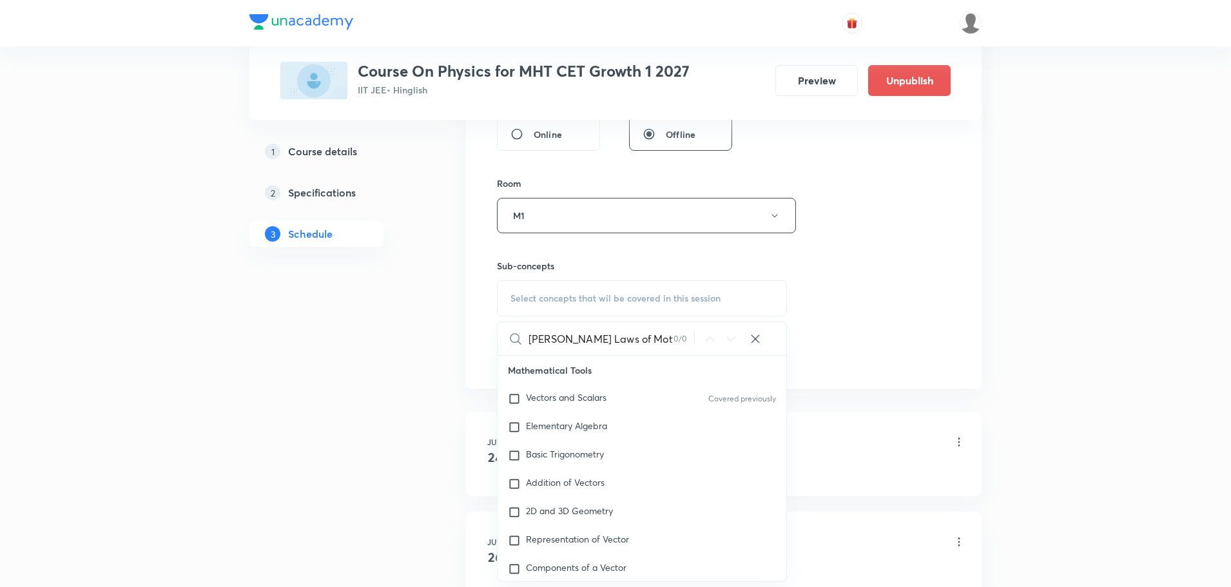
scroll to position [0, 12]
drag, startPoint x: 639, startPoint y: 340, endPoint x: 704, endPoint y: 343, distance: 65.2
click at [704, 343] on div "Newton's Laws of Motion part-16 0 / 0 ​" at bounding box center [642, 338] width 289 height 33
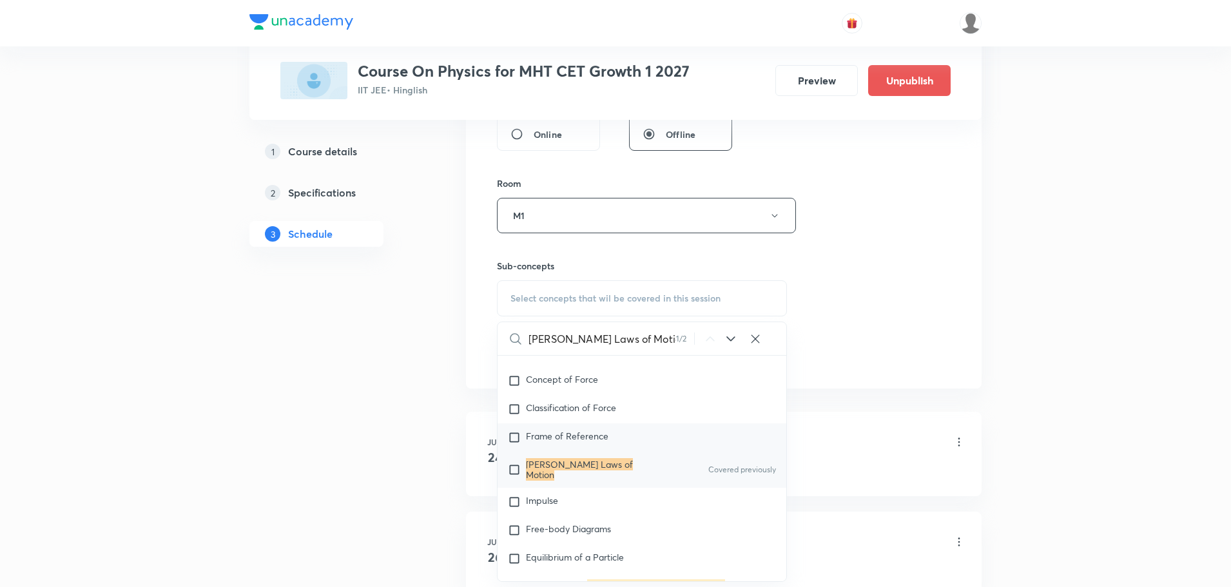
scroll to position [2181, 0]
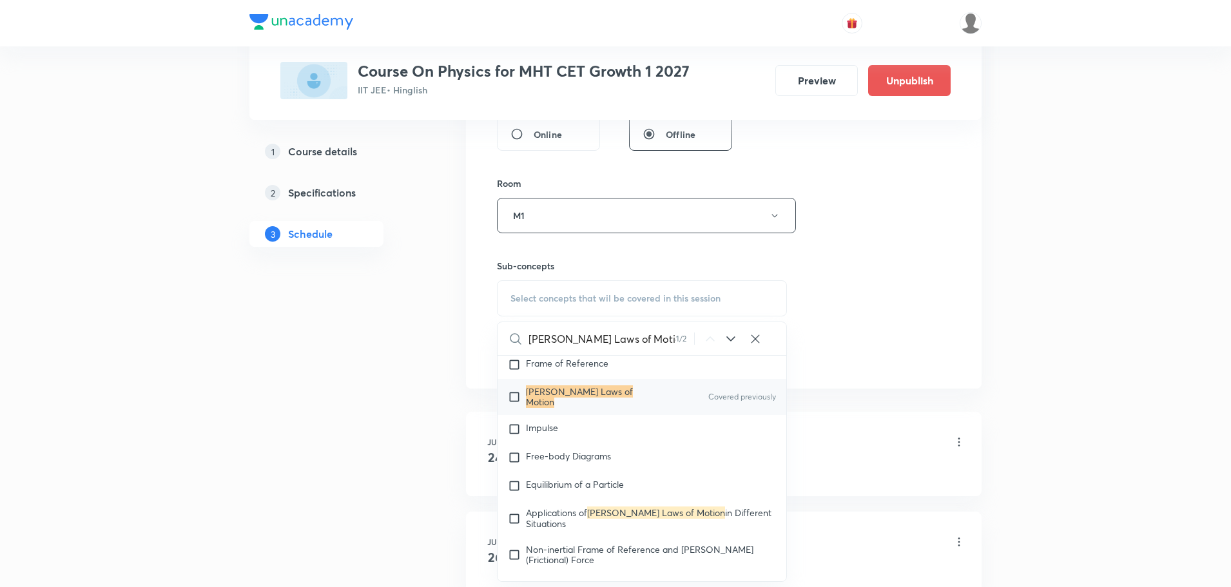
type input "Newton's Laws of Motion"
click at [666, 389] on div "Newton's Laws of Motion Covered previously" at bounding box center [642, 397] width 289 height 36
checkbox input "true"
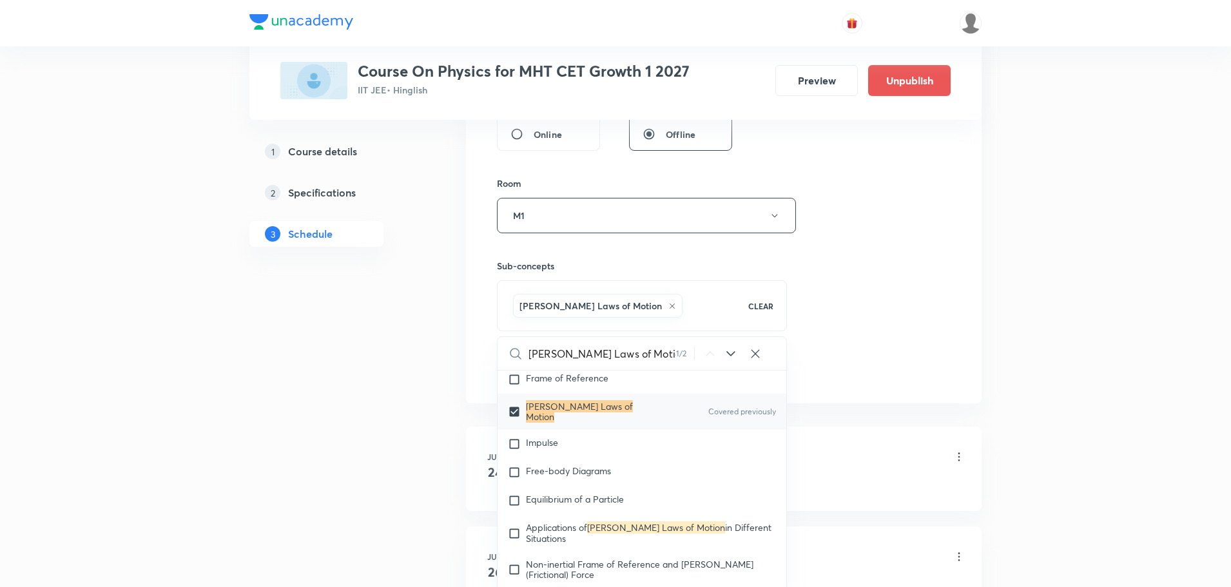
click at [862, 264] on div "Session 51 Live class Session title 31/99 Newton's Laws of Motion part-17 ​ Sch…" at bounding box center [724, 73] width 454 height 620
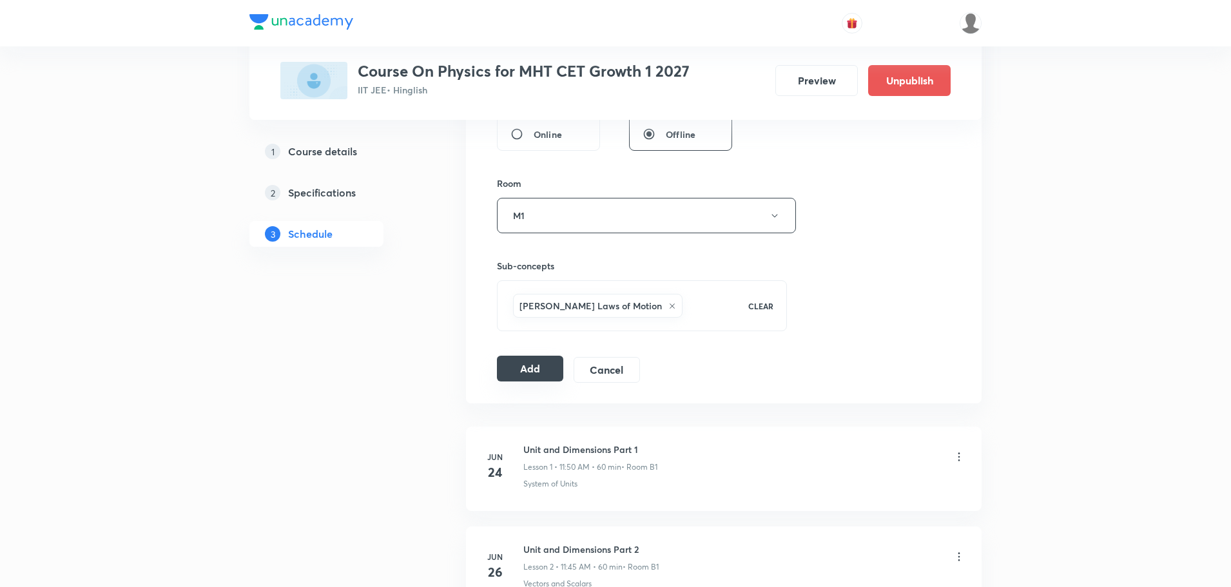
click at [529, 367] on button "Add" at bounding box center [530, 369] width 66 height 26
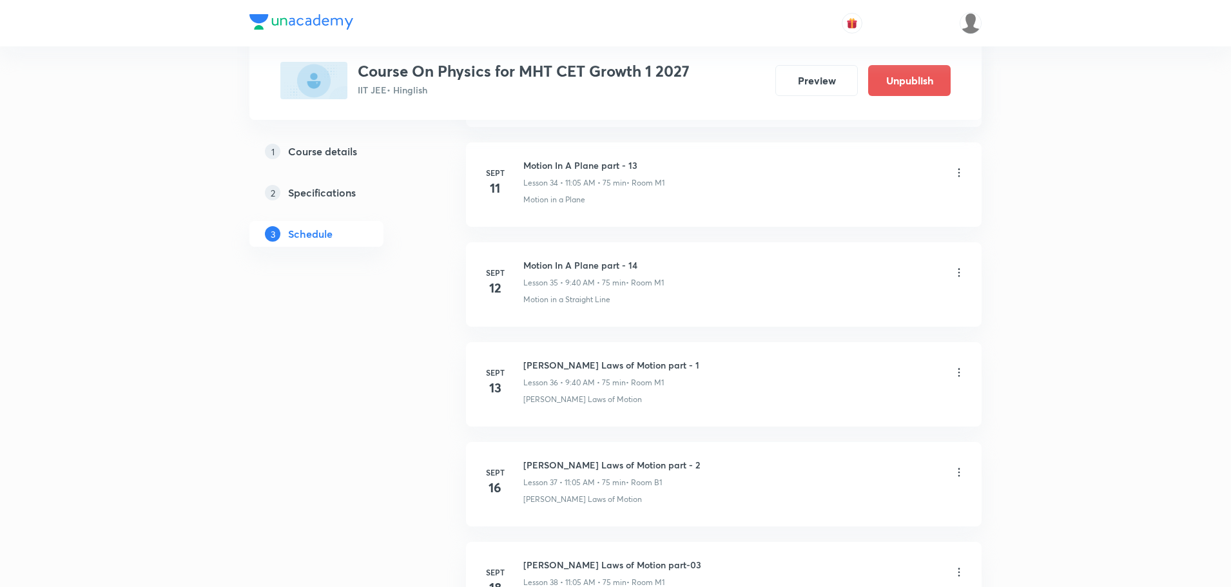
scroll to position [4948, 0]
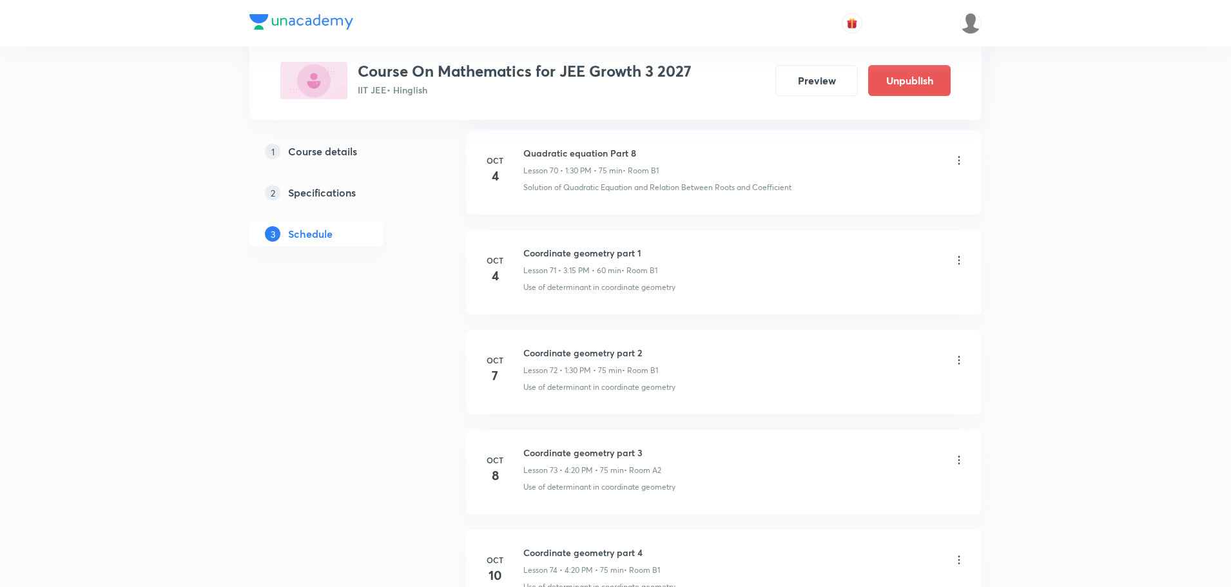
scroll to position [7838, 0]
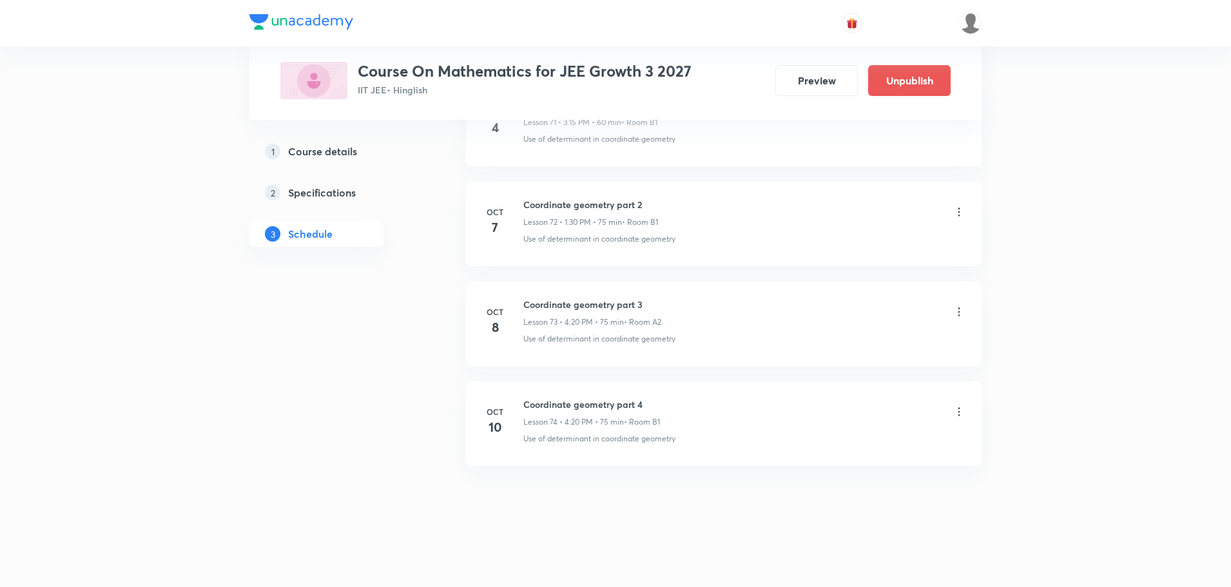
click at [612, 407] on h6 "Coordinate geometry part 4" at bounding box center [591, 405] width 137 height 14
copy h6 "Coordinate geometry part 4"
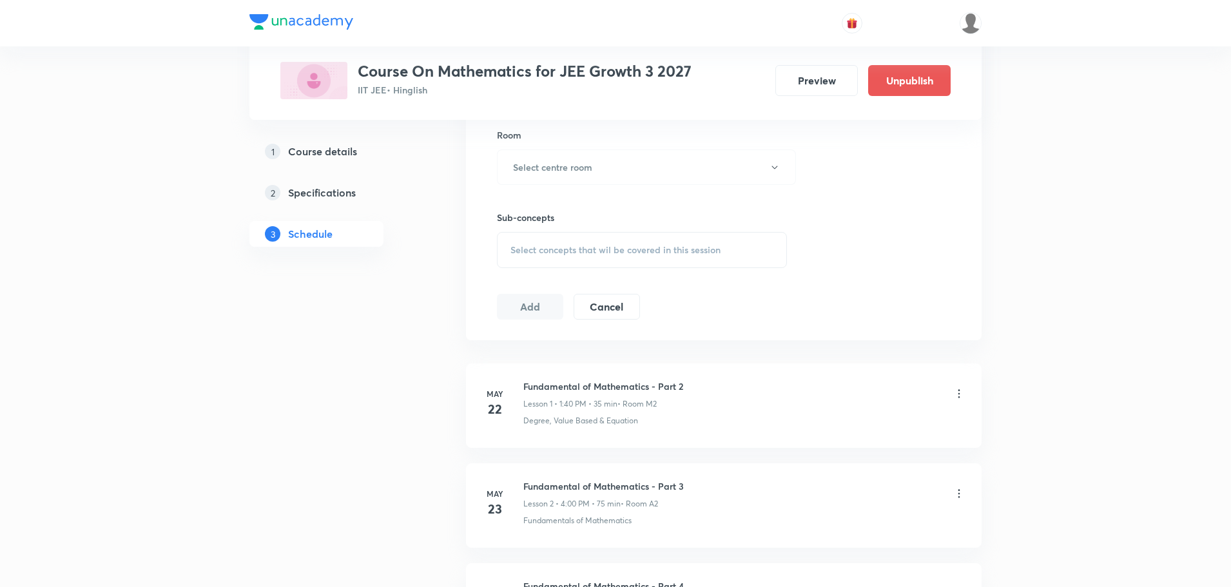
scroll to position [37, 0]
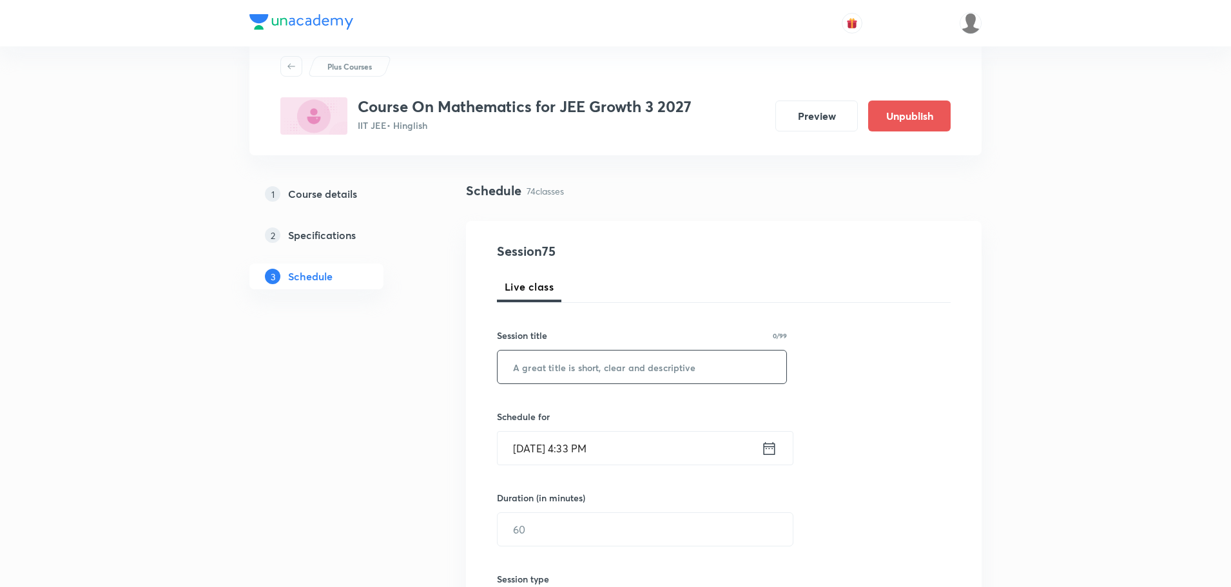
click at [623, 353] on input "text" at bounding box center [642, 367] width 289 height 33
paste input "Coordinate geometry part 4"
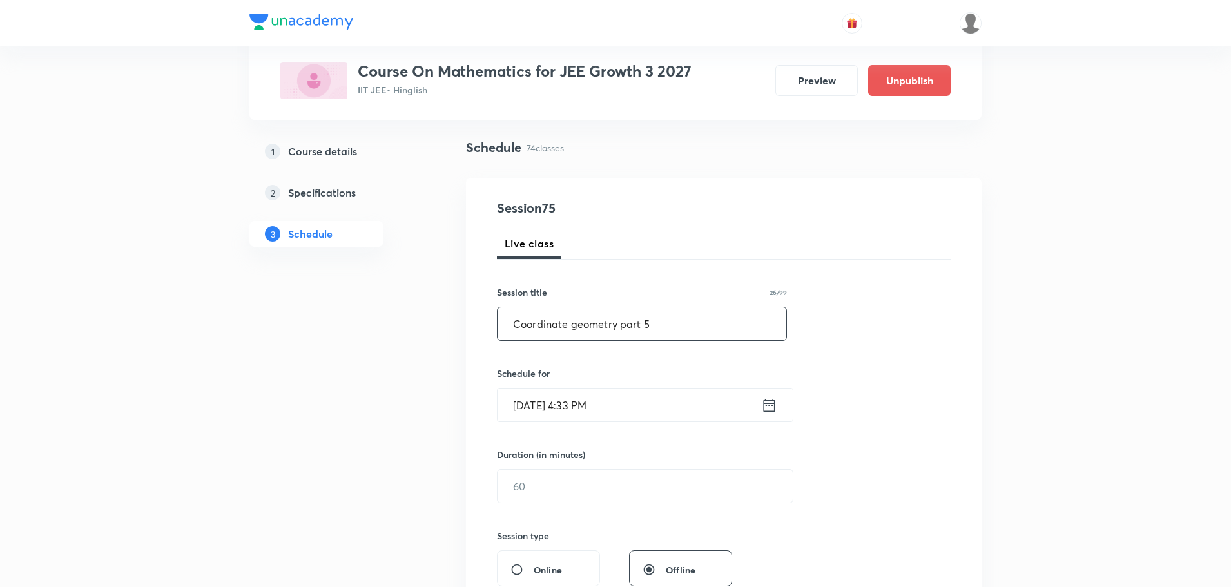
scroll to position [101, 0]
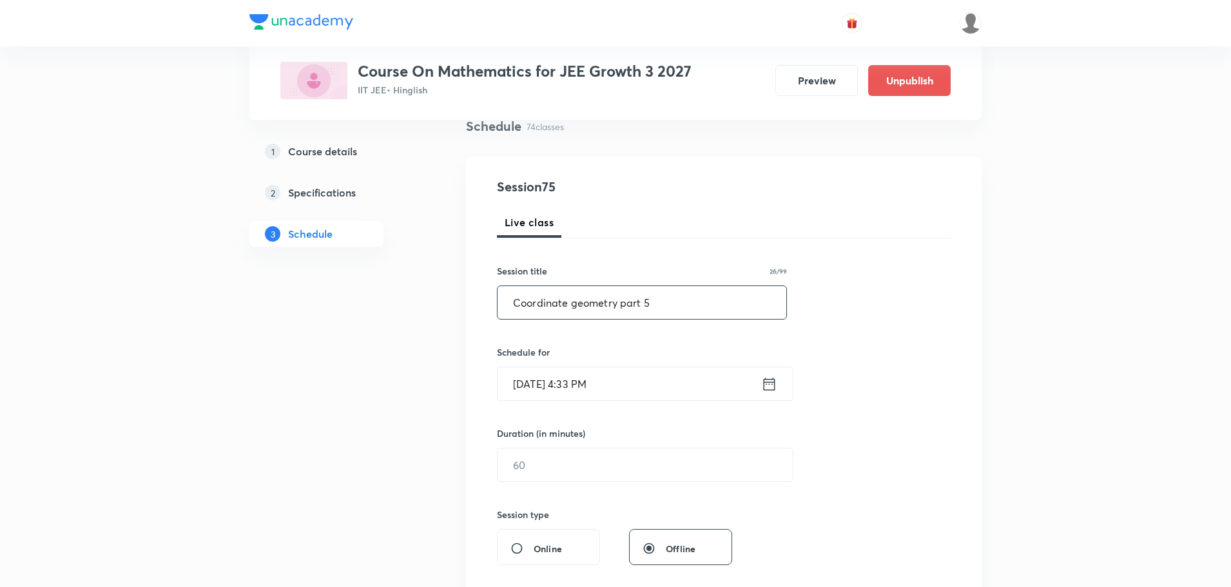
type input "Coordinate geometry part 5"
click at [775, 390] on icon at bounding box center [770, 383] width 12 height 13
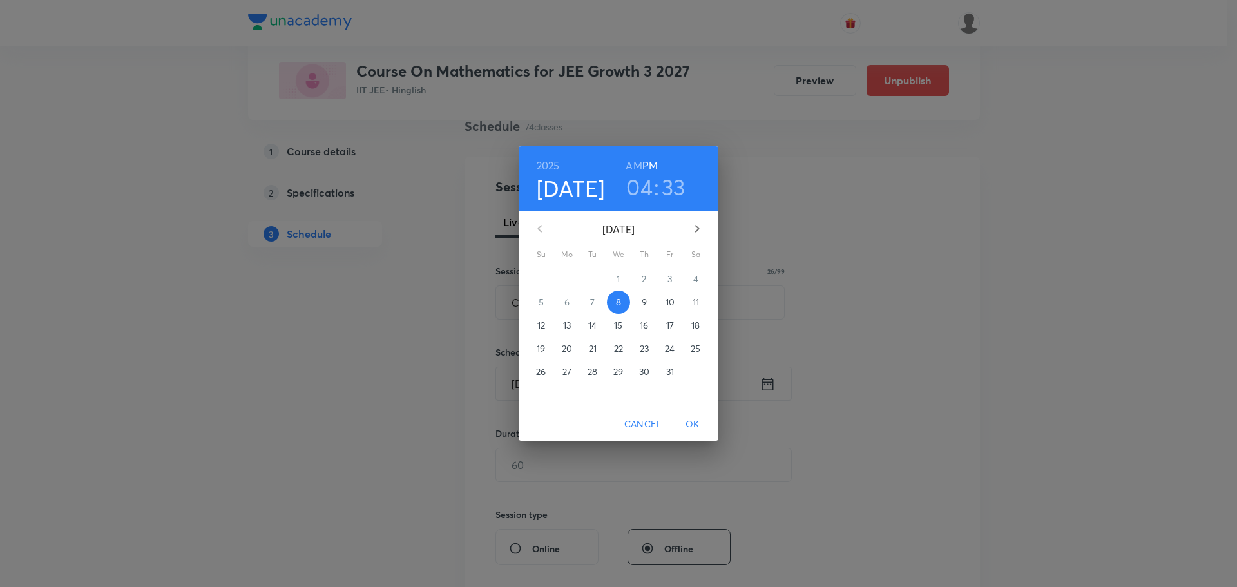
click at [691, 300] on span "11" at bounding box center [695, 302] width 23 height 13
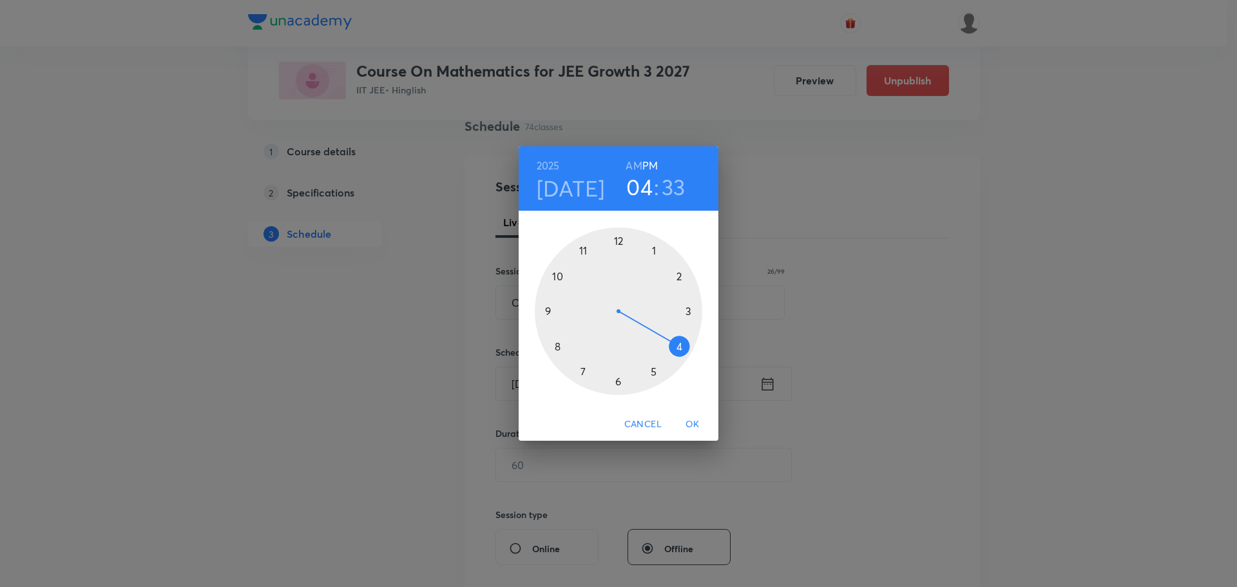
click at [655, 250] on div at bounding box center [619, 311] width 168 height 168
click at [619, 383] on div at bounding box center [619, 311] width 168 height 168
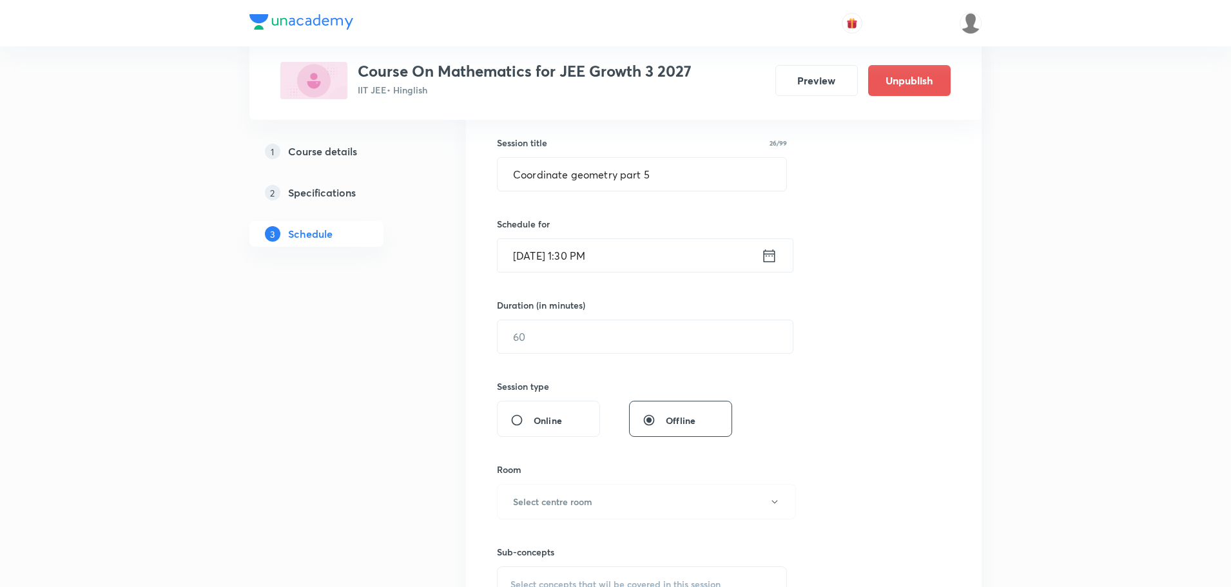
scroll to position [230, 0]
click at [621, 335] on input "text" at bounding box center [645, 336] width 295 height 33
type input "75"
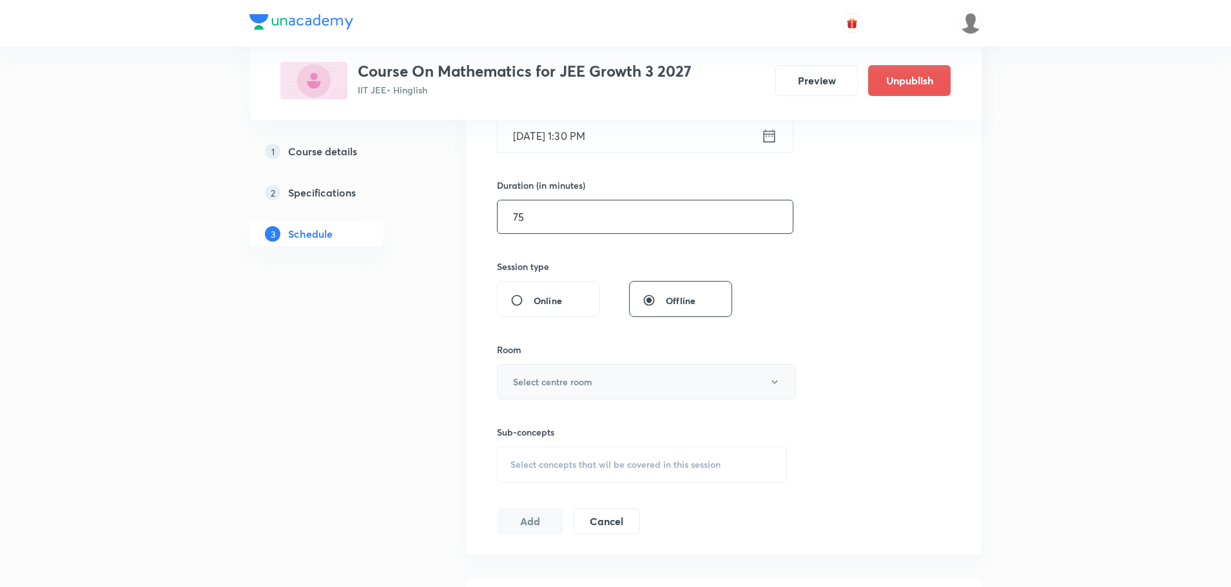
scroll to position [359, 0]
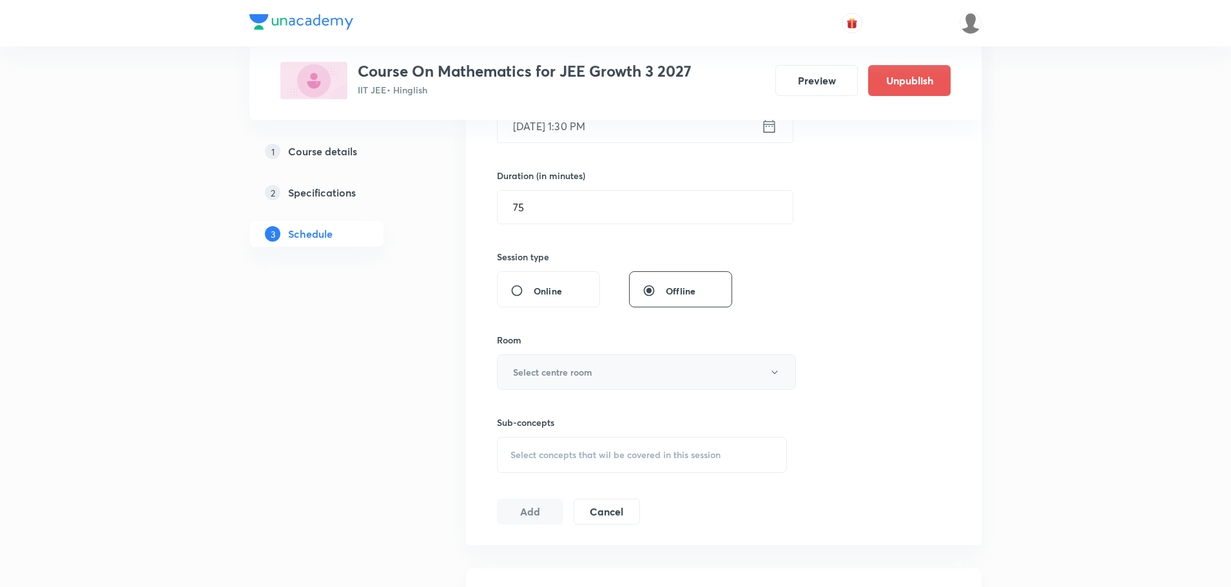
click at [596, 372] on button "Select centre room" at bounding box center [646, 371] width 299 height 35
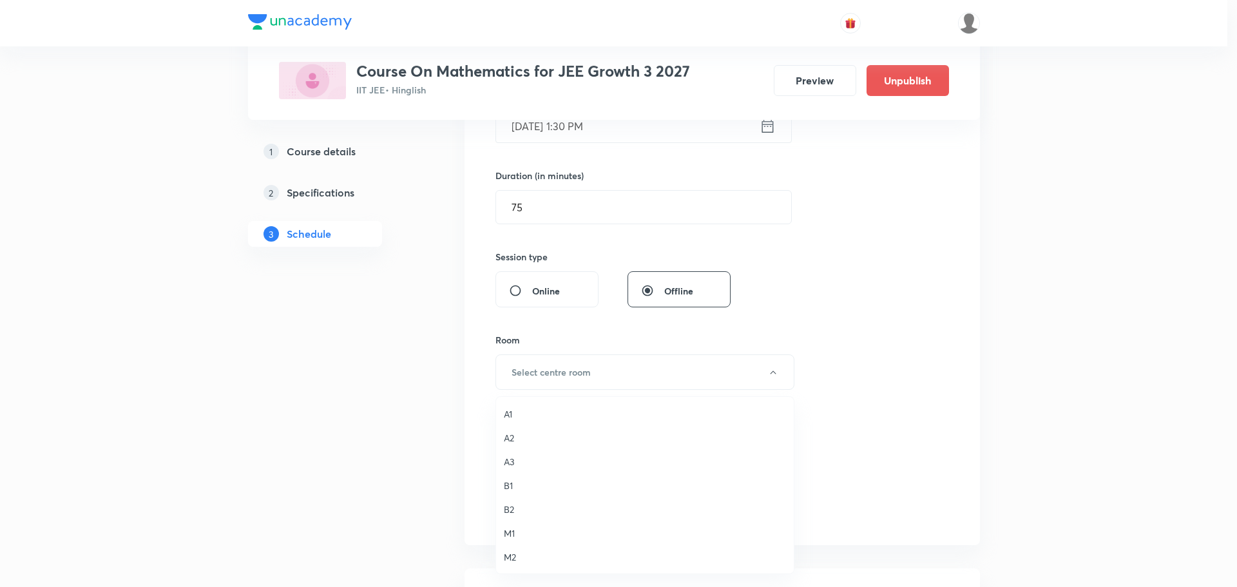
click at [512, 485] on span "B1" at bounding box center [645, 486] width 282 height 14
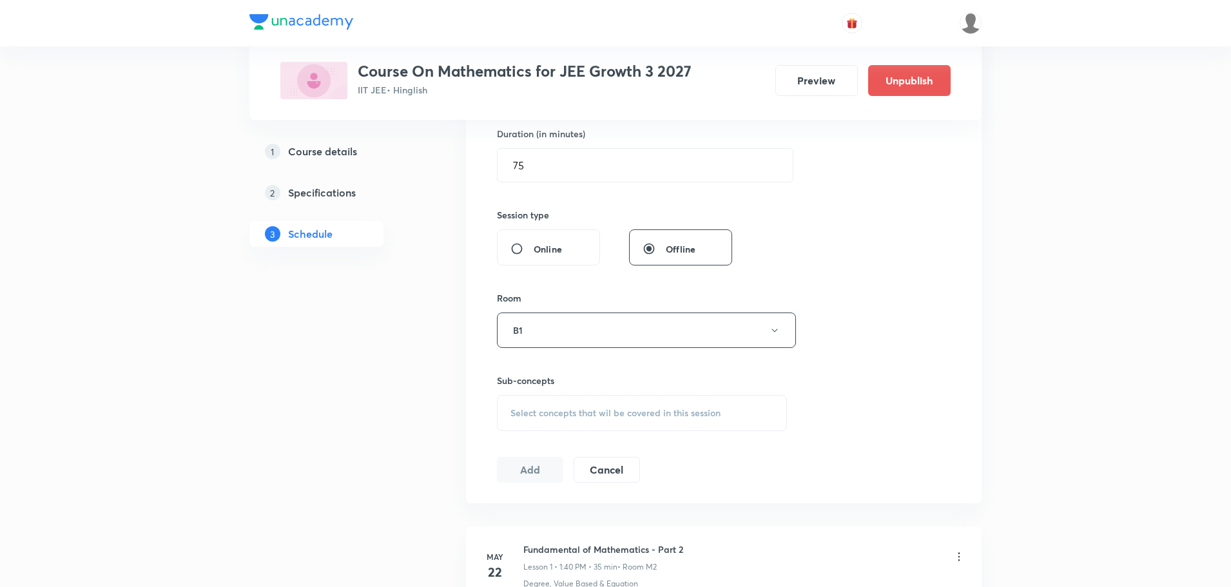
scroll to position [423, 0]
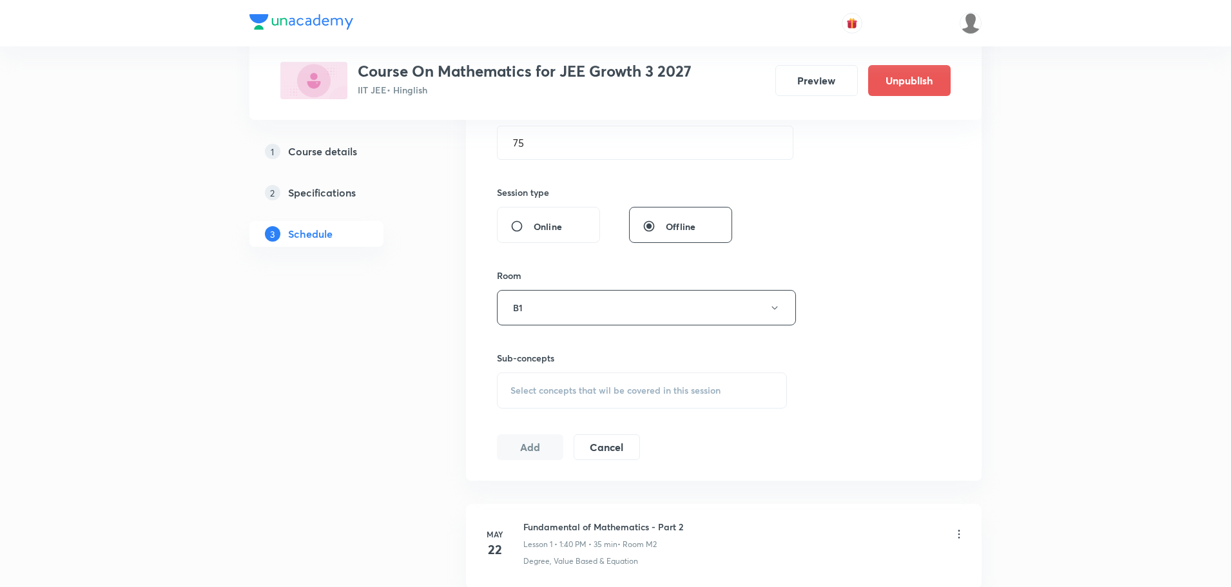
click at [565, 400] on div "Select concepts that wil be covered in this session" at bounding box center [642, 390] width 290 height 36
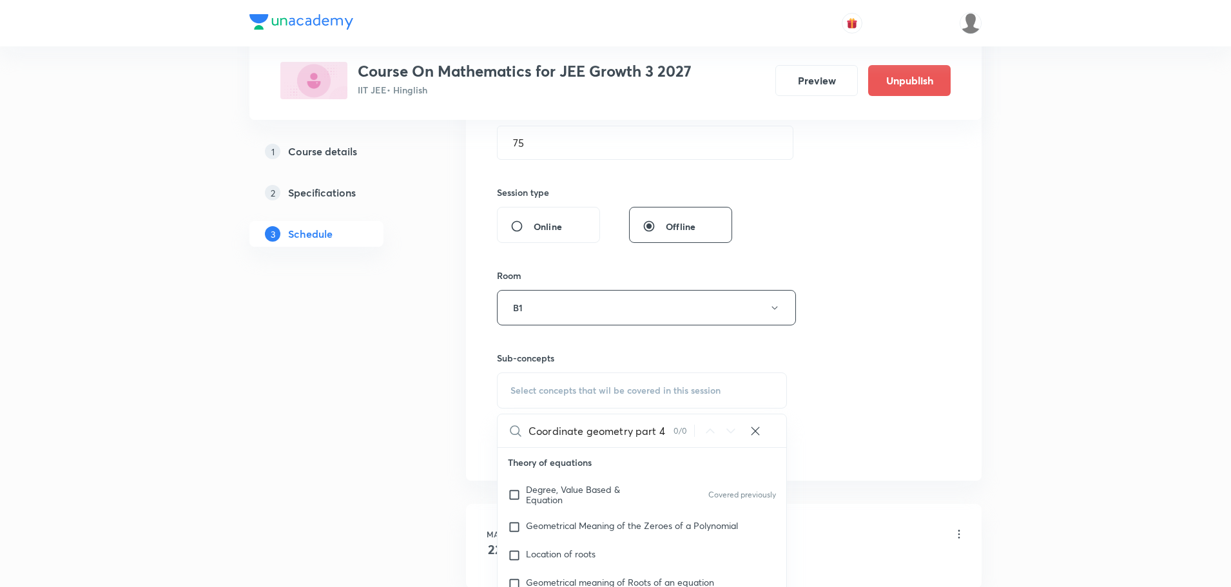
drag, startPoint x: 631, startPoint y: 432, endPoint x: 706, endPoint y: 429, distance: 75.5
click at [706, 429] on div "Coordinate geometry part 4 0 / 0 ​" at bounding box center [642, 430] width 289 height 33
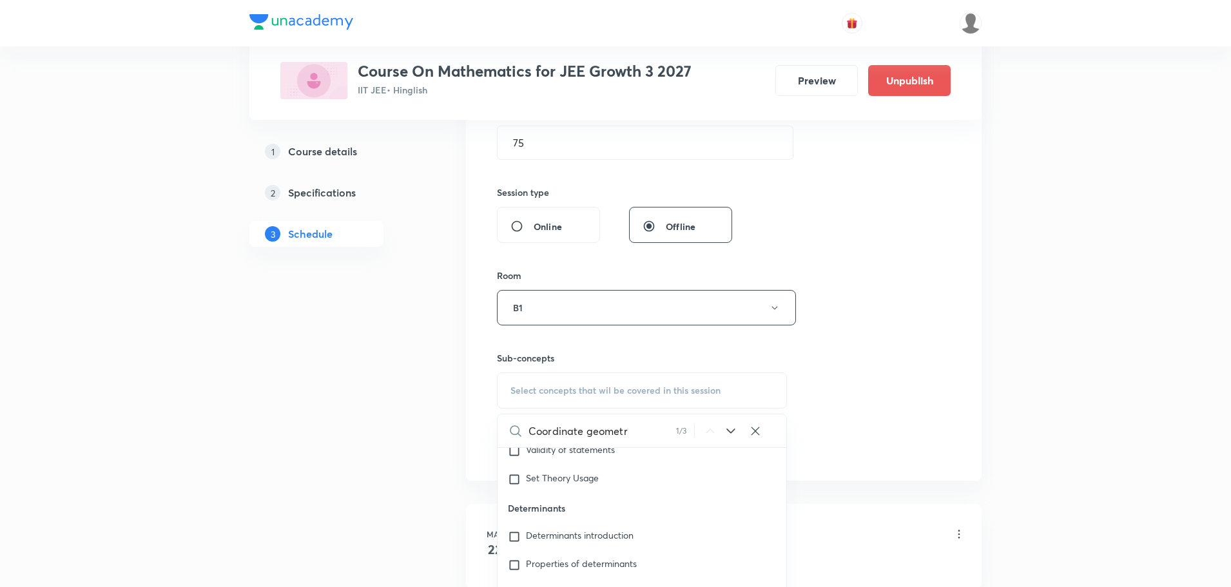
scroll to position [552, 0]
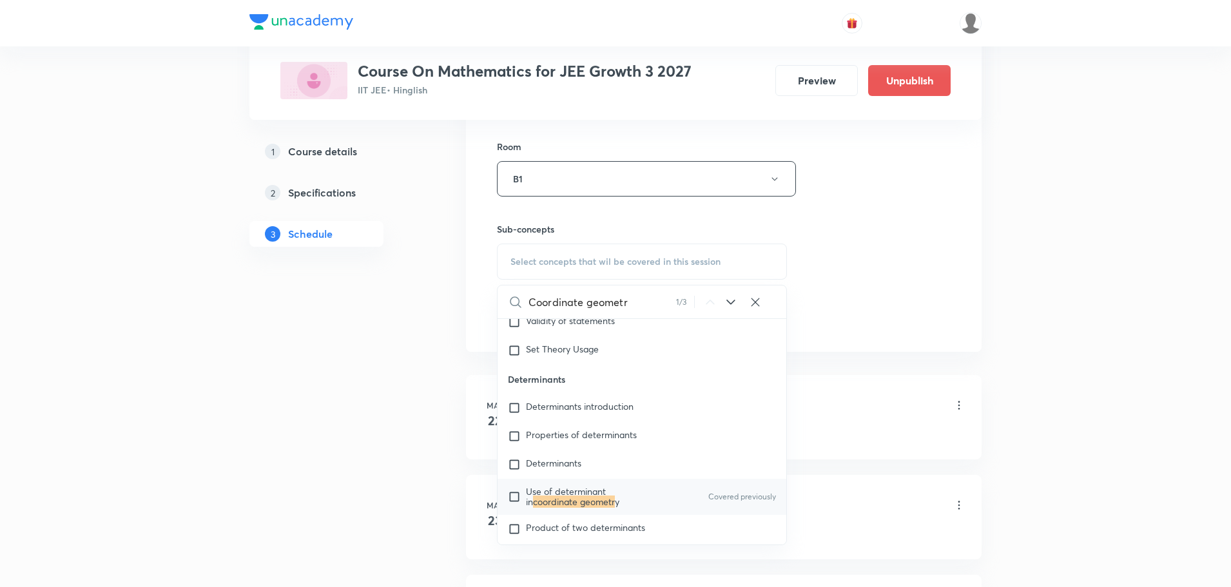
type input "Coordinate geometr"
click at [607, 496] on mark "coordinate geometr" at bounding box center [574, 502] width 82 height 12
checkbox input "true"
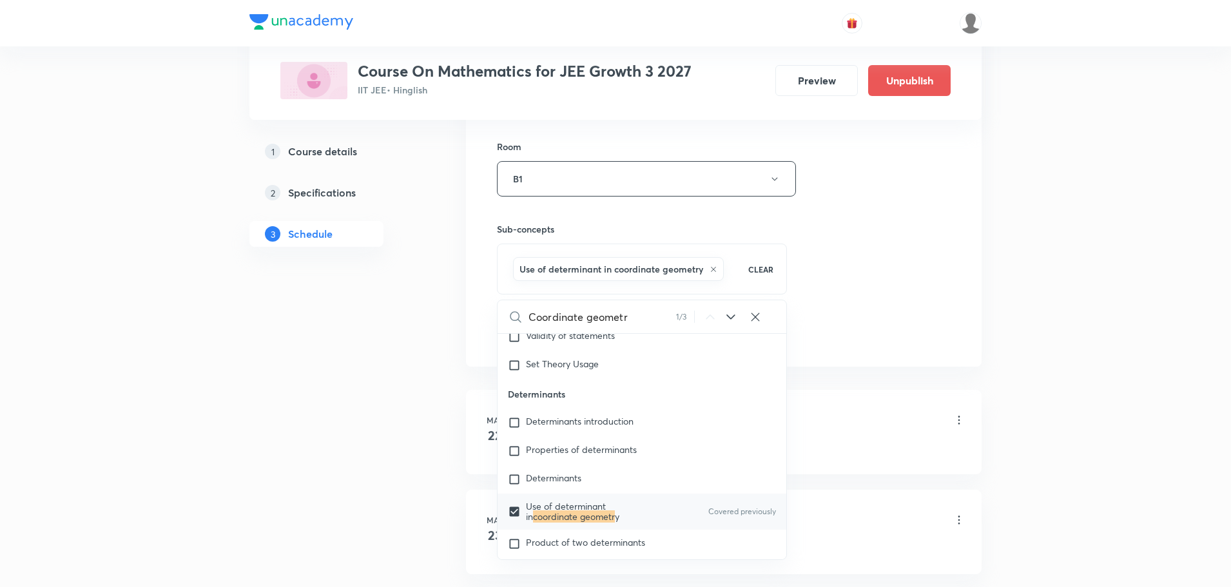
click at [831, 300] on div "Session 75 Live class Session title 26/99 Coordinate geometry part 5 ​ Schedule…" at bounding box center [724, 36] width 454 height 620
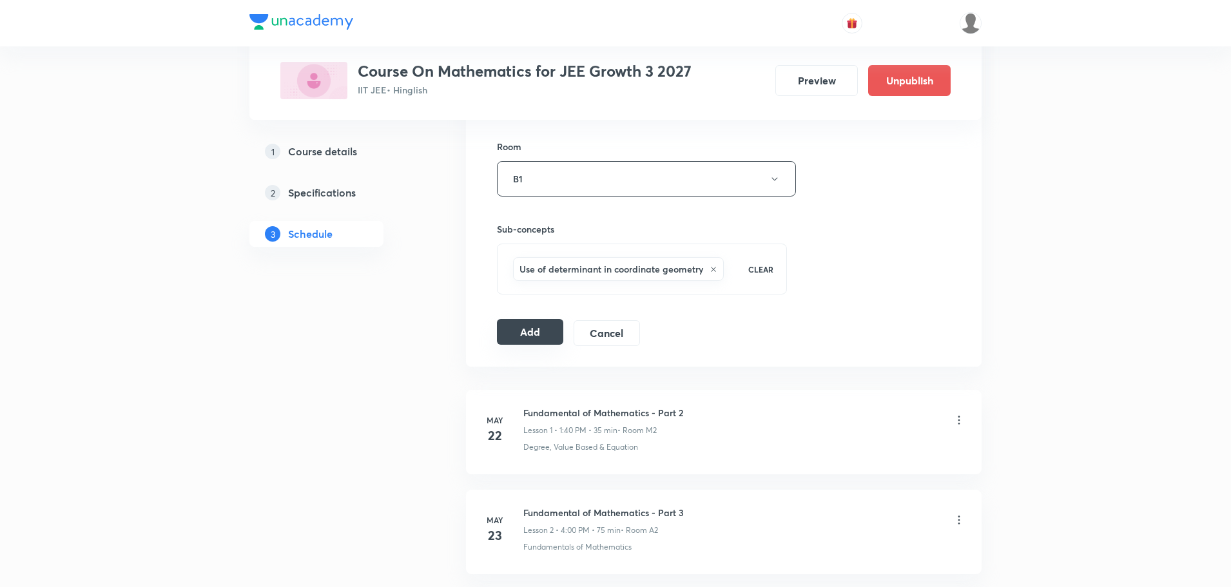
click at [547, 331] on button "Add" at bounding box center [530, 332] width 66 height 26
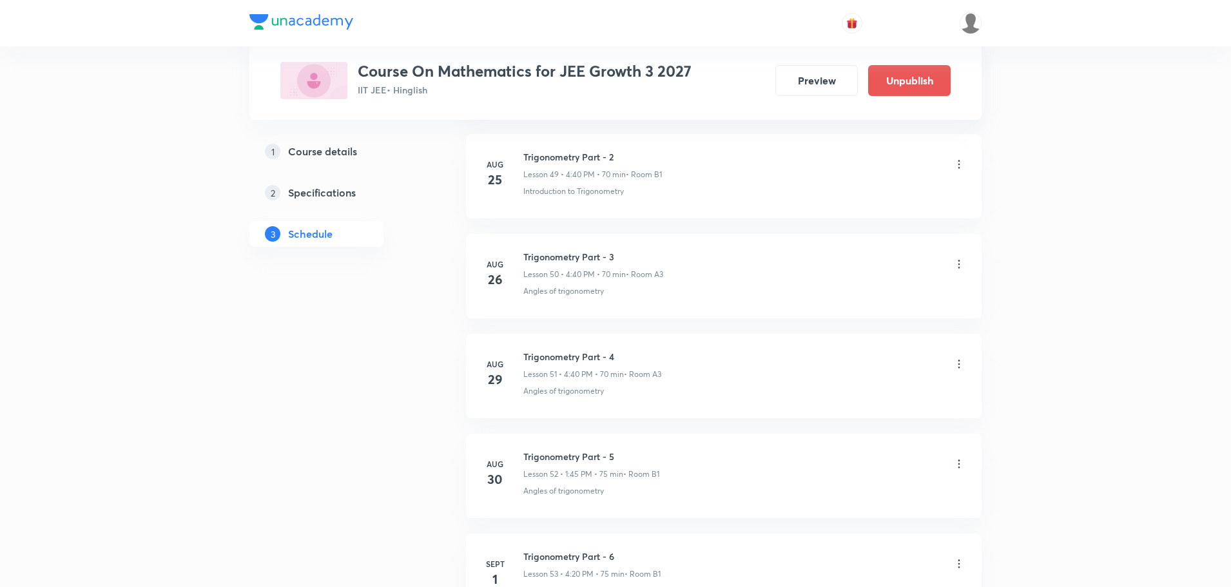
scroll to position [7345, 0]
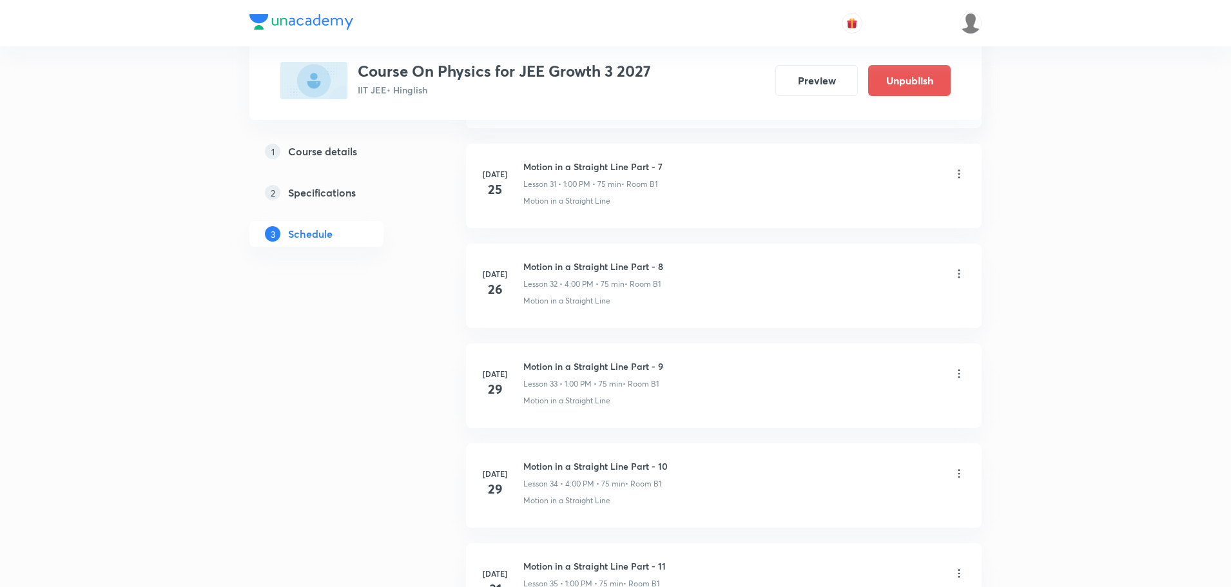
scroll to position [7838, 0]
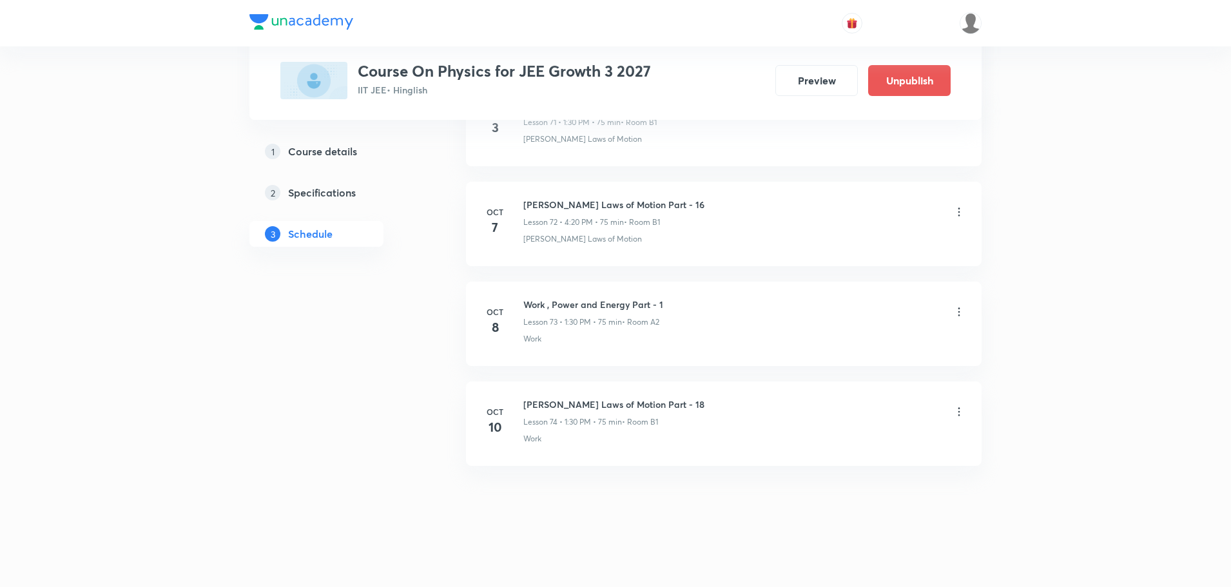
click at [589, 402] on h6 "[PERSON_NAME] Laws of Motion Part - 18" at bounding box center [613, 405] width 181 height 14
click at [589, 402] on h6 "Newton's Laws of Motion Part - 18" at bounding box center [613, 405] width 181 height 14
copy h6 "Newton's Laws of Motion Part - 18"
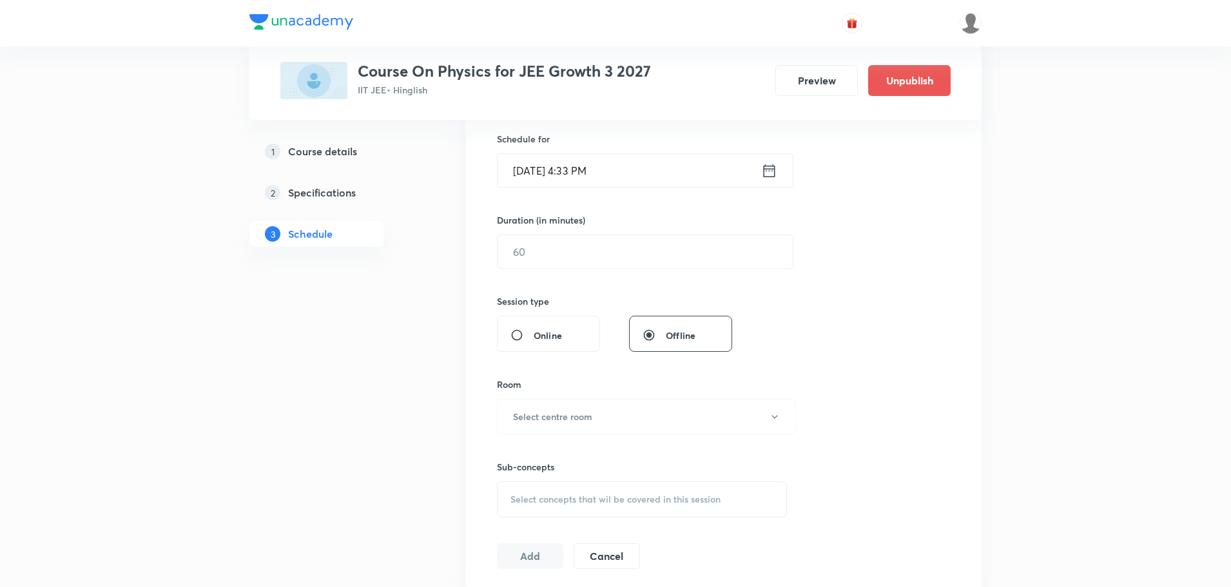
scroll to position [0, 0]
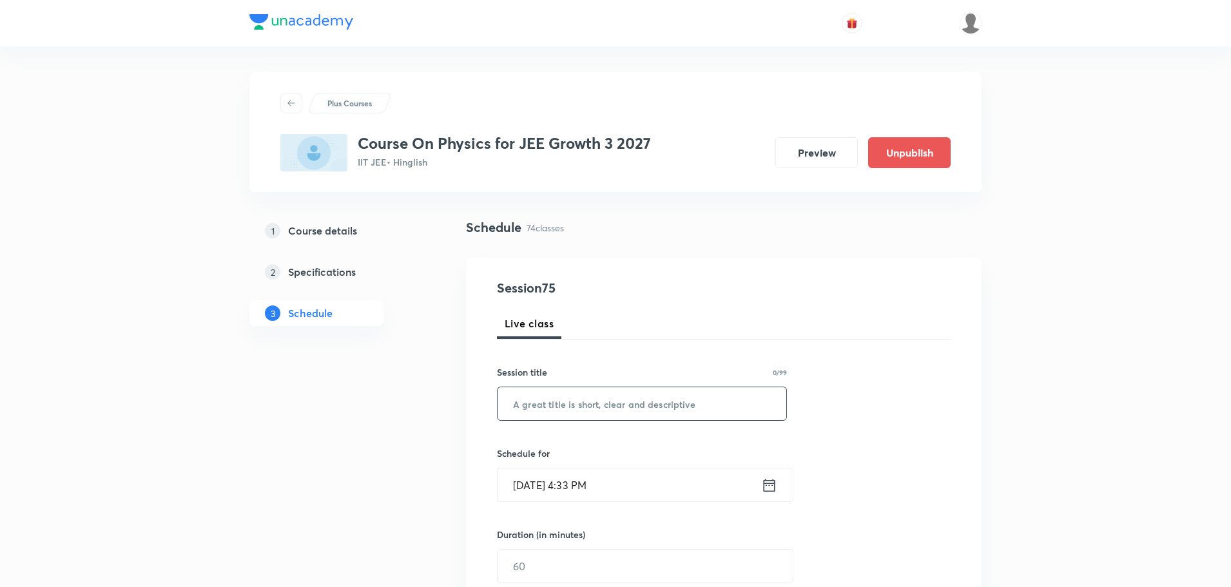
click at [677, 411] on input "text" at bounding box center [642, 403] width 289 height 33
paste input "Newton's Laws of Motion Part - 18"
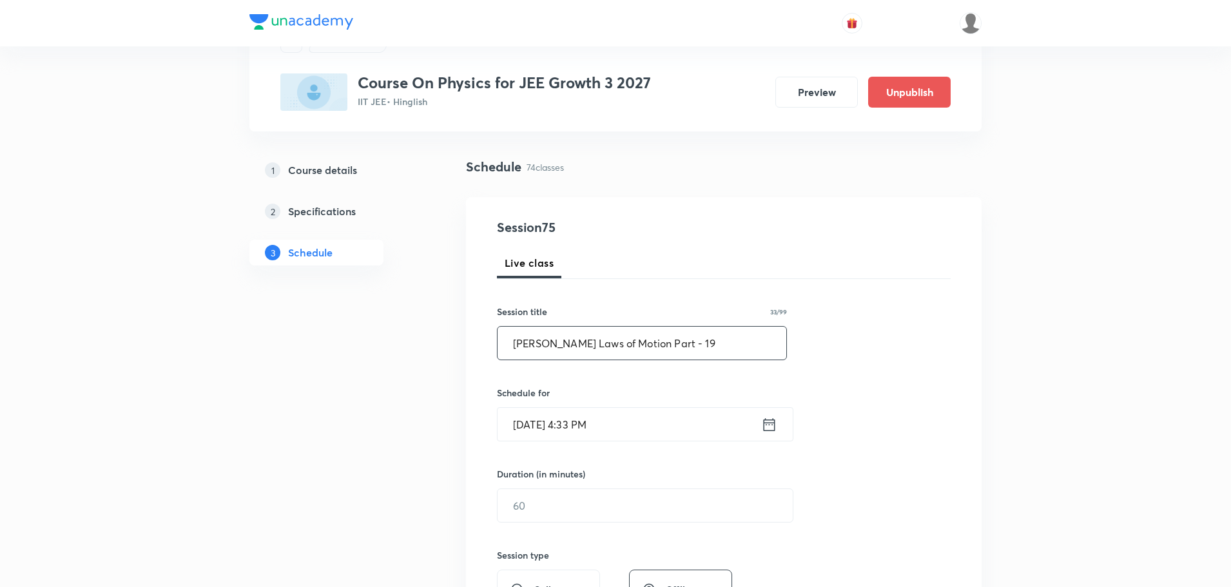
scroll to position [129, 0]
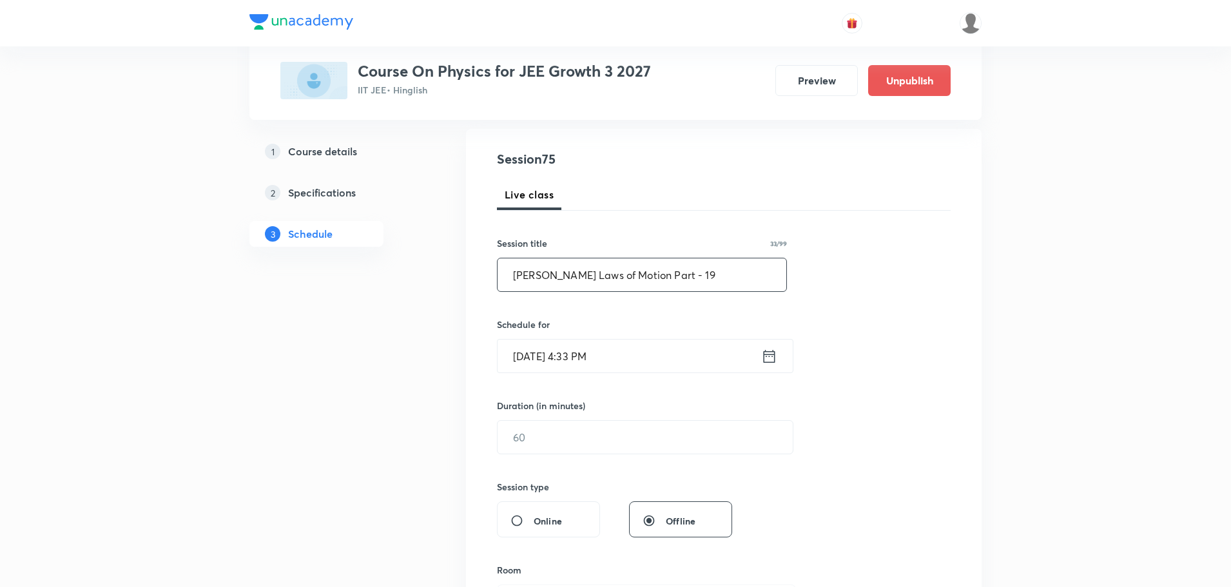
type input "Newton's Laws of Motion Part - 19"
click at [778, 355] on div "Oct 8, 2025, 4:33 PM ​" at bounding box center [645, 356] width 296 height 34
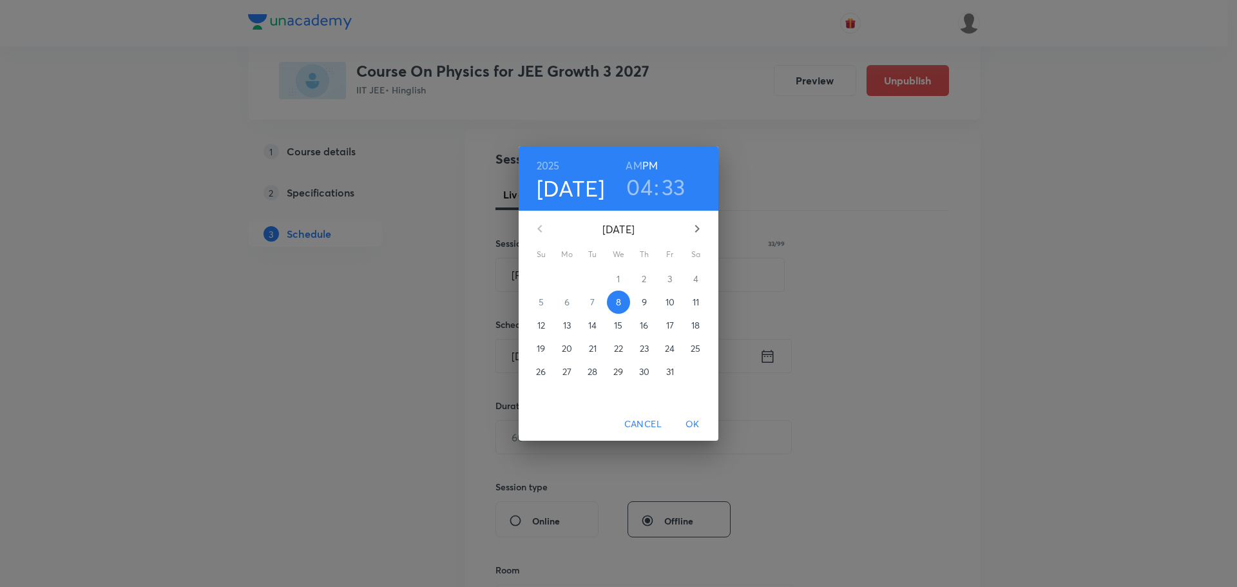
click at [691, 297] on span "11" at bounding box center [695, 302] width 23 height 13
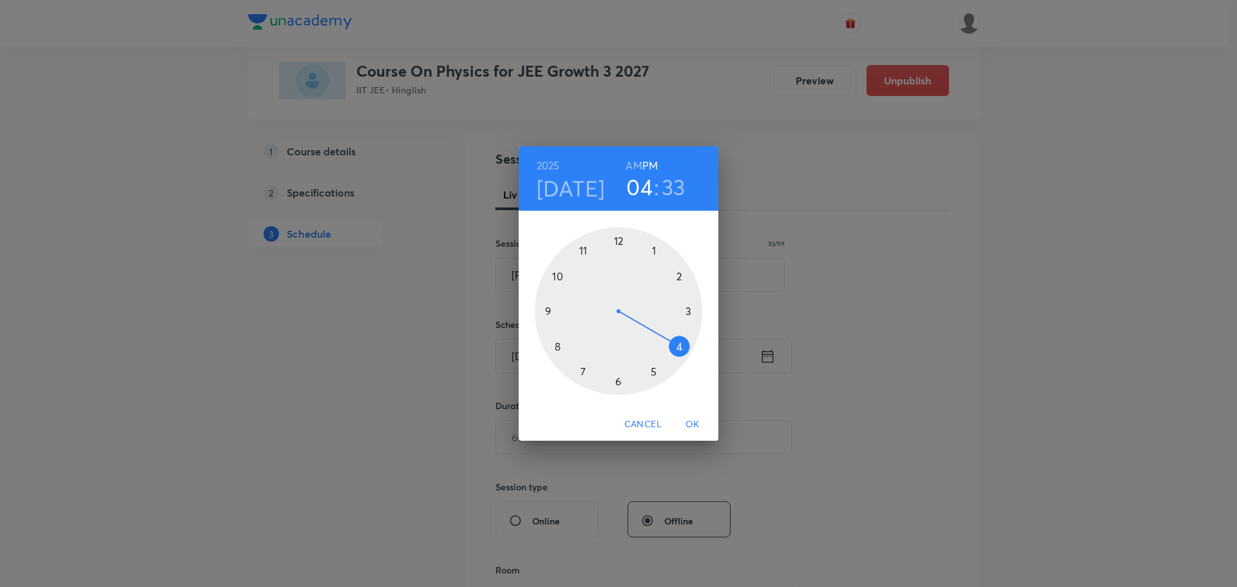
click at [679, 275] on div at bounding box center [619, 311] width 168 height 168
click at [579, 248] on div at bounding box center [619, 311] width 168 height 168
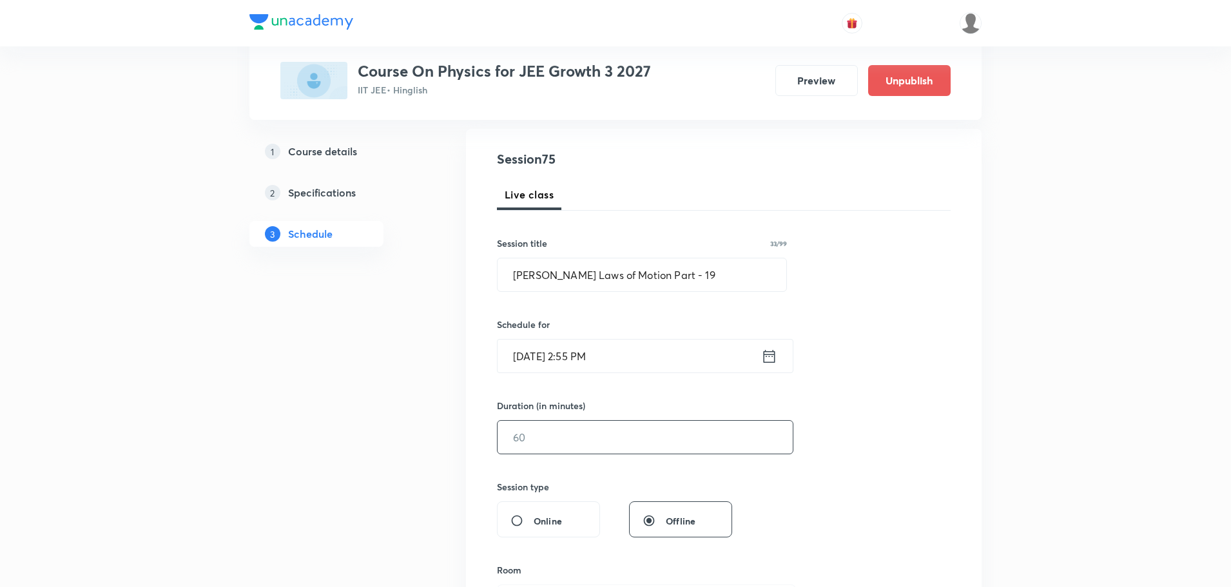
click at [598, 428] on input "text" at bounding box center [645, 437] width 295 height 33
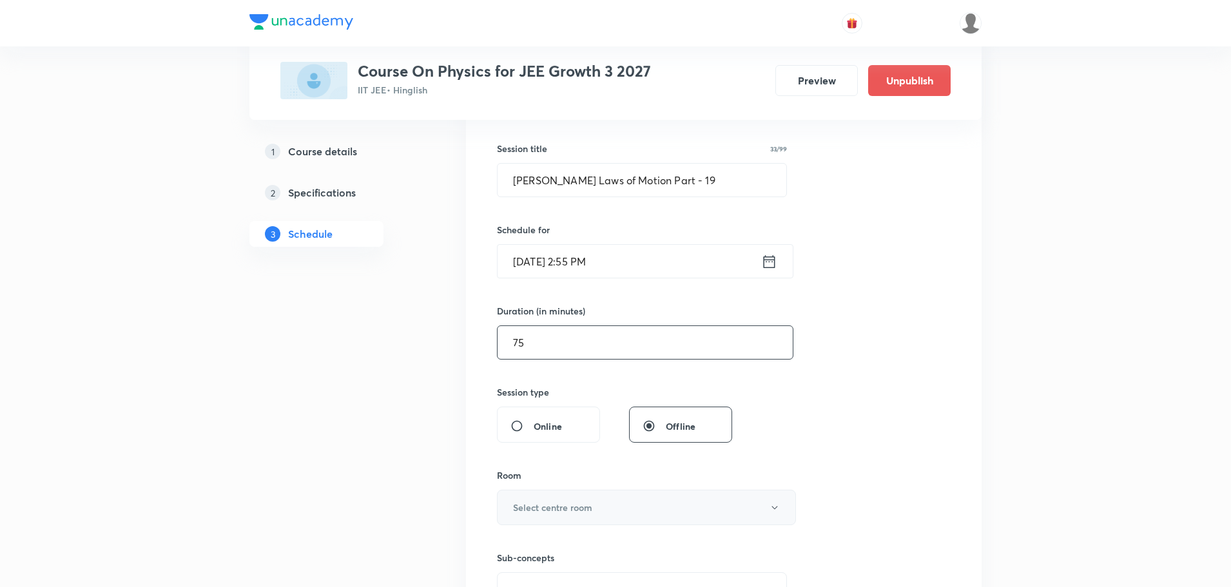
scroll to position [387, 0]
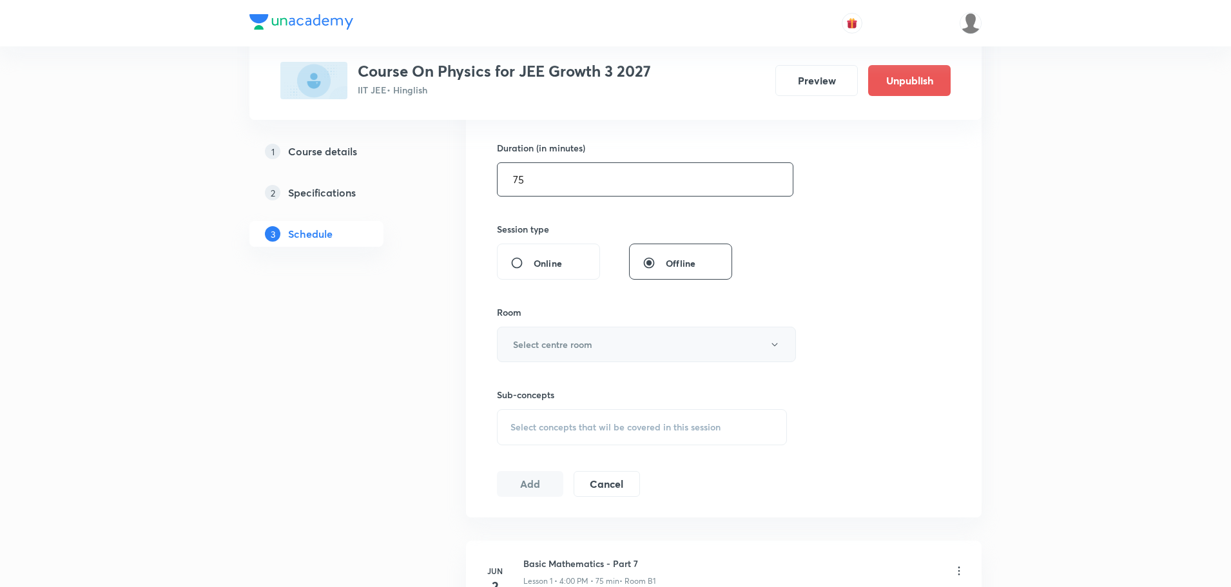
type input "75"
click at [566, 349] on h6 "Select centre room" at bounding box center [552, 345] width 79 height 14
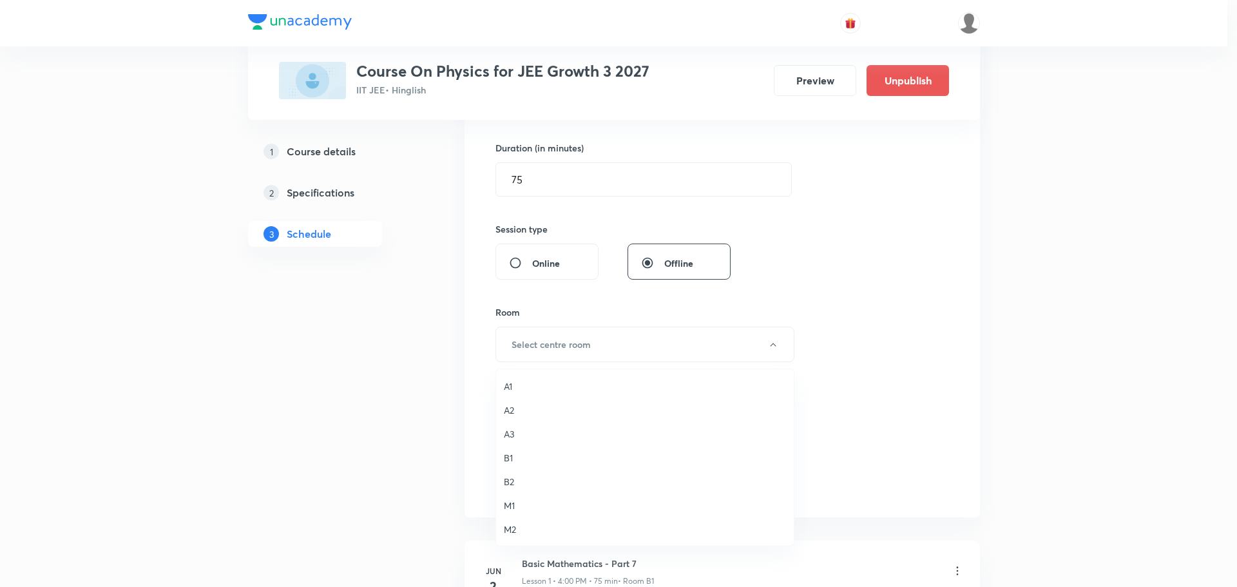
click at [505, 458] on span "B1" at bounding box center [645, 458] width 282 height 14
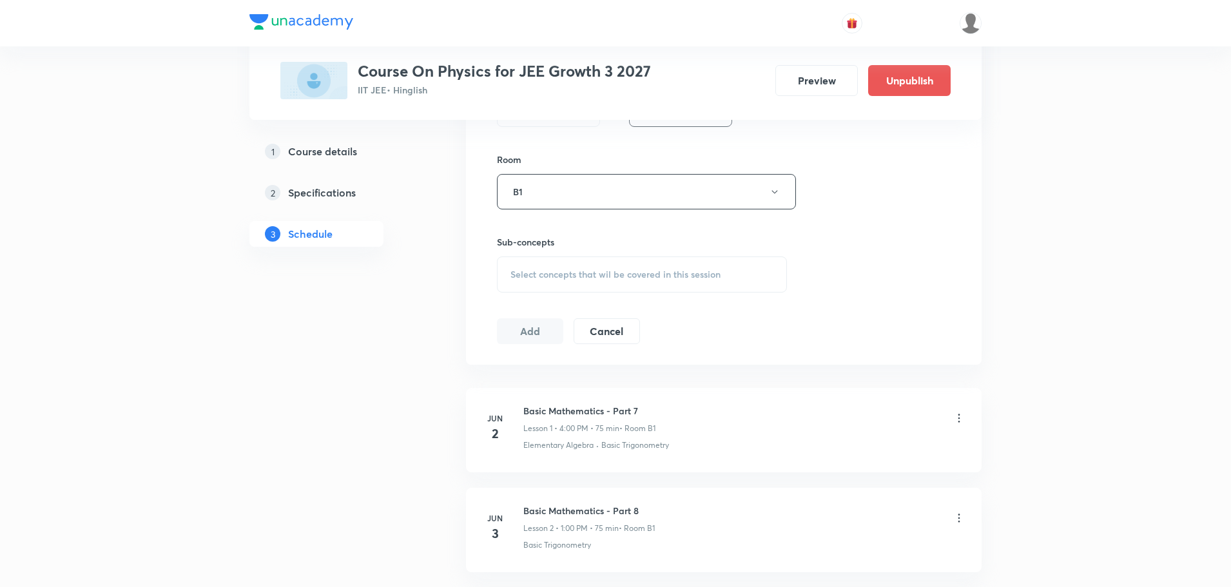
scroll to position [580, 0]
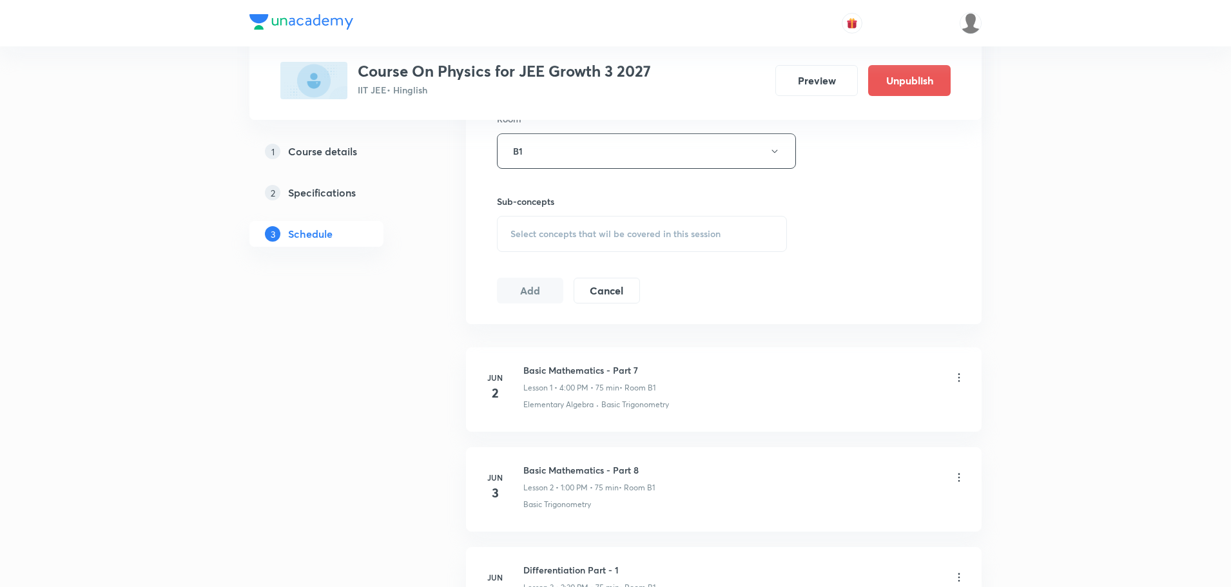
click at [543, 234] on span "Select concepts that wil be covered in this session" at bounding box center [615, 234] width 210 height 10
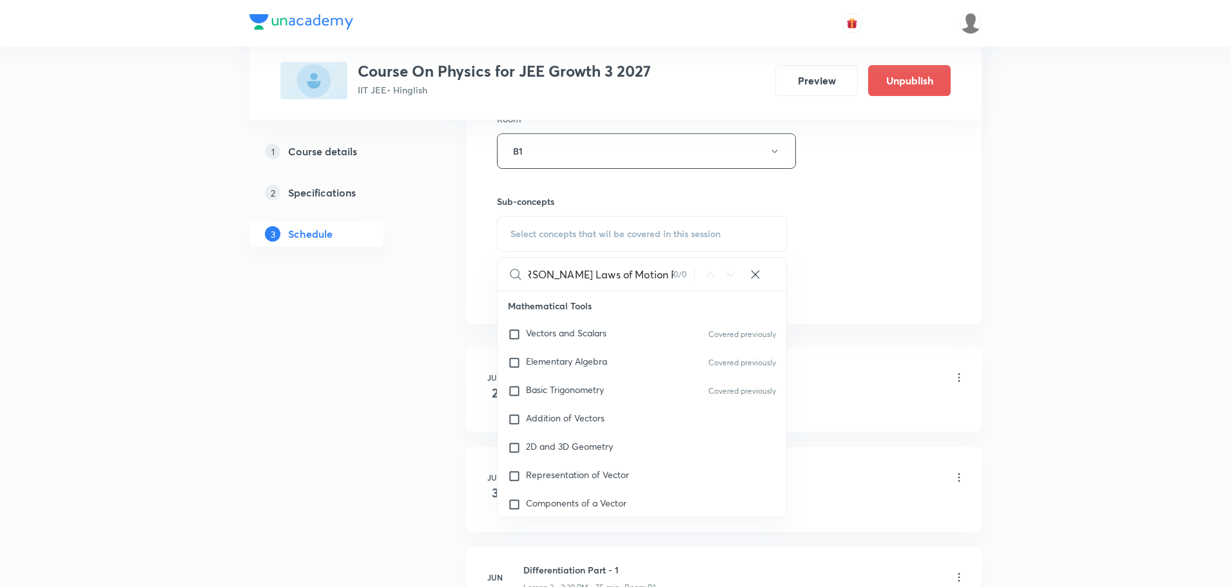
scroll to position [0, 19]
drag, startPoint x: 633, startPoint y: 276, endPoint x: 733, endPoint y: 287, distance: 101.2
click at [733, 287] on div "Newton's Laws of Motion Part - 18 0 / 0 ​" at bounding box center [642, 274] width 289 height 33
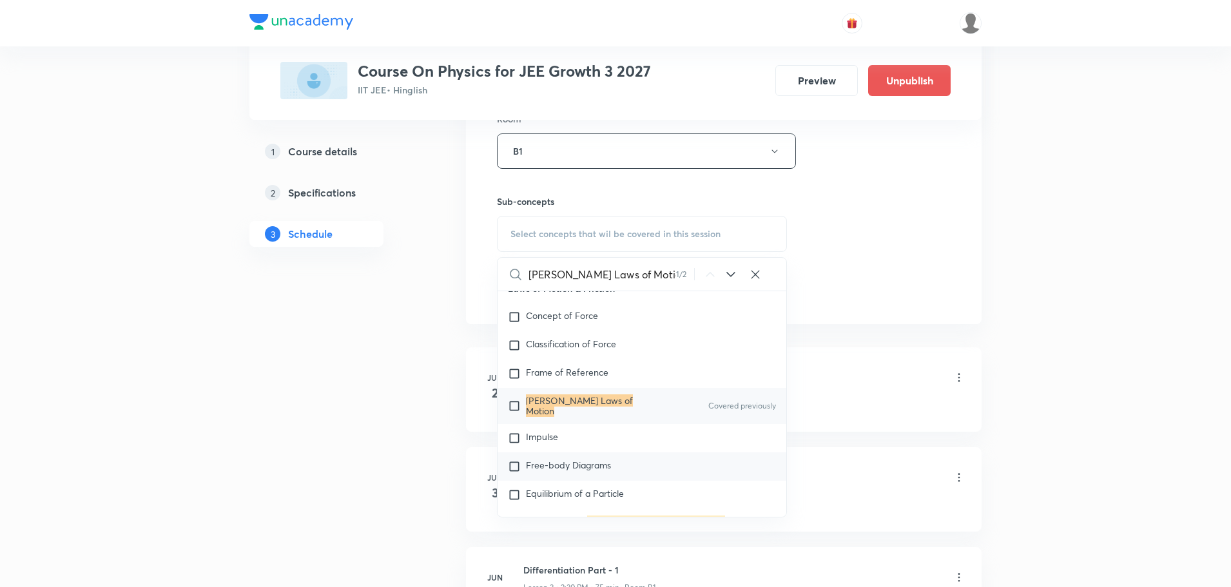
scroll to position [2171, 0]
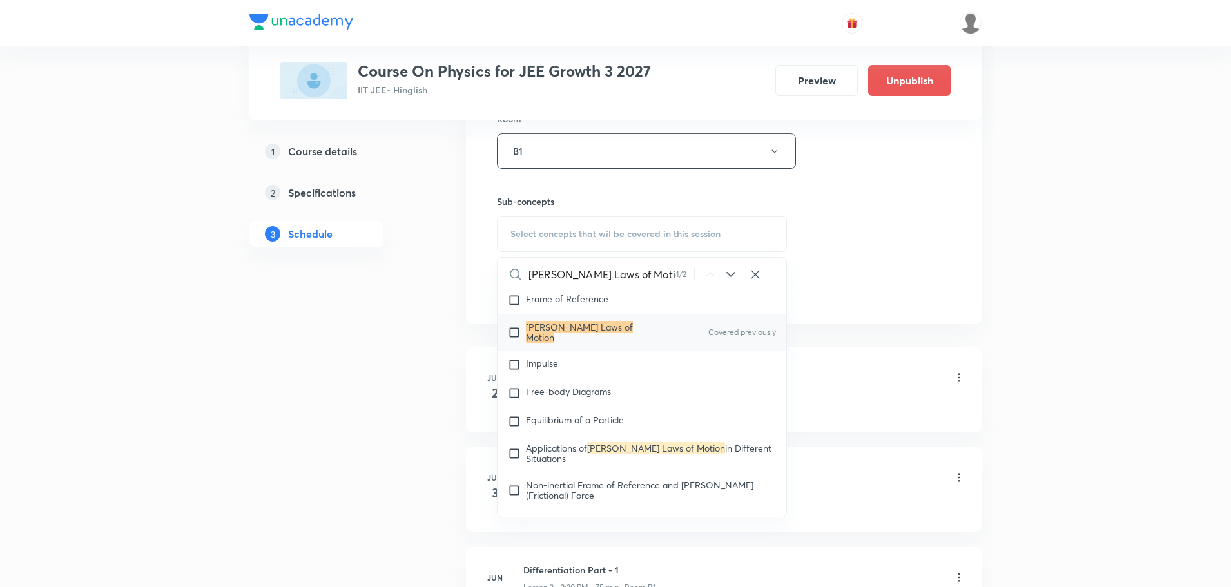
type input "Newton's Laws of Motion"
click at [635, 322] on div "Newton's Laws of Motion Covered previously" at bounding box center [642, 332] width 289 height 36
checkbox input "true"
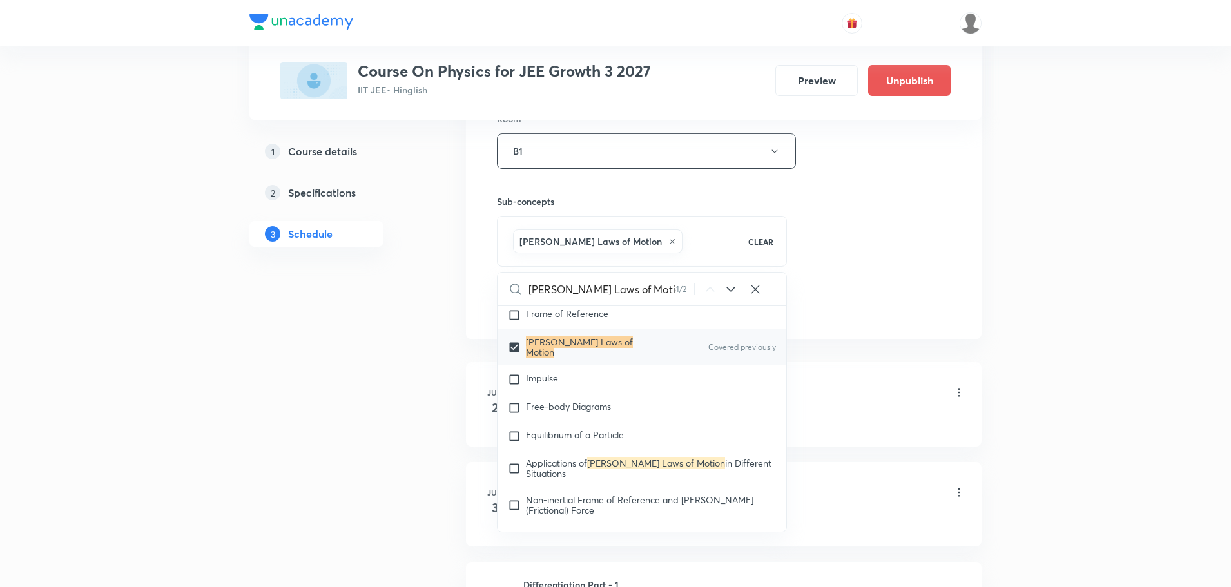
drag, startPoint x: 873, startPoint y: 216, endPoint x: 855, endPoint y: 226, distance: 20.8
click at [871, 216] on div "Session 75 Live class Session title 33/99 Newton's Laws of Motion Part - 19 ​ S…" at bounding box center [724, 8] width 454 height 620
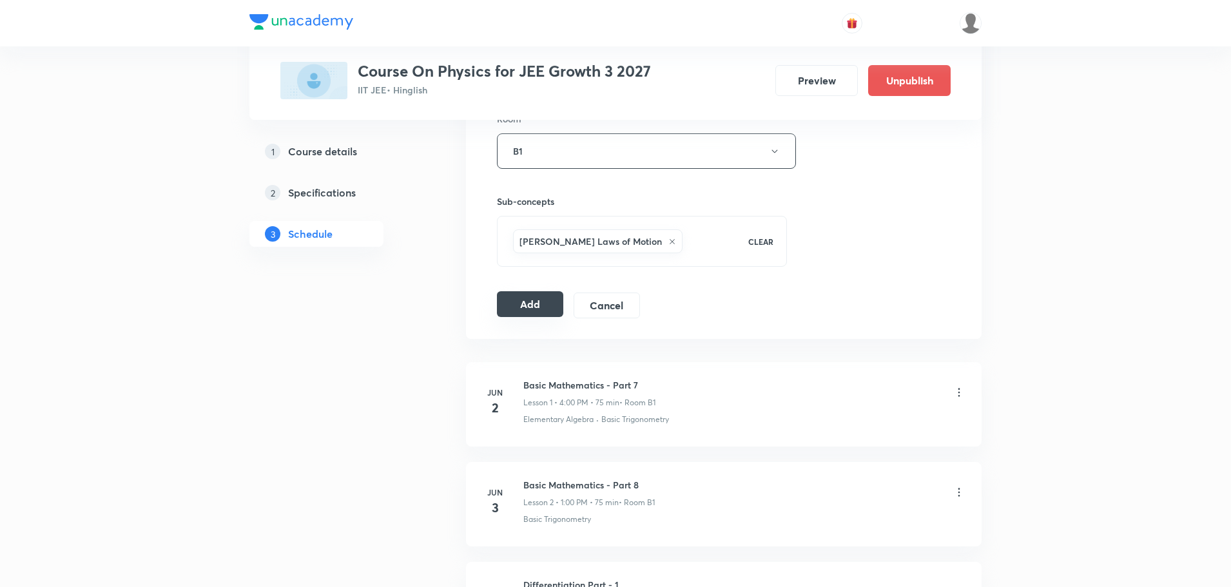
click at [519, 303] on button "Add" at bounding box center [530, 304] width 66 height 26
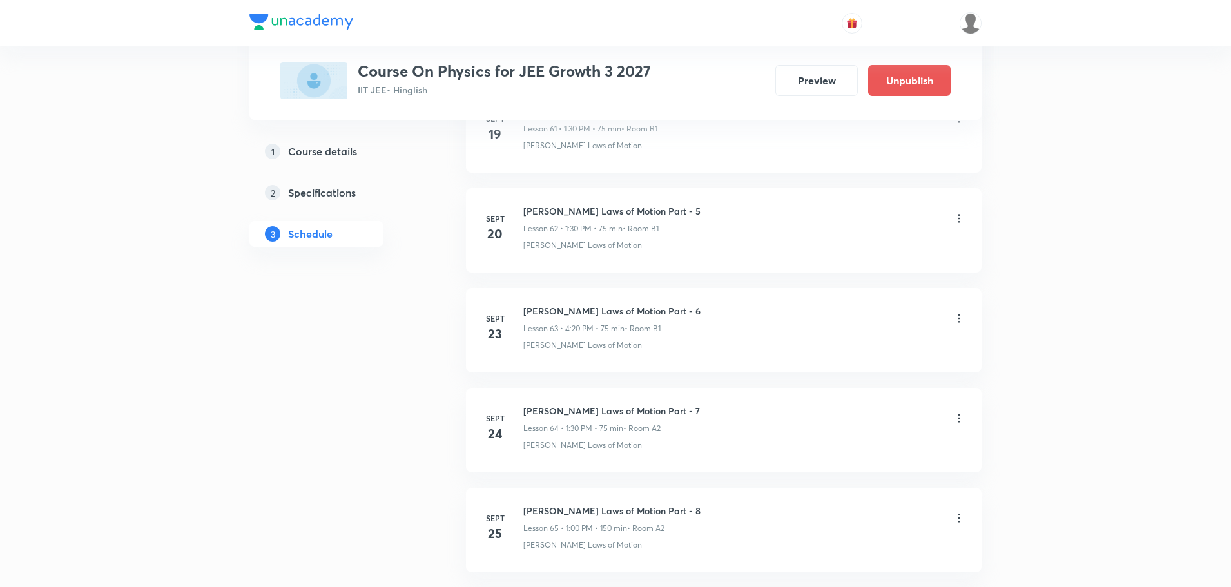
scroll to position [7345, 0]
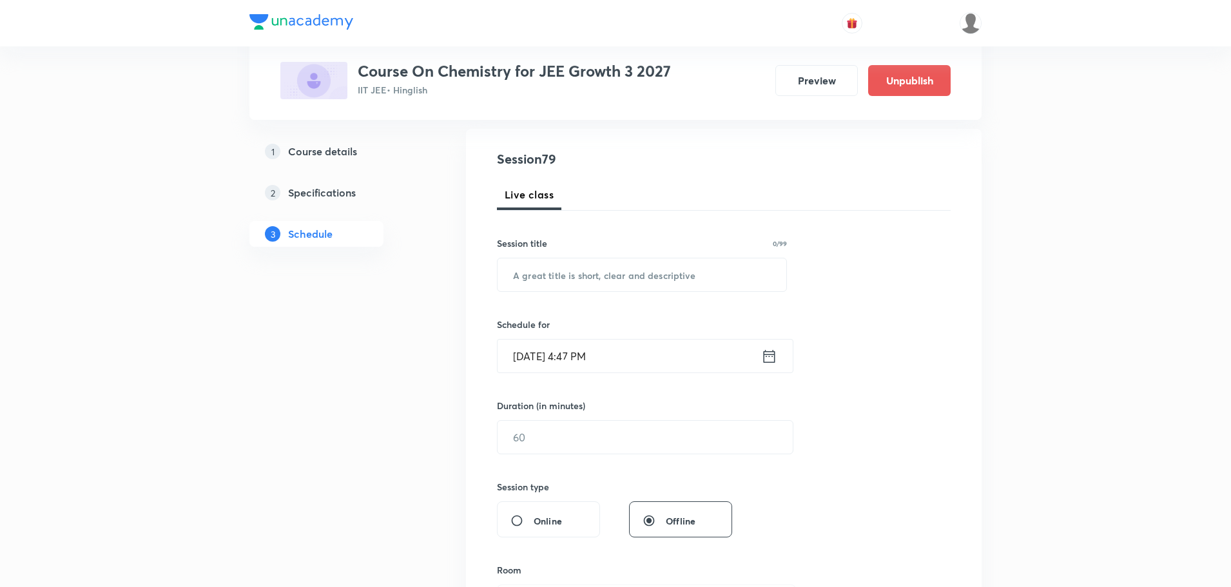
scroll to position [8237, 0]
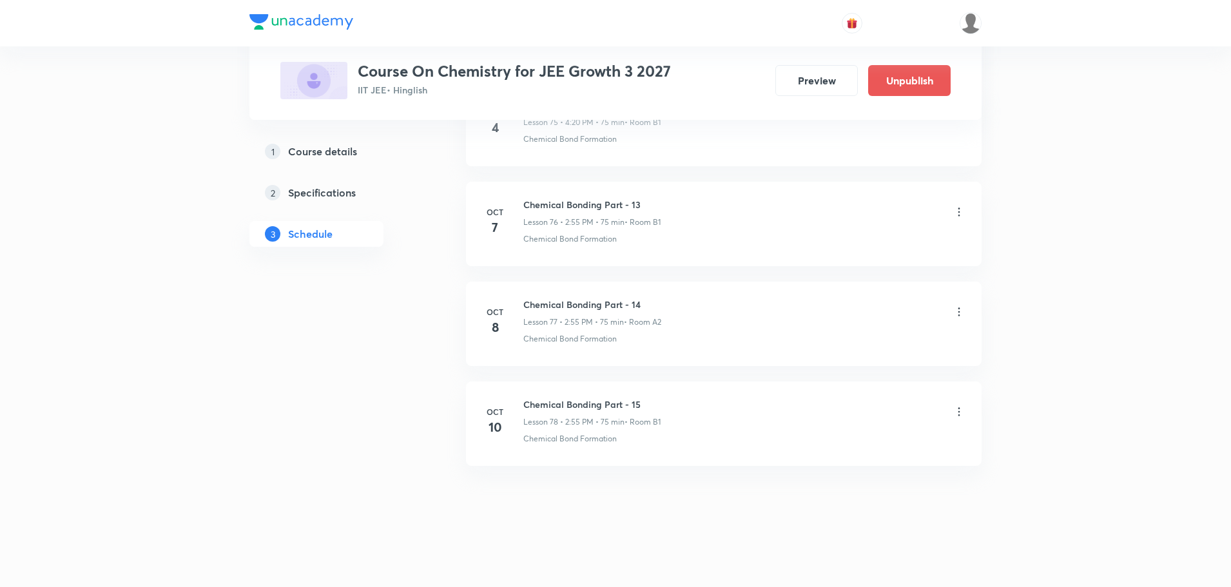
click at [573, 402] on h6 "Chemical Bonding Part - 15" at bounding box center [591, 405] width 137 height 14
copy h6 "Chemical Bonding Part - 15"
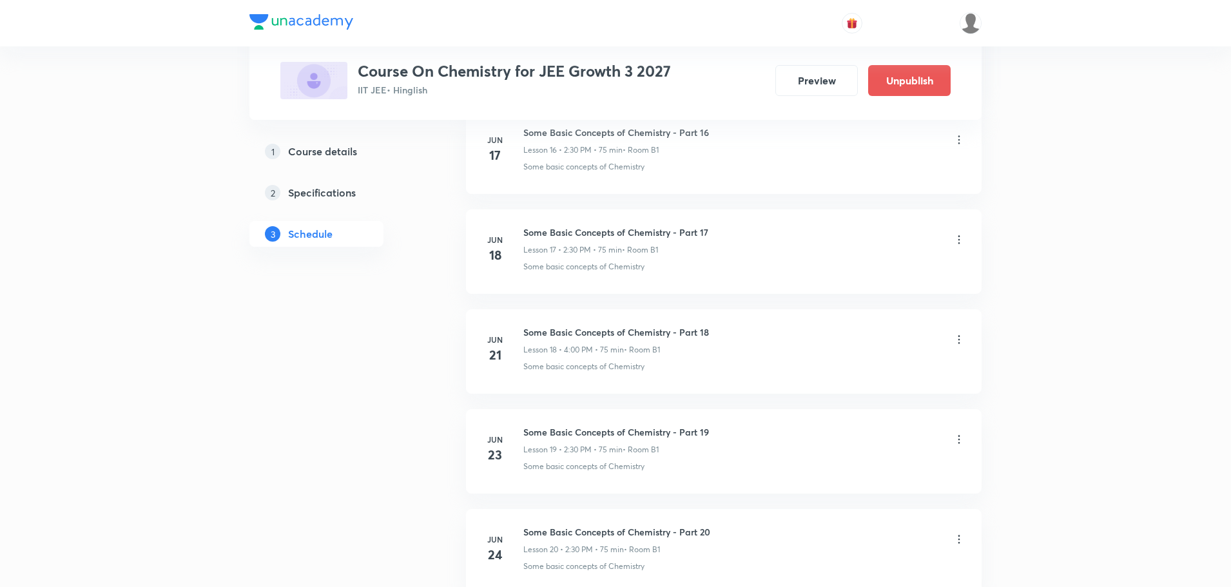
scroll to position [0, 0]
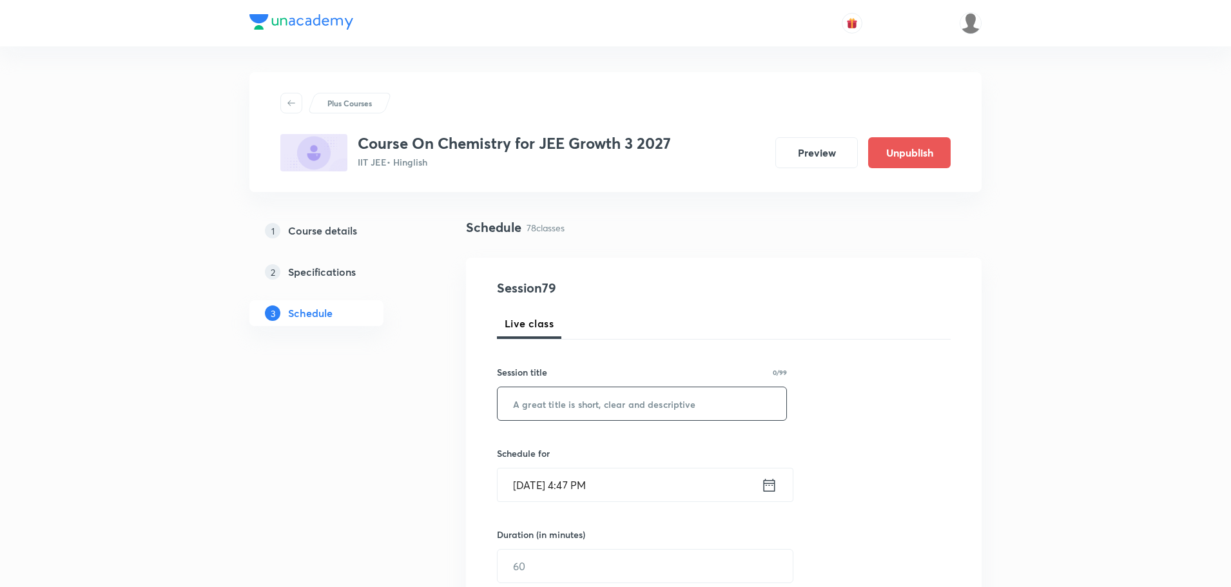
click at [674, 413] on input "text" at bounding box center [642, 403] width 289 height 33
paste input "Chemical Bonding Part - 15"
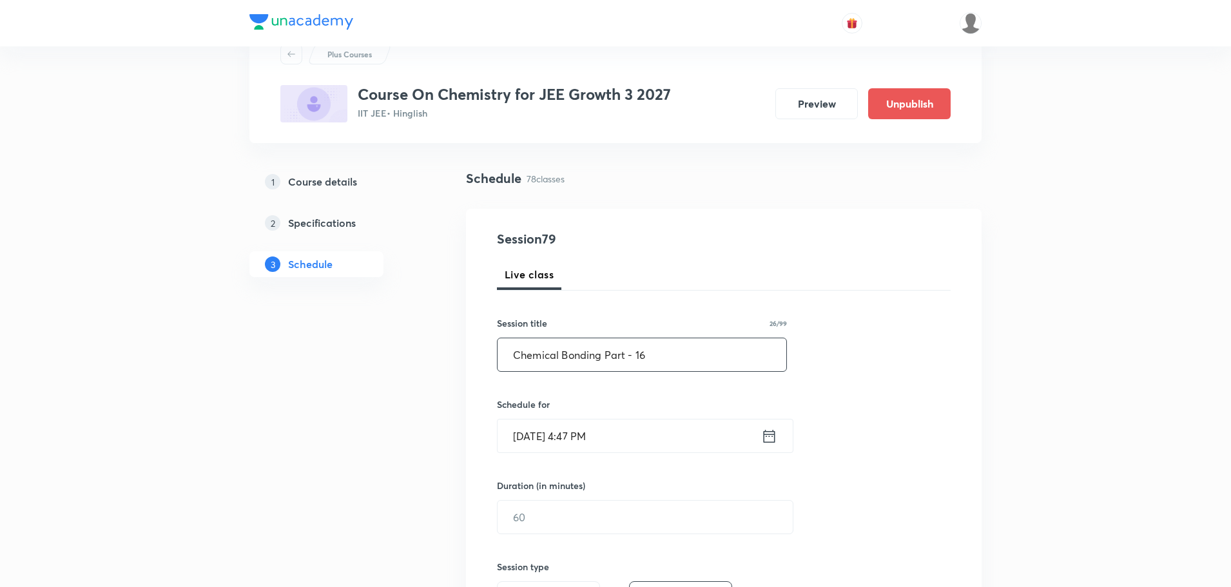
scroll to position [129, 0]
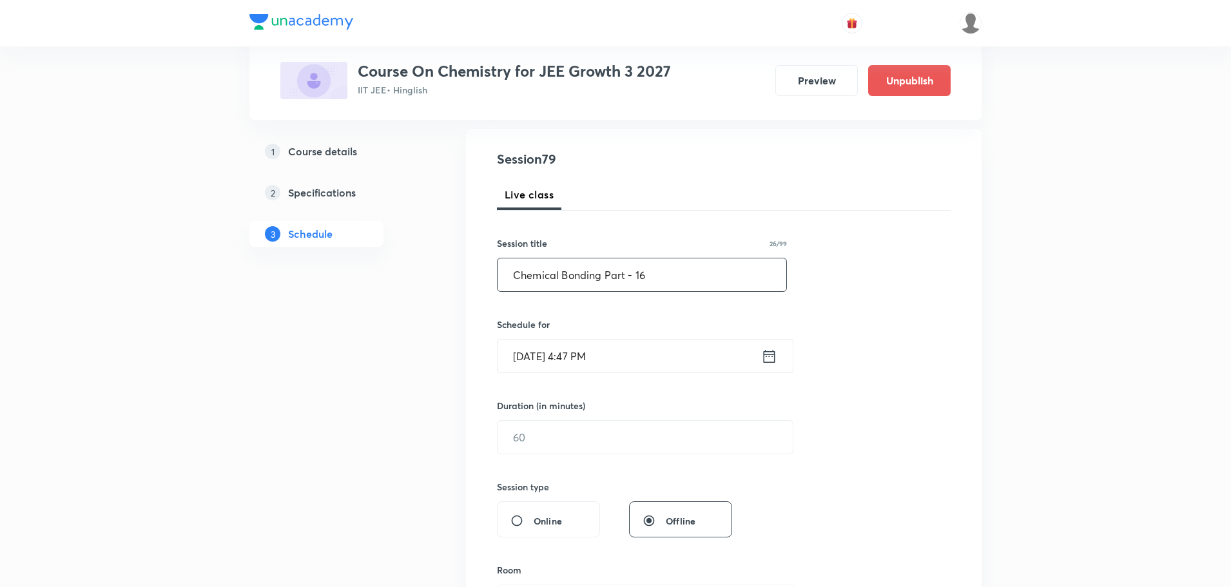
type input "Chemical Bonding Part - 16"
click at [777, 356] on icon at bounding box center [769, 356] width 16 height 18
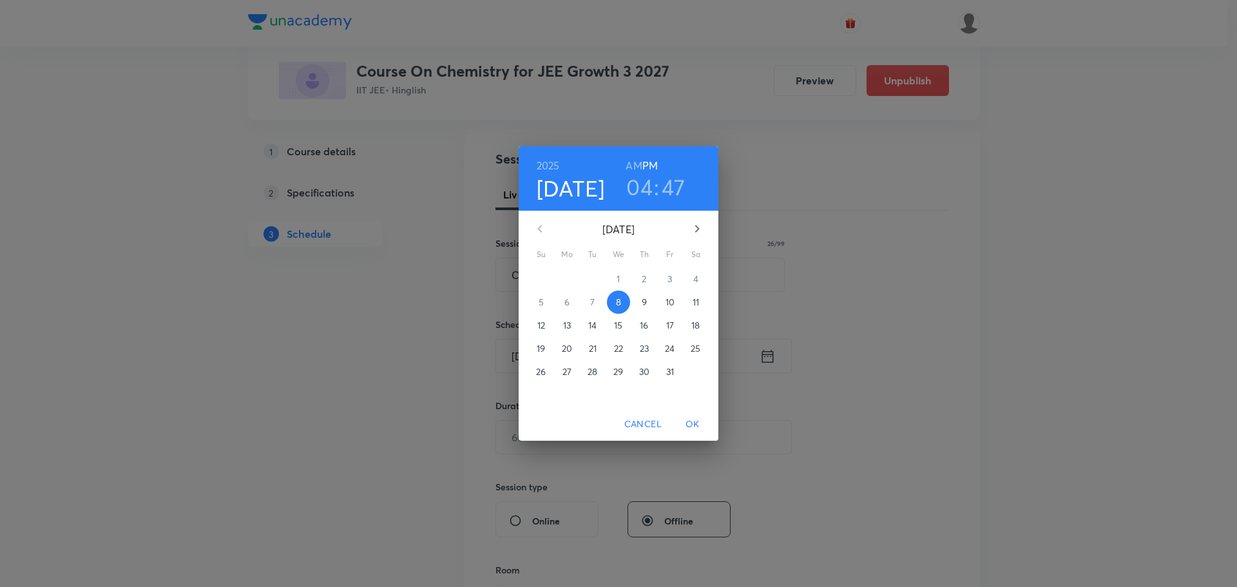
click at [691, 301] on span "11" at bounding box center [695, 302] width 23 height 13
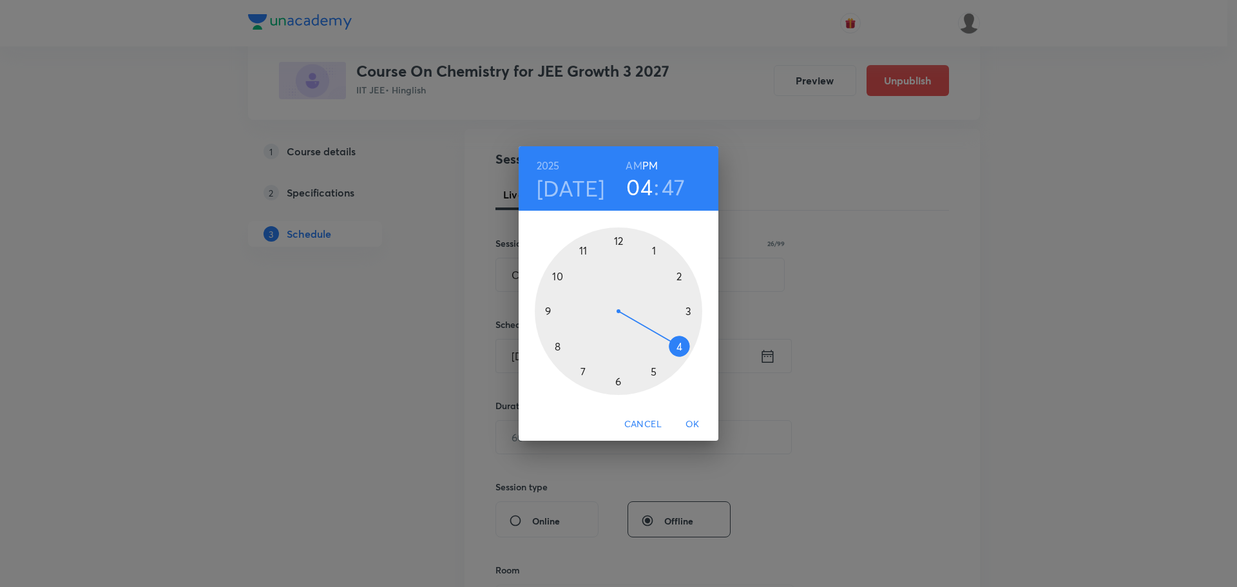
click at [682, 350] on div at bounding box center [619, 311] width 168 height 168
click at [682, 346] on div at bounding box center [619, 311] width 168 height 168
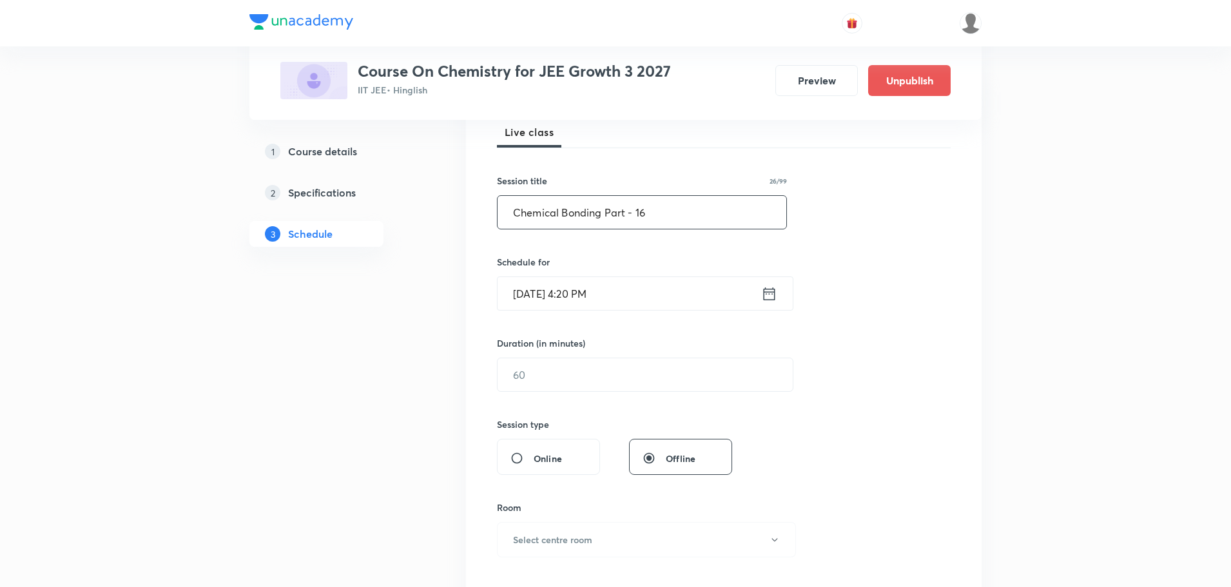
scroll to position [258, 0]
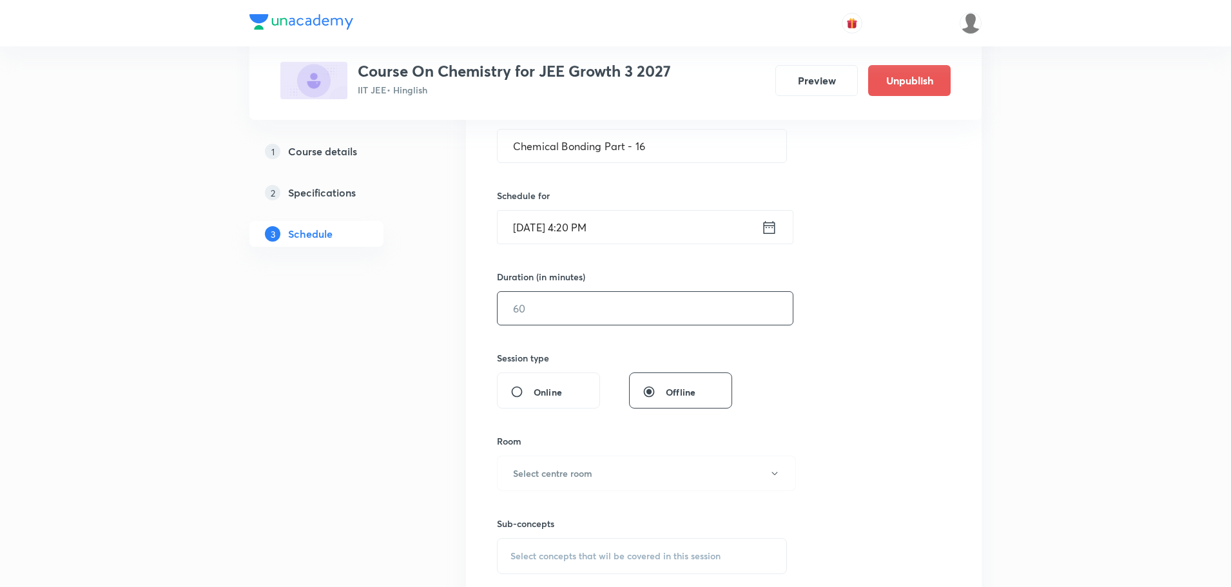
click at [627, 316] on input "text" at bounding box center [645, 308] width 295 height 33
type input "75"
click at [597, 491] on div "Sub-concepts Select concepts that wil be covered in this session" at bounding box center [642, 532] width 290 height 83
click at [538, 474] on h6 "Select centre room" at bounding box center [552, 474] width 79 height 14
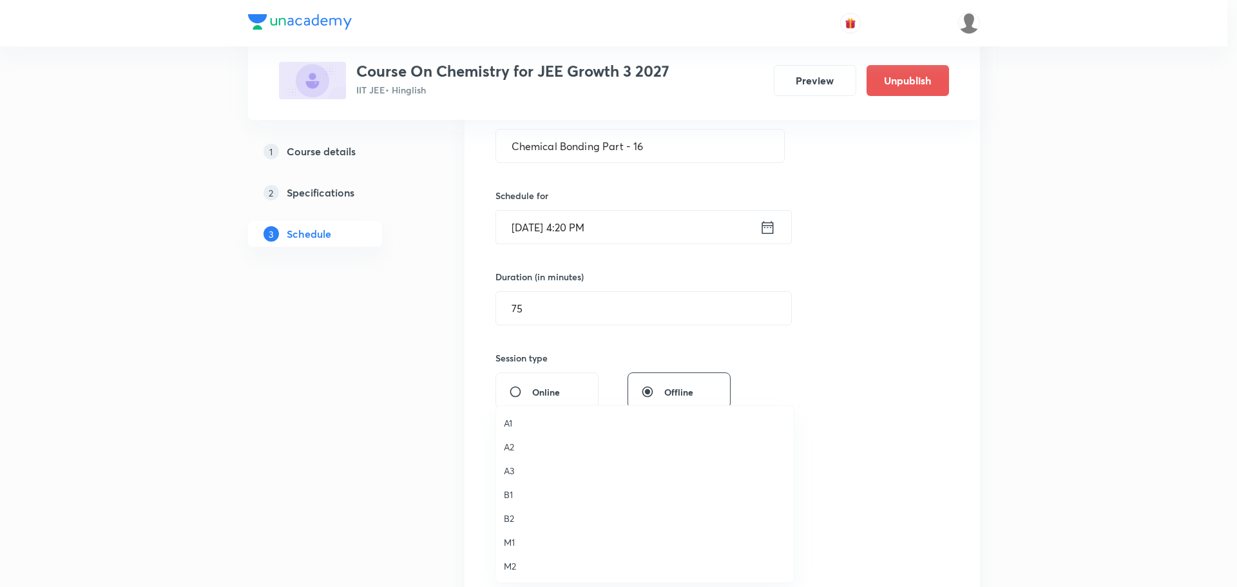
click at [510, 496] on span "B1" at bounding box center [645, 495] width 282 height 14
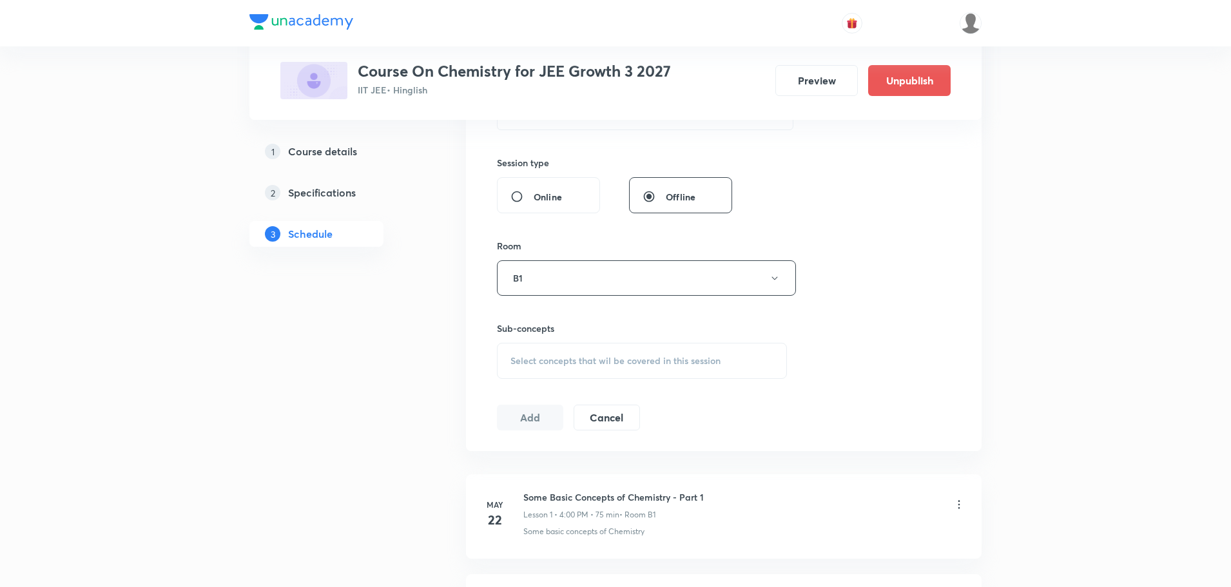
scroll to position [516, 0]
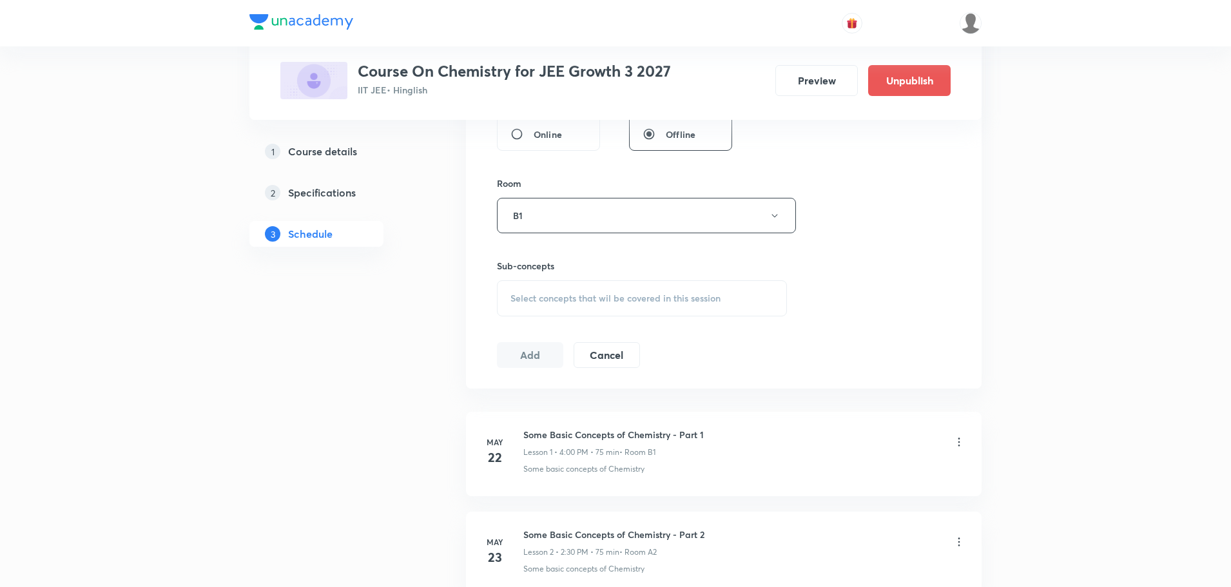
click at [605, 289] on div "Select concepts that wil be covered in this session" at bounding box center [642, 298] width 290 height 36
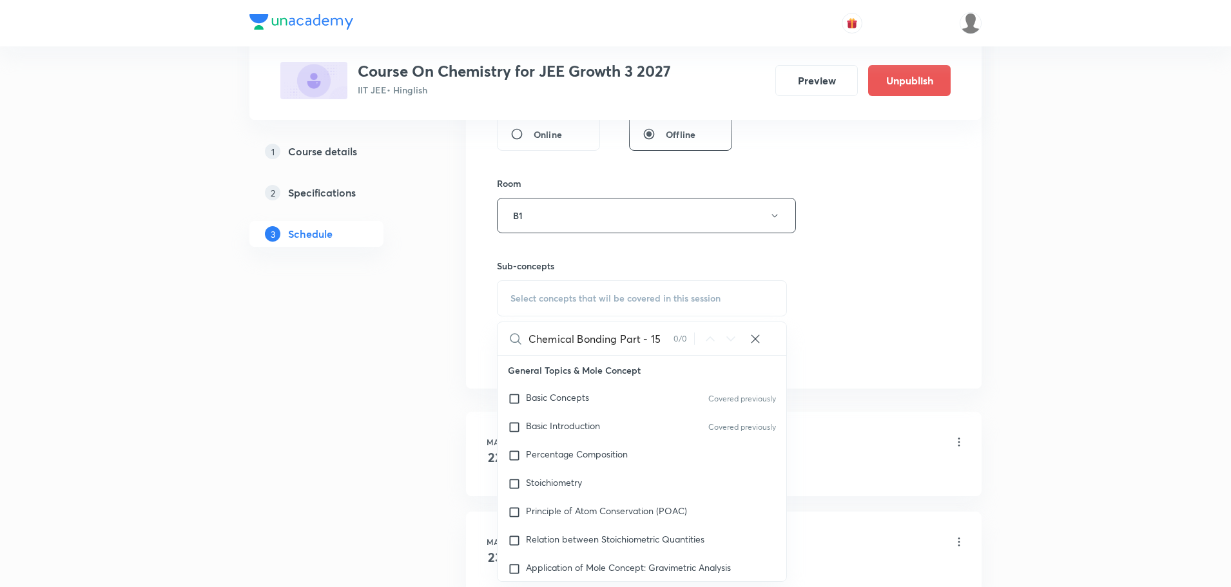
drag, startPoint x: 603, startPoint y: 338, endPoint x: 680, endPoint y: 347, distance: 77.3
click at [680, 347] on div "Chemical Bonding Part - 15 0 / 0 ​" at bounding box center [642, 338] width 289 height 33
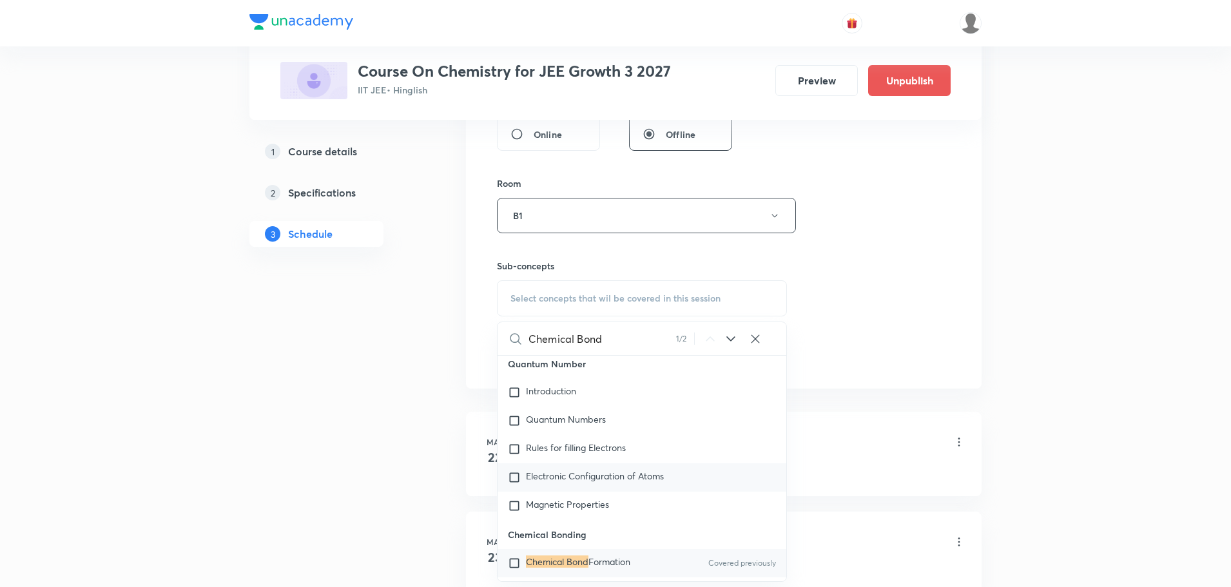
scroll to position [18093, 0]
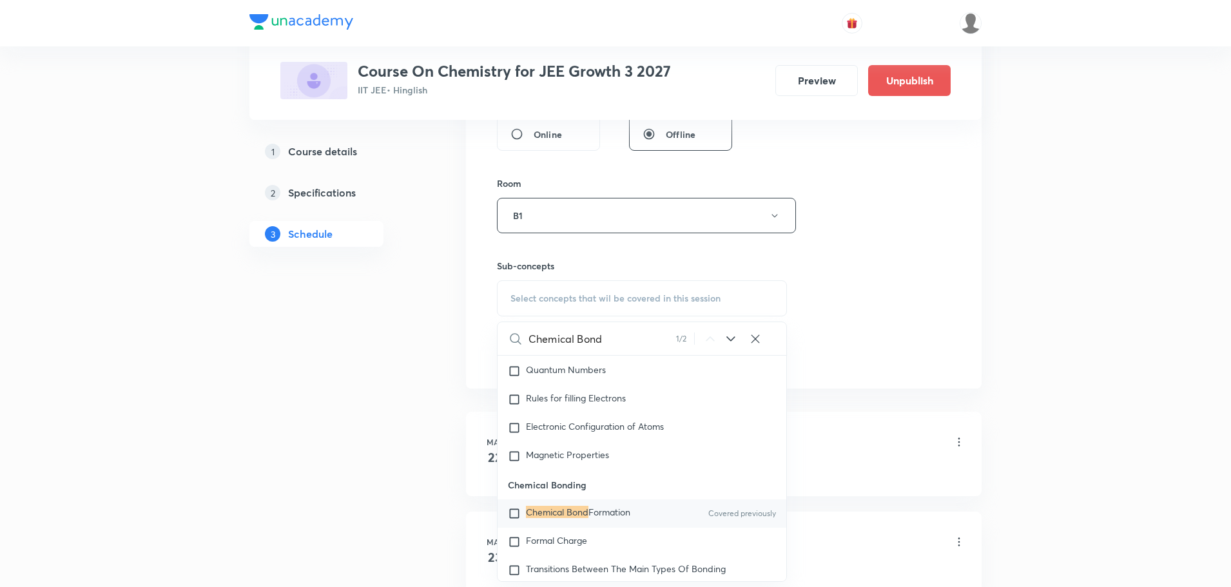
type input "Chemical Bond"
click at [617, 528] on div "Chemical Bond Formation Covered previously" at bounding box center [642, 513] width 289 height 28
checkbox input "true"
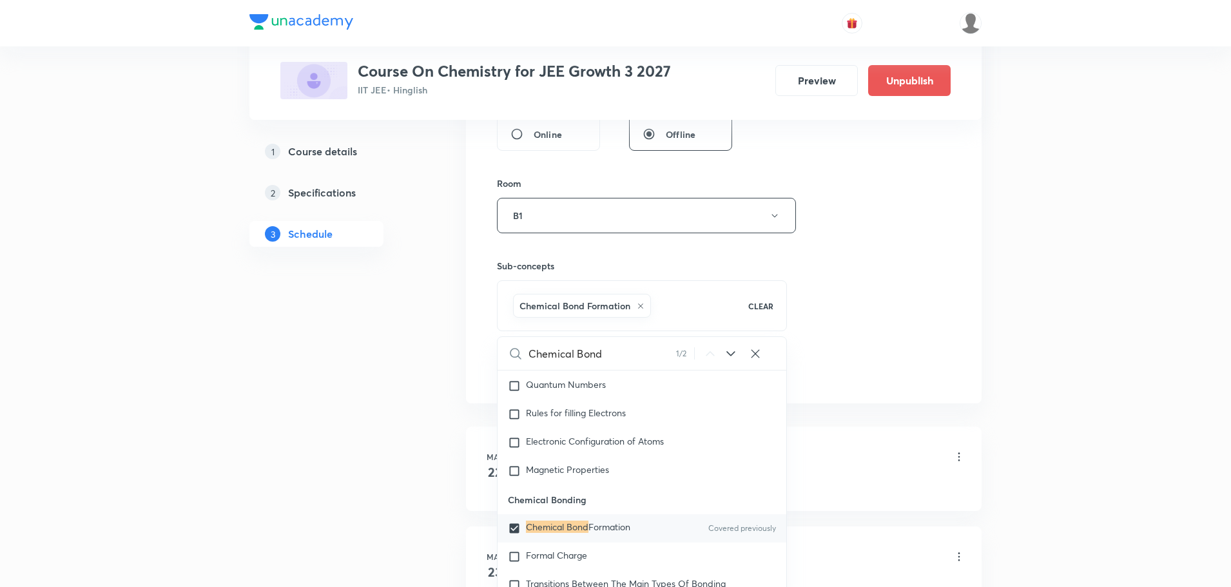
click at [867, 338] on div "Session 79 Live class Session title 26/99 Chemical Bonding Part - 16 ​ Schedule…" at bounding box center [724, 73] width 454 height 620
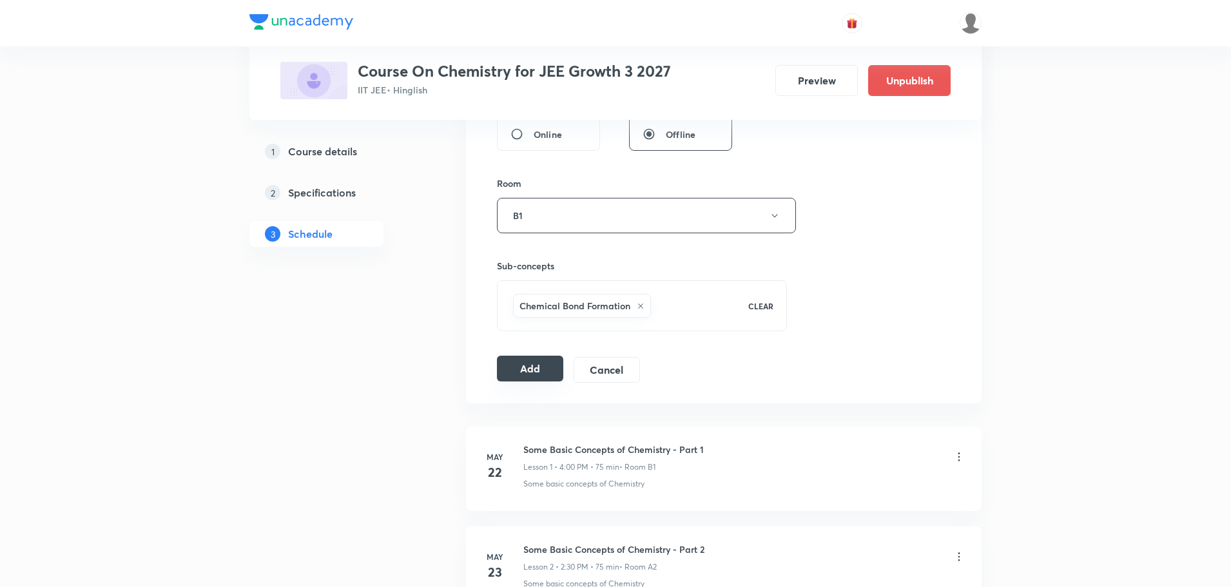
click at [541, 365] on button "Add" at bounding box center [530, 369] width 66 height 26
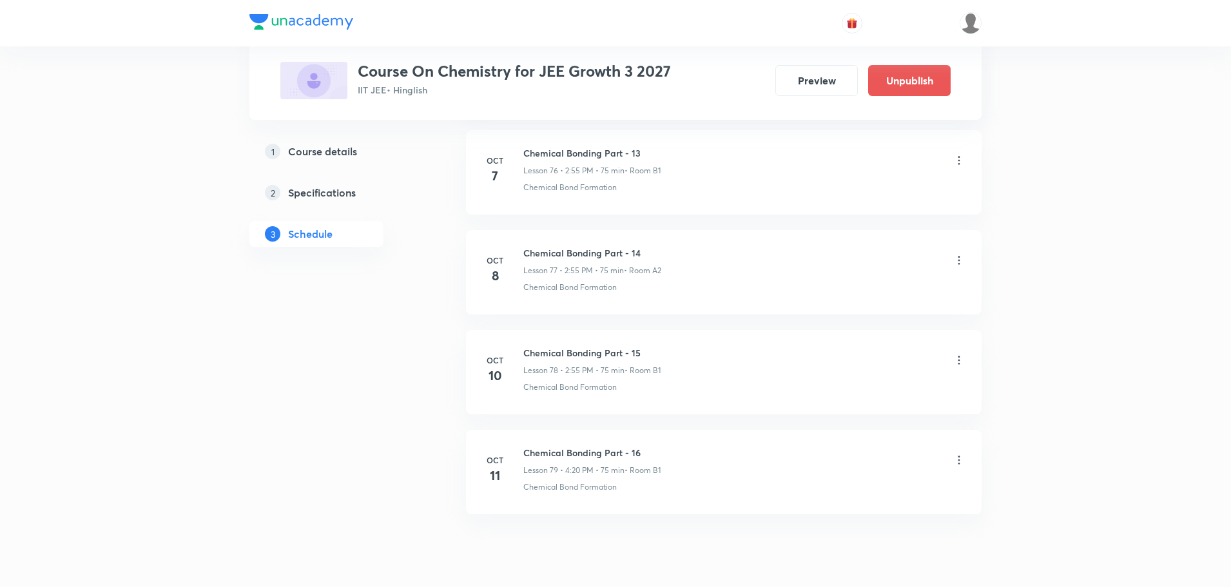
scroll to position [7745, 0]
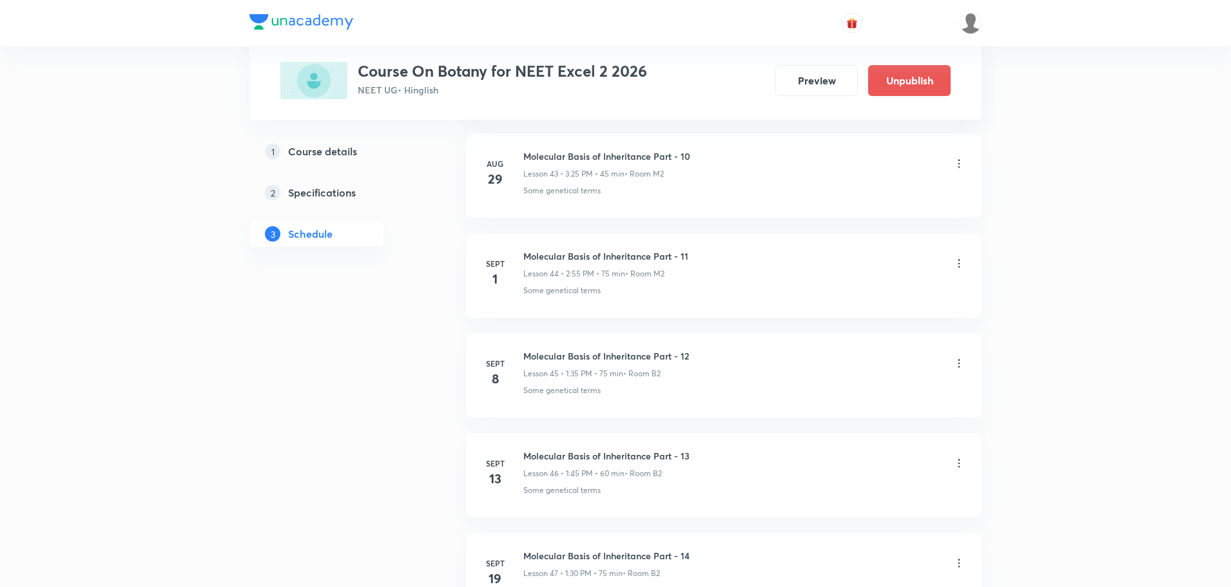
scroll to position [5341, 0]
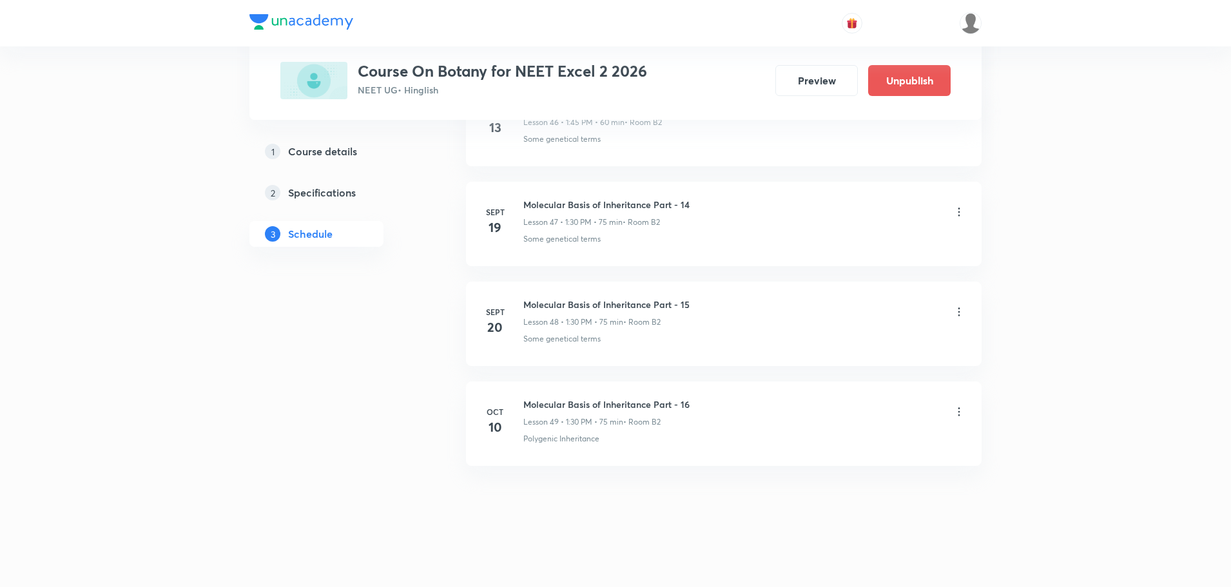
click at [608, 398] on h6 "Molecular Basis of Inheritance Part - 16" at bounding box center [606, 405] width 166 height 14
copy h6 "Molecular Basis of Inheritance Part - 16"
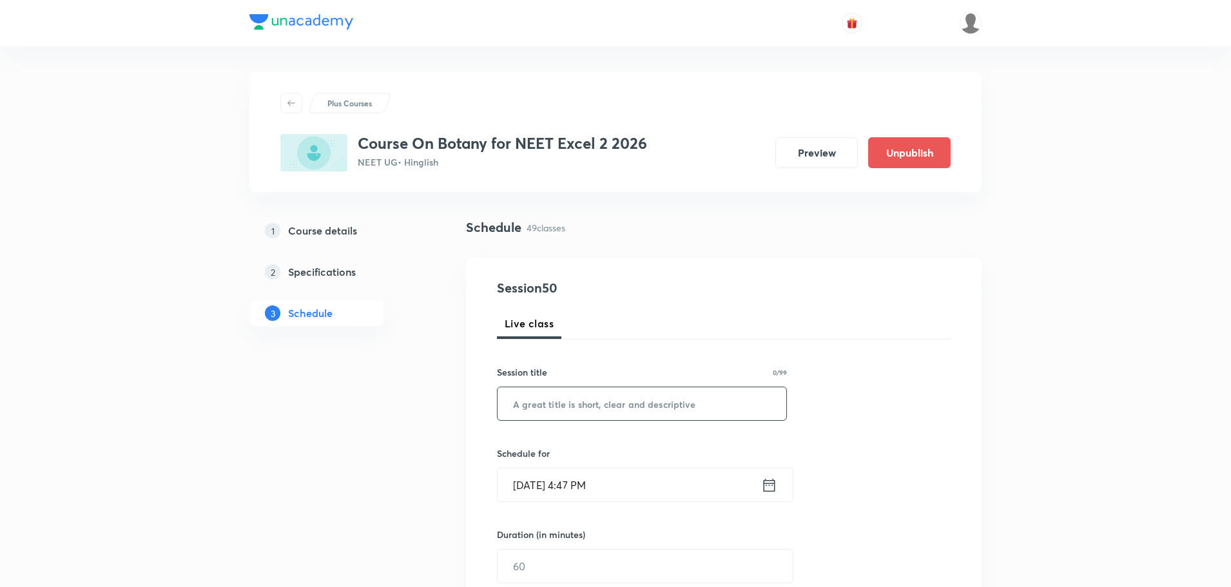
click at [670, 388] on input "text" at bounding box center [642, 403] width 289 height 33
paste input "Molecular Basis of Inheritance Part - 16"
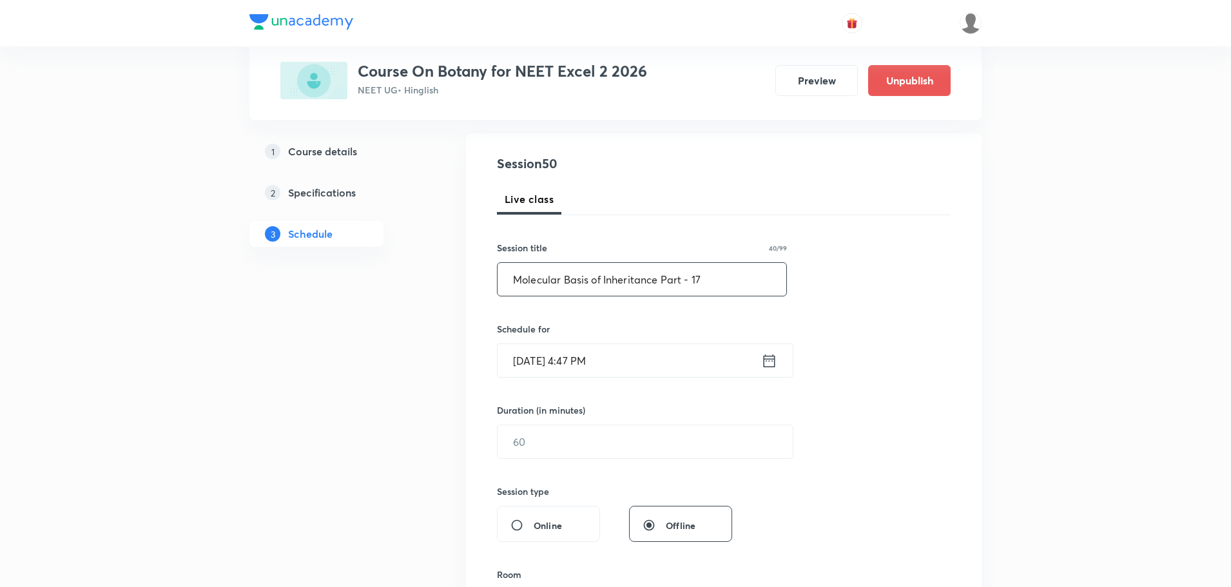
scroll to position [129, 0]
type input "Molecular Basis of Inheritance Part - 17"
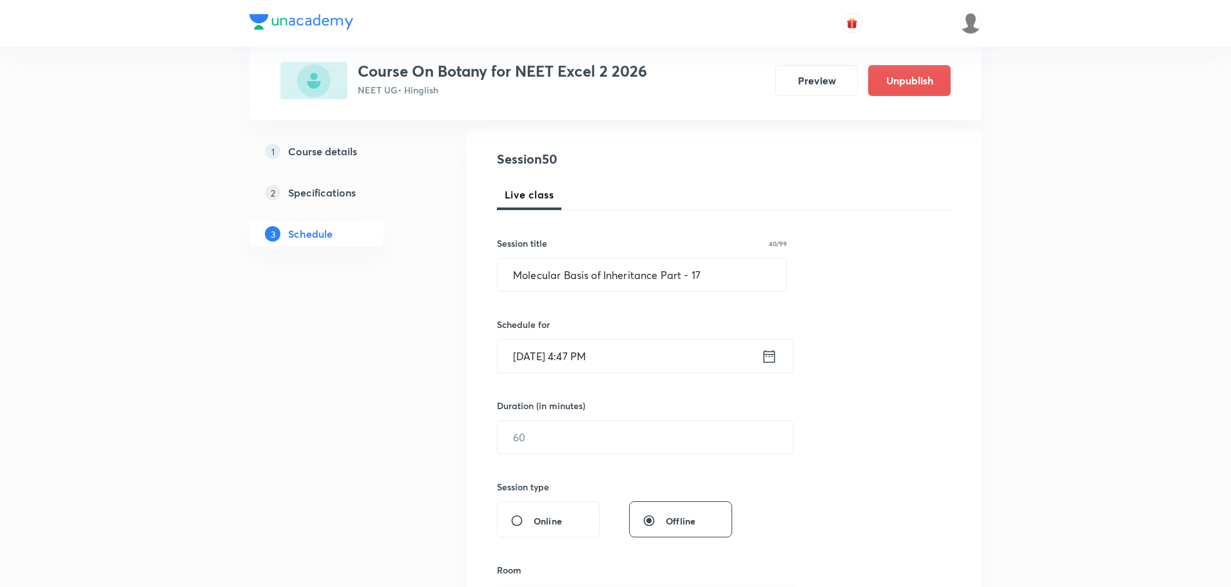
click at [769, 356] on icon at bounding box center [770, 355] width 12 height 13
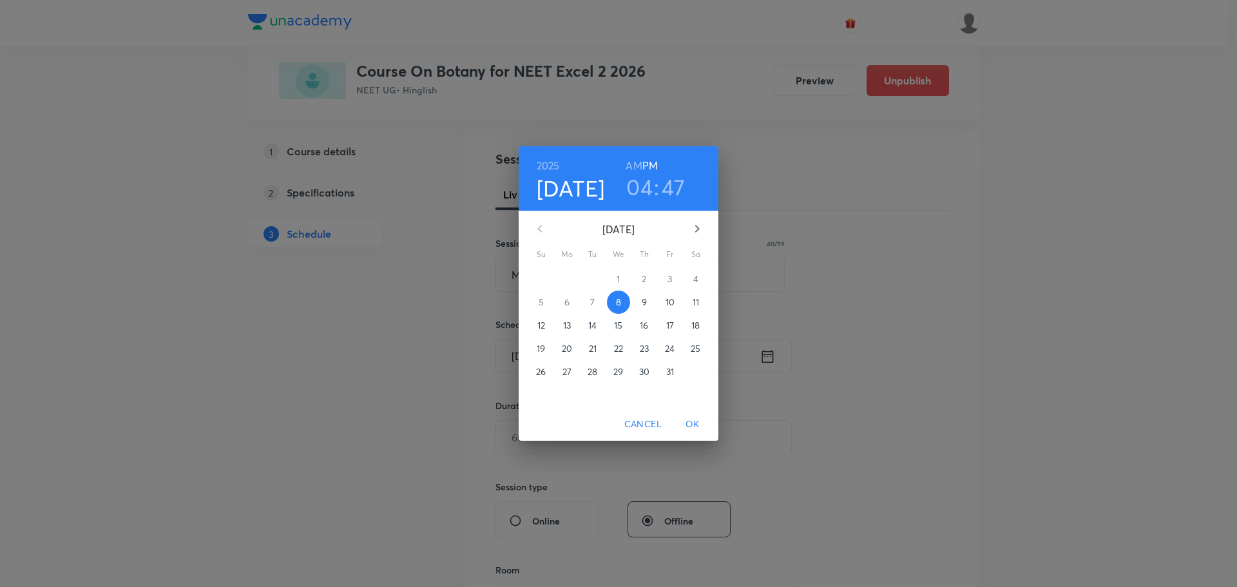
click at [693, 300] on p "11" at bounding box center [696, 302] width 6 height 13
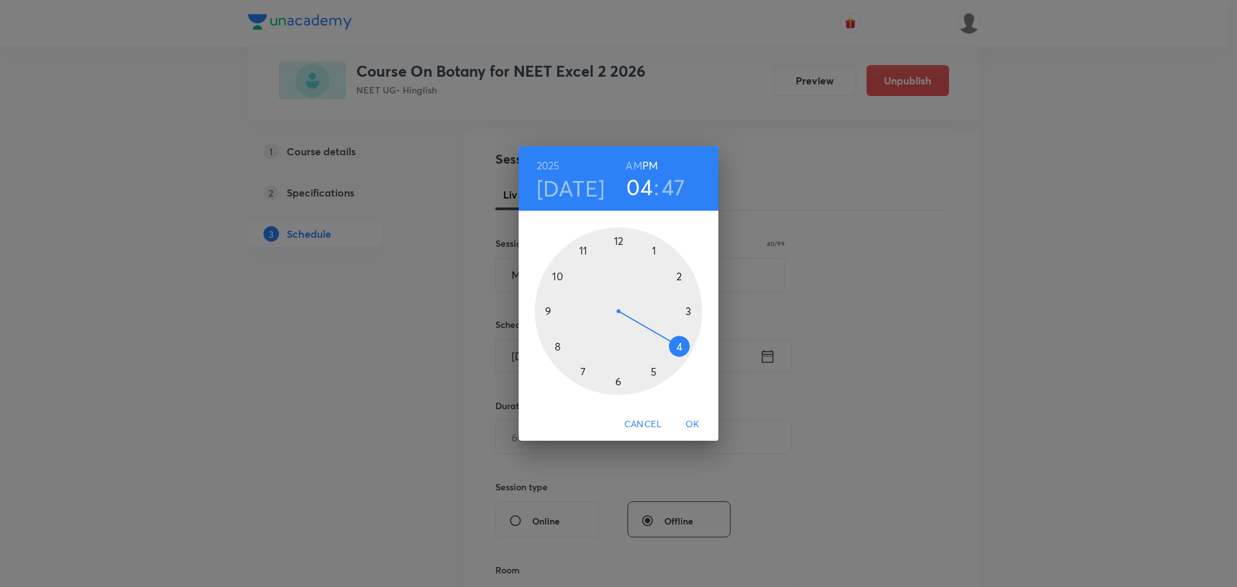
click at [654, 250] on div at bounding box center [619, 311] width 168 height 168
click at [615, 385] on div at bounding box center [619, 311] width 168 height 168
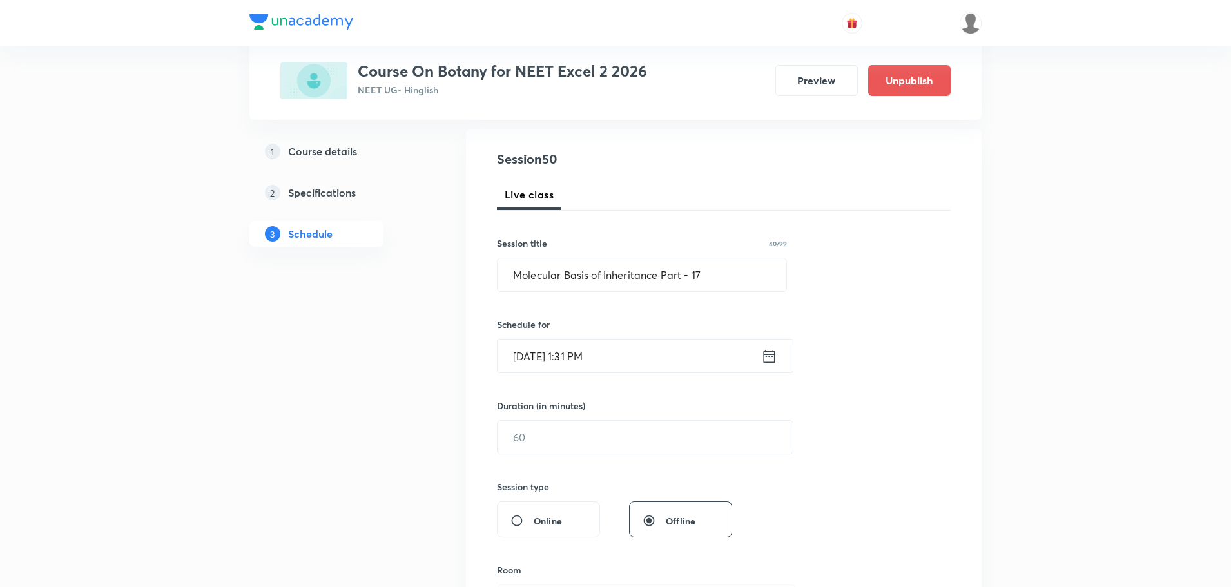
scroll to position [193, 0]
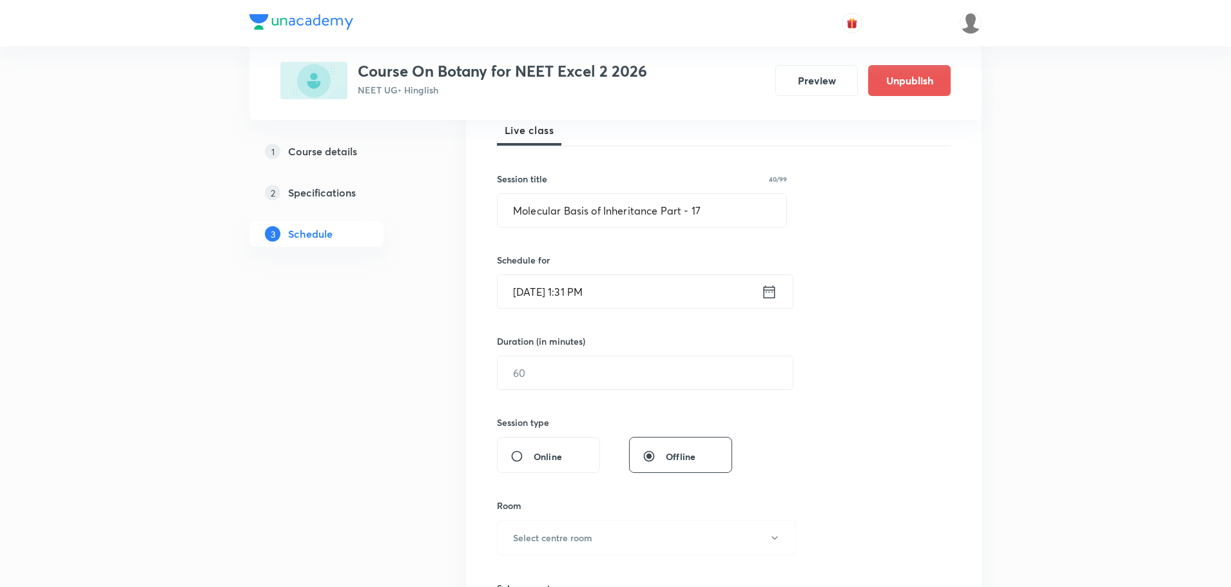
click at [770, 295] on icon at bounding box center [769, 292] width 16 height 18
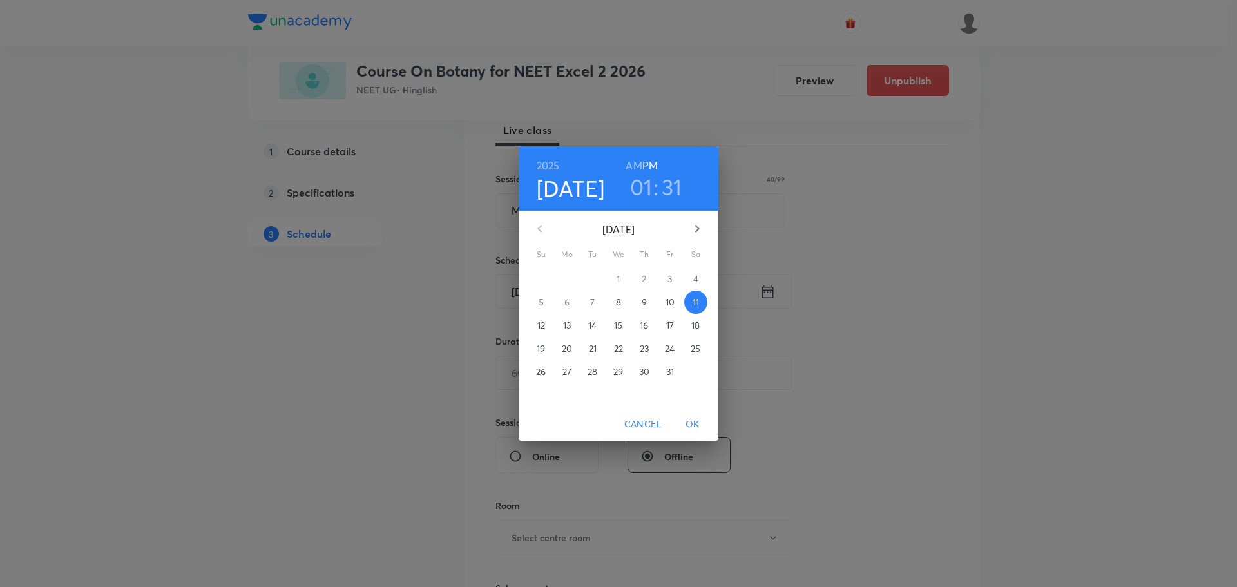
click at [670, 195] on h3 "31" at bounding box center [672, 186] width 21 height 27
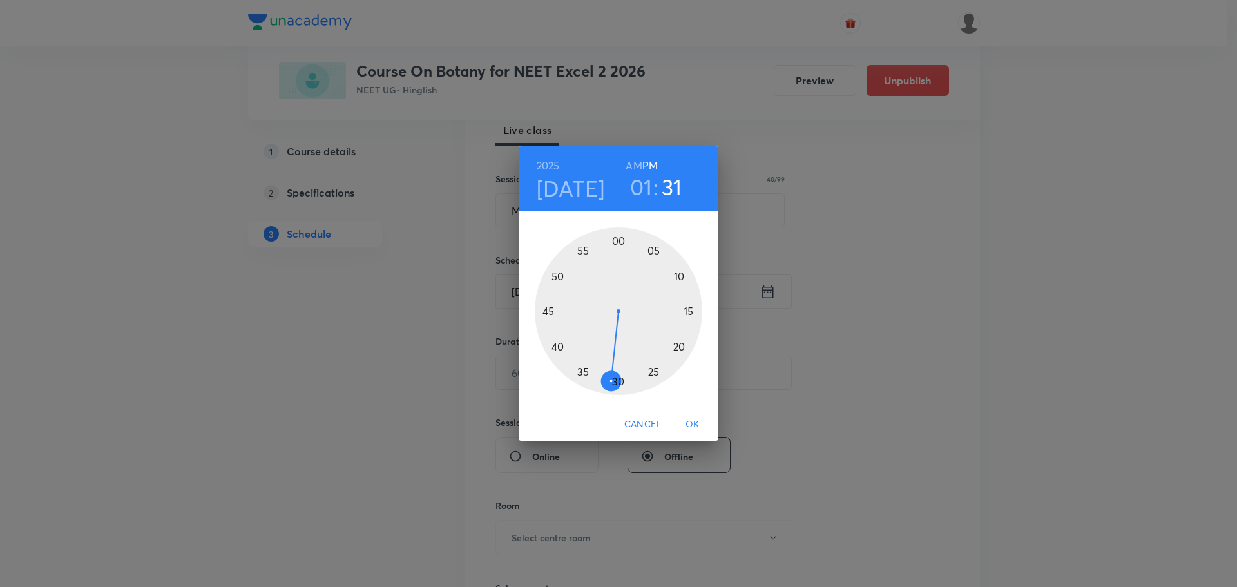
click at [618, 381] on div at bounding box center [619, 311] width 168 height 168
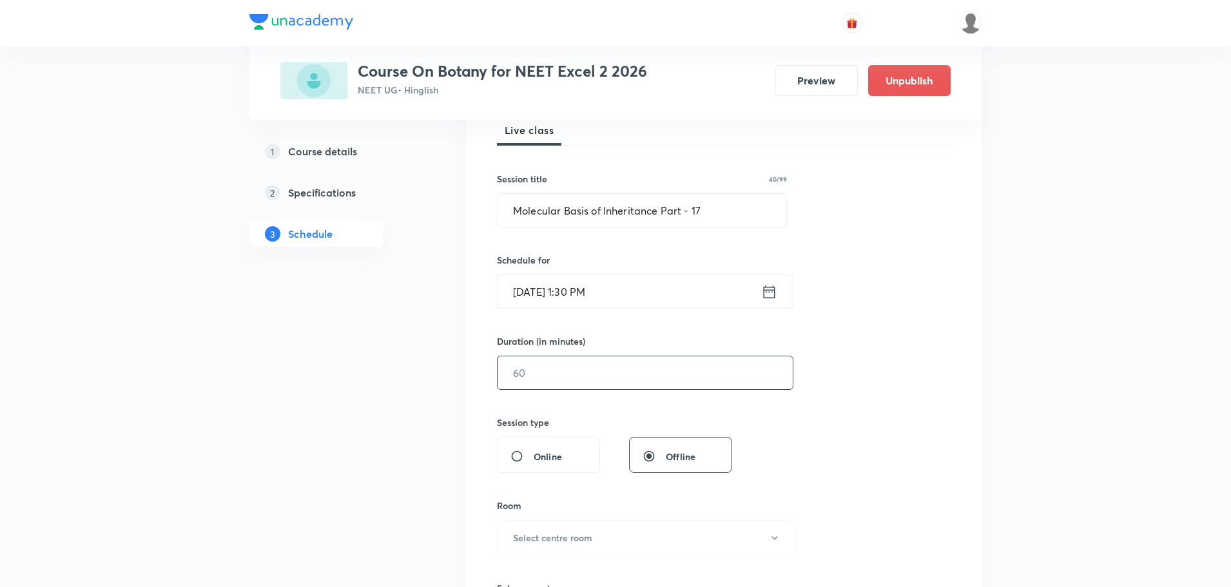
click at [588, 370] on input "text" at bounding box center [645, 372] width 295 height 33
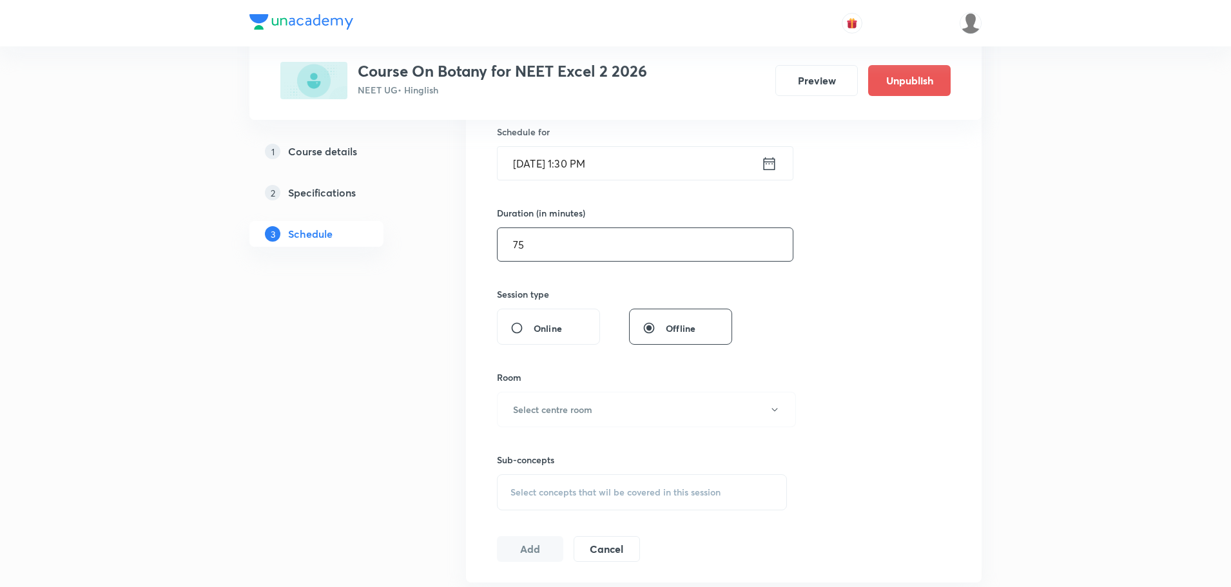
scroll to position [322, 0]
type input "75"
click at [619, 408] on button "Select centre room" at bounding box center [646, 408] width 299 height 35
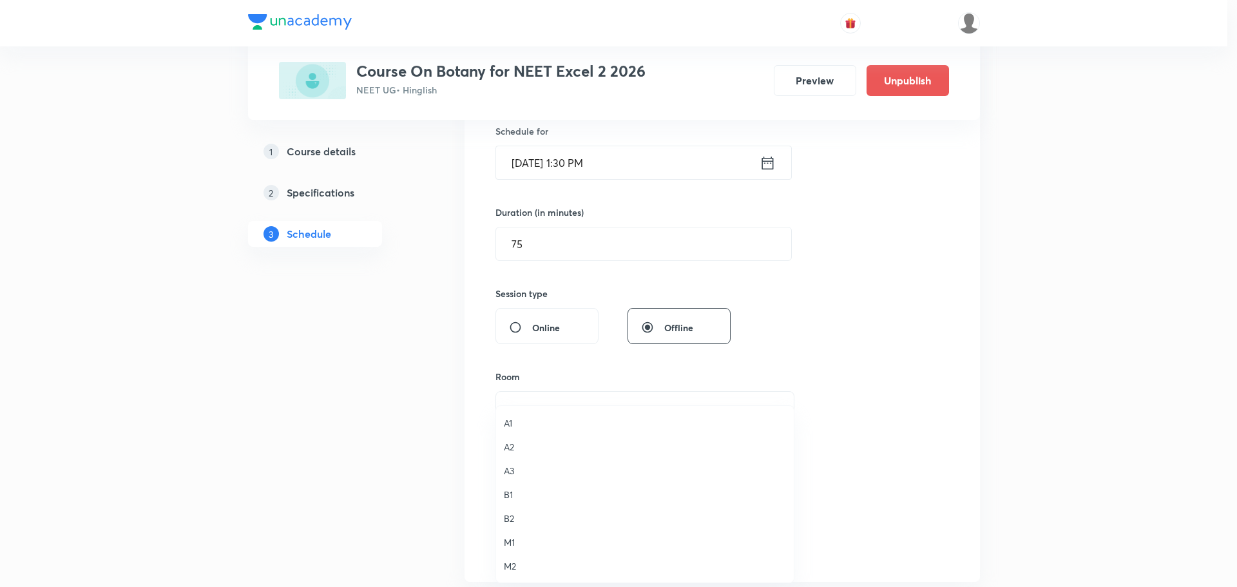
click at [511, 516] on span "B2" at bounding box center [645, 519] width 282 height 14
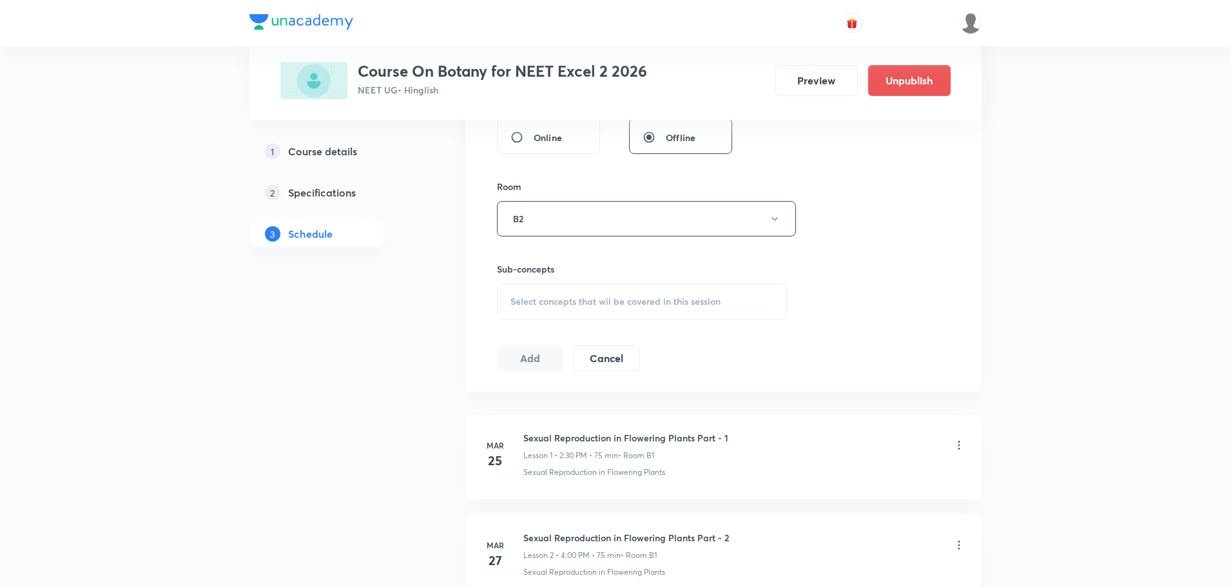
scroll to position [516, 0]
click at [601, 284] on div "Select concepts that wil be covered in this session" at bounding box center [642, 298] width 290 height 36
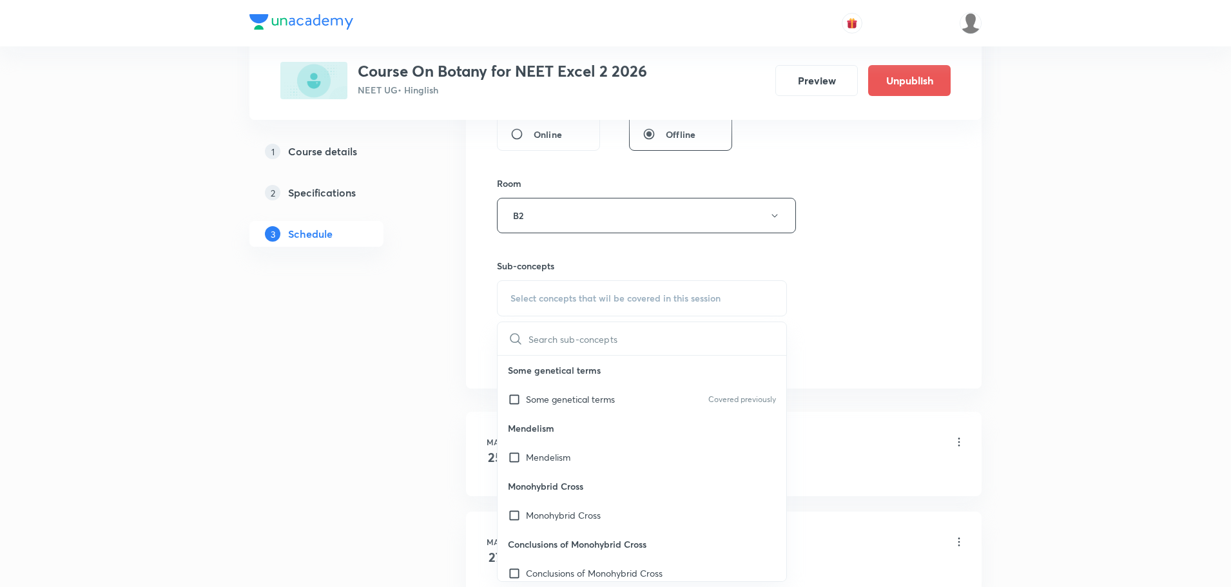
type input "Molecular Basis of Inheritance Part - 16"
drag, startPoint x: 573, startPoint y: 340, endPoint x: 479, endPoint y: 341, distance: 94.1
click at [479, 341] on div "Session 50 Live class Session title 40/99 Molecular Basis of Inheritance Part -…" at bounding box center [724, 65] width 516 height 646
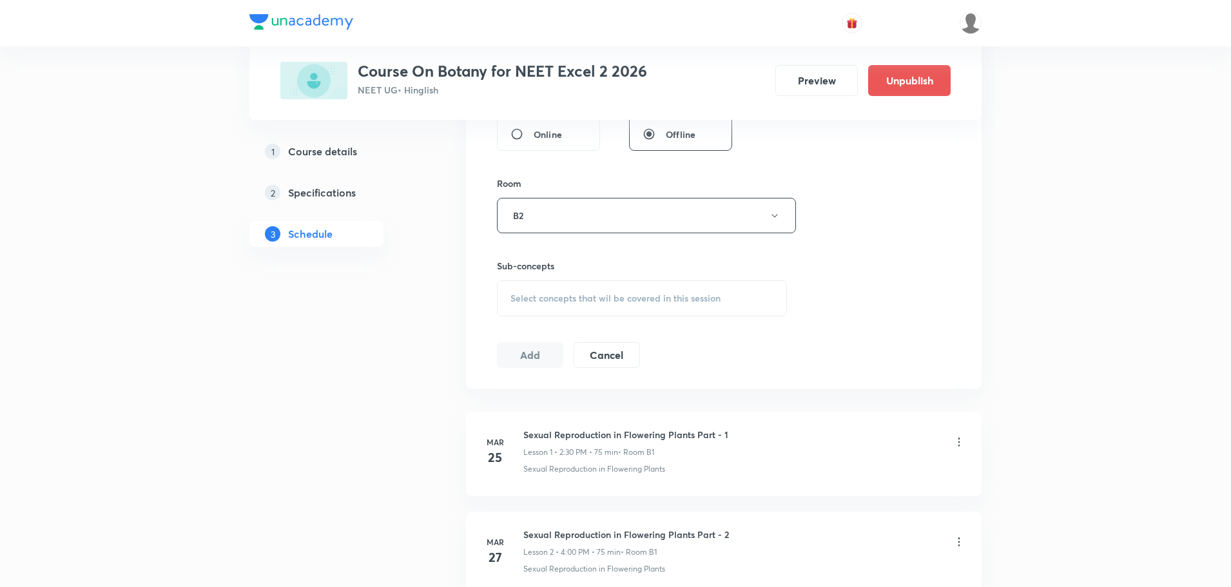
click at [543, 309] on div "Select concepts that wil be covered in this session" at bounding box center [642, 298] width 290 height 36
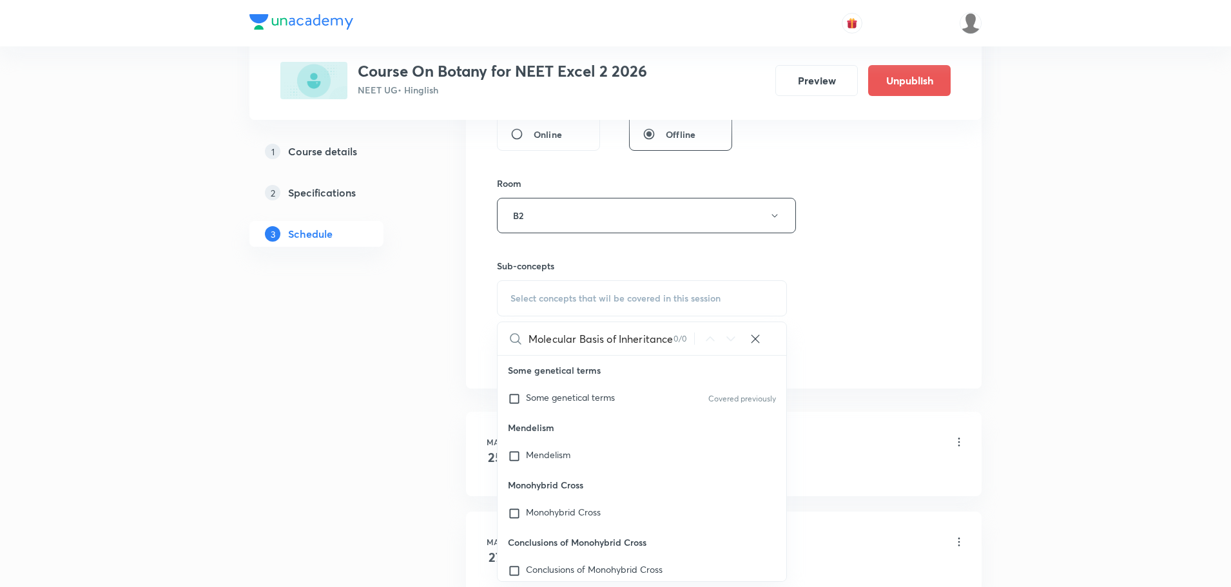
drag, startPoint x: 575, startPoint y: 339, endPoint x: 497, endPoint y: 338, distance: 78.0
click at [497, 338] on div "Molecular Basis of Inheritance Part - 16 0 / 0 ​ Some genetical terms Some gene…" at bounding box center [642, 452] width 290 height 260
drag, startPoint x: 586, startPoint y: 338, endPoint x: 673, endPoint y: 342, distance: 86.4
click at [673, 342] on div "Inheritance Part - 16 0 / 0 ​" at bounding box center [642, 338] width 289 height 33
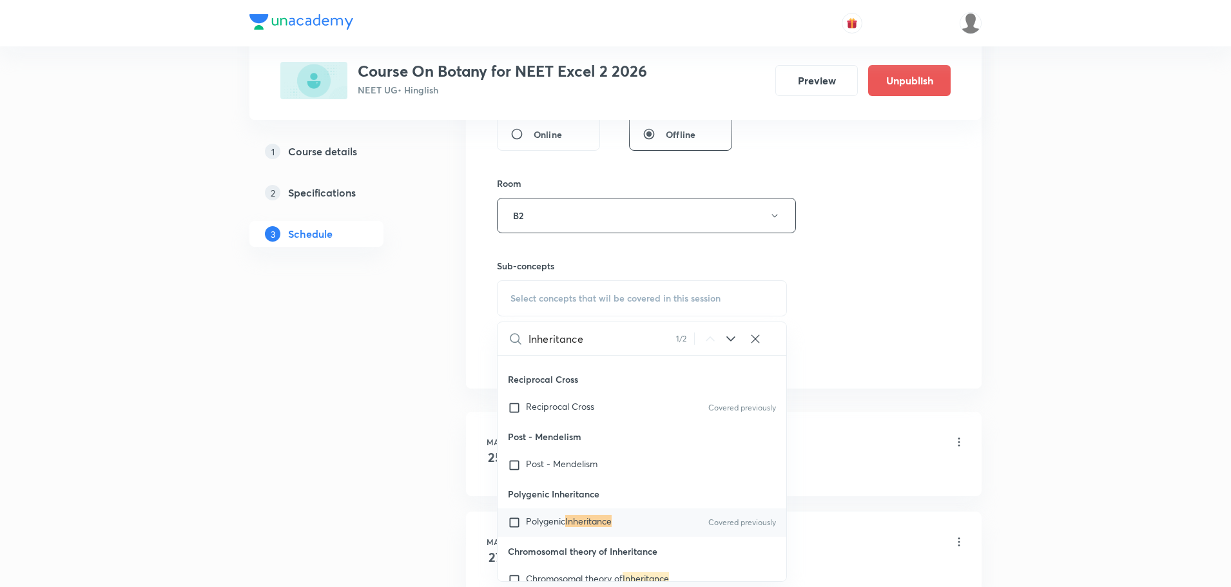
scroll to position [336, 0]
type input "Inheritance"
click at [585, 520] on mark "Inheritance" at bounding box center [588, 520] width 46 height 12
checkbox input "true"
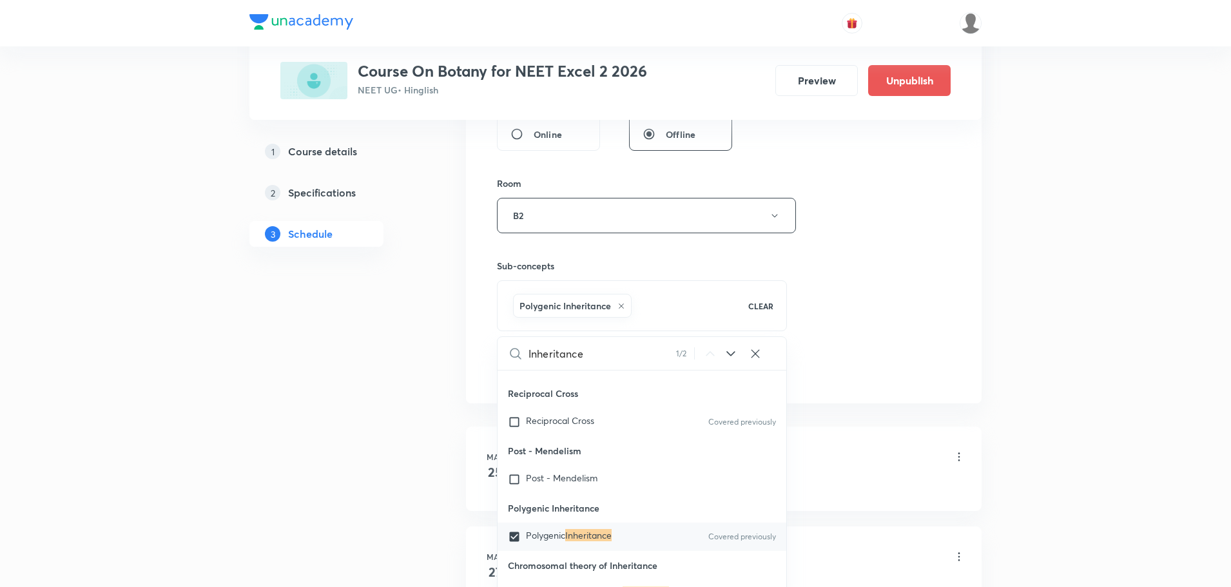
click at [887, 260] on div "Session 50 Live class Session title 40/99 Molecular Basis of Inheritance Part -…" at bounding box center [724, 73] width 454 height 620
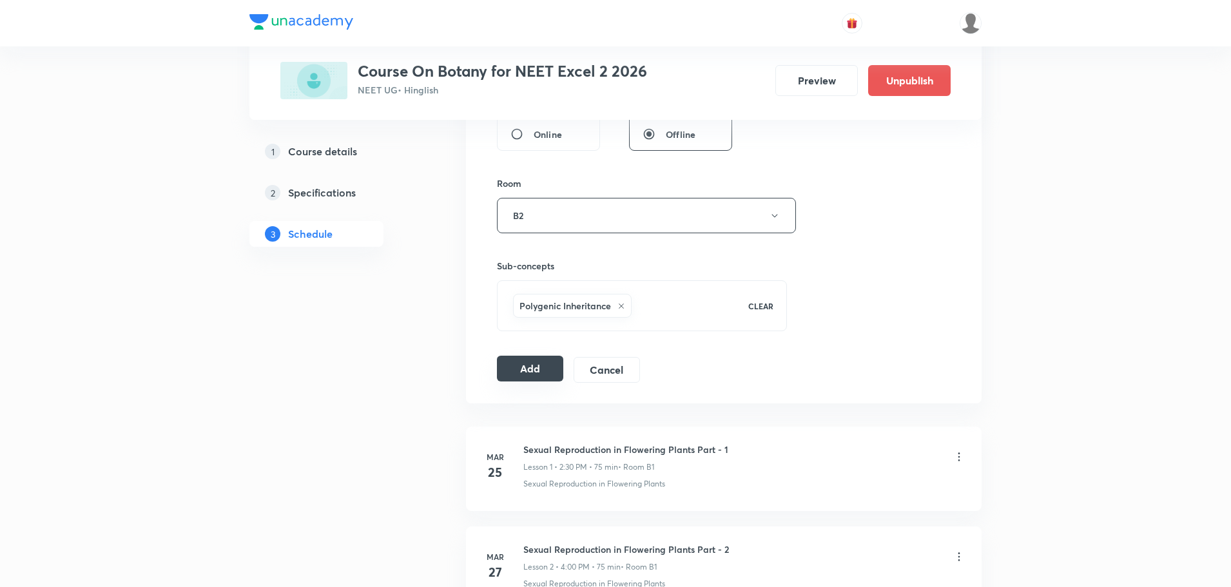
click at [526, 374] on button "Add" at bounding box center [530, 369] width 66 height 26
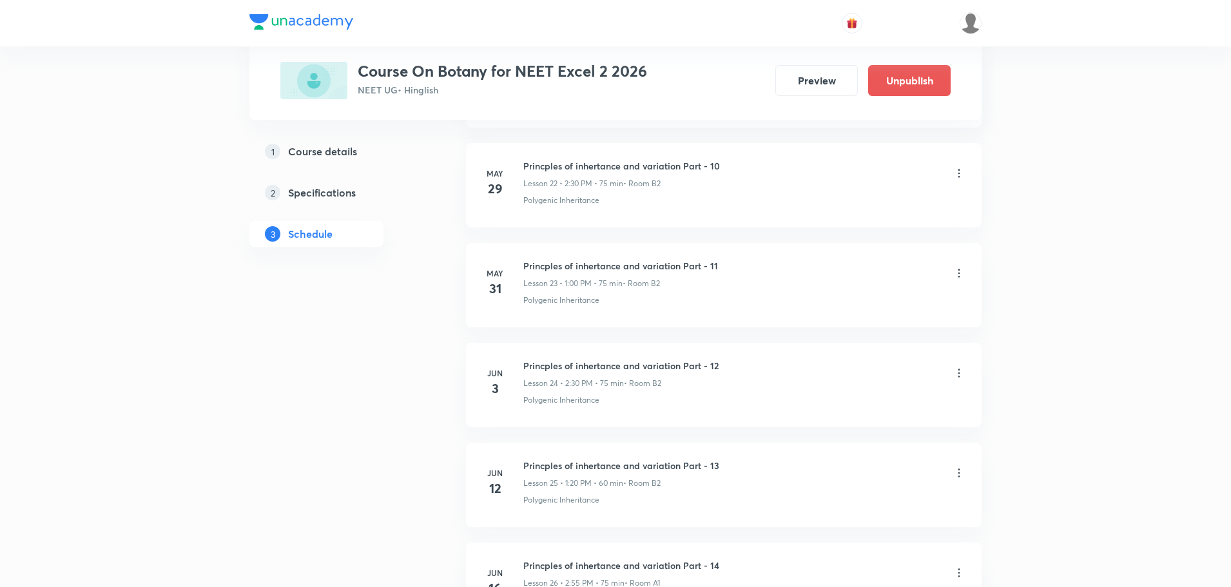
scroll to position [4848, 0]
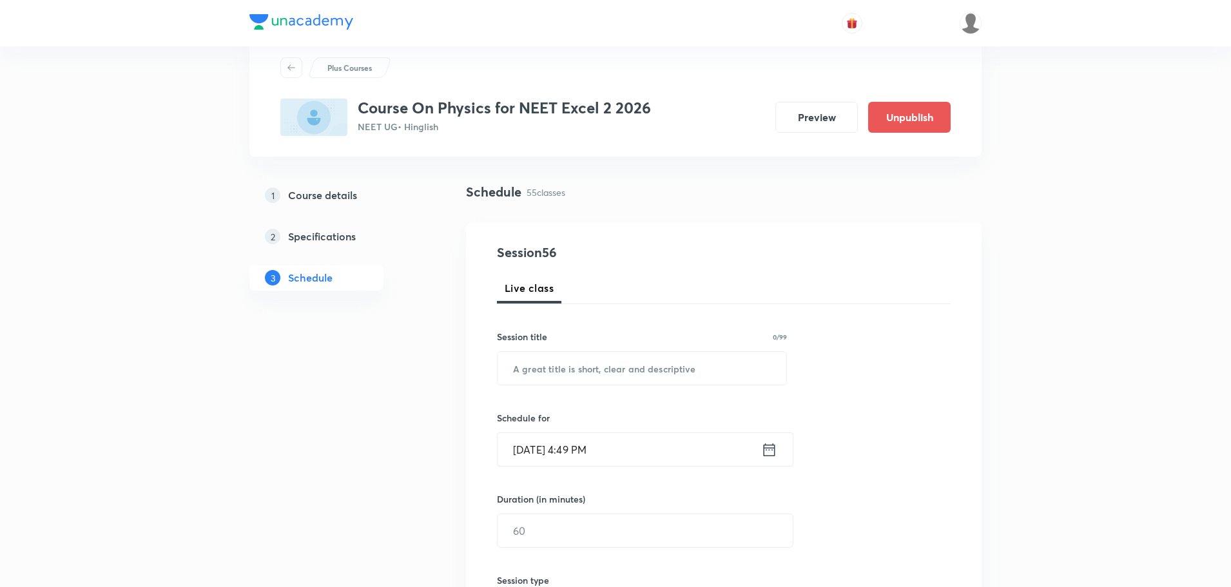
scroll to position [64, 0]
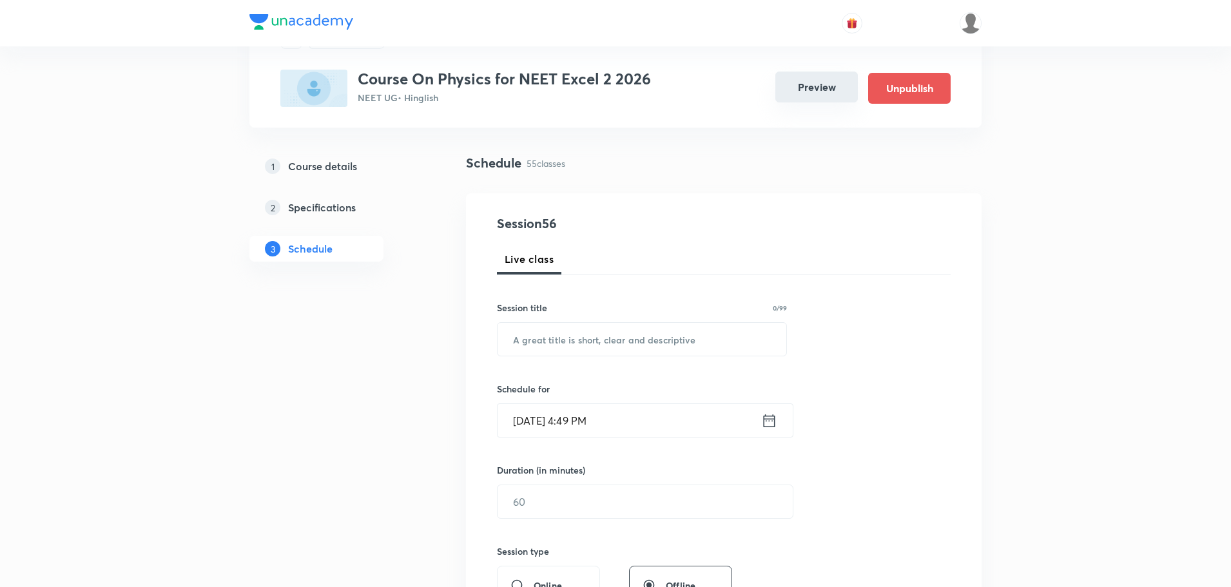
click at [818, 86] on button "Preview" at bounding box center [816, 87] width 82 height 31
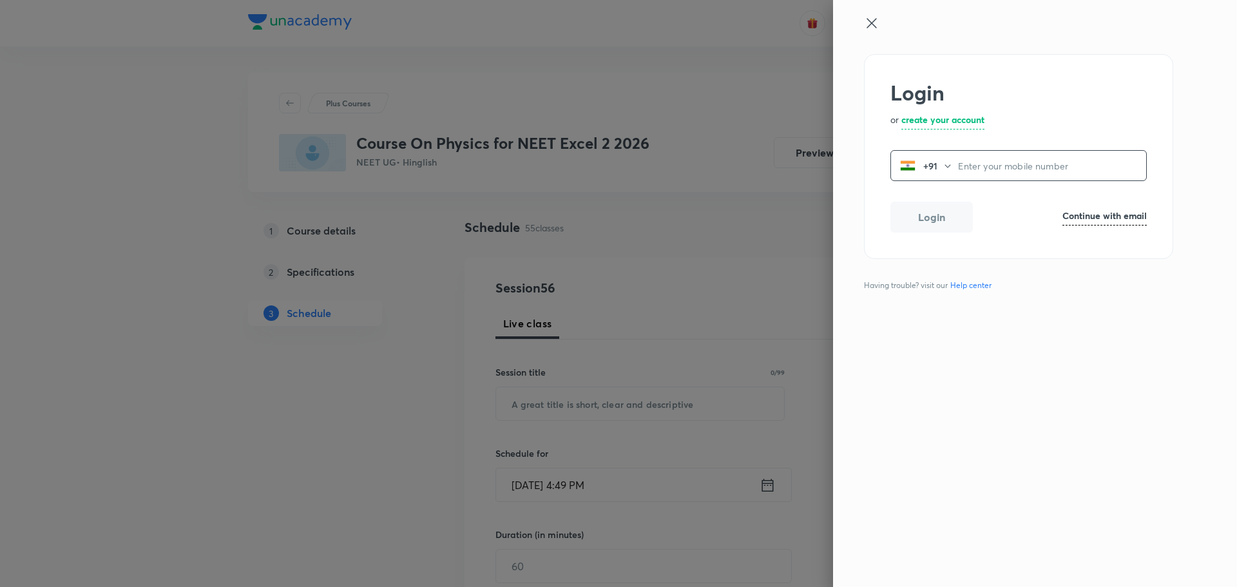
click at [1120, 215] on h6 "Continue with email" at bounding box center [1105, 216] width 84 height 14
paste input "operations.nashik@unacademy.com"
type input "operations.nashik@unacademy.com"
click at [931, 233] on button "Login" at bounding box center [932, 219] width 82 height 31
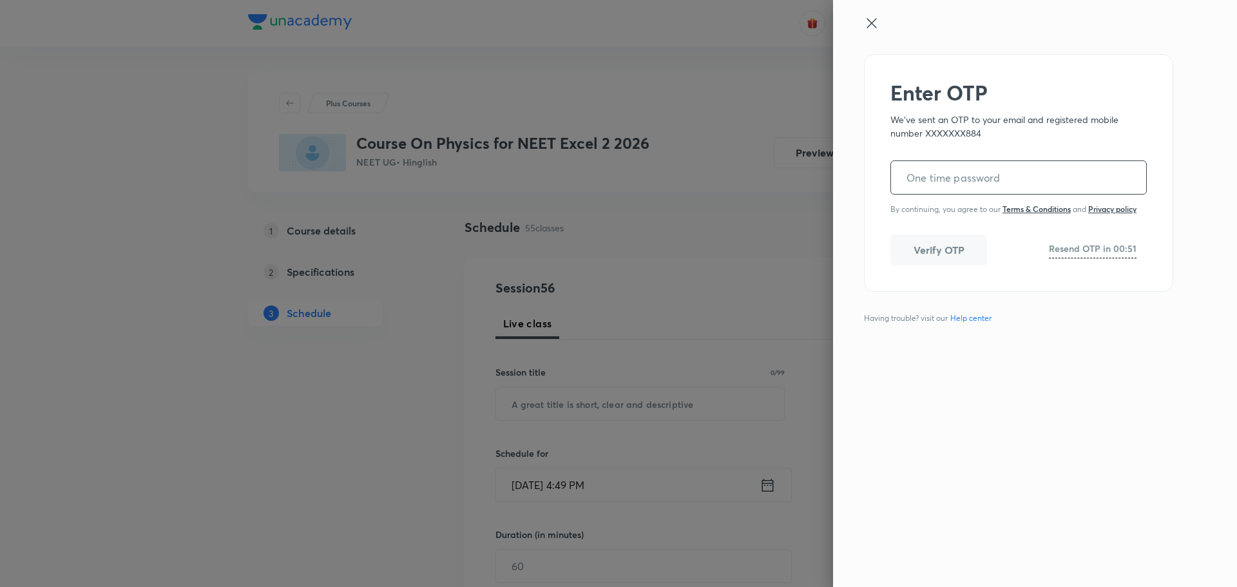
paste input "006374"
type input "006374"
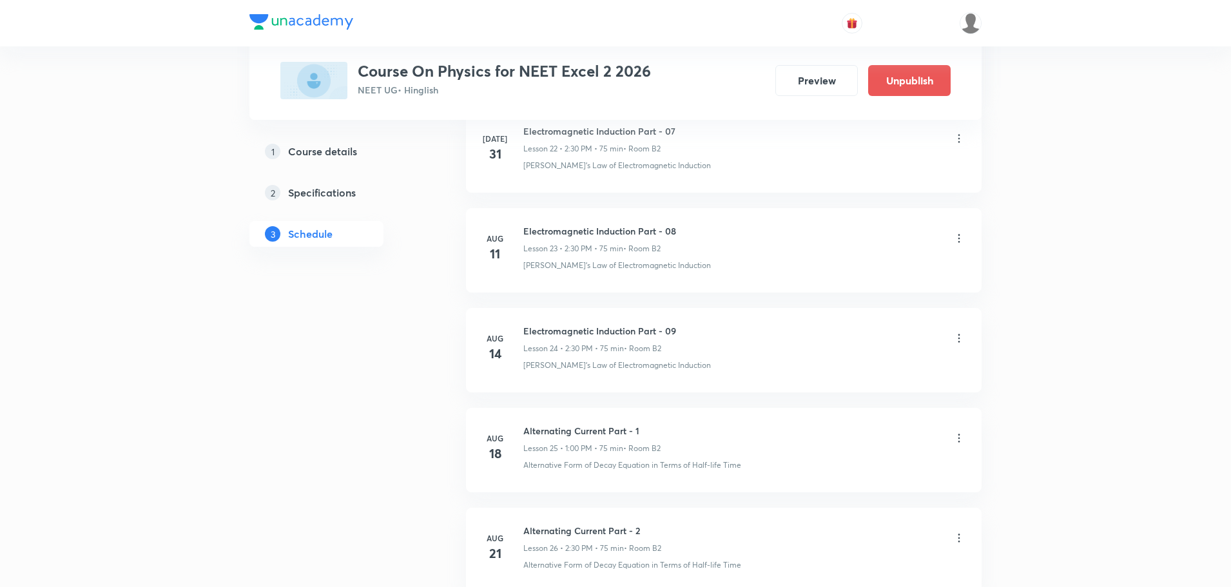
scroll to position [5940, 0]
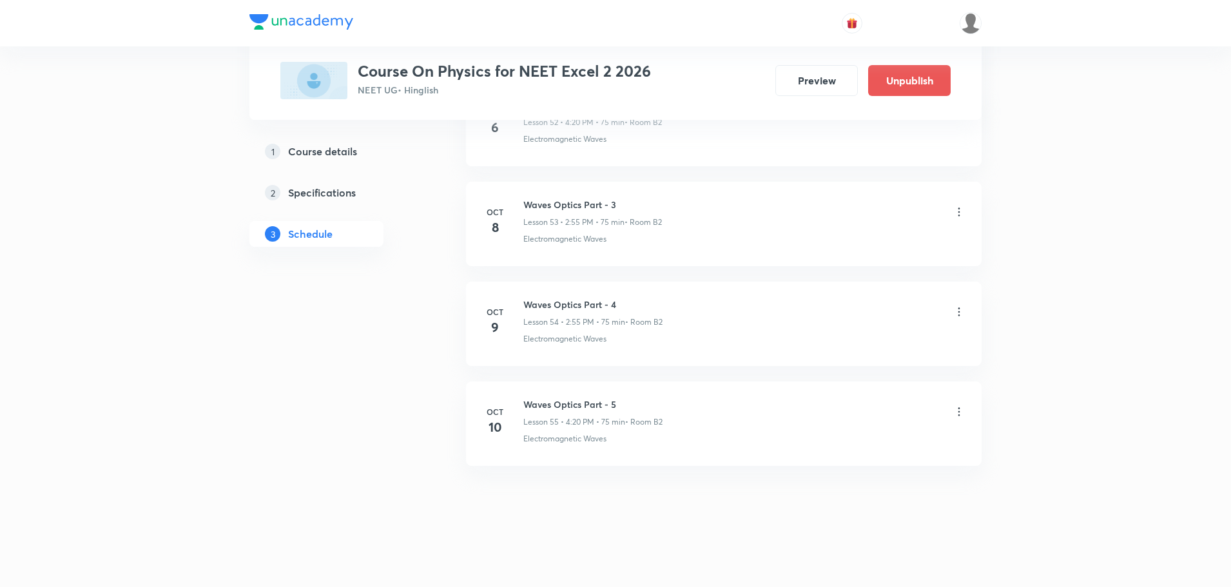
click at [567, 398] on h6 "Waves Optics Part - 5" at bounding box center [592, 405] width 139 height 14
copy h6 "Waves Optics Part - 5"
click at [571, 404] on h6 "Waves Optics Part - 5" at bounding box center [592, 405] width 139 height 14
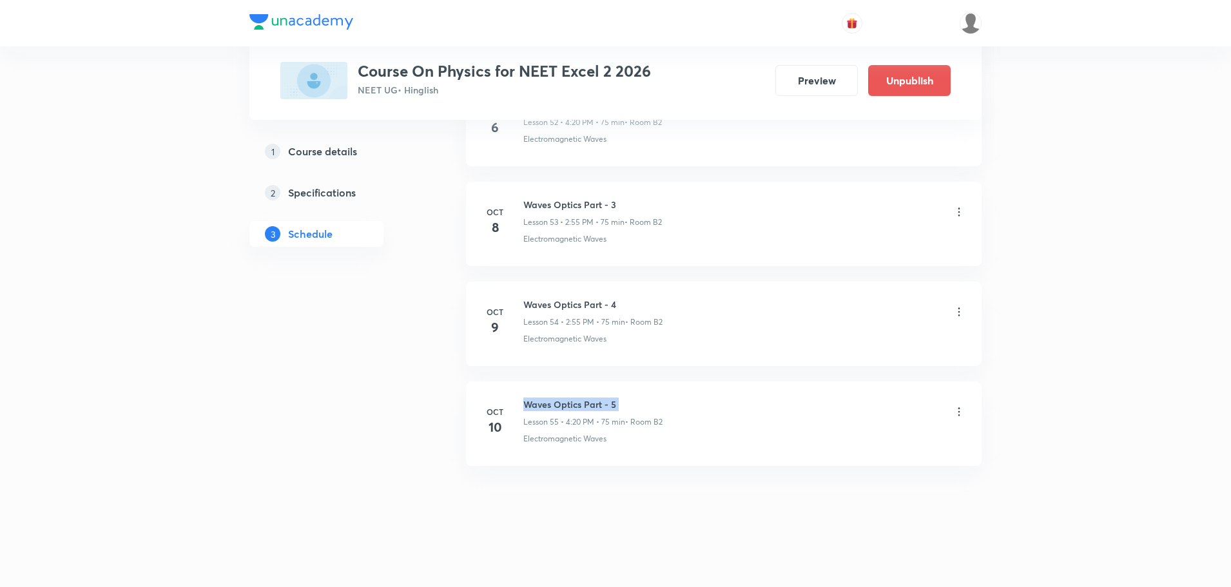
click at [571, 404] on h6 "Waves Optics Part - 5" at bounding box center [592, 405] width 139 height 14
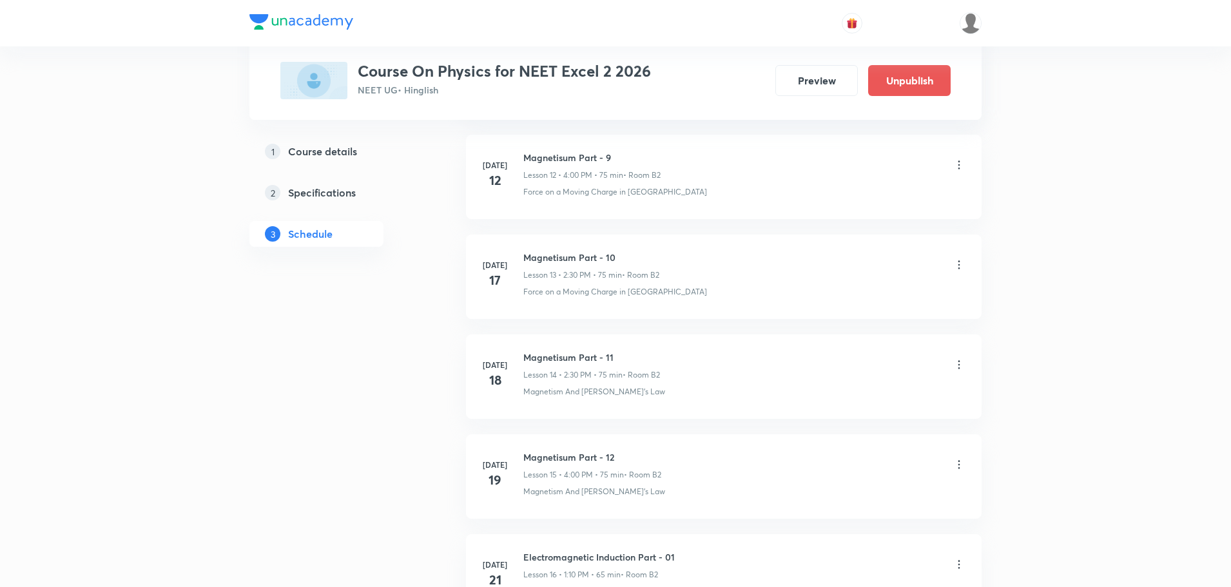
scroll to position [0, 0]
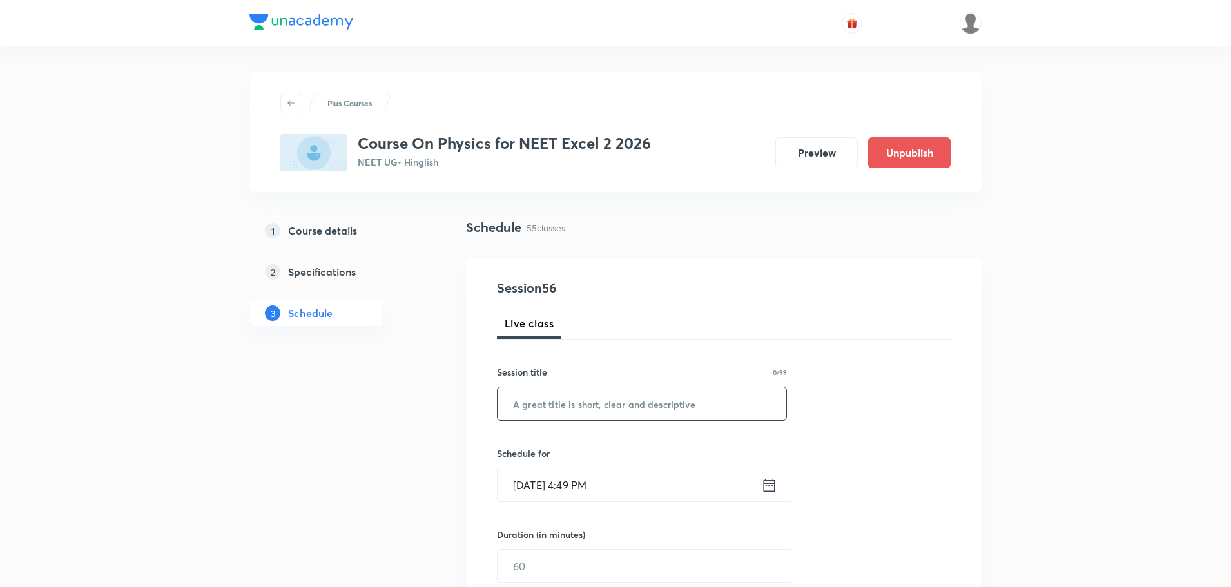
click at [570, 414] on input "text" at bounding box center [642, 403] width 289 height 33
paste input "Waves Optics Part - 5"
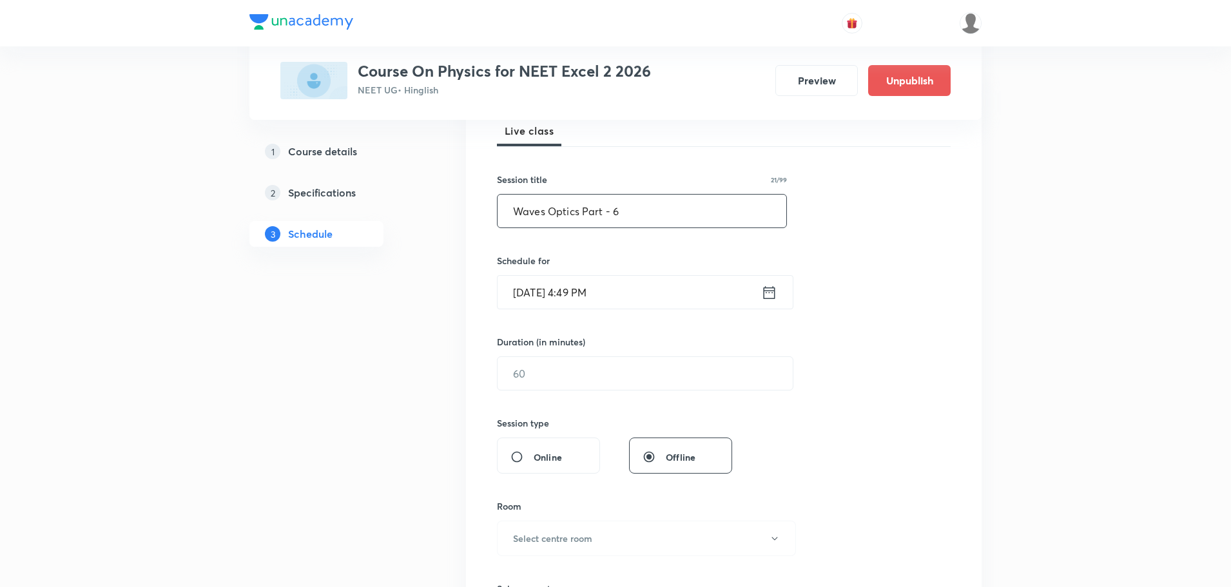
scroll to position [193, 0]
type input "Waves Optics Part - 6"
click at [775, 289] on icon at bounding box center [769, 292] width 16 height 18
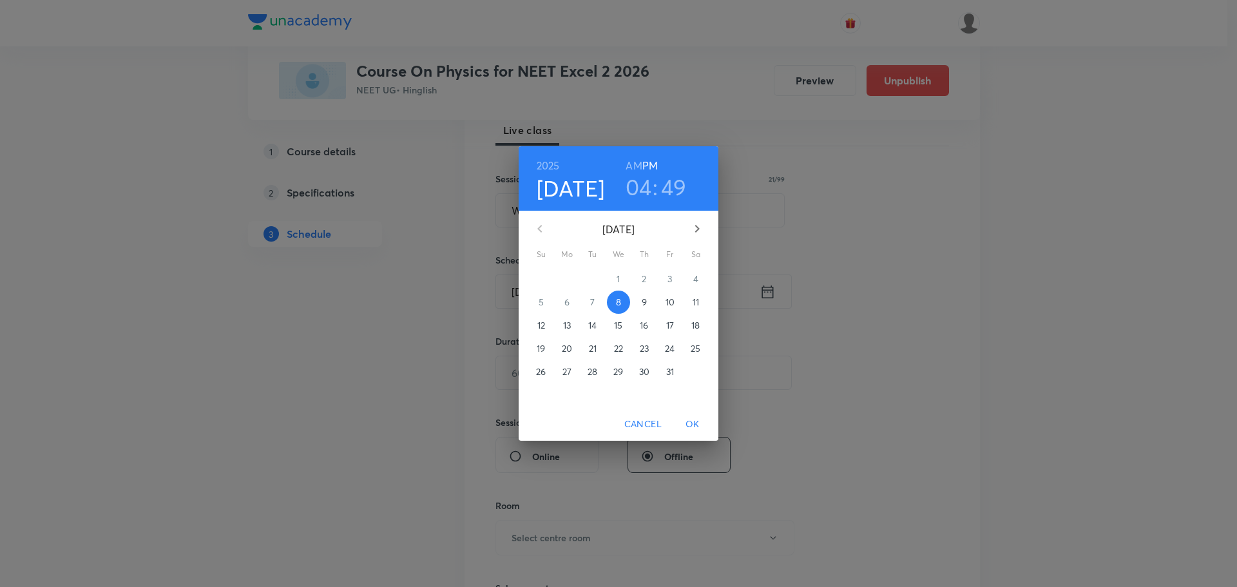
click at [697, 300] on p "11" at bounding box center [696, 302] width 6 height 13
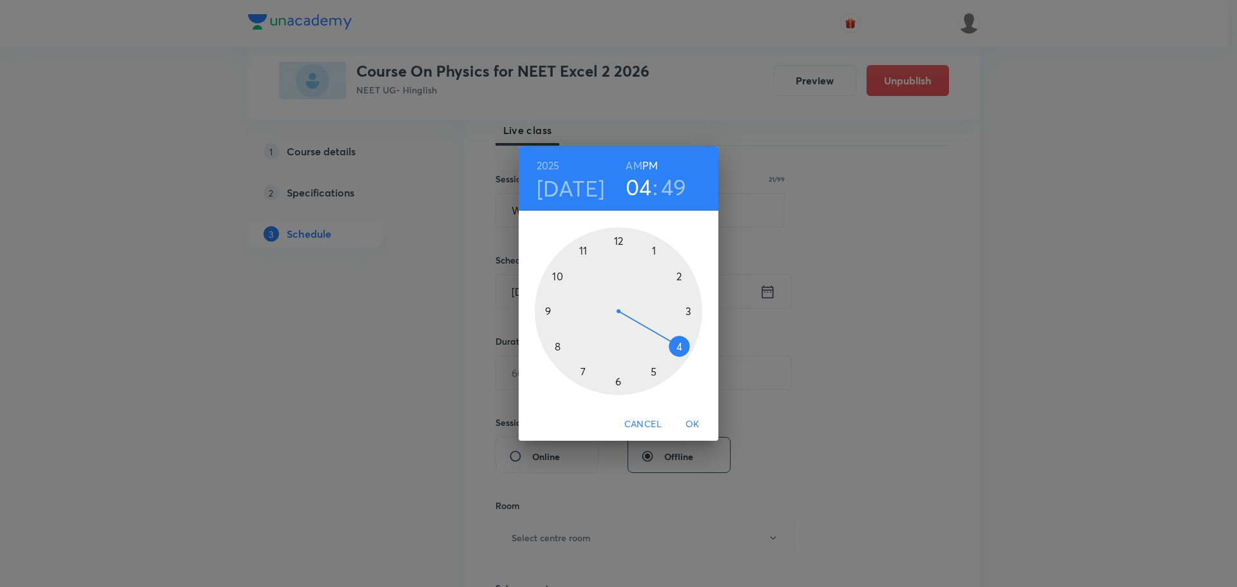
click at [679, 277] on div at bounding box center [619, 311] width 168 height 168
click at [583, 250] on div at bounding box center [619, 311] width 168 height 168
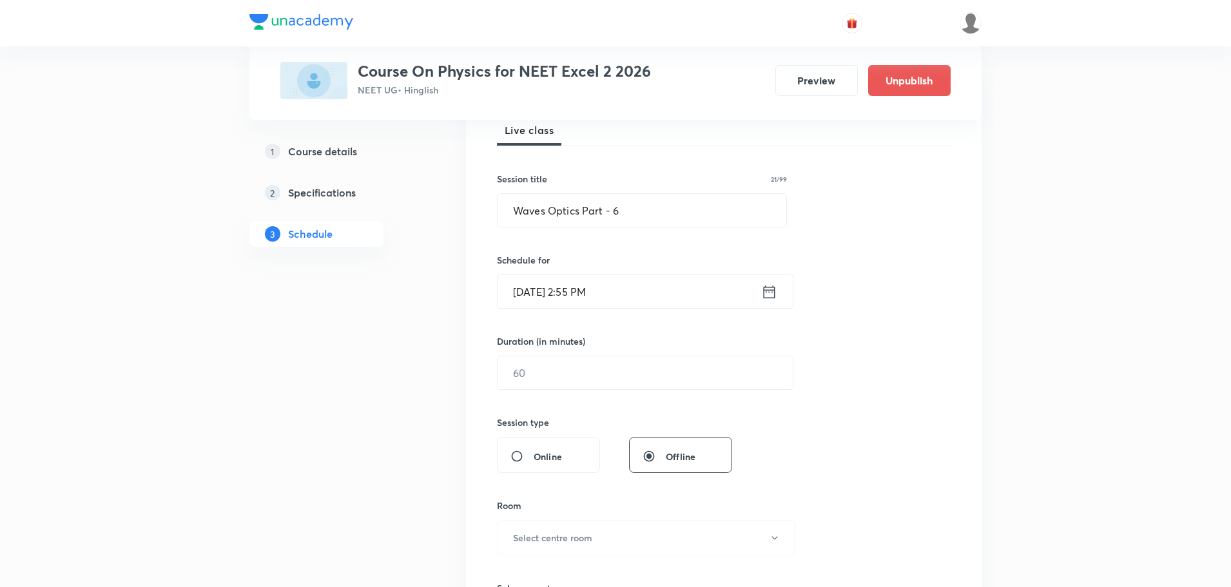
scroll to position [258, 0]
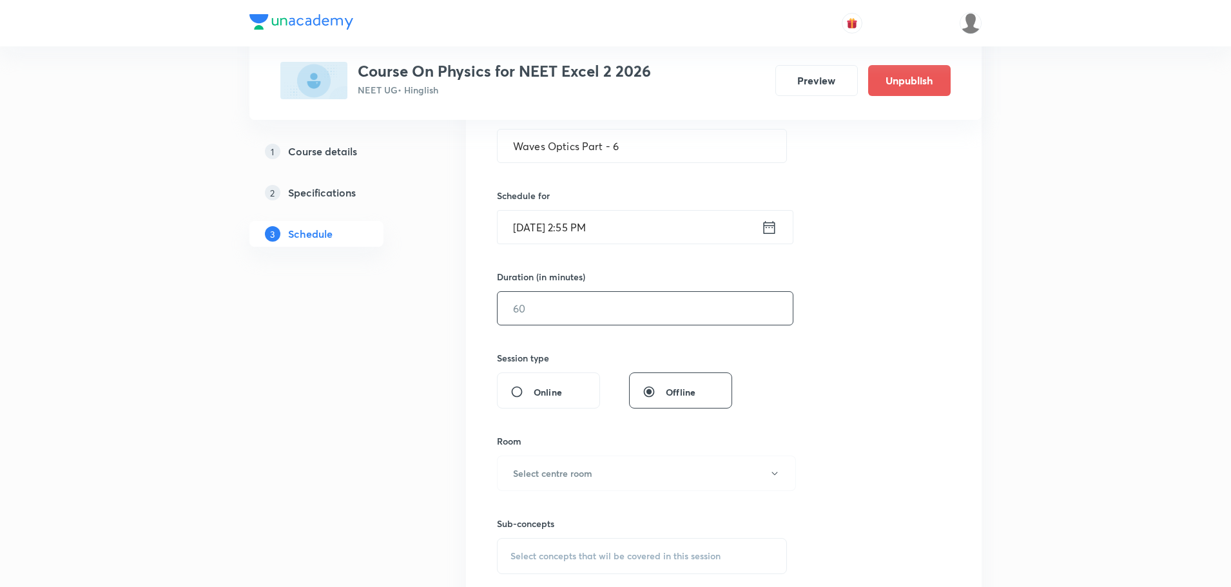
click at [595, 303] on input "text" at bounding box center [645, 308] width 295 height 33
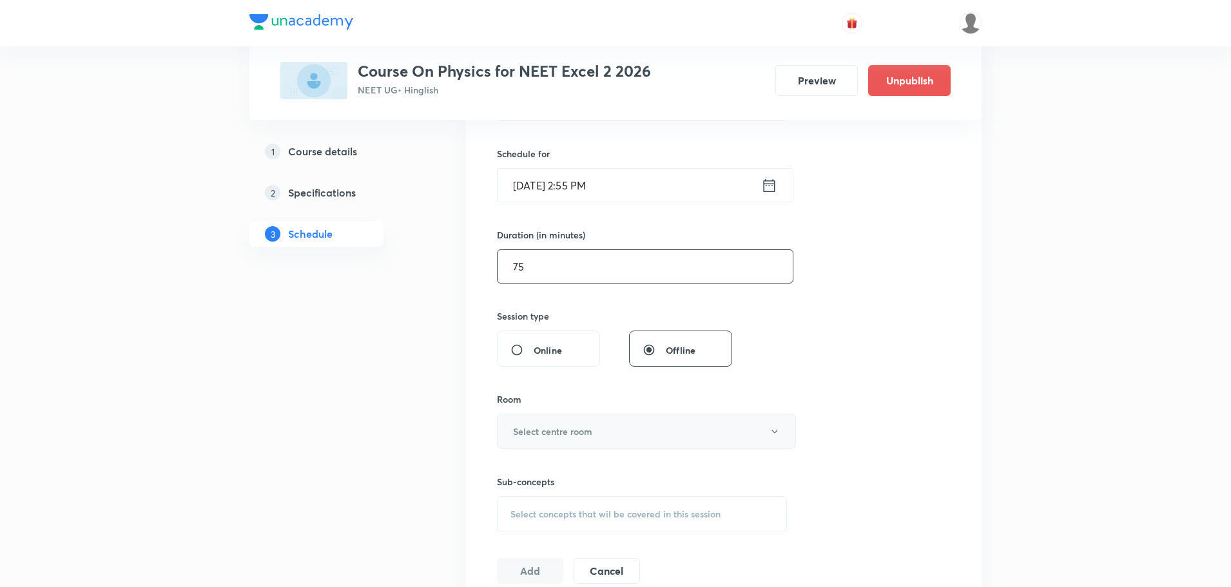
scroll to position [322, 0]
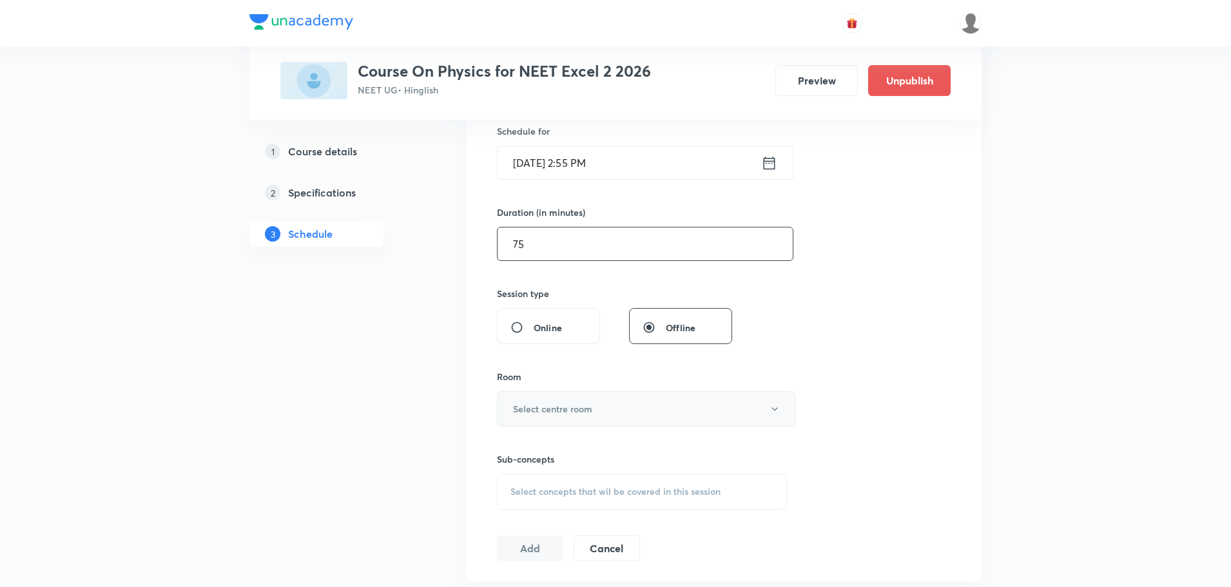
type input "75"
click at [633, 412] on button "Select centre room" at bounding box center [646, 408] width 299 height 35
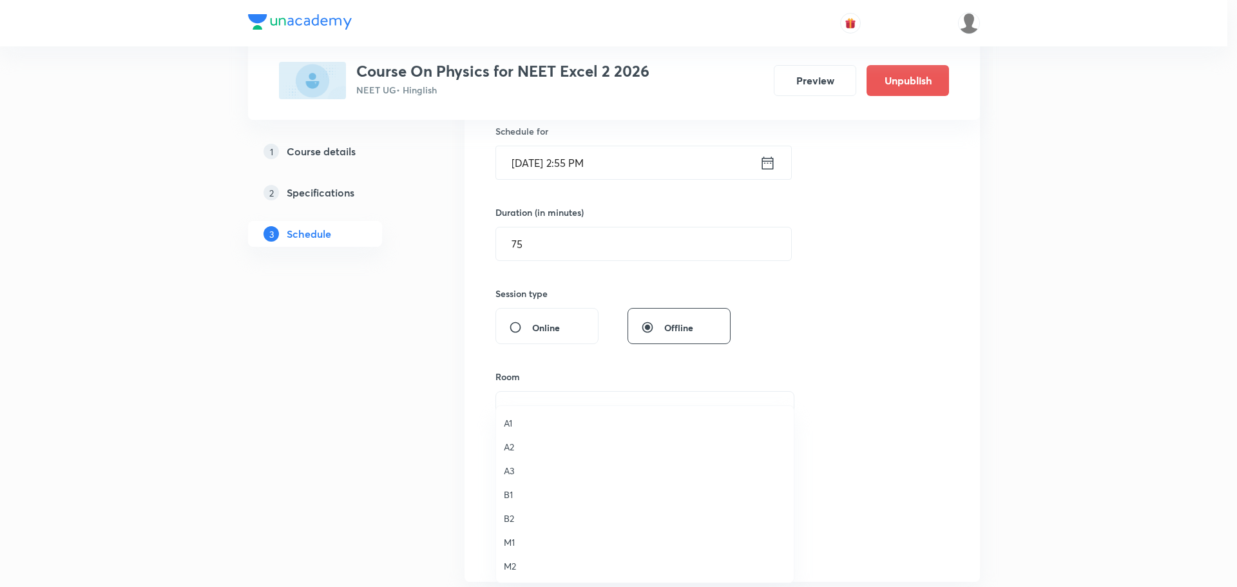
click at [517, 521] on span "B2" at bounding box center [645, 519] width 282 height 14
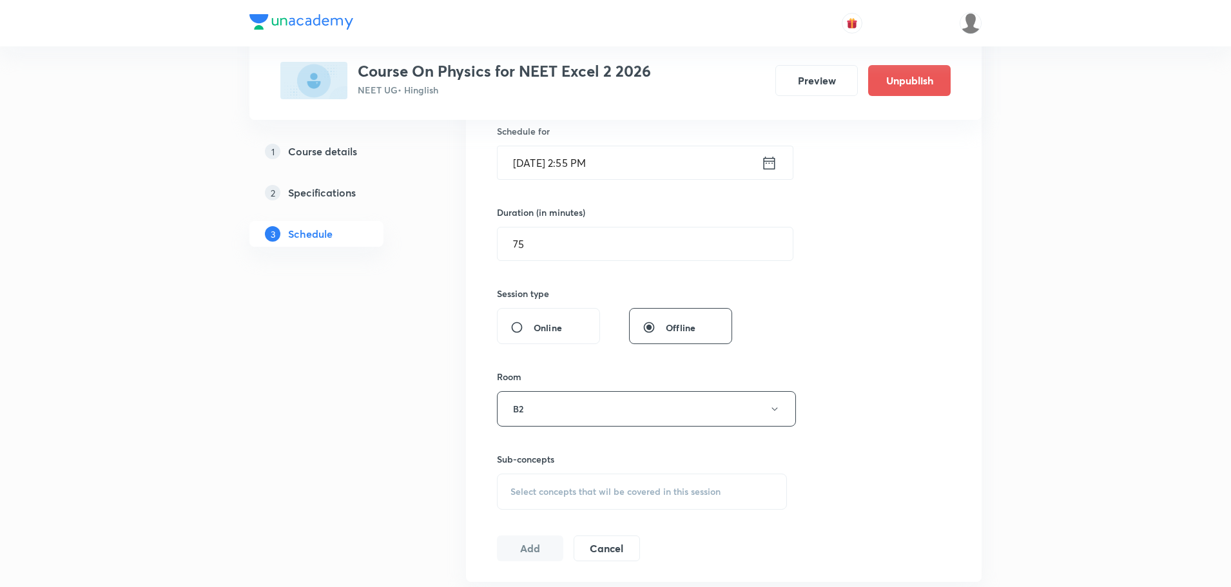
scroll to position [451, 0]
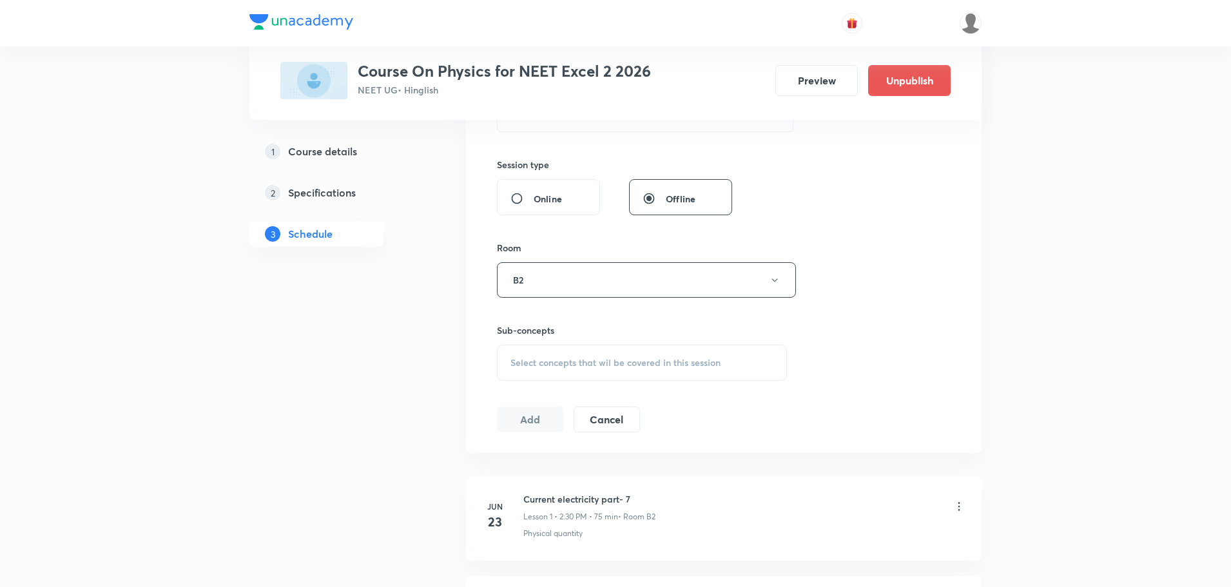
click at [593, 353] on div "Select concepts that wil be covered in this session" at bounding box center [642, 363] width 290 height 36
click at [654, 258] on div "Room B2" at bounding box center [642, 269] width 290 height 57
click at [650, 273] on button "B2" at bounding box center [646, 279] width 299 height 35
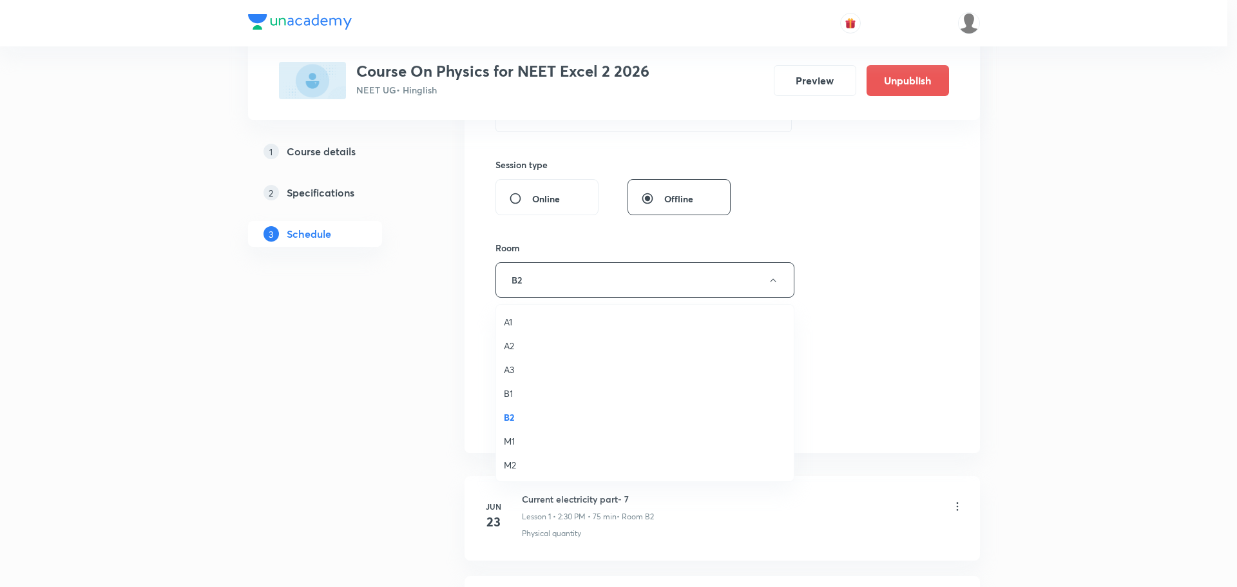
click at [521, 415] on span "B2" at bounding box center [645, 418] width 282 height 14
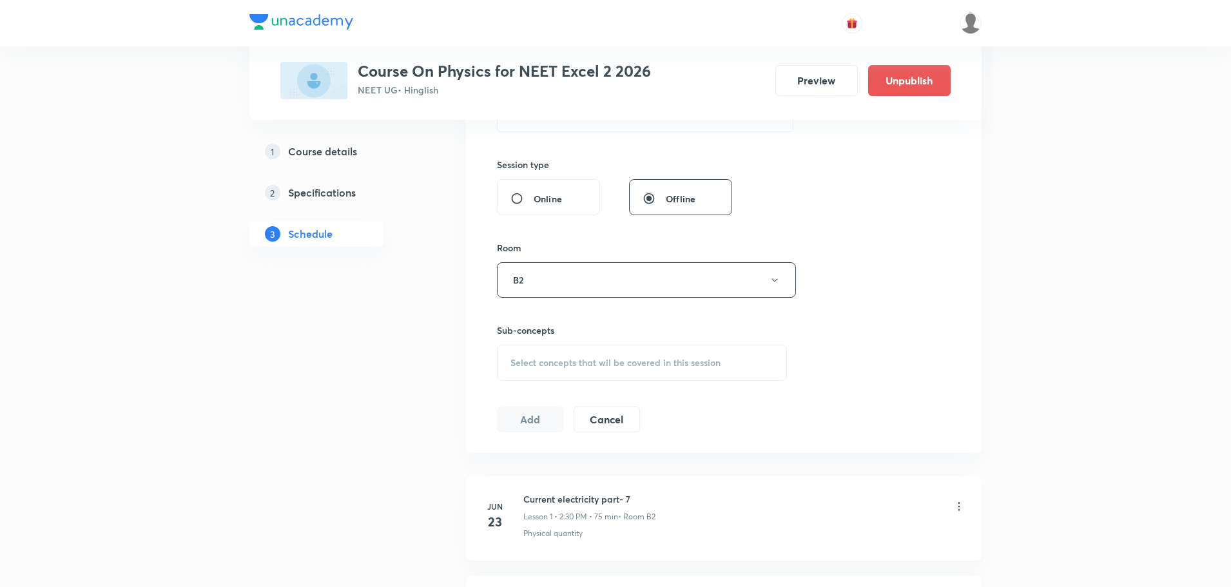
click at [561, 358] on span "Select concepts that wil be covered in this session" at bounding box center [615, 363] width 210 height 10
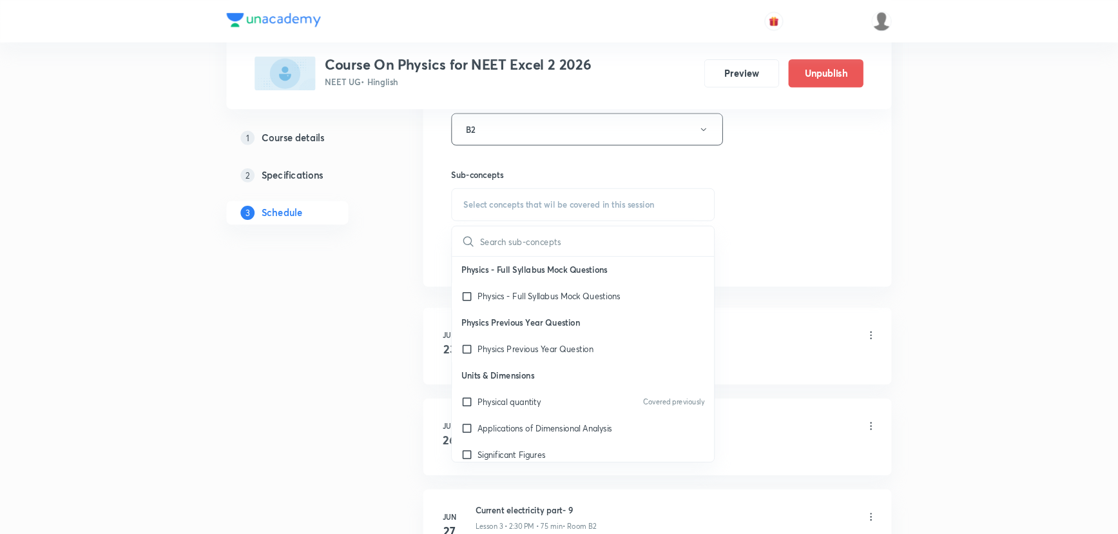
scroll to position [580, 0]
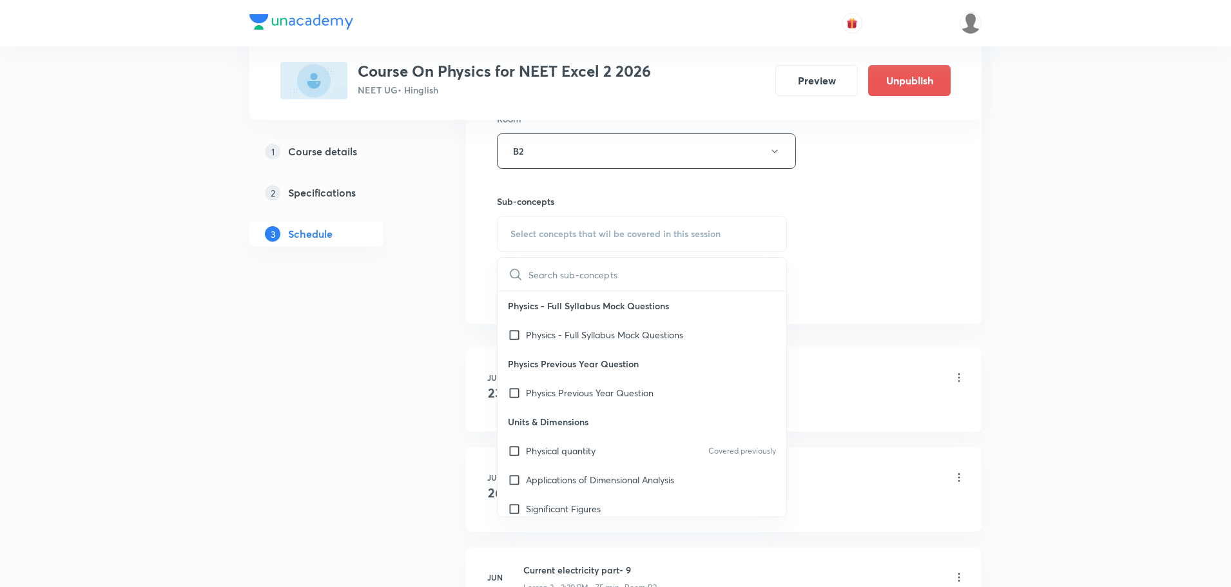
type input "https://unacademy.com/educator/plus-courses/edit/XL8608QC?step=3"
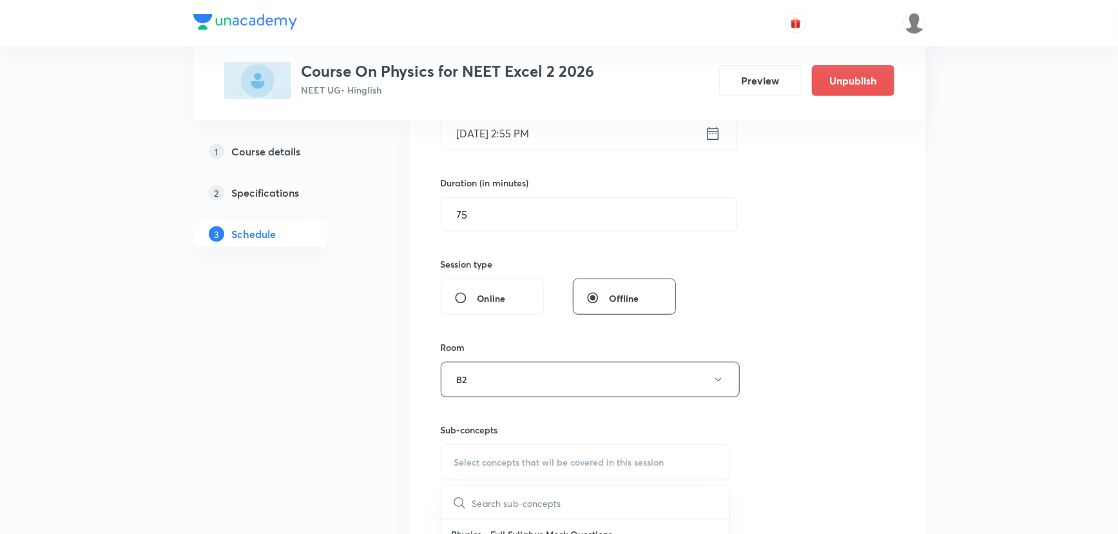
scroll to position [111, 0]
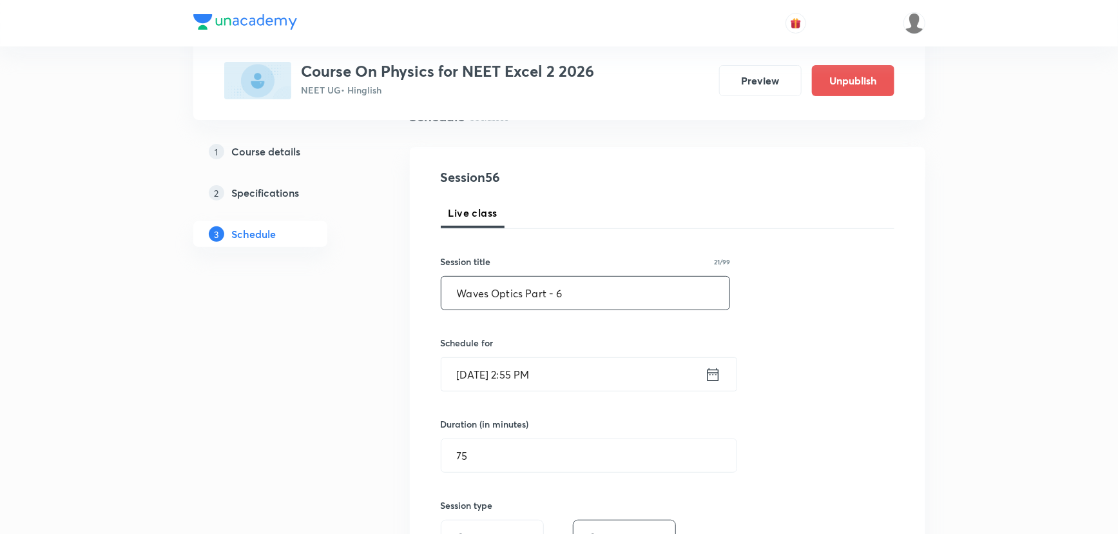
drag, startPoint x: 565, startPoint y: 291, endPoint x: 423, endPoint y: 291, distance: 141.8
click at [423, 291] on div "Session 56 Live class Session title 21/99 Waves Optics Part - 6 ​ Schedule for …" at bounding box center [668, 470] width 516 height 646
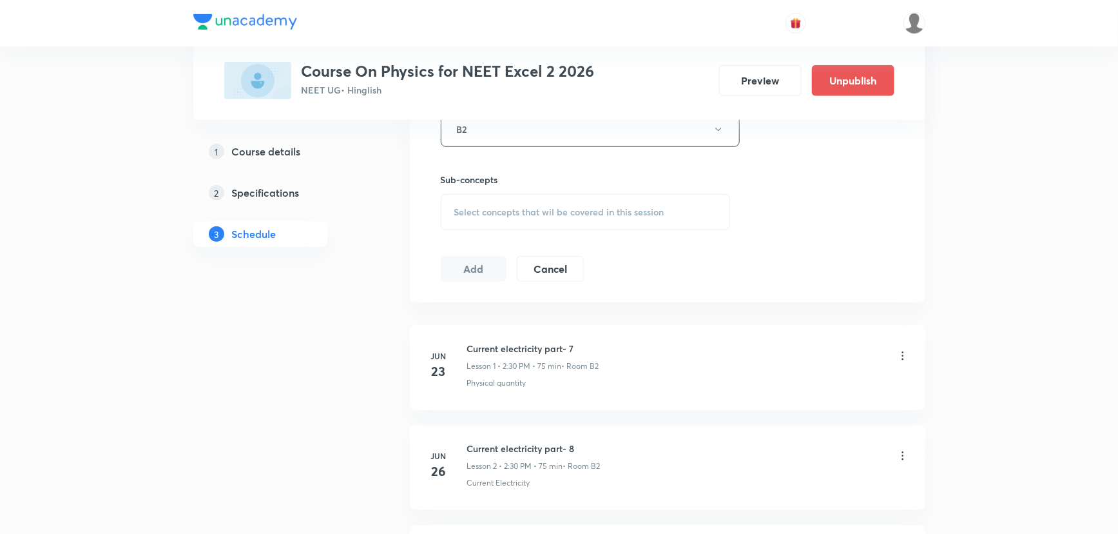
scroll to position [638, 0]
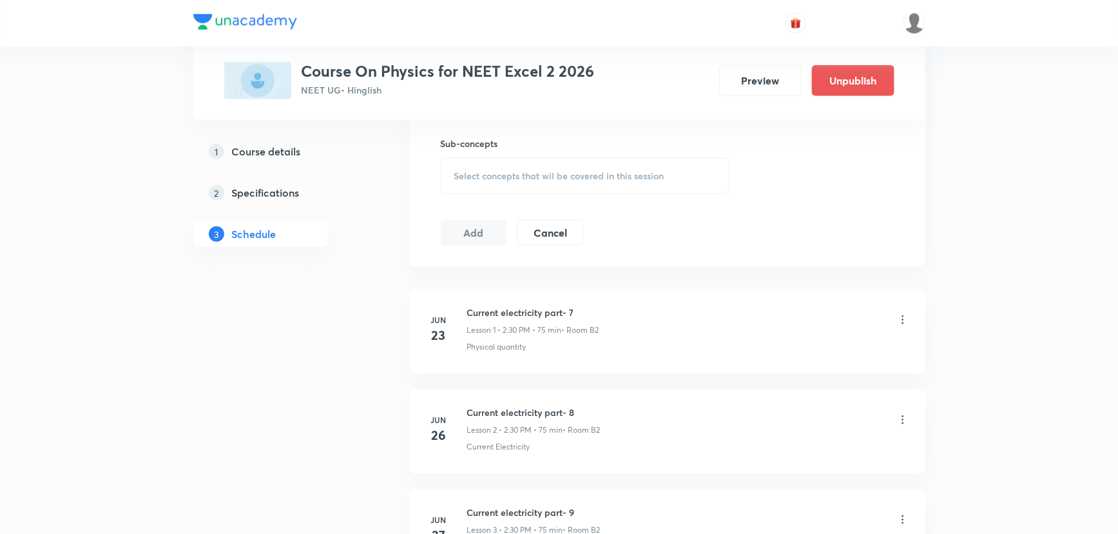
click at [505, 178] on span "Select concepts that wil be covered in this session" at bounding box center [559, 176] width 210 height 10
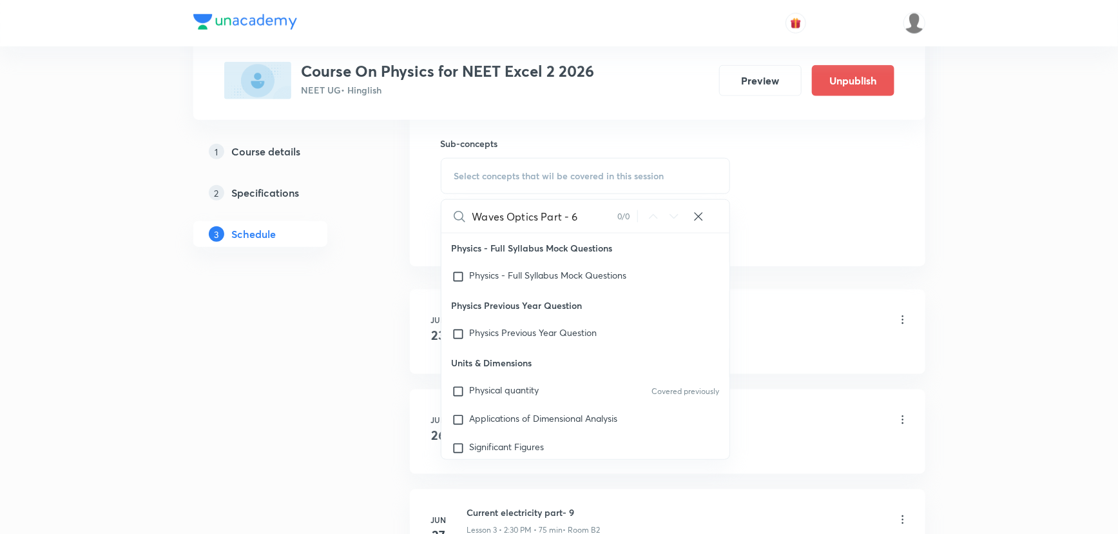
drag, startPoint x: 537, startPoint y: 212, endPoint x: 601, endPoint y: 221, distance: 64.4
click at [601, 221] on input "Waves Optics Part - 6" at bounding box center [544, 216] width 145 height 33
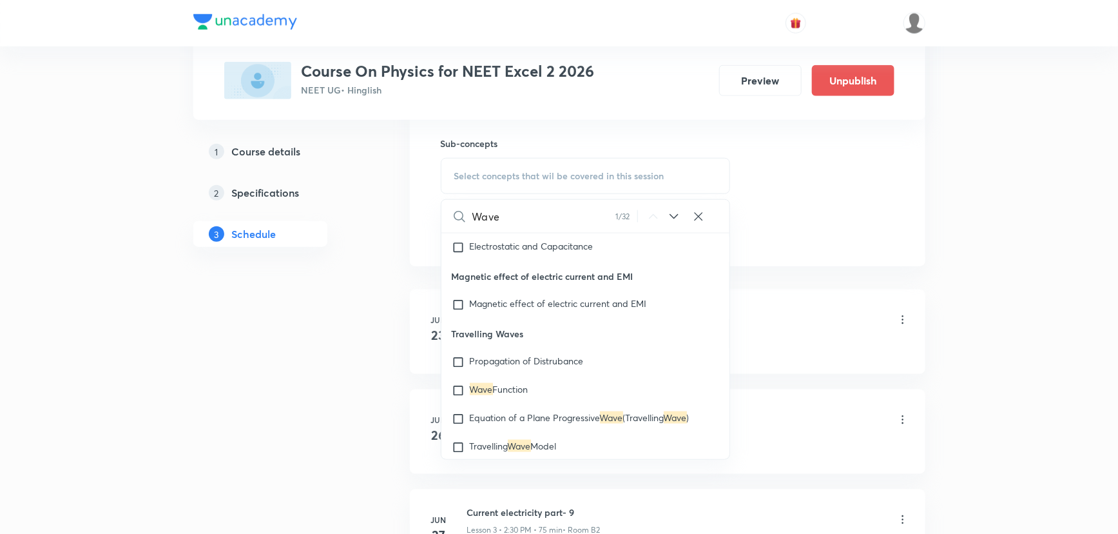
scroll to position [13218, 0]
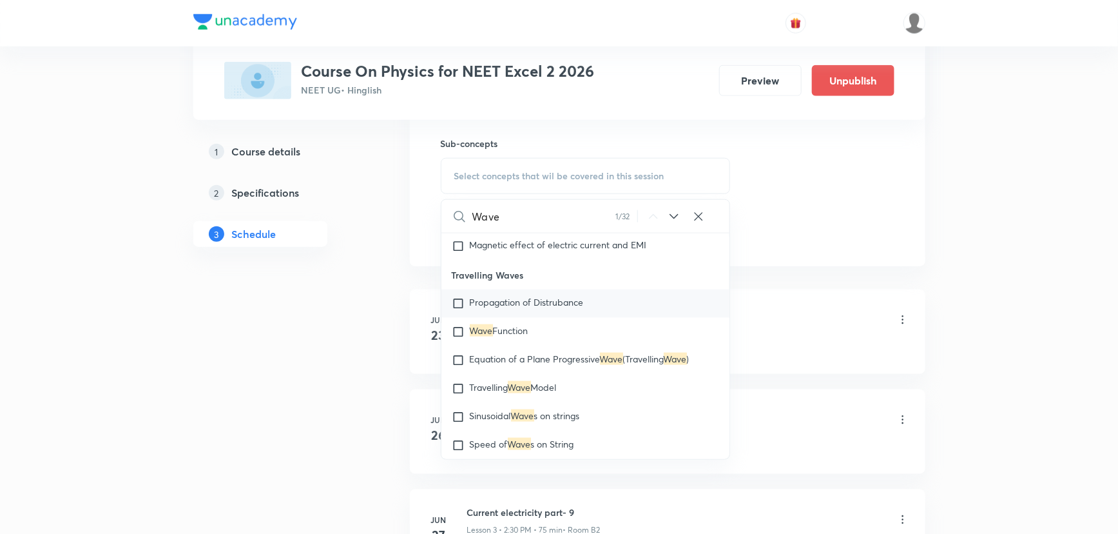
type input "Wave"
click at [496, 316] on div "Propagation of Distrubance" at bounding box center [585, 303] width 289 height 28
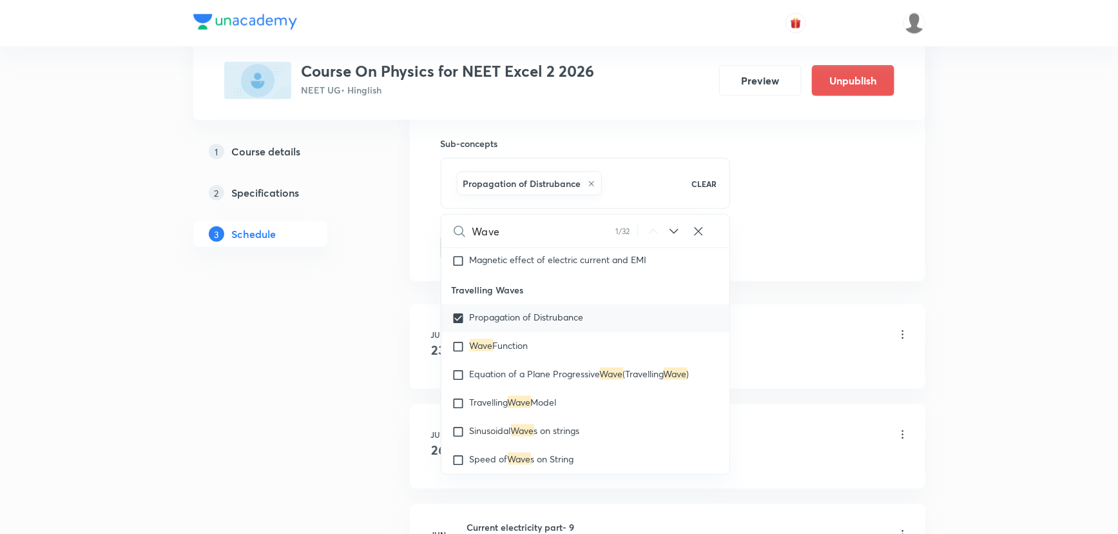
click at [501, 316] on span "Propagation of Distrubance" at bounding box center [527, 317] width 114 height 12
checkbox input "false"
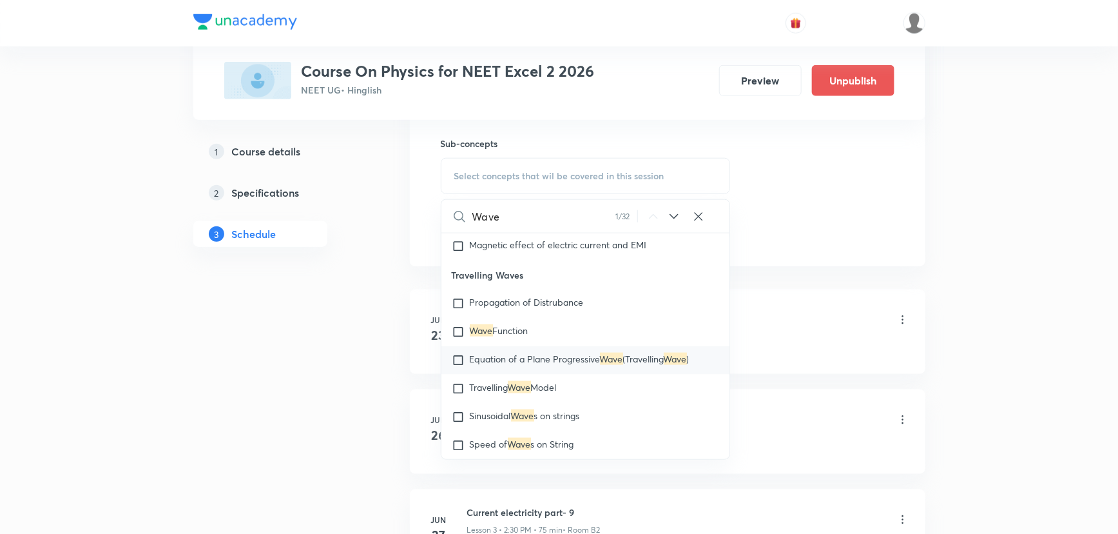
click at [514, 347] on div "Equation of a Plane Progressive Wave (Travelling Wave )" at bounding box center [585, 360] width 289 height 28
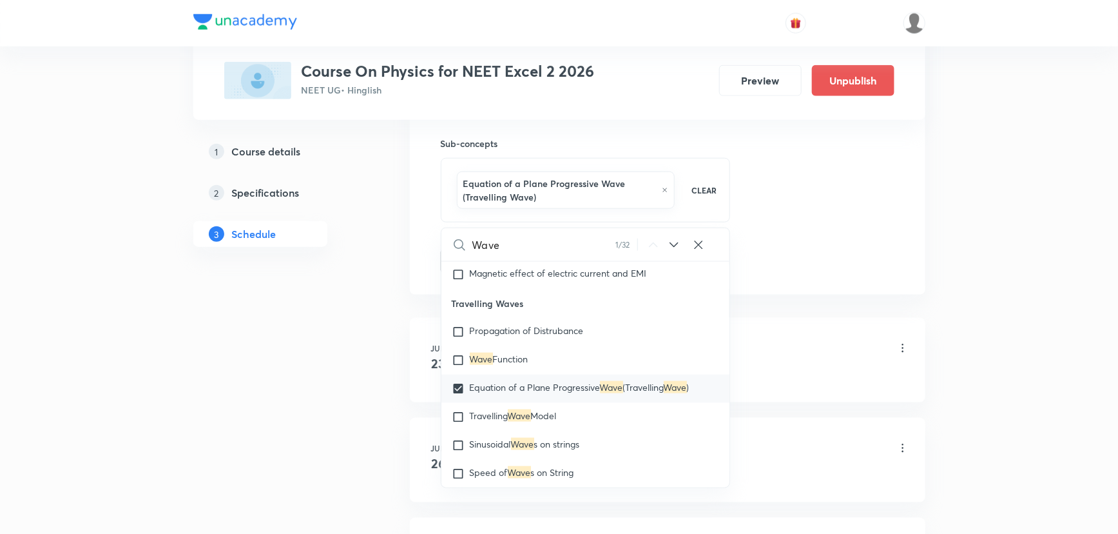
checkbox input "true"
click at [520, 327] on span "Propagation of Distrubance" at bounding box center [527, 330] width 114 height 12
checkbox input "true"
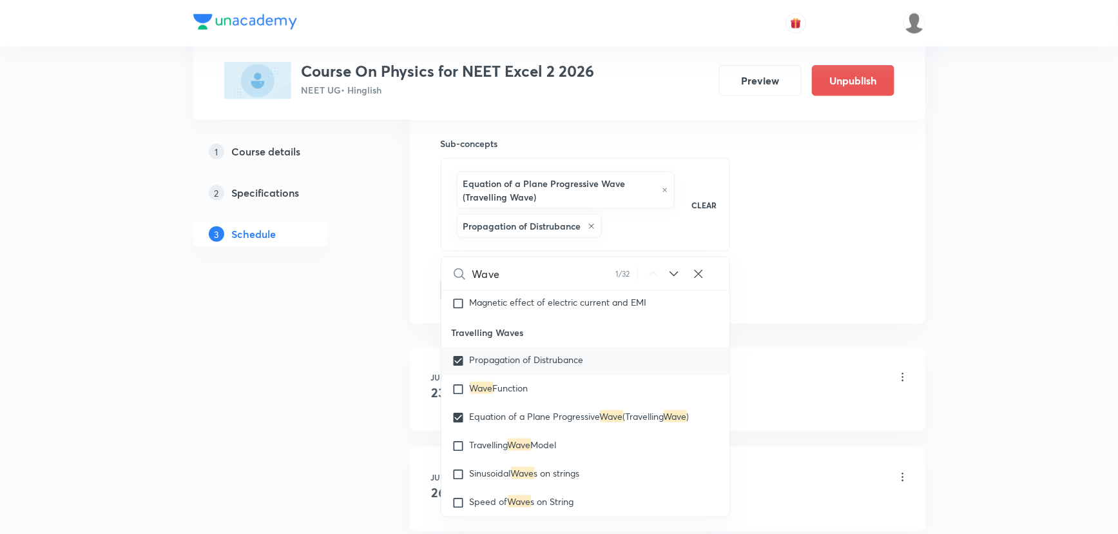
checkbox input "true"
click at [511, 354] on span "Propagation of Distrubance" at bounding box center [527, 359] width 114 height 12
checkbox input "false"
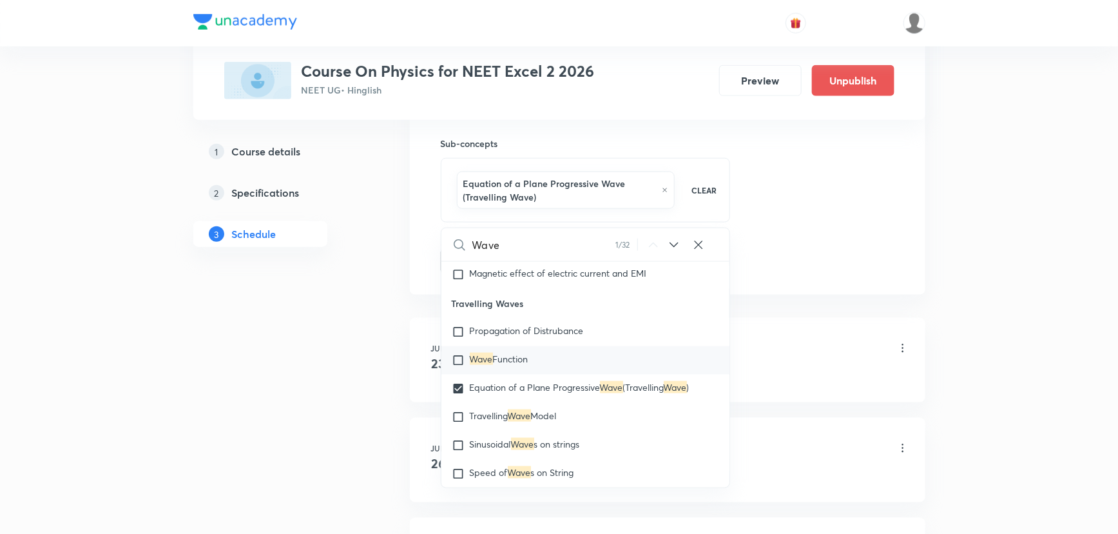
checkbox input "true"
click at [499, 347] on div "Wave Function" at bounding box center [585, 360] width 289 height 28
checkbox input "true"
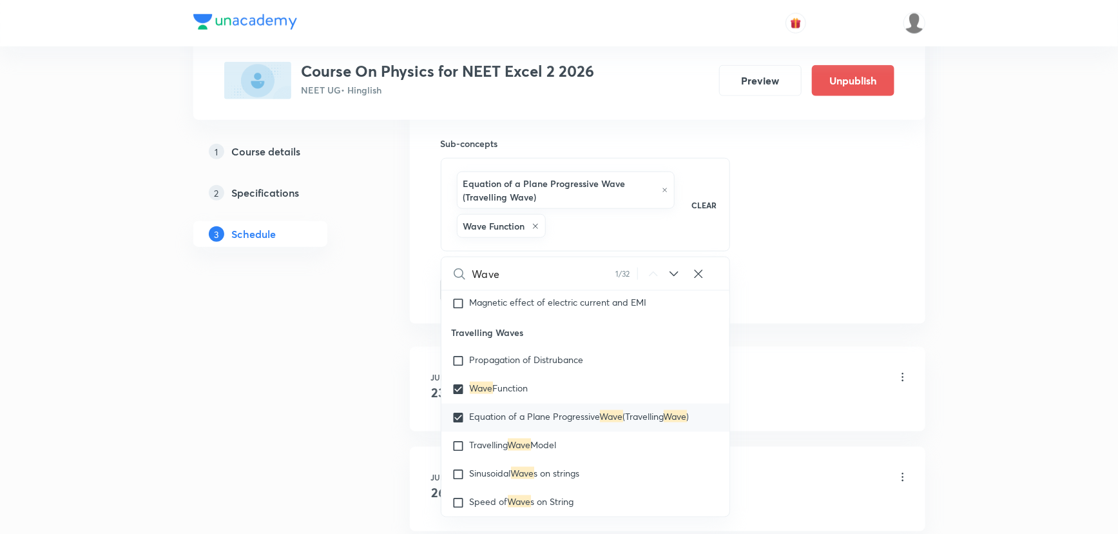
click at [494, 410] on span "Equation of a Plane Progressive" at bounding box center [535, 416] width 130 height 12
checkbox input "true"
checkbox input "false"
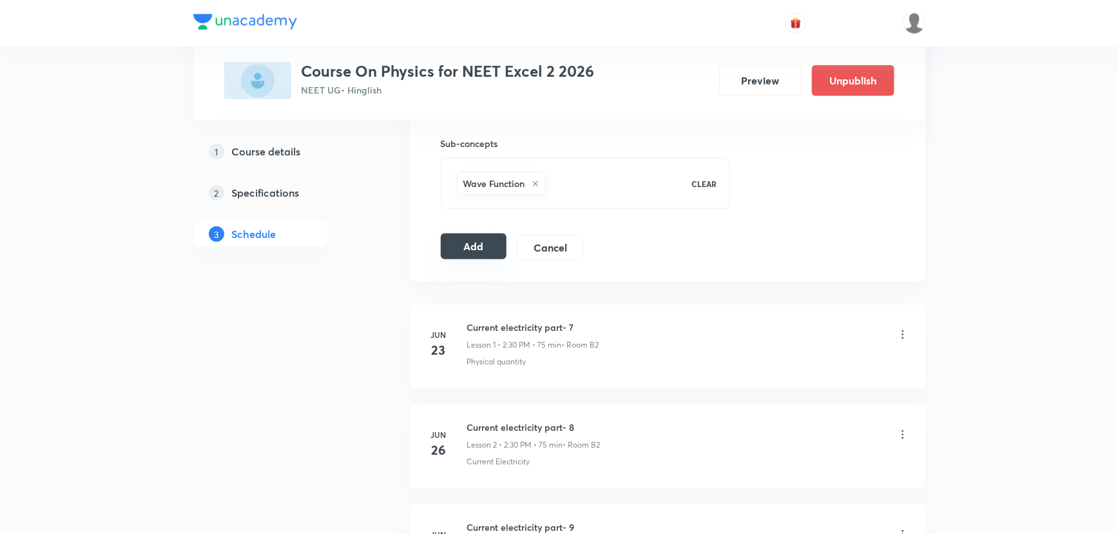
click at [470, 249] on button "Add" at bounding box center [474, 246] width 66 height 26
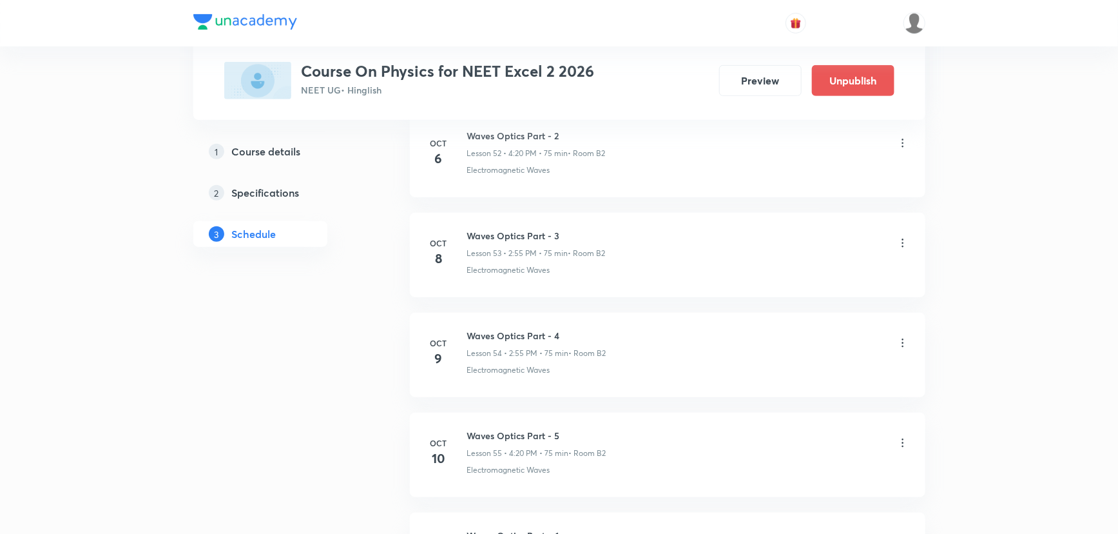
scroll to position [5492, 0]
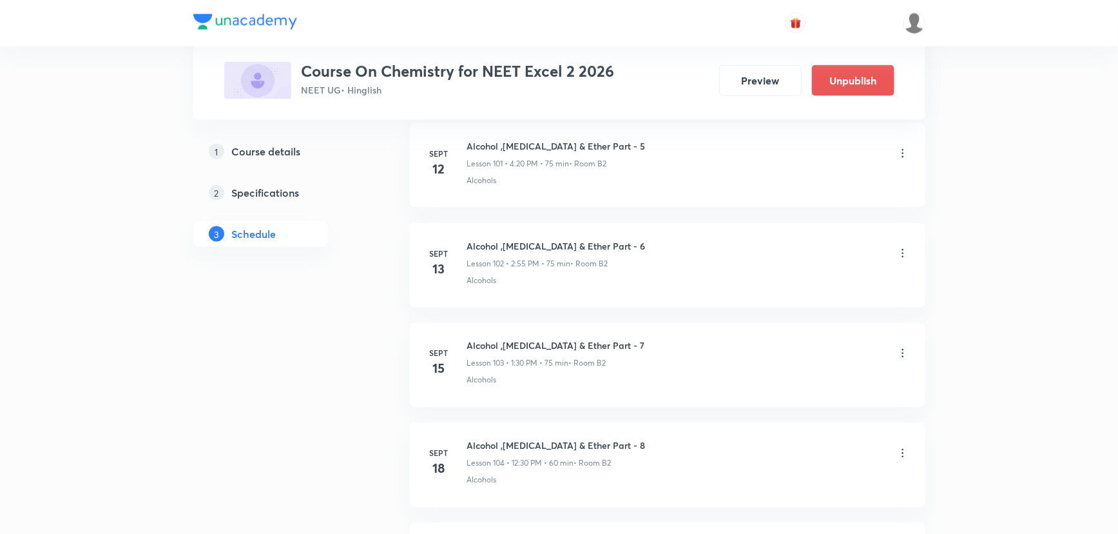
scroll to position [12866, 0]
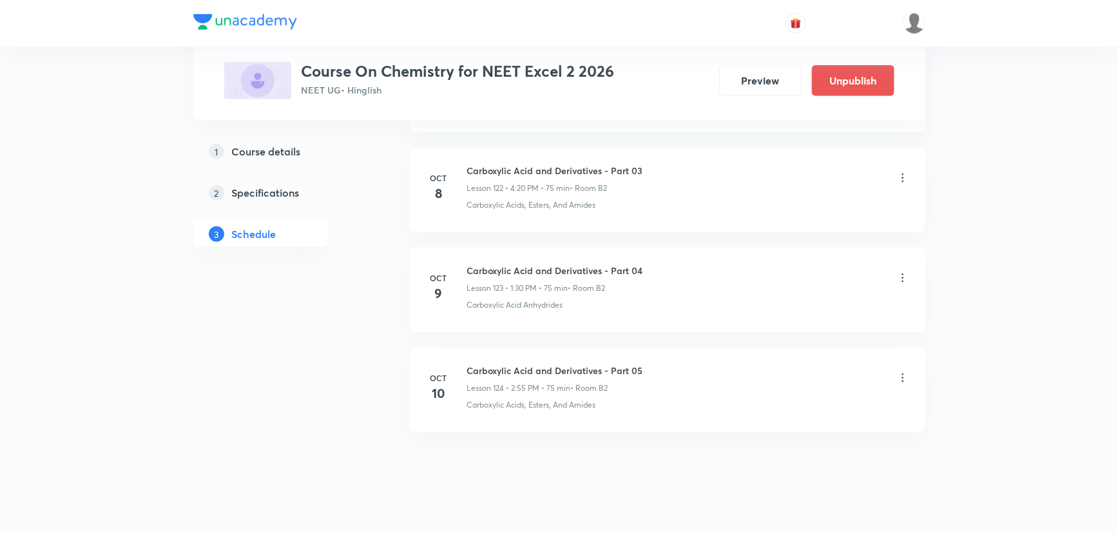
click at [561, 363] on h6 "Carboxylic Acid and Derivatives - Part 05" at bounding box center [555, 370] width 176 height 14
copy h6 "Carboxylic Acid and Derivatives - Part 05"
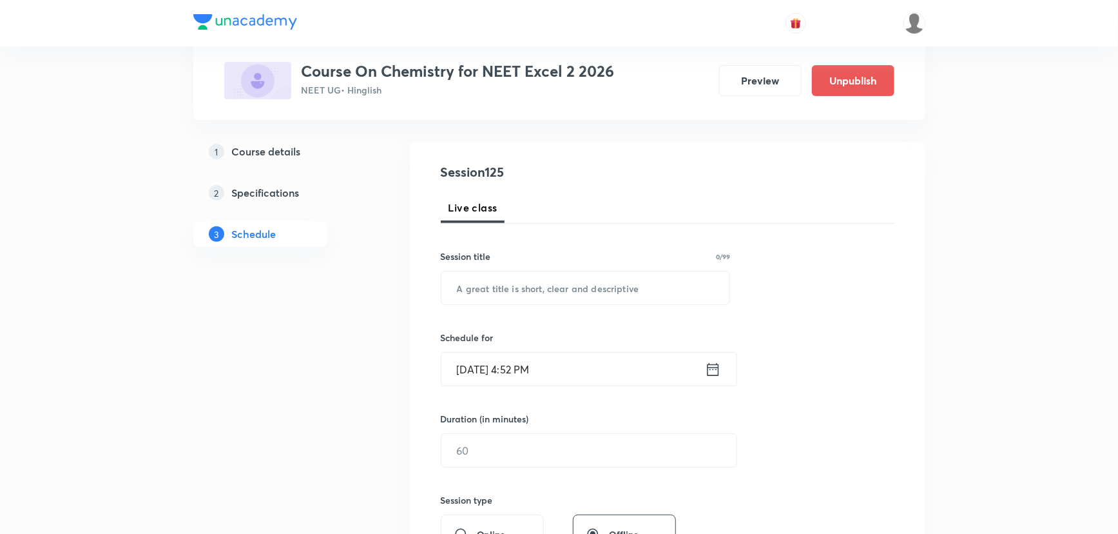
scroll to position [88, 0]
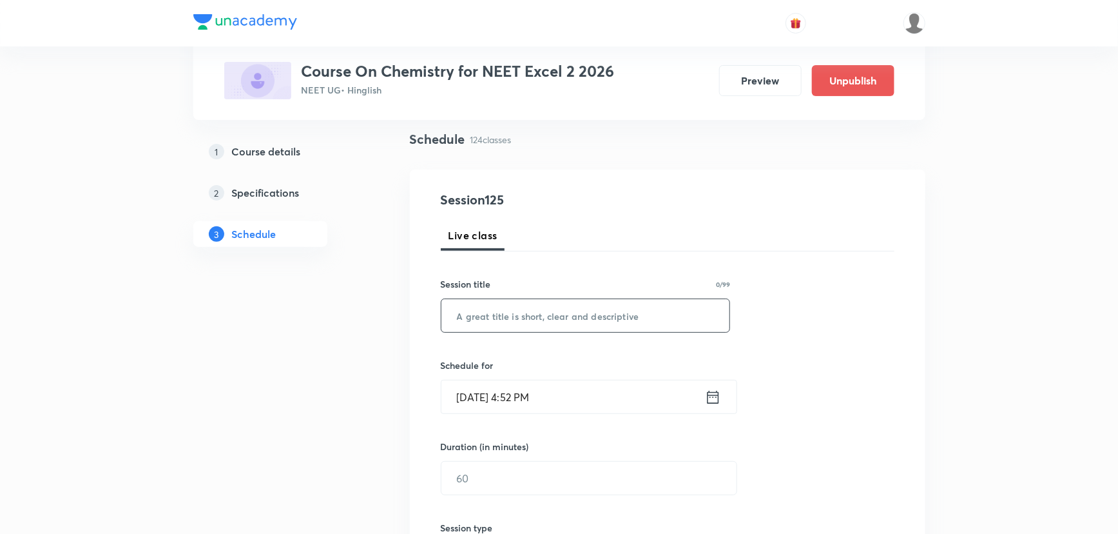
click at [560, 309] on input "text" at bounding box center [585, 315] width 289 height 33
paste input "Carboxylic Acid and Derivatives - Part 05"
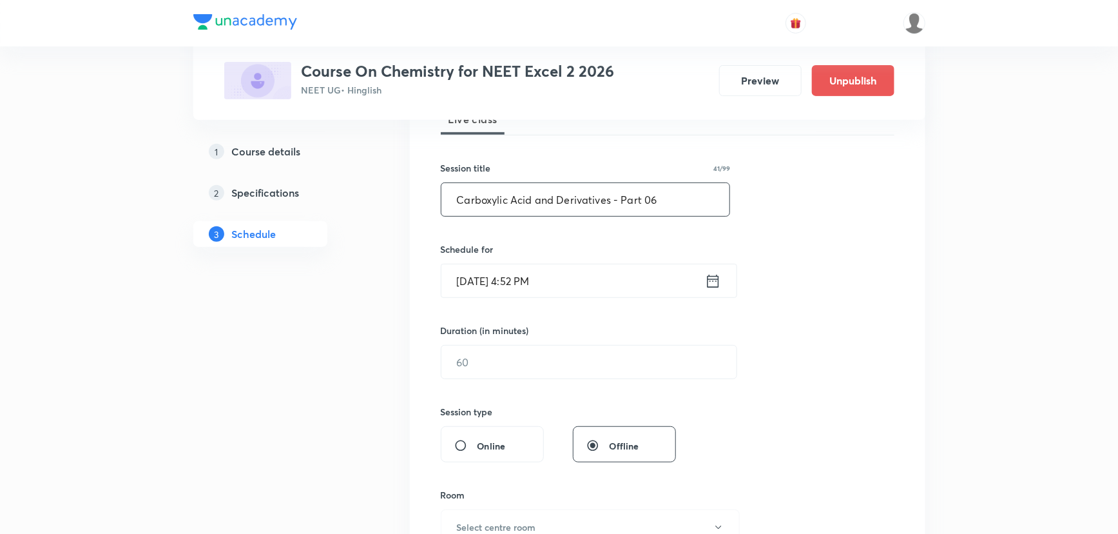
scroll to position [206, 0]
type input "Carboxylic Acid and Derivatives - Part 06"
click at [707, 281] on icon at bounding box center [713, 279] width 12 height 13
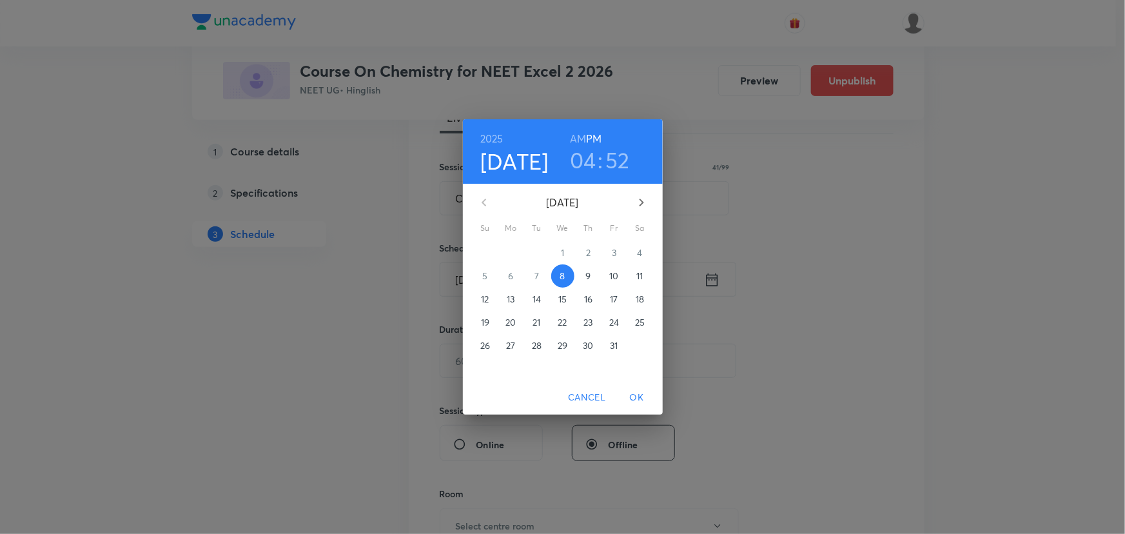
click at [640, 278] on p "11" at bounding box center [639, 275] width 6 height 13
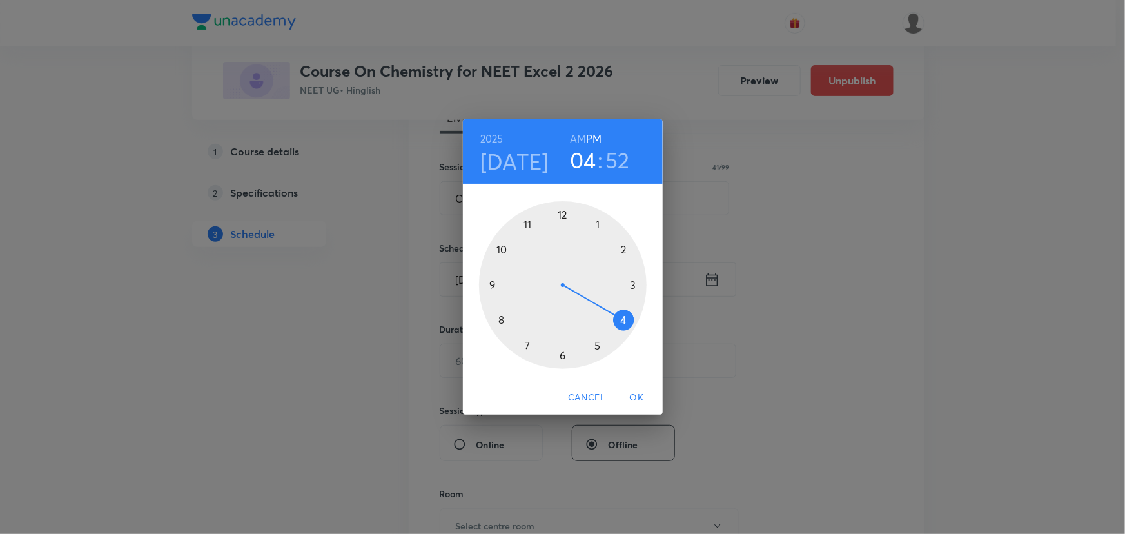
click at [619, 322] on div at bounding box center [563, 285] width 168 height 168
click at [626, 319] on div at bounding box center [563, 285] width 168 height 168
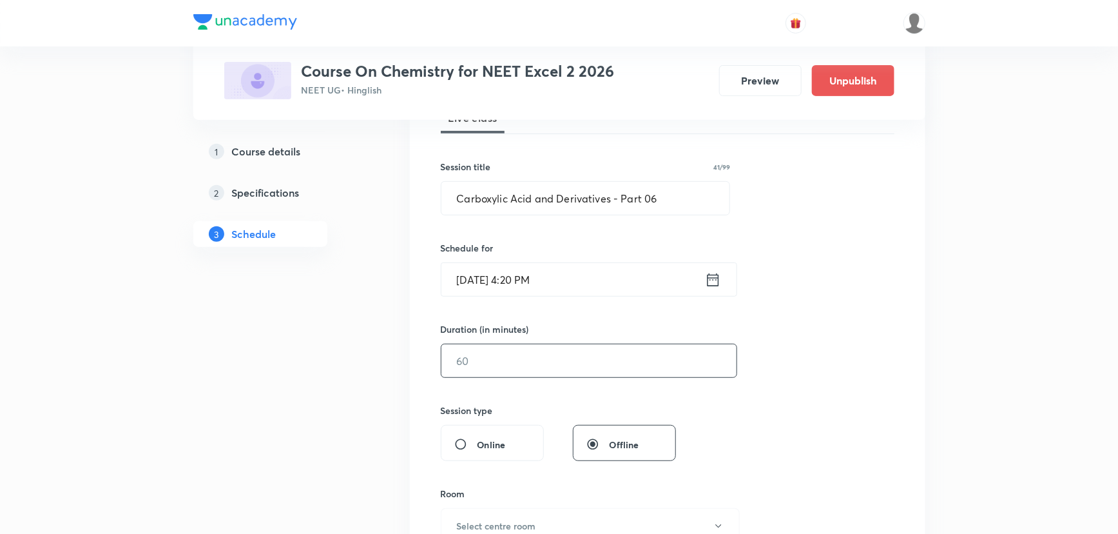
click at [519, 358] on input "text" at bounding box center [588, 360] width 295 height 33
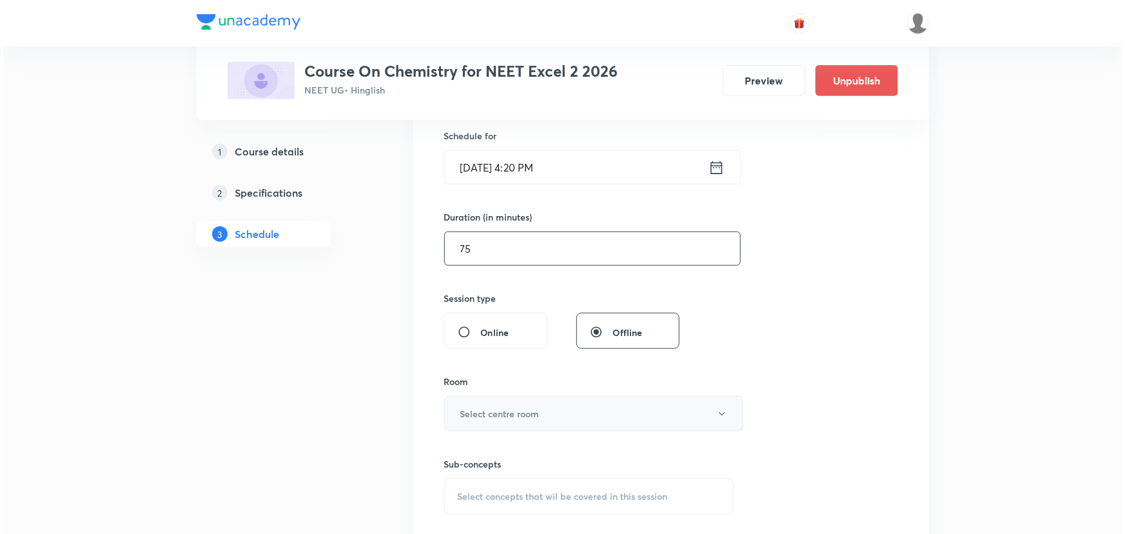
scroll to position [322, 0]
type input "75"
click at [527, 416] on button "Select centre room" at bounding box center [590, 408] width 299 height 35
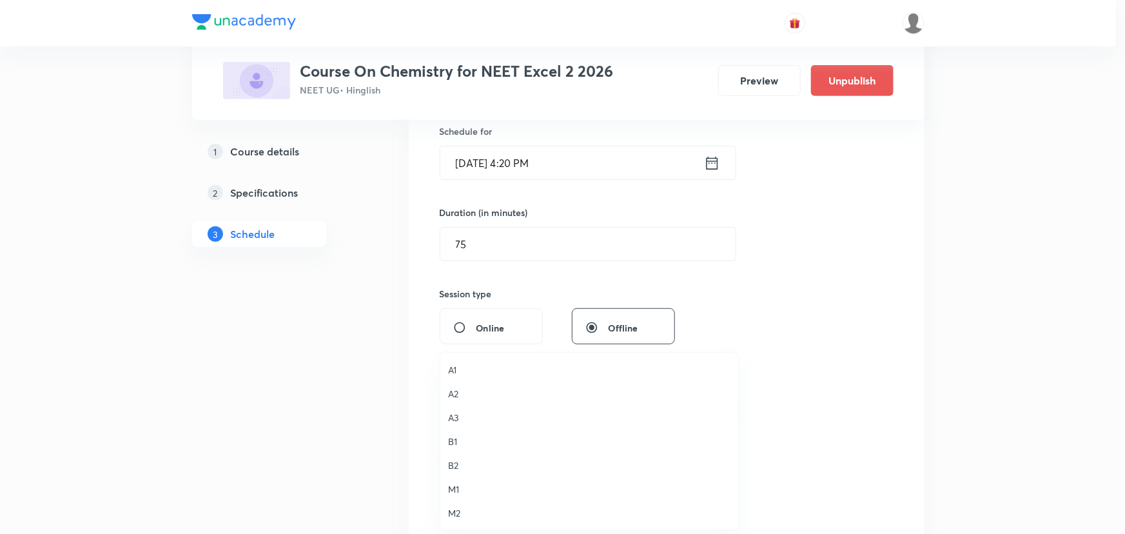
click at [460, 463] on span "B2" at bounding box center [589, 465] width 282 height 14
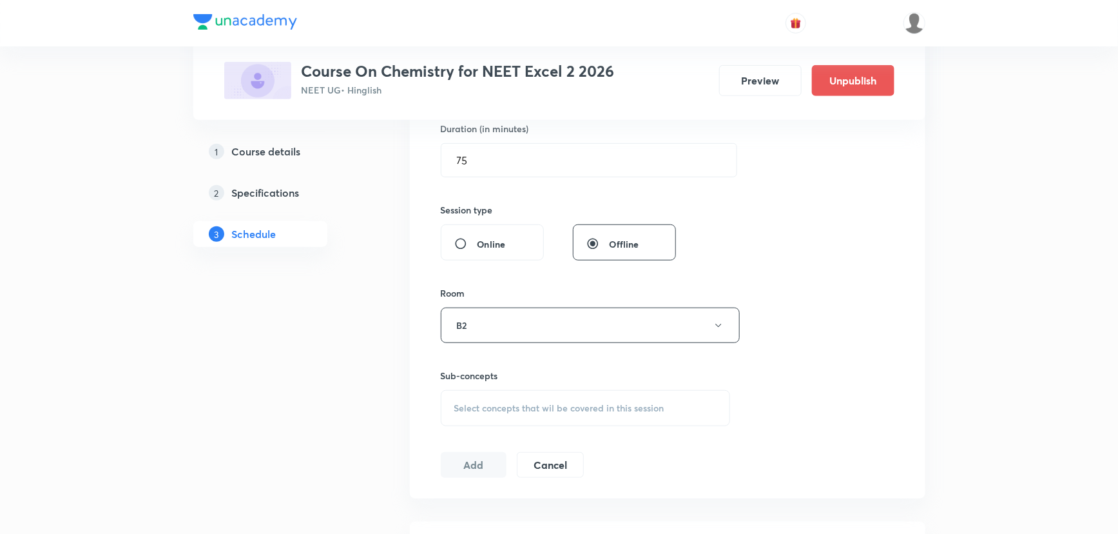
scroll to position [498, 0]
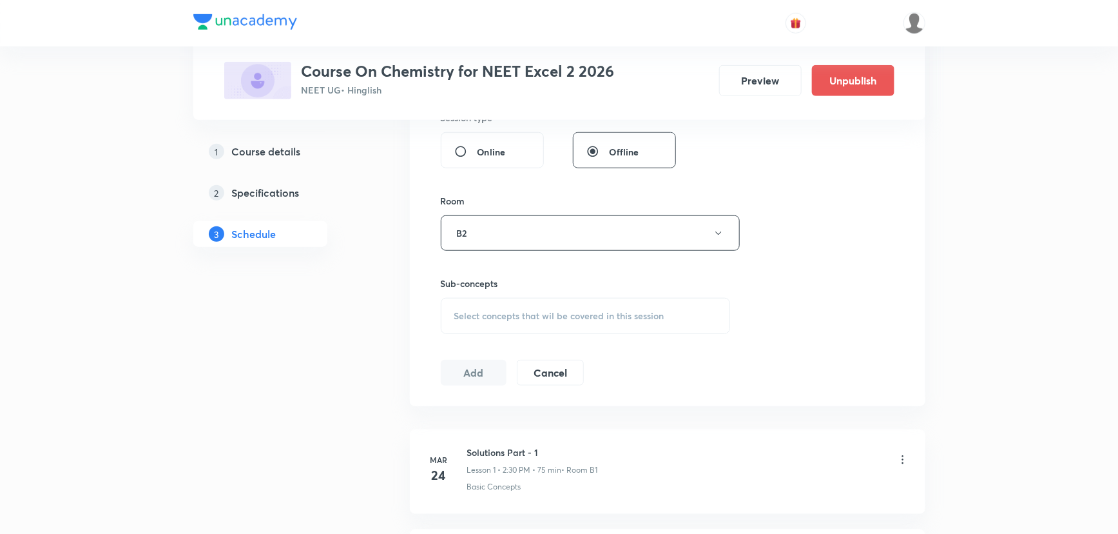
click at [493, 313] on span "Select concepts that wil be covered in this session" at bounding box center [559, 316] width 210 height 10
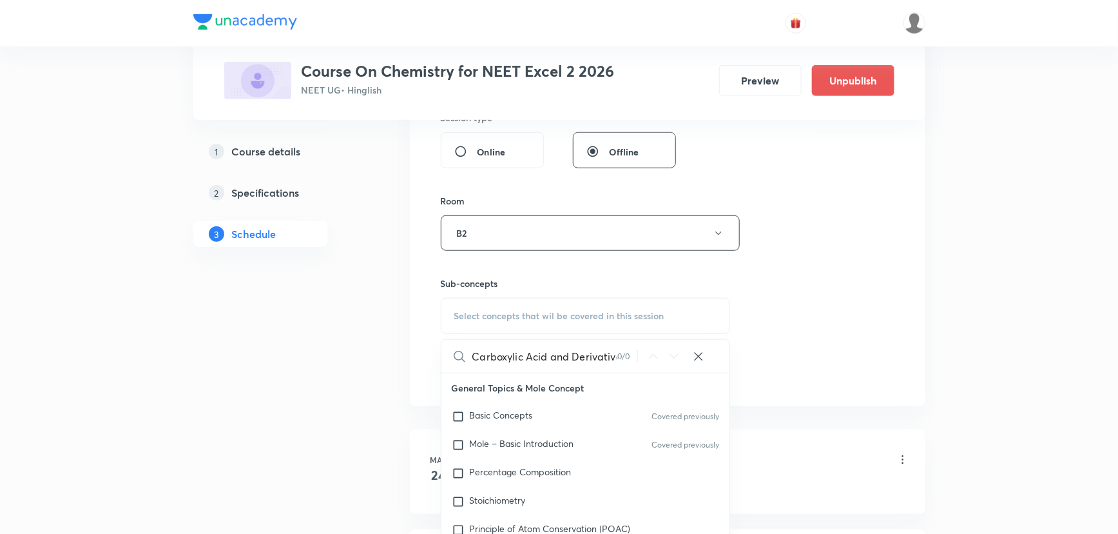
scroll to position [0, 53]
drag, startPoint x: 574, startPoint y: 355, endPoint x: 637, endPoint y: 349, distance: 64.1
click at [637, 349] on div "Carboxylic Acid and Derivatives - Part 05 0 / 0 ​" at bounding box center [585, 356] width 289 height 33
drag, startPoint x: 539, startPoint y: 353, endPoint x: 631, endPoint y: 364, distance: 92.8
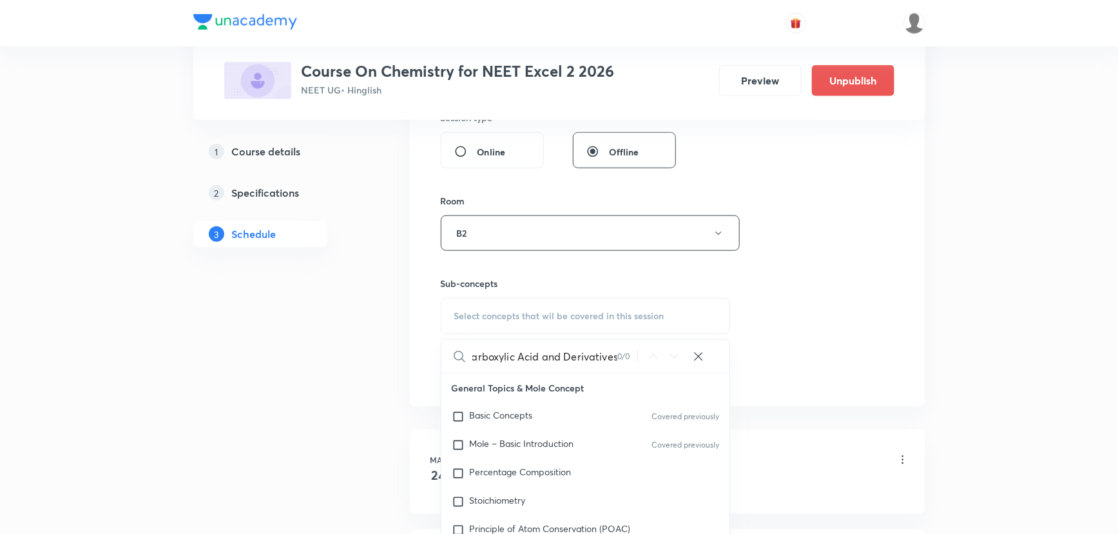
click at [631, 364] on div "Carboxylic Acid and Derivatives 0 / 0 ​" at bounding box center [585, 356] width 289 height 33
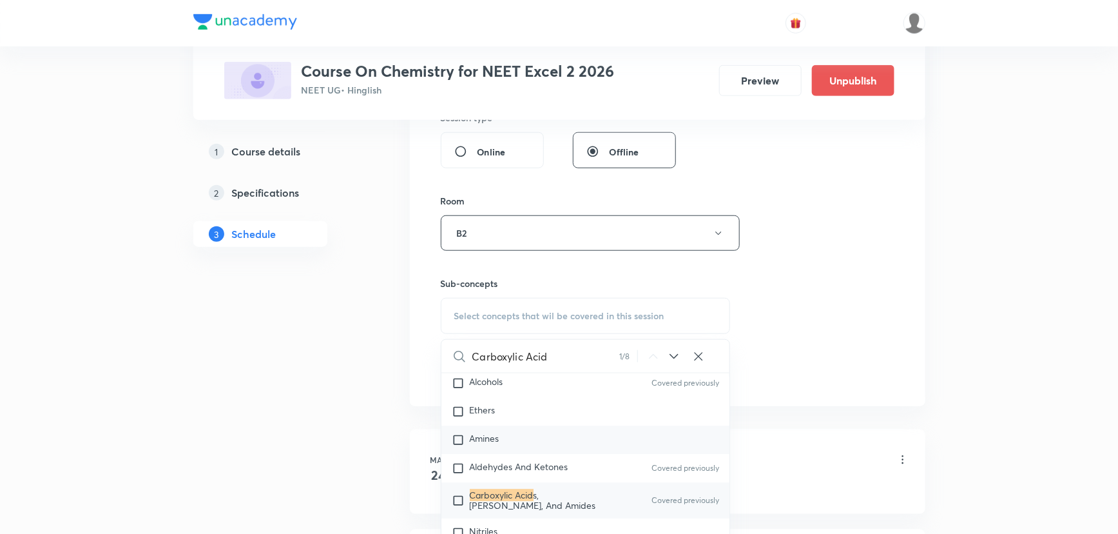
scroll to position [24138, 0]
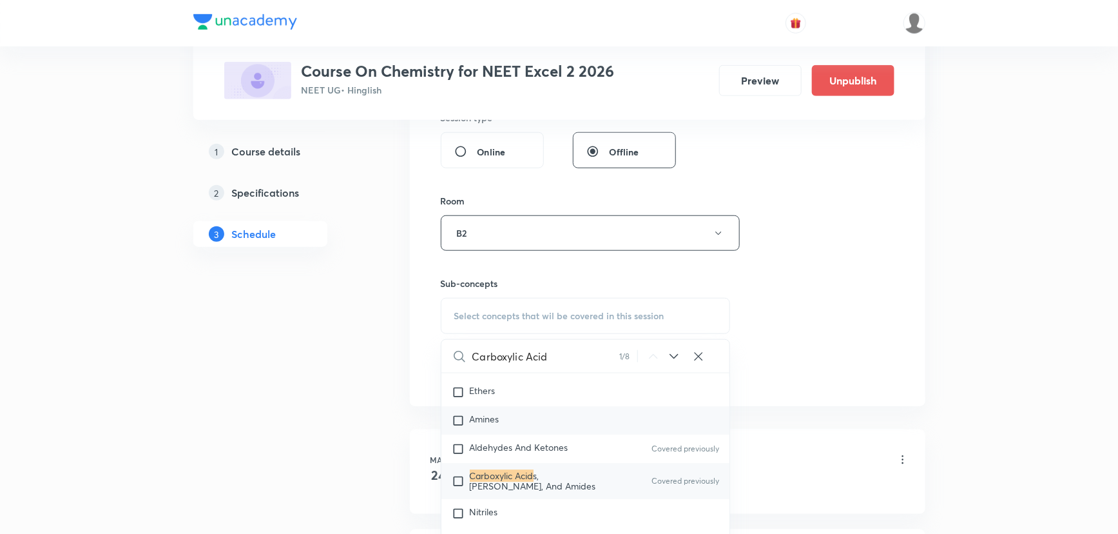
type input "Carboxylic Acid"
click at [554, 478] on span "s, Esters, And Amides" at bounding box center [533, 481] width 126 height 23
checkbox input "true"
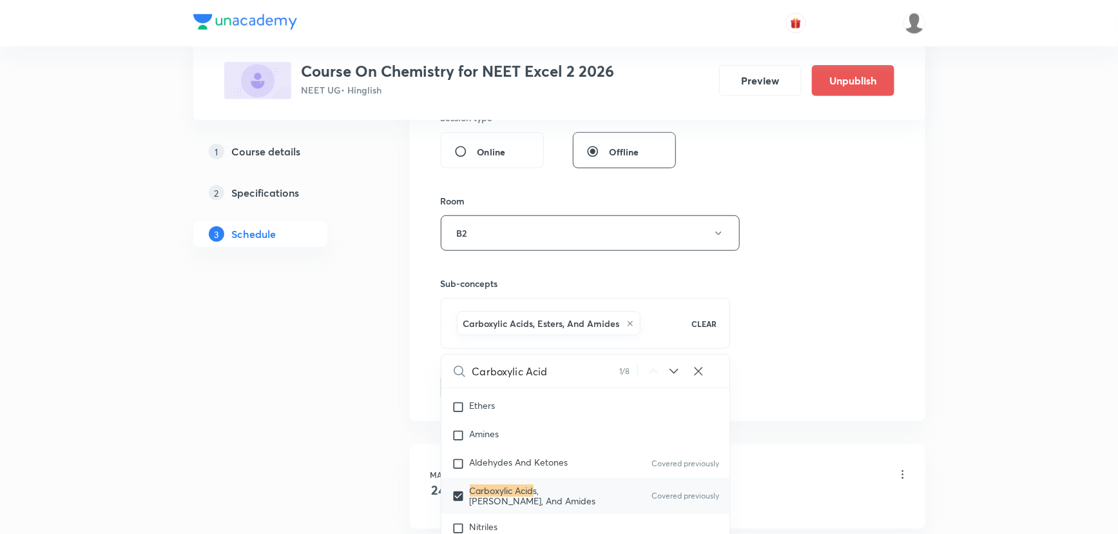
click at [751, 322] on div "Session 125 Live class Session title 41/99 Carboxylic Acid and Derivatives - Pa…" at bounding box center [668, 90] width 454 height 620
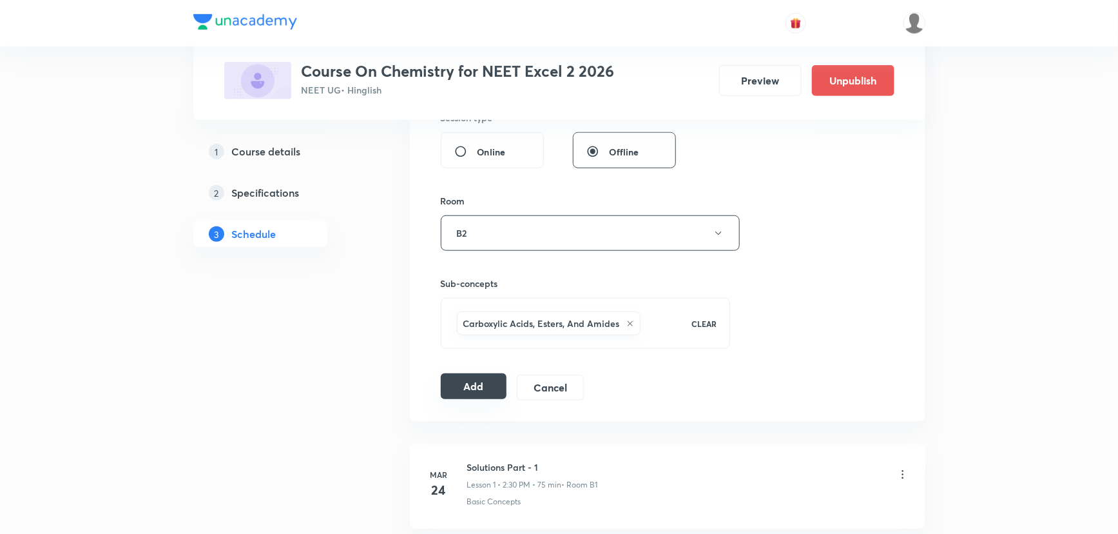
click at [476, 393] on button "Add" at bounding box center [474, 386] width 66 height 26
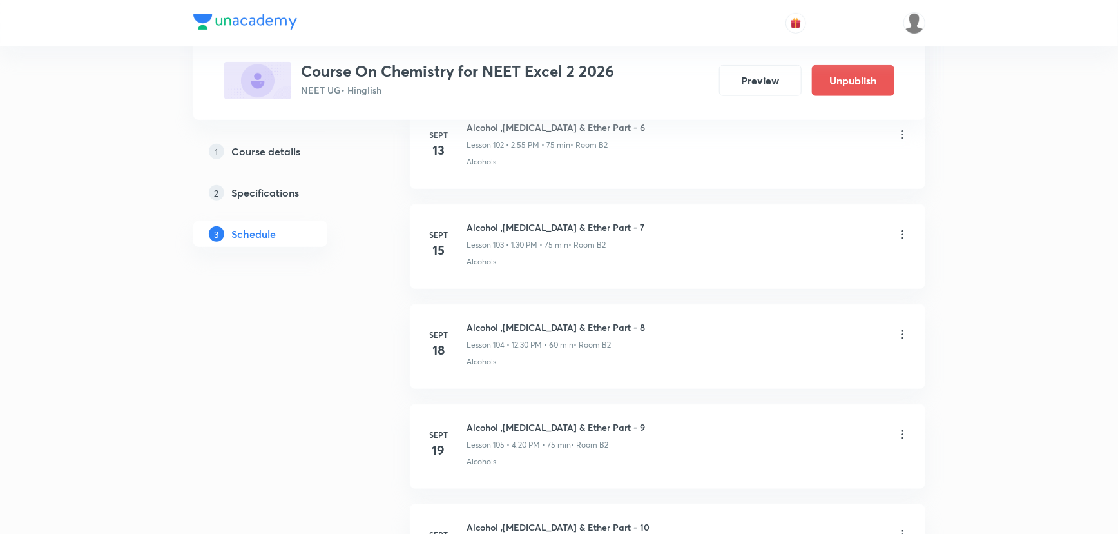
scroll to position [12375, 0]
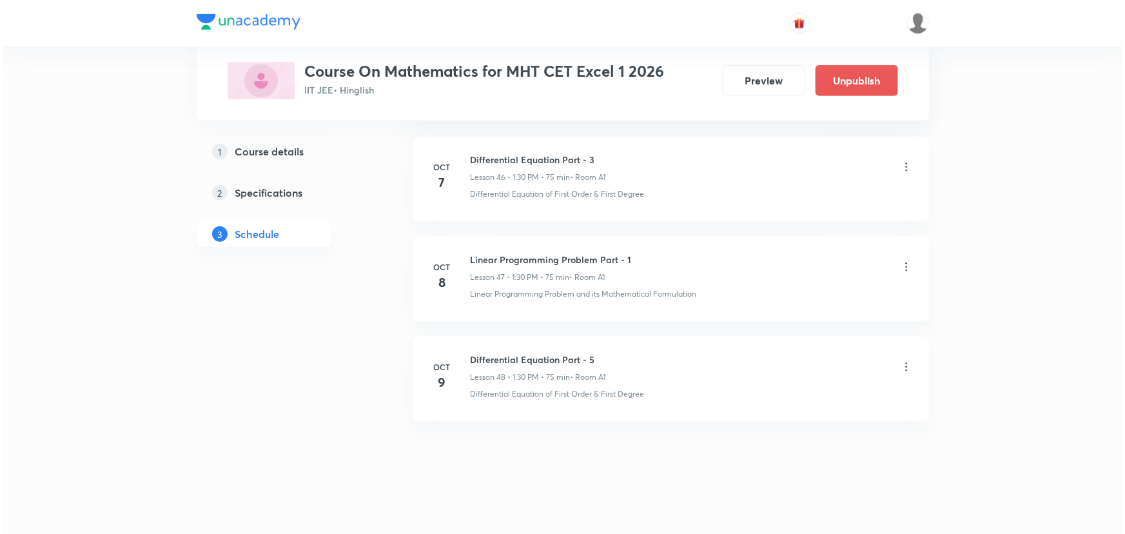
scroll to position [5227, 0]
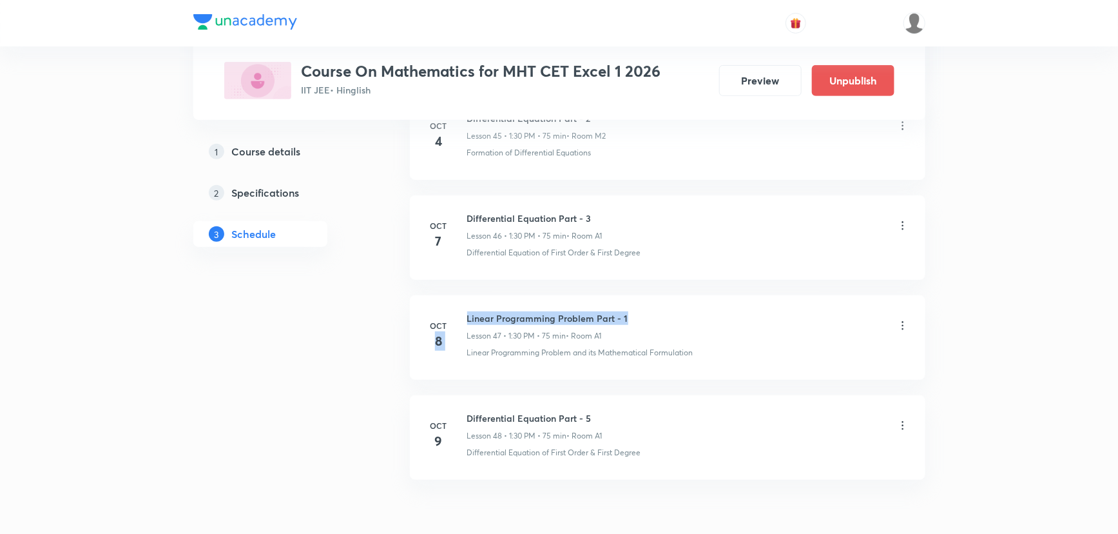
drag, startPoint x: 461, startPoint y: 308, endPoint x: 640, endPoint y: 311, distance: 178.5
click at [640, 311] on div "[DATE] Linear Programming Problem Part - 1 Lesson 47 • 1:30 PM • 75 min • Room …" at bounding box center [667, 334] width 483 height 47
click at [641, 311] on div "Linear Programming Problem Part - 1 Lesson 47 • 1:30 PM • 75 min • Room A1" at bounding box center [688, 326] width 442 height 30
click at [566, 311] on h6 "Linear Programming Problem Part - 1" at bounding box center [547, 318] width 161 height 14
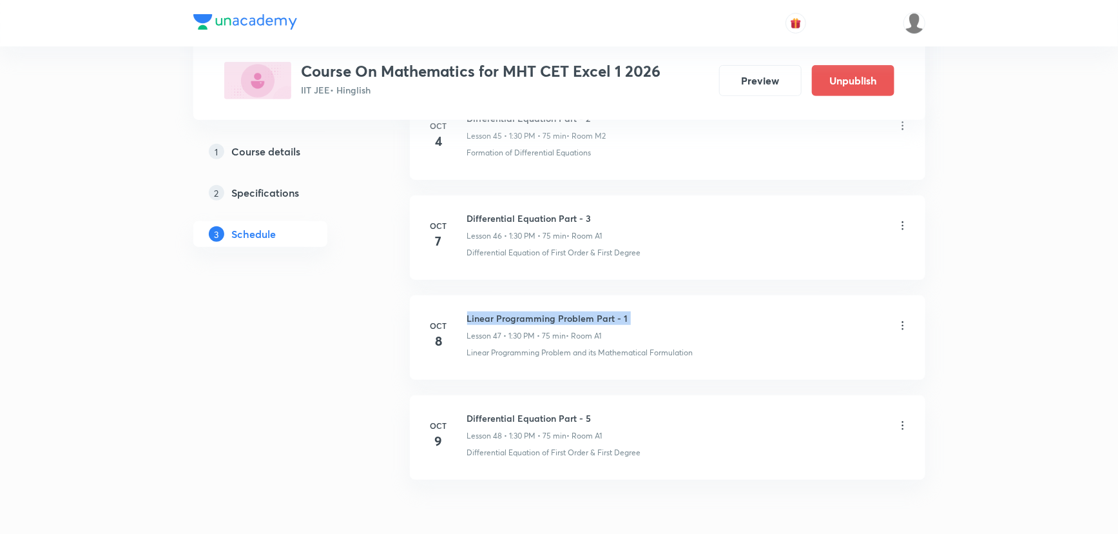
click at [566, 311] on h6 "Linear Programming Problem Part - 1" at bounding box center [547, 318] width 161 height 14
copy h6 "Linear Programming Problem Part - 1"
click at [902, 419] on icon at bounding box center [902, 425] width 13 height 13
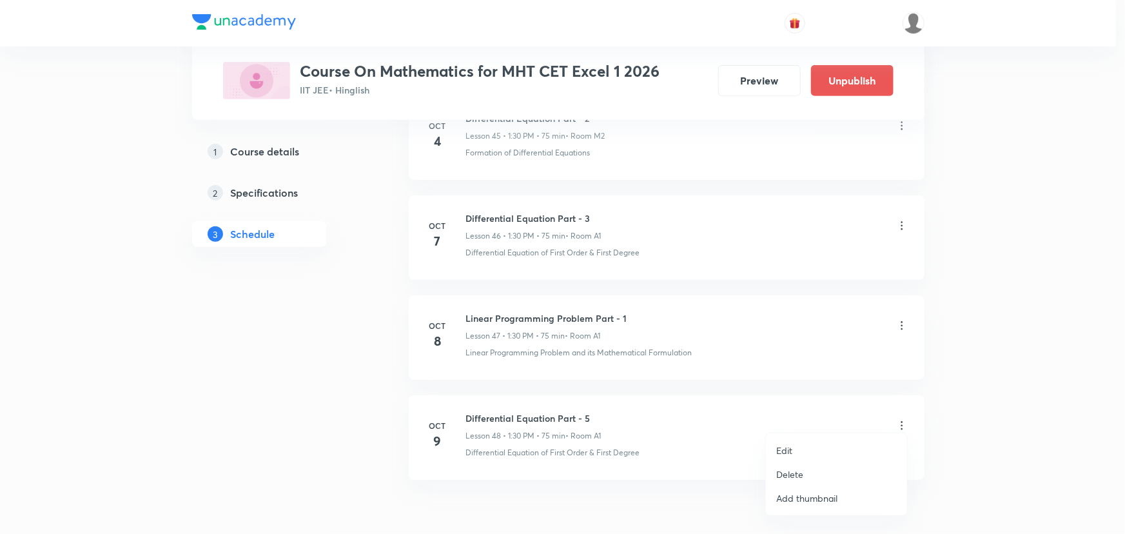
click at [785, 447] on p "Edit" at bounding box center [784, 450] width 16 height 14
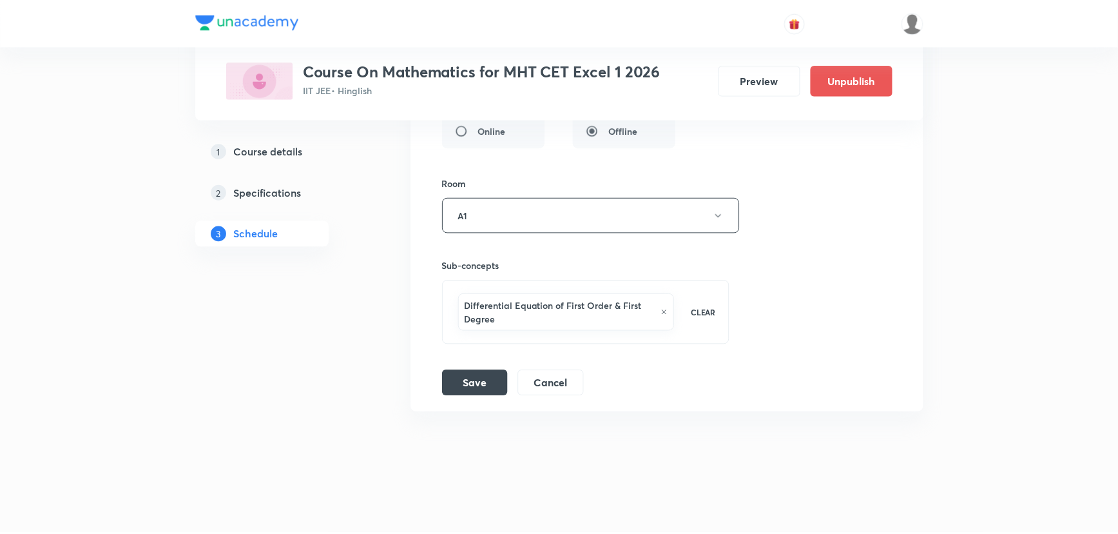
scroll to position [5203, 0]
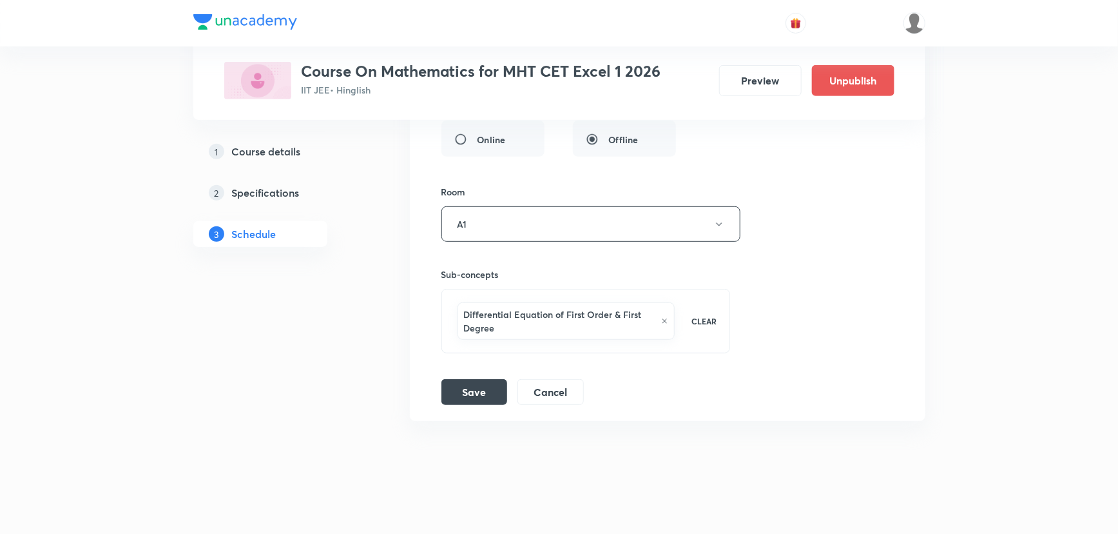
click at [664, 317] on icon at bounding box center [664, 321] width 7 height 8
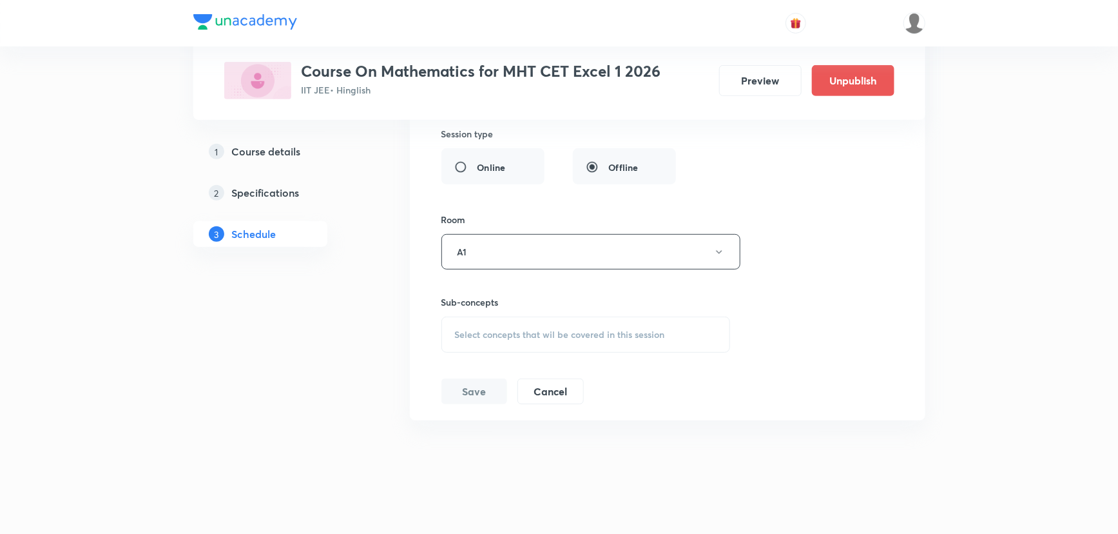
click at [514, 329] on span "Select concepts that wil be covered in this session" at bounding box center [560, 334] width 210 height 10
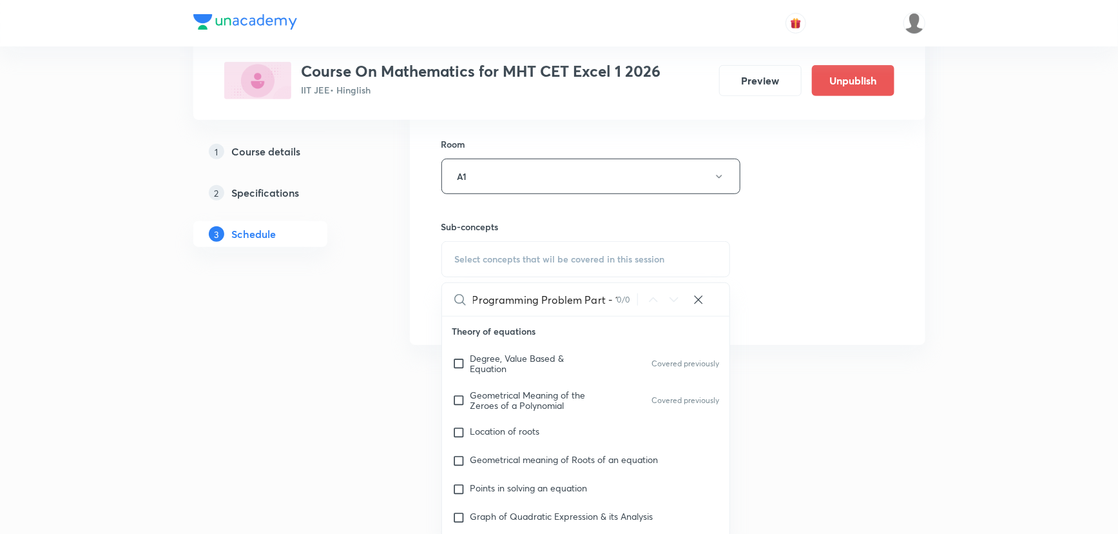
scroll to position [0, 35]
drag, startPoint x: 581, startPoint y: 292, endPoint x: 643, endPoint y: 300, distance: 62.3
click at [643, 300] on div "Linear Programming Problem Part - 1 0 / 0 ​" at bounding box center [586, 299] width 288 height 33
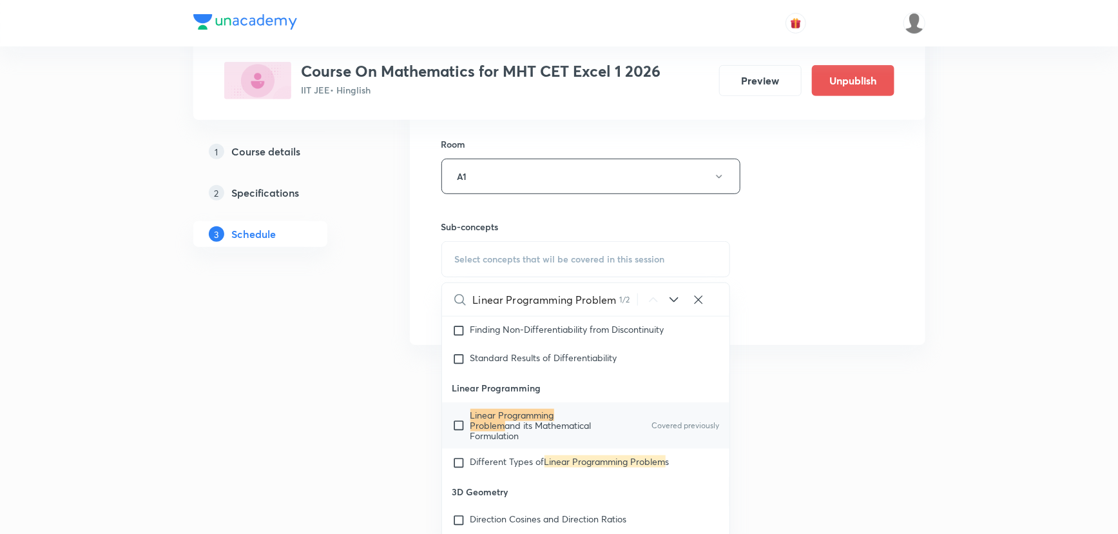
scroll to position [12932, 0]
type input "Linear Programming Problem"
click at [592, 424] on p "Linear Programming Problem and its Mathematical Formulation" at bounding box center [535, 424] width 130 height 31
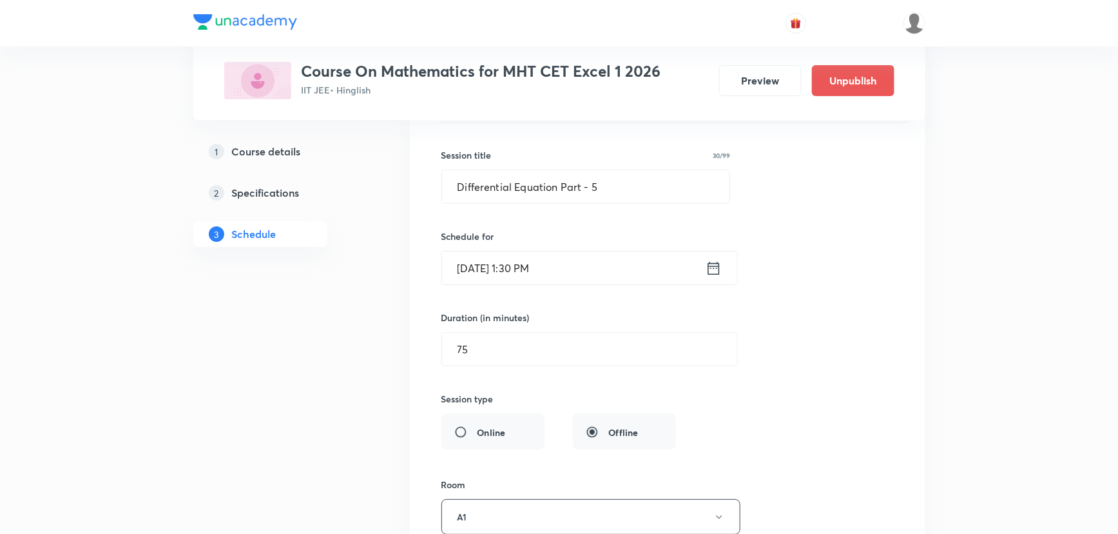
scroll to position [4851, 0]
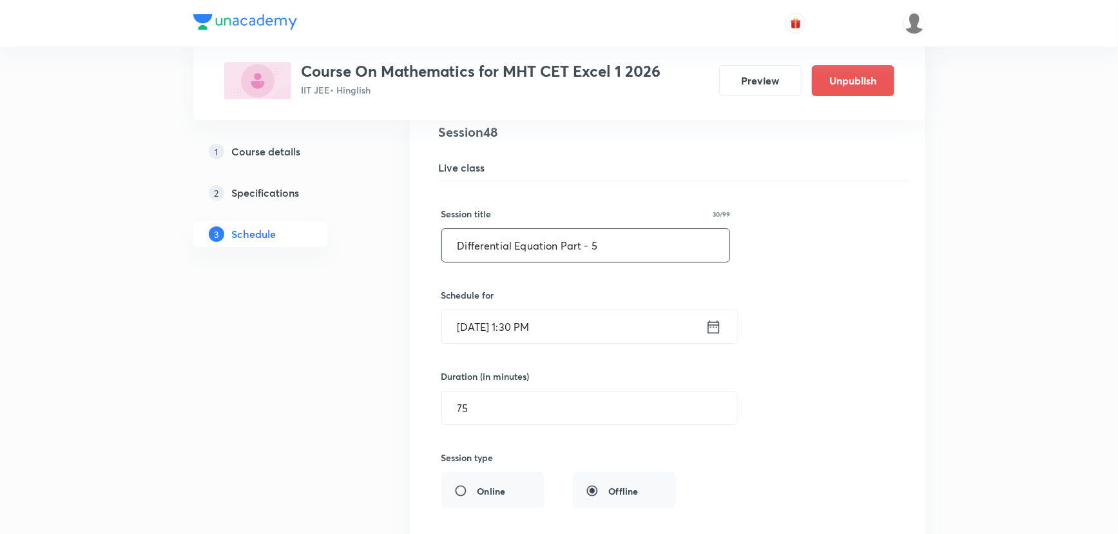
drag, startPoint x: 606, startPoint y: 228, endPoint x: 441, endPoint y: 231, distance: 165.0
click at [444, 231] on input "Differential Equation Part - 5" at bounding box center [586, 245] width 288 height 33
paste input "Linear Programming Problem Part - 1"
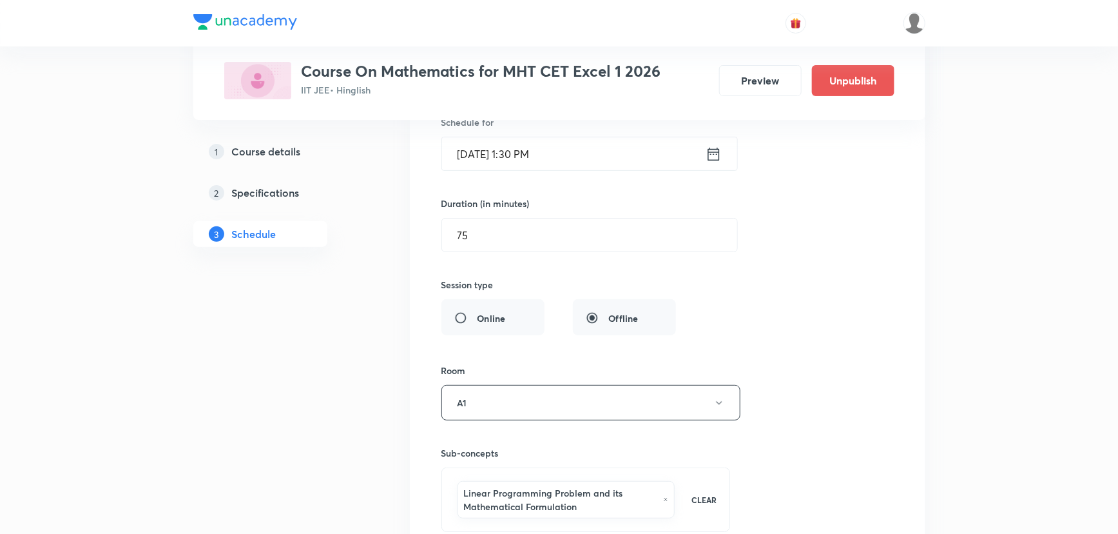
scroll to position [5203, 0]
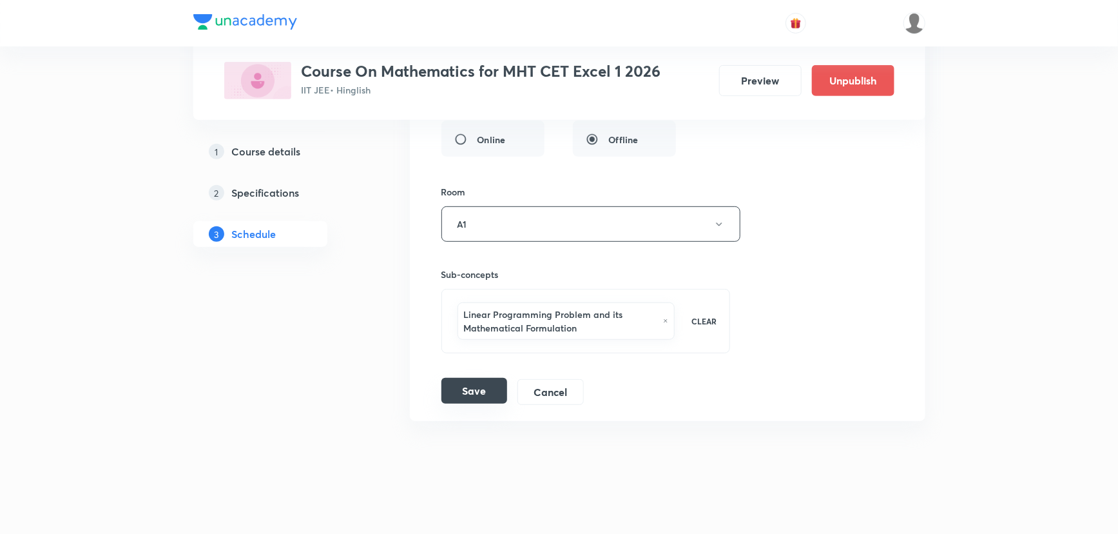
type input "Linear Programming Problem Part - 2"
click at [490, 382] on button "Save" at bounding box center [474, 391] width 66 height 26
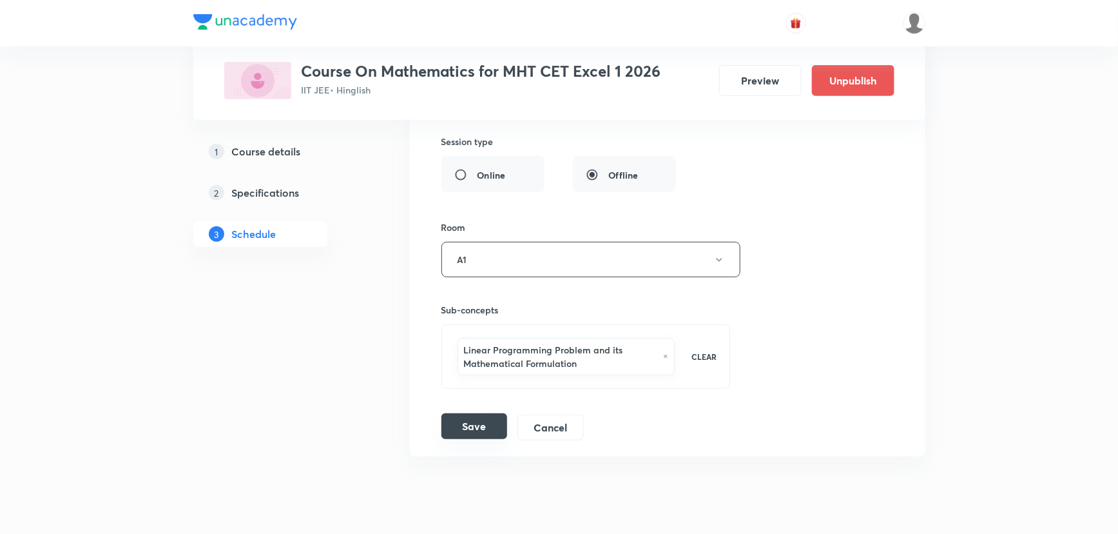
click at [485, 418] on button "Save" at bounding box center [474, 426] width 66 height 26
click at [454, 414] on button "Save" at bounding box center [474, 426] width 66 height 26
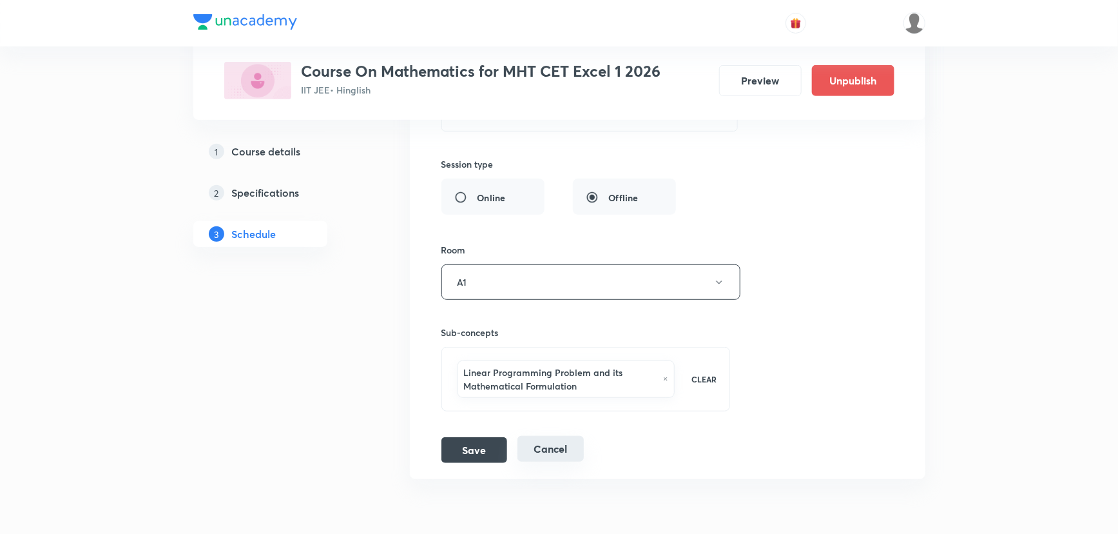
click at [539, 442] on button "Cancel" at bounding box center [550, 449] width 66 height 26
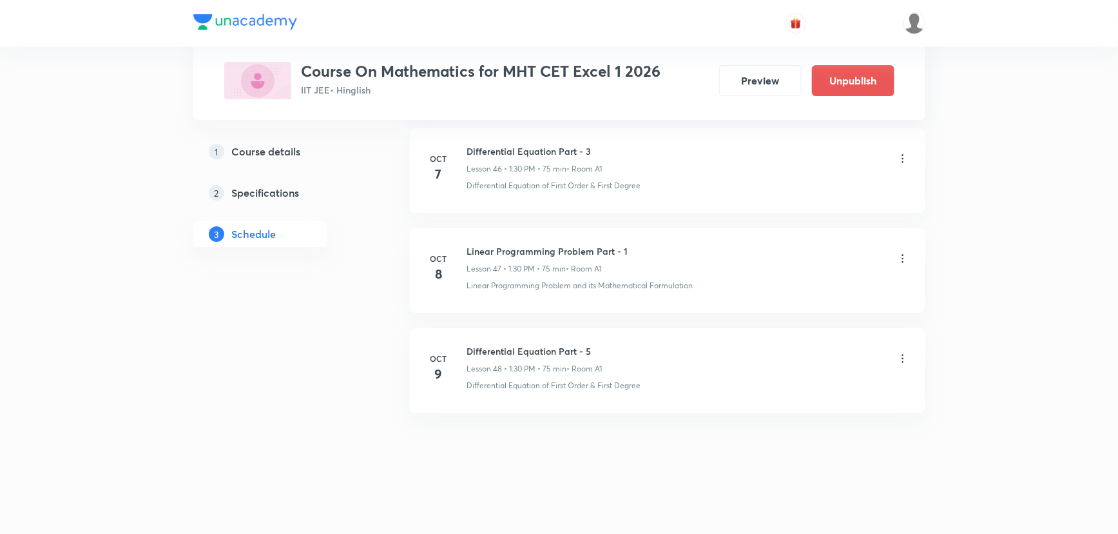
scroll to position [4695, 0]
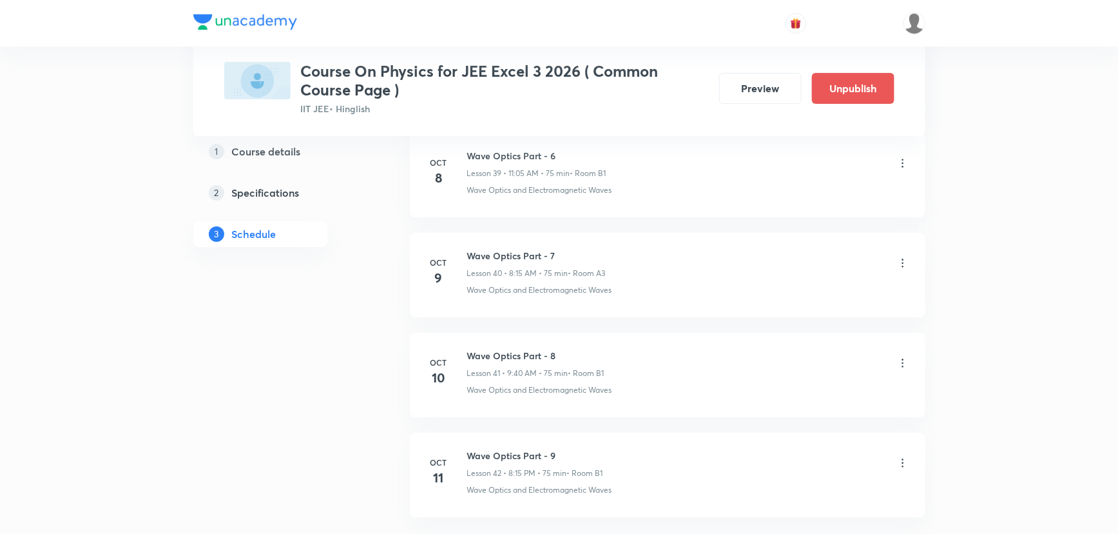
scroll to position [4587, 0]
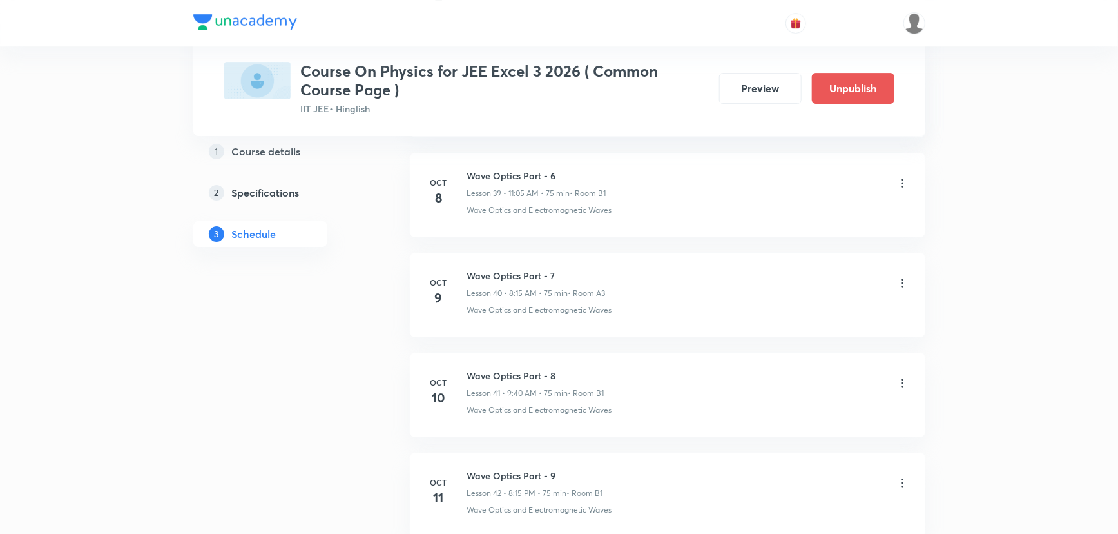
click at [902, 278] on icon at bounding box center [903, 282] width 2 height 8
click at [782, 309] on p "Edit" at bounding box center [784, 309] width 16 height 14
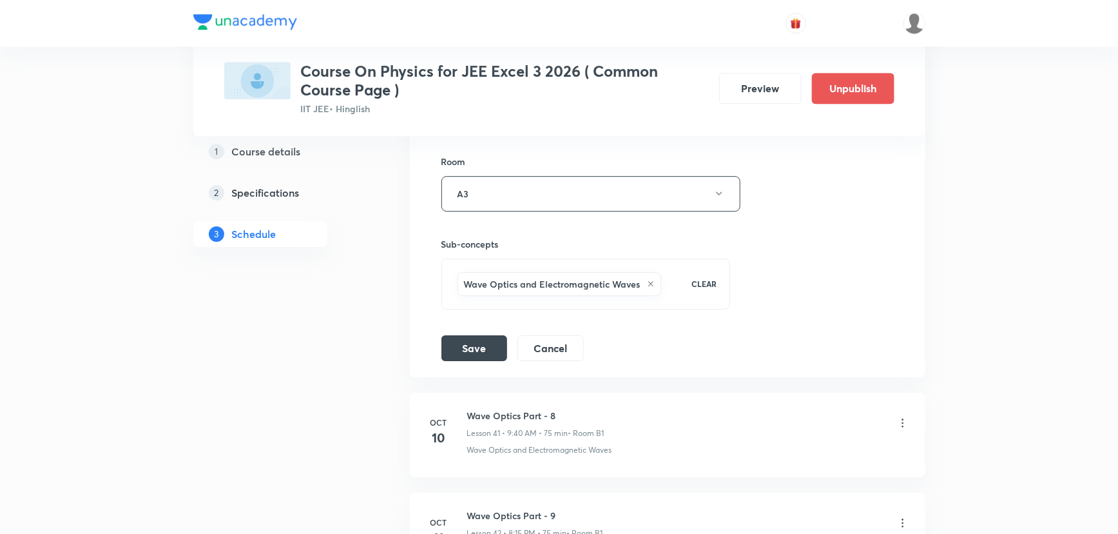
scroll to position [4411, 0]
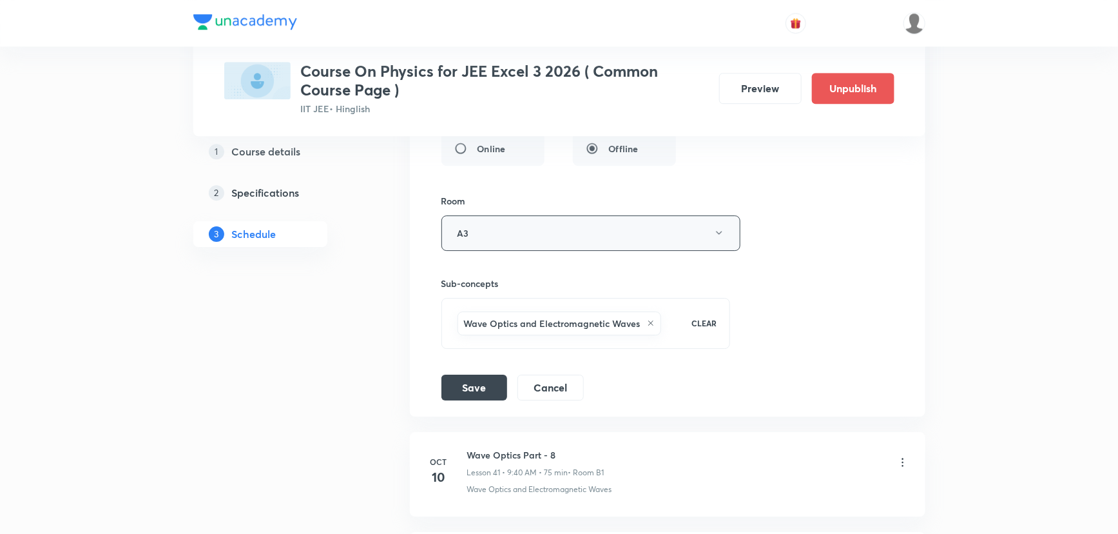
click at [599, 231] on button "A3" at bounding box center [590, 232] width 299 height 35
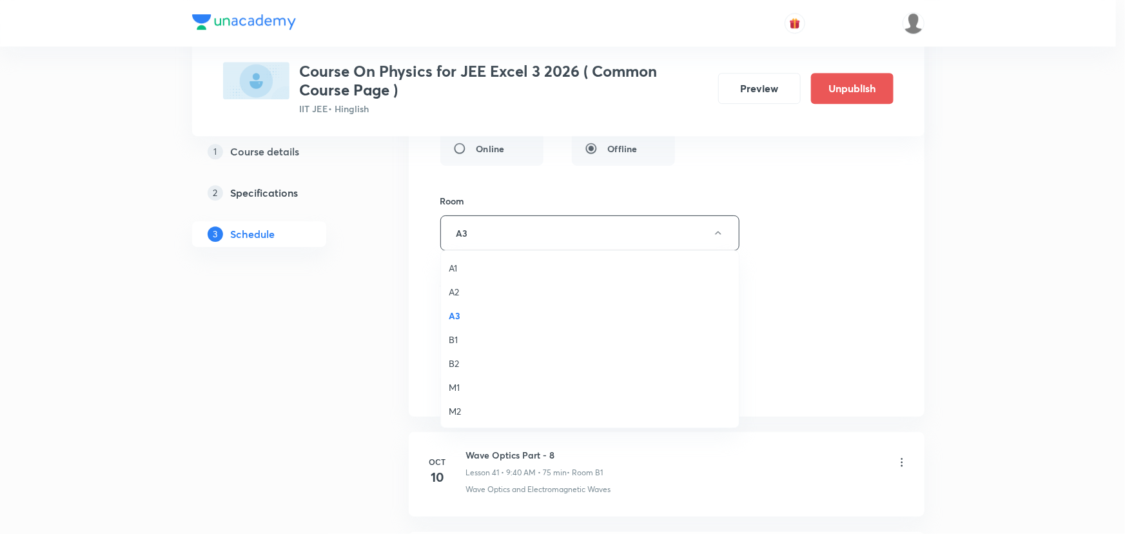
click at [463, 269] on span "A1" at bounding box center [590, 268] width 282 height 14
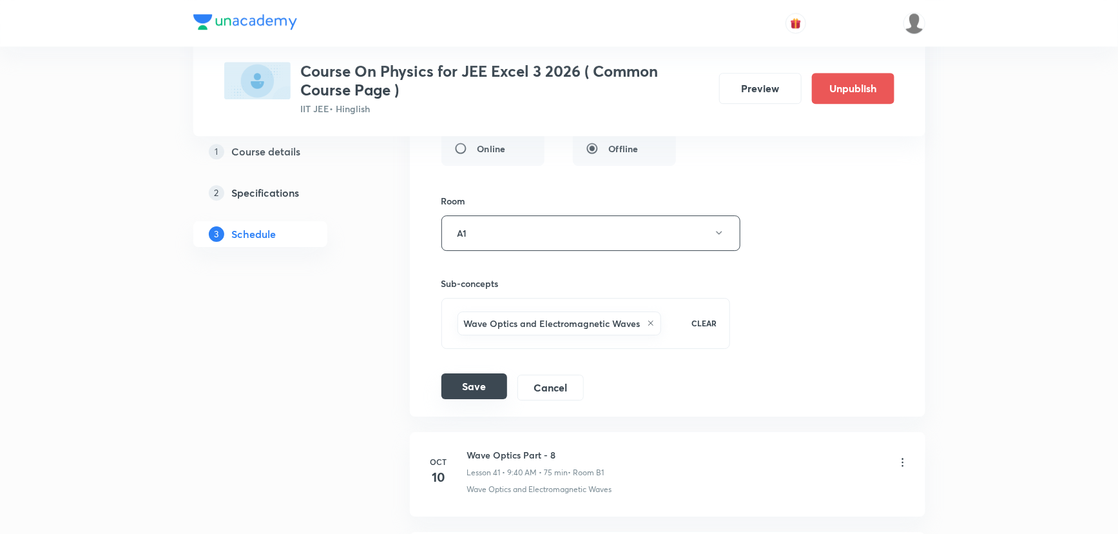
click at [483, 381] on button "Save" at bounding box center [474, 386] width 66 height 26
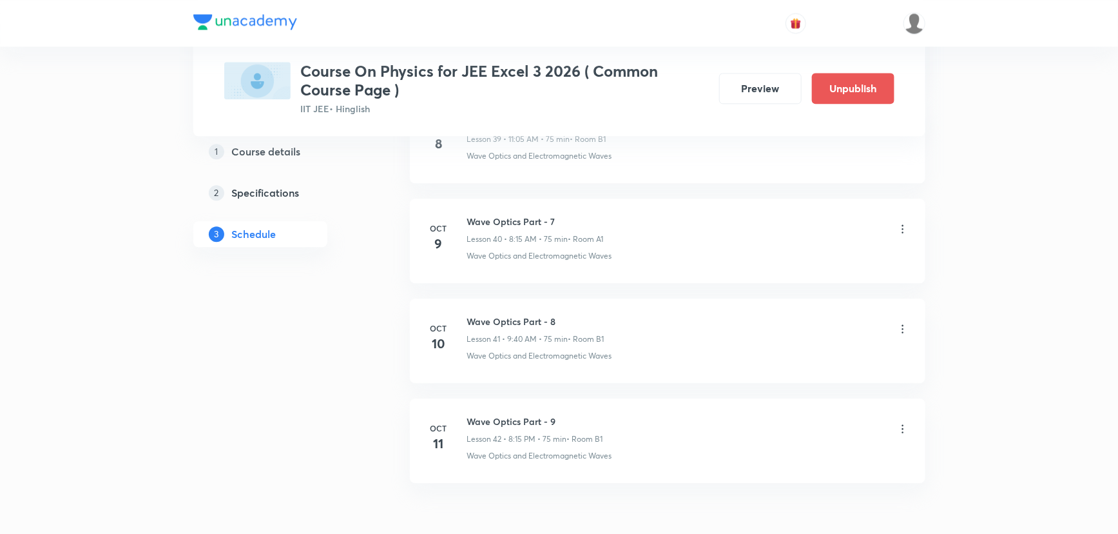
scroll to position [4054, 0]
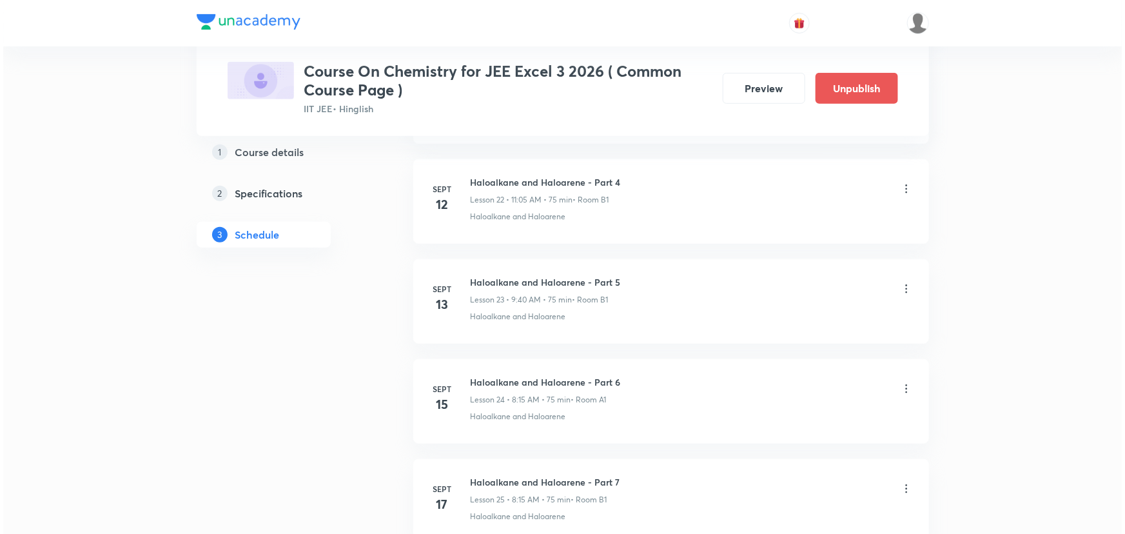
scroll to position [4803, 0]
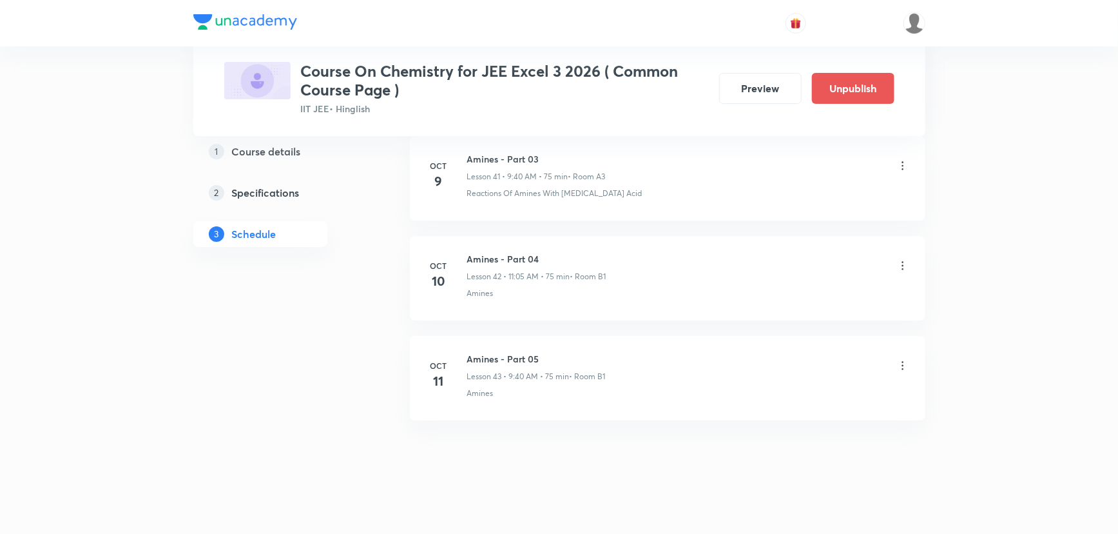
click at [896, 160] on icon at bounding box center [902, 165] width 13 height 13
click at [789, 187] on p "Edit" at bounding box center [784, 192] width 16 height 14
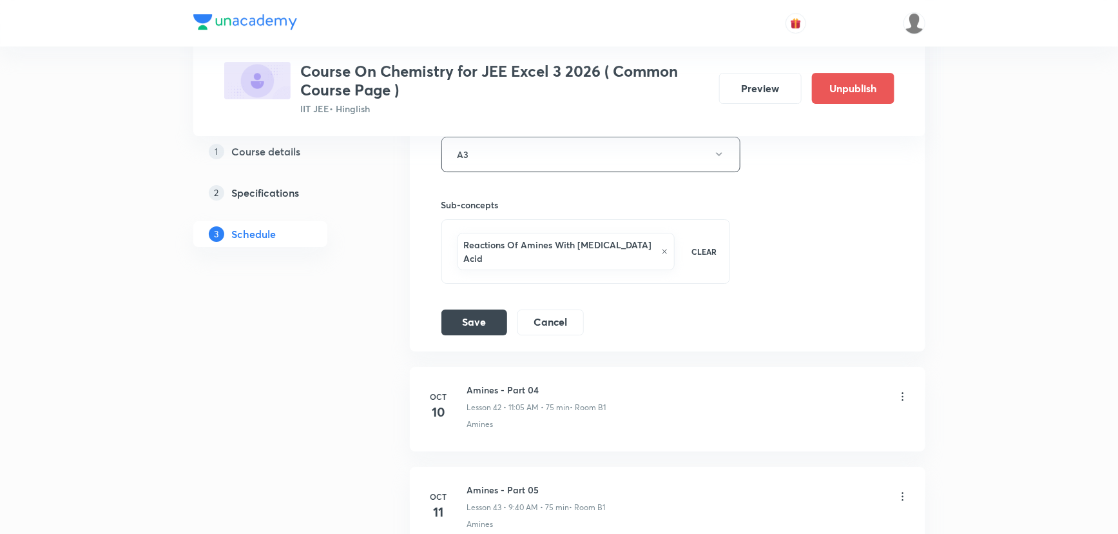
scroll to position [4588, 0]
click at [509, 155] on button "A3" at bounding box center [590, 154] width 299 height 35
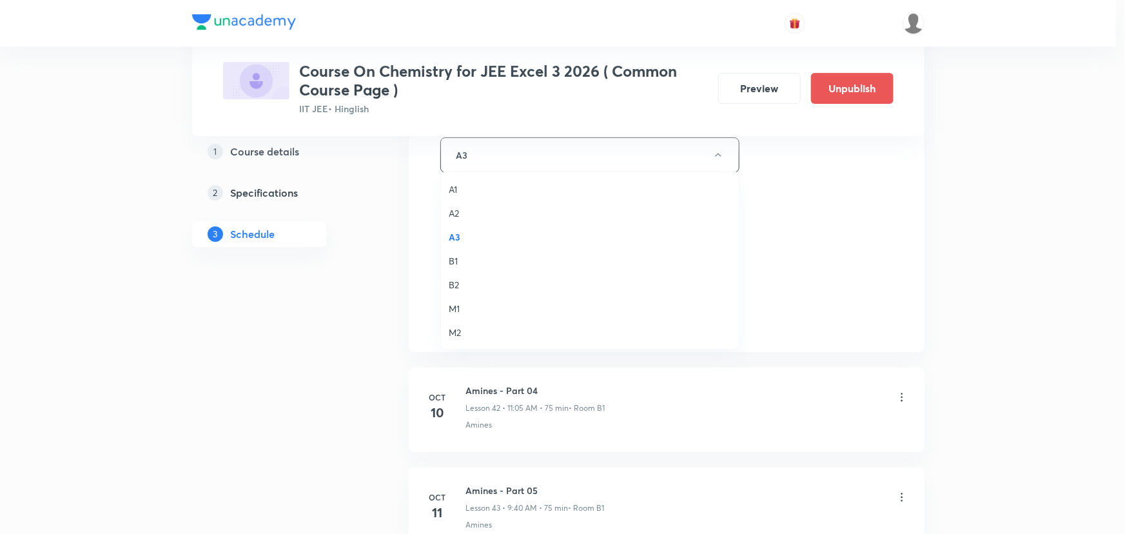
click at [445, 185] on li "A1" at bounding box center [590, 189] width 298 height 24
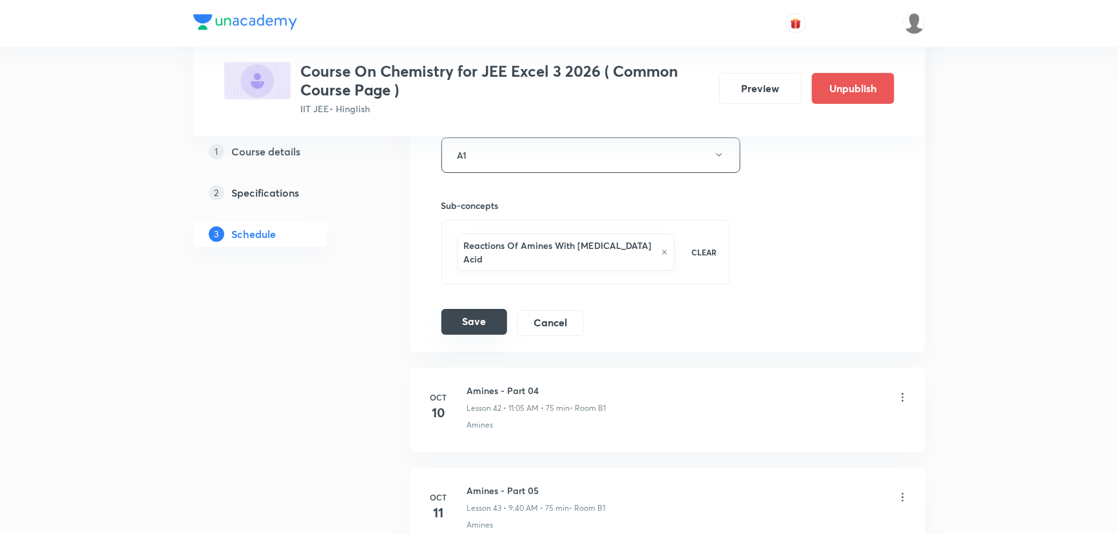
click at [477, 309] on button "Save" at bounding box center [474, 322] width 66 height 26
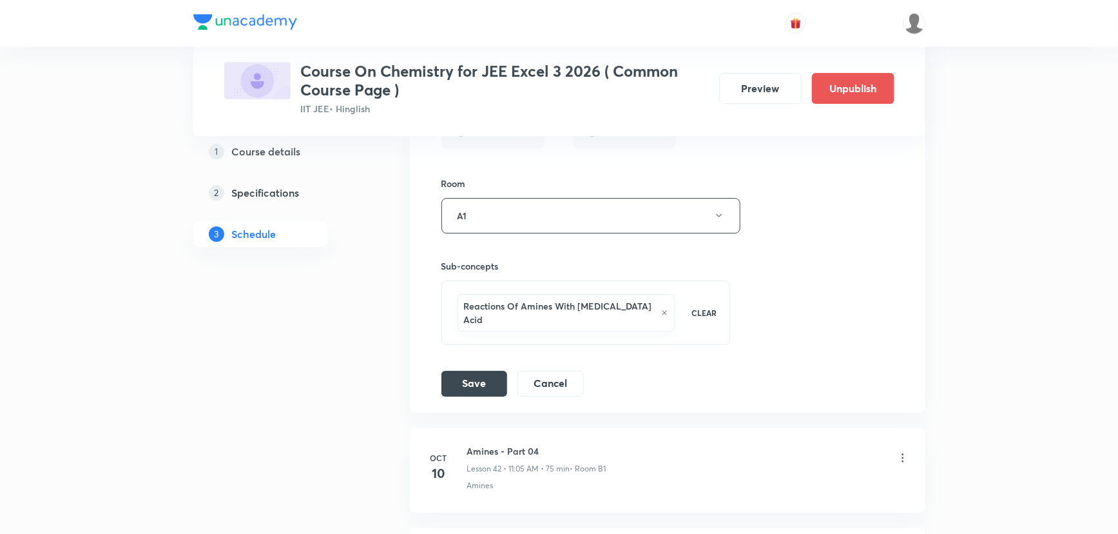
scroll to position [4530, 0]
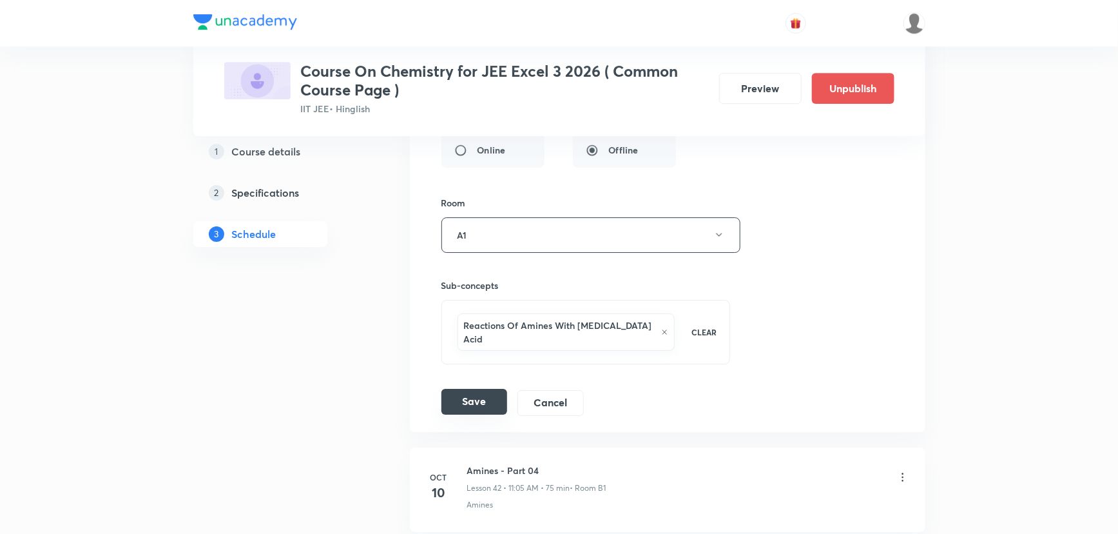
click at [476, 389] on button "Save" at bounding box center [474, 402] width 66 height 26
click at [528, 389] on button "Cancel" at bounding box center [550, 402] width 66 height 26
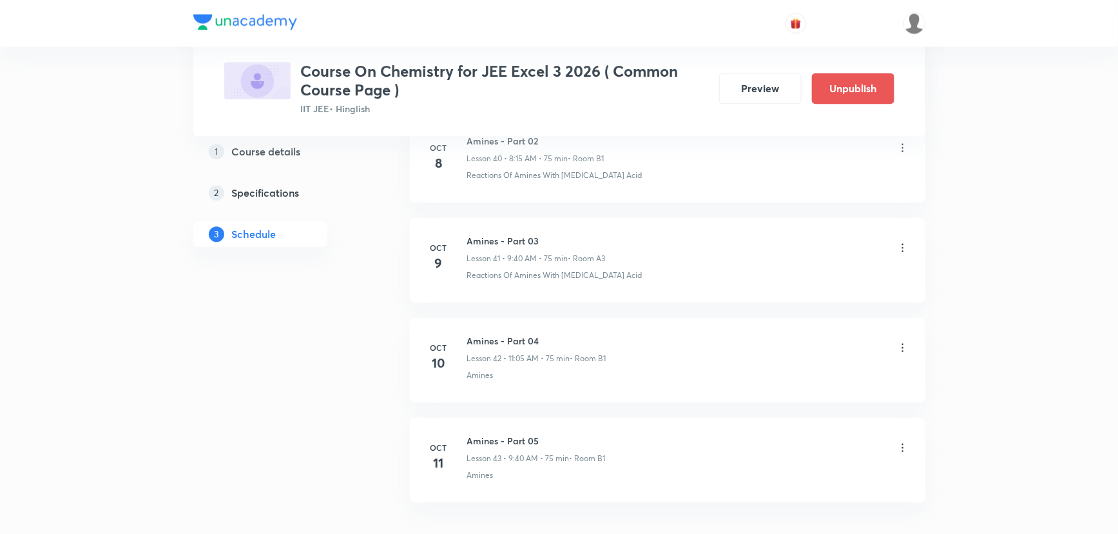
scroll to position [4094, 0]
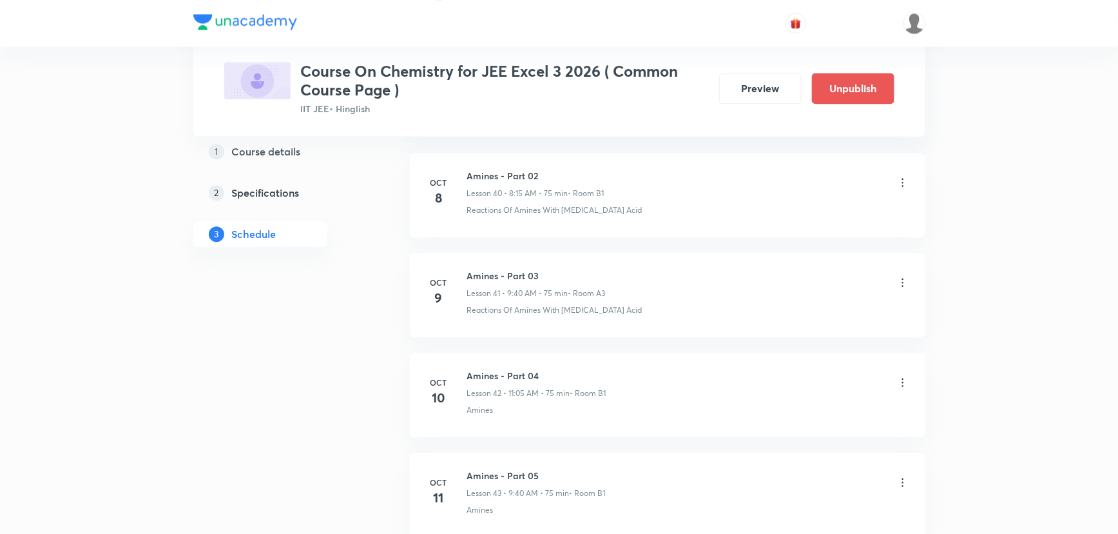
click at [902, 276] on icon at bounding box center [902, 282] width 13 height 13
click at [786, 330] on p "Delete" at bounding box center [789, 333] width 27 height 14
click at [735, 519] on button "Delete" at bounding box center [744, 506] width 113 height 31
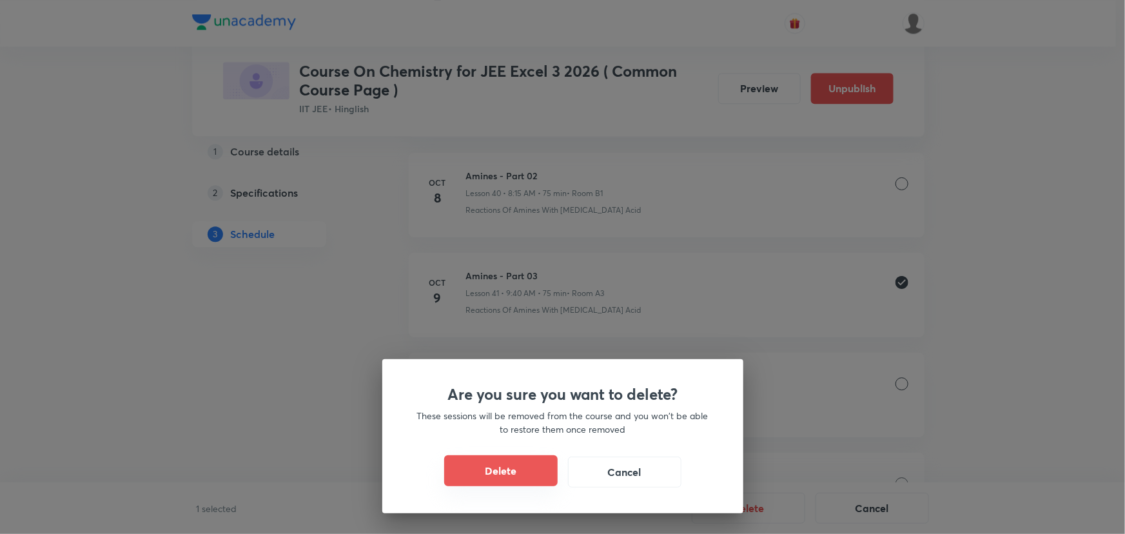
click at [527, 467] on button "Delete" at bounding box center [500, 470] width 113 height 31
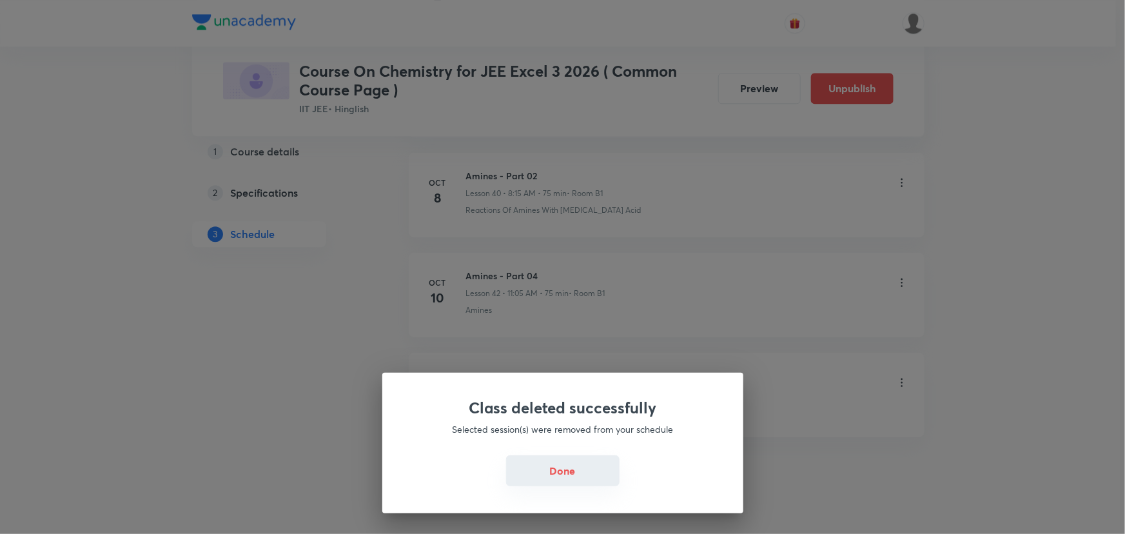
click at [548, 467] on button "Done" at bounding box center [562, 470] width 113 height 31
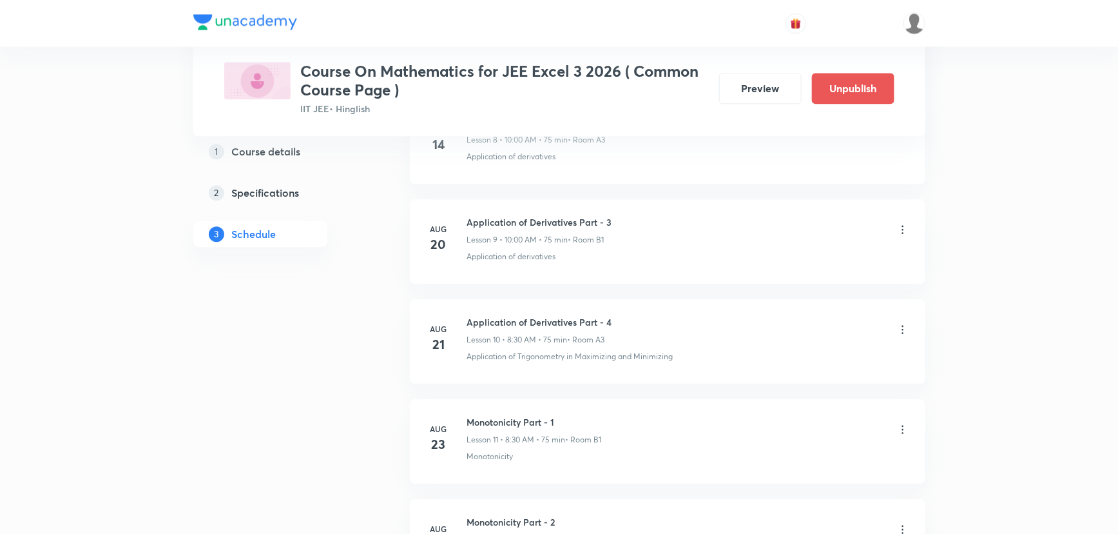
scroll to position [4006, 0]
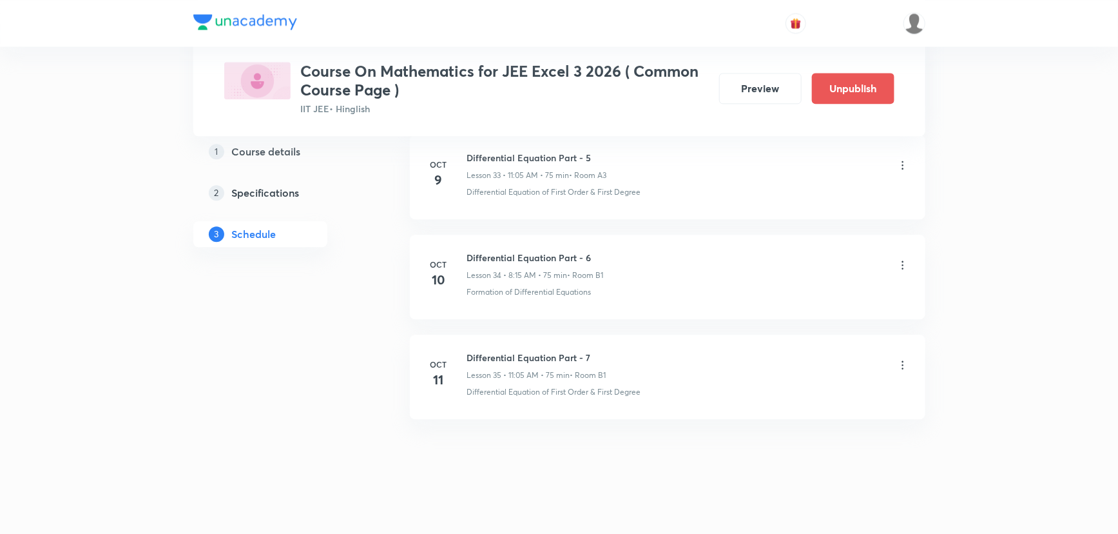
click at [897, 159] on icon at bounding box center [902, 165] width 13 height 13
click at [788, 218] on p "Delete" at bounding box center [789, 216] width 27 height 14
click at [749, 516] on button "Delete" at bounding box center [744, 506] width 113 height 31
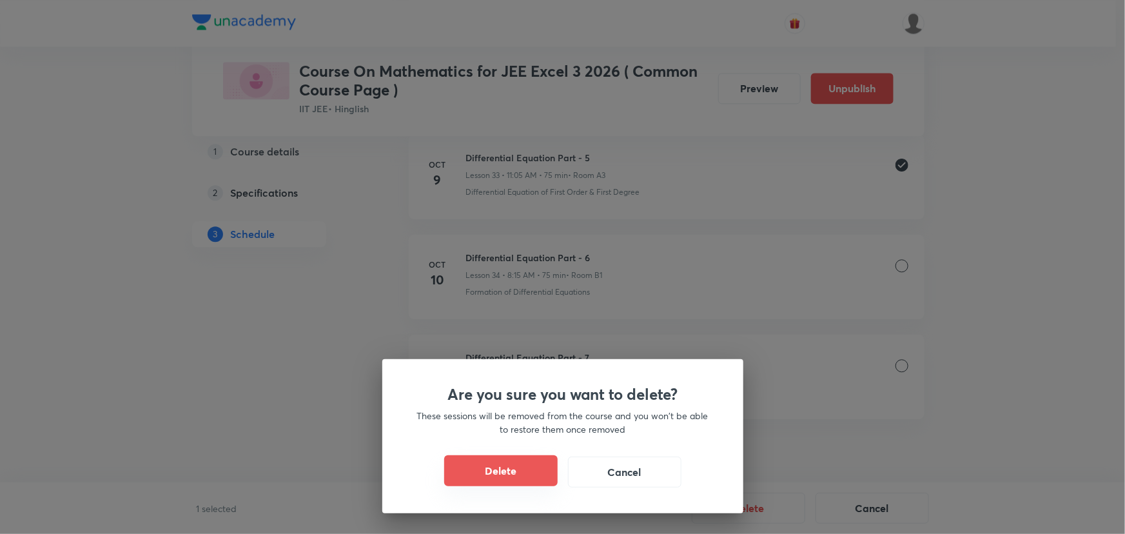
click at [521, 467] on button "Delete" at bounding box center [500, 470] width 113 height 31
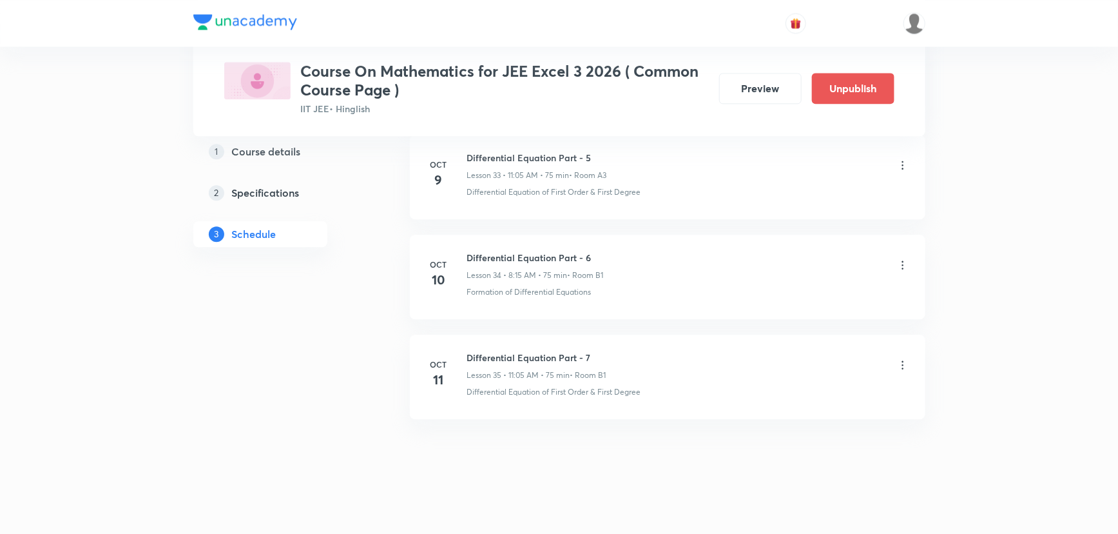
scroll to position [3906, 0]
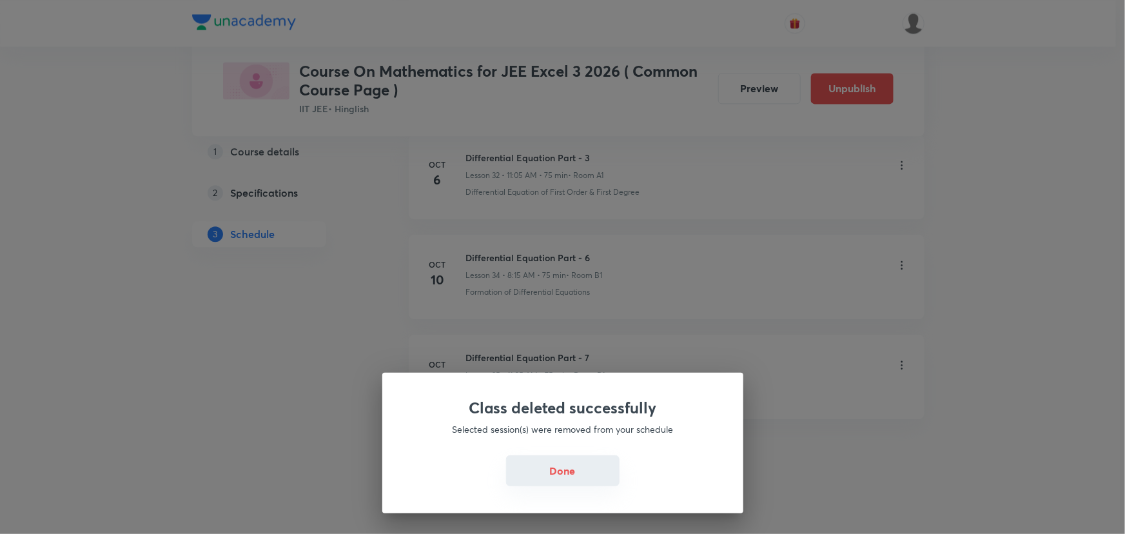
click at [597, 474] on button "Done" at bounding box center [562, 470] width 113 height 31
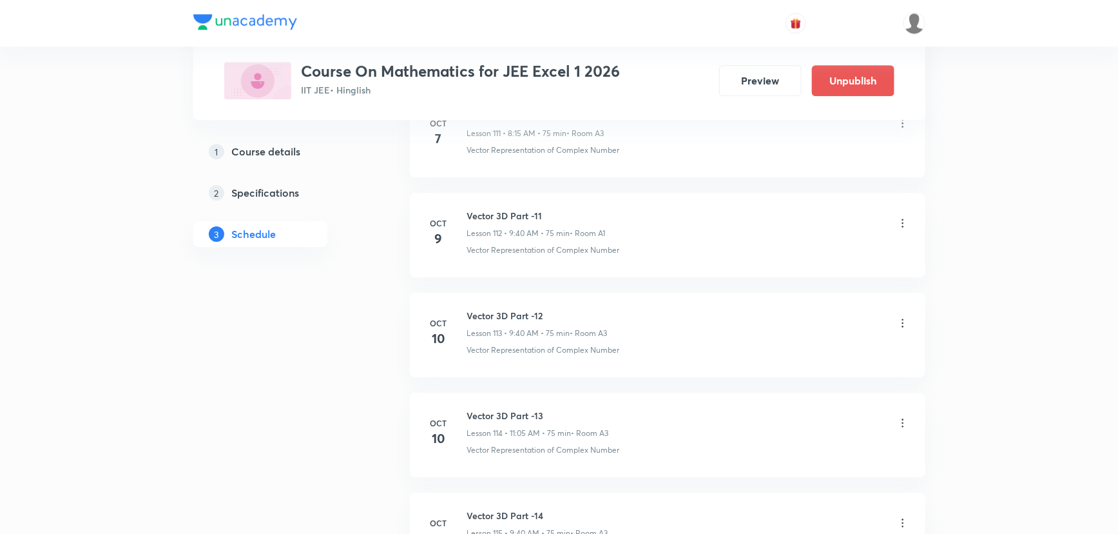
scroll to position [11777, 0]
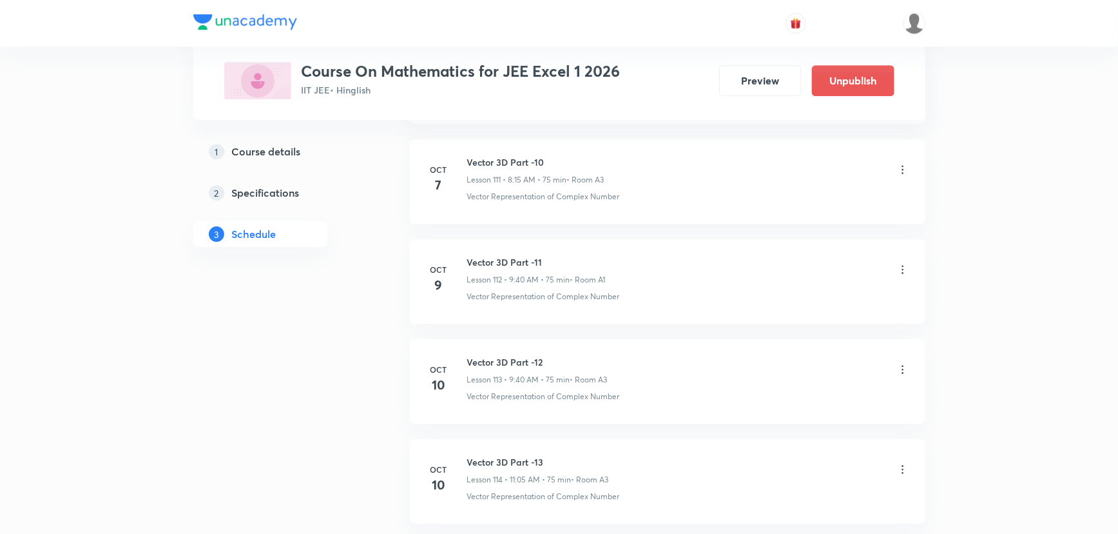
click at [902, 263] on icon at bounding box center [902, 269] width 13 height 13
click at [780, 282] on p "Edit" at bounding box center [784, 285] width 16 height 14
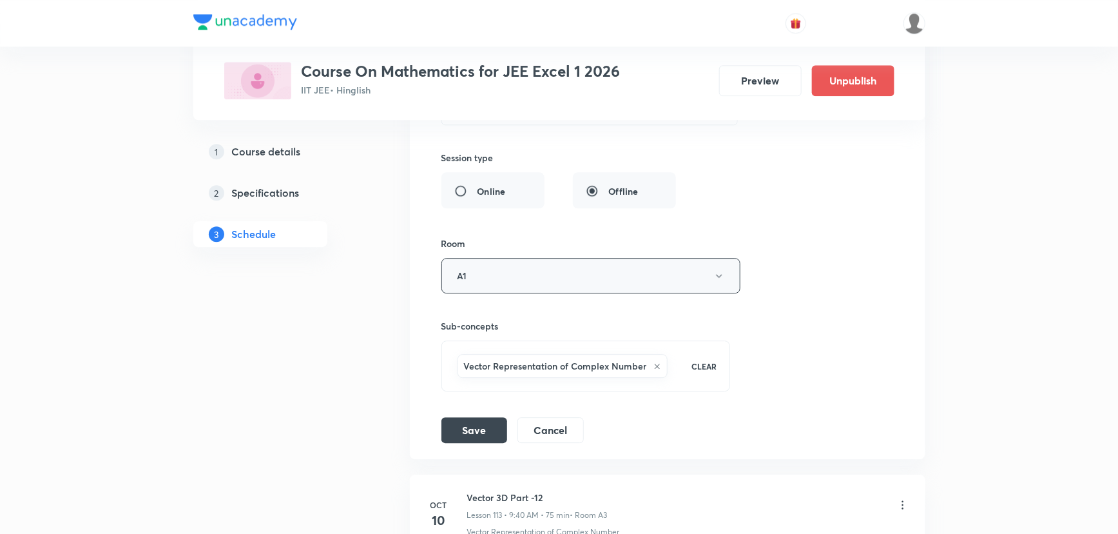
scroll to position [11543, 0]
click at [545, 261] on button "A1" at bounding box center [590, 277] width 299 height 35
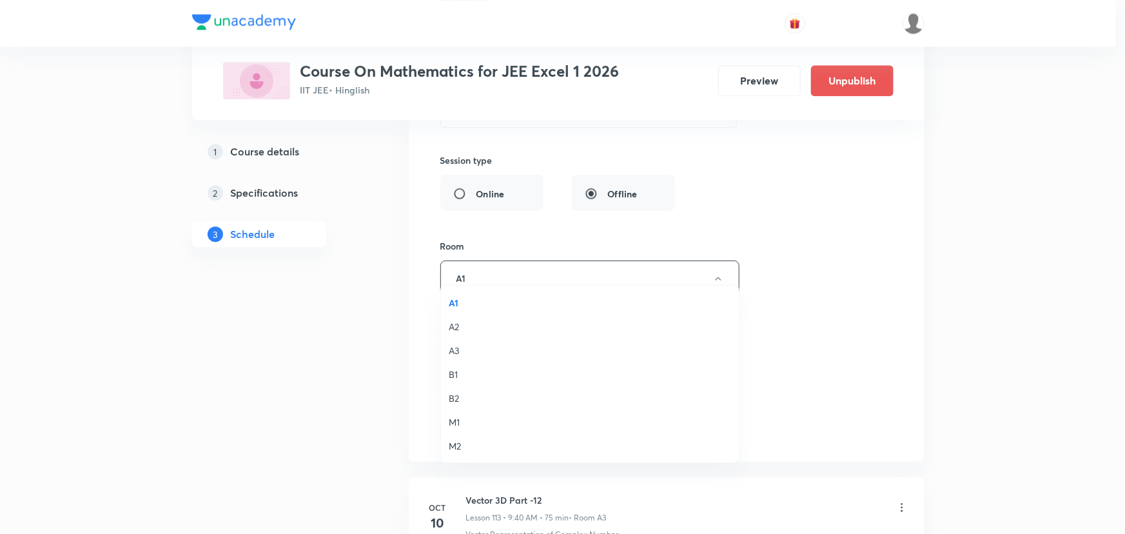
click at [452, 349] on span "A3" at bounding box center [590, 350] width 282 height 14
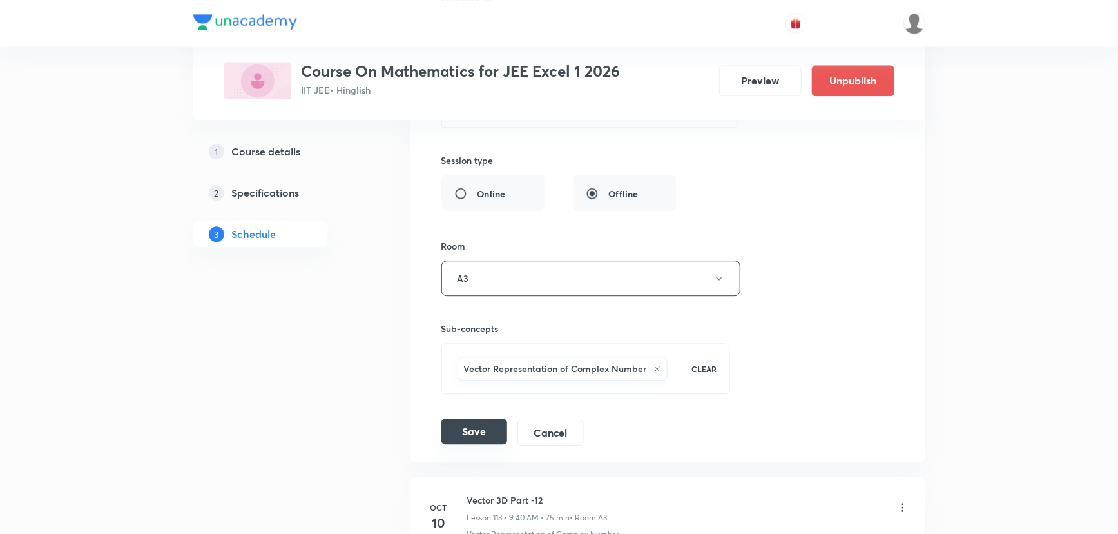
click at [470, 418] on button "Save" at bounding box center [474, 431] width 66 height 26
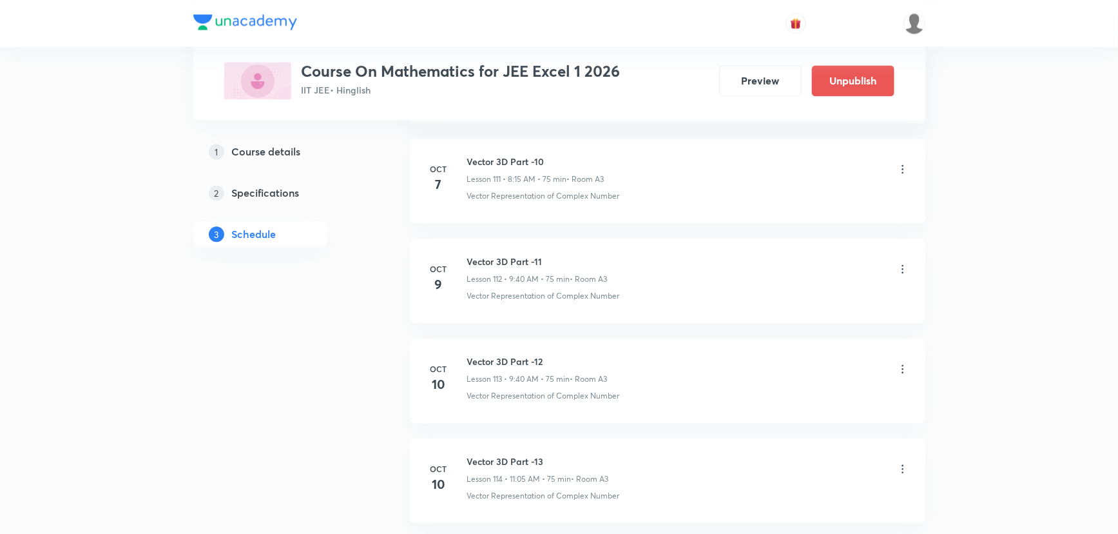
scroll to position [11127, 0]
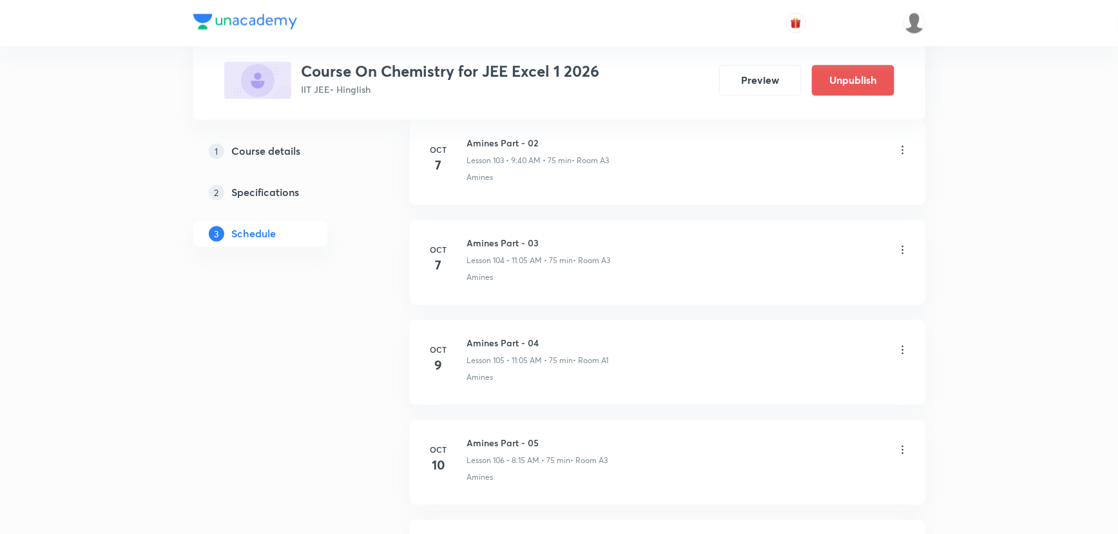
scroll to position [10996, 0]
click at [900, 345] on icon at bounding box center [902, 351] width 13 height 13
click at [793, 369] on li "Edit" at bounding box center [836, 368] width 141 height 24
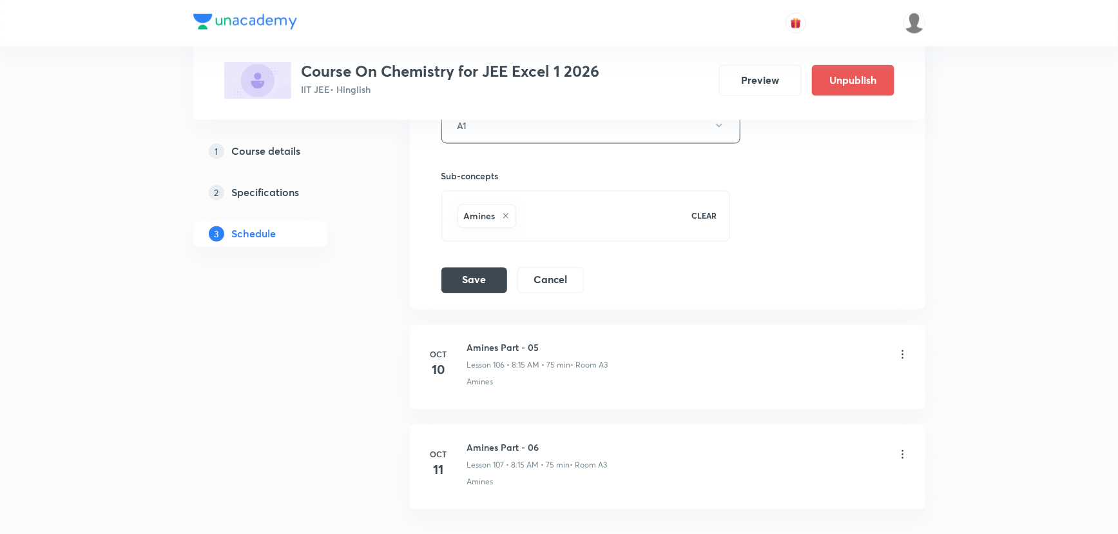
scroll to position [10878, 0]
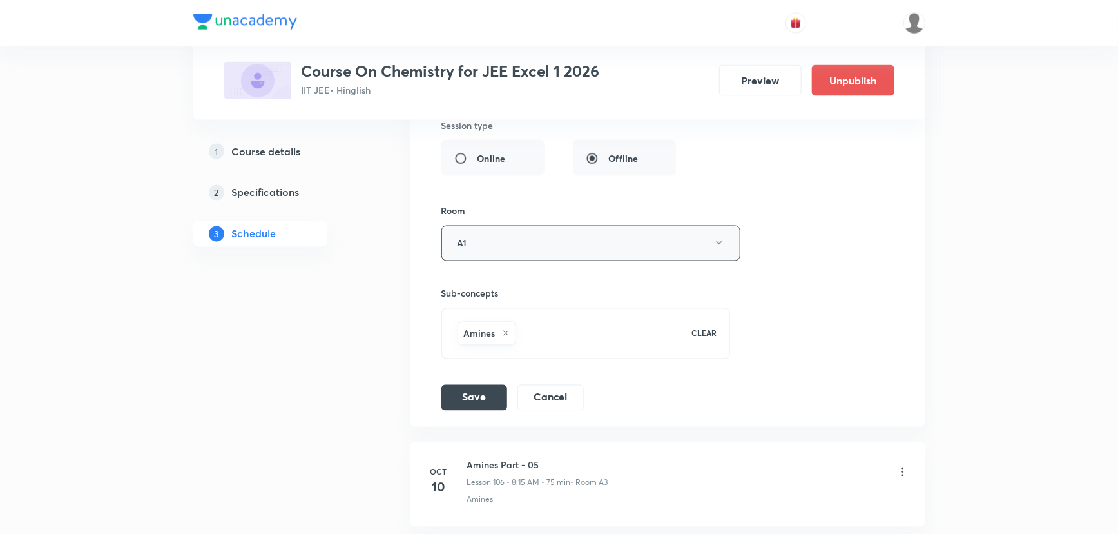
click at [612, 228] on button "A1" at bounding box center [590, 243] width 299 height 35
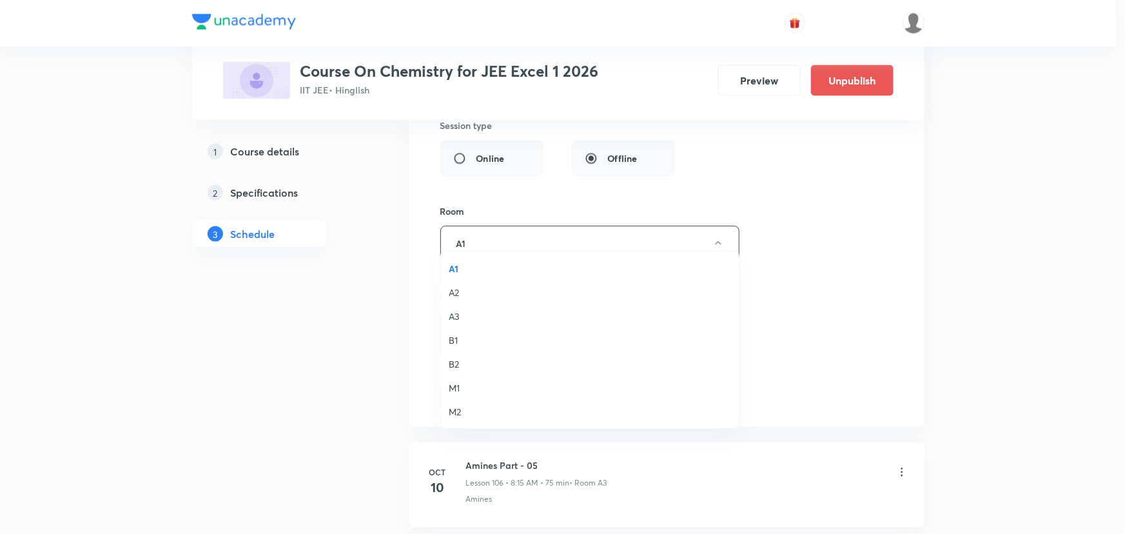
click at [462, 311] on span "A3" at bounding box center [590, 316] width 282 height 14
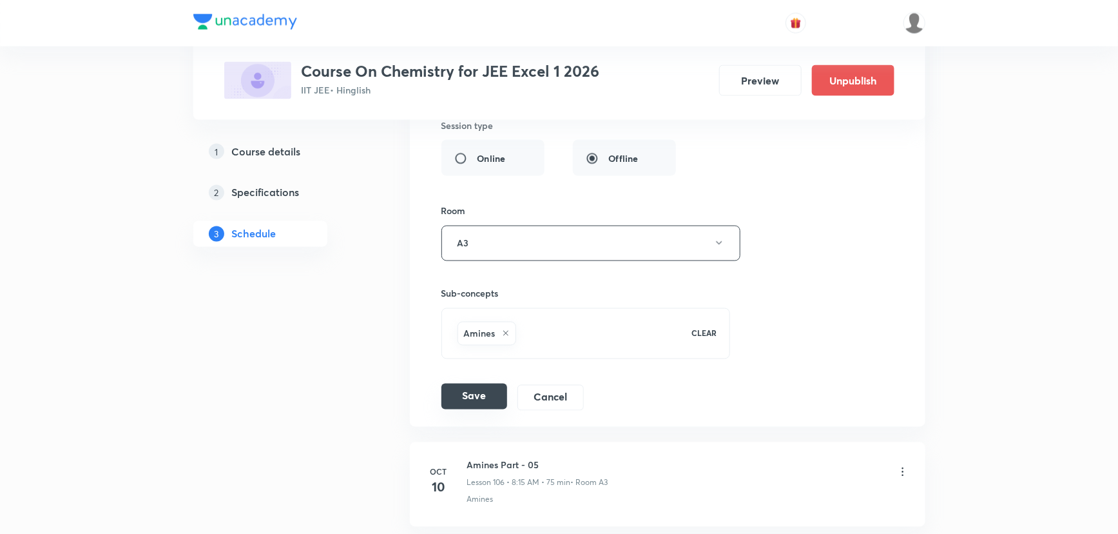
click at [478, 383] on button "Save" at bounding box center [474, 396] width 66 height 26
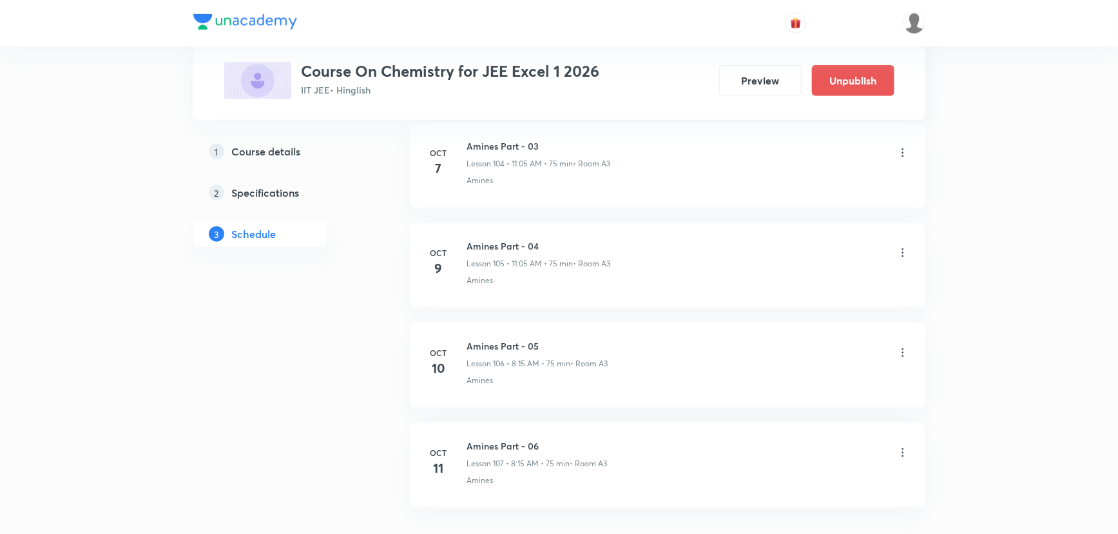
scroll to position [10287, 0]
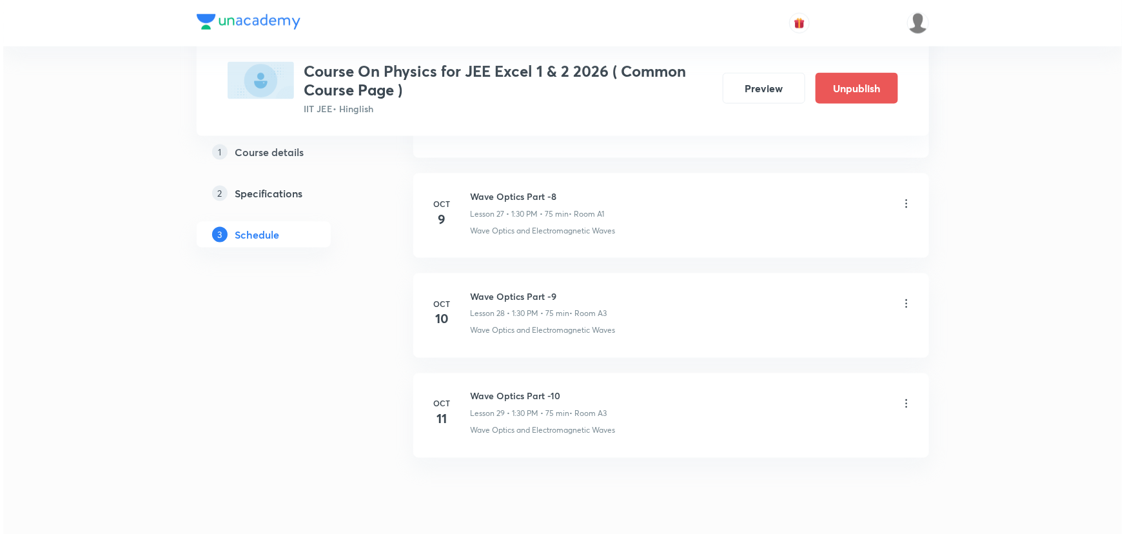
scroll to position [3360, 0]
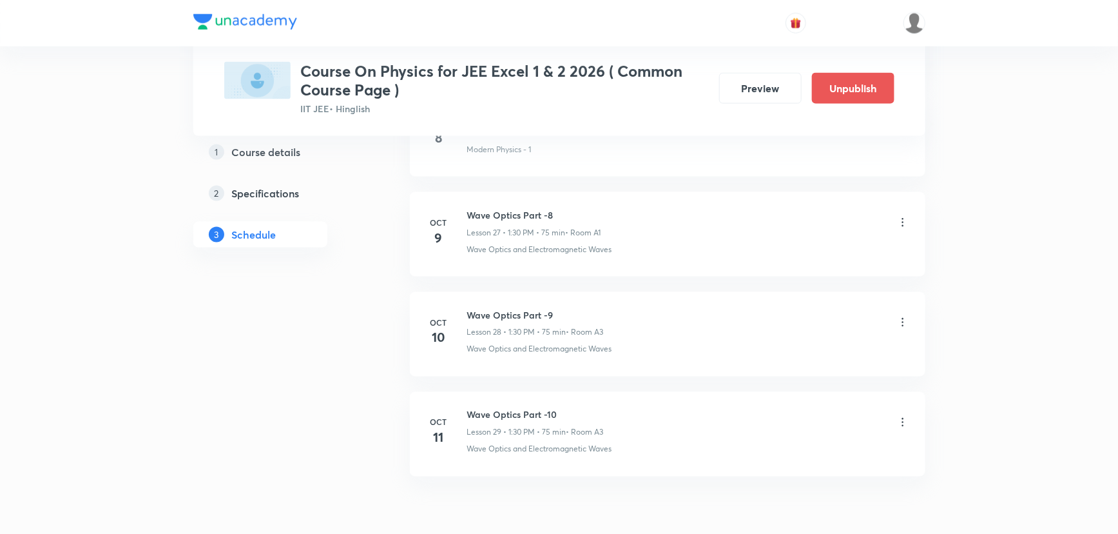
click at [898, 221] on icon at bounding box center [902, 222] width 13 height 13
click at [783, 244] on p "Edit" at bounding box center [784, 251] width 16 height 14
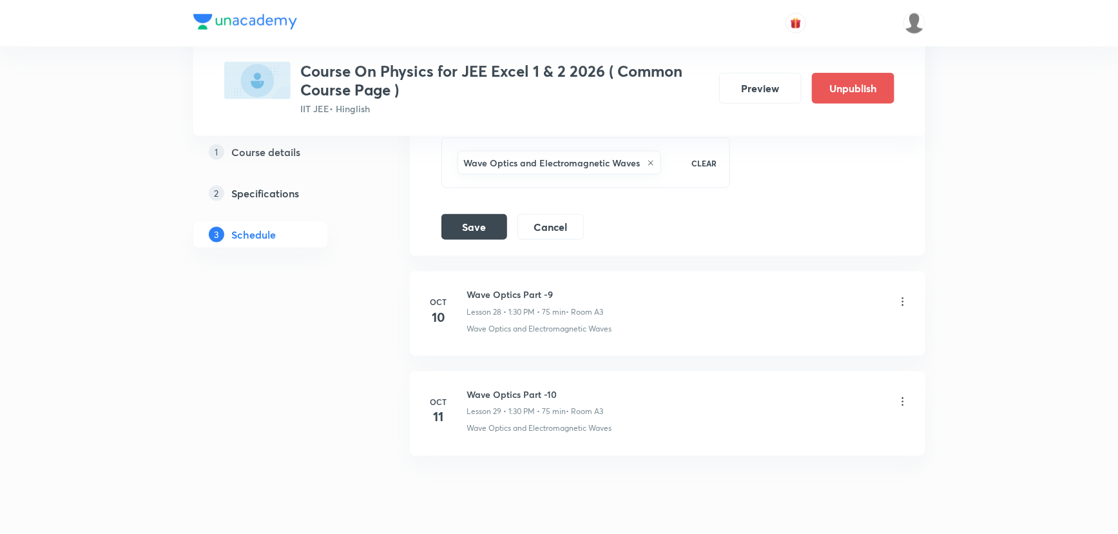
scroll to position [3205, 0]
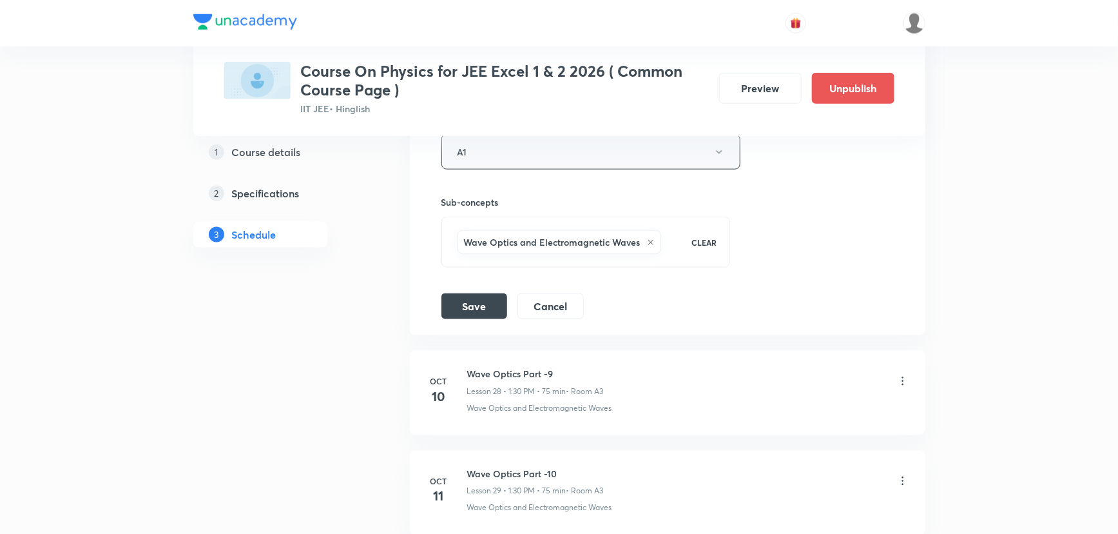
click at [509, 142] on button "A1" at bounding box center [590, 151] width 299 height 35
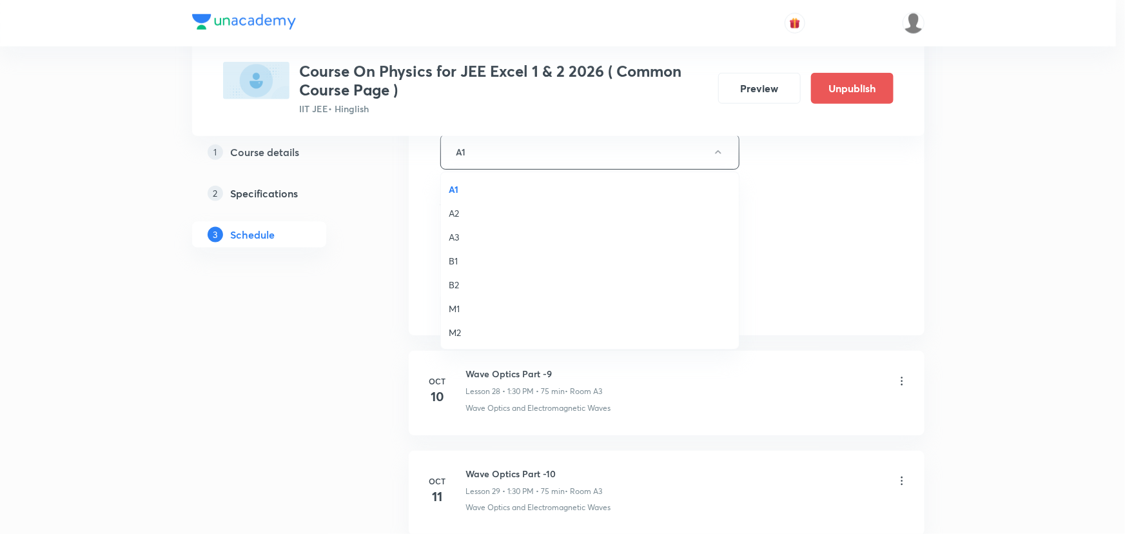
click at [463, 235] on span "A3" at bounding box center [590, 237] width 282 height 14
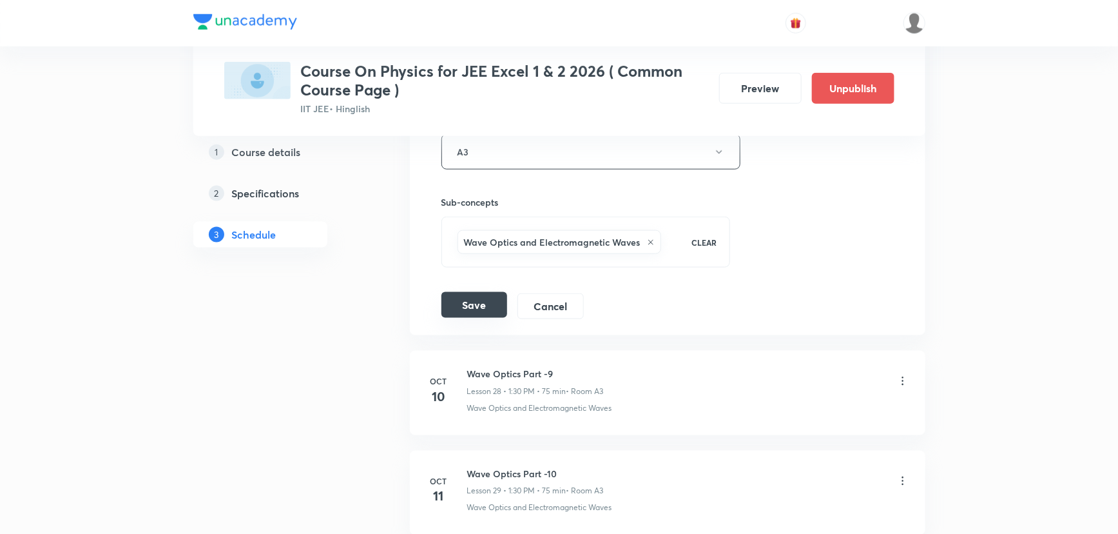
click at [477, 300] on button "Save" at bounding box center [474, 305] width 66 height 26
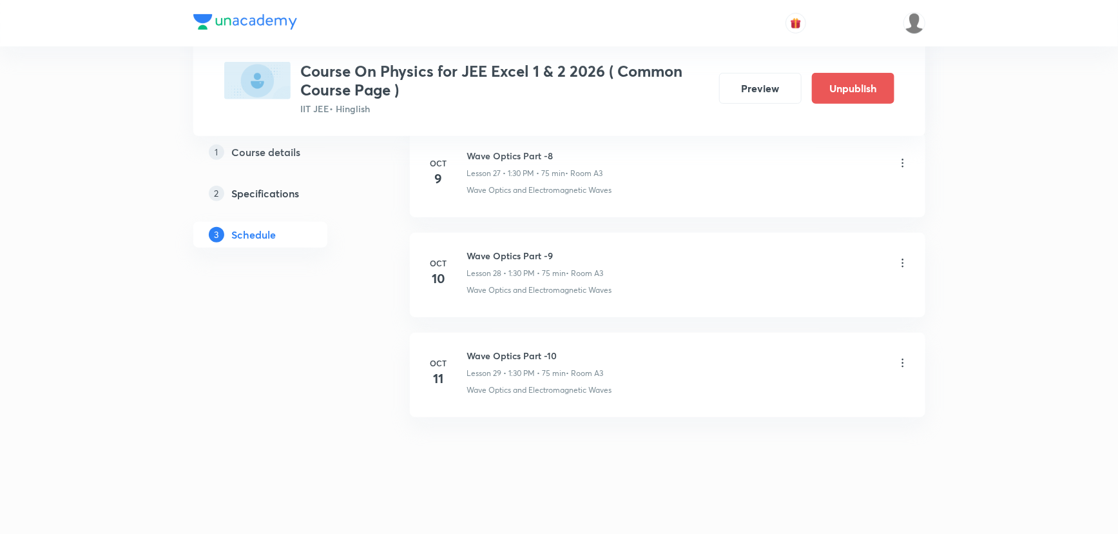
scroll to position [2769, 0]
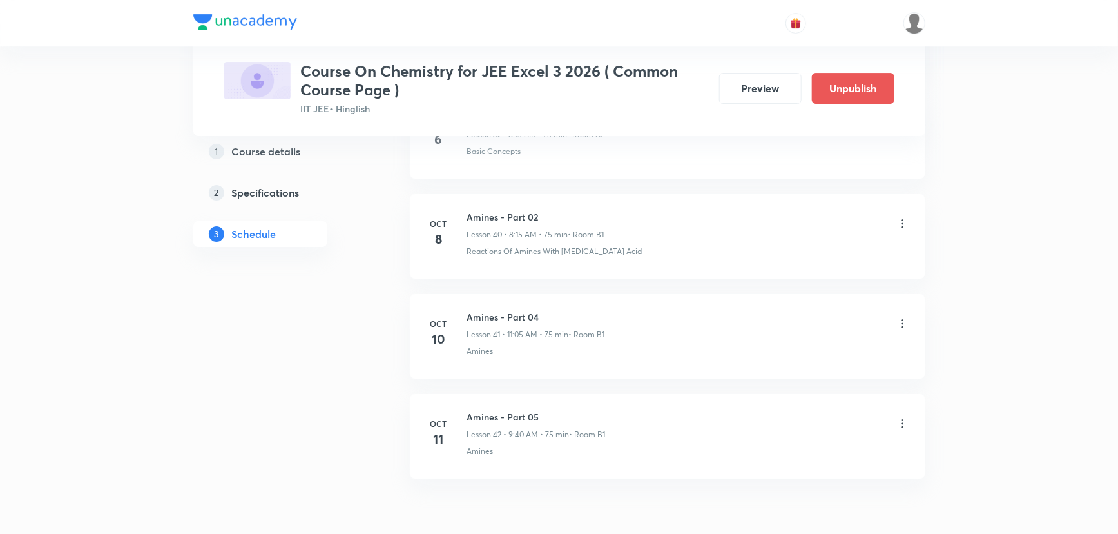
click at [494, 210] on h6 "Amines - Part 02" at bounding box center [535, 217] width 137 height 14
copy h6 "Amines - Part 02"
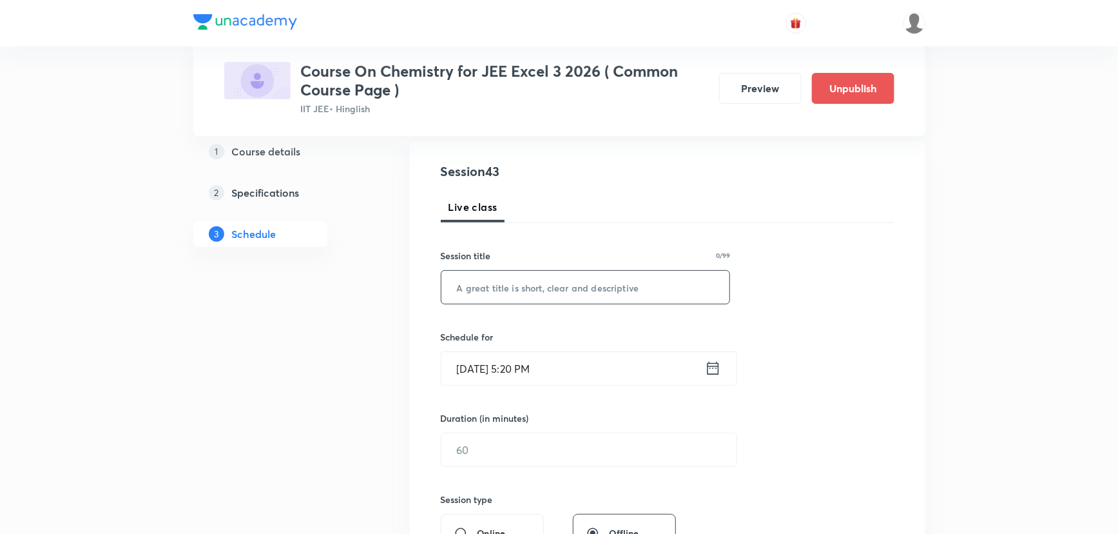
scroll to position [88, 0]
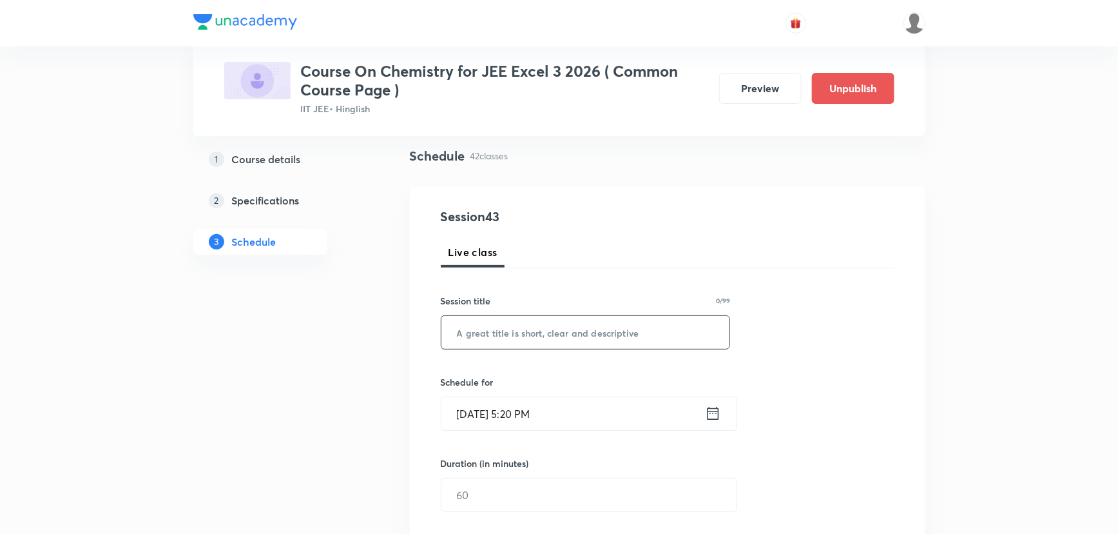
click at [544, 323] on input "text" at bounding box center [585, 332] width 289 height 33
paste input "Amines - Part 02"
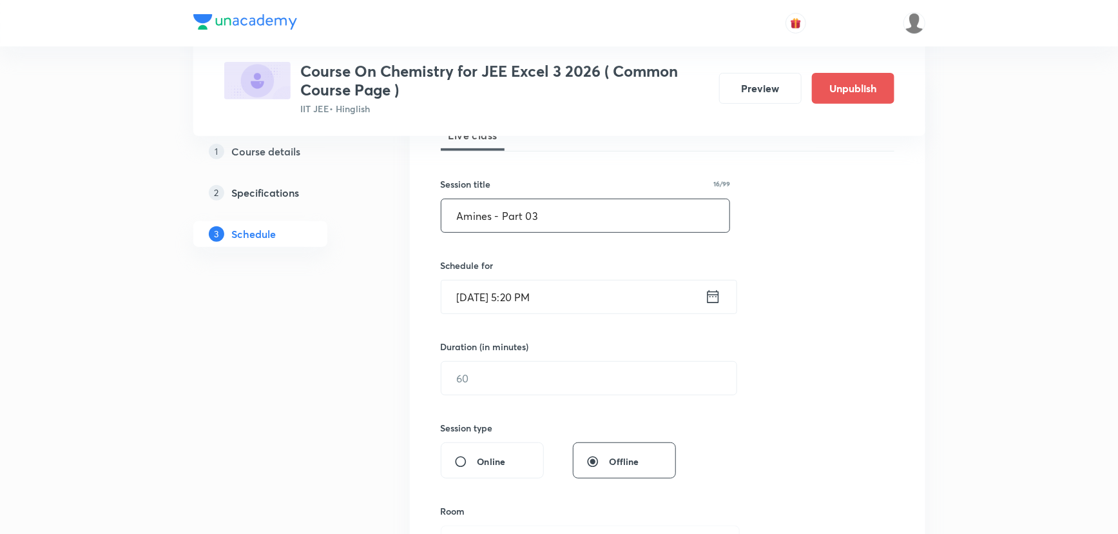
scroll to position [205, 0]
type input "Amines - Part 03"
click at [711, 300] on icon at bounding box center [713, 296] width 16 height 18
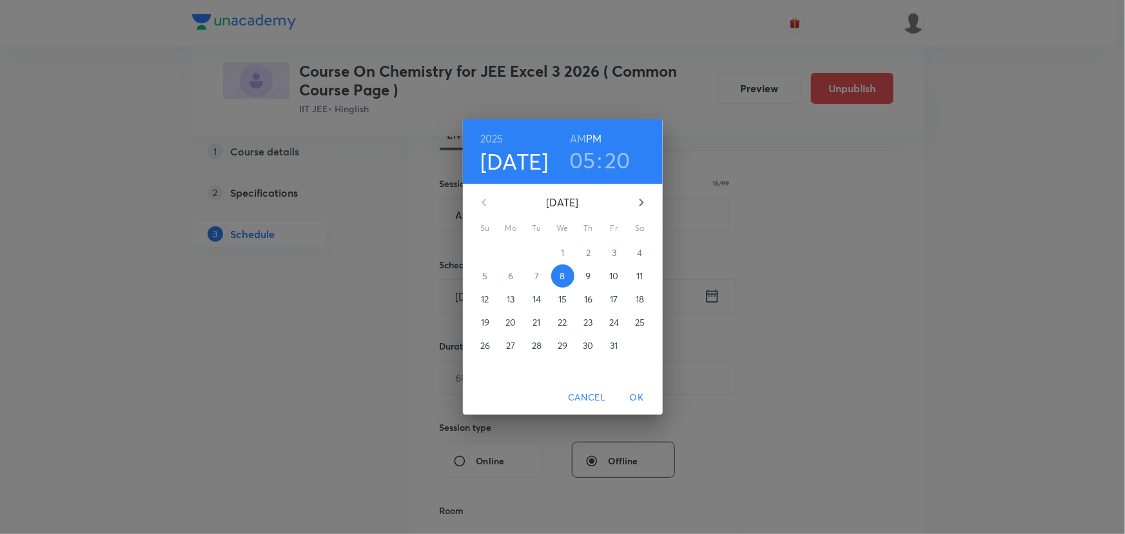
click at [590, 273] on span "9" at bounding box center [588, 275] width 23 height 13
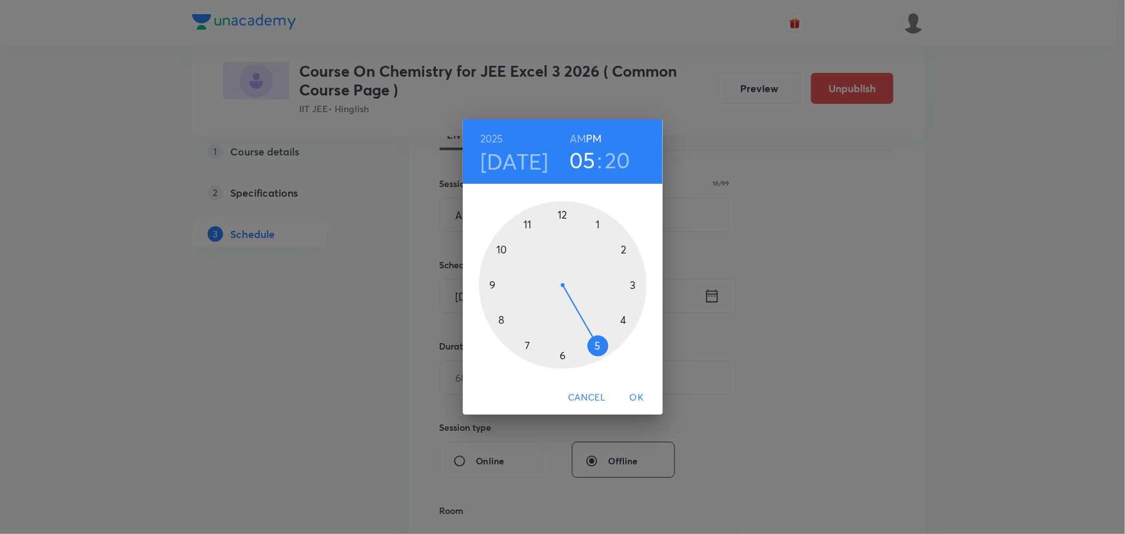
click at [575, 137] on h6 "AM" at bounding box center [578, 139] width 16 height 18
click at [488, 284] on div at bounding box center [563, 285] width 168 height 168
click at [498, 316] on div at bounding box center [563, 285] width 168 height 168
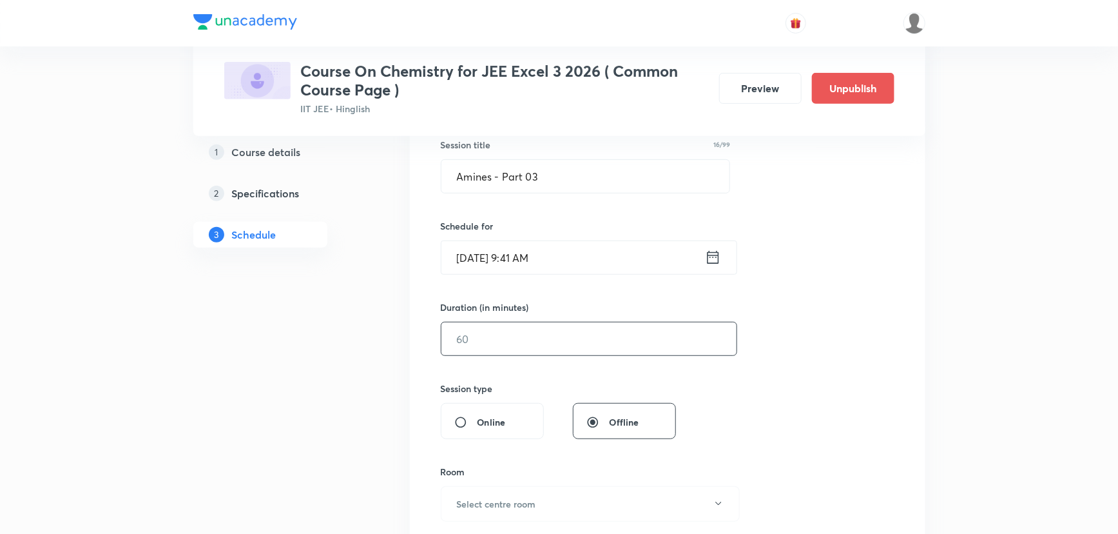
scroll to position [264, 0]
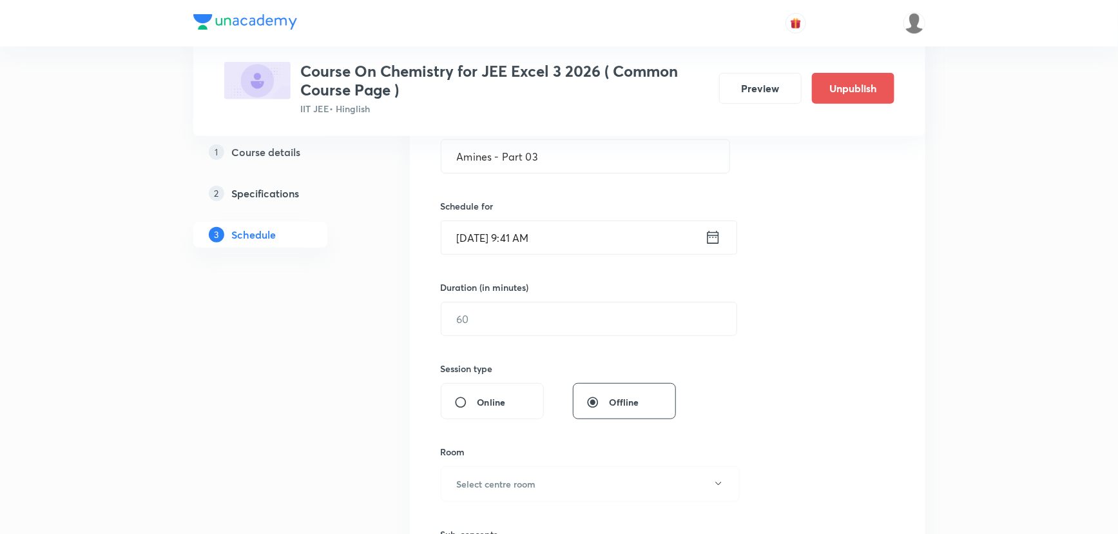
click at [713, 238] on icon at bounding box center [713, 237] width 16 height 18
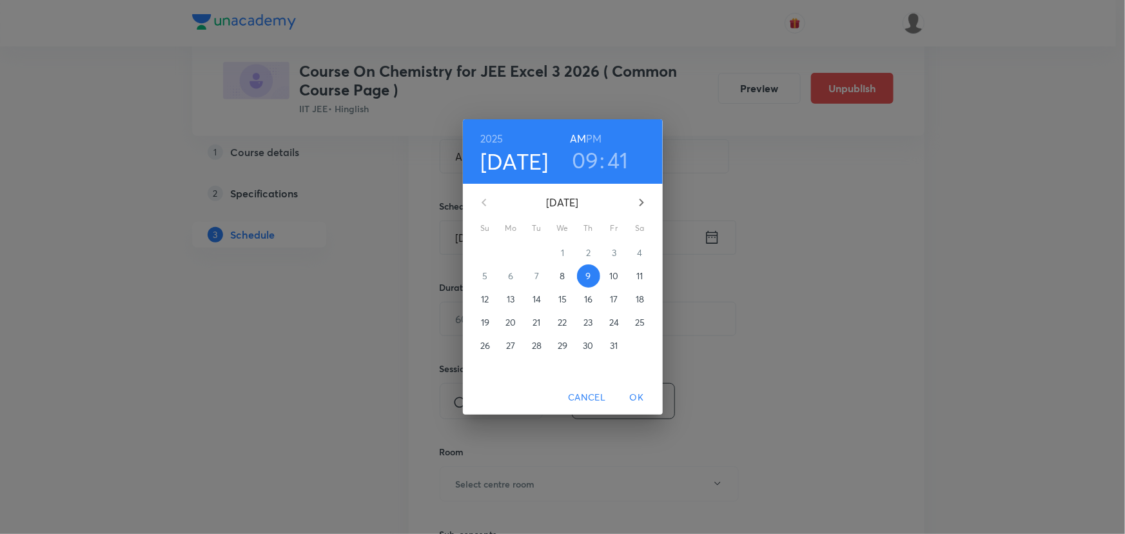
click at [605, 166] on div "09 : 41" at bounding box center [600, 159] width 90 height 27
click at [616, 157] on h3 "41" at bounding box center [618, 159] width 21 height 27
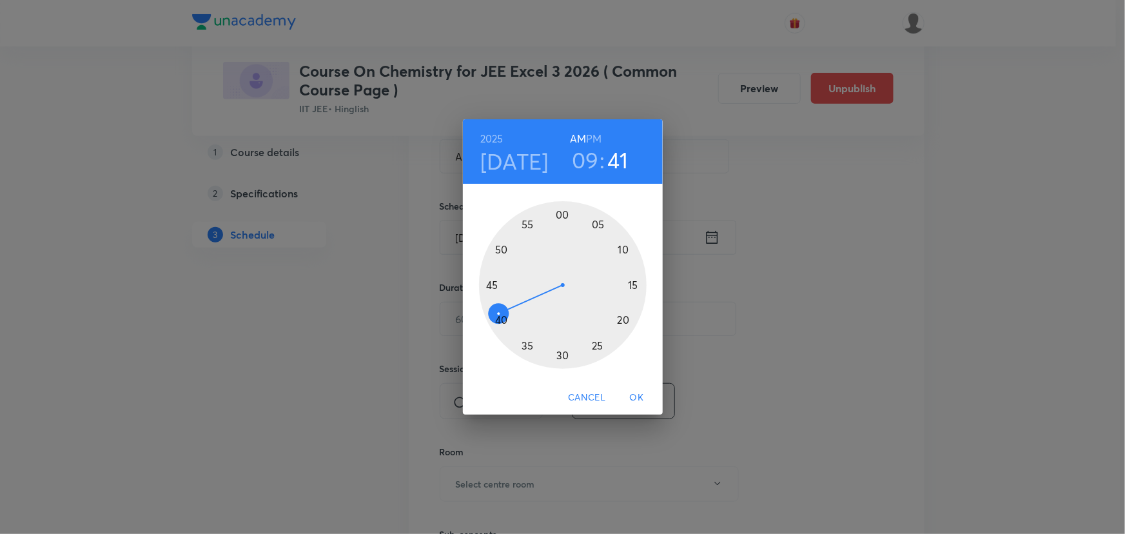
click at [498, 320] on div at bounding box center [563, 285] width 168 height 168
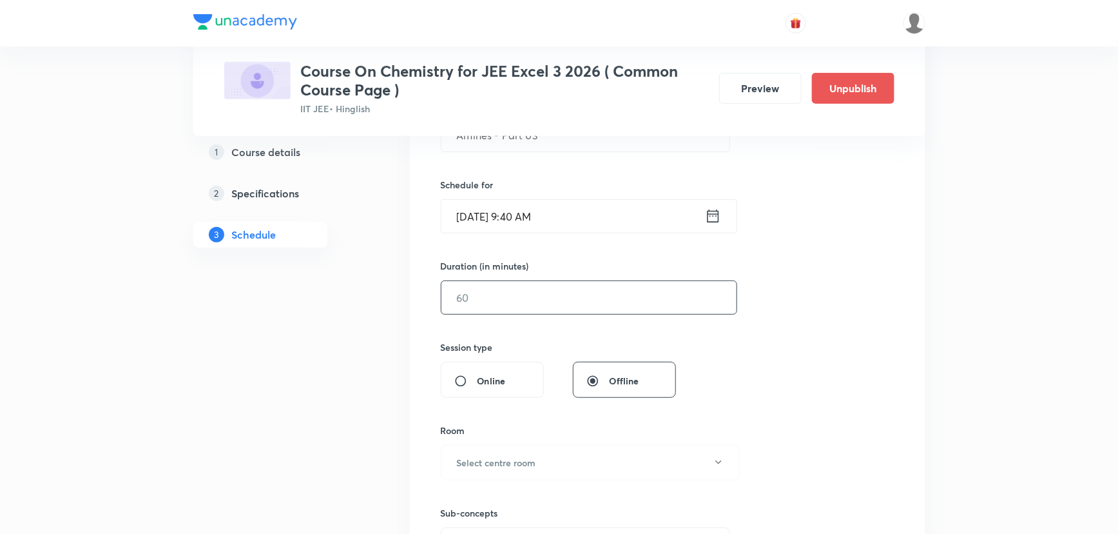
scroll to position [322, 0]
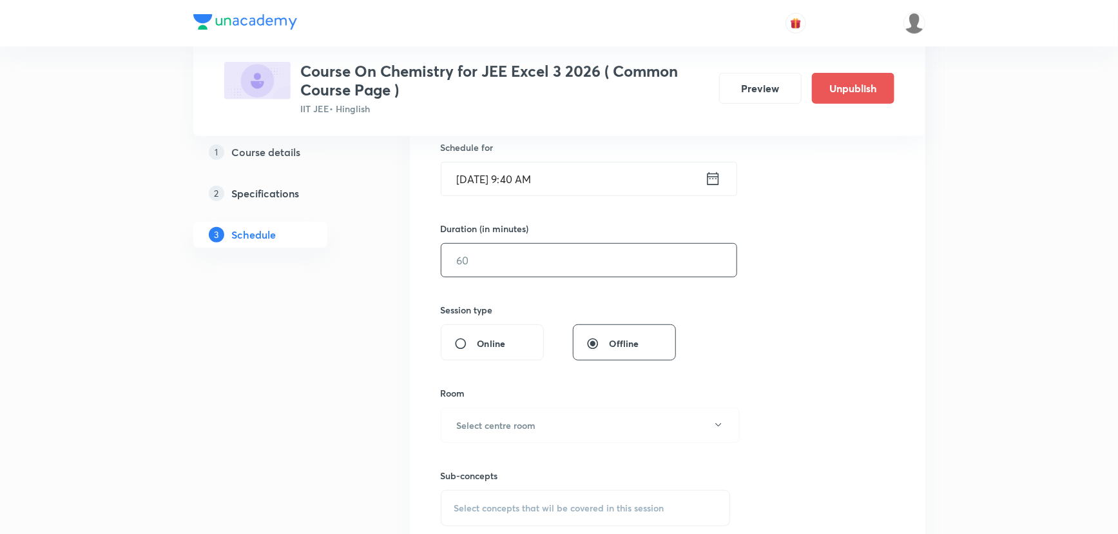
click at [537, 258] on input "text" at bounding box center [588, 260] width 295 height 33
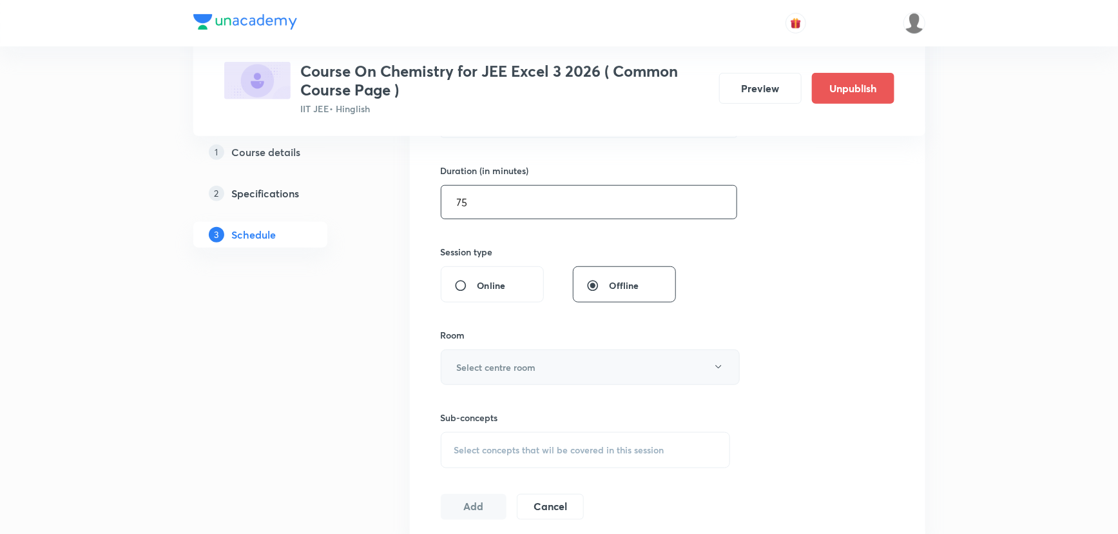
type input "75"
click at [502, 371] on h6 "Select centre room" at bounding box center [496, 367] width 79 height 14
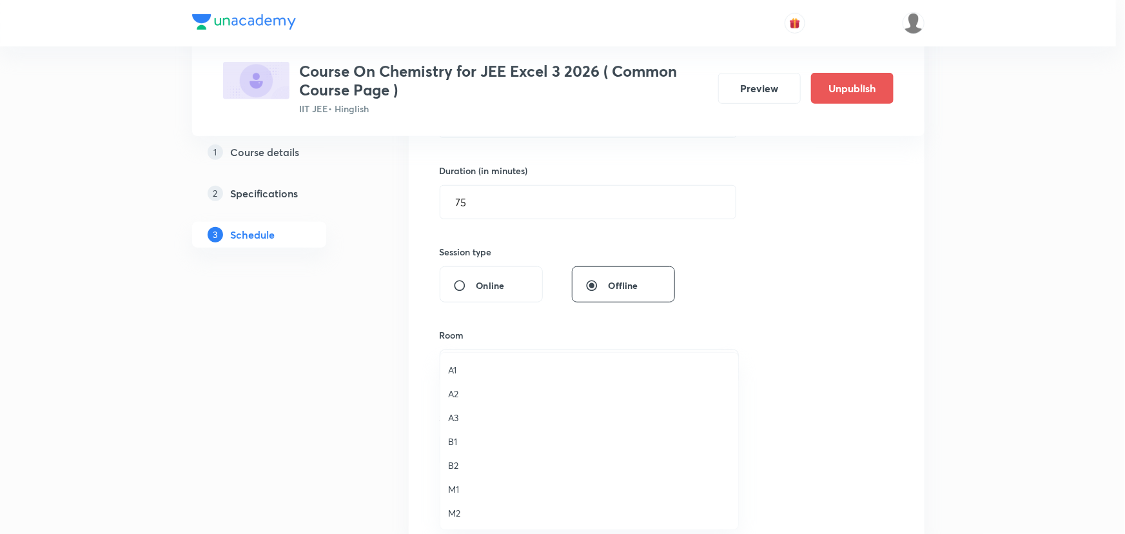
click at [456, 365] on span "A1" at bounding box center [589, 370] width 282 height 14
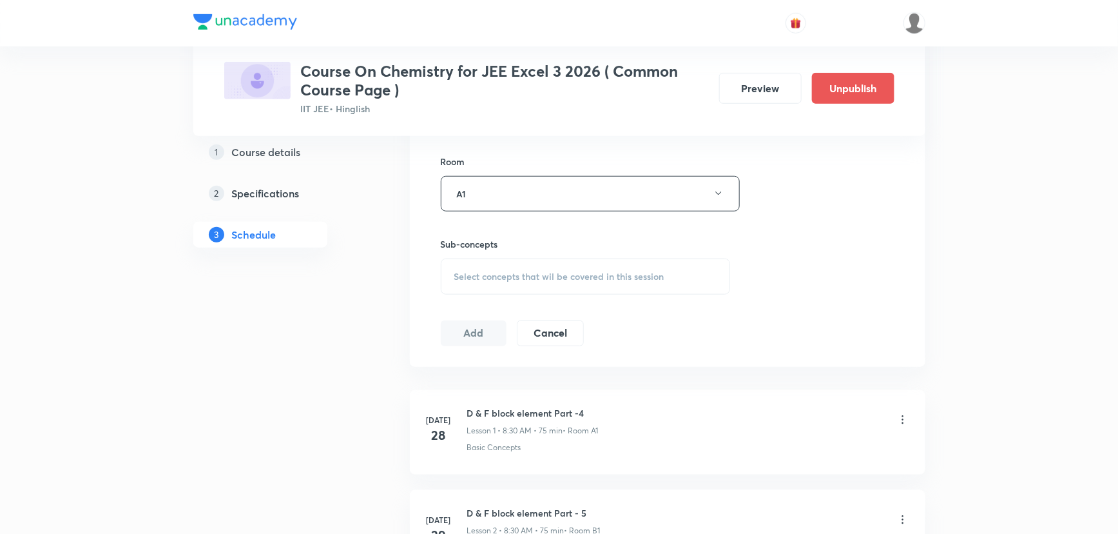
scroll to position [556, 0]
click at [516, 269] on span "Select concepts that wil be covered in this session" at bounding box center [559, 274] width 210 height 10
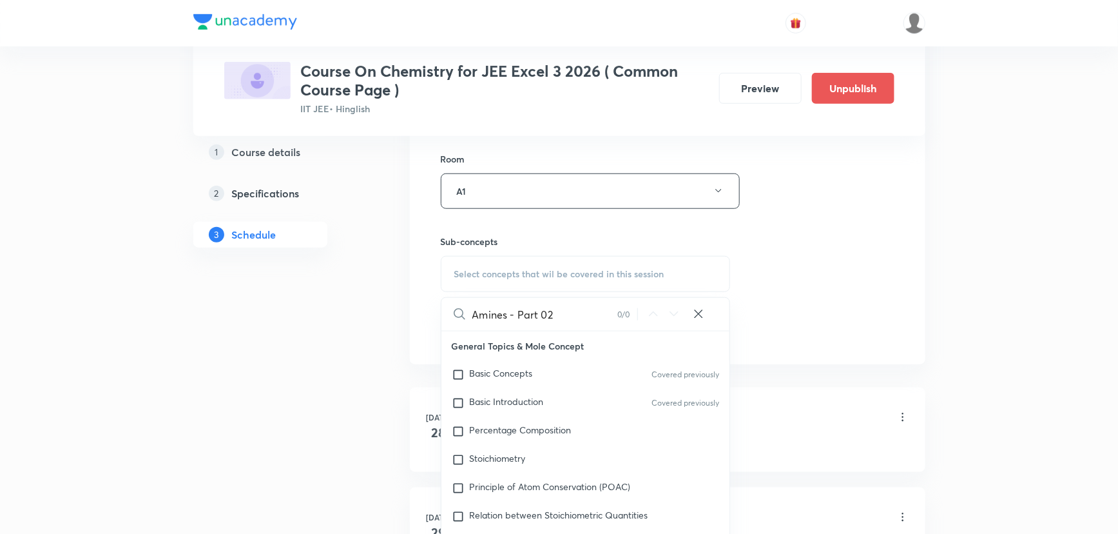
drag, startPoint x: 510, startPoint y: 311, endPoint x: 575, endPoint y: 311, distance: 65.1
click at [575, 311] on input "Amines - Part 02" at bounding box center [544, 314] width 145 height 33
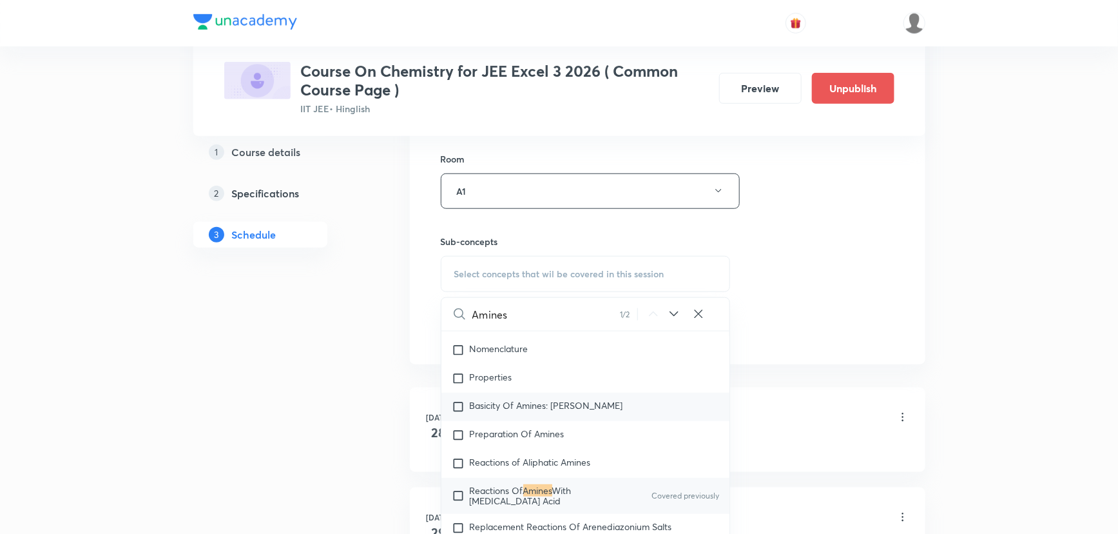
scroll to position [30038, 0]
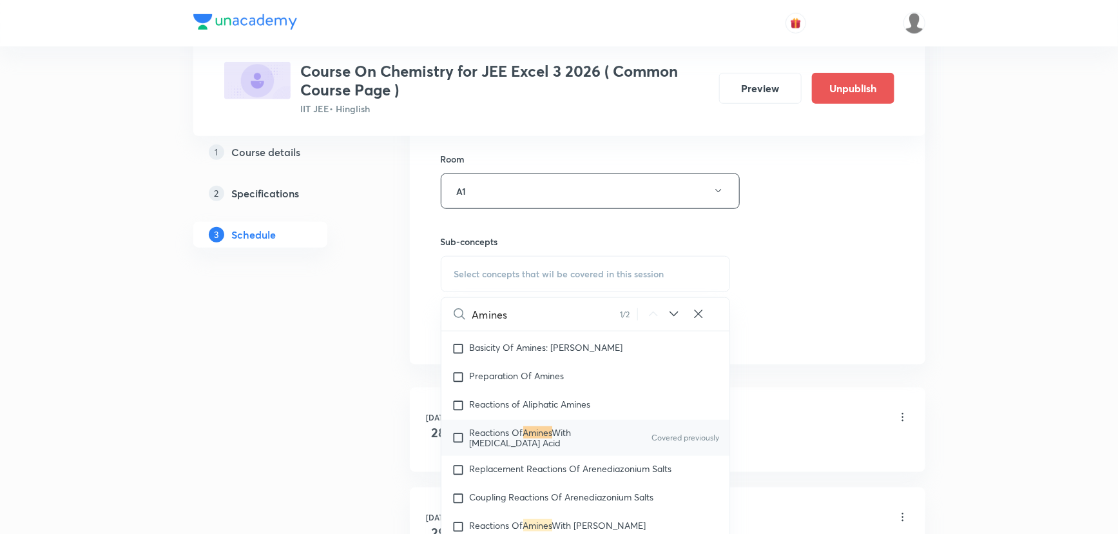
type input "Amines"
click at [527, 432] on mark "Amines" at bounding box center [537, 432] width 29 height 12
checkbox input "true"
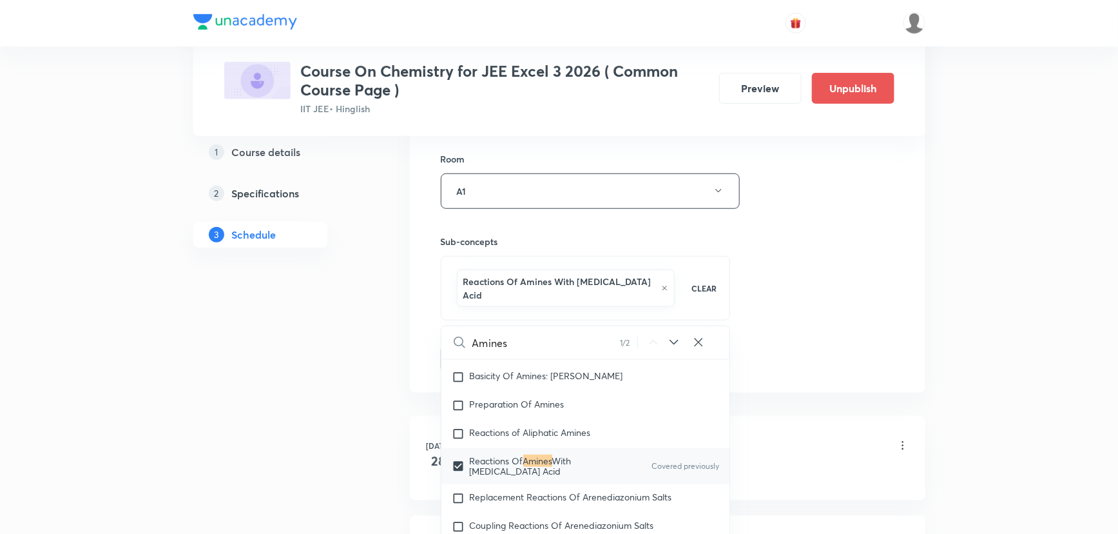
click at [787, 318] on div "Session 43 Live class Session title 16/99 Amines - Part 03 ​ Schedule for Oct 9…" at bounding box center [668, 54] width 454 height 633
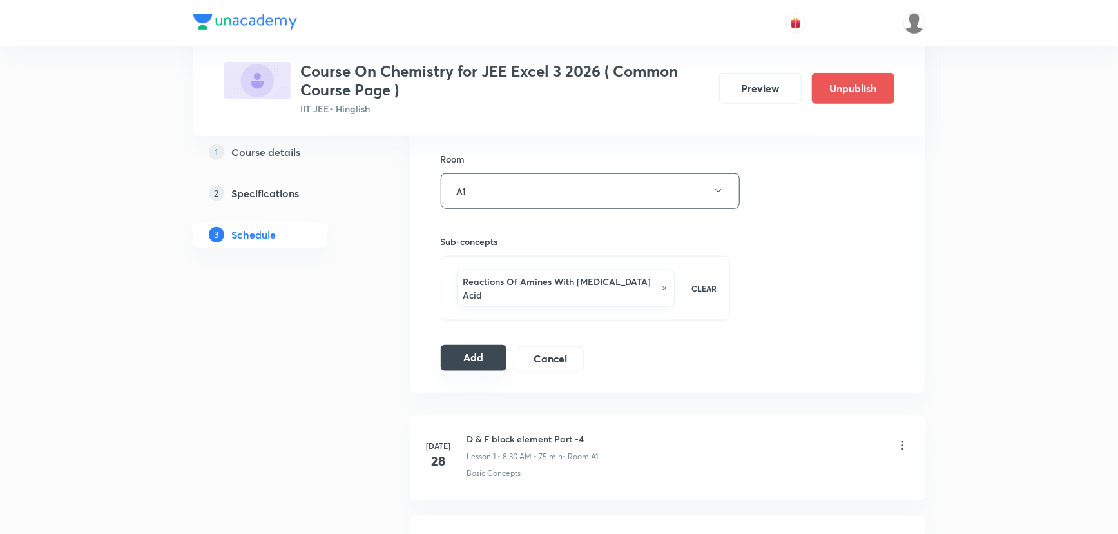
click at [466, 345] on button "Add" at bounding box center [474, 358] width 66 height 26
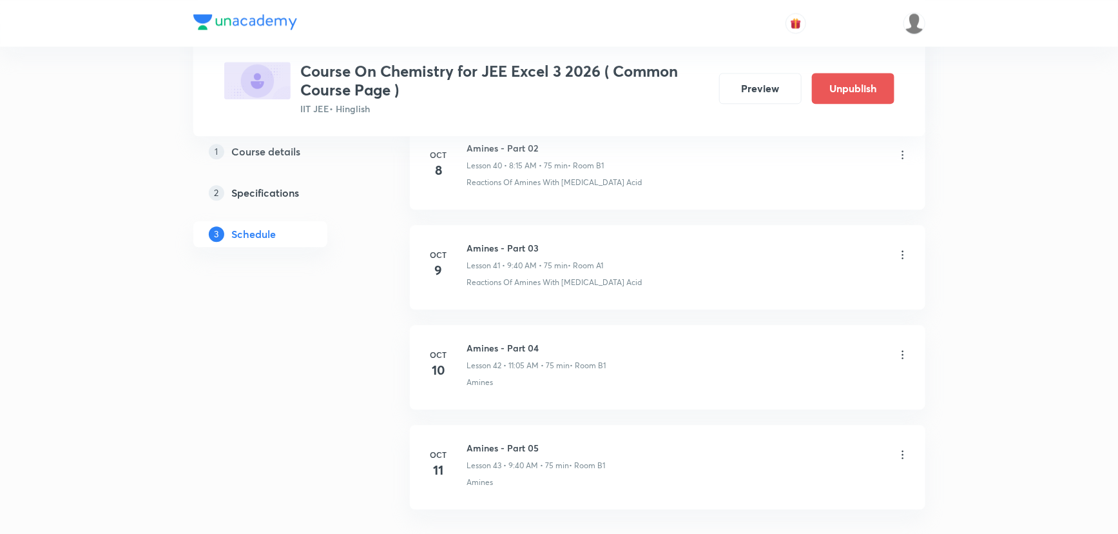
scroll to position [4094, 0]
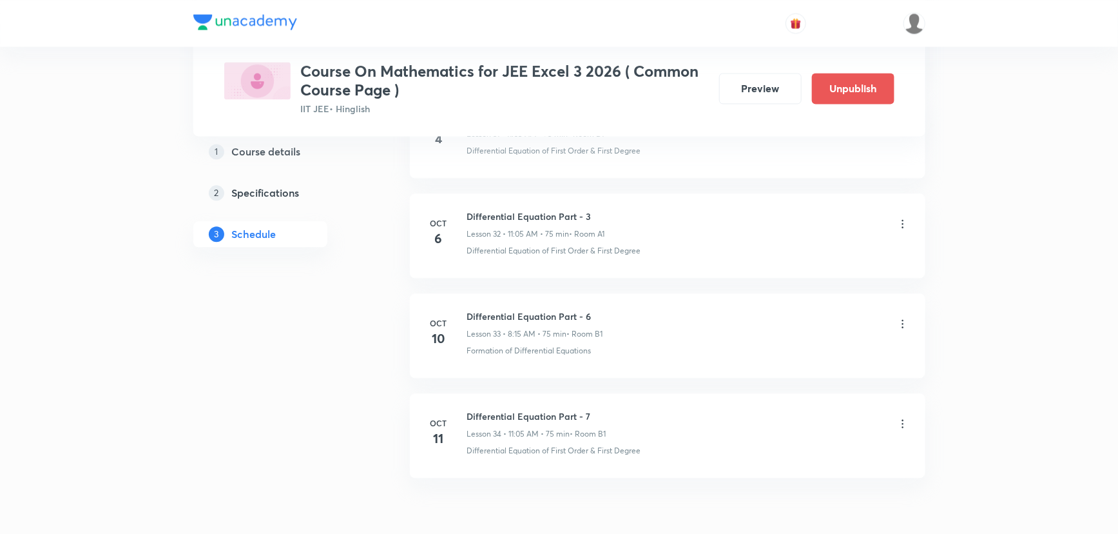
scroll to position [3789, 0]
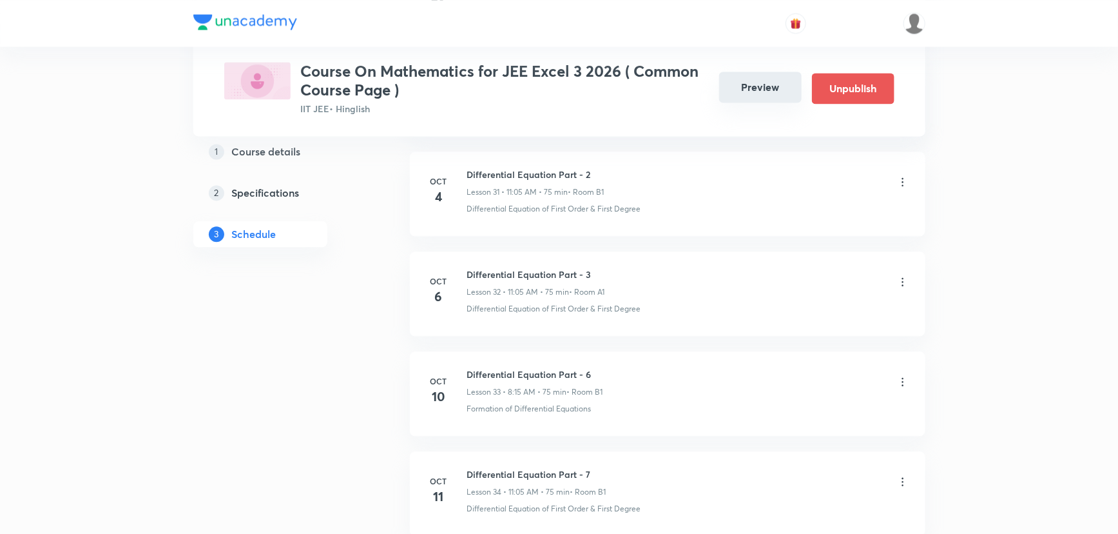
click at [780, 87] on button "Preview" at bounding box center [760, 87] width 82 height 31
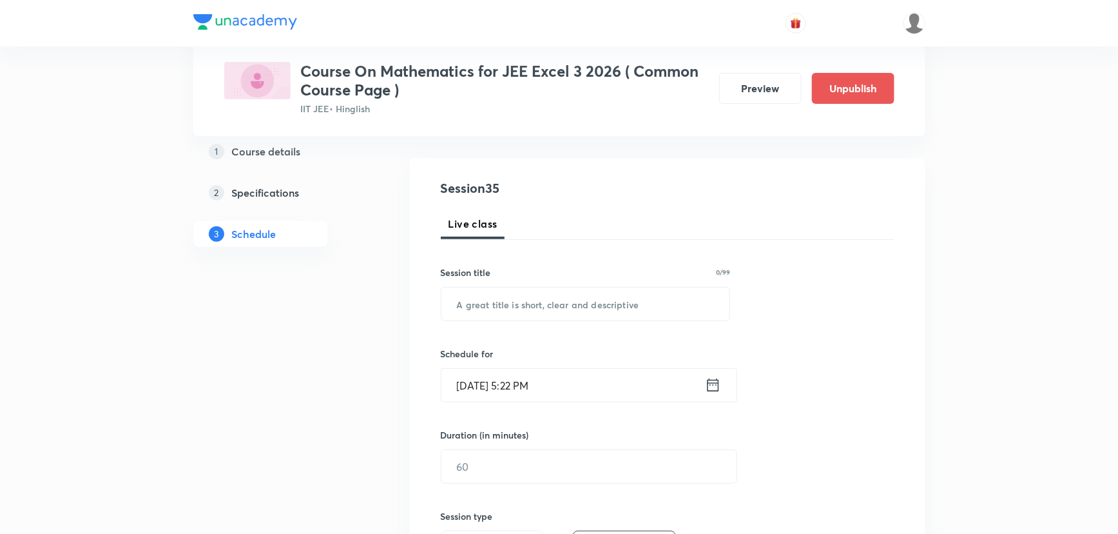
scroll to position [117, 0]
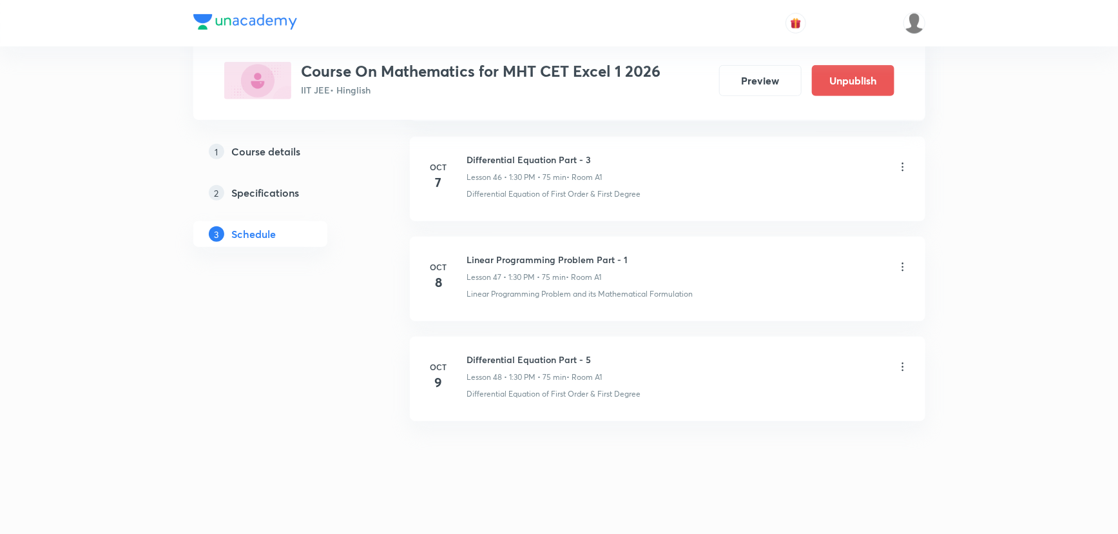
click at [535, 253] on h6 "Linear Programming Problem Part - 1" at bounding box center [547, 260] width 161 height 14
copy h6 "Linear Programming Problem Part - 1"
click at [902, 360] on icon at bounding box center [902, 366] width 13 height 13
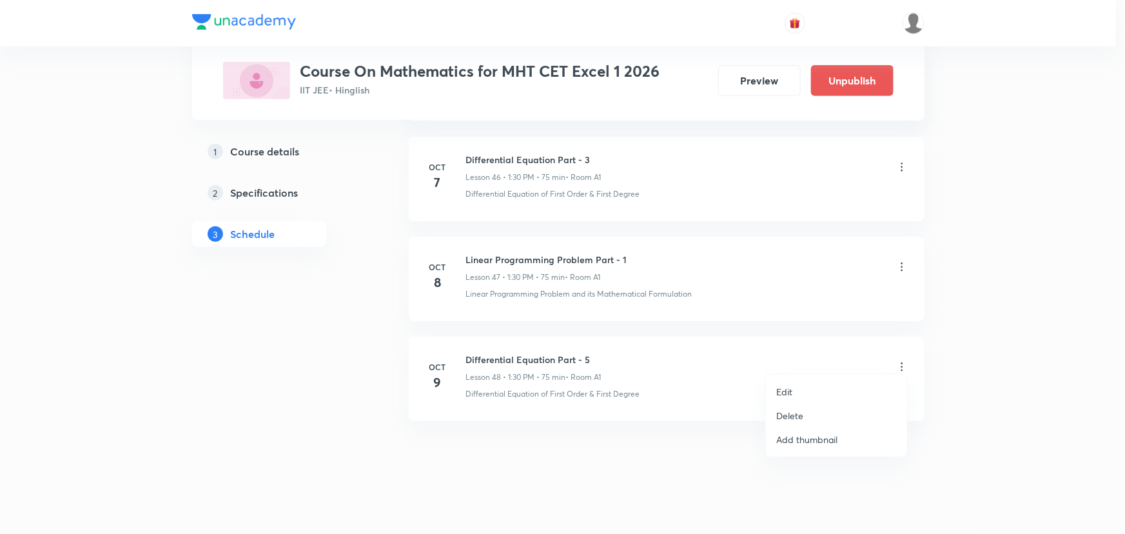
click at [790, 393] on p "Edit" at bounding box center [784, 392] width 16 height 14
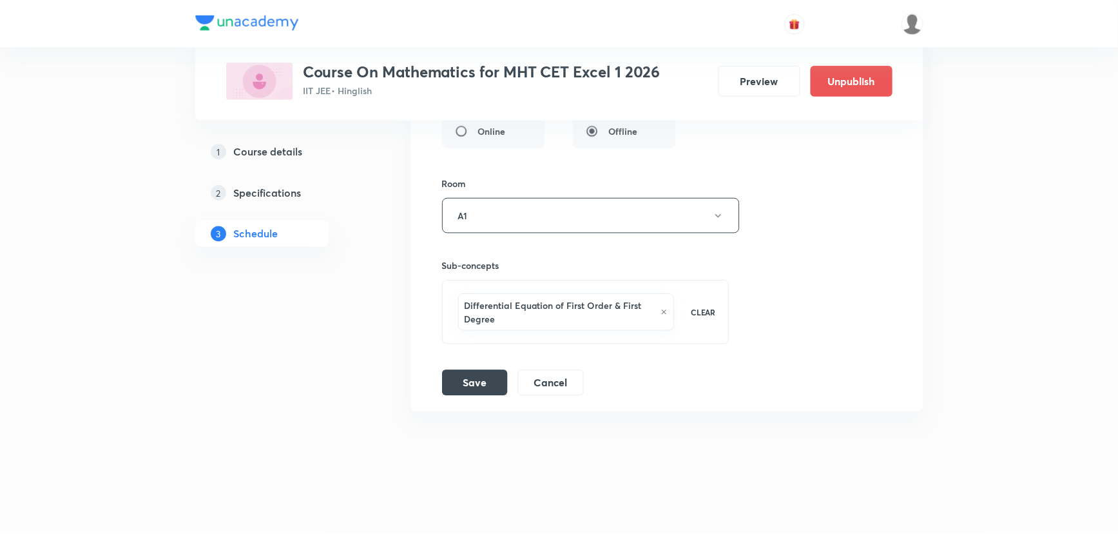
scroll to position [5203, 0]
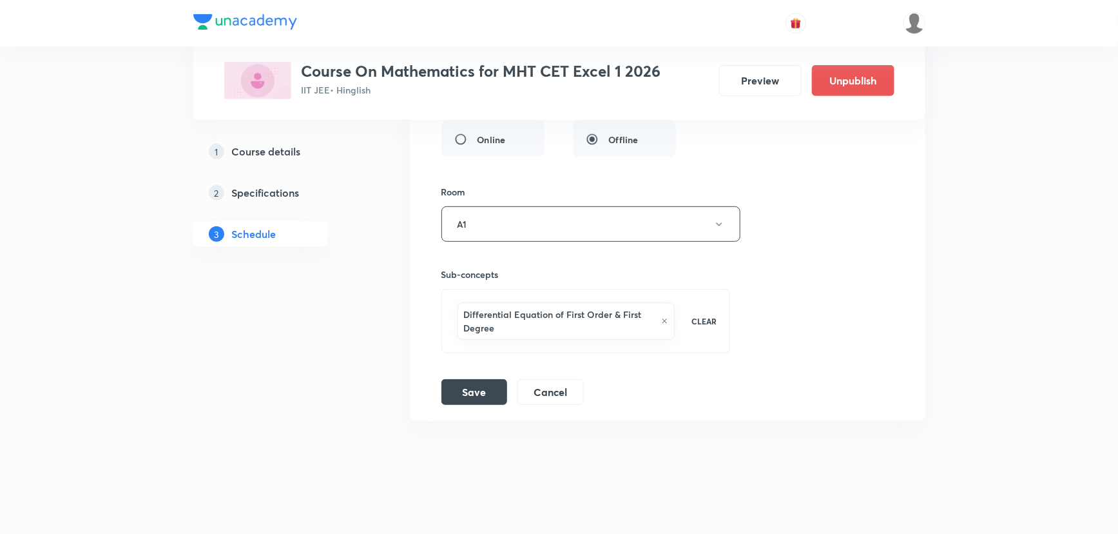
click at [658, 309] on div "Differential Equation of First Order & First Degree" at bounding box center [567, 320] width 218 height 37
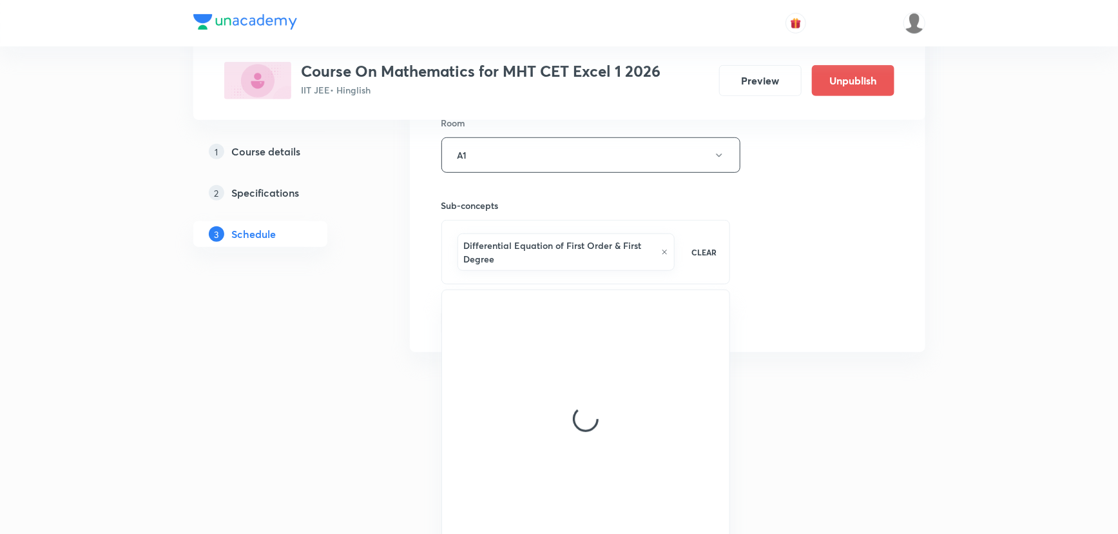
scroll to position [5278, 0]
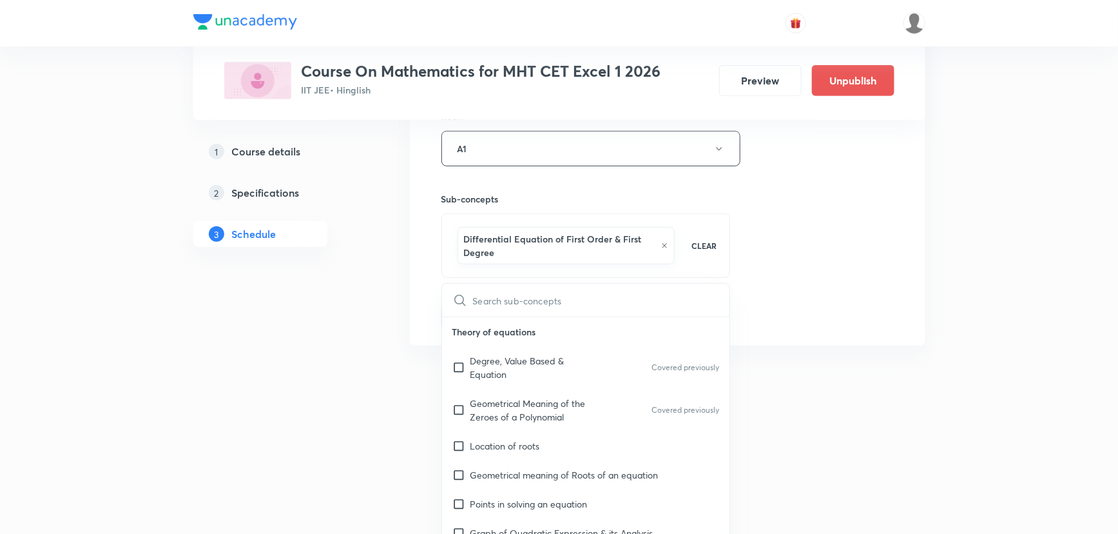
click at [664, 244] on icon at bounding box center [664, 246] width 5 height 5
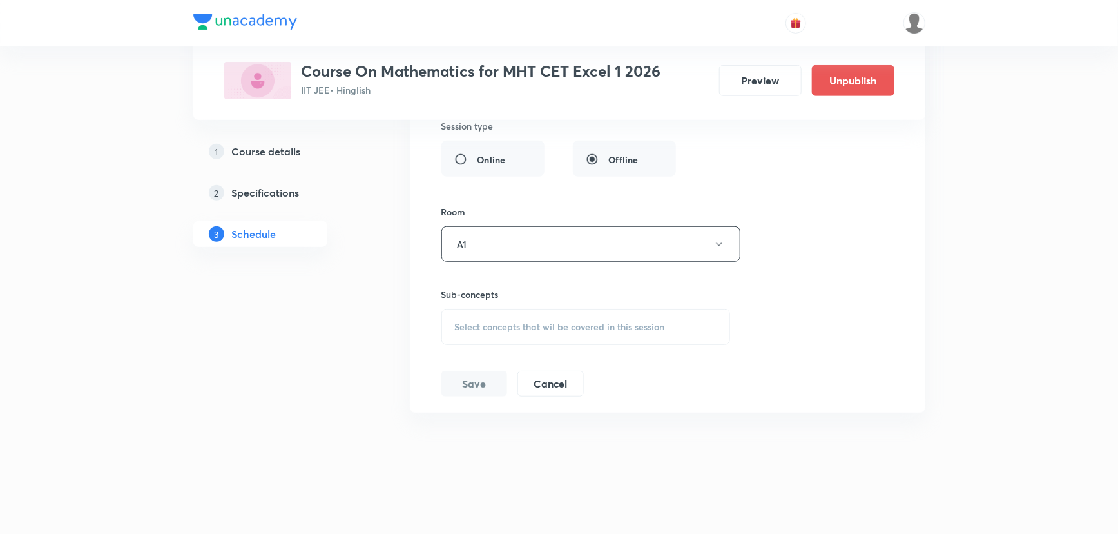
scroll to position [5175, 0]
click at [518, 329] on span "Select concepts that wil be covered in this session" at bounding box center [560, 334] width 210 height 10
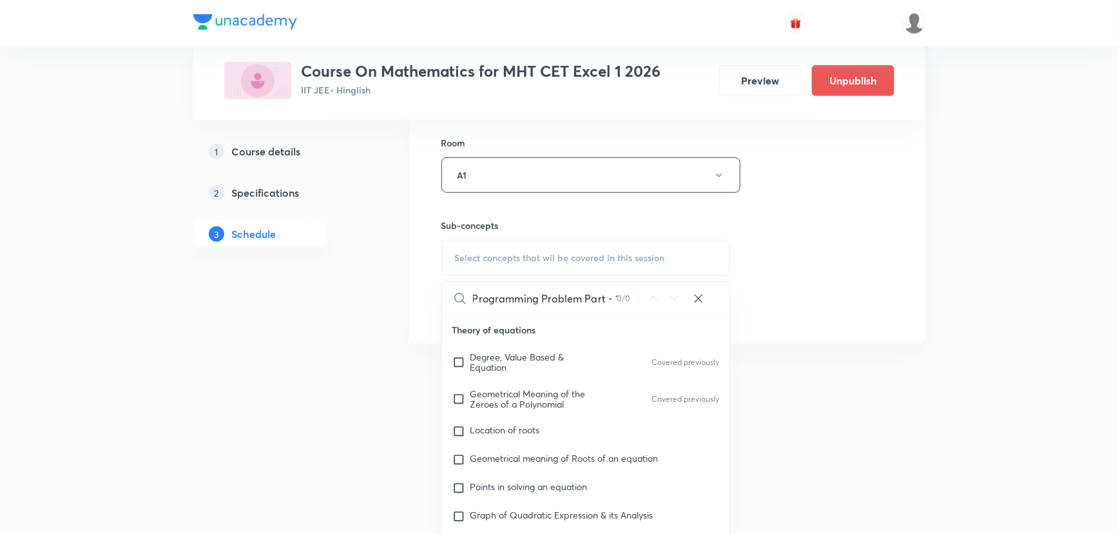
scroll to position [0, 35]
drag, startPoint x: 581, startPoint y: 291, endPoint x: 650, endPoint y: 291, distance: 68.3
click at [650, 291] on div "Linear Programming Problem Part - 1 0 / 0 ​" at bounding box center [586, 298] width 288 height 33
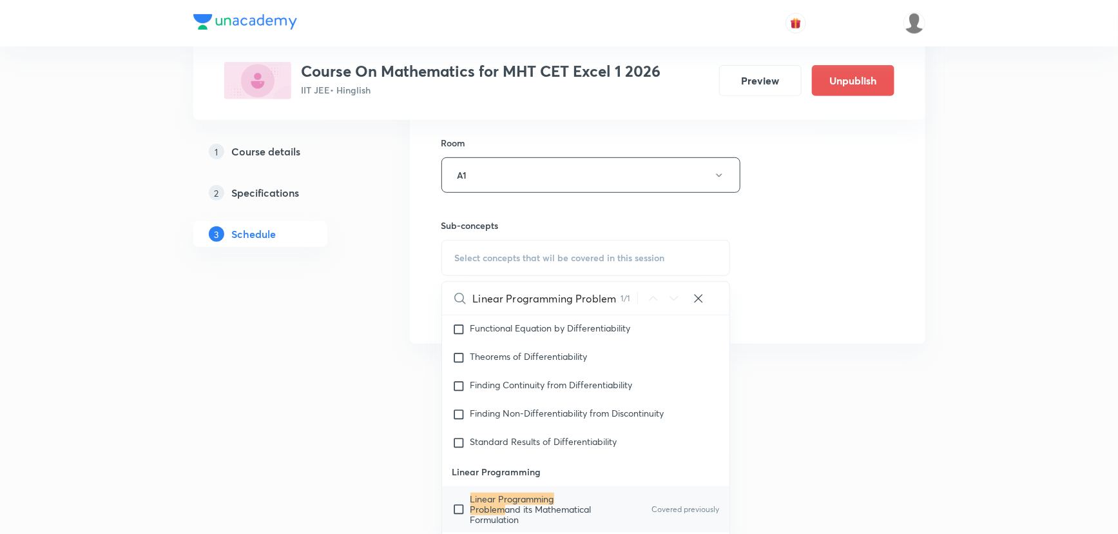
scroll to position [12874, 0]
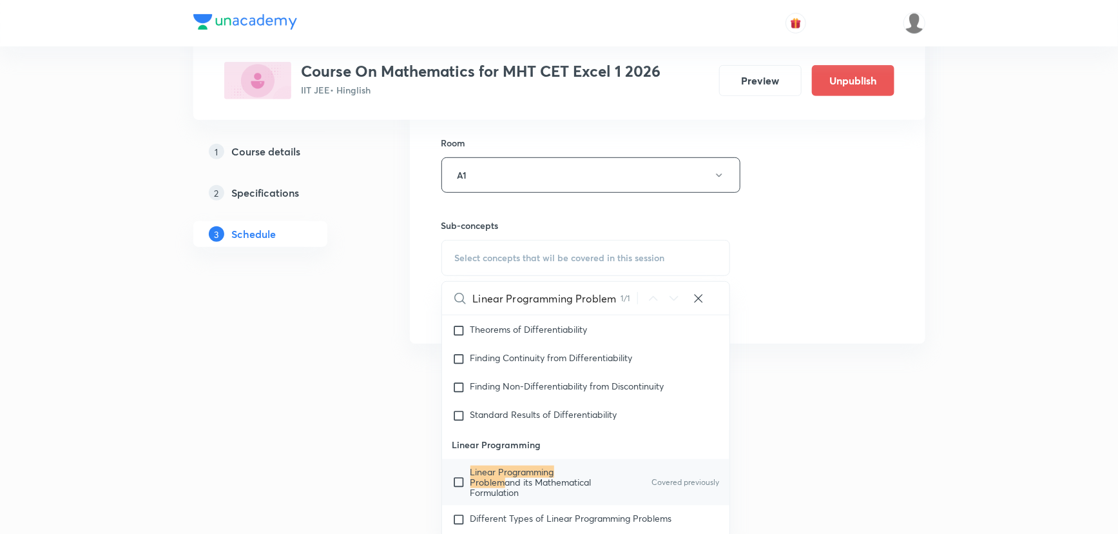
type input "Linear Programming Problem"
click at [548, 470] on mark "Linear Programming Problem" at bounding box center [512, 476] width 84 height 23
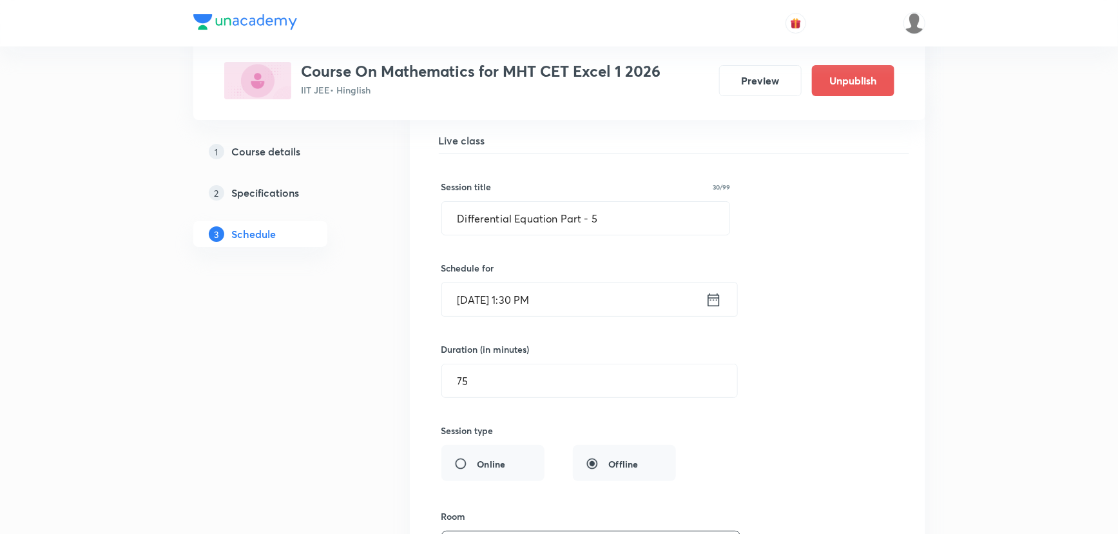
scroll to position [4851, 0]
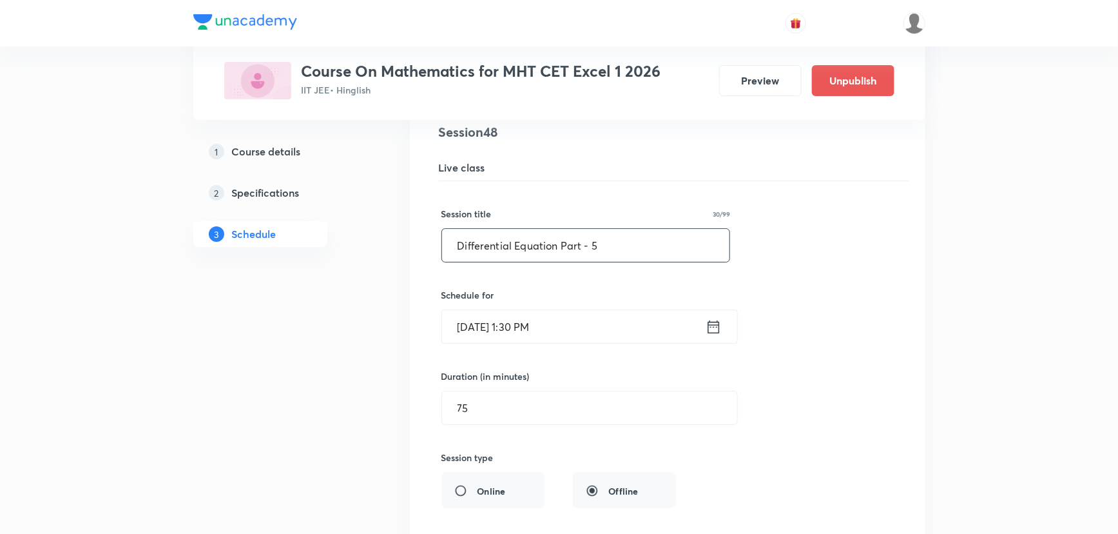
drag, startPoint x: 614, startPoint y: 236, endPoint x: 422, endPoint y: 227, distance: 192.3
click at [422, 227] on li "Differential Equation Part - 5 Lesson 48 • Room A1 Differential Equation of Fir…" at bounding box center [668, 439] width 516 height 666
paste input "Linear Programming Problem Part - 1"
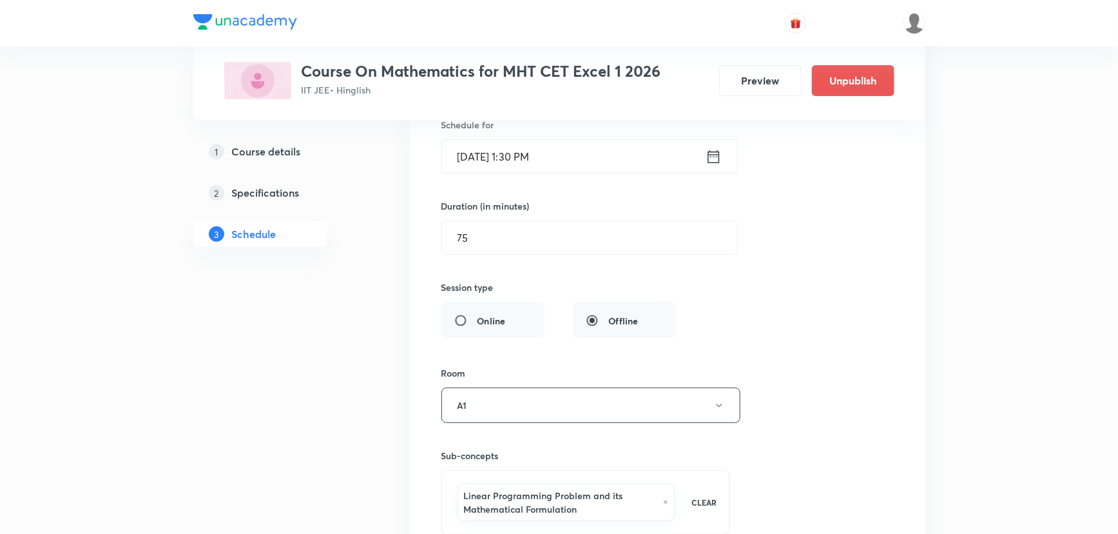
scroll to position [5203, 0]
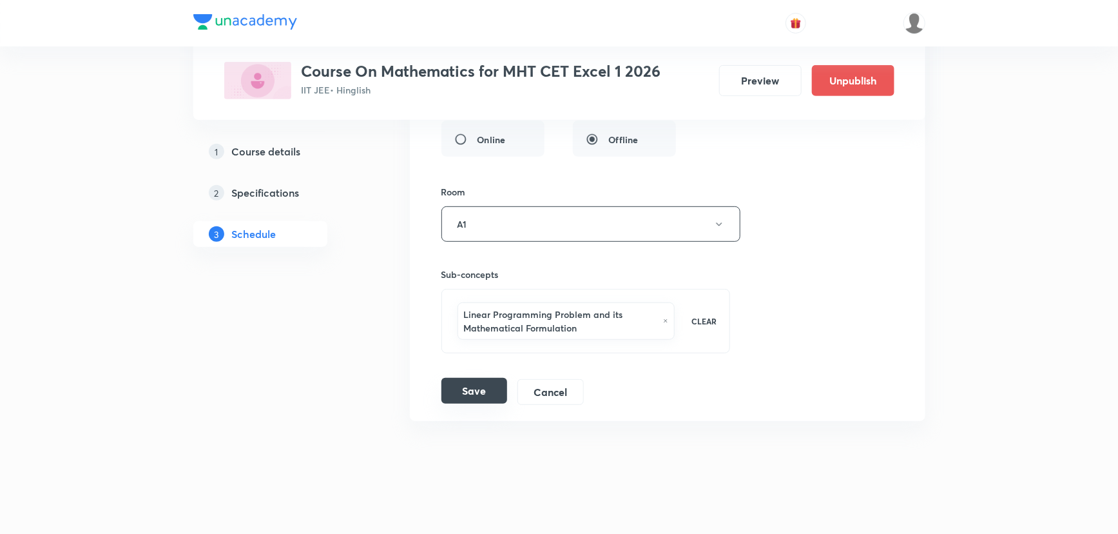
type input "Linear Programming Problem Part - 2"
click at [483, 389] on button "Save" at bounding box center [474, 391] width 66 height 26
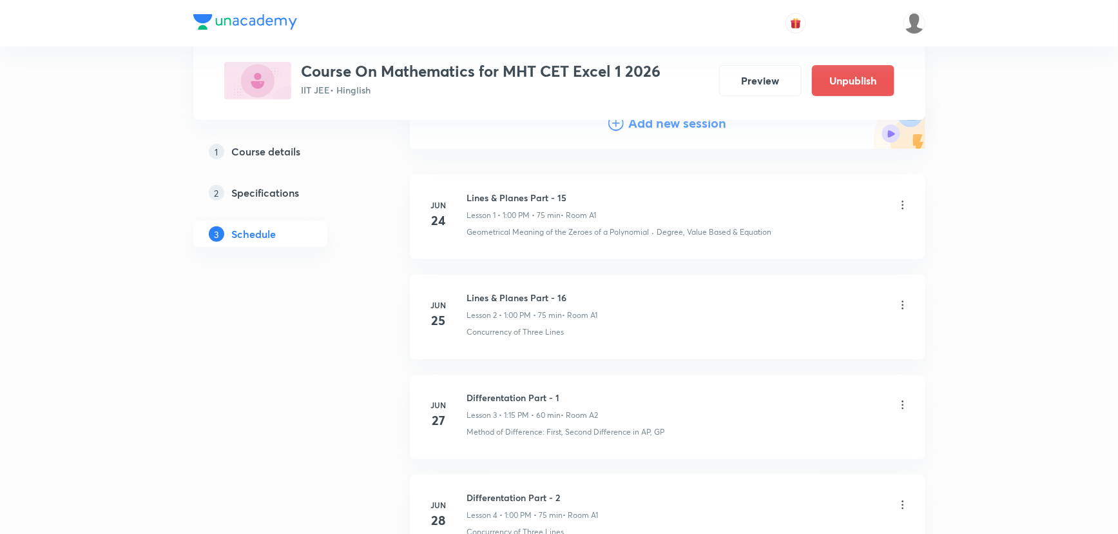
scroll to position [0, 0]
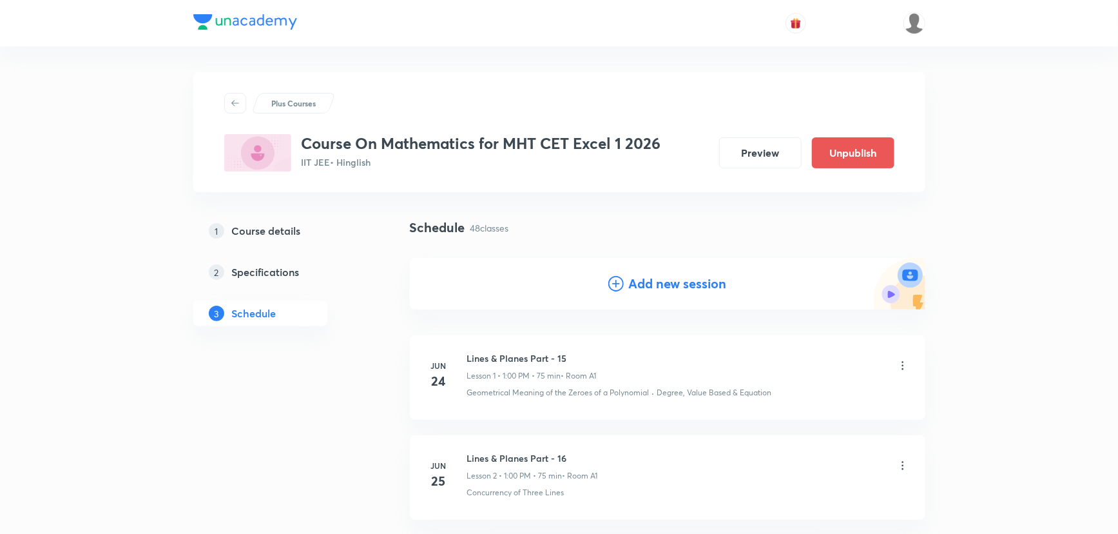
click at [610, 282] on icon at bounding box center [615, 283] width 15 height 15
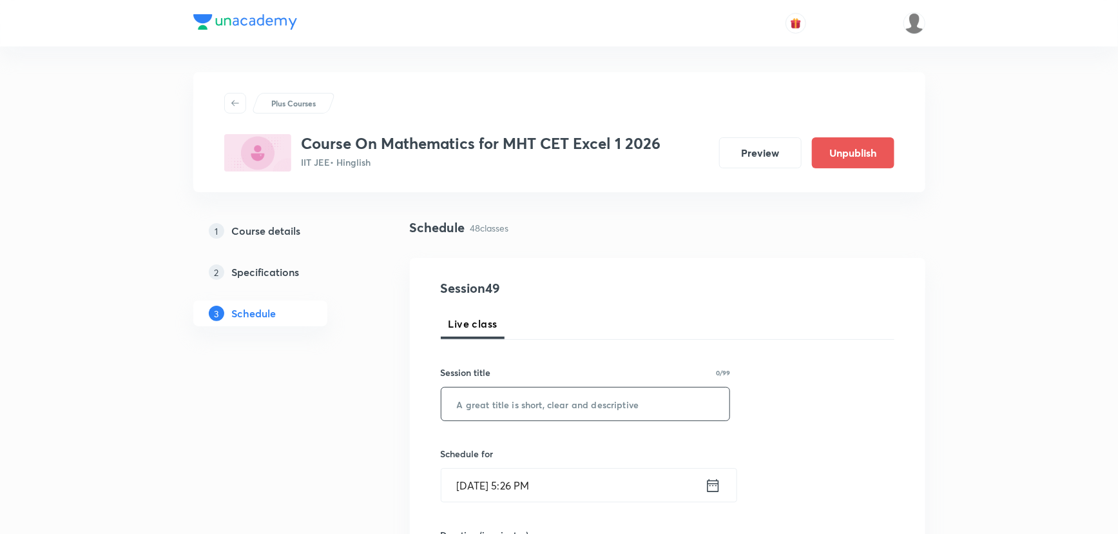
click at [510, 398] on input "text" at bounding box center [585, 403] width 289 height 33
paste input "Linear Programming Problem Part - 1"
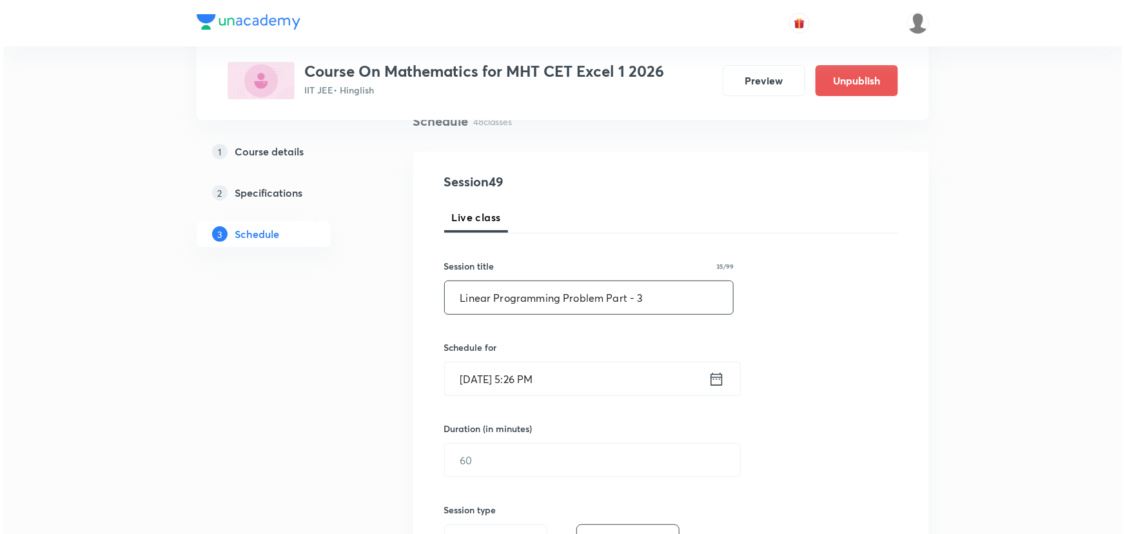
scroll to position [117, 0]
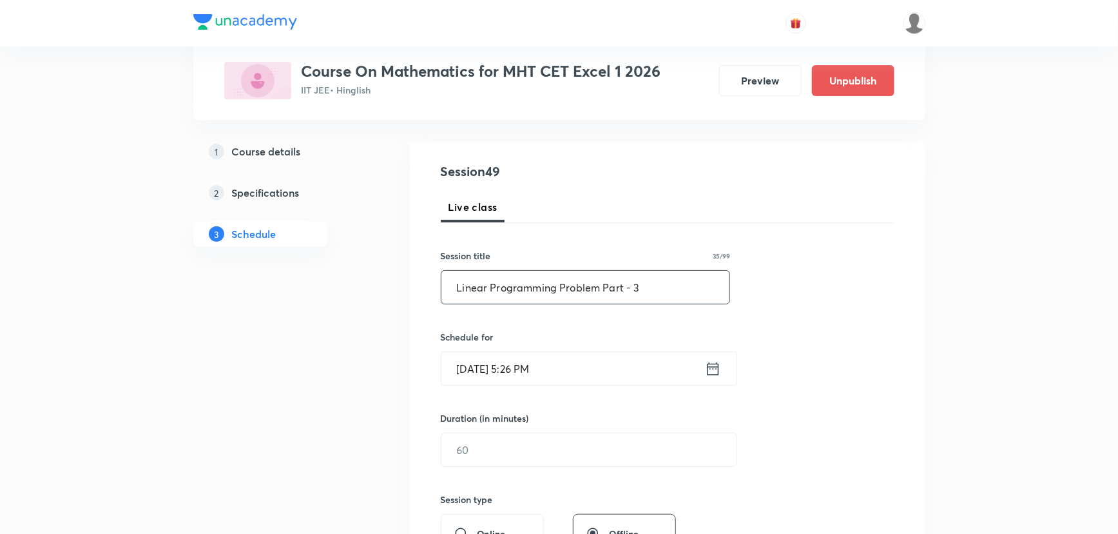
type input "Linear Programming Problem Part - 3"
click at [713, 367] on icon at bounding box center [713, 368] width 12 height 13
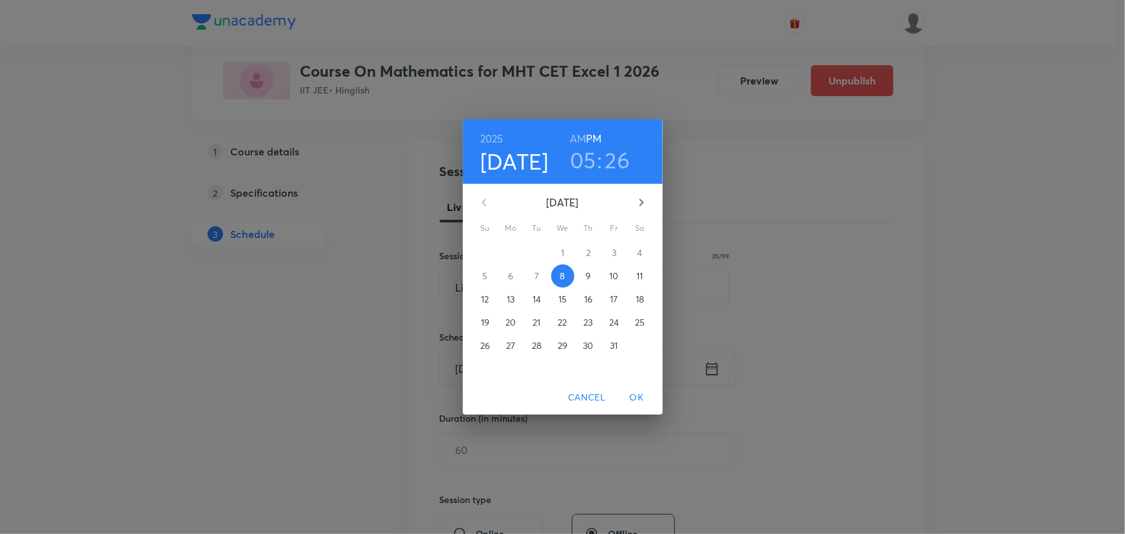
click at [639, 278] on p "11" at bounding box center [639, 275] width 6 height 13
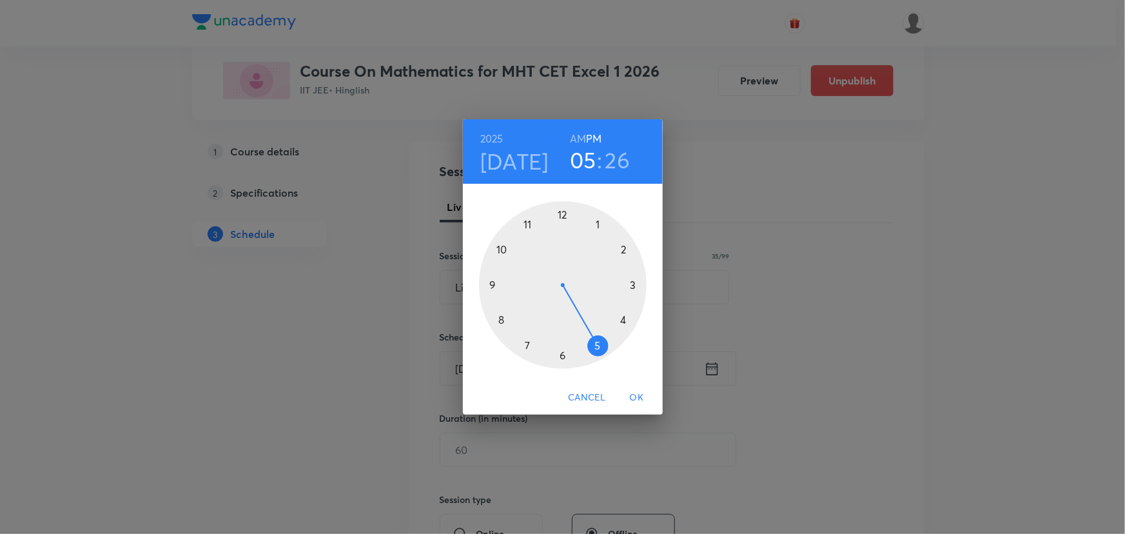
click at [597, 220] on div at bounding box center [563, 285] width 168 height 168
click at [561, 354] on div at bounding box center [563, 285] width 168 height 168
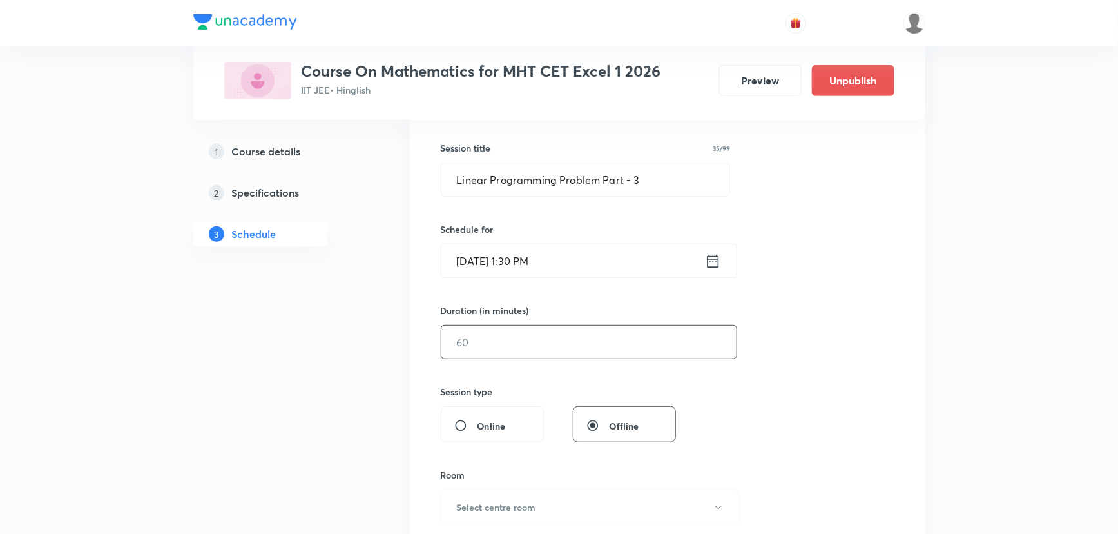
scroll to position [234, 0]
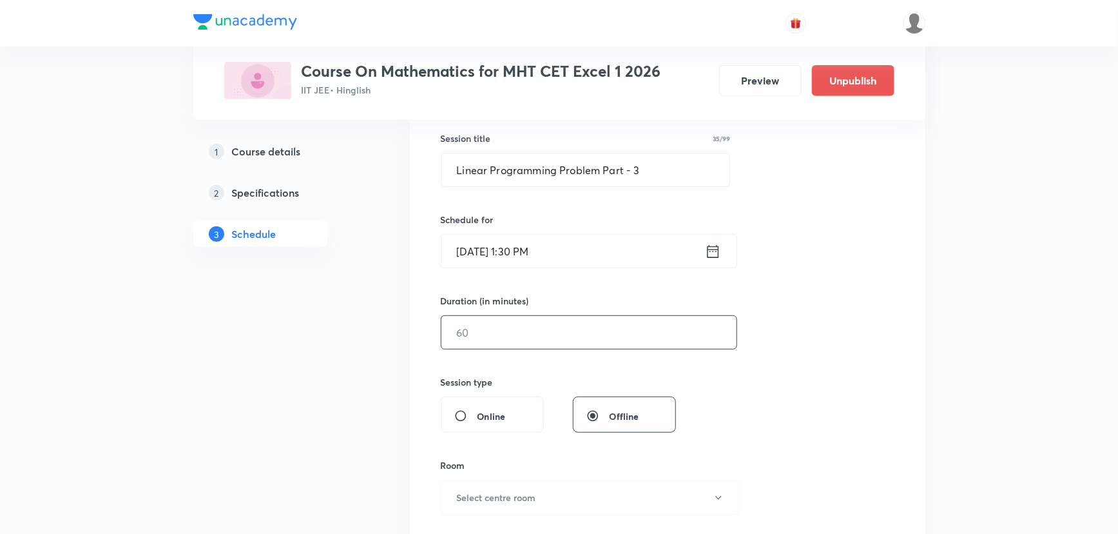
click at [537, 341] on input "text" at bounding box center [588, 332] width 295 height 33
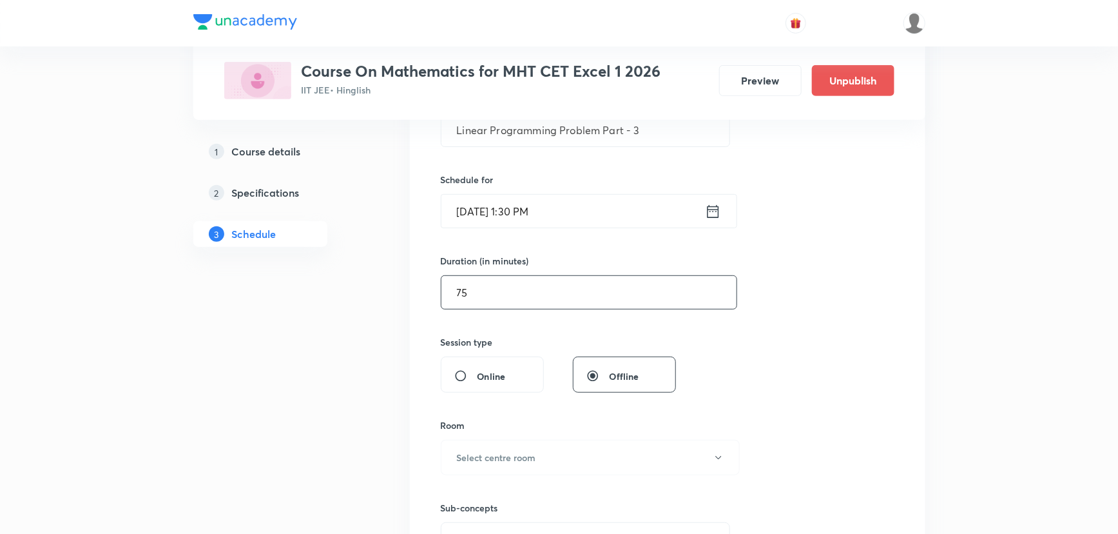
scroll to position [293, 0]
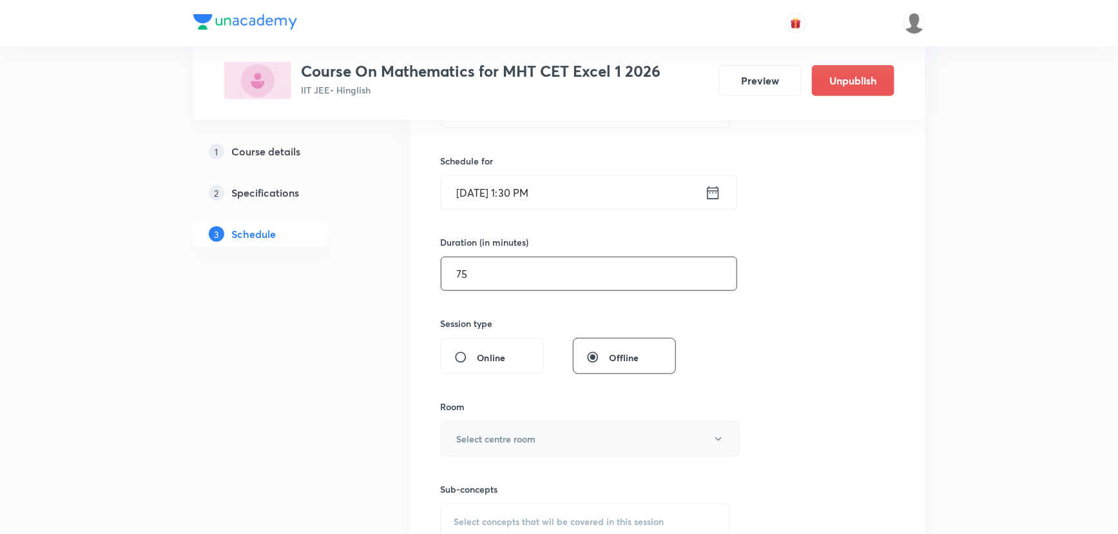
type input "75"
click at [479, 432] on h6 "Select centre room" at bounding box center [496, 439] width 79 height 14
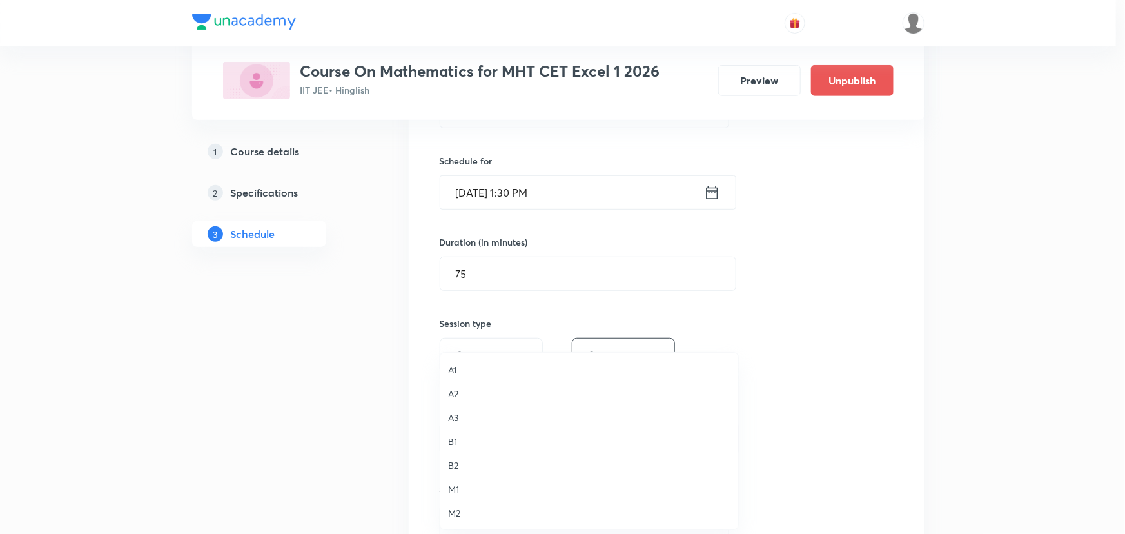
click at [456, 364] on span "A1" at bounding box center [589, 370] width 282 height 14
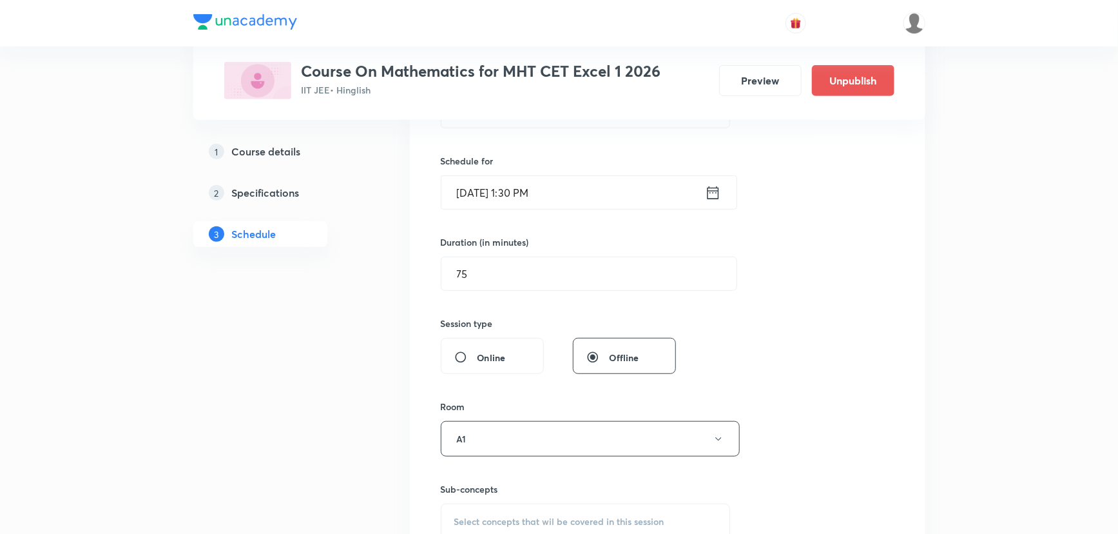
scroll to position [469, 0]
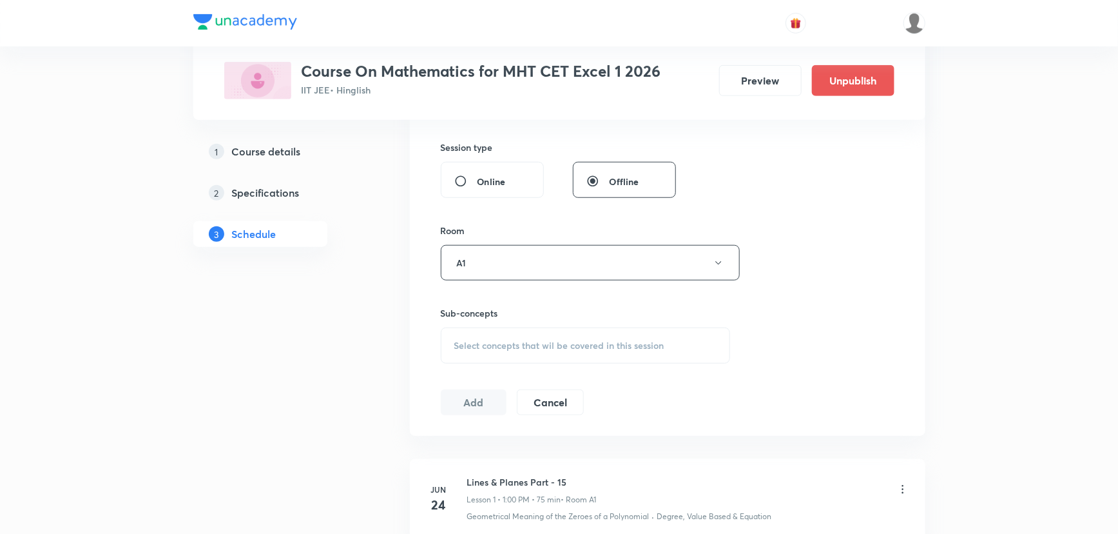
click at [509, 340] on span "Select concepts that wil be covered in this session" at bounding box center [559, 345] width 210 height 10
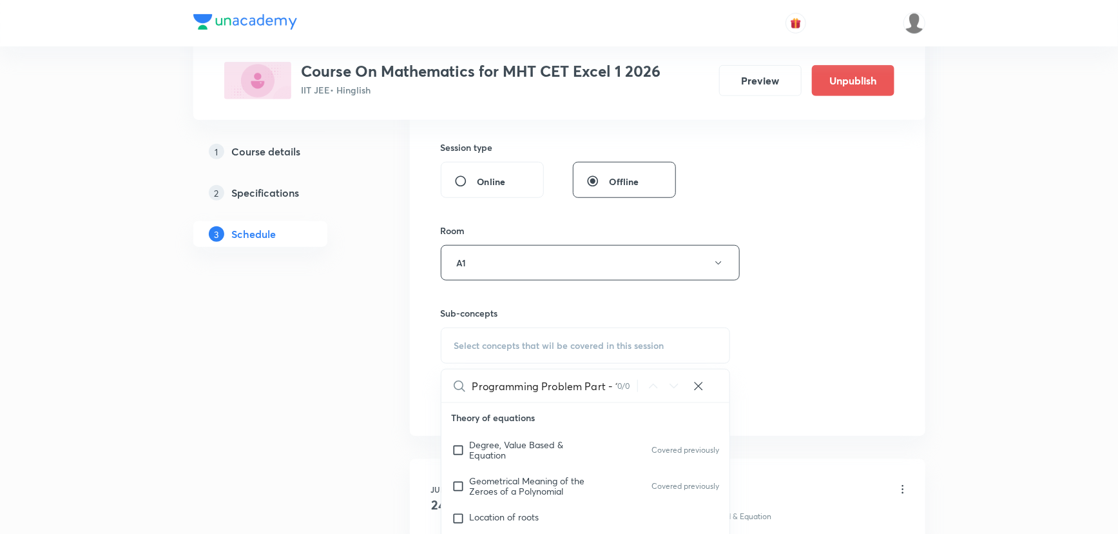
scroll to position [0, 34]
drag, startPoint x: 581, startPoint y: 383, endPoint x: 662, endPoint y: 386, distance: 81.3
click at [662, 386] on div "Linear Programming Problem Part - 1 0 / 0 ​" at bounding box center [585, 385] width 289 height 33
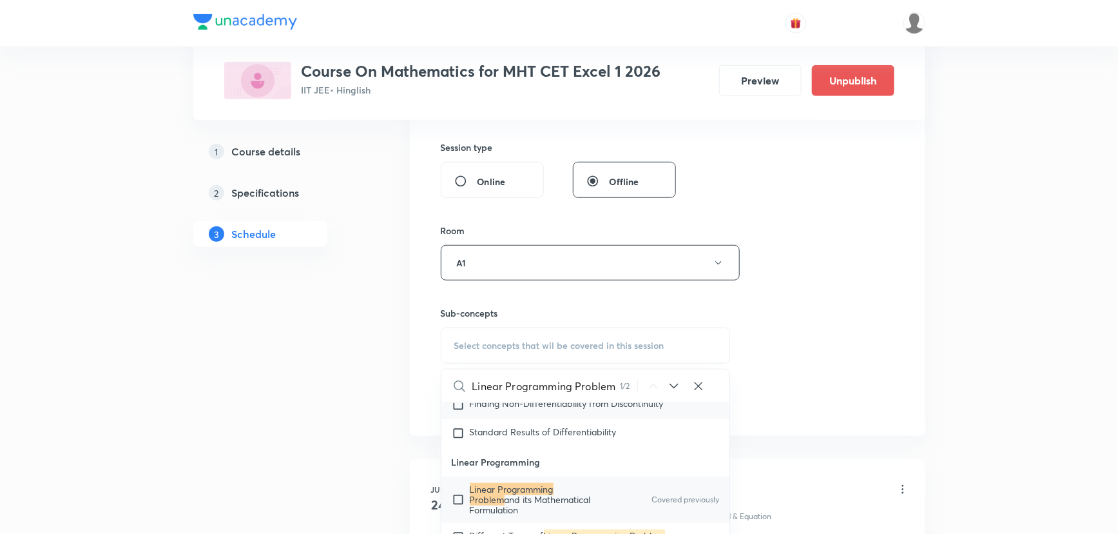
scroll to position [12963, 0]
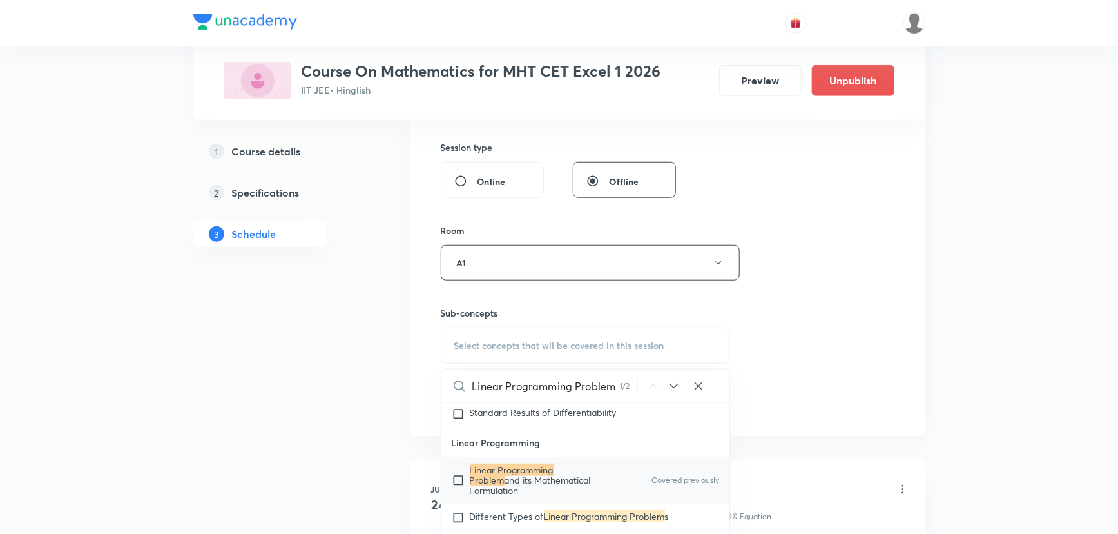
type input "Linear Programming Problem"
click at [554, 472] on mark "Linear Programming Problem" at bounding box center [512, 474] width 84 height 23
checkbox input "true"
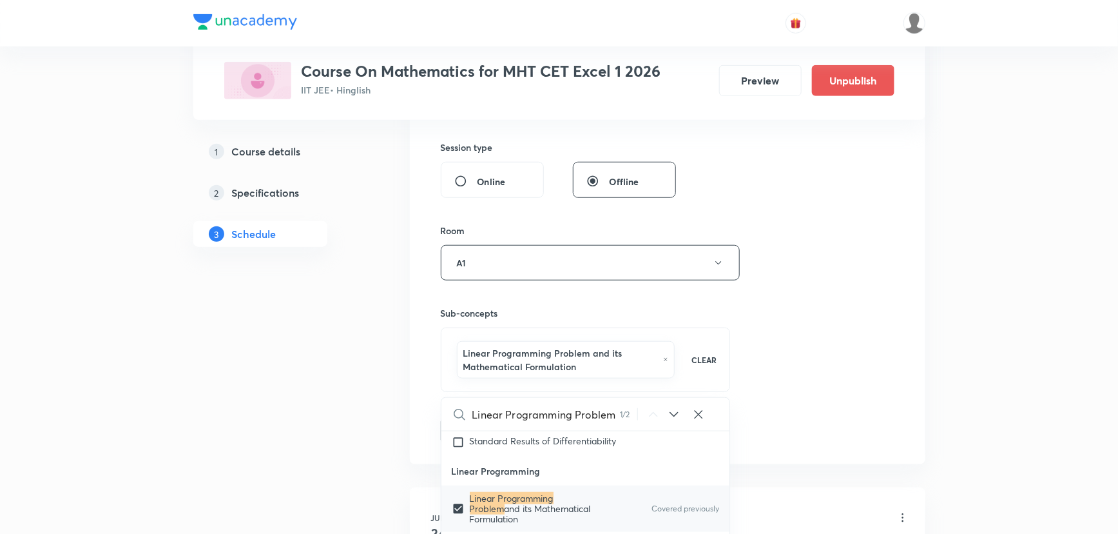
click at [781, 322] on div "Session 49 Live class Session title 35/99 Linear Programming Problem Part - 3 ​…" at bounding box center [668, 126] width 454 height 633
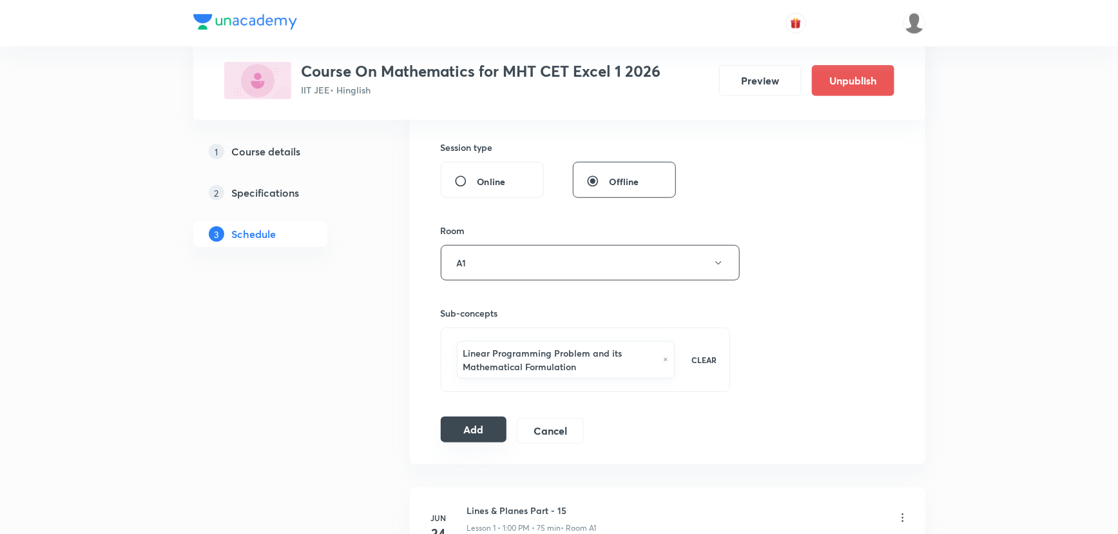
click at [496, 427] on button "Add" at bounding box center [474, 429] width 66 height 26
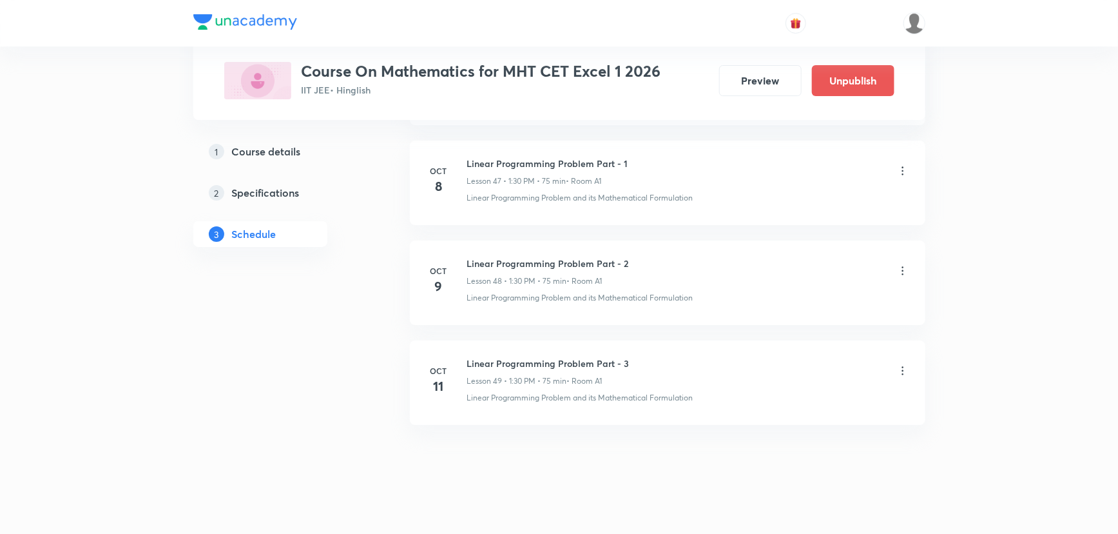
scroll to position [4795, 0]
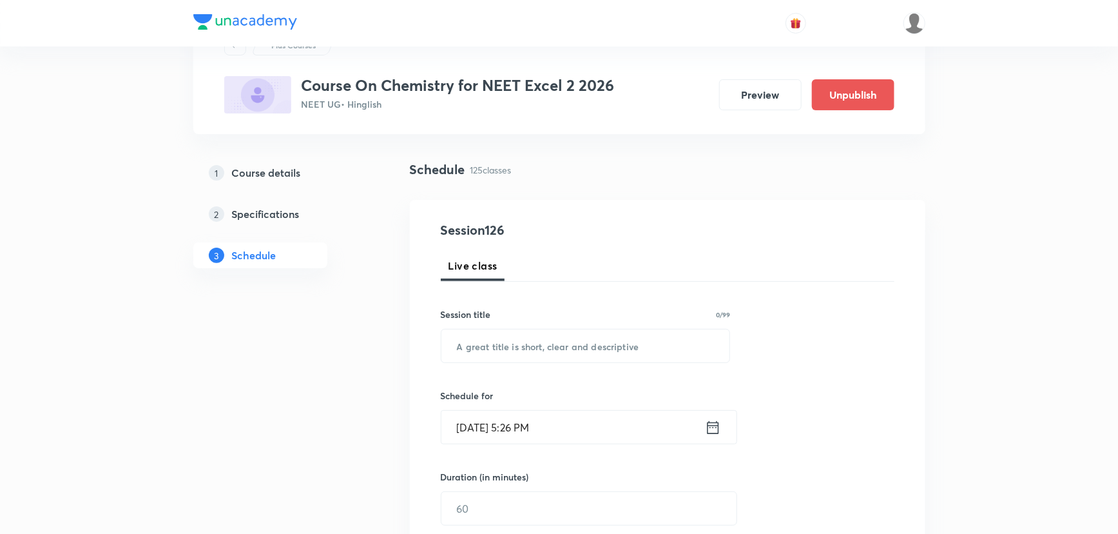
scroll to position [12966, 0]
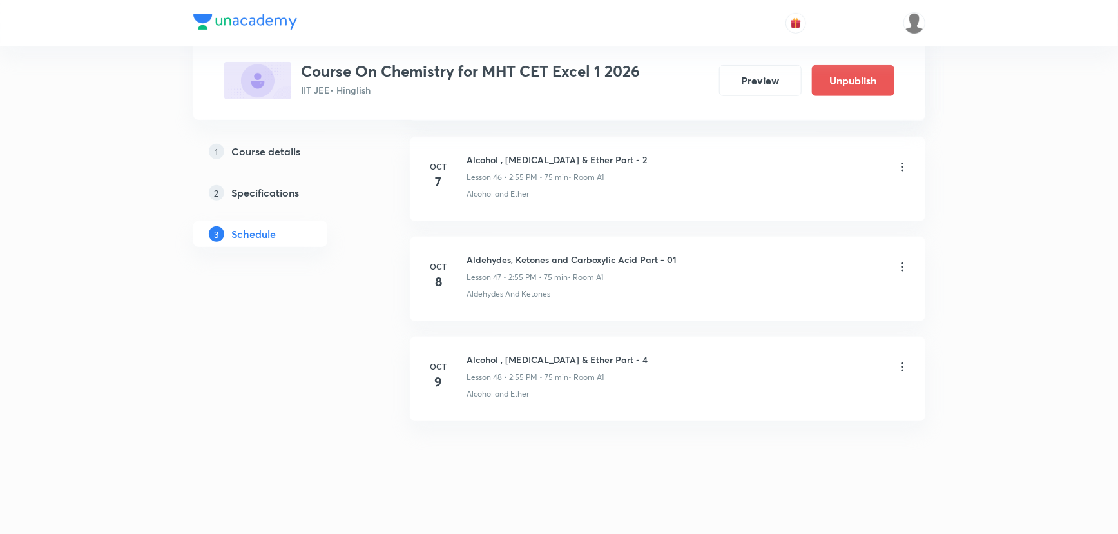
click at [561, 353] on h6 "Alcohol , [MEDICAL_DATA] & Ether Part - 4" at bounding box center [557, 360] width 181 height 14
copy h6 "Alcohol , [MEDICAL_DATA] & Ether Part - 4"
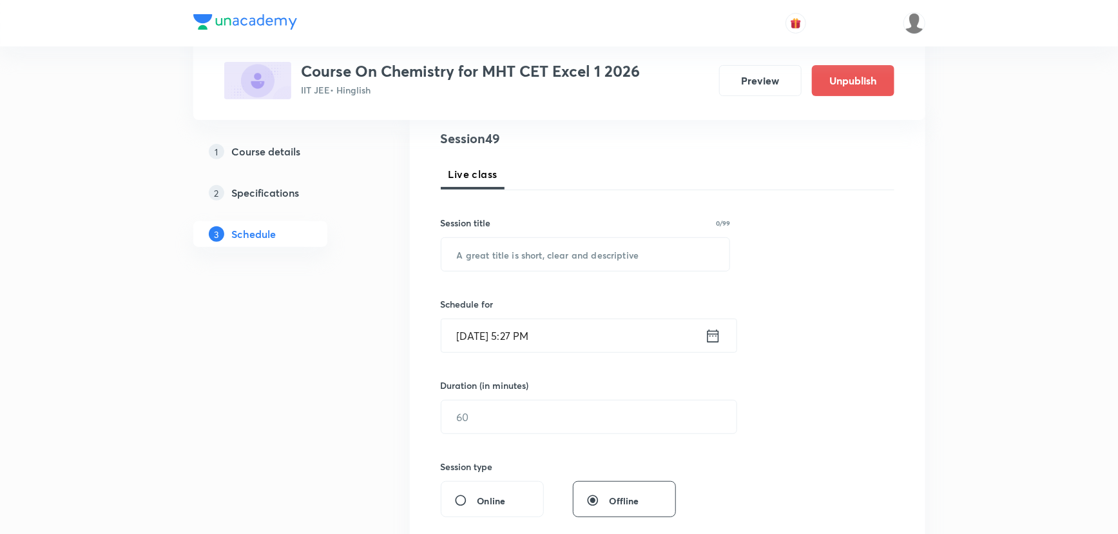
scroll to position [0, 0]
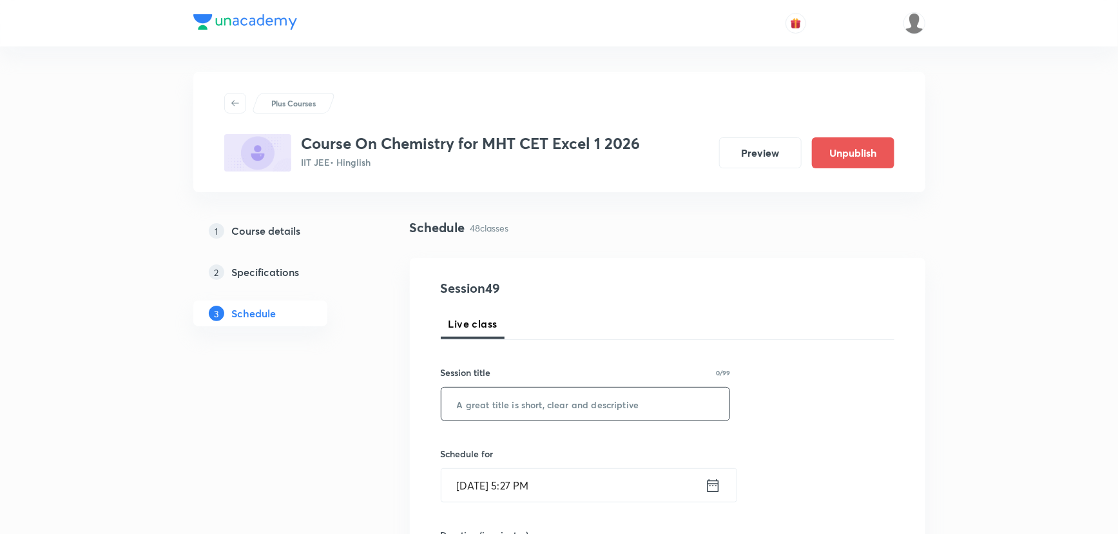
click at [543, 400] on input "text" at bounding box center [585, 403] width 289 height 33
paste input "Alcohol , [MEDICAL_DATA] & Ether Part - 4"
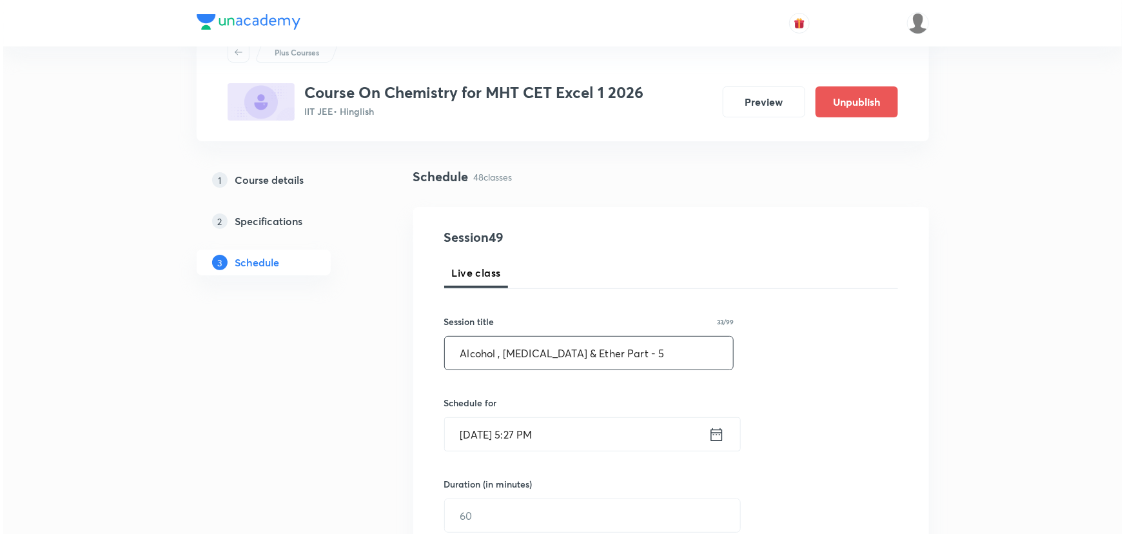
scroll to position [117, 0]
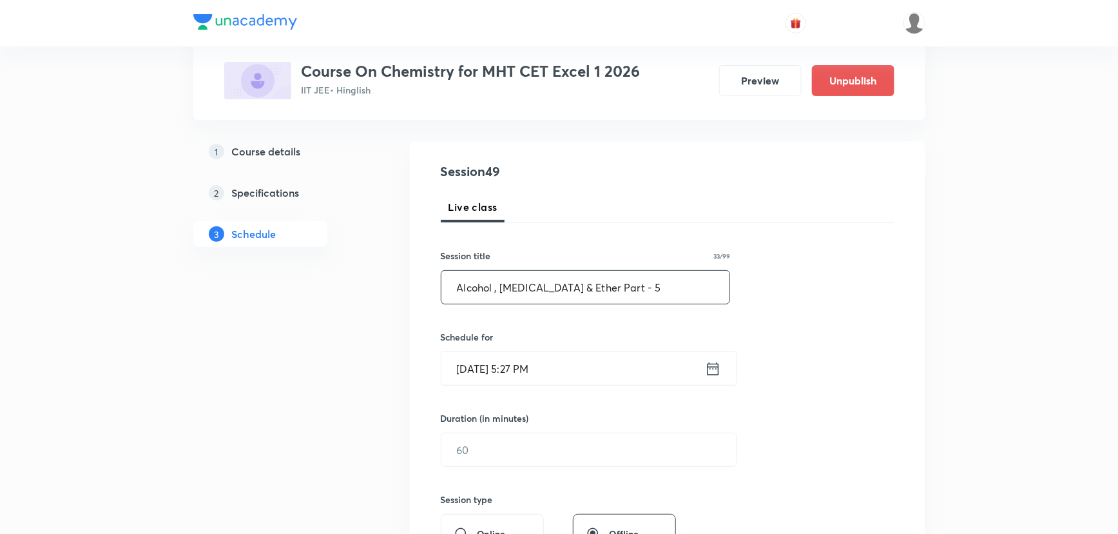
type input "Alcohol , [MEDICAL_DATA] & Ether Part - 5"
click at [702, 370] on input "[DATE] 5:27 PM" at bounding box center [573, 368] width 264 height 33
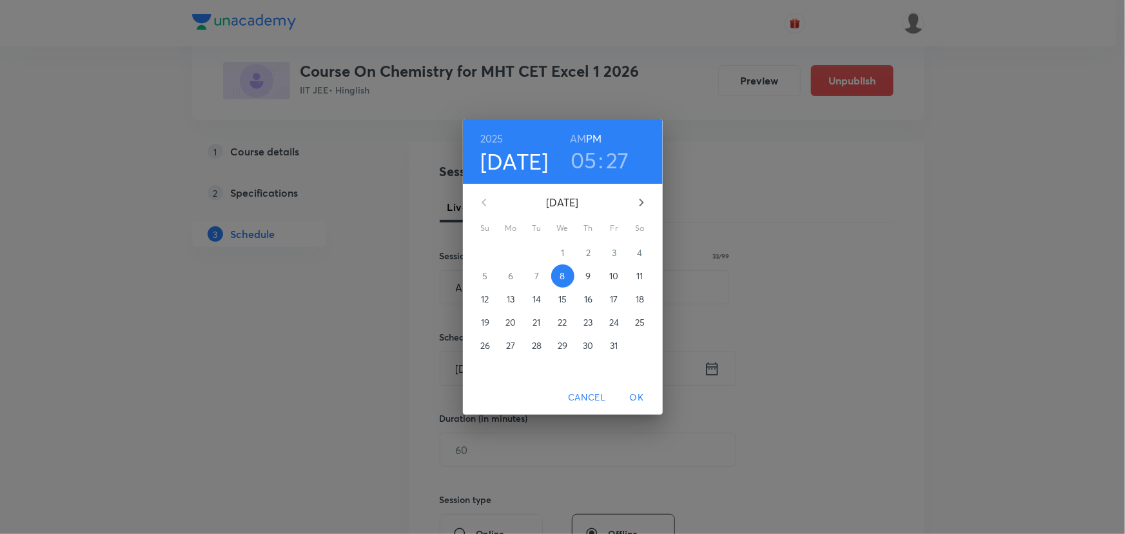
click at [642, 276] on p "11" at bounding box center [639, 275] width 6 height 13
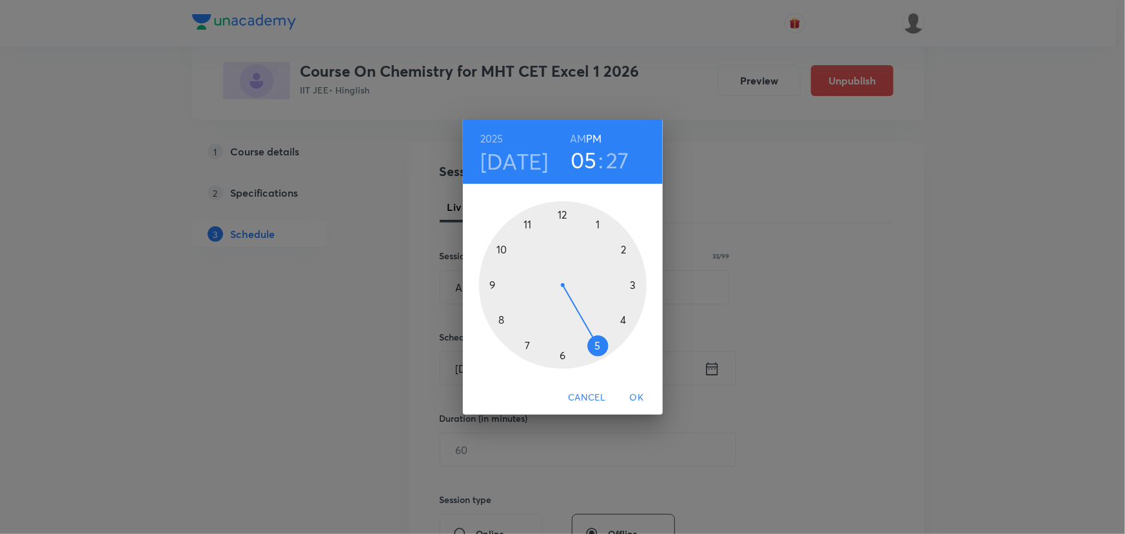
click at [619, 249] on div at bounding box center [563, 285] width 168 height 168
click at [528, 222] on div at bounding box center [563, 285] width 168 height 168
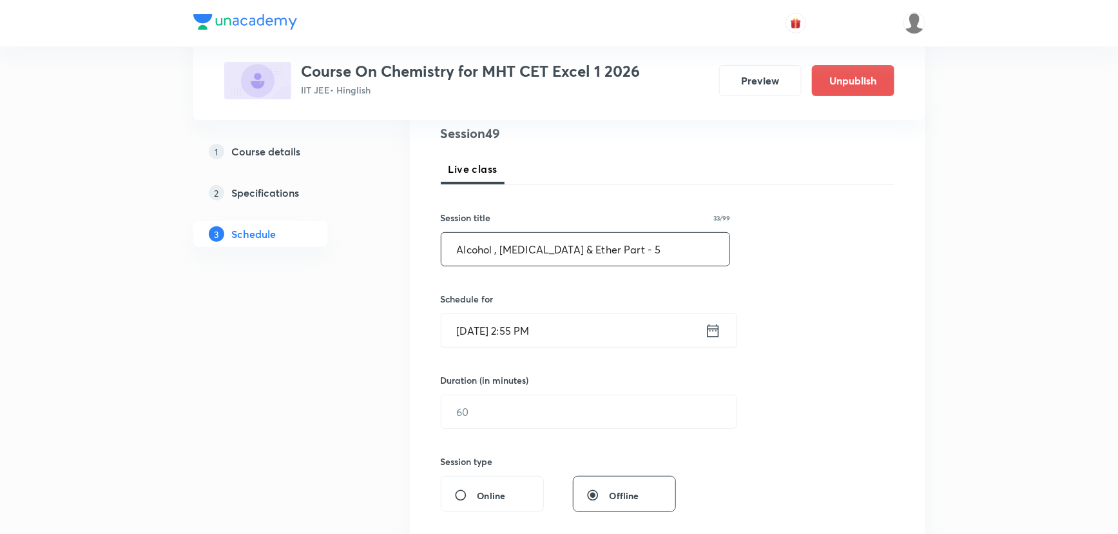
scroll to position [175, 0]
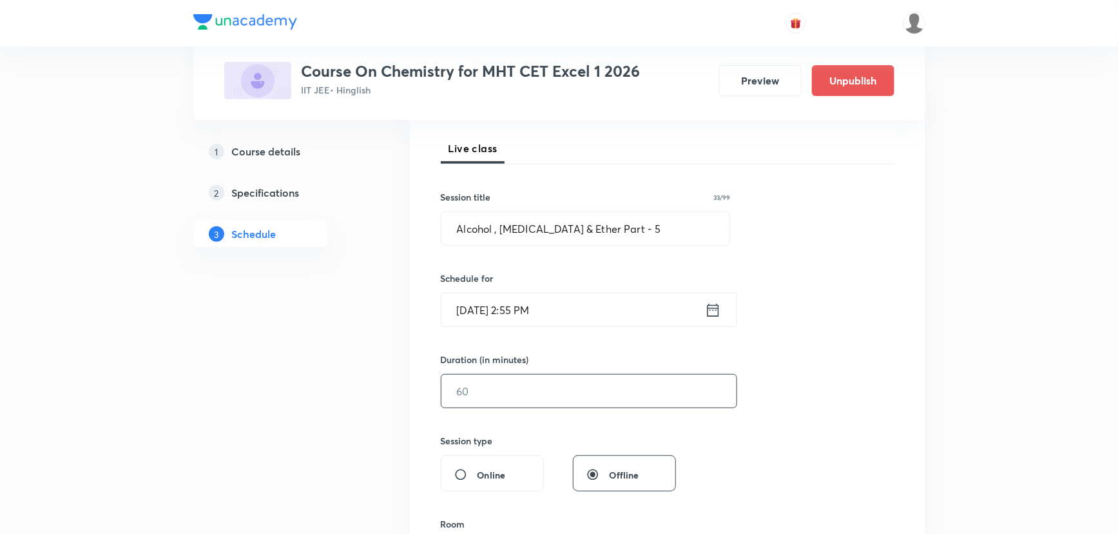
click at [535, 375] on input "text" at bounding box center [588, 390] width 295 height 33
type input "75"
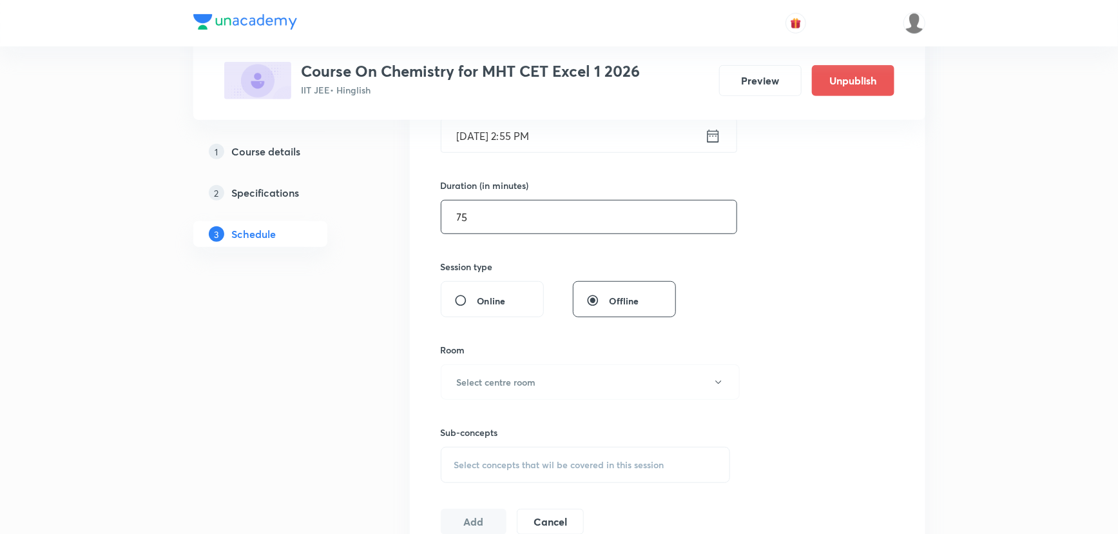
scroll to position [351, 0]
click at [527, 383] on h6 "Select centre room" at bounding box center [496, 380] width 79 height 14
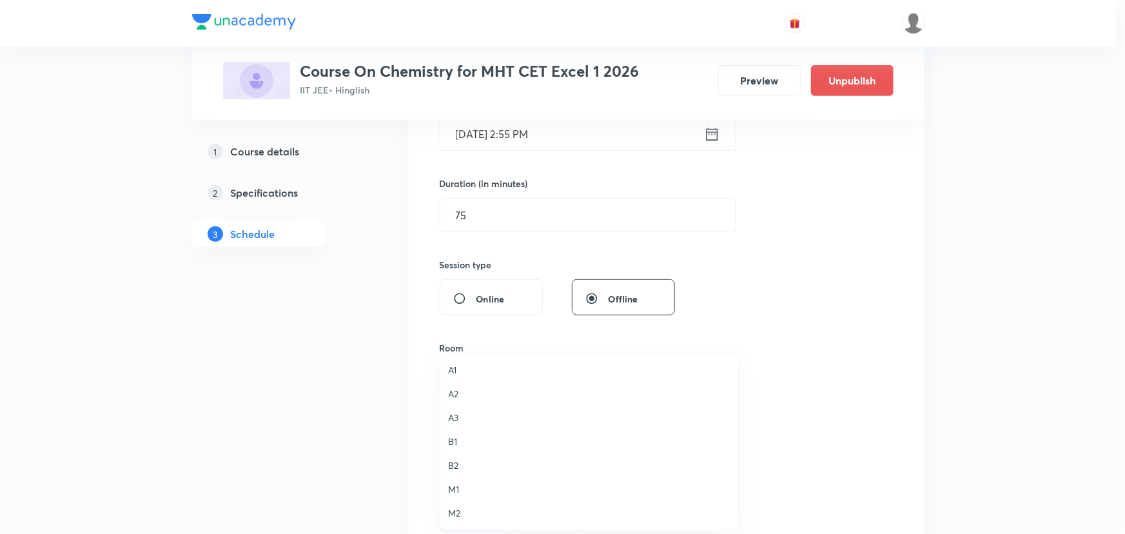
click at [451, 365] on span "A1" at bounding box center [589, 370] width 282 height 14
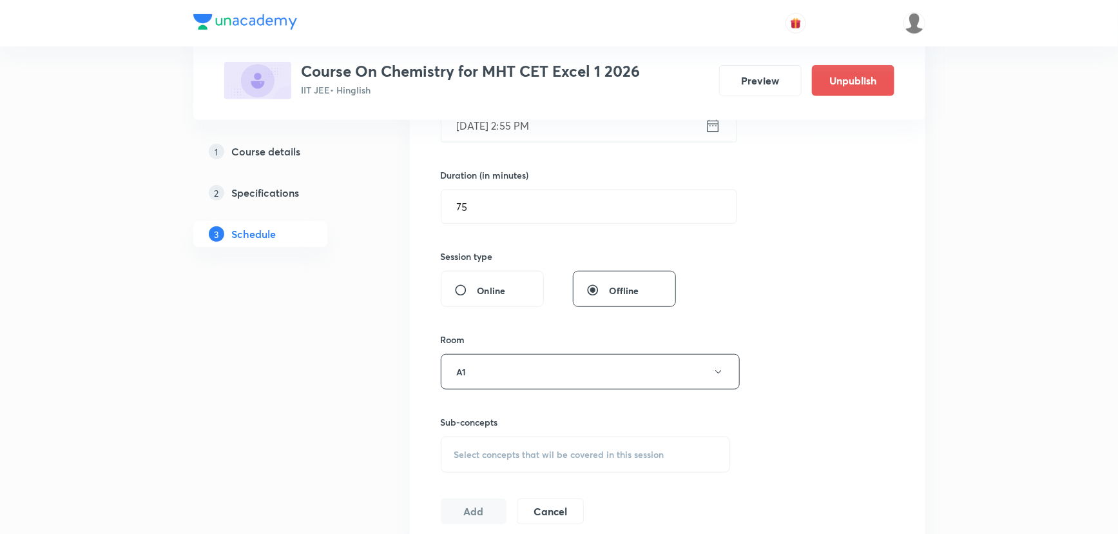
scroll to position [527, 0]
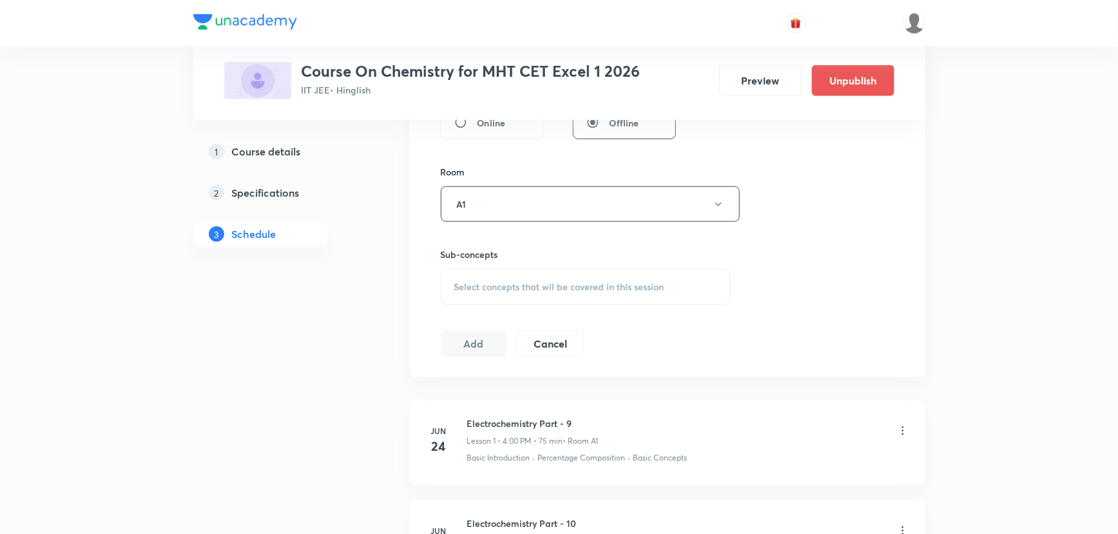
click at [510, 296] on div "Select concepts that wil be covered in this session" at bounding box center [586, 287] width 290 height 36
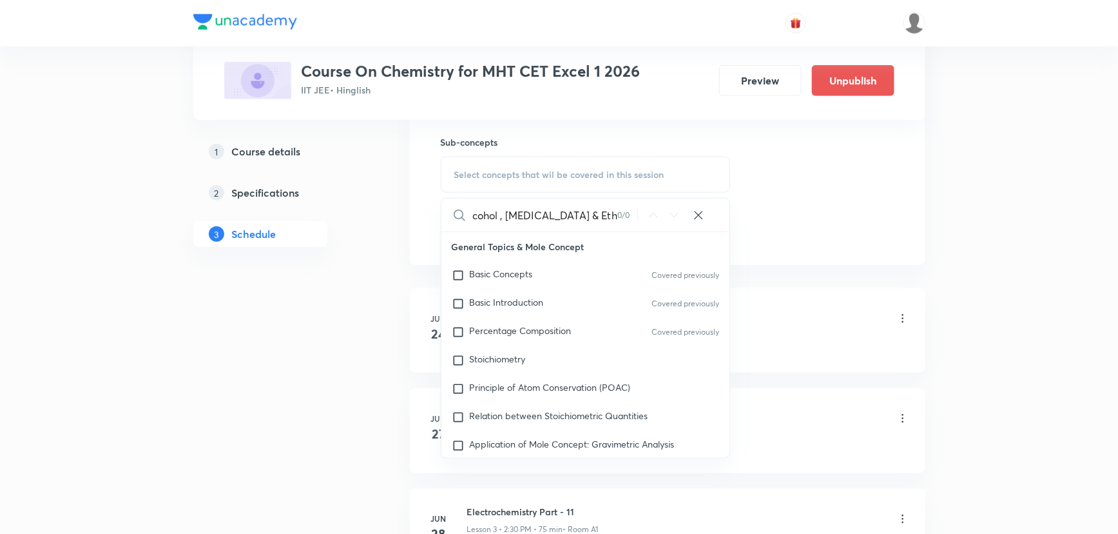
scroll to position [644, 0]
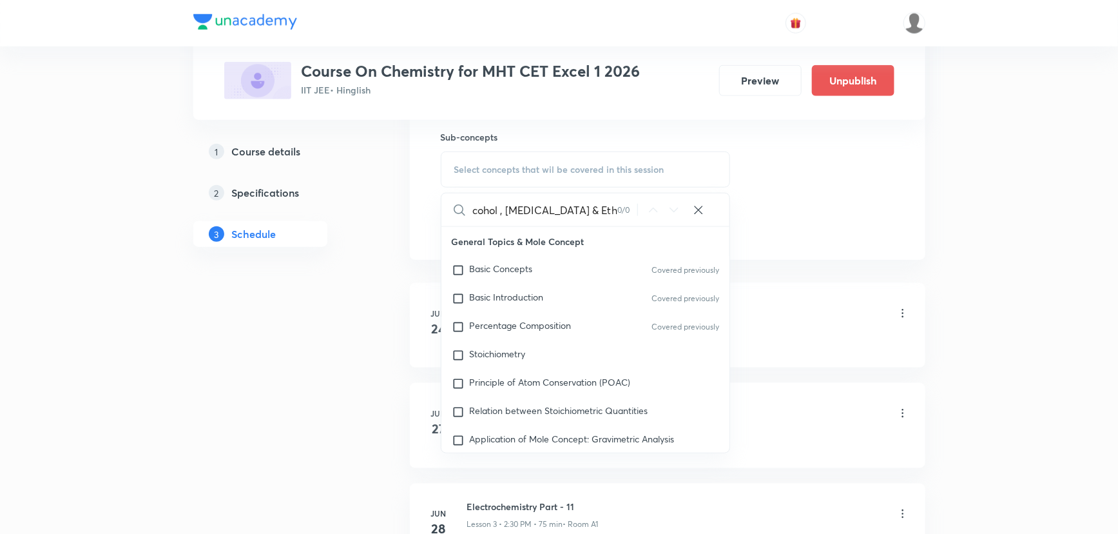
drag, startPoint x: 578, startPoint y: 211, endPoint x: 632, endPoint y: 219, distance: 54.8
click at [632, 219] on div "Alcohol , Phenol & Ether Part - 4 0 / 0 ​" at bounding box center [585, 209] width 289 height 33
drag, startPoint x: 510, startPoint y: 213, endPoint x: 610, endPoint y: 215, distance: 100.5
click at [610, 215] on input "Alcohol , Phenol & Ether" at bounding box center [544, 209] width 145 height 33
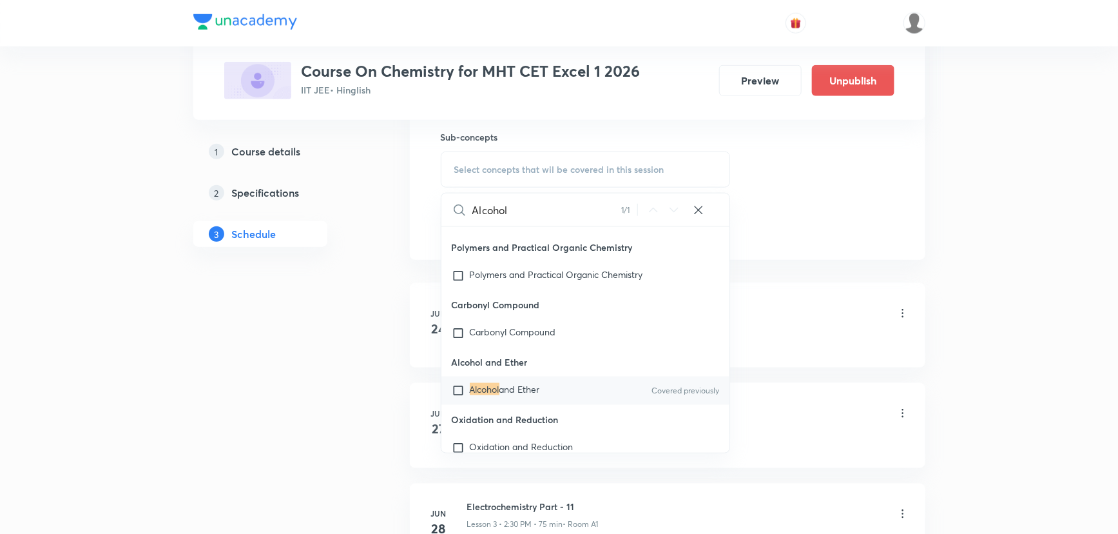
scroll to position [32961, 0]
type input "Alcohol"
click at [526, 396] on p "Alcohol and Ether" at bounding box center [505, 389] width 70 height 13
checkbox input "true"
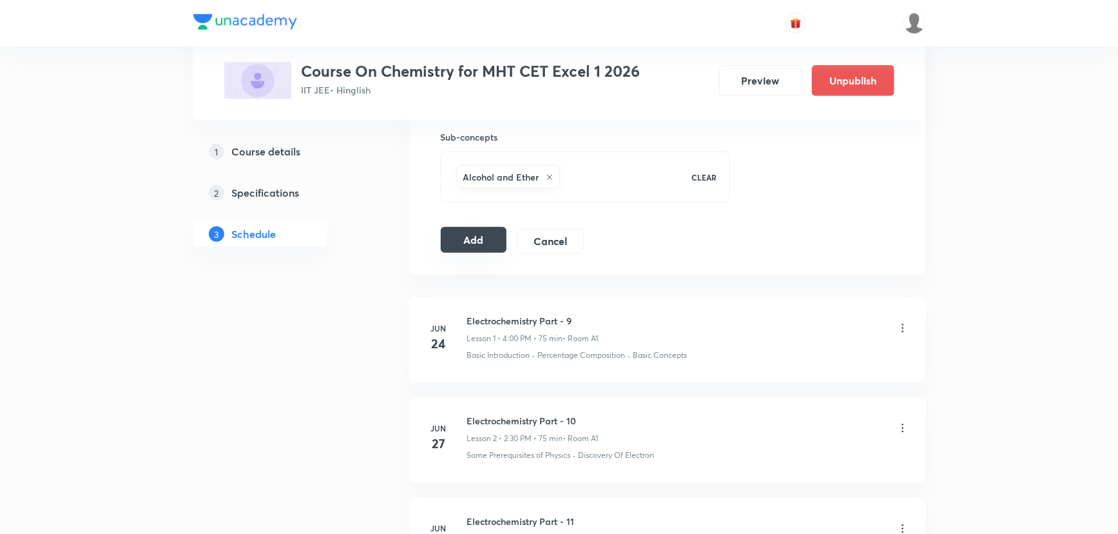
click at [478, 235] on button "Add" at bounding box center [474, 240] width 66 height 26
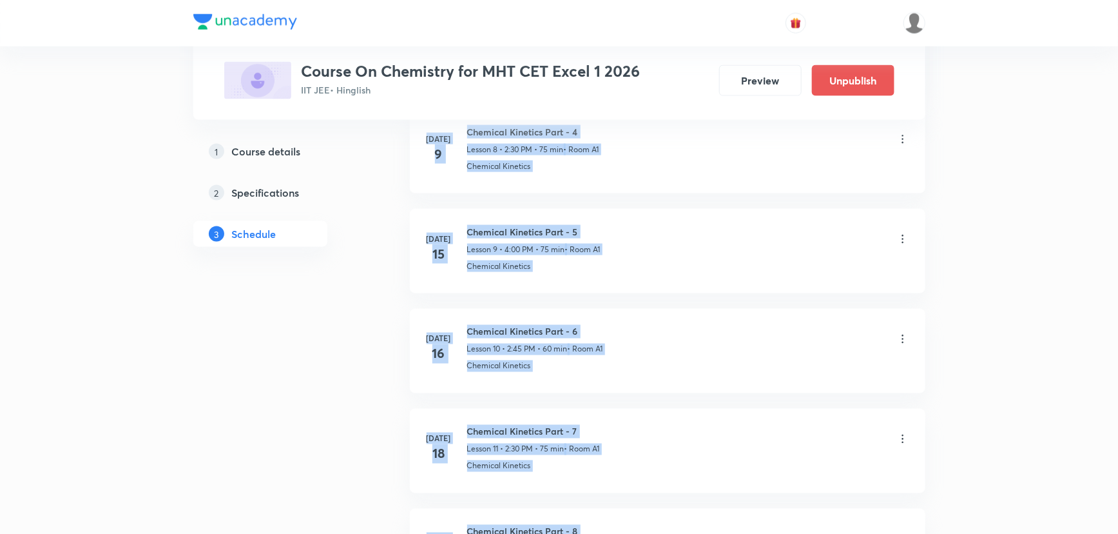
scroll to position [1244, 0]
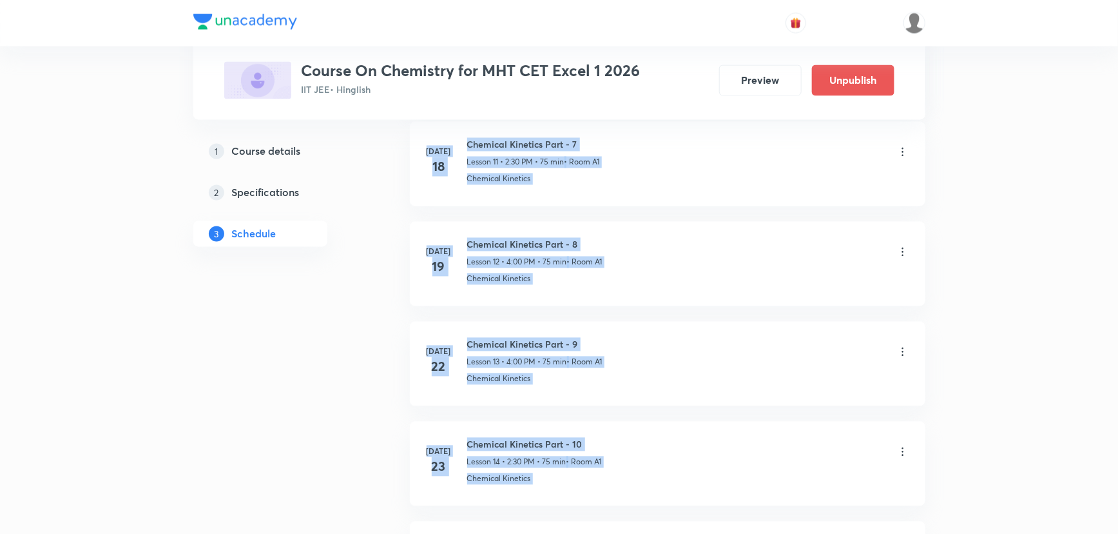
drag, startPoint x: 1117, startPoint y: 108, endPoint x: 1110, endPoint y: 561, distance: 452.5
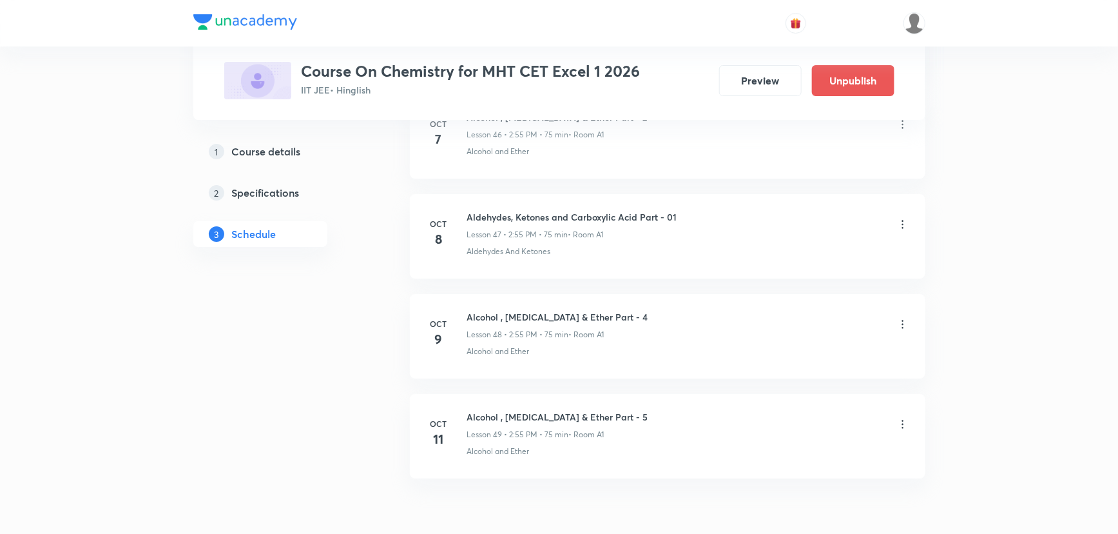
scroll to position [4736, 0]
drag, startPoint x: 486, startPoint y: 411, endPoint x: 625, endPoint y: 412, distance: 139.2
click at [625, 412] on div "Oct 11 Alcohol , Phenol & Ether Part - 5 Lesson 49 • 2:55 PM • 75 min • Room A1…" at bounding box center [667, 434] width 483 height 47
click at [637, 336] on div "Alcohol , Phenol & Ether Part - 4 Lesson 48 • 2:55 PM • 75 min • Room A1 Alcoho…" at bounding box center [688, 334] width 442 height 47
drag, startPoint x: 469, startPoint y: 309, endPoint x: 614, endPoint y: 312, distance: 145.0
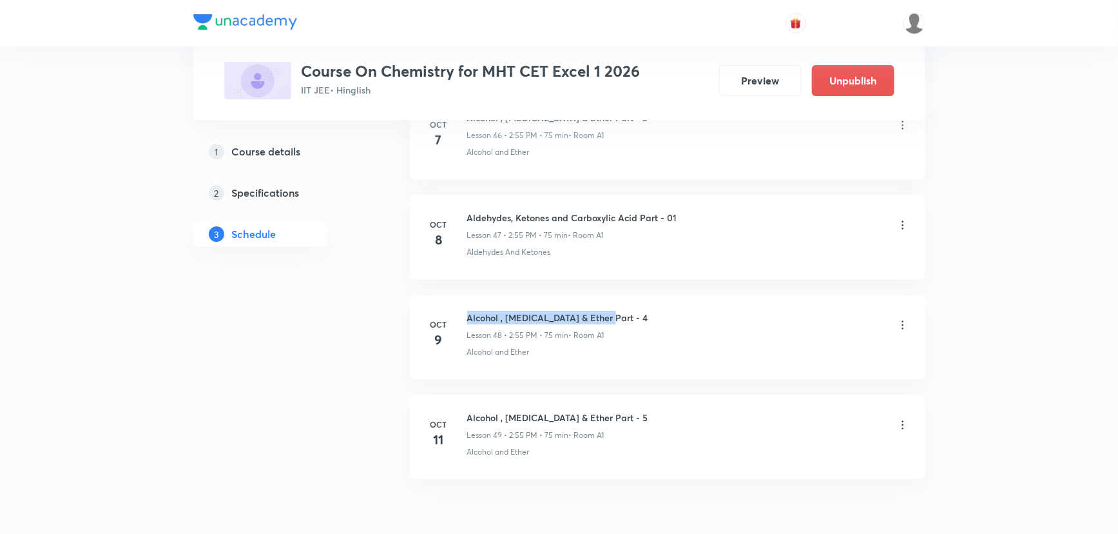
click at [614, 312] on div "Alcohol , Phenol & Ether Part - 4 Lesson 48 • 2:55 PM • 75 min • Room A1" at bounding box center [688, 326] width 442 height 30
copy h6 "Alcohol , Phenol & Ether Part - 4"
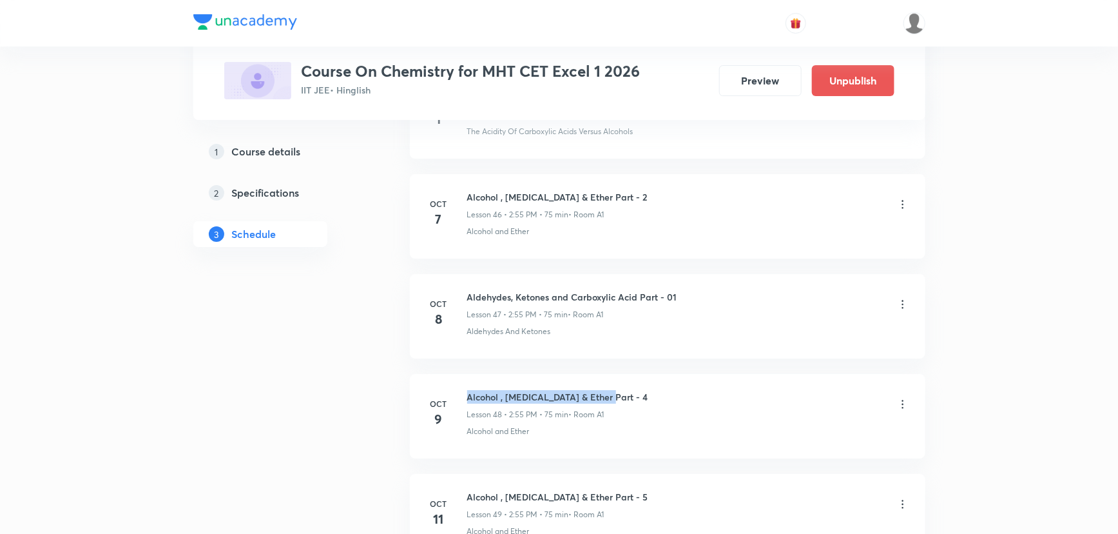
scroll to position [4677, 0]
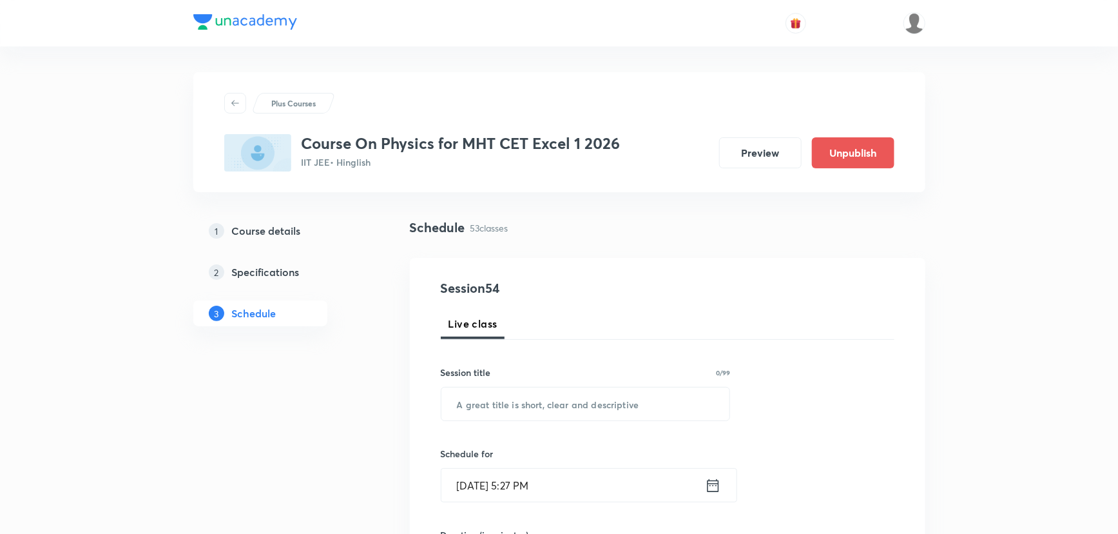
scroll to position [5785, 0]
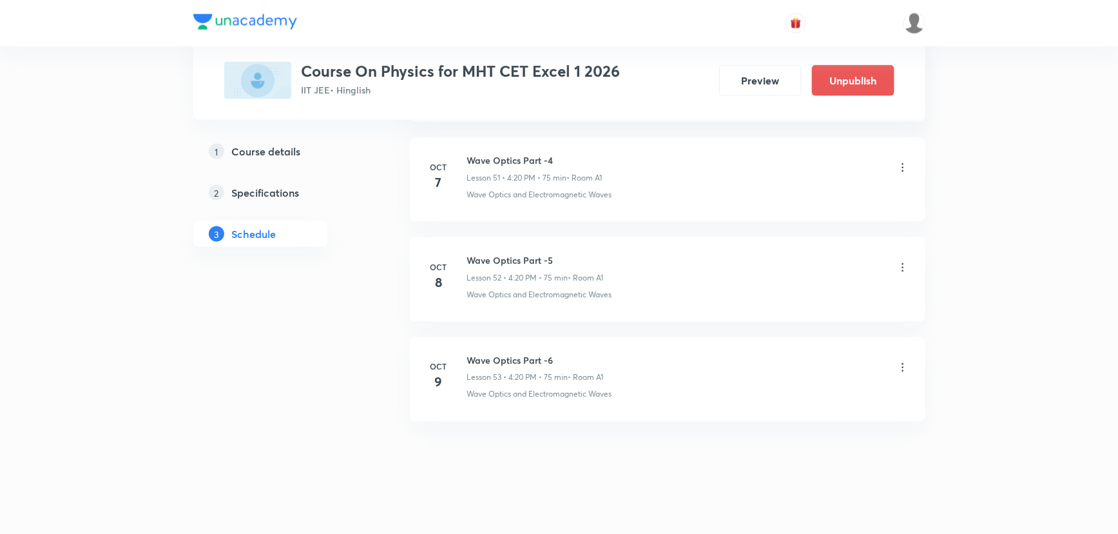
click at [488, 353] on h6 "Wave Optics Part -6" at bounding box center [535, 360] width 137 height 14
copy h6 "Wave Optics Part -6"
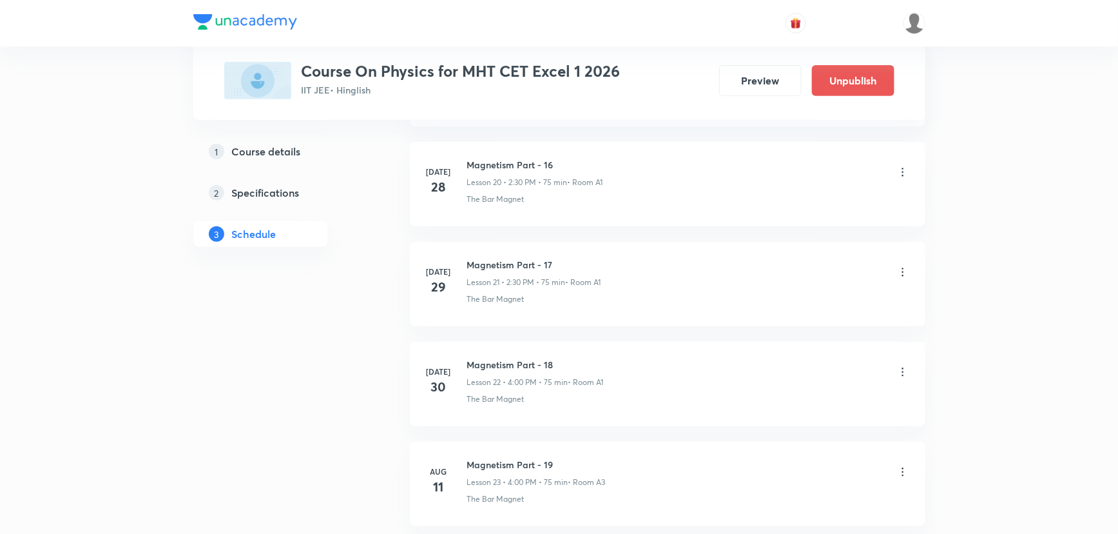
scroll to position [0, 0]
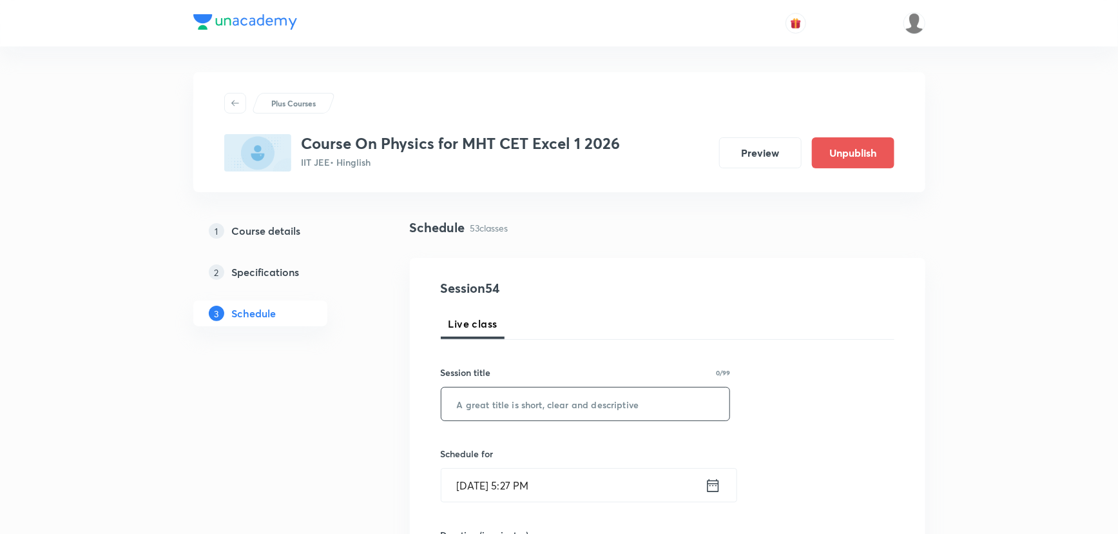
click at [532, 401] on input "text" at bounding box center [585, 403] width 289 height 33
paste input "Wave Optics Part -6"
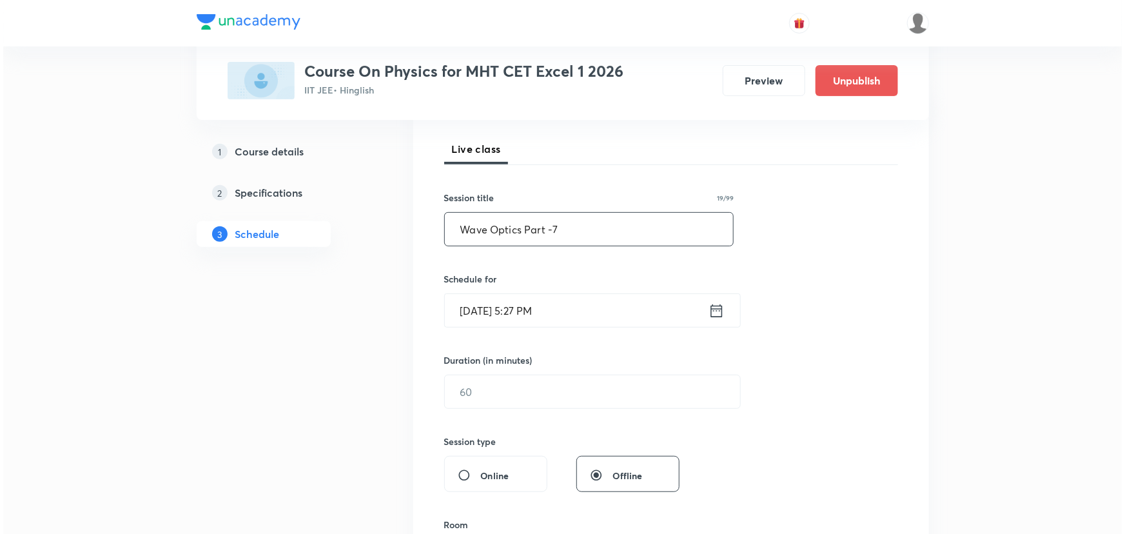
scroll to position [175, 0]
type input "Wave Optics Part -7"
click at [707, 304] on icon at bounding box center [713, 309] width 12 height 13
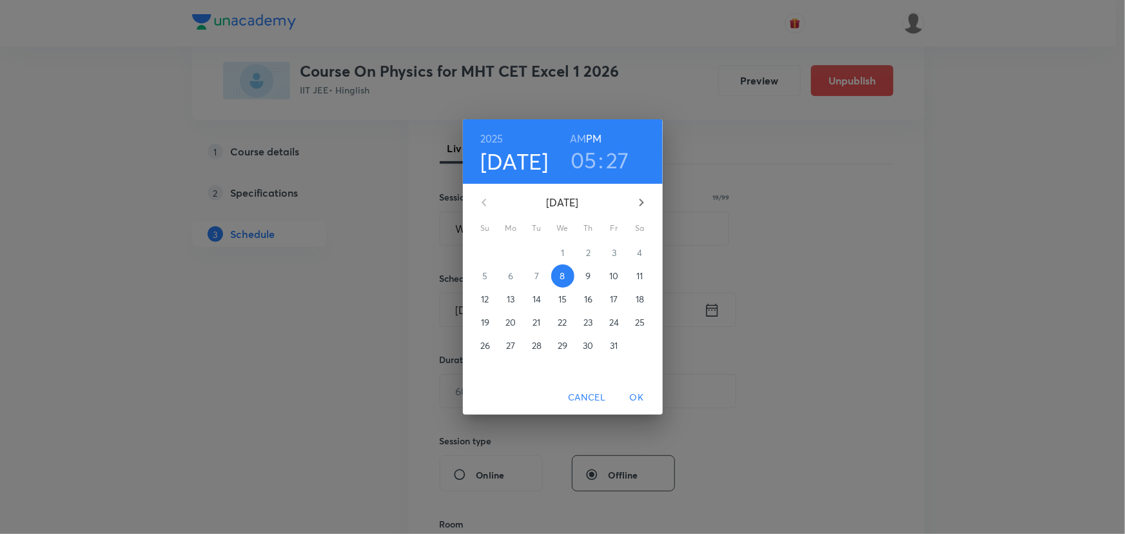
click at [637, 271] on p "11" at bounding box center [639, 275] width 6 height 13
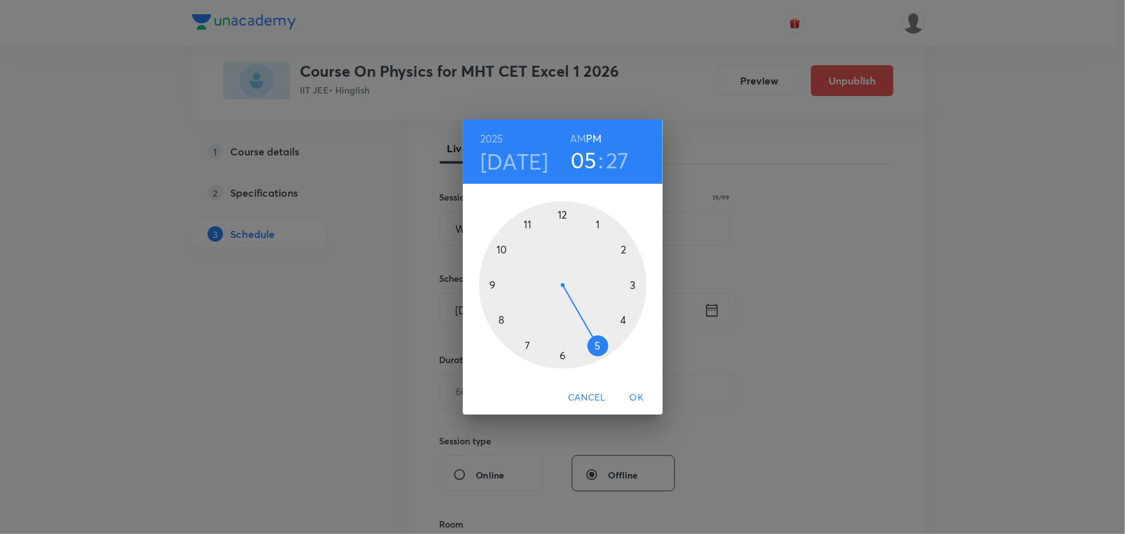
click at [624, 318] on div at bounding box center [563, 285] width 168 height 168
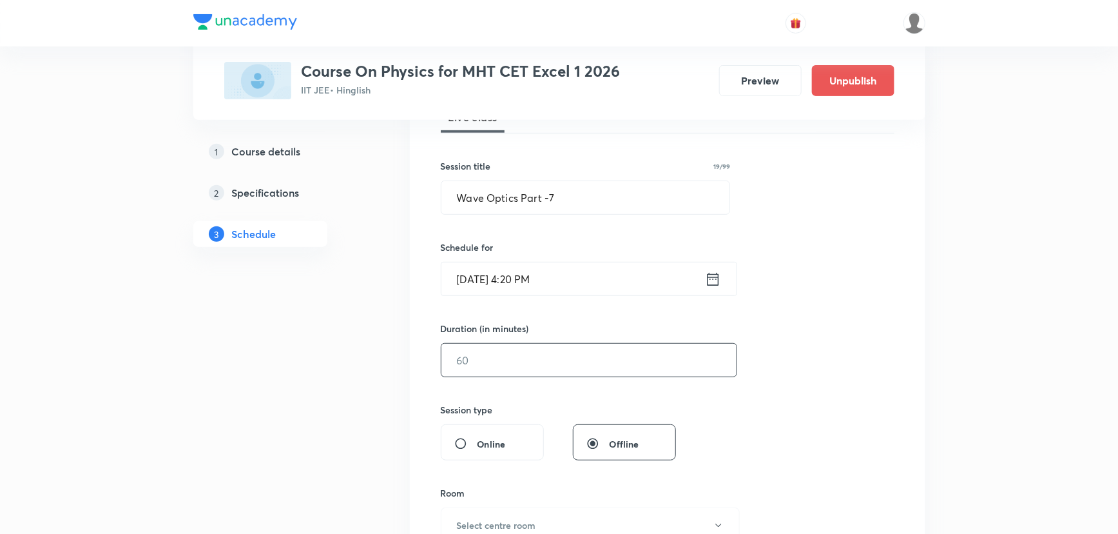
scroll to position [234, 0]
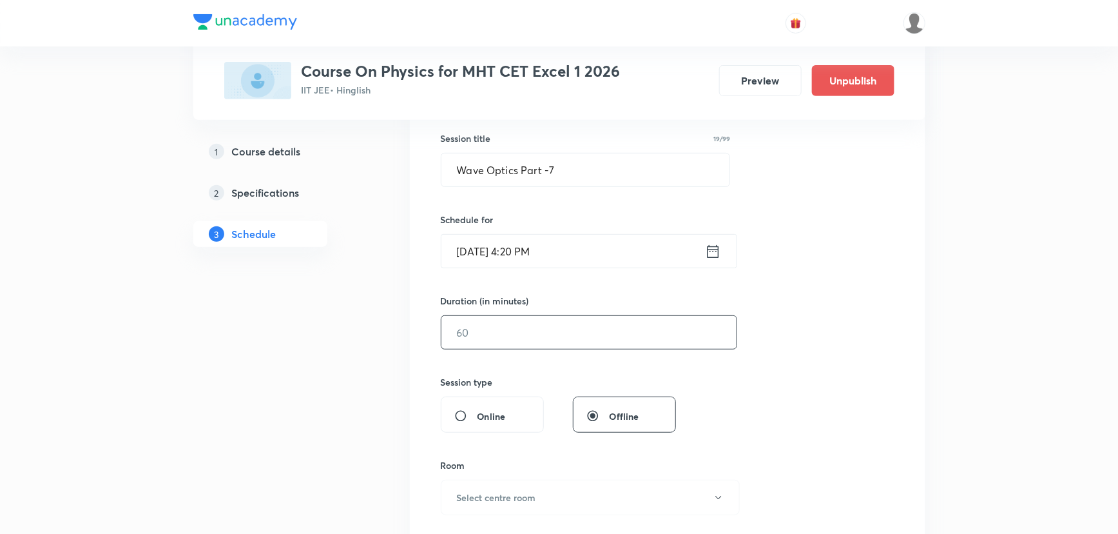
click at [565, 325] on input "text" at bounding box center [588, 332] width 295 height 33
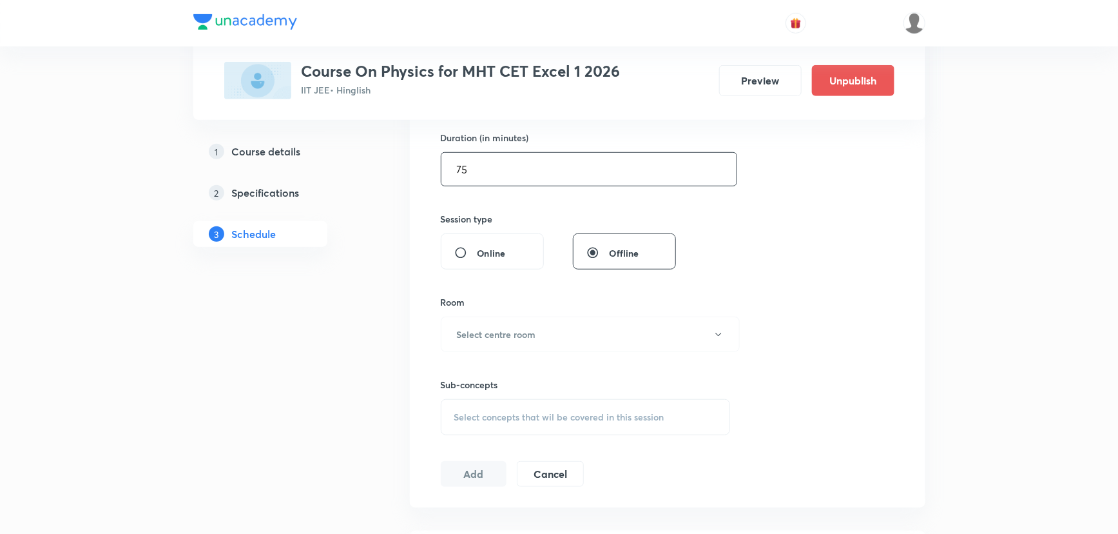
scroll to position [410, 0]
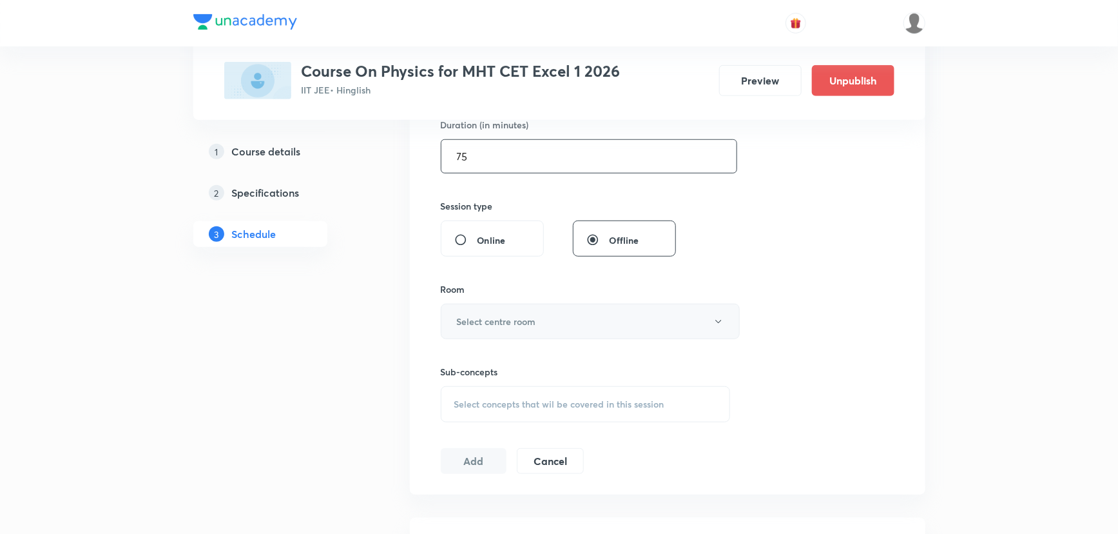
type input "75"
click at [548, 322] on button "Select centre room" at bounding box center [590, 321] width 299 height 35
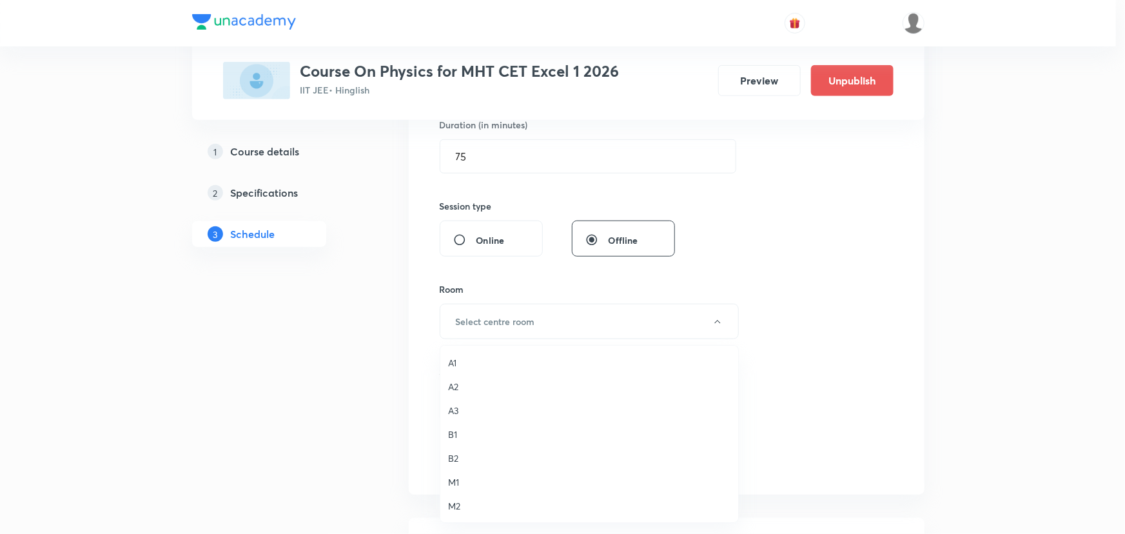
click at [450, 358] on span "A1" at bounding box center [589, 363] width 282 height 14
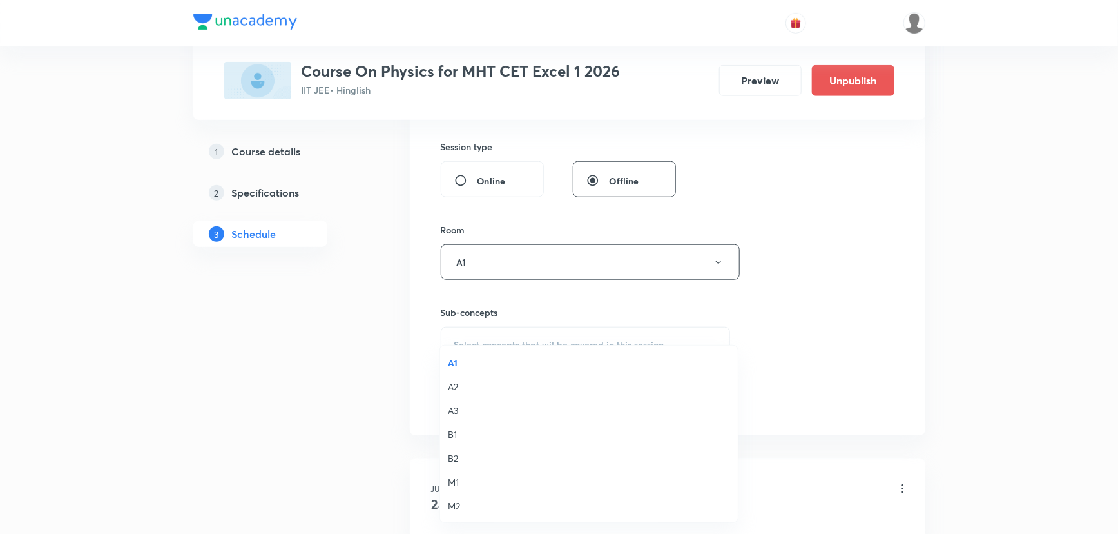
scroll to position [527, 0]
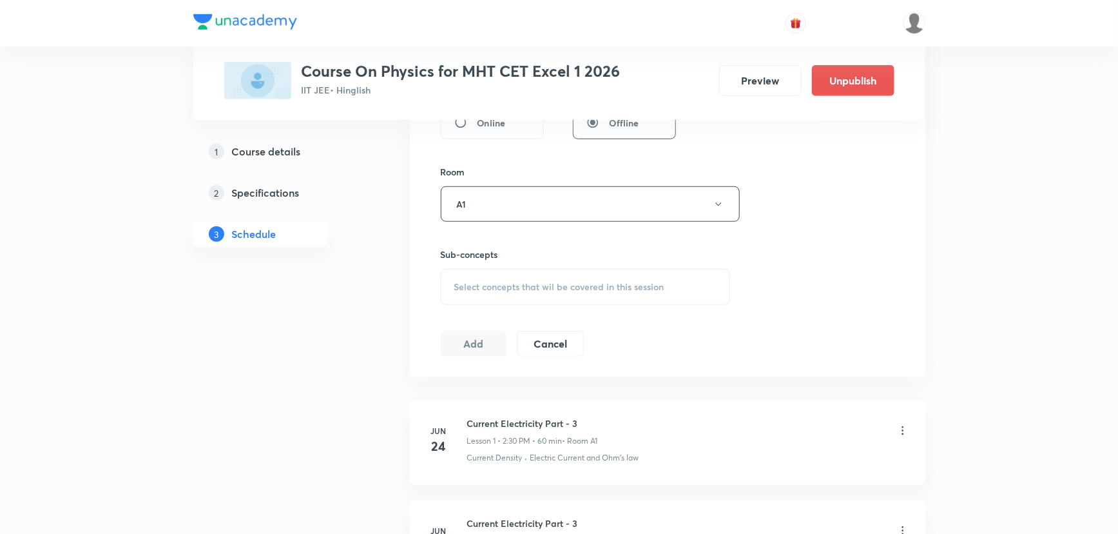
click at [488, 276] on div "Select concepts that wil be covered in this session" at bounding box center [586, 287] width 290 height 36
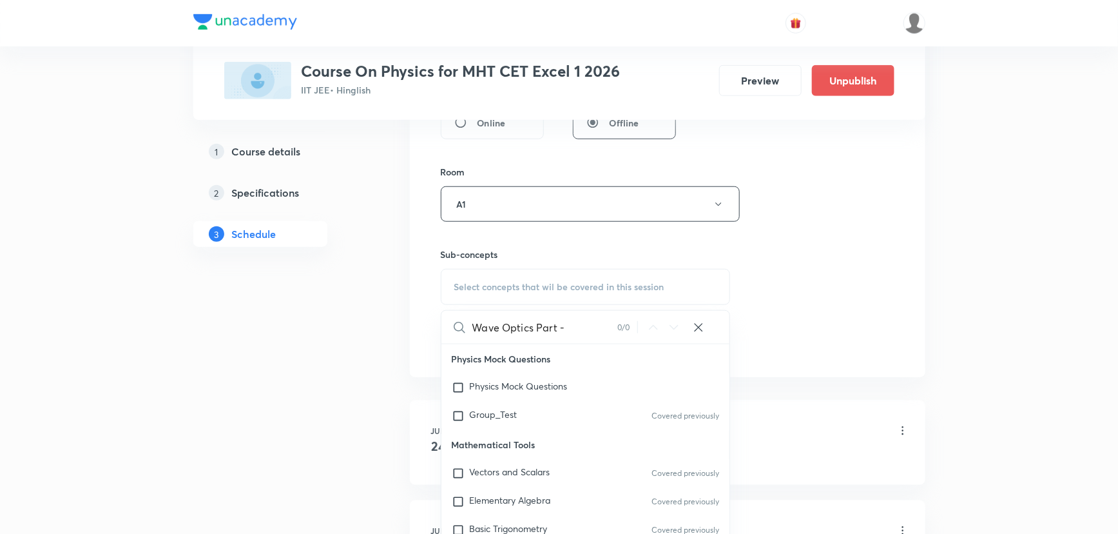
drag, startPoint x: 535, startPoint y: 326, endPoint x: 623, endPoint y: 333, distance: 87.9
click at [623, 333] on div "Wave Optics Part - 0 / 0 ​" at bounding box center [585, 327] width 289 height 33
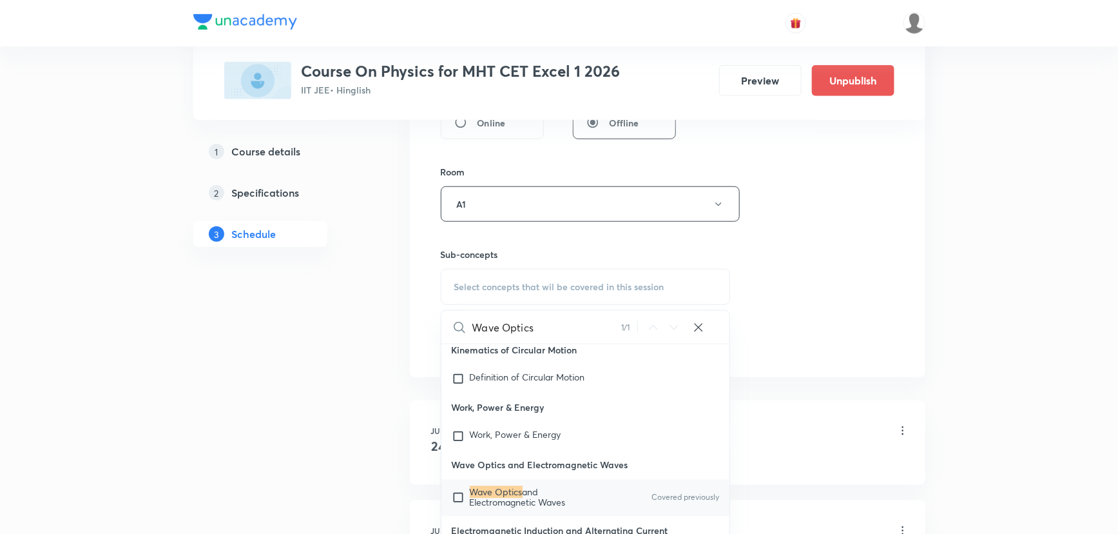
scroll to position [33743, 0]
type input "Wave Optics"
click at [554, 505] on p "Wave Optics and Electromagnetic Waves" at bounding box center [535, 496] width 130 height 21
checkbox input "true"
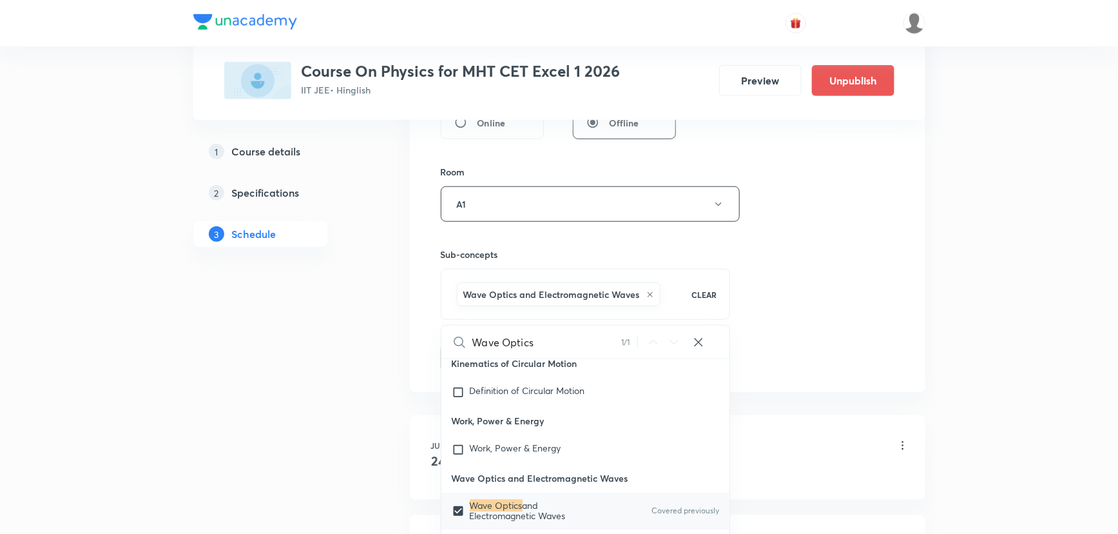
click at [849, 255] on div "Session 54 Live class Session title 19/99 Wave Optics Part -7 ​ Schedule for Oc…" at bounding box center [668, 61] width 454 height 620
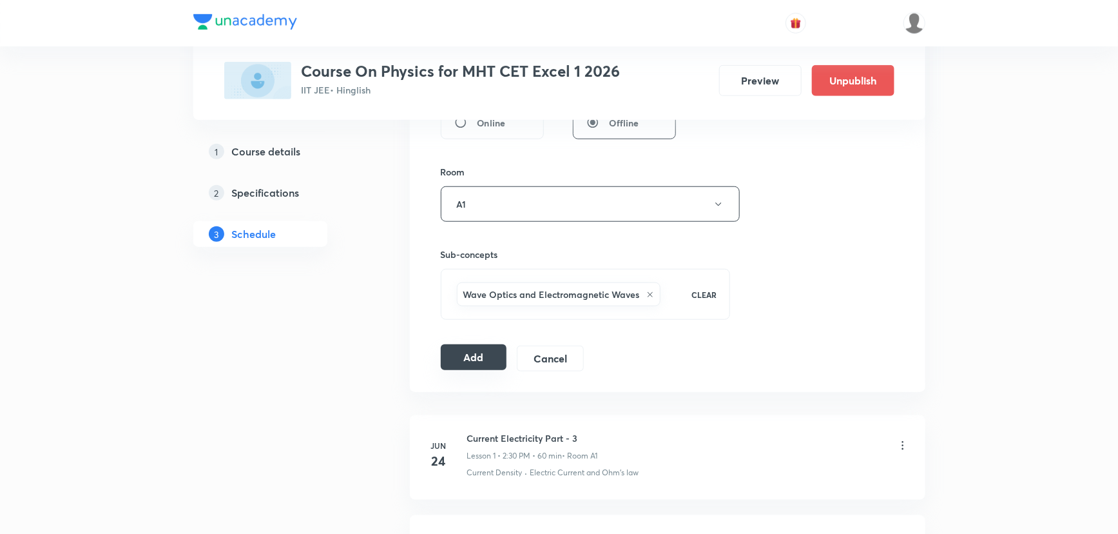
click at [454, 363] on button "Add" at bounding box center [474, 357] width 66 height 26
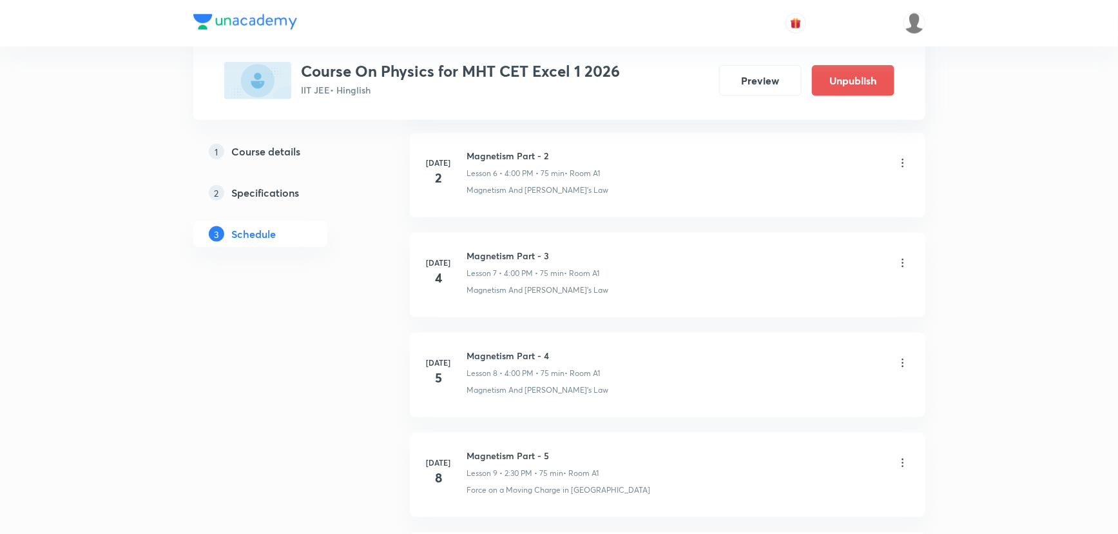
scroll to position [5293, 0]
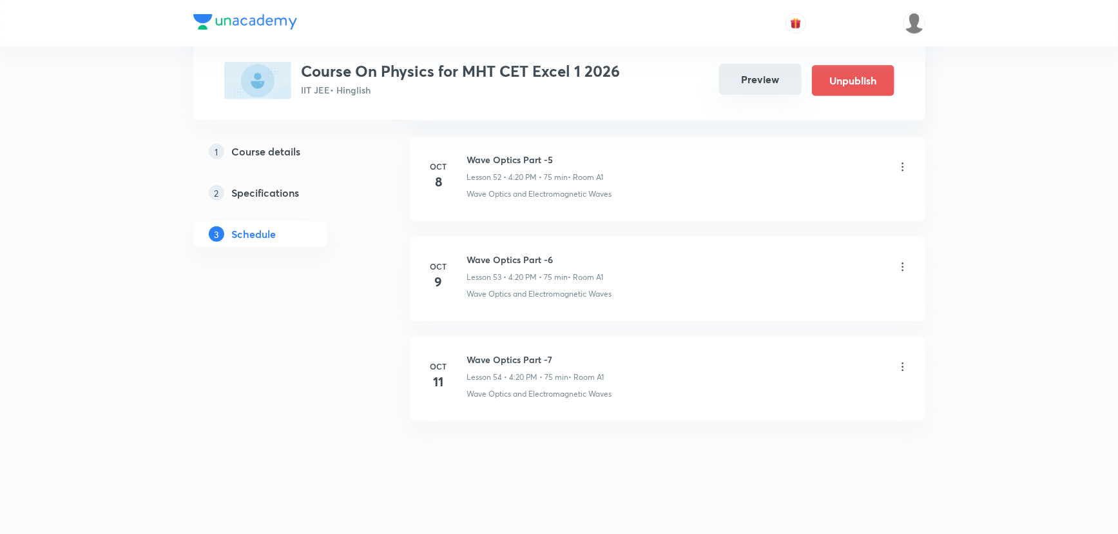
click at [764, 83] on button "Preview" at bounding box center [760, 79] width 82 height 31
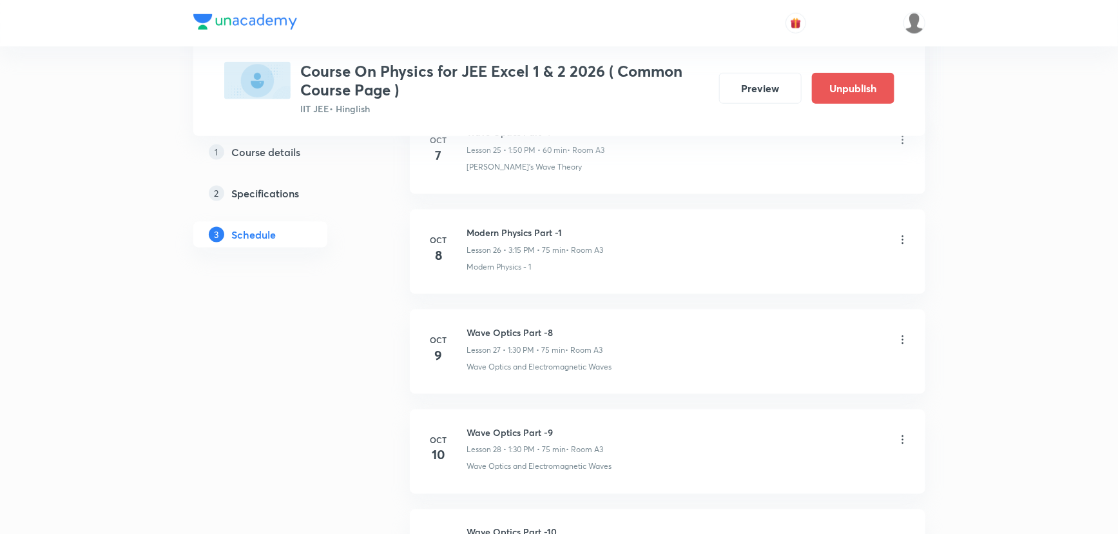
scroll to position [3184, 0]
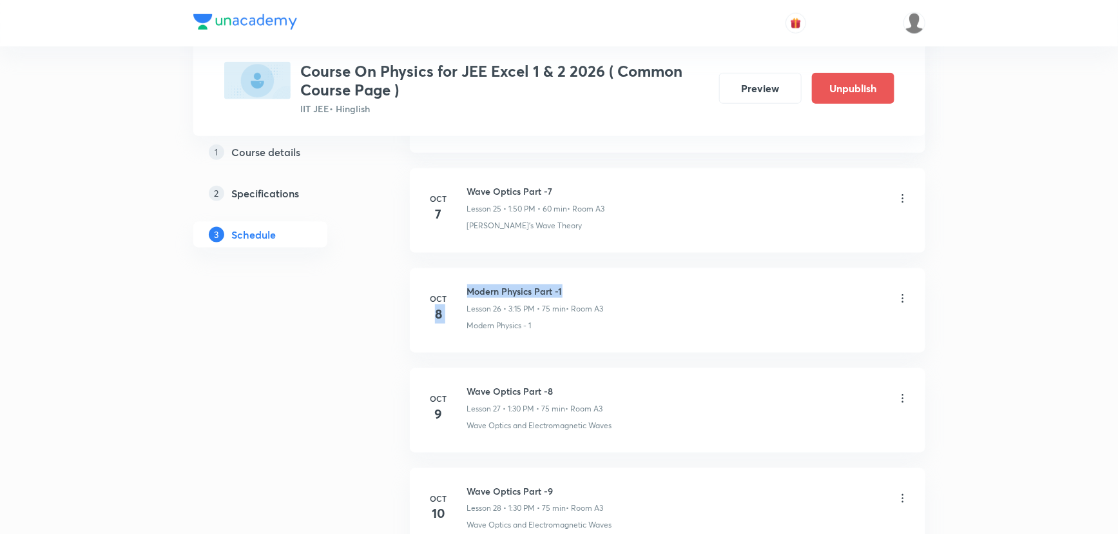
drag, startPoint x: 463, startPoint y: 285, endPoint x: 581, endPoint y: 278, distance: 118.1
click at [581, 278] on li "[DATE] Modern Physics Part -1 Lesson 26 • 3:15 PM • 75 min • Room A3 Modern Phy…" at bounding box center [668, 310] width 516 height 84
click at [522, 284] on h6 "Modern Physics Part -1" at bounding box center [535, 291] width 137 height 14
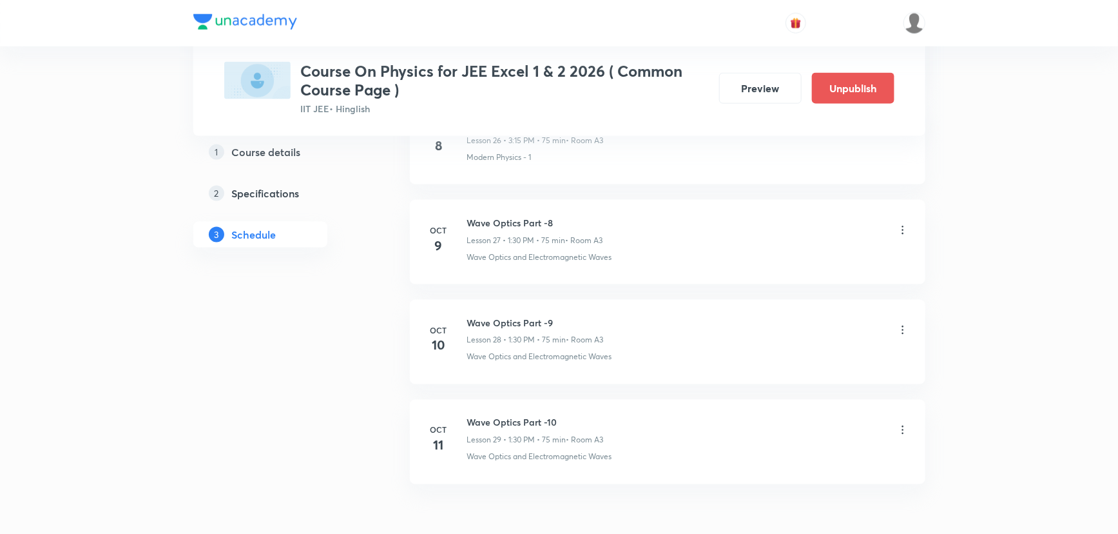
scroll to position [3243, 0]
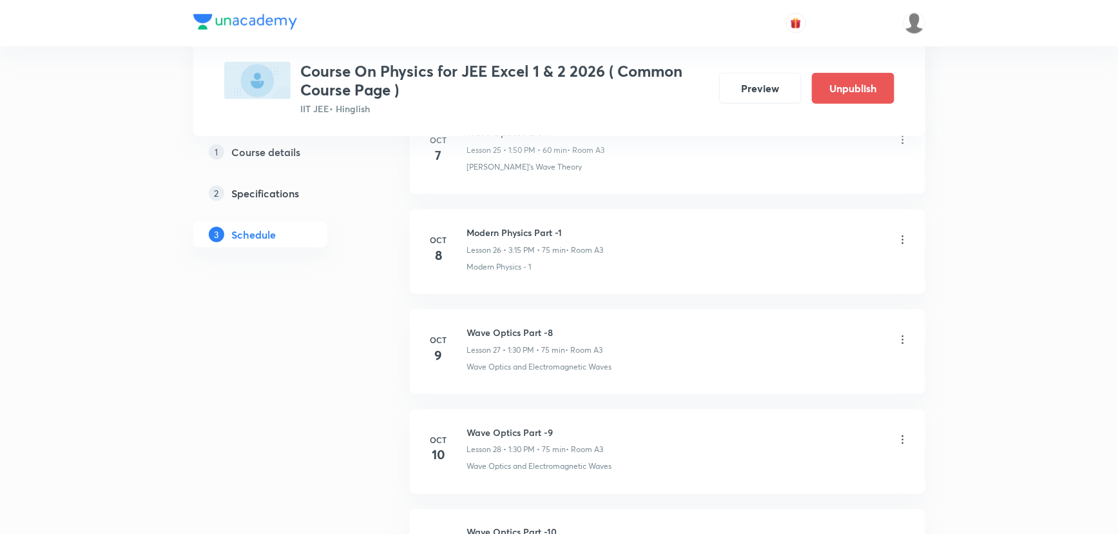
click at [899, 335] on icon at bounding box center [902, 339] width 13 height 13
click at [802, 362] on li "Edit" at bounding box center [836, 368] width 141 height 24
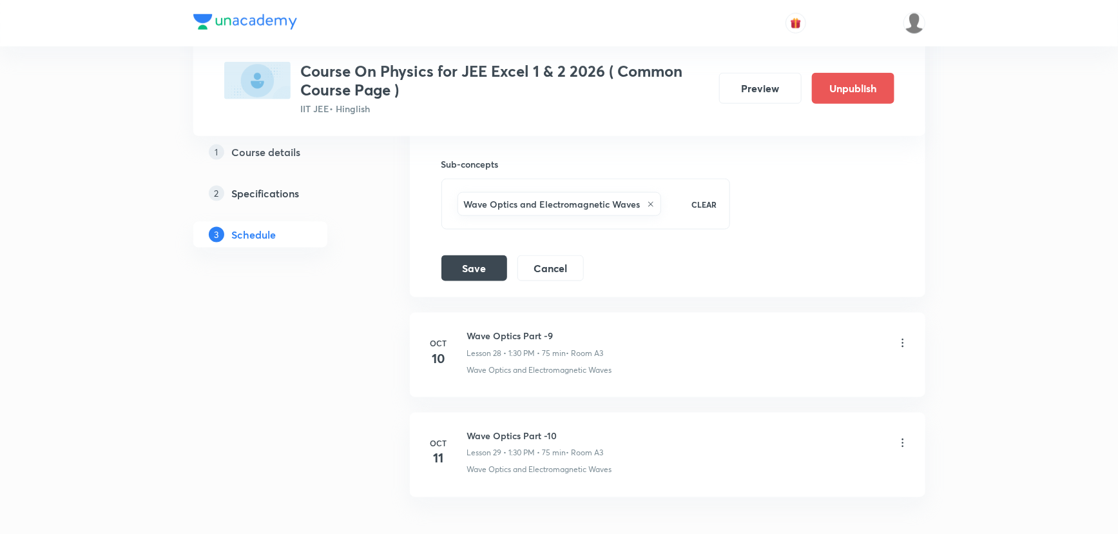
click at [647, 200] on icon at bounding box center [651, 204] width 8 height 8
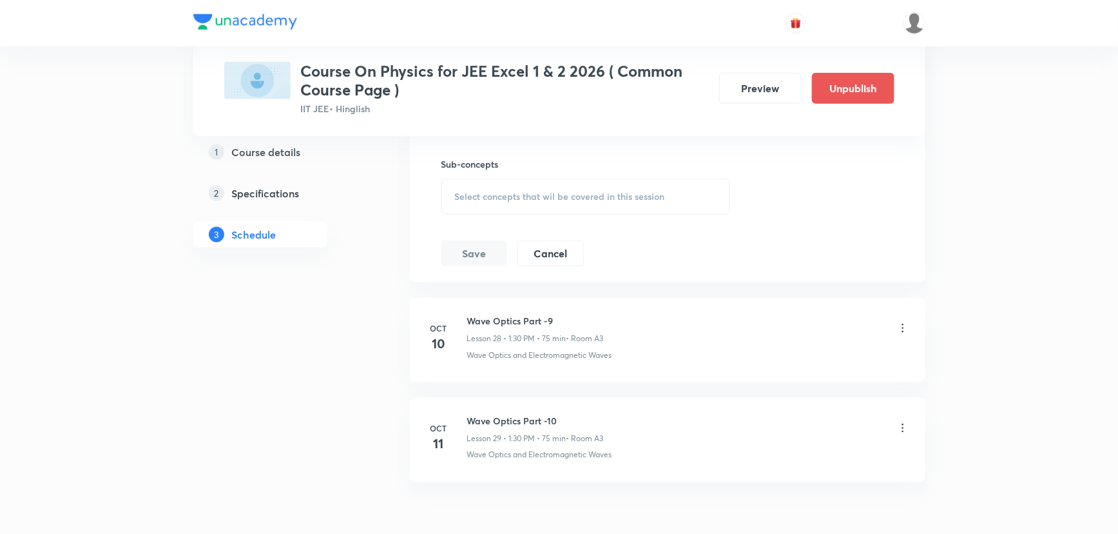
click at [530, 192] on span "Select concepts that wil be covered in this session" at bounding box center [560, 196] width 210 height 10
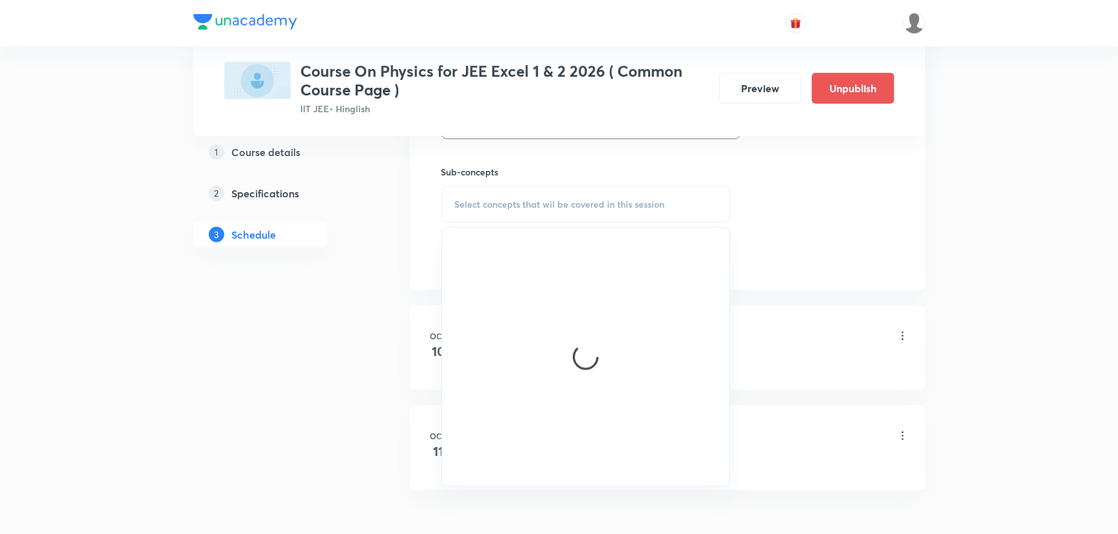
scroll to position [3126, 0]
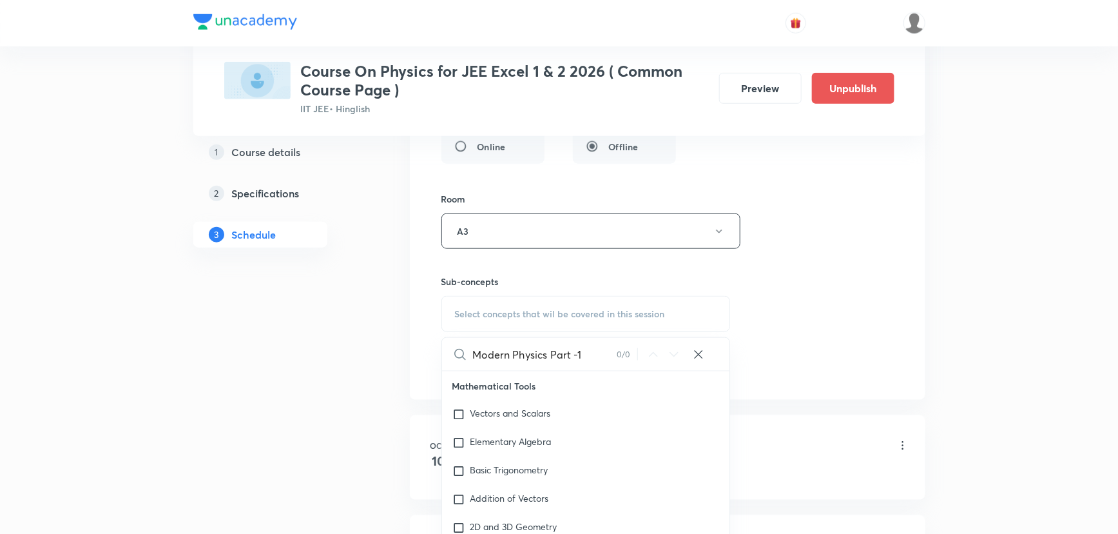
drag, startPoint x: 602, startPoint y: 349, endPoint x: 617, endPoint y: 349, distance: 15.5
click at [617, 349] on div "Modern Physics Part -1 0 / 0 ​" at bounding box center [586, 354] width 288 height 33
type input "Modern Physics"
click at [548, 412] on div "Modern Physics - 1 Covered previously" at bounding box center [586, 412] width 288 height 28
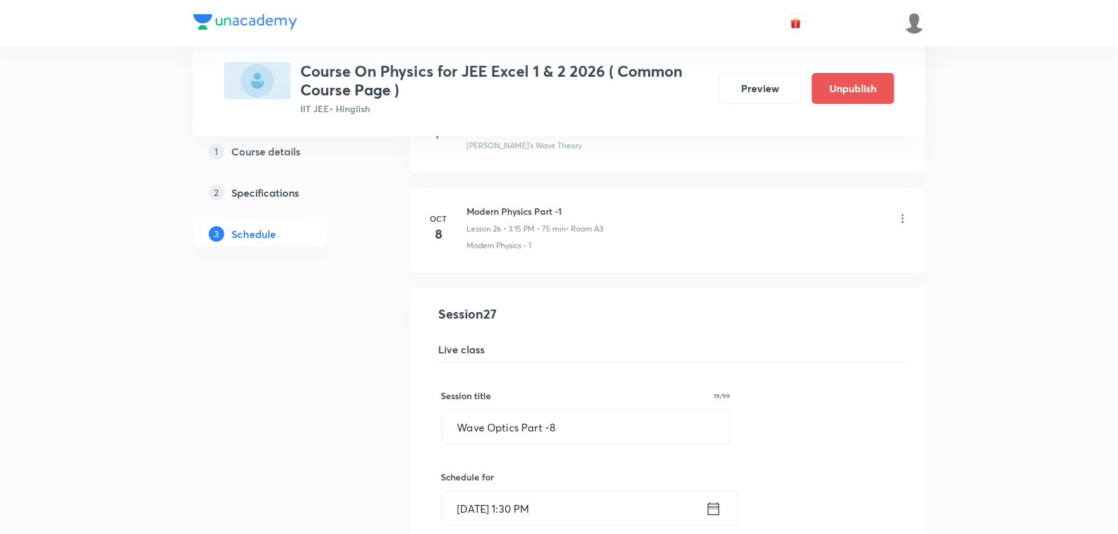
scroll to position [2598, 0]
drag, startPoint x: 573, startPoint y: 427, endPoint x: 445, endPoint y: 423, distance: 128.3
click at [445, 423] on input "Wave Optics Part -8" at bounding box center [586, 428] width 288 height 33
paste input "Modern Physics Part -1"
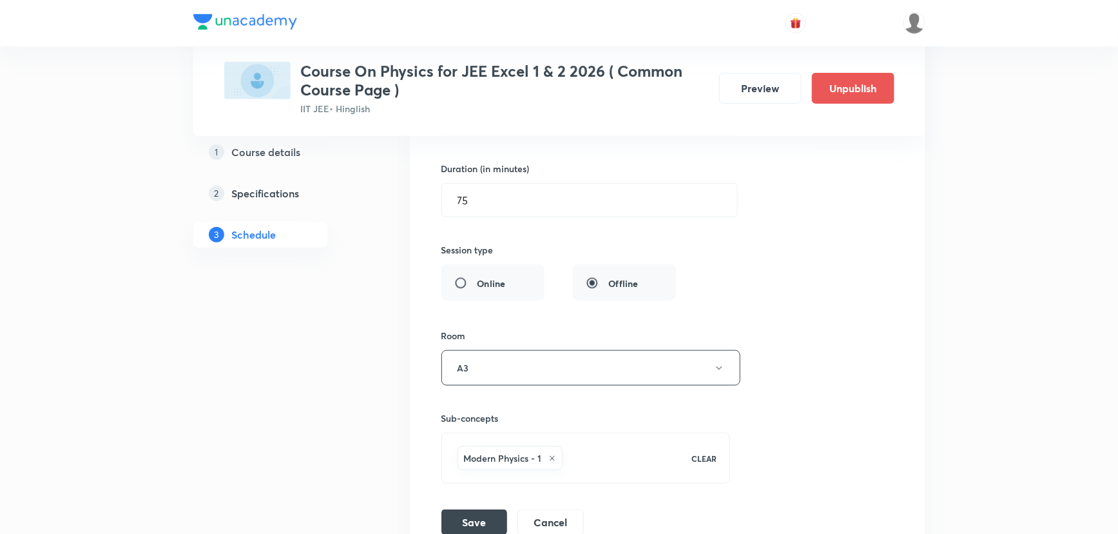
scroll to position [3009, 0]
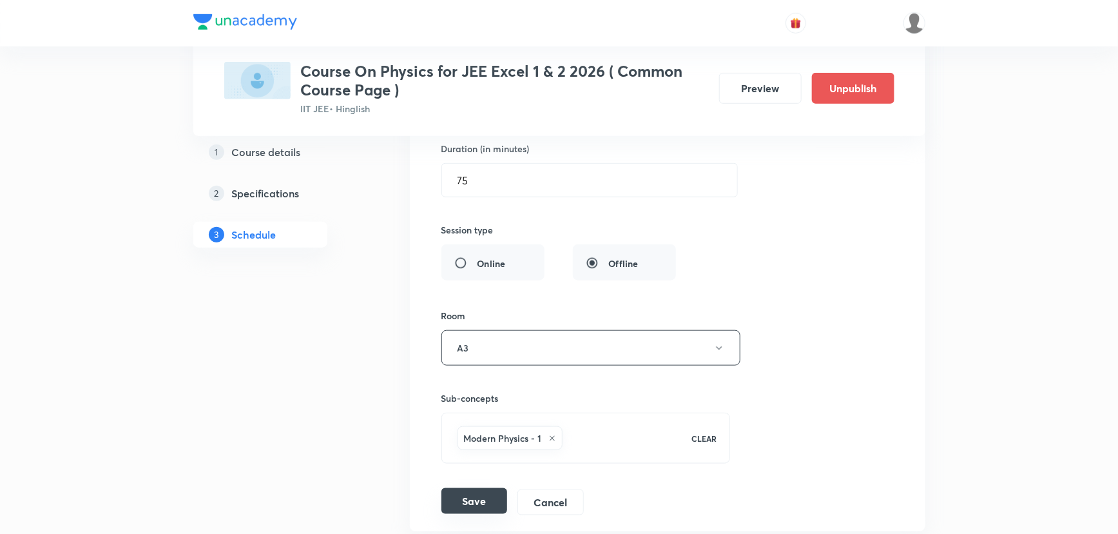
type input "Modern Physics Part -2"
click at [475, 503] on button "Save" at bounding box center [474, 501] width 66 height 26
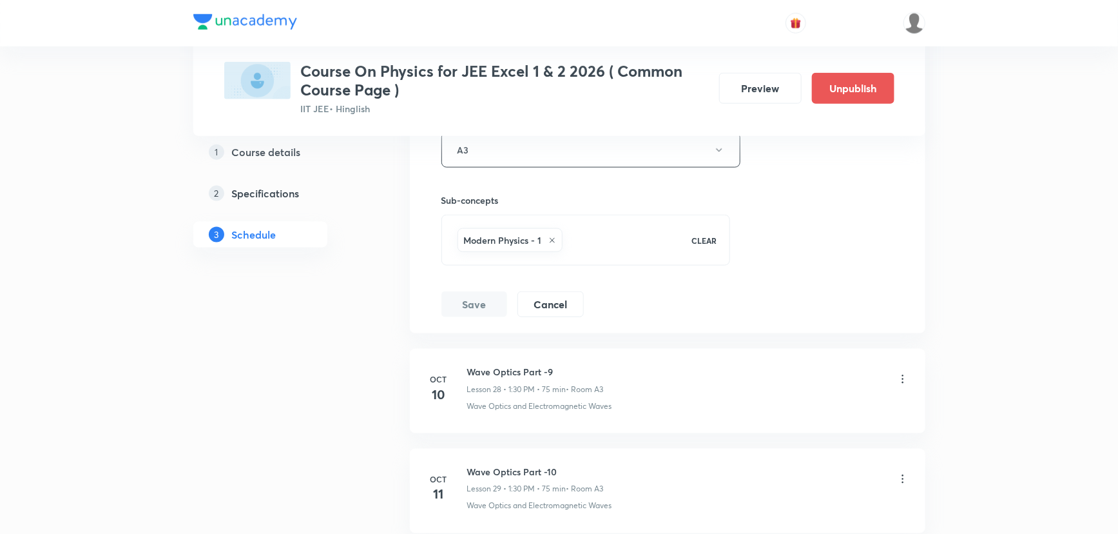
scroll to position [3263, 0]
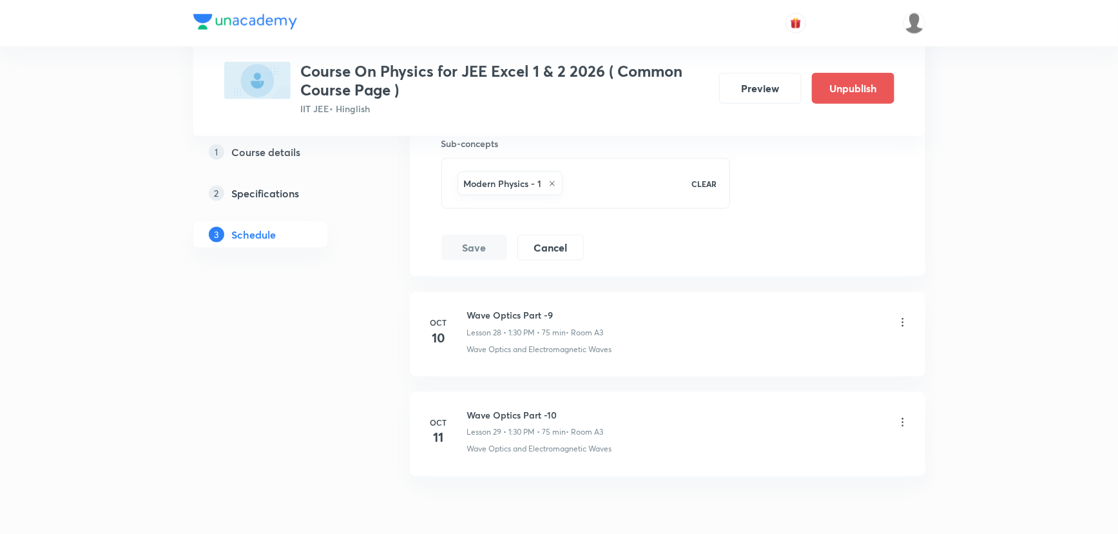
click at [902, 316] on icon at bounding box center [902, 322] width 13 height 13
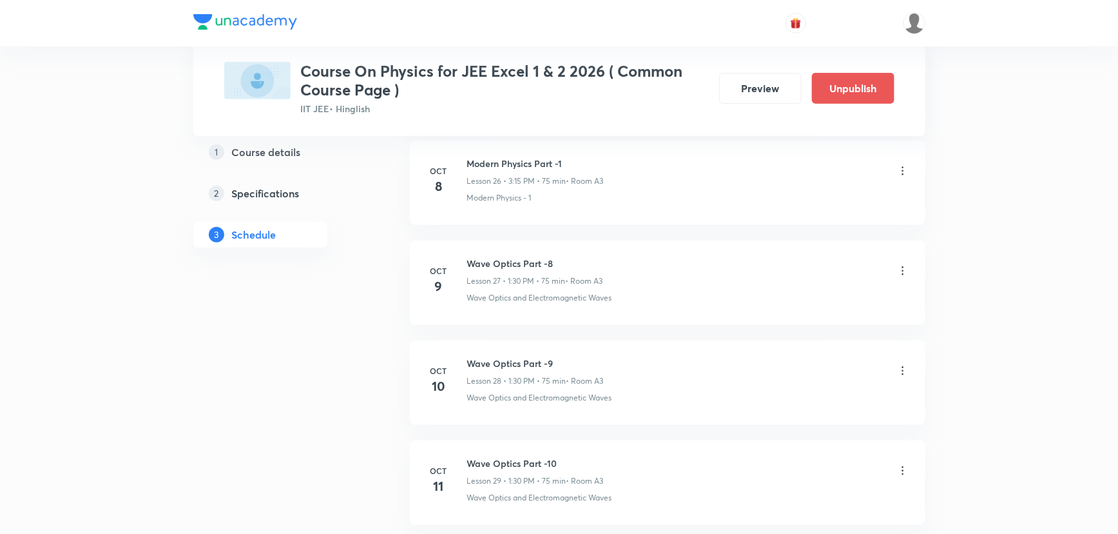
scroll to position [2710, 0]
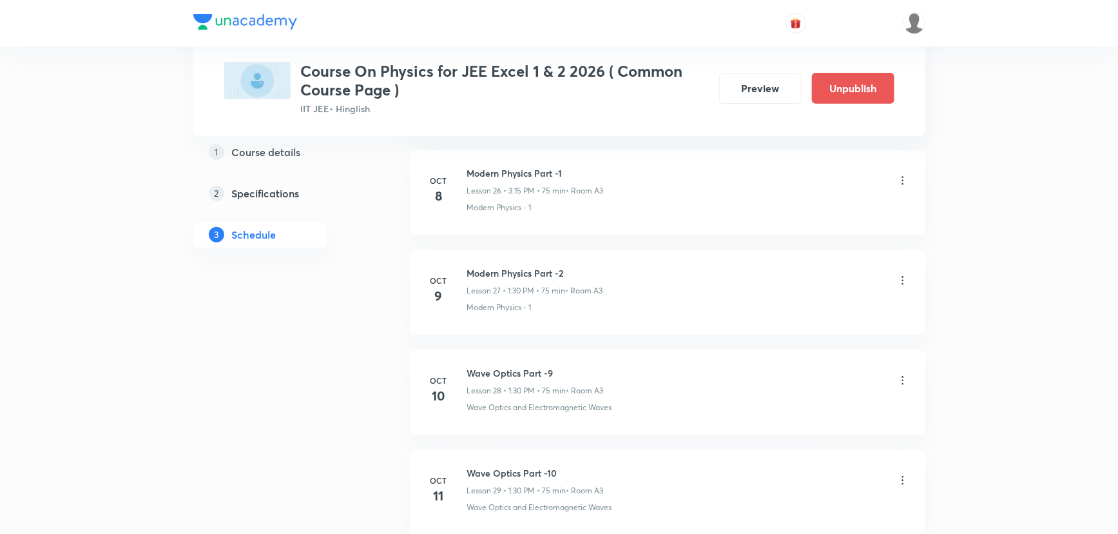
click at [905, 378] on icon at bounding box center [902, 380] width 13 height 13
click at [793, 405] on li "Edit" at bounding box center [836, 409] width 141 height 24
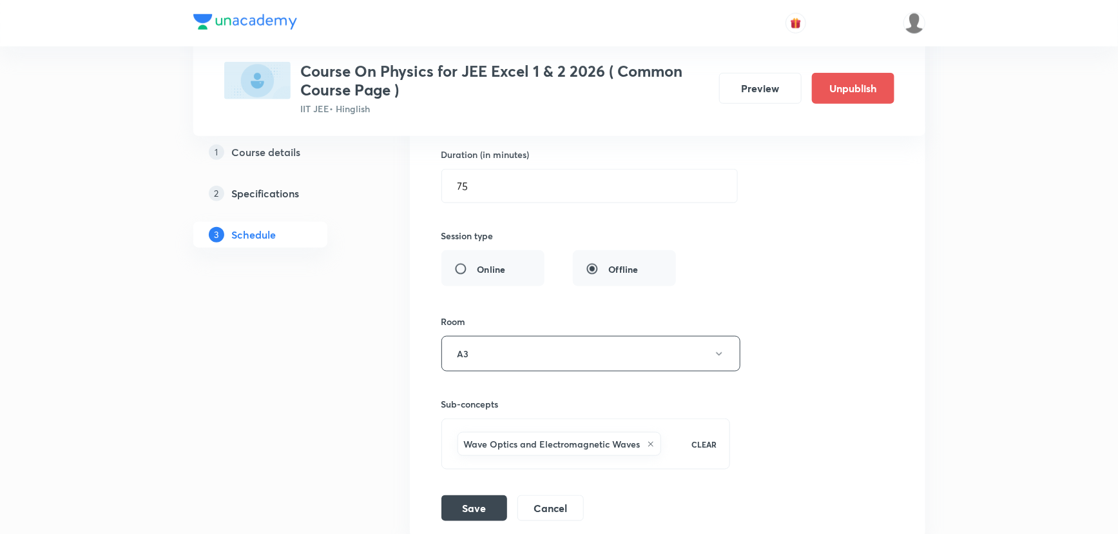
scroll to position [3120, 0]
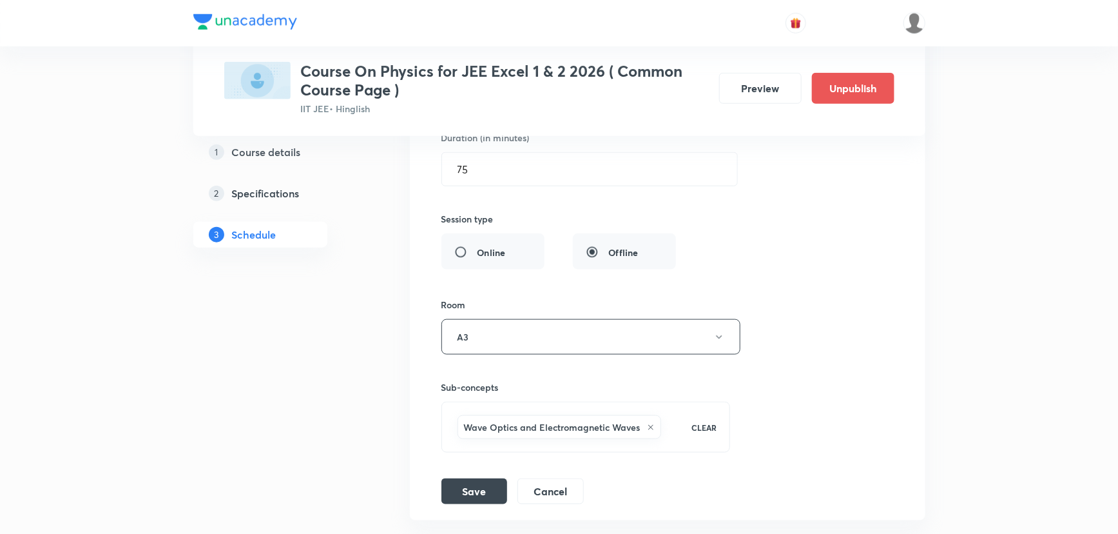
click at [559, 420] on h6 "Wave Optics and Electromagnetic Waves" at bounding box center [552, 427] width 177 height 14
click at [646, 425] on div "Wave Optics and Electromagnetic Waves" at bounding box center [560, 427] width 204 height 24
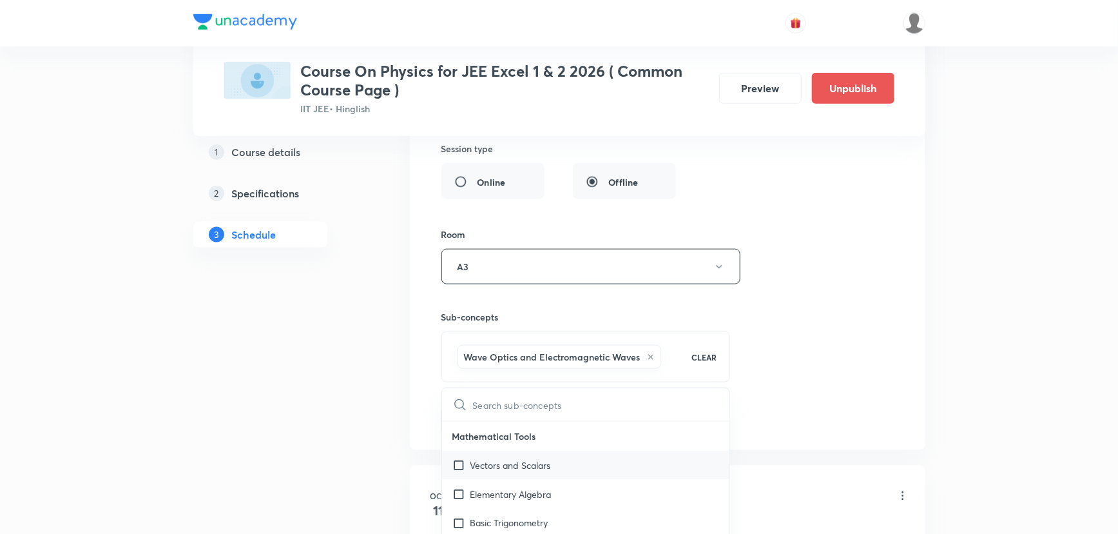
scroll to position [3296, 0]
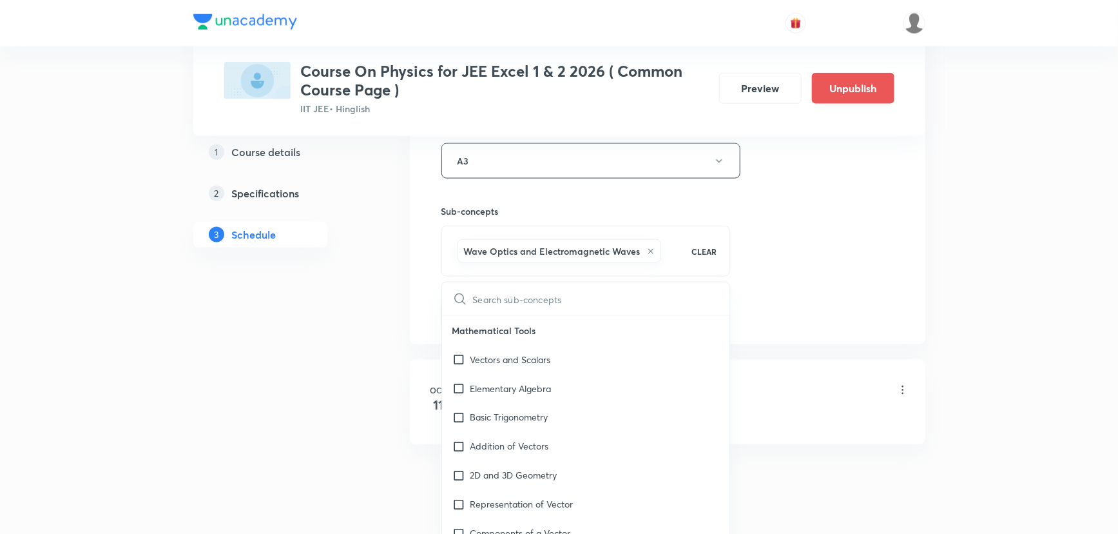
checkbox input "true"
click at [541, 284] on input "text" at bounding box center [601, 298] width 257 height 33
paste input "Modern Physics Part -1"
type input "Modern Physics Part -1"
checkbox input "true"
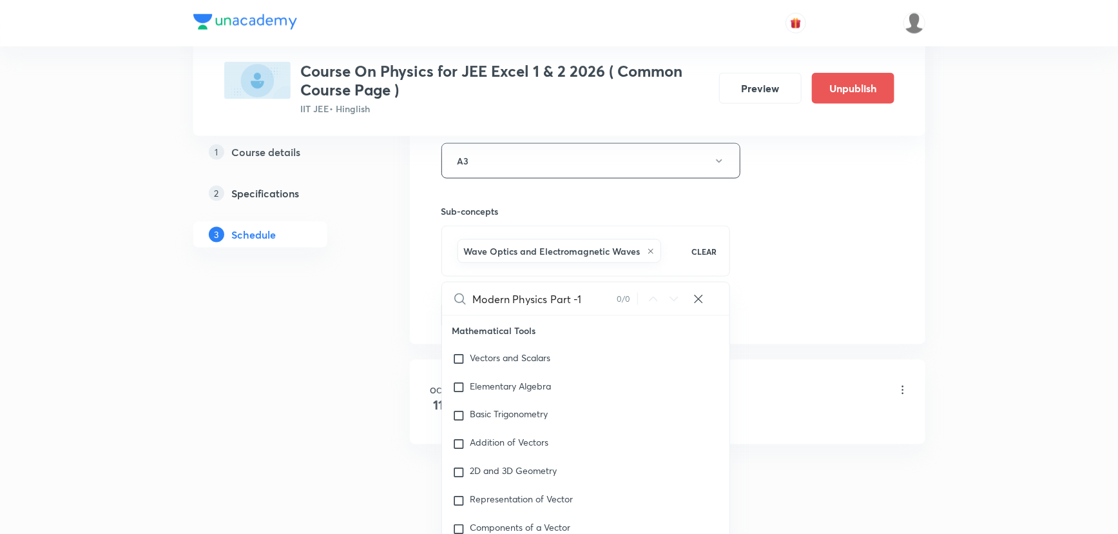
drag, startPoint x: 603, startPoint y: 295, endPoint x: 690, endPoint y: 300, distance: 87.2
click at [690, 300] on div "Modern Physics Part -1 0 / 0 ​" at bounding box center [586, 298] width 288 height 33
type input "Modern Physics"
checkbox input "true"
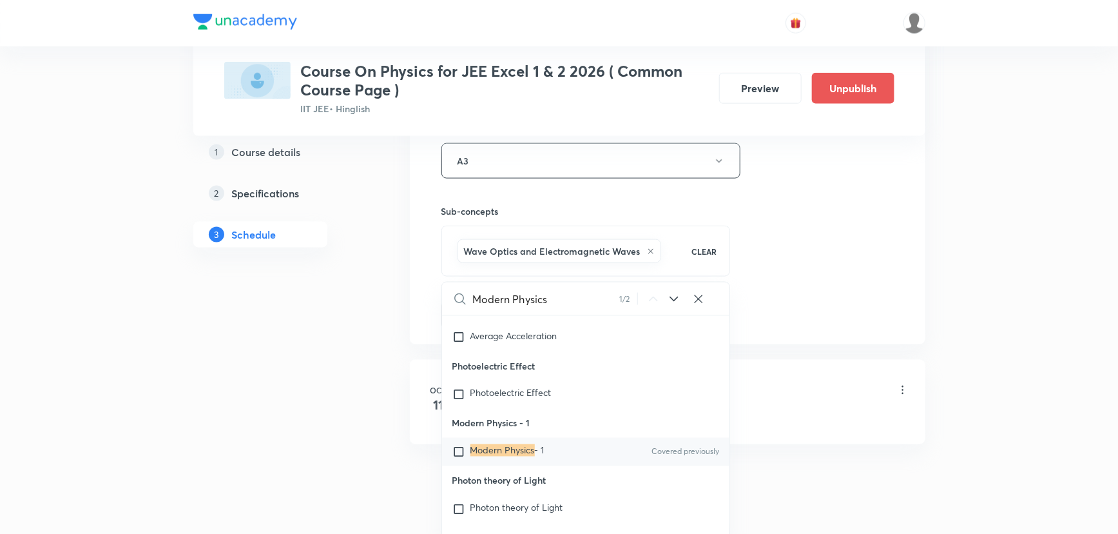
type input "Modern Physics"
click at [592, 450] on div "Modern Physics - 1 Covered previously" at bounding box center [586, 452] width 288 height 28
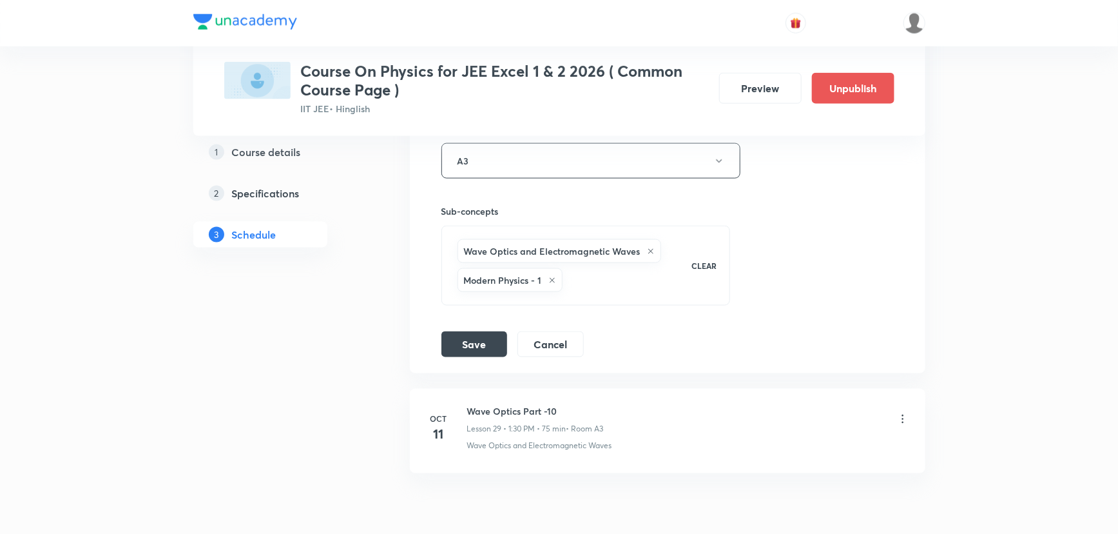
click at [650, 247] on icon at bounding box center [651, 251] width 8 height 8
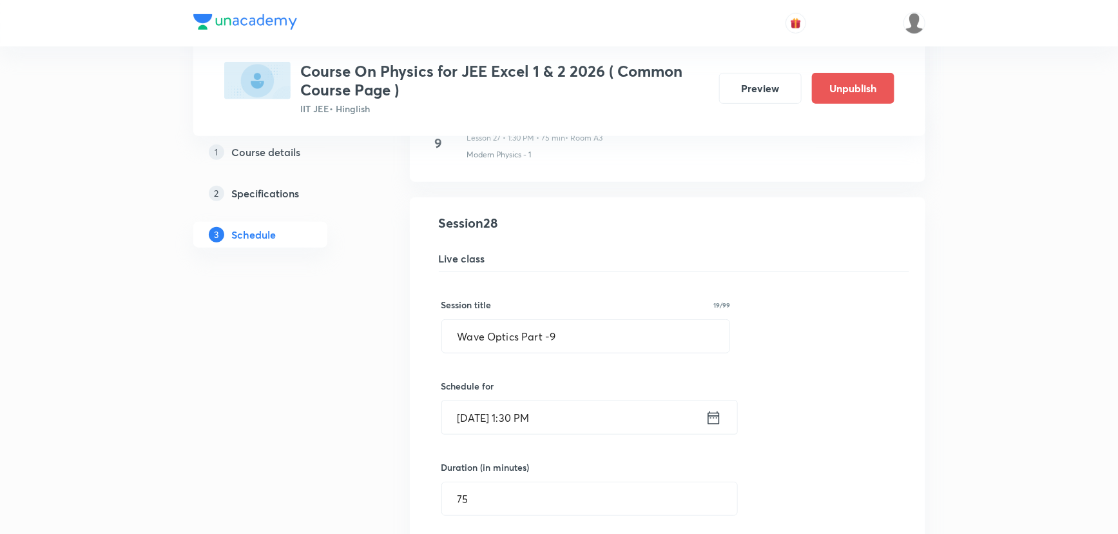
scroll to position [2769, 0]
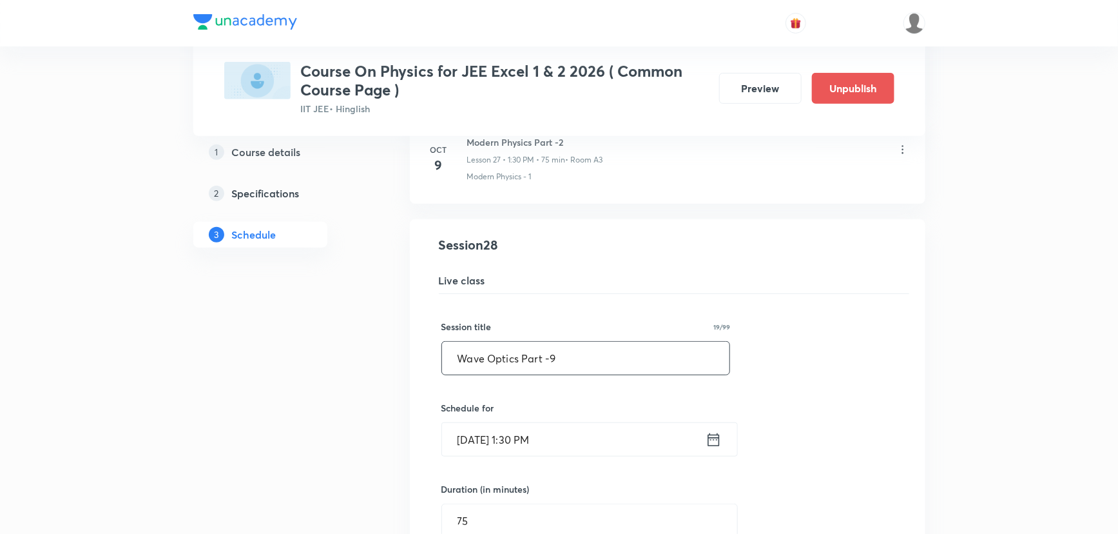
drag, startPoint x: 574, startPoint y: 343, endPoint x: 437, endPoint y: 357, distance: 137.9
paste input "Modern Physics Part -1"
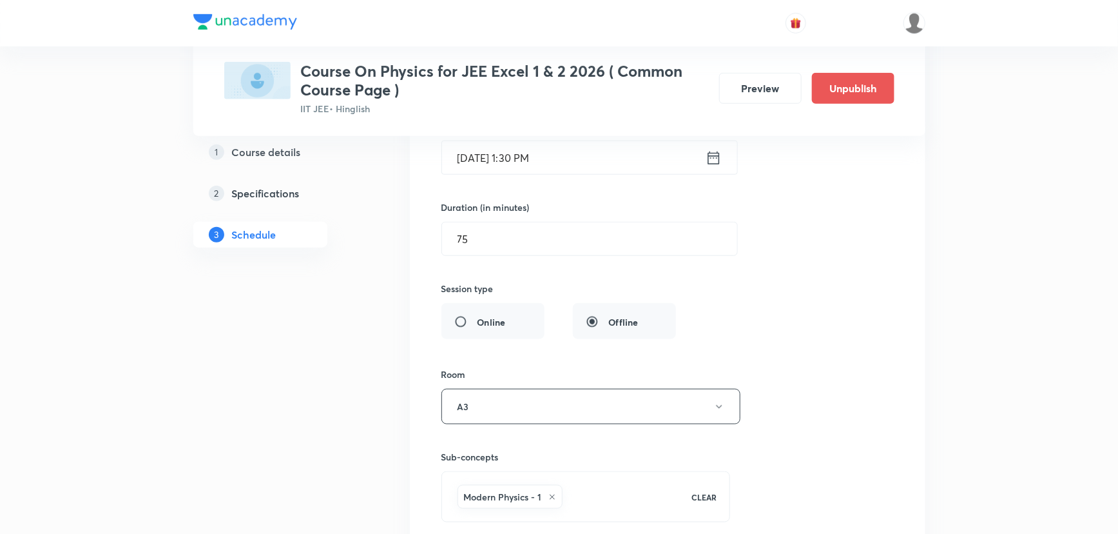
scroll to position [3120, 0]
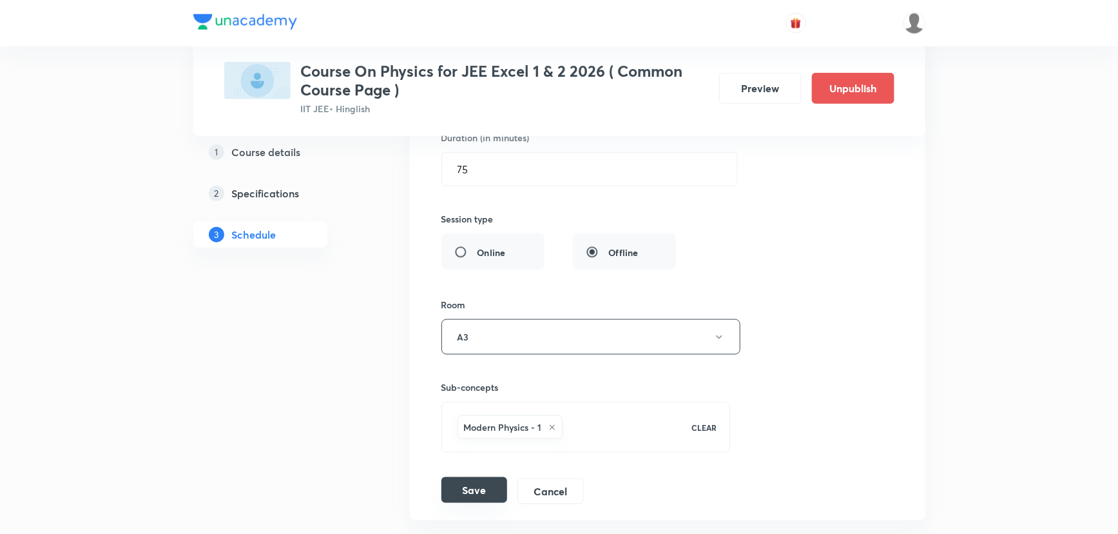
type input "Modern Physics Part -3"
click at [478, 481] on button "Save" at bounding box center [474, 490] width 66 height 26
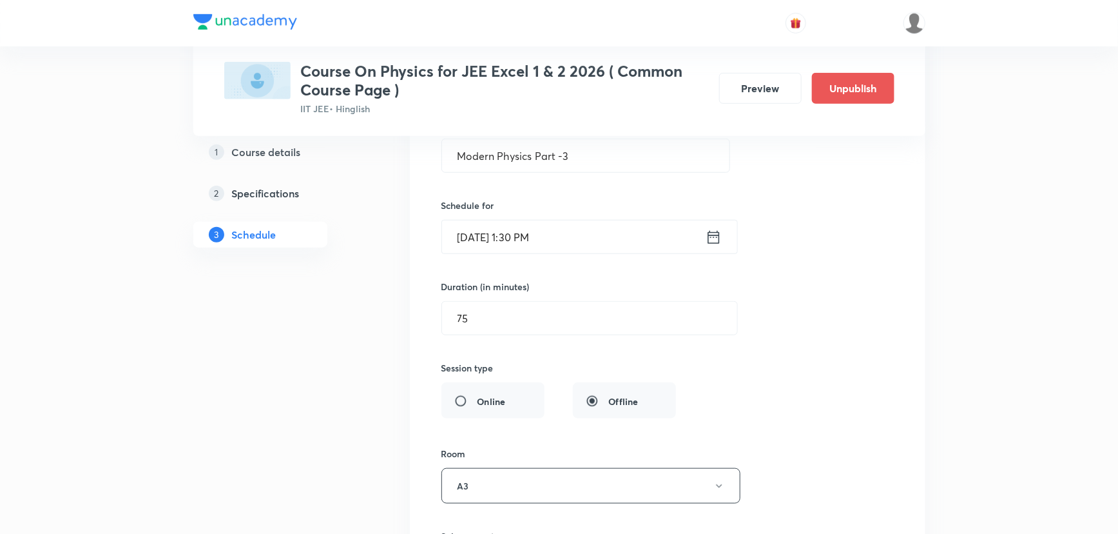
scroll to position [3322, 0]
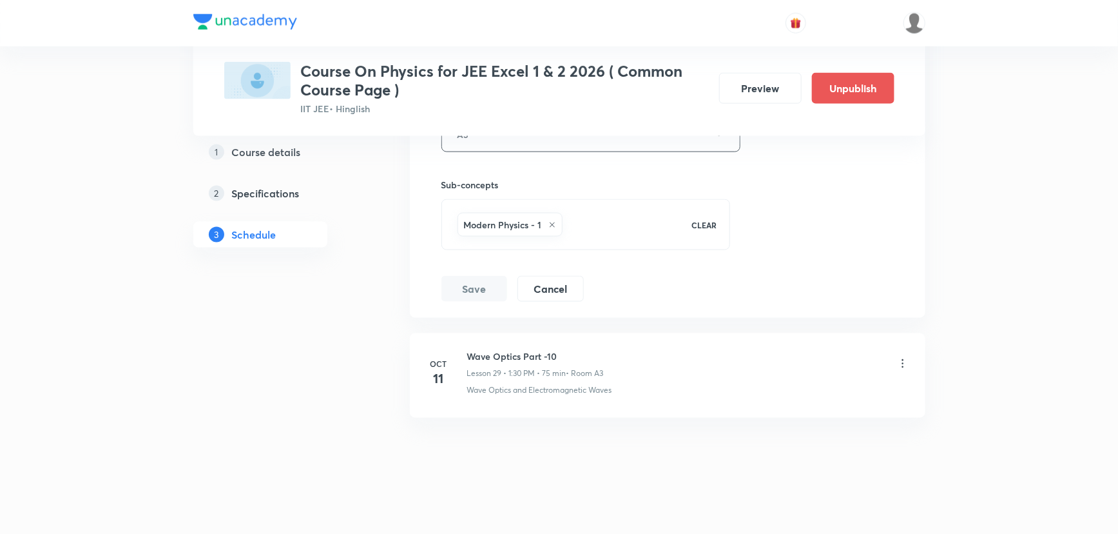
click at [901, 358] on icon at bounding box center [902, 363] width 13 height 13
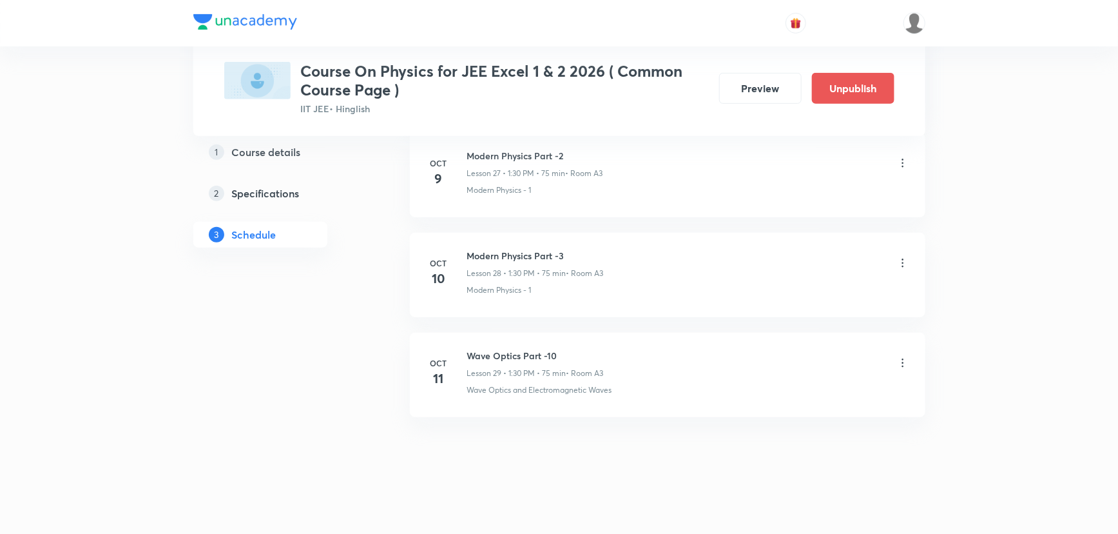
click at [902, 360] on icon at bounding box center [902, 362] width 13 height 13
click at [803, 389] on li "Edit" at bounding box center [836, 392] width 141 height 24
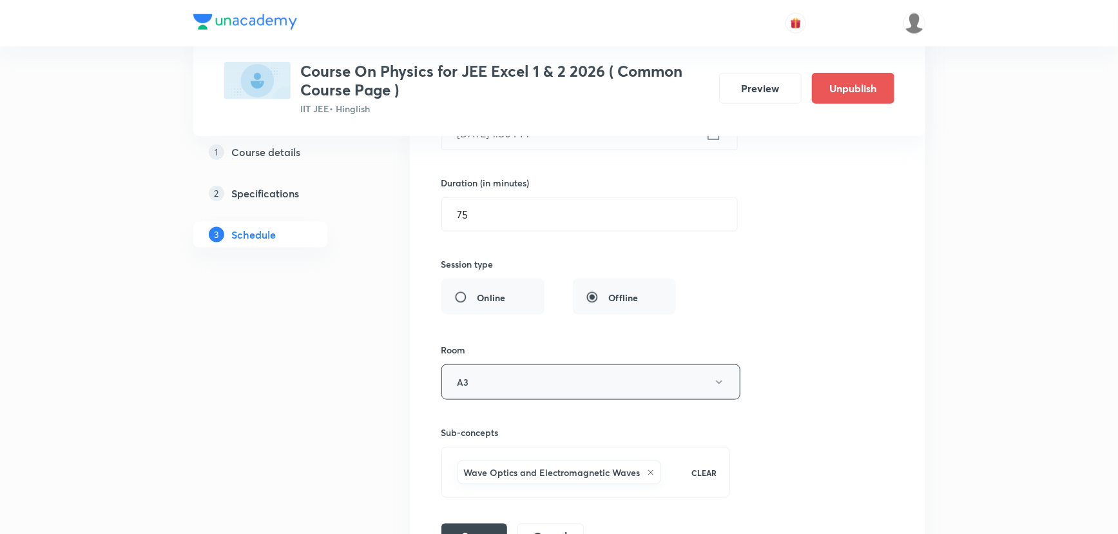
scroll to position [3296, 0]
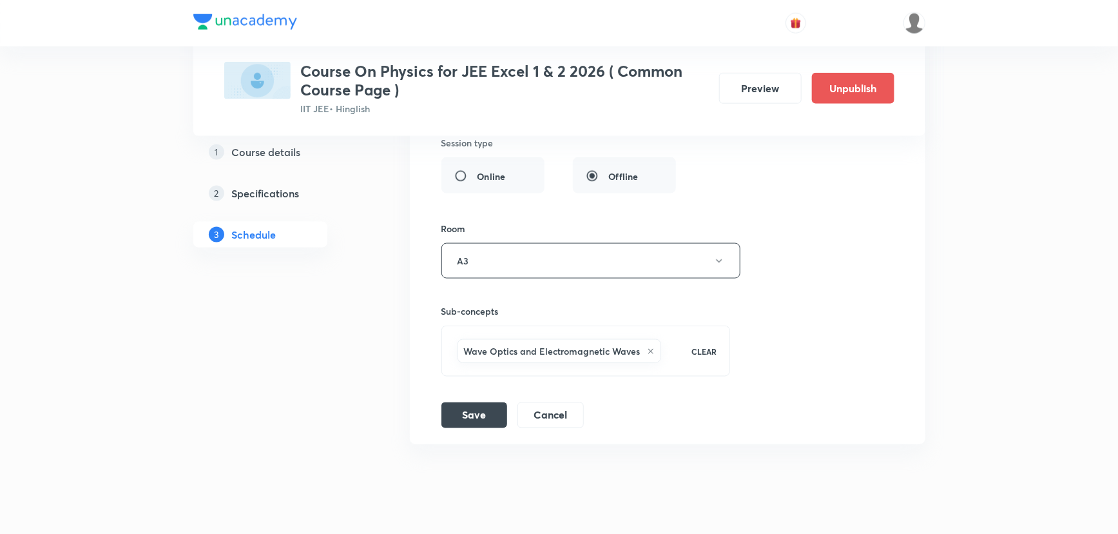
click at [648, 347] on icon at bounding box center [651, 351] width 8 height 8
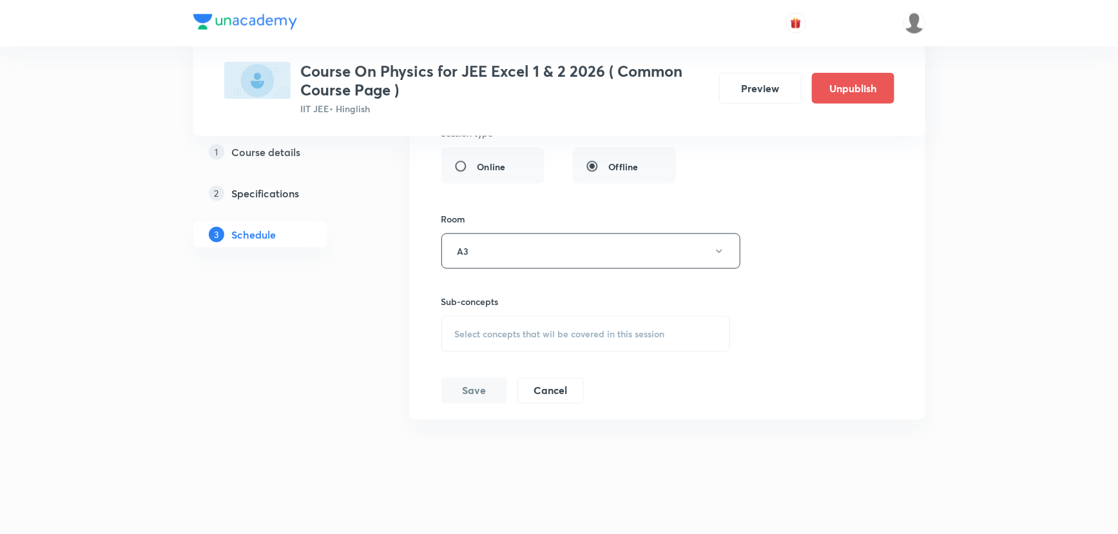
scroll to position [3307, 0]
click at [566, 327] on span "Select concepts that wil be covered in this session" at bounding box center [560, 332] width 210 height 10
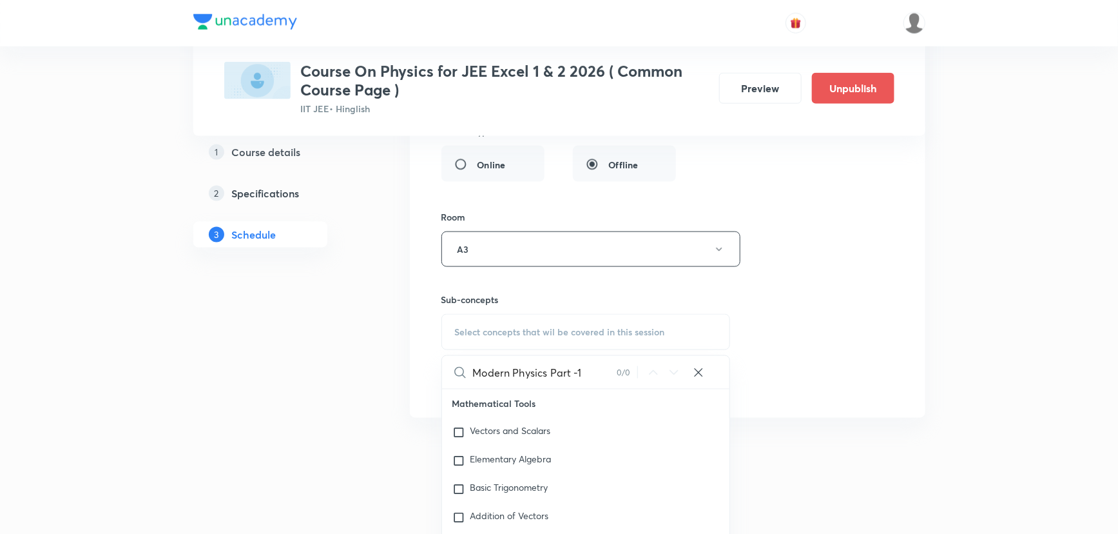
drag, startPoint x: 554, startPoint y: 365, endPoint x: 640, endPoint y: 377, distance: 87.1
click at [640, 377] on div "Modern Physics Part -1 0 / 0 ​" at bounding box center [586, 372] width 288 height 33
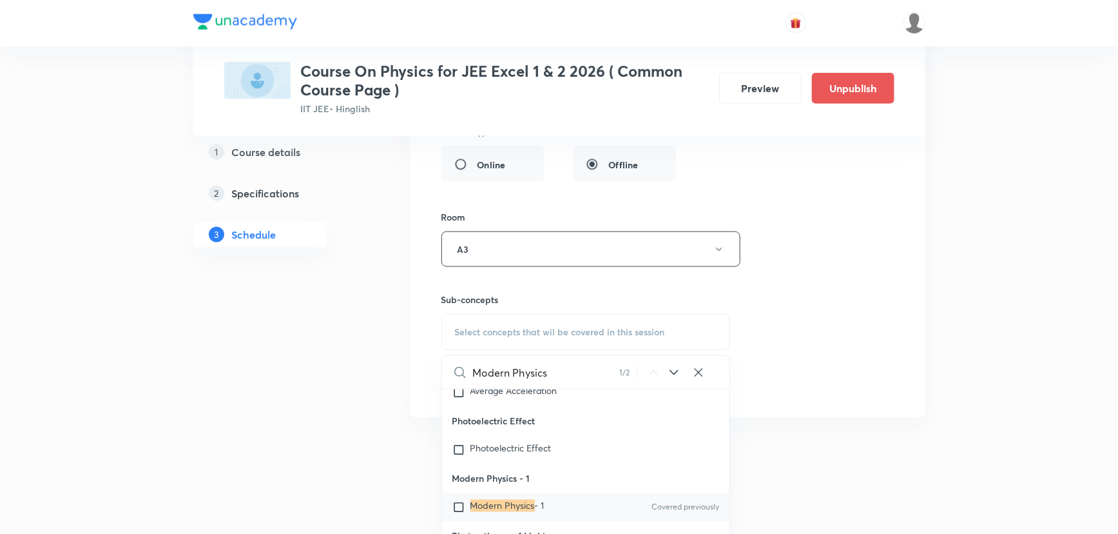
scroll to position [34930, 0]
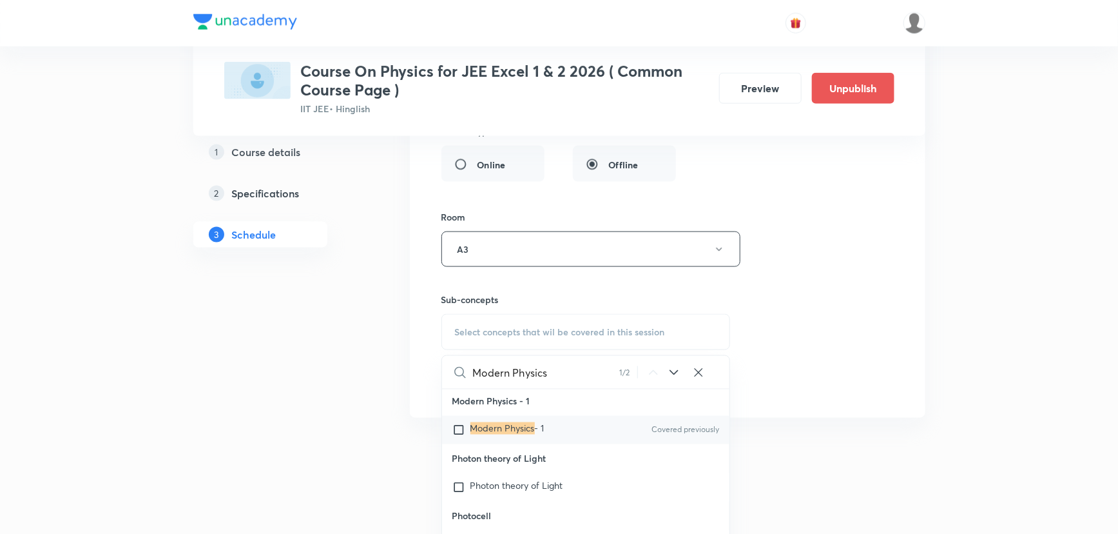
type input "Modern Physics"
click at [566, 441] on div "Modern Physics - 1 Covered previously" at bounding box center [586, 430] width 288 height 28
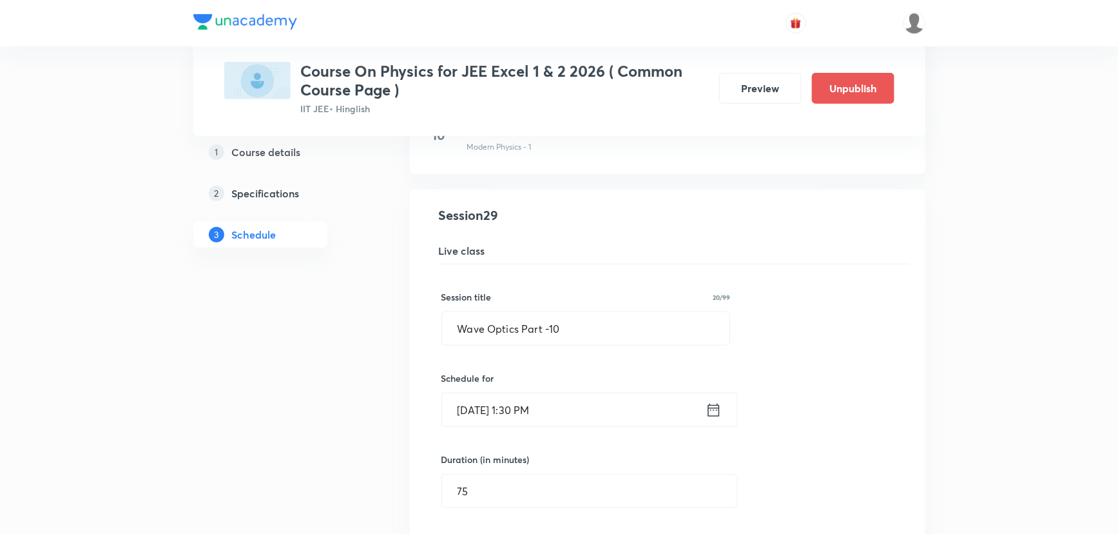
scroll to position [2897, 0]
drag, startPoint x: 574, startPoint y: 318, endPoint x: 408, endPoint y: 314, distance: 165.7
paste input "Modern Physics Part -1"
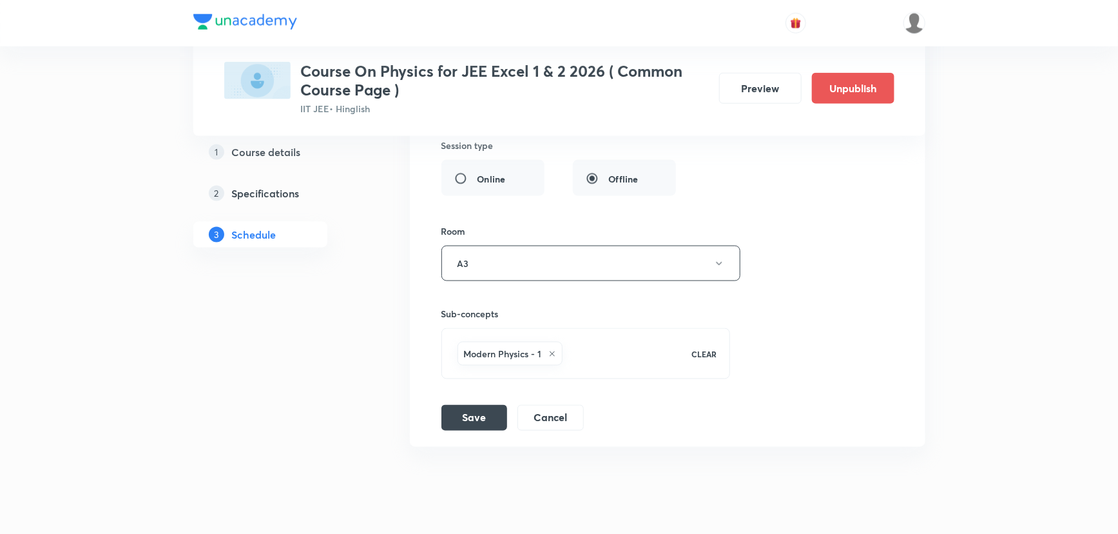
scroll to position [3307, 0]
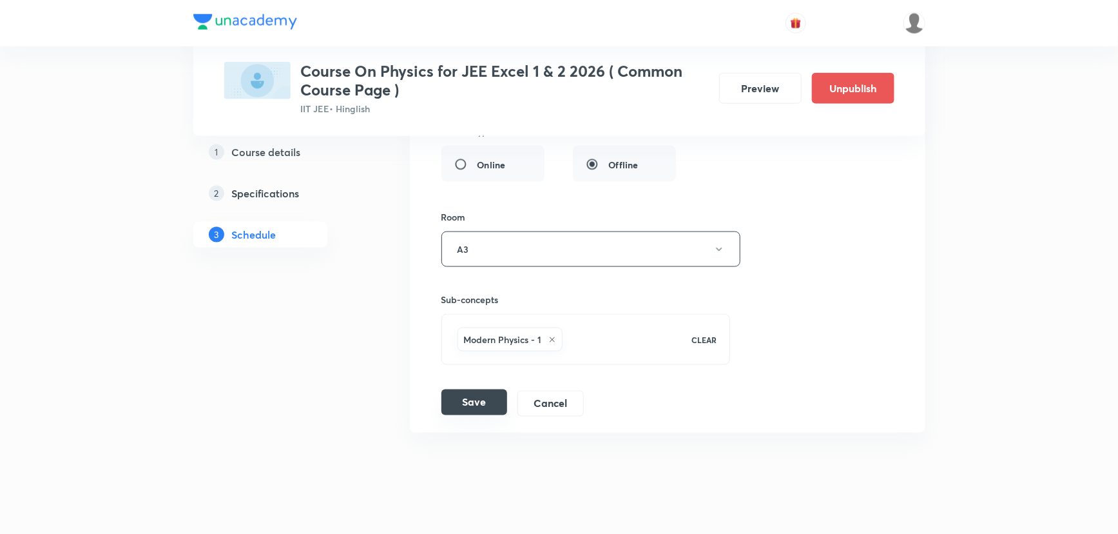
type input "Modern Physics Part -4"
click at [490, 406] on button "Save" at bounding box center [474, 402] width 66 height 26
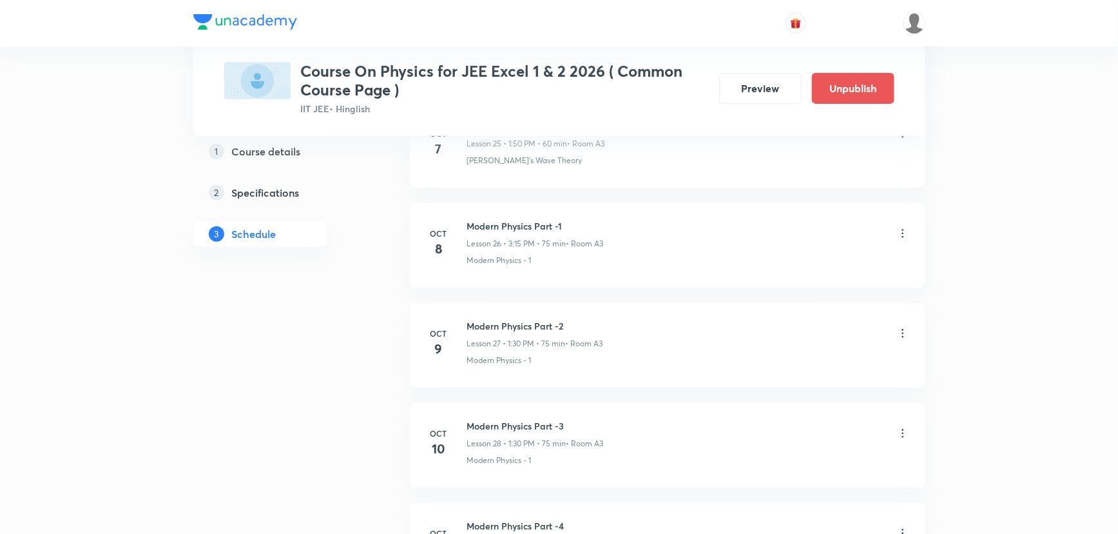
scroll to position [2827, 0]
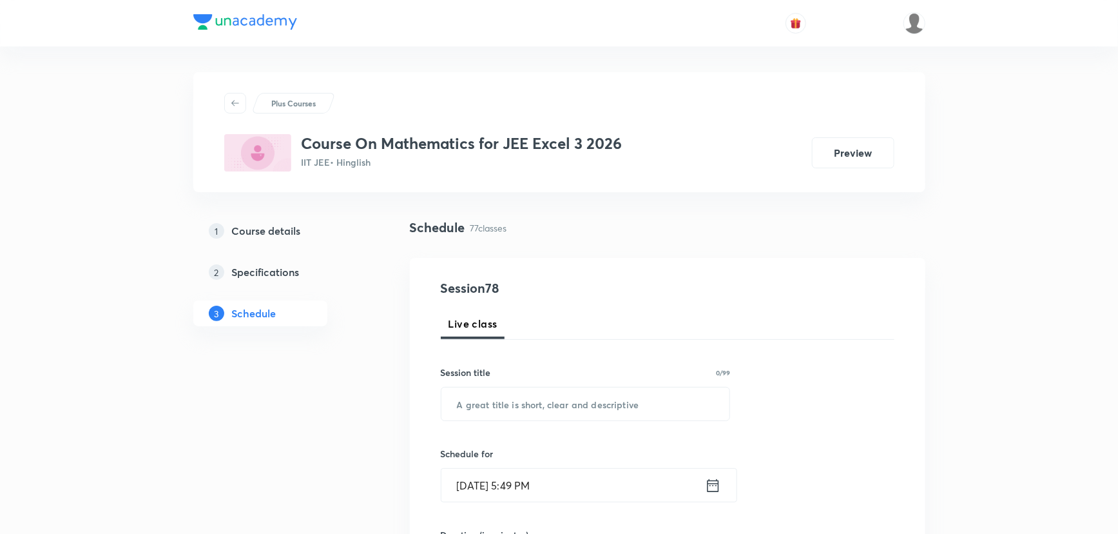
scroll to position [8180, 0]
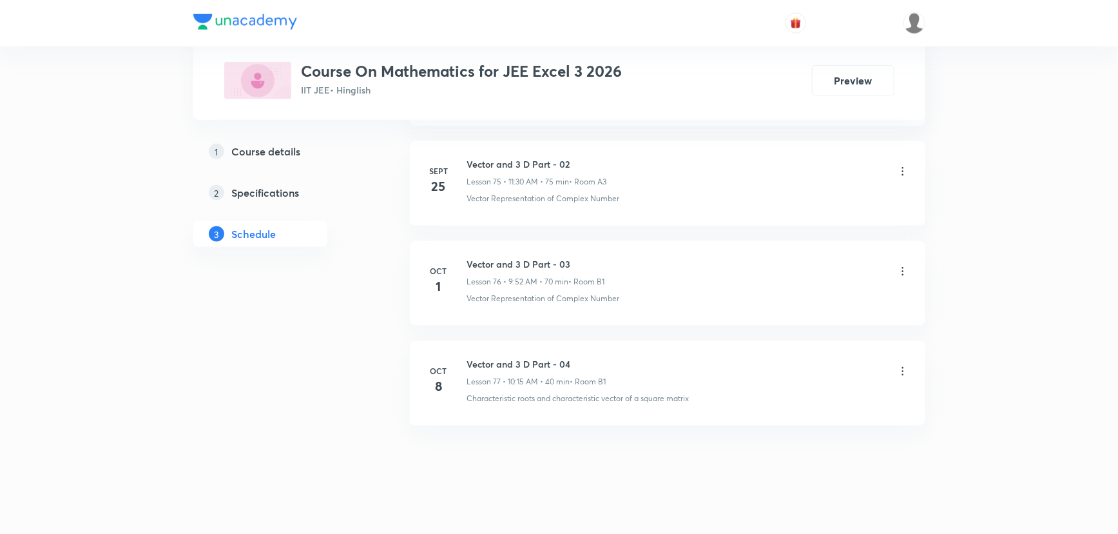
click at [531, 357] on h6 "Vector and 3 D Part - 04" at bounding box center [536, 364] width 139 height 14
copy h6 "Vector and 3 D Part - 04"
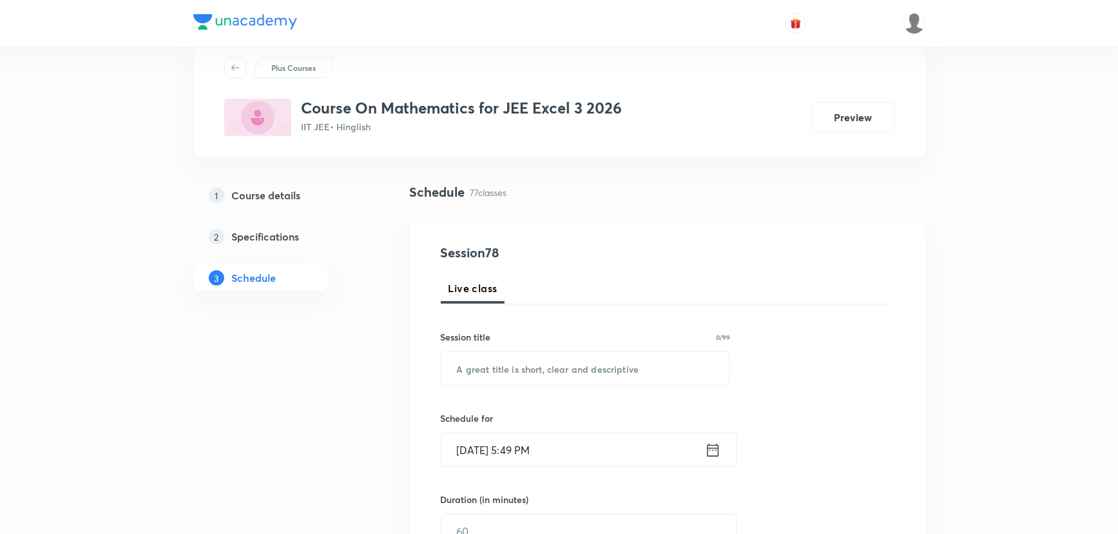
scroll to position [0, 0]
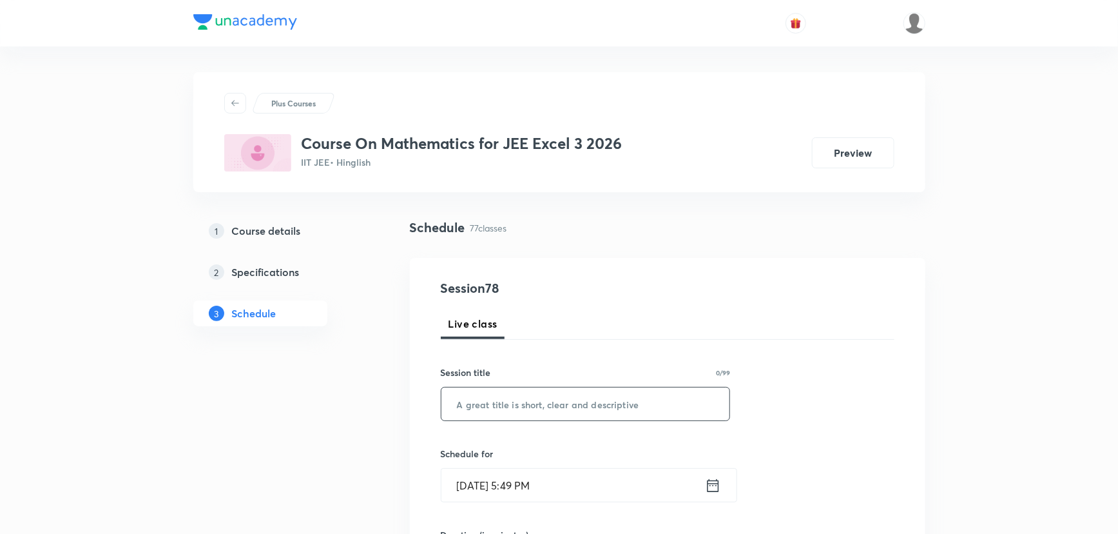
click at [597, 405] on input "text" at bounding box center [585, 403] width 289 height 33
paste input "Vector and 3 D Part - 04"
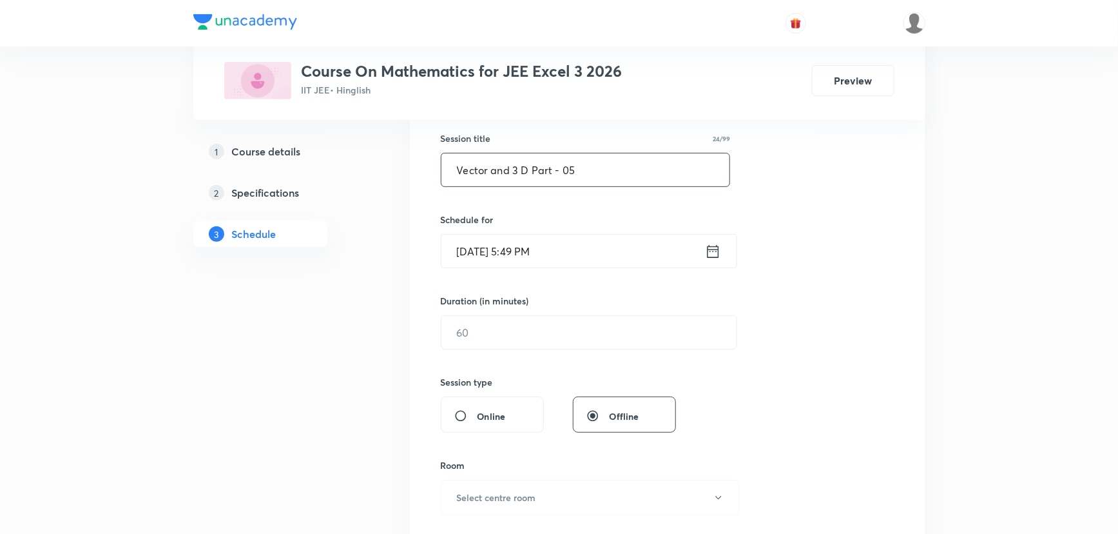
type input "Vector and 3 D Part - 05"
click at [709, 245] on icon at bounding box center [713, 250] width 12 height 13
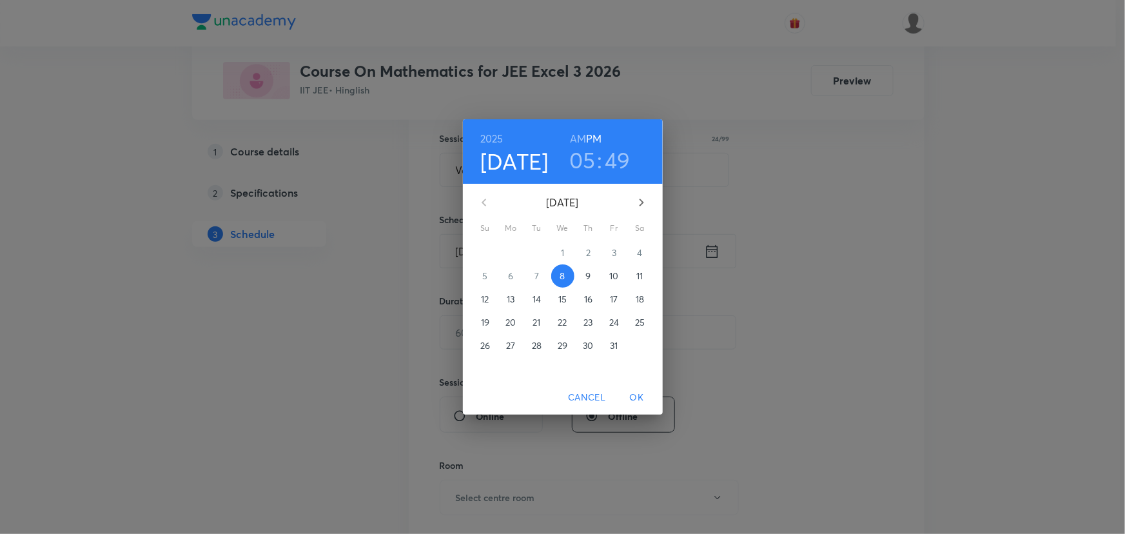
click at [589, 275] on p "9" at bounding box center [587, 275] width 5 height 13
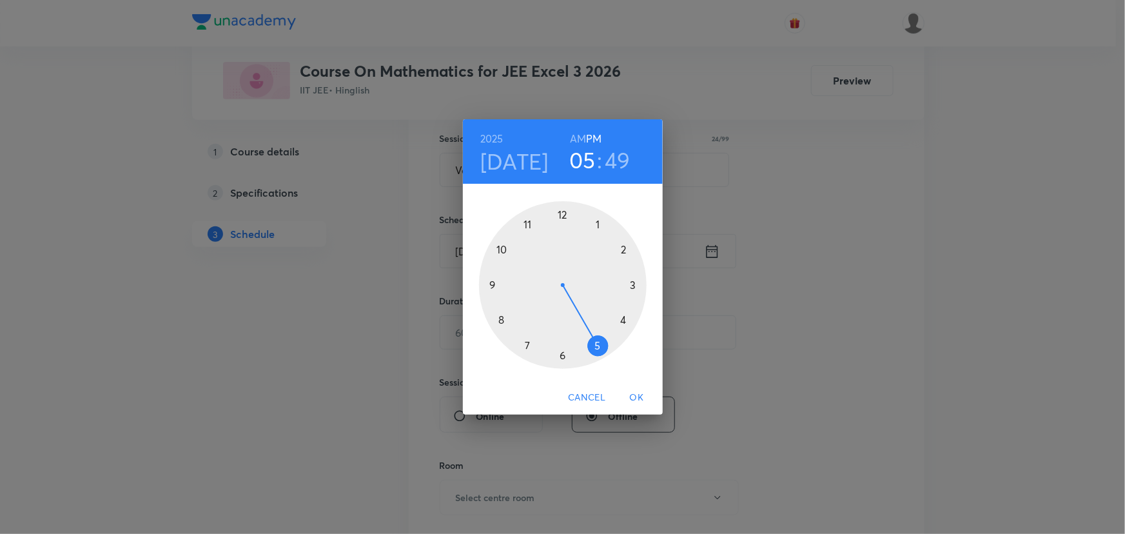
click at [528, 223] on div at bounding box center [563, 285] width 168 height 168
click at [575, 132] on h6 "AM" at bounding box center [578, 139] width 16 height 18
click at [599, 222] on div at bounding box center [563, 285] width 168 height 168
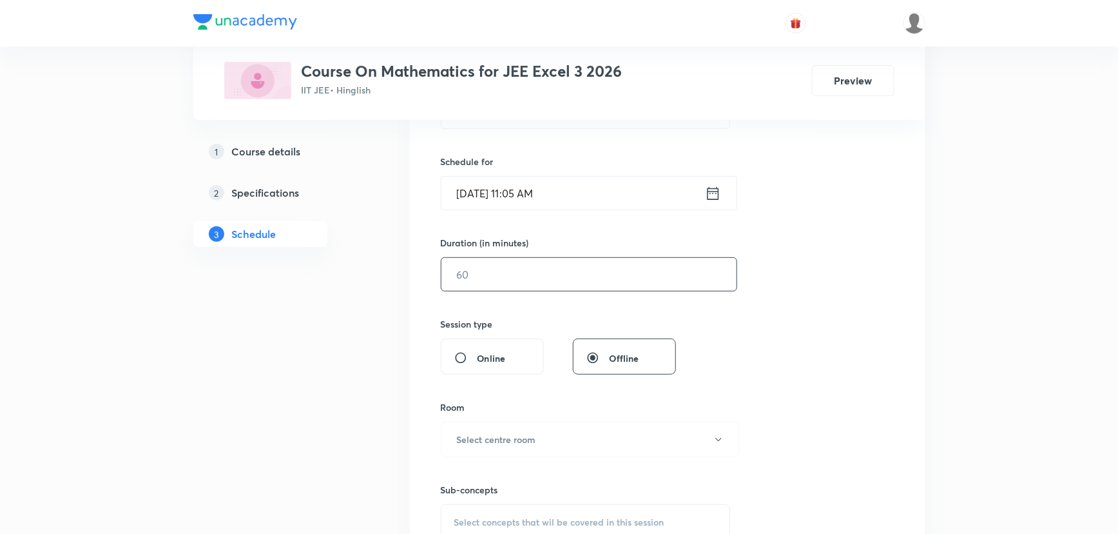
scroll to position [293, 0]
click at [494, 281] on input "text" at bounding box center [588, 273] width 295 height 33
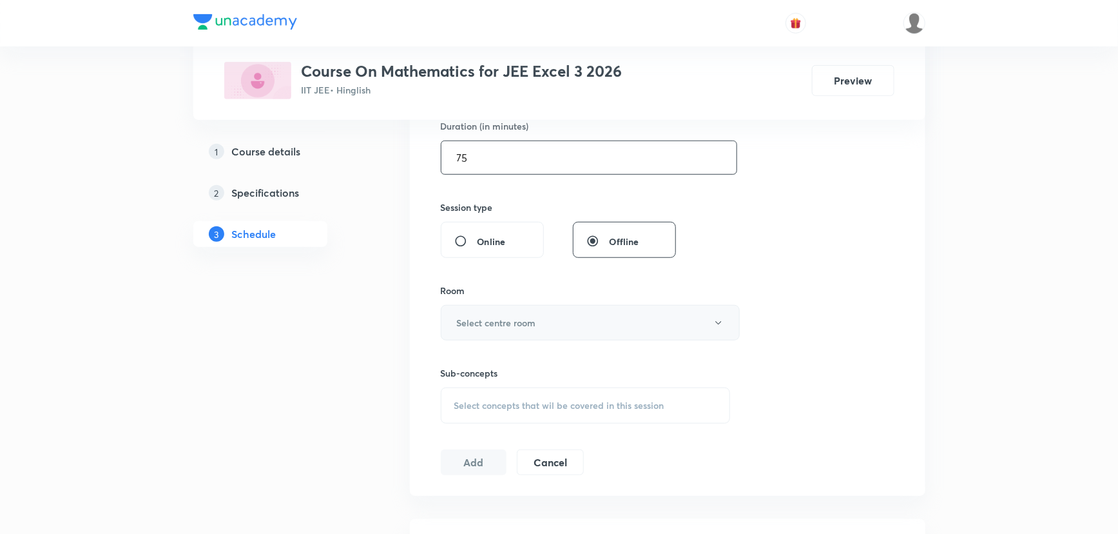
scroll to position [410, 0]
type input "75"
click at [506, 316] on h6 "Select centre room" at bounding box center [496, 321] width 79 height 14
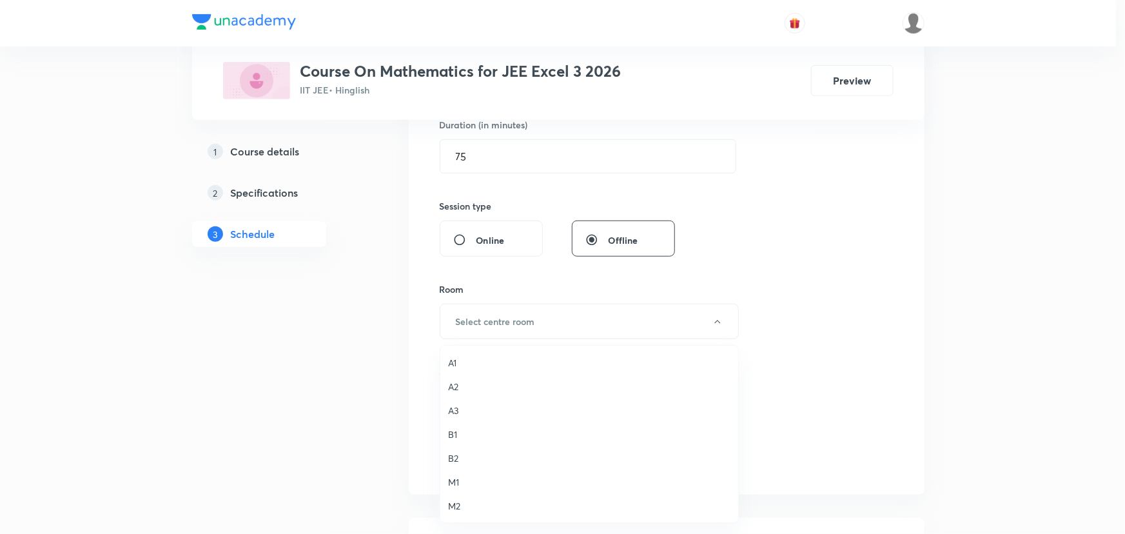
click at [452, 406] on span "A3" at bounding box center [589, 410] width 282 height 14
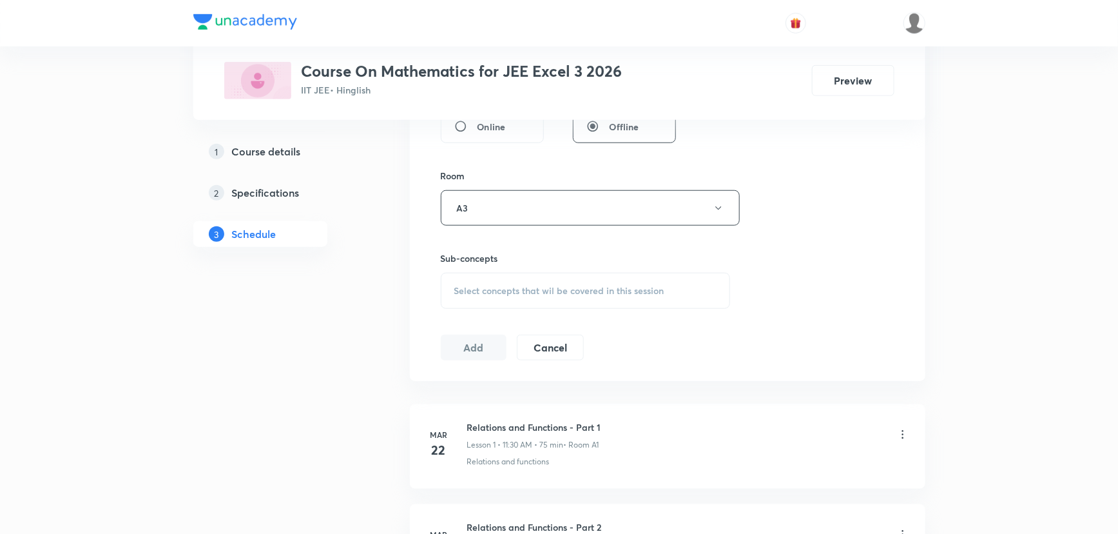
scroll to position [527, 0]
click at [503, 289] on span "Select concepts that wil be covered in this session" at bounding box center [559, 287] width 210 height 10
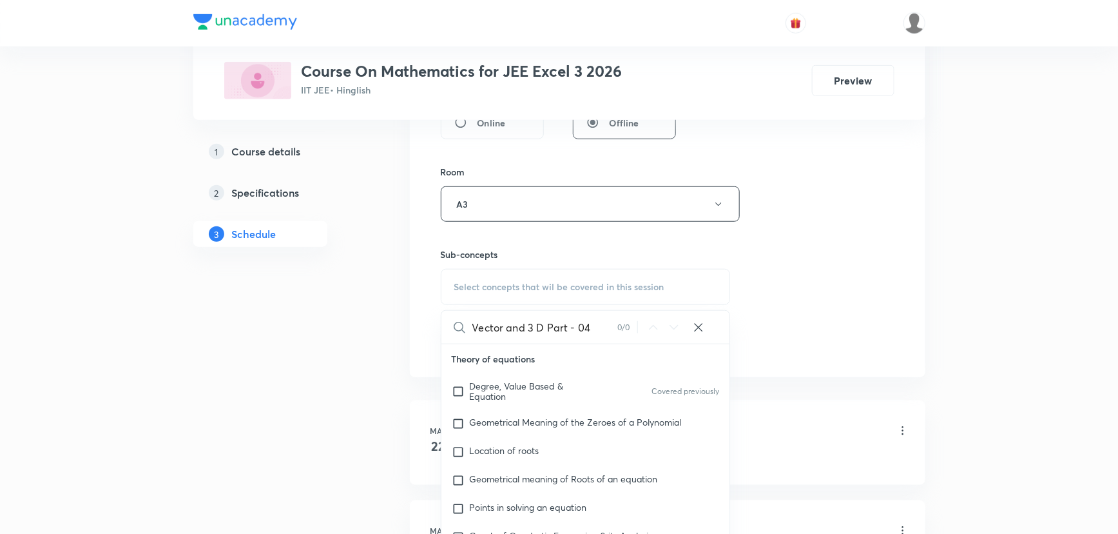
drag, startPoint x: 546, startPoint y: 324, endPoint x: 698, endPoint y: 335, distance: 151.9
click at [698, 335] on div "Vector and 3 D Part - 04 0 / 0 ​" at bounding box center [585, 327] width 289 height 33
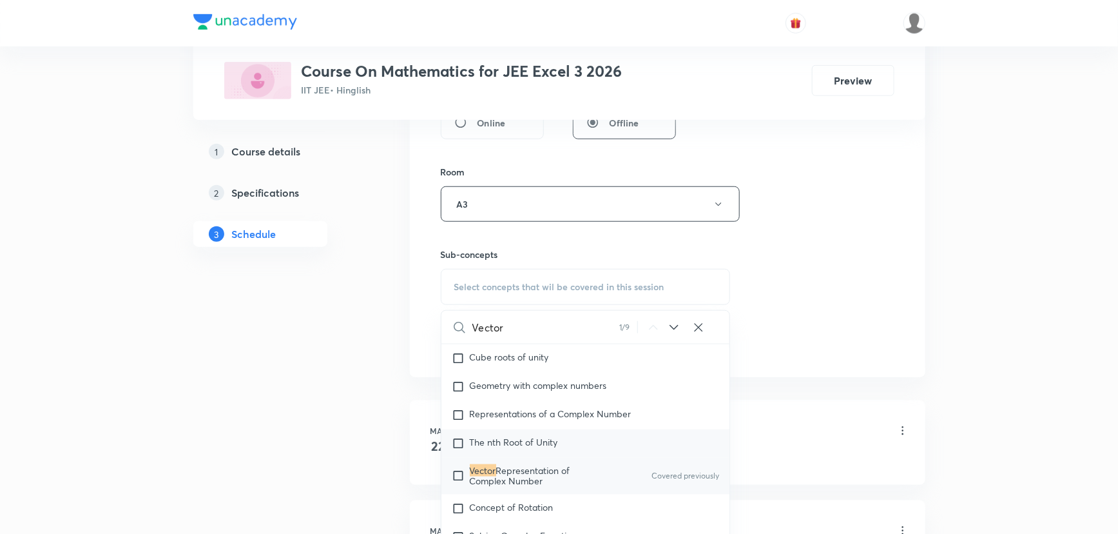
scroll to position [943, 0]
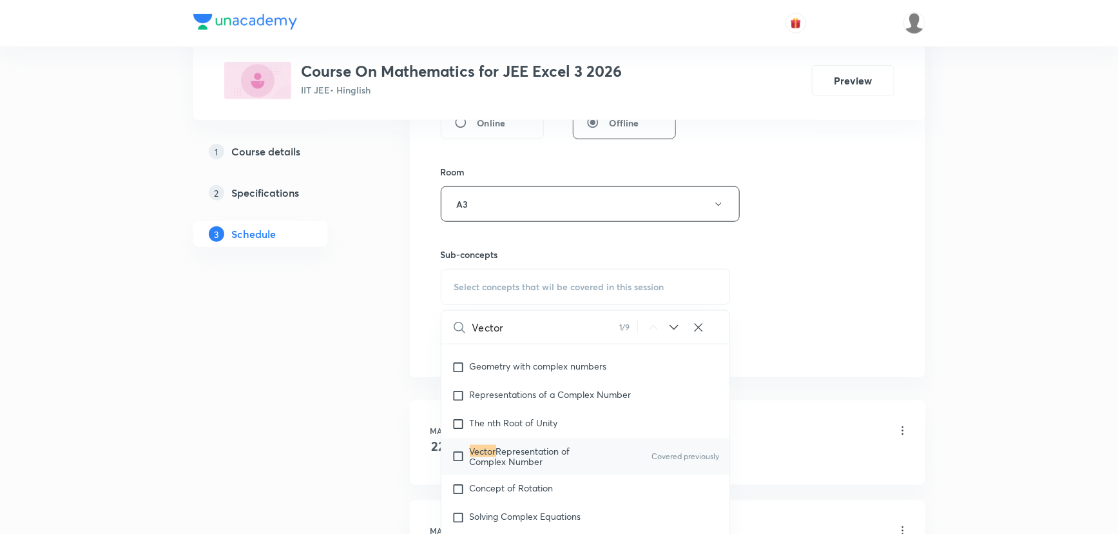
type input "Vector"
click at [539, 451] on span "Representation of Complex Number" at bounding box center [520, 456] width 101 height 23
checkbox input "true"
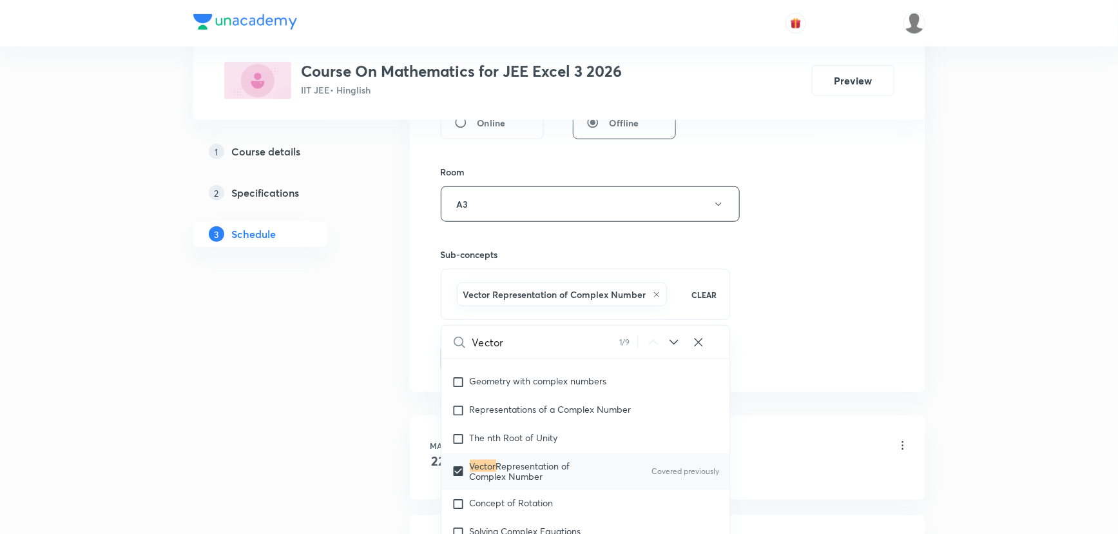
click at [857, 254] on div "Session 78 Live class Session title 24/99 Vector and 3 D Part - 05 ​ Schedule f…" at bounding box center [668, 61] width 454 height 620
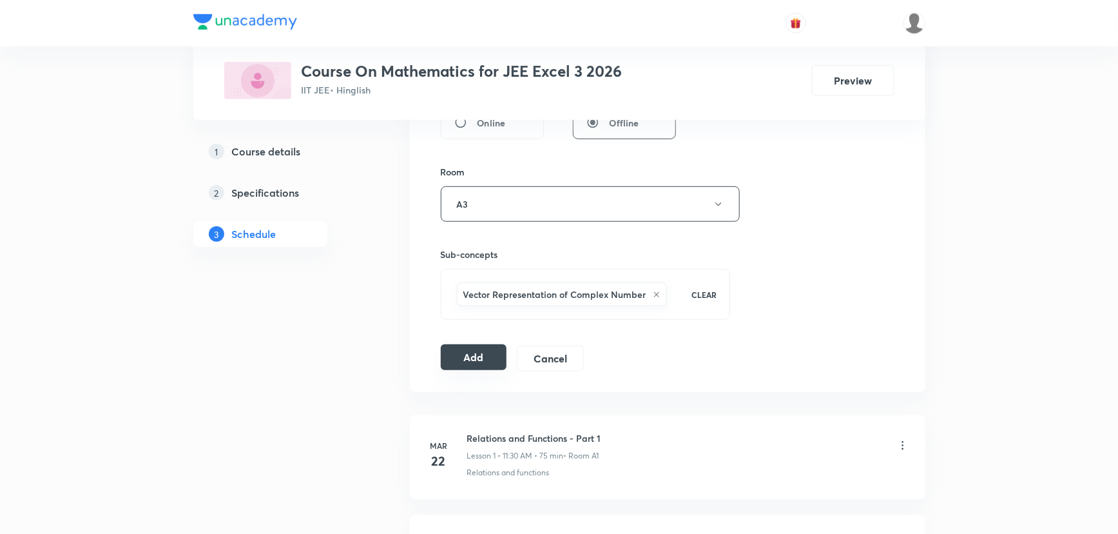
click at [476, 347] on button "Add" at bounding box center [474, 357] width 66 height 26
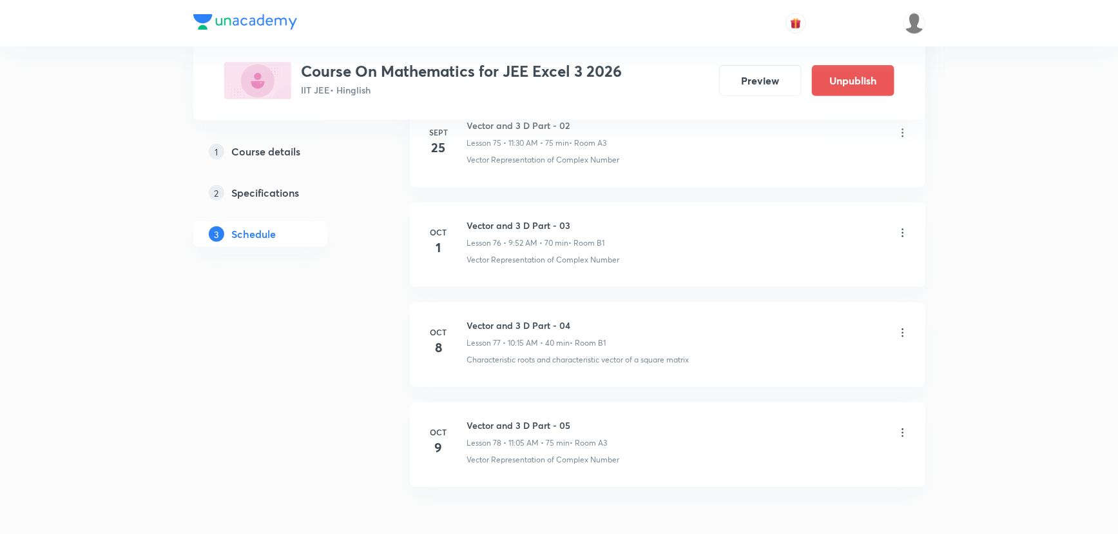
scroll to position [7647, 0]
